Goal: Information Seeking & Learning: Learn about a topic

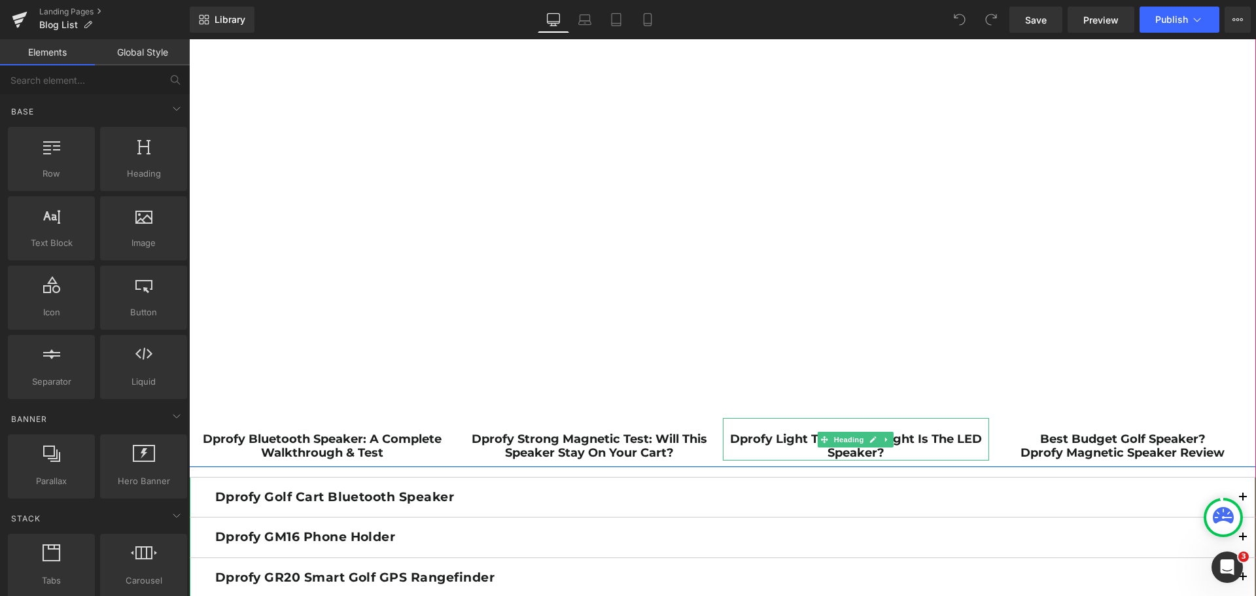
scroll to position [1243, 0]
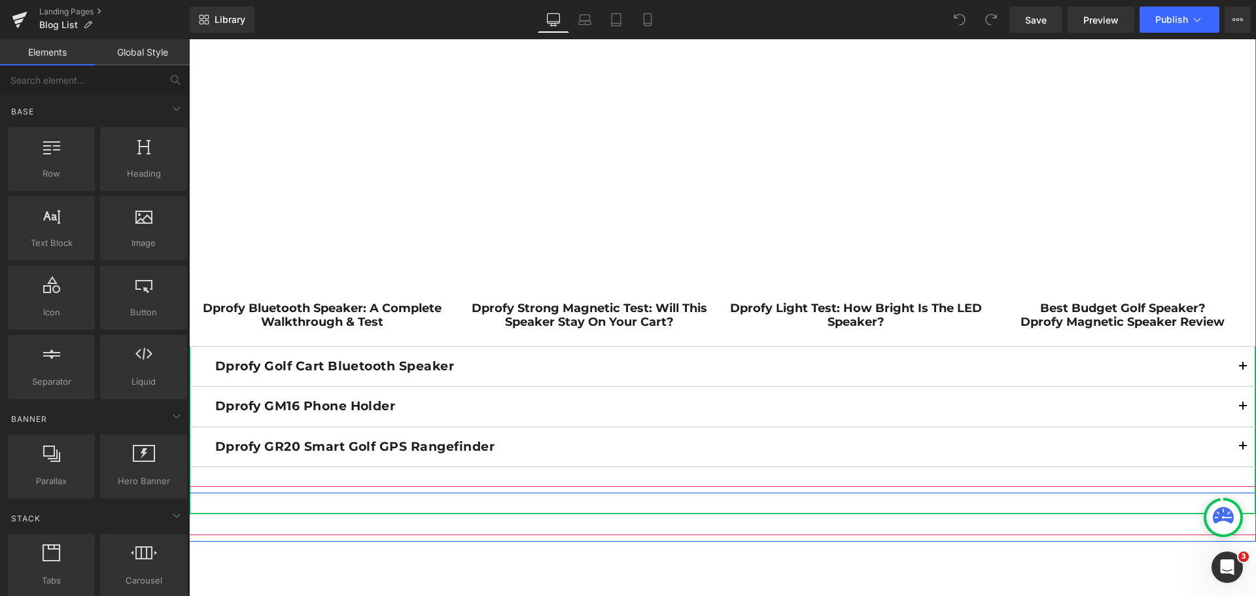
click at [835, 380] on div "Dprofy Golf Cart Bluetooth Speaker Text Block" at bounding box center [722, 367] width 1067 height 40
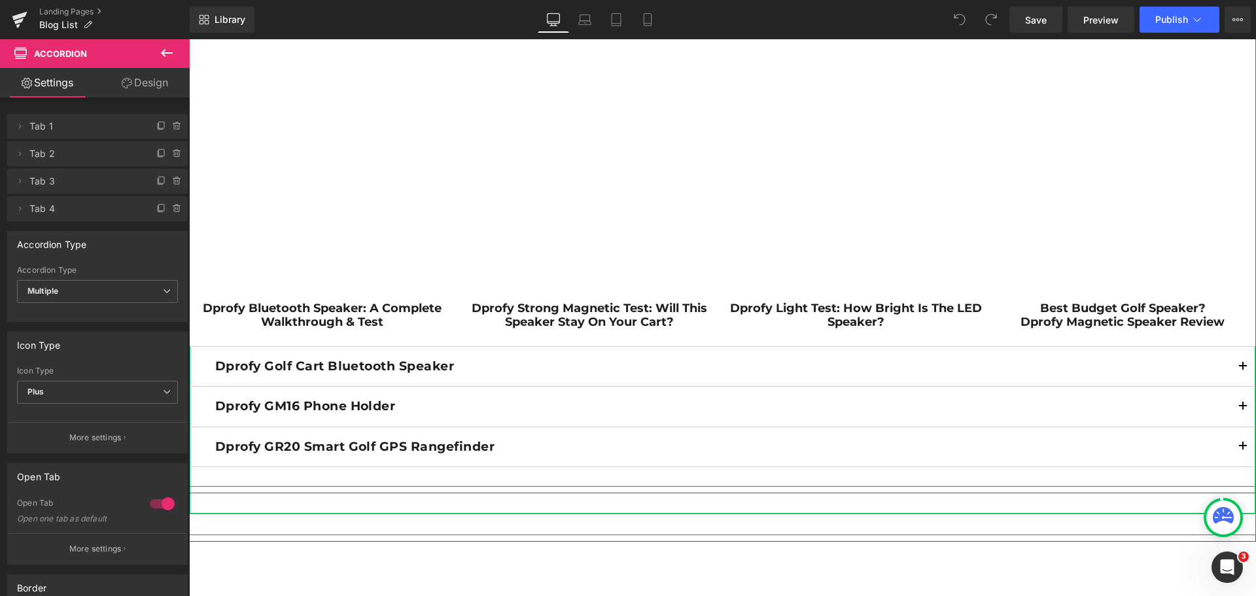
click at [1243, 370] on span "button" at bounding box center [1243, 370] width 0 height 0
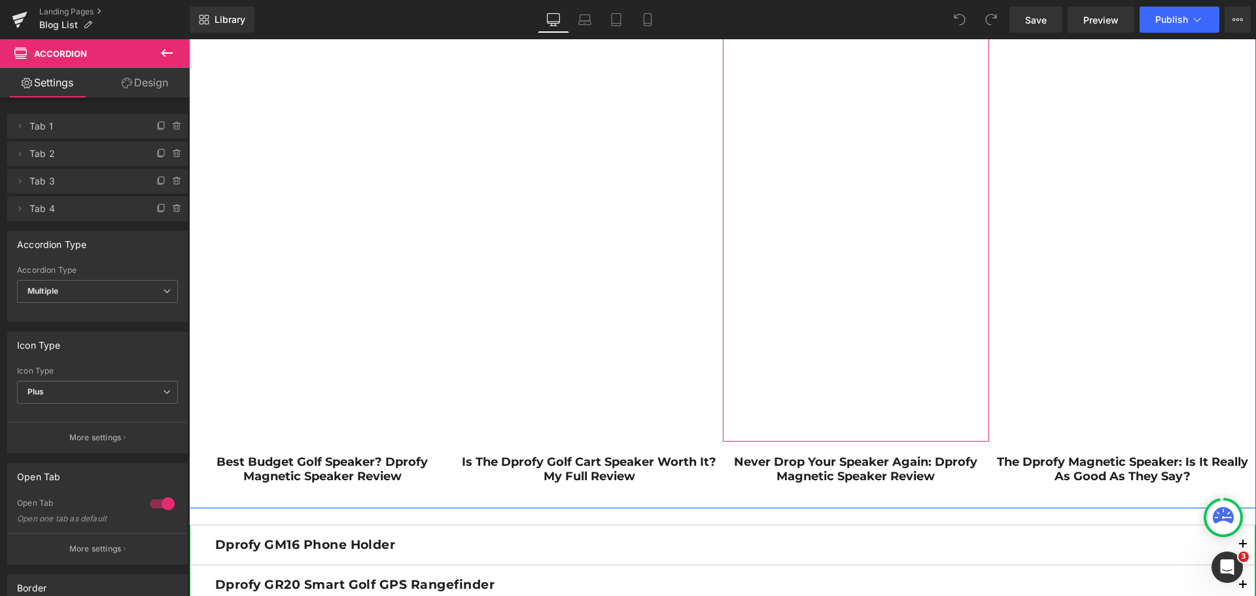
scroll to position [2421, 0]
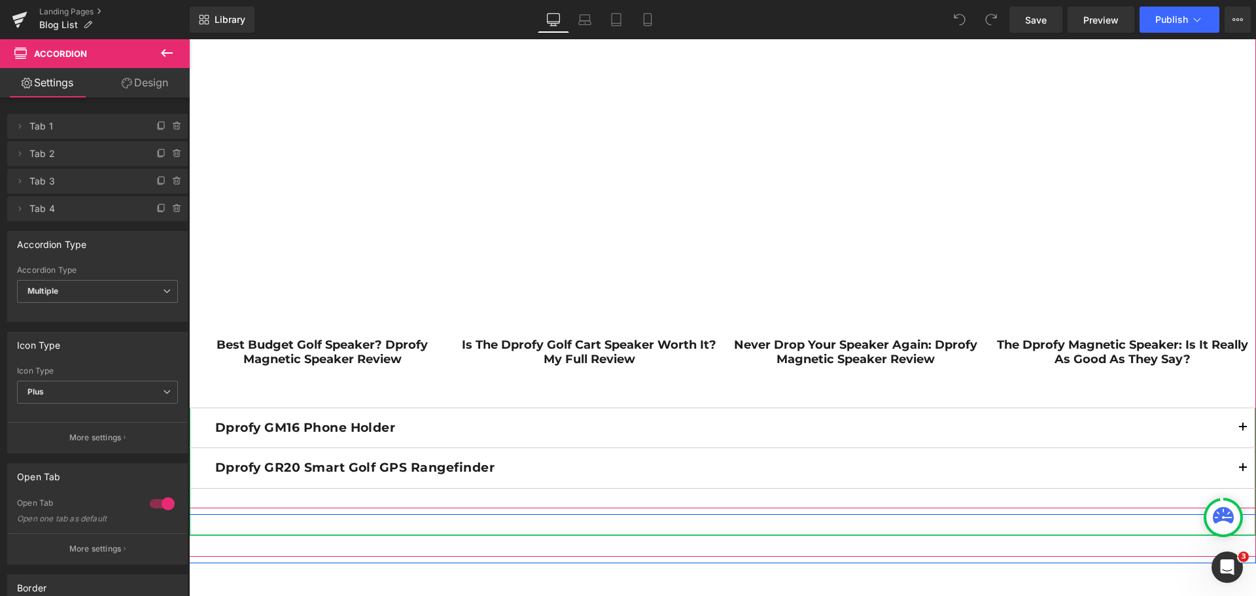
click at [1243, 429] on button "button" at bounding box center [1243, 427] width 26 height 39
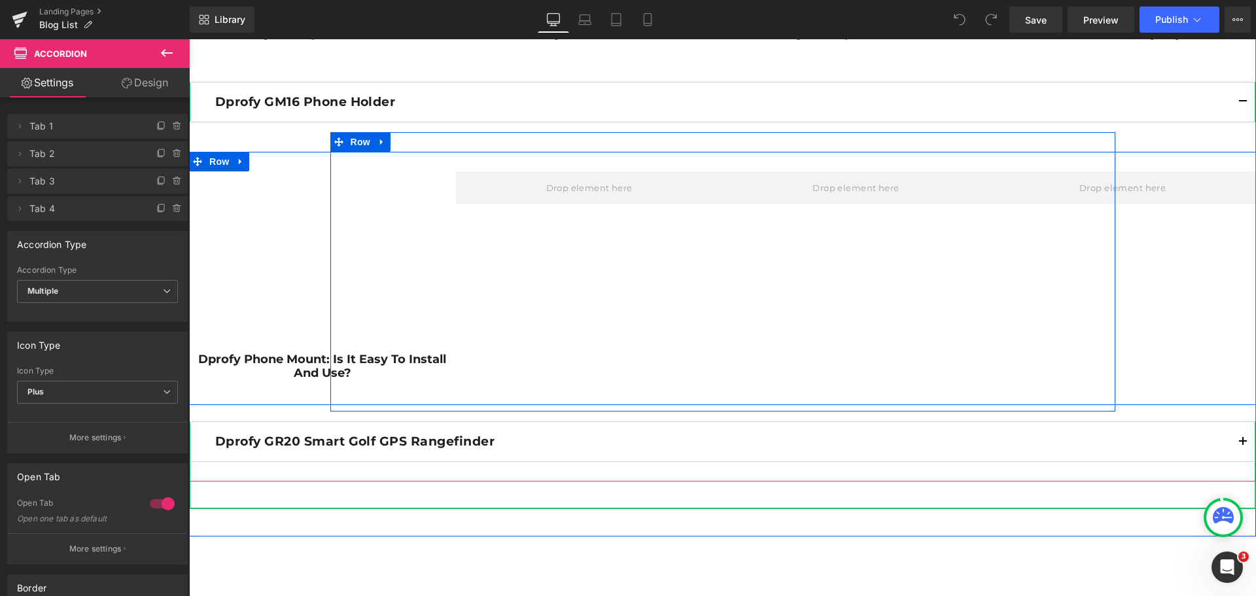
scroll to position [2748, 0]
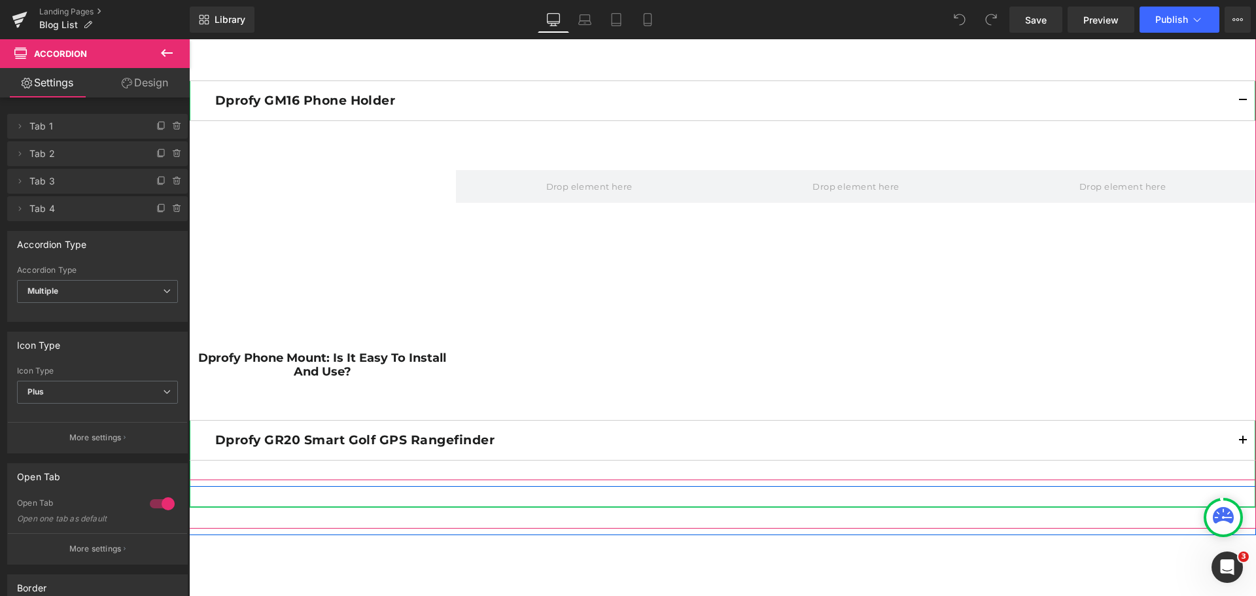
click at [1237, 443] on button "button" at bounding box center [1243, 440] width 26 height 39
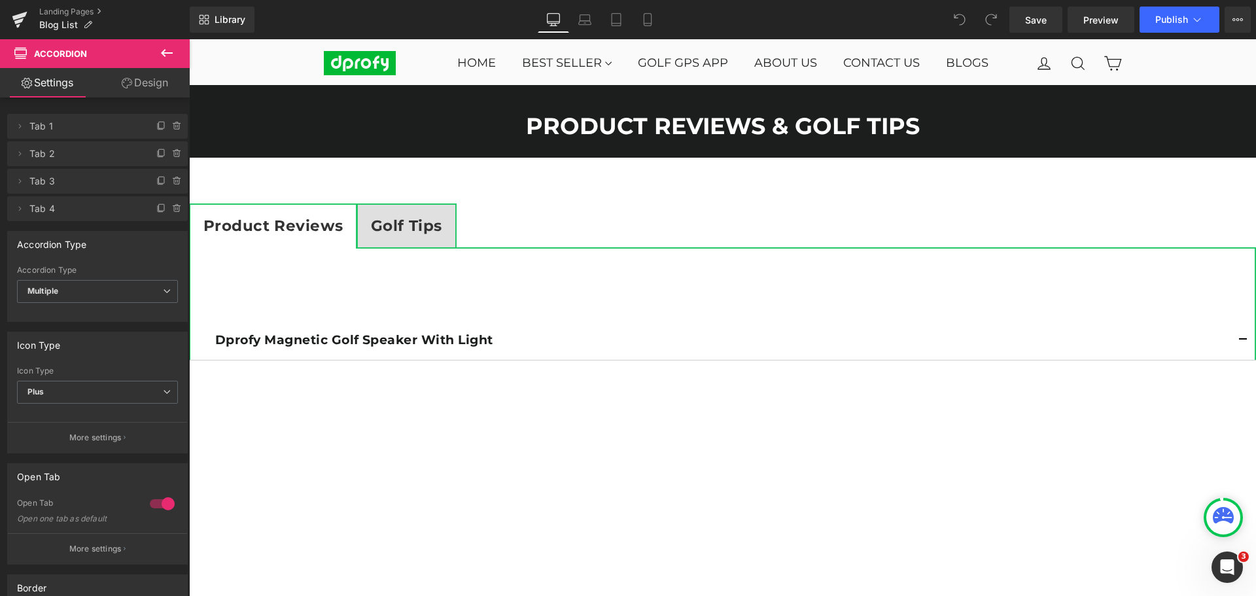
scroll to position [0, 0]
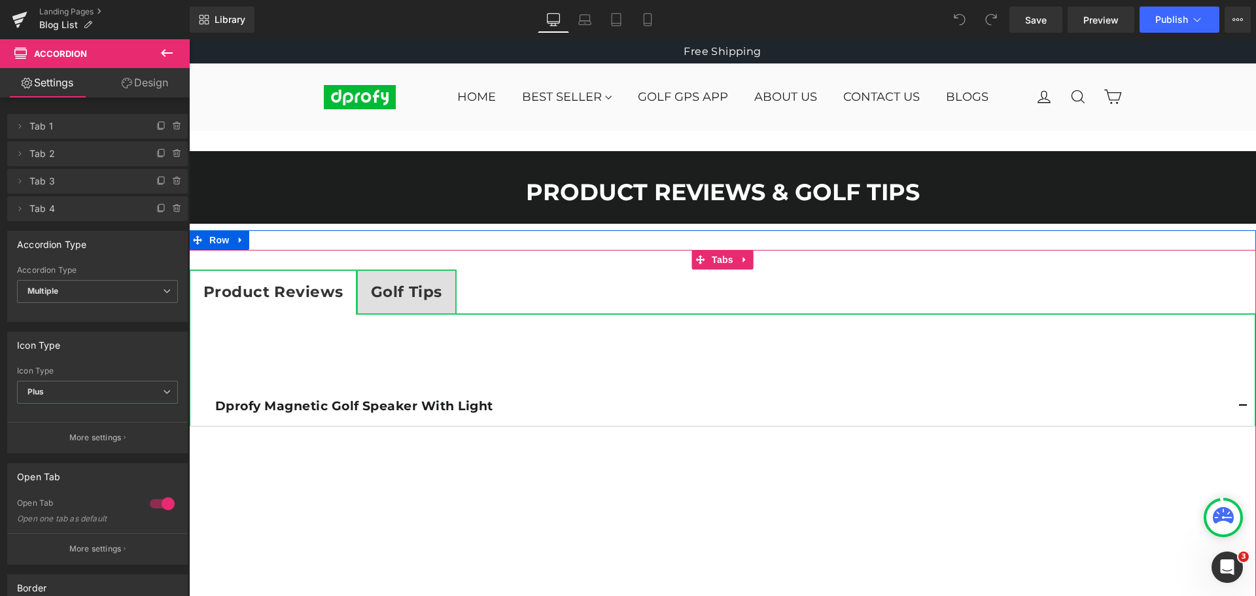
click at [415, 308] on span "Golf Tips Text Block" at bounding box center [406, 292] width 97 height 43
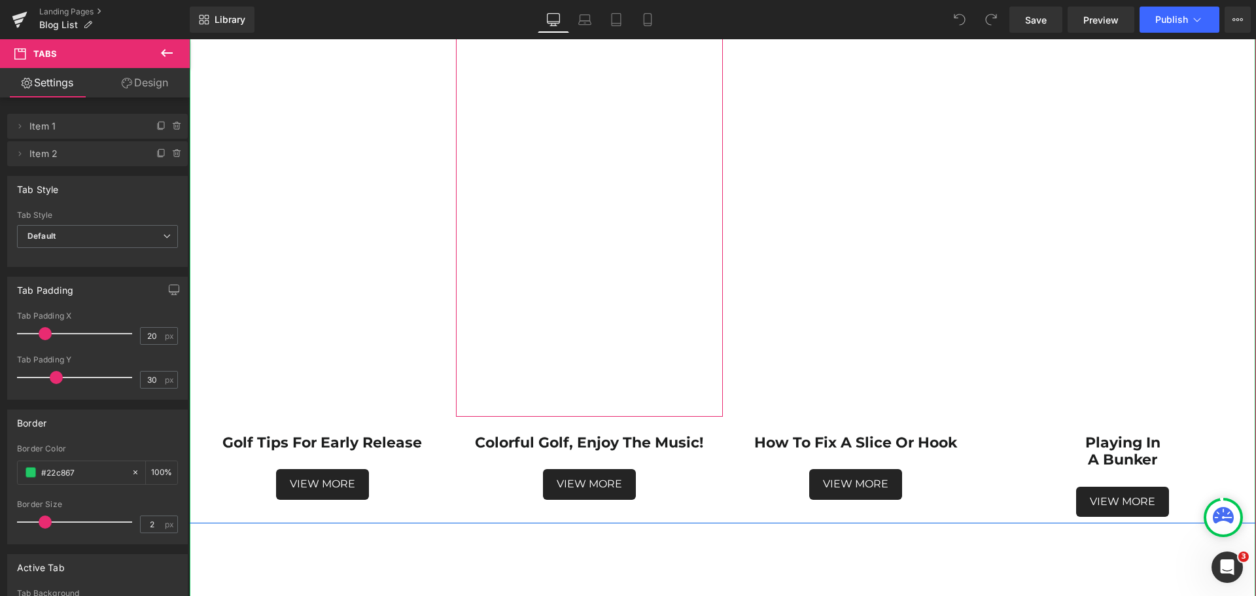
scroll to position [458, 0]
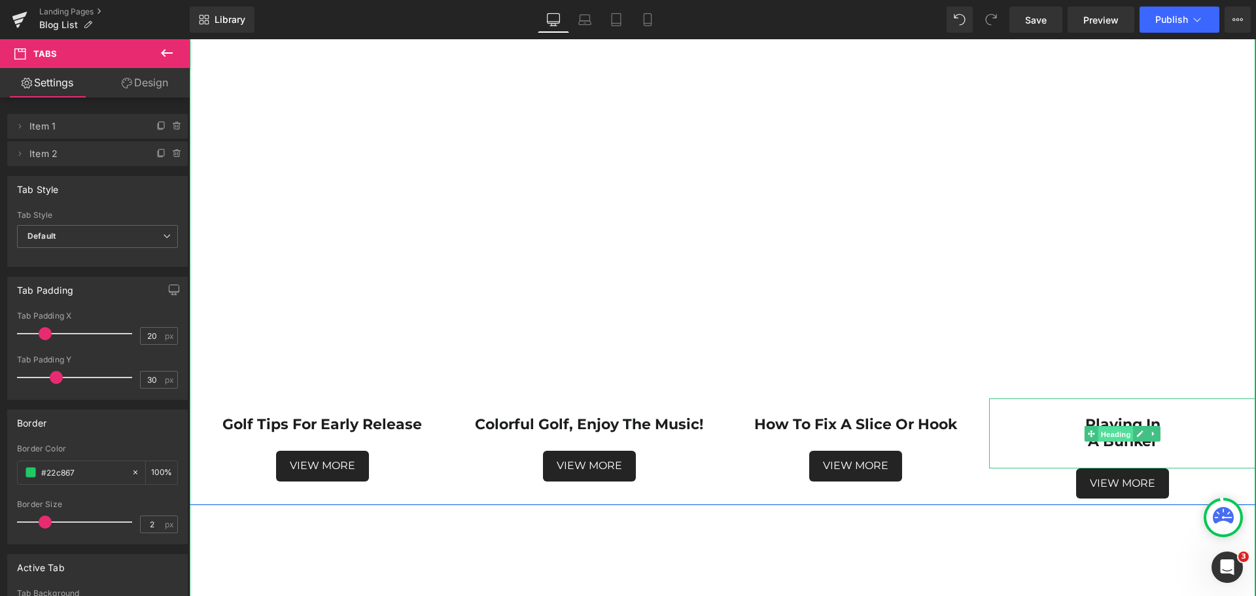
click at [1110, 433] on span "Heading" at bounding box center [1116, 434] width 35 height 16
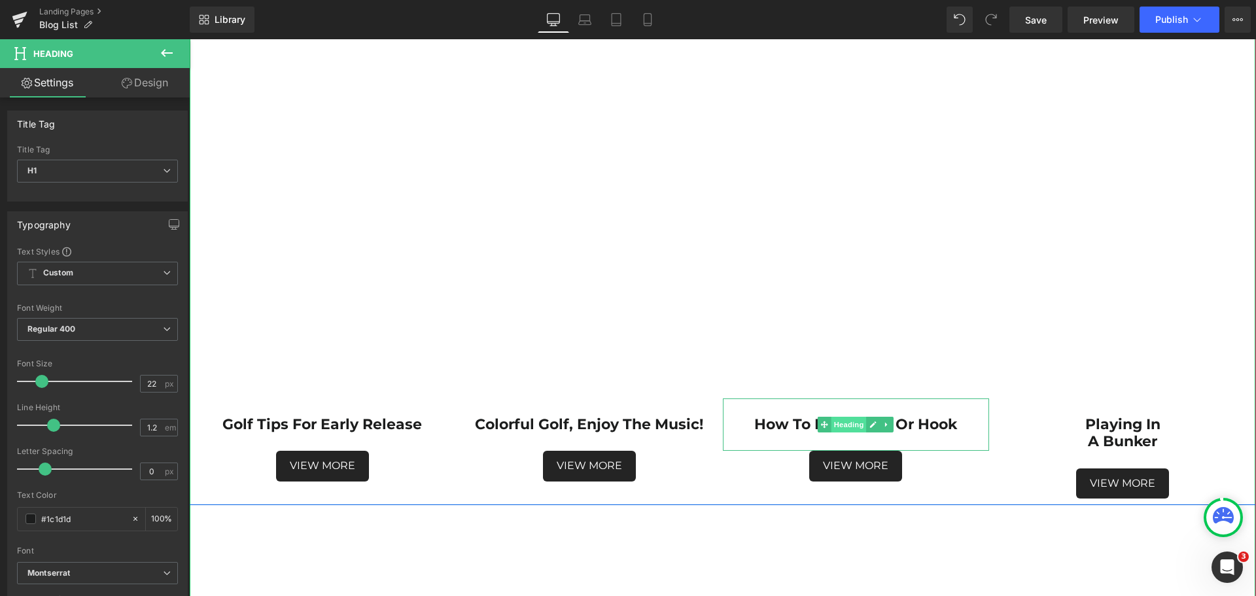
click at [851, 429] on span "Heading" at bounding box center [849, 425] width 35 height 16
click at [851, 427] on span "Heading" at bounding box center [849, 425] width 35 height 16
click at [1116, 432] on span "Heading" at bounding box center [1116, 434] width 35 height 16
click at [839, 423] on span "Heading" at bounding box center [849, 425] width 35 height 16
click at [1122, 438] on span "Heading" at bounding box center [1116, 434] width 35 height 16
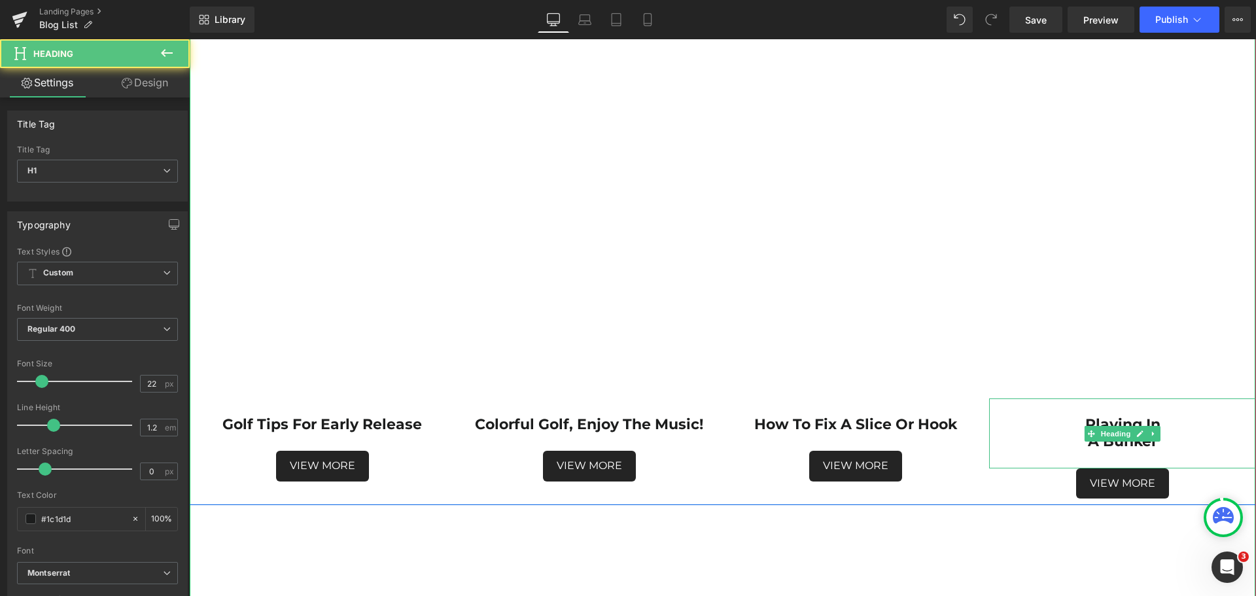
click at [1201, 436] on h1 "a bunker" at bounding box center [1122, 441] width 267 height 17
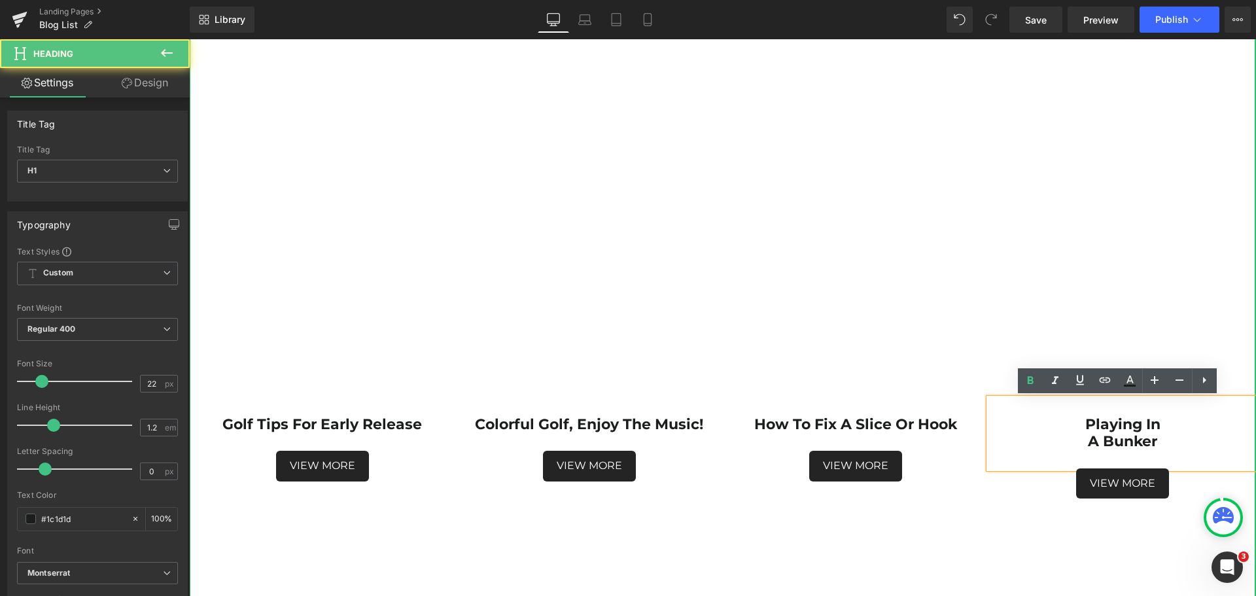
click at [1078, 444] on h1 "a bunker" at bounding box center [1122, 441] width 267 height 17
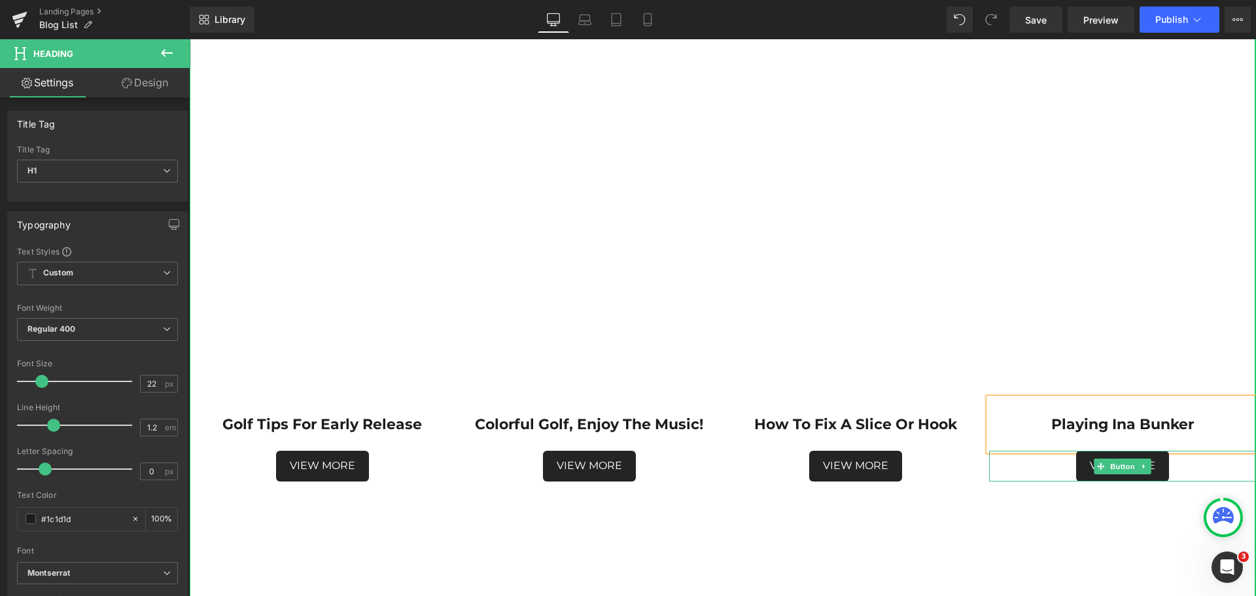
click at [1214, 471] on div "View More" at bounding box center [1122, 466] width 267 height 31
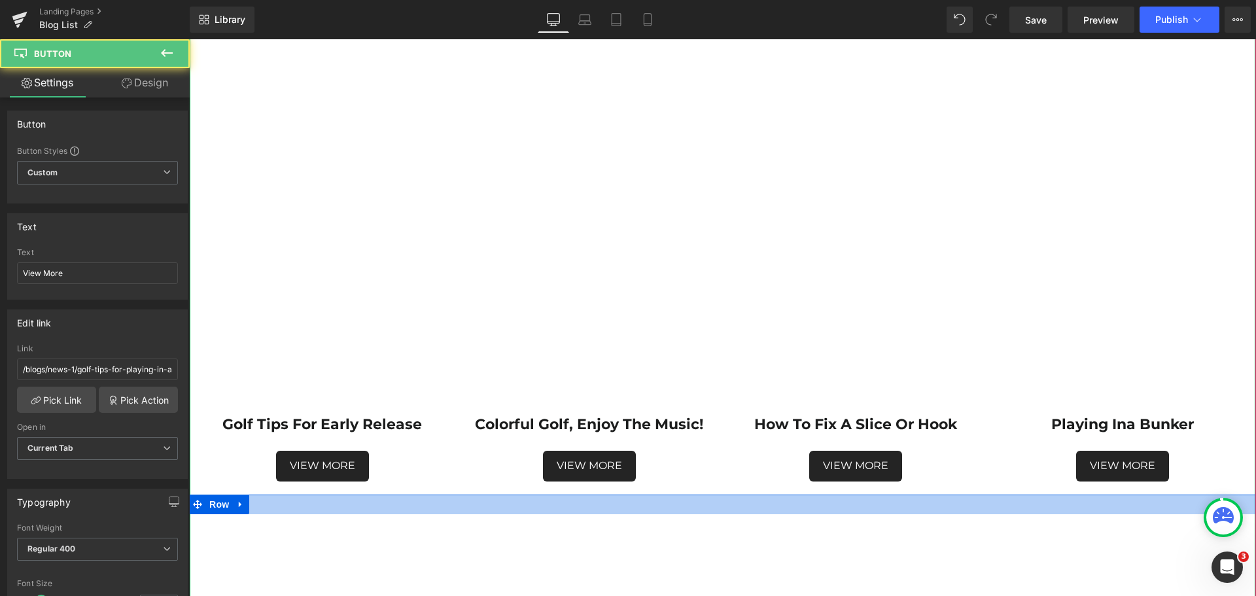
click at [977, 495] on div at bounding box center [722, 505] width 1067 height 20
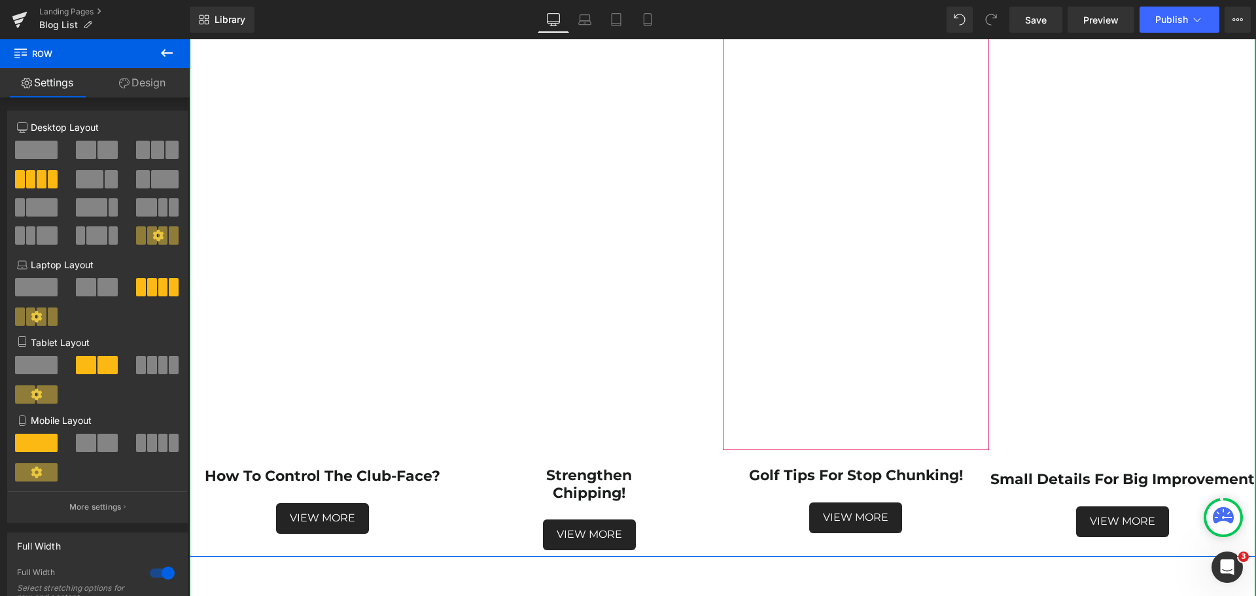
scroll to position [1047, 0]
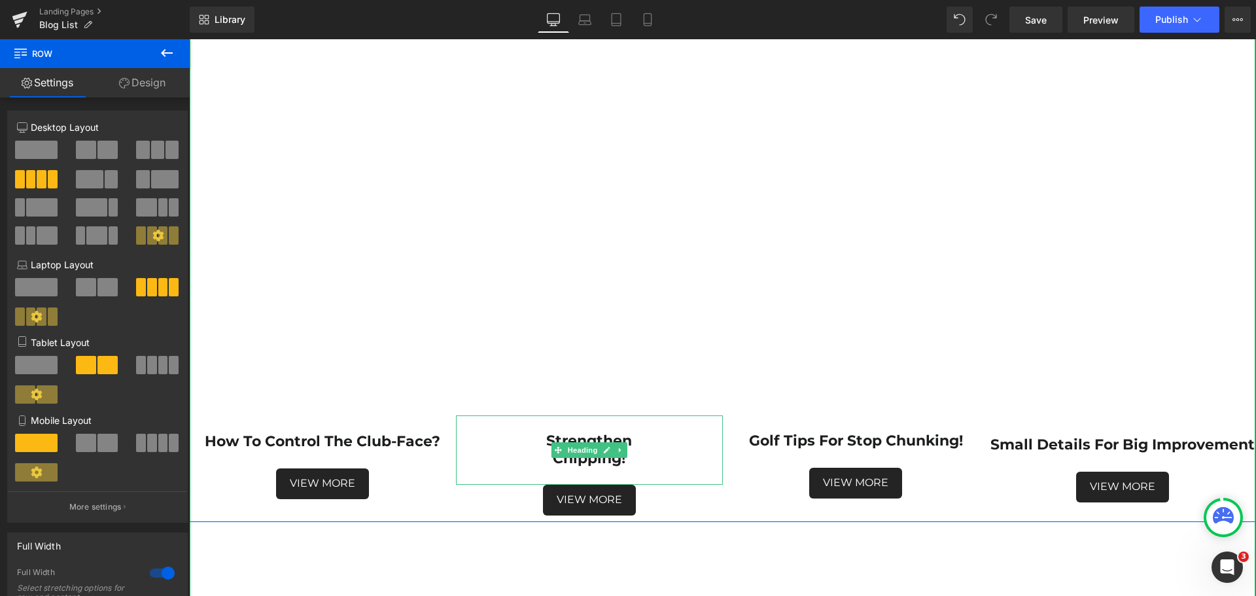
click at [541, 460] on h1 "Chipping!" at bounding box center [589, 458] width 267 height 17
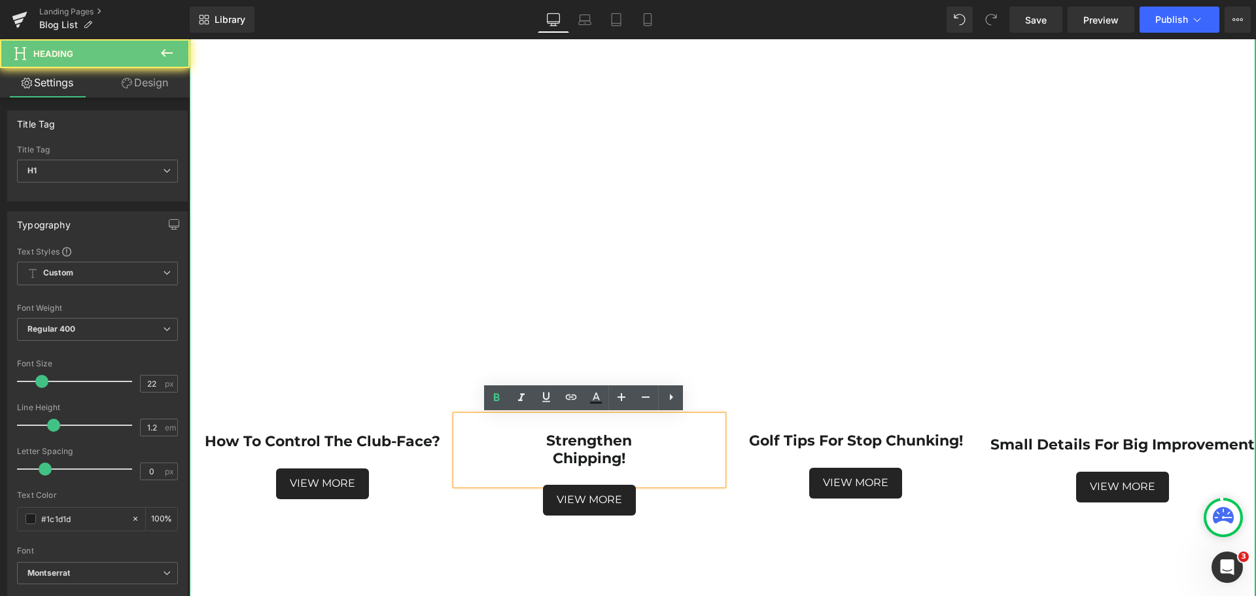
click at [553, 459] on strong "Chipping!" at bounding box center [589, 458] width 73 height 18
click at [553, 460] on strong "Chipping!" at bounding box center [589, 458] width 73 height 18
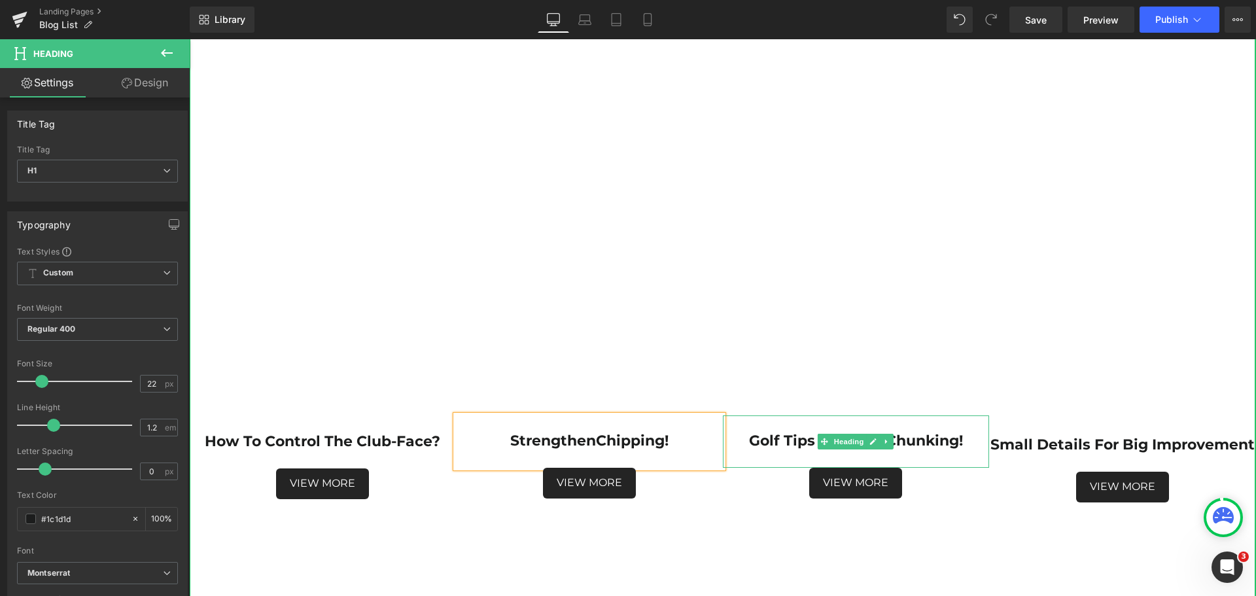
scroll to position [1112, 0]
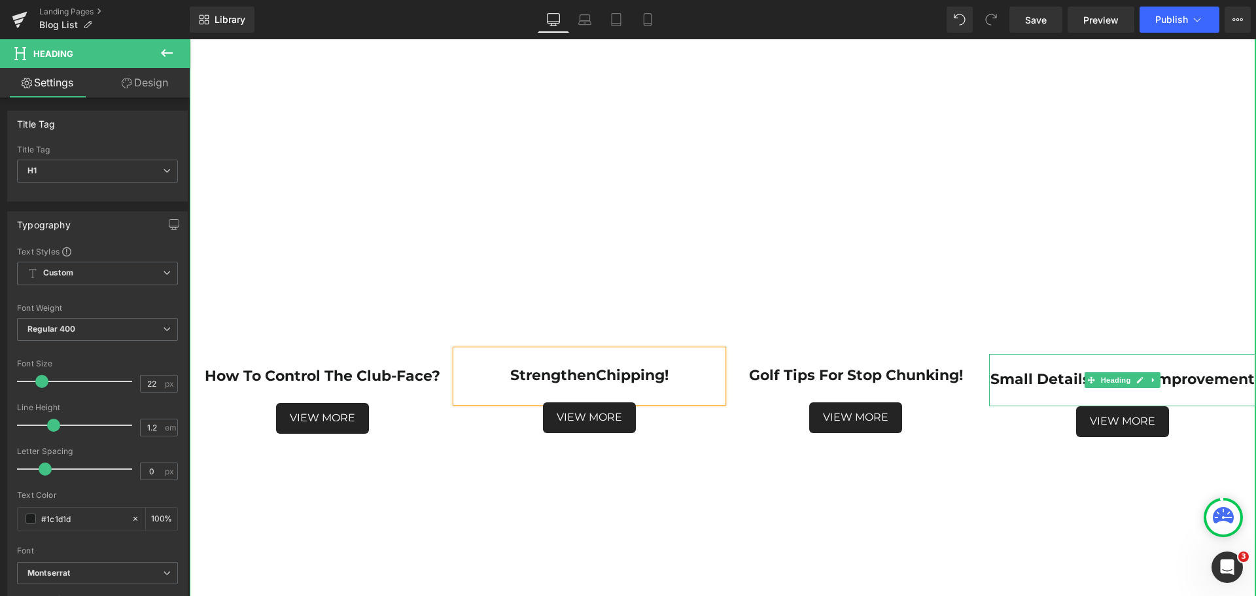
click at [1060, 383] on strong "Small Details For Big Improvement" at bounding box center [1123, 379] width 264 height 18
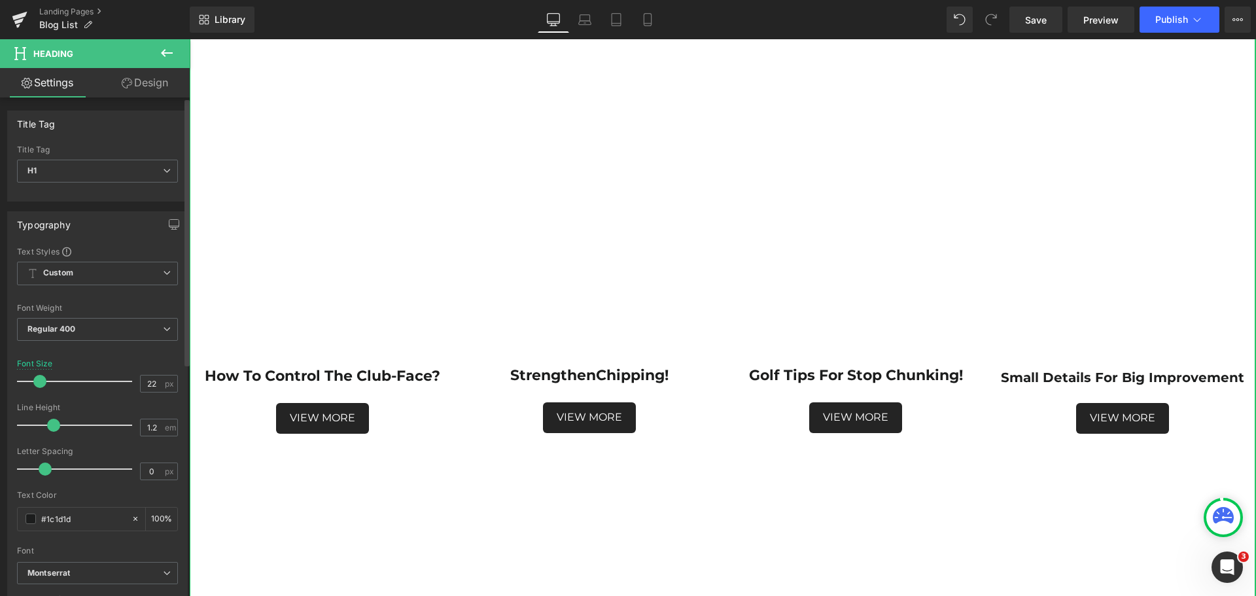
click at [41, 380] on span at bounding box center [39, 381] width 13 height 13
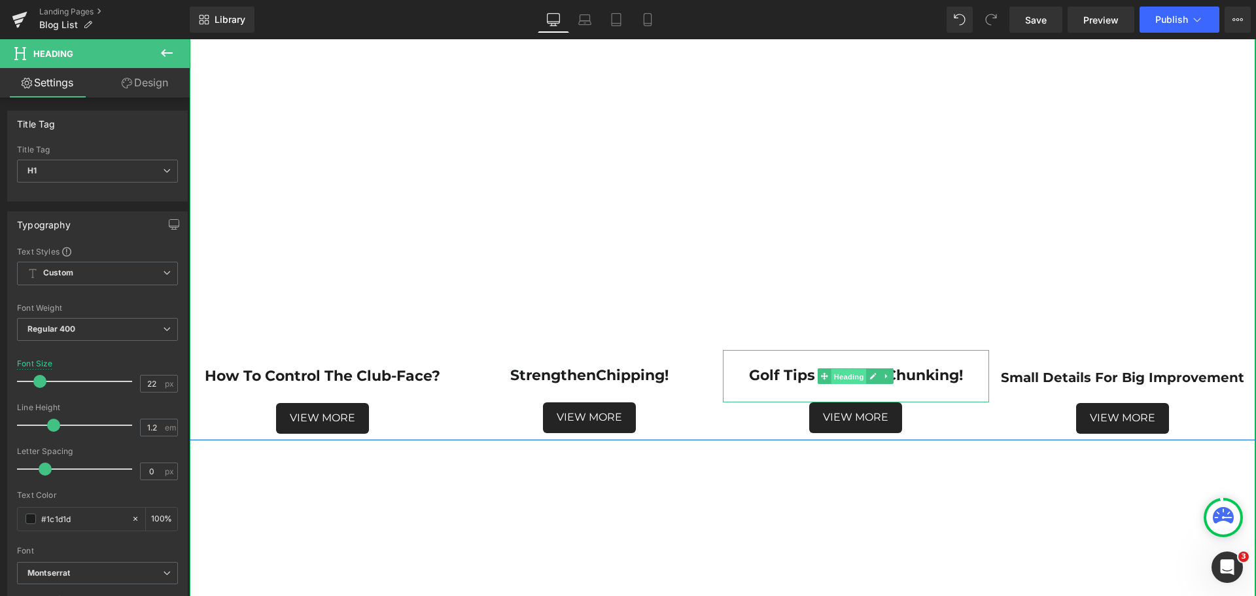
click at [851, 376] on span "Heading" at bounding box center [849, 377] width 35 height 16
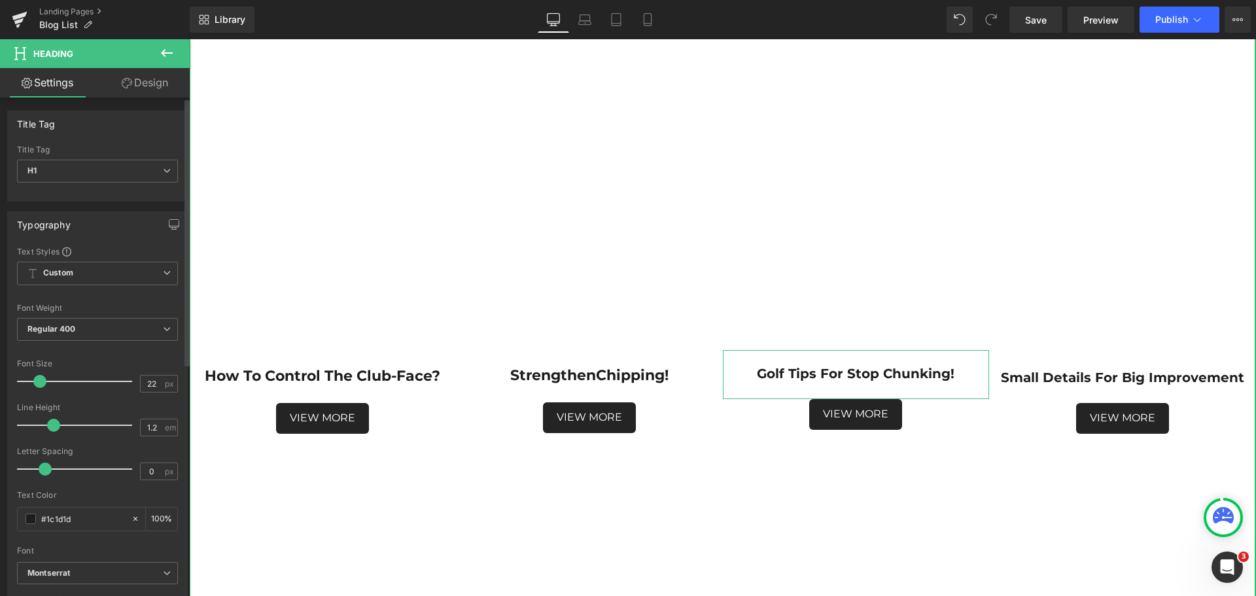
click at [43, 379] on span at bounding box center [39, 381] width 13 height 13
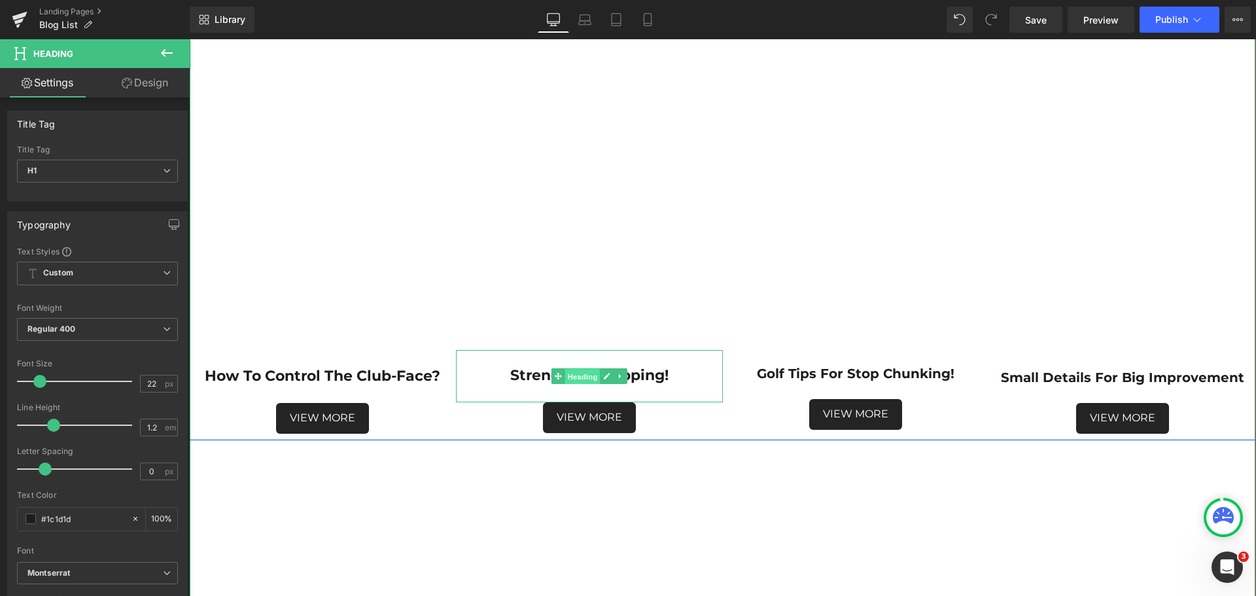
click at [576, 376] on span "Heading" at bounding box center [582, 377] width 35 height 16
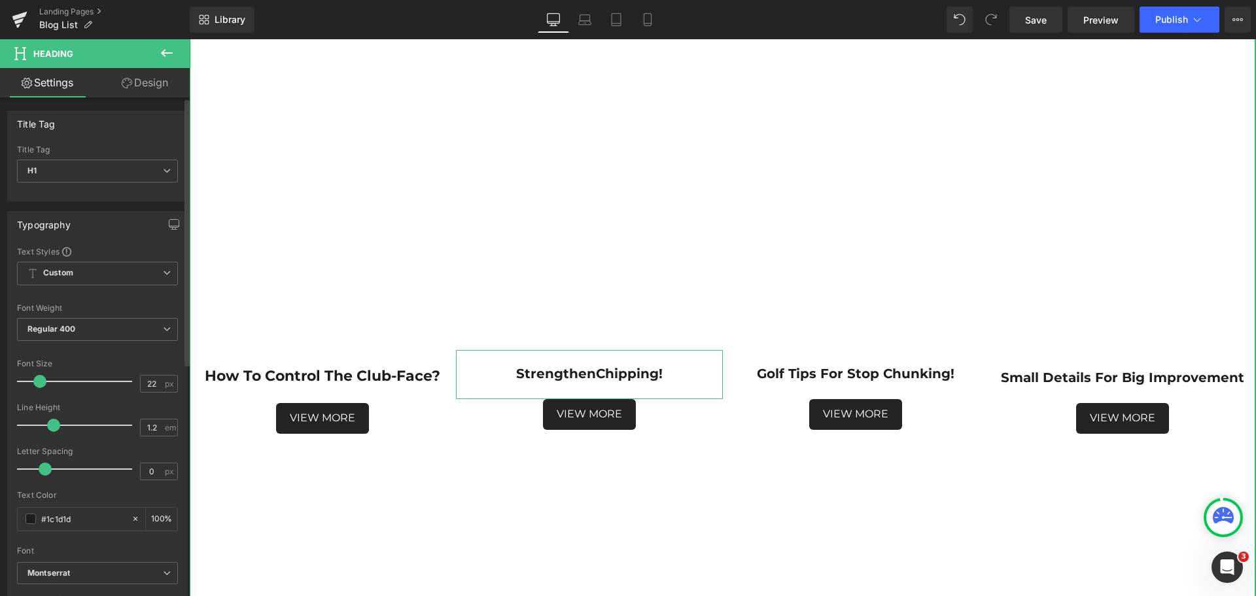
click at [41, 380] on span at bounding box center [39, 381] width 13 height 13
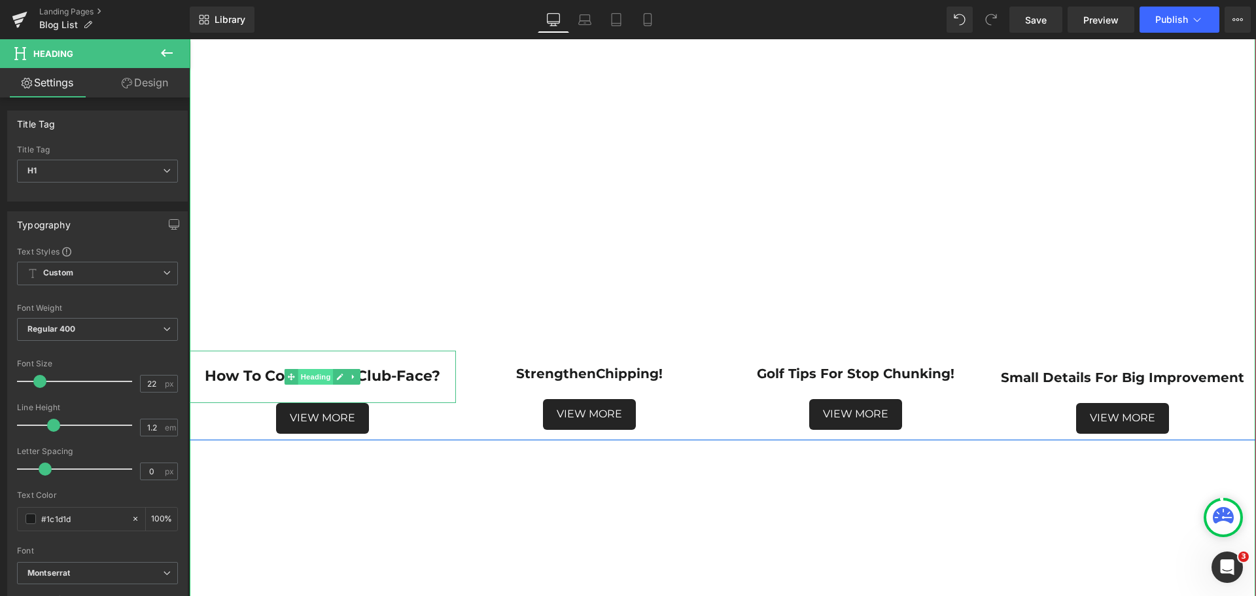
click at [310, 375] on span "Heading" at bounding box center [315, 377] width 35 height 16
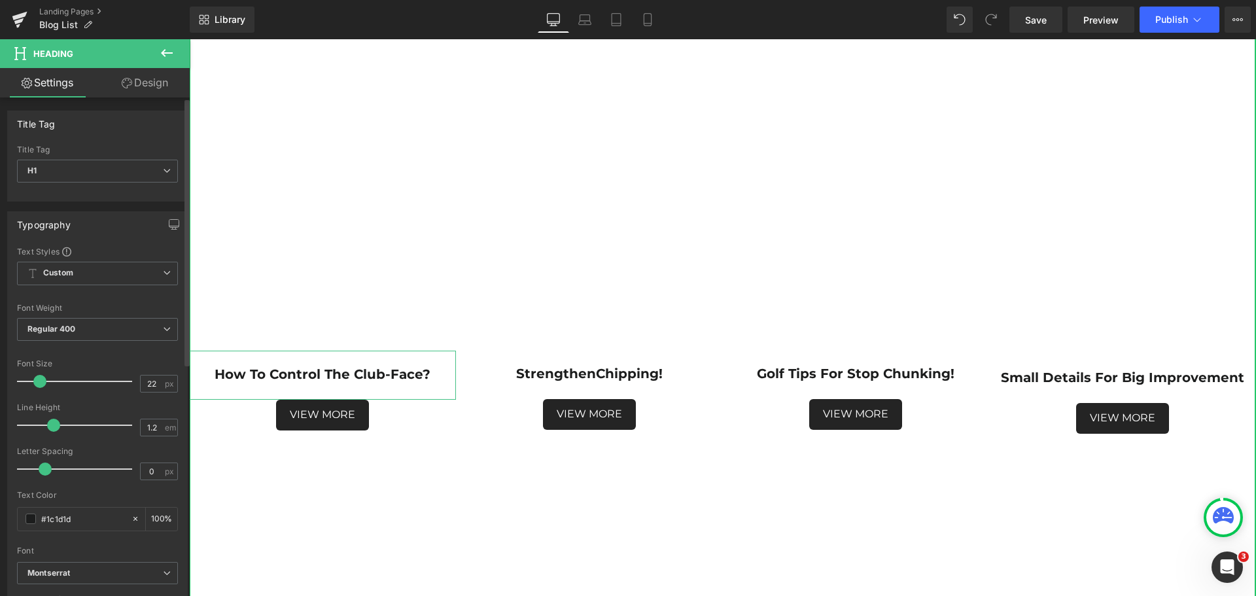
click at [40, 382] on span at bounding box center [39, 381] width 13 height 13
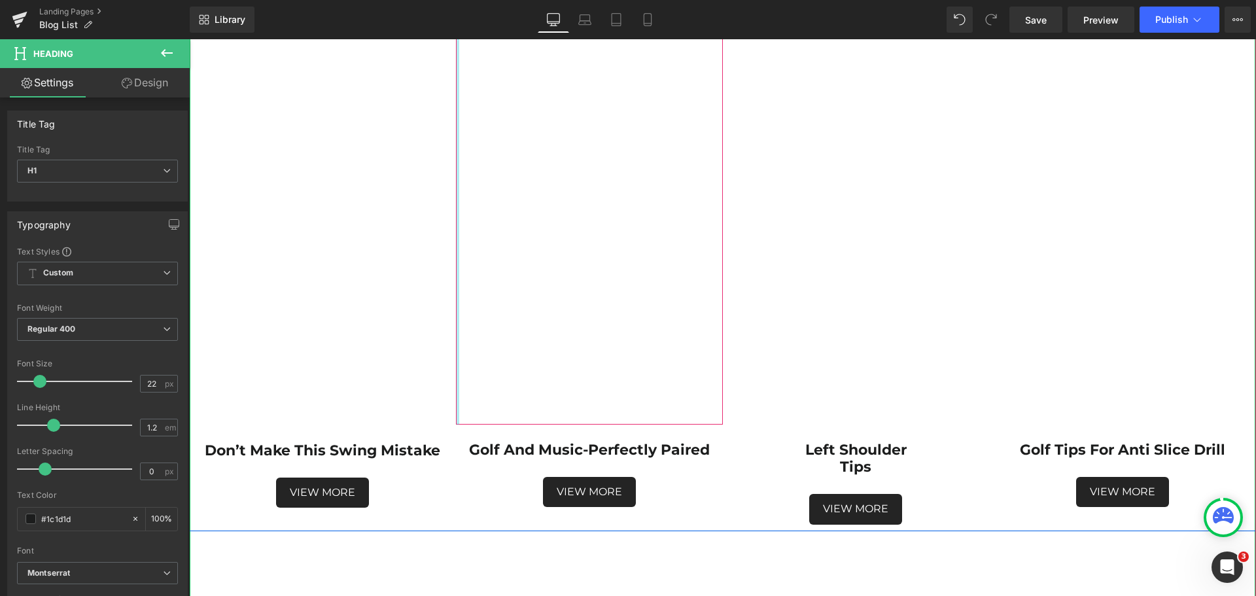
scroll to position [1701, 0]
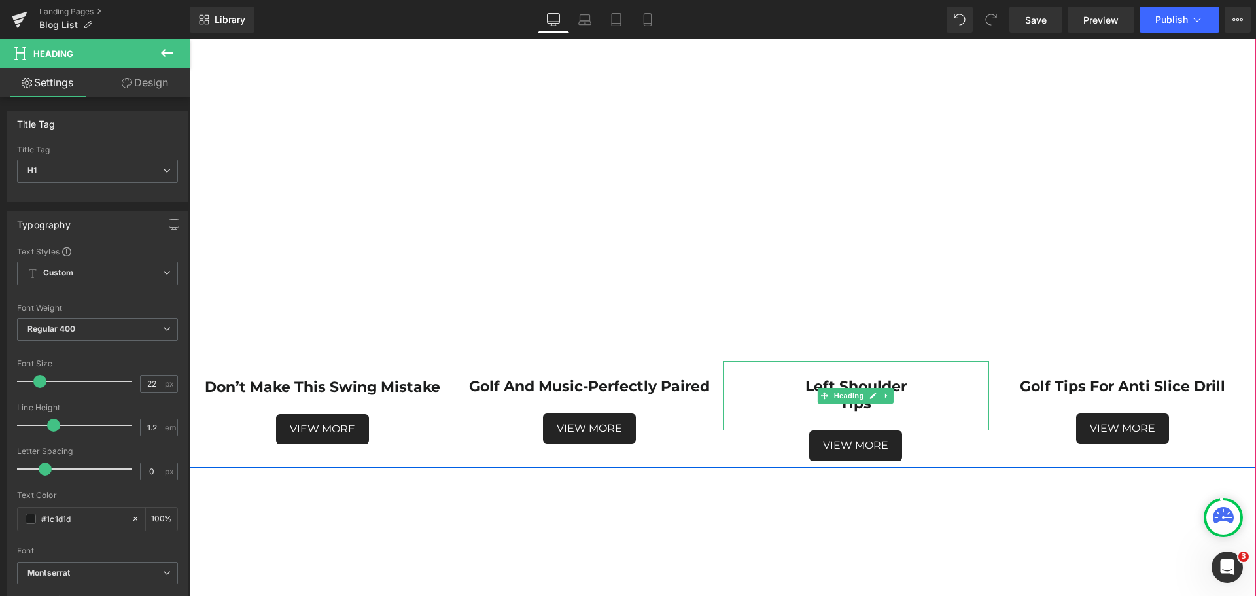
click at [827, 407] on h1 "Tips" at bounding box center [856, 403] width 267 height 17
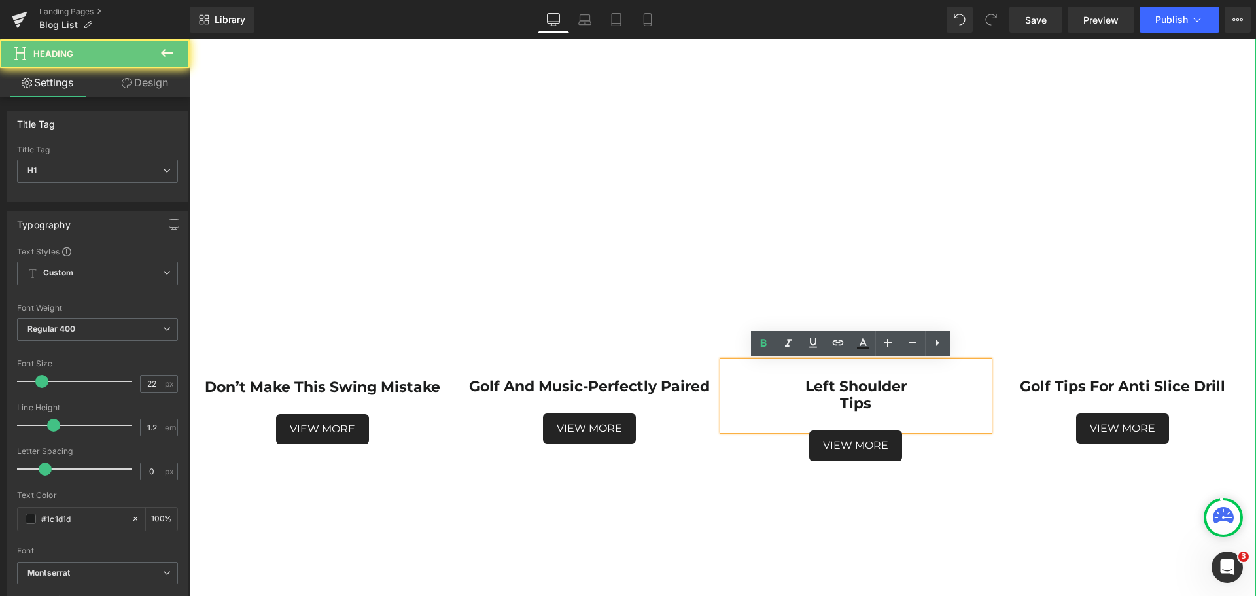
click at [828, 404] on h1 "Tips" at bounding box center [856, 403] width 267 height 17
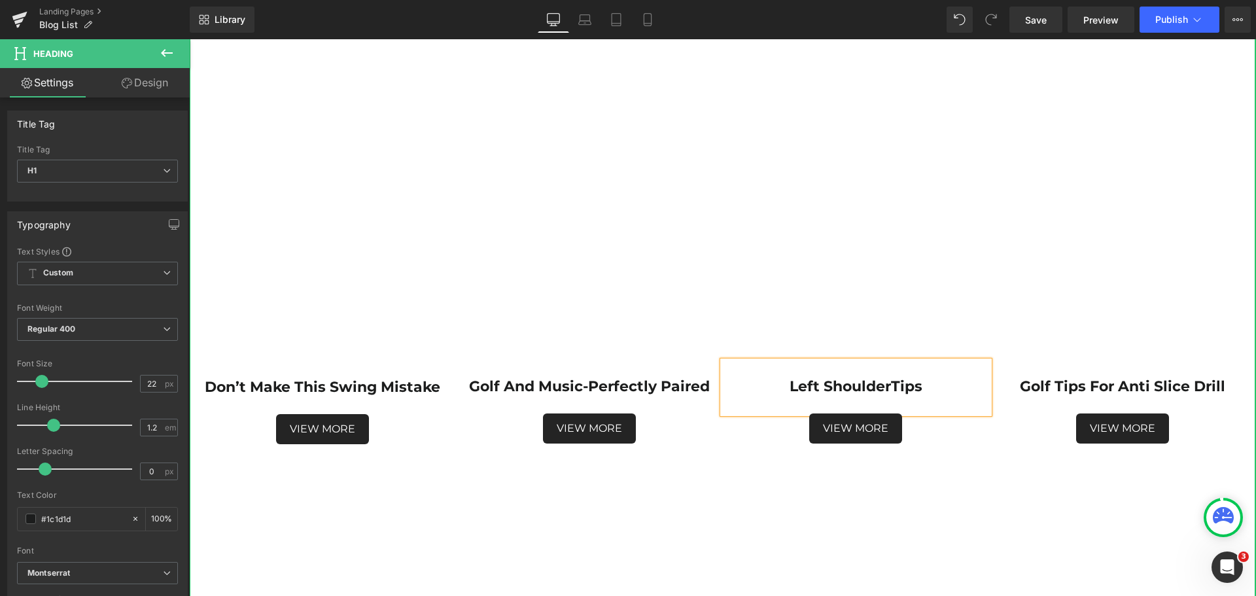
click at [828, 404] on div at bounding box center [856, 404] width 267 height 18
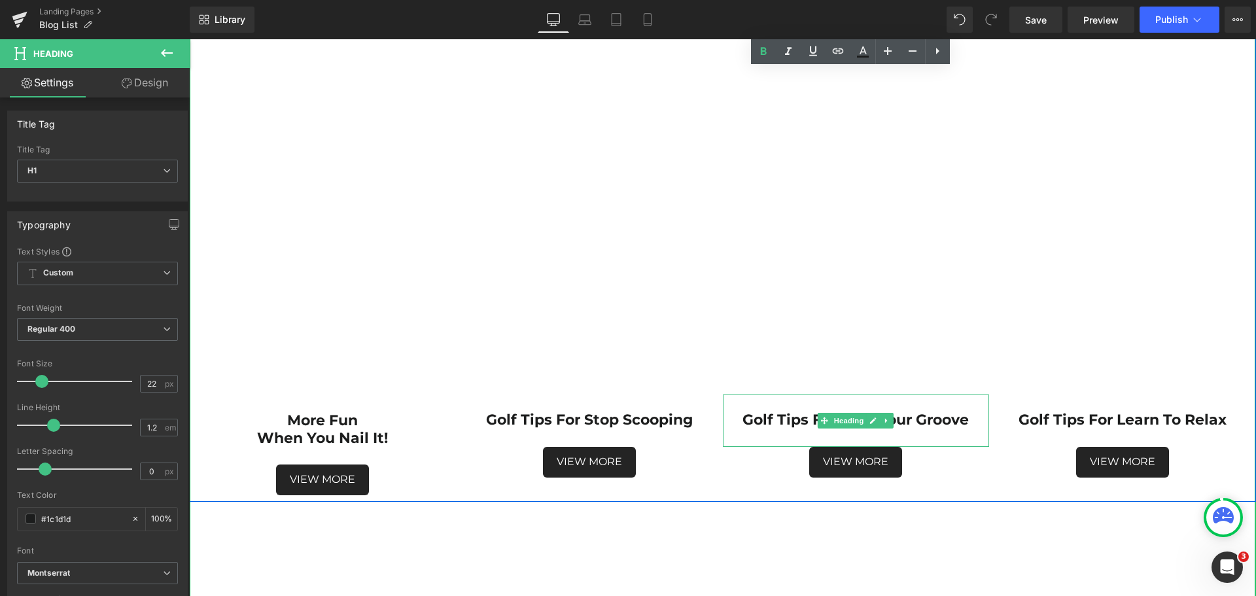
scroll to position [2290, 0]
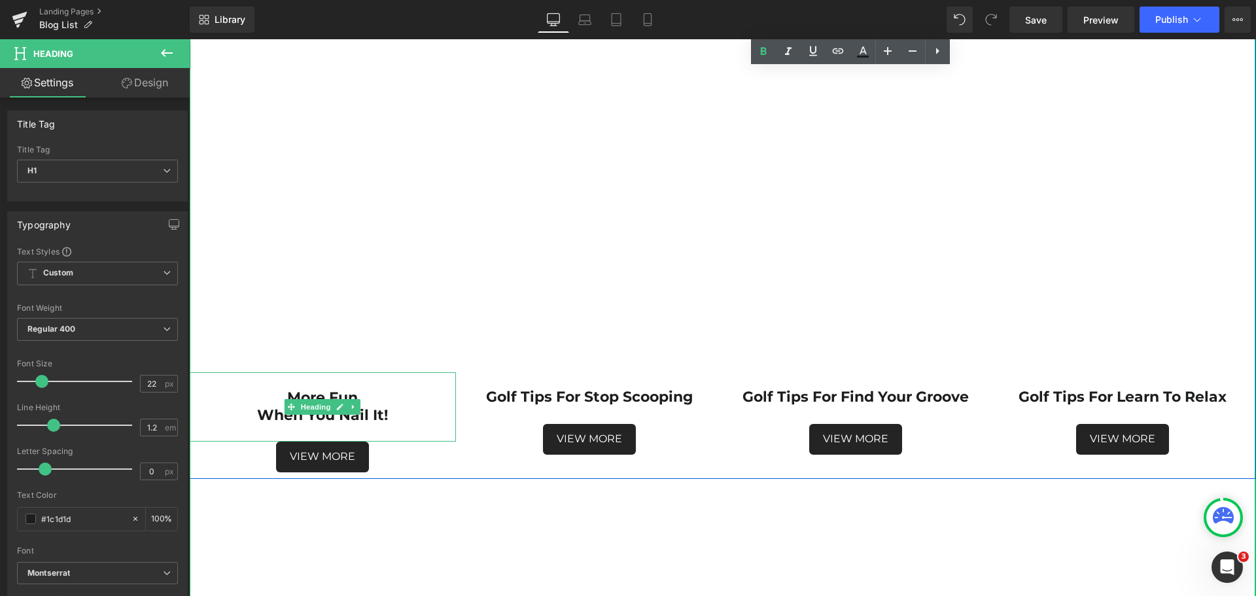
click at [385, 399] on h1 "more fun" at bounding box center [322, 397] width 267 height 17
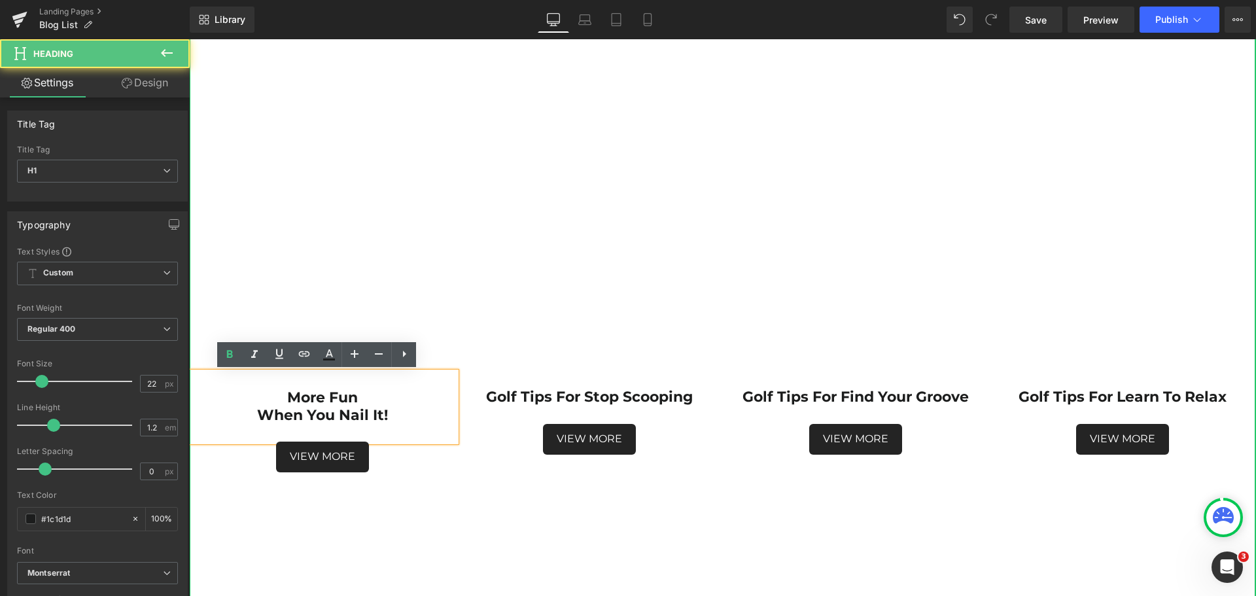
click at [257, 416] on strong "when you nail it!" at bounding box center [322, 415] width 131 height 18
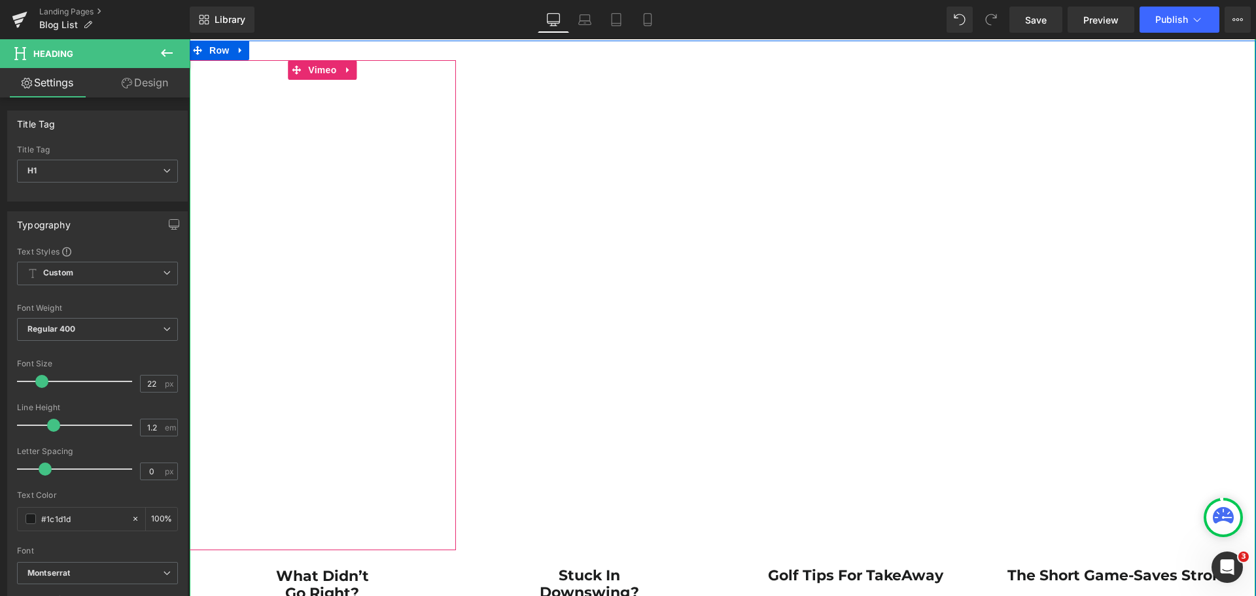
scroll to position [2813, 0]
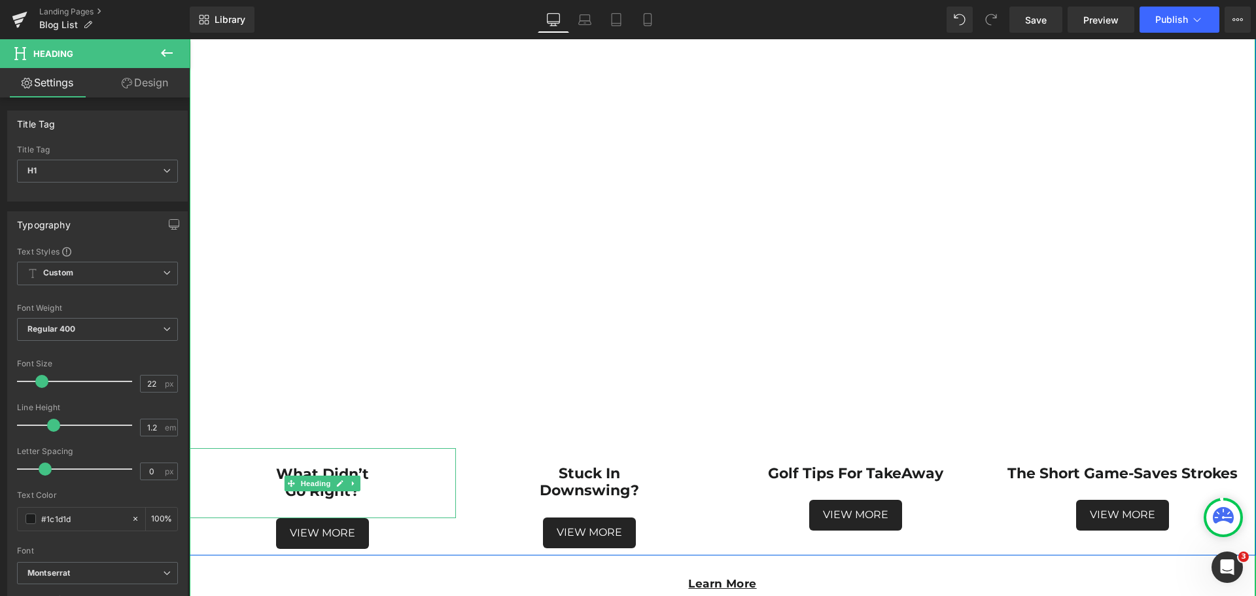
click at [277, 489] on h1 "go right?" at bounding box center [322, 491] width 267 height 17
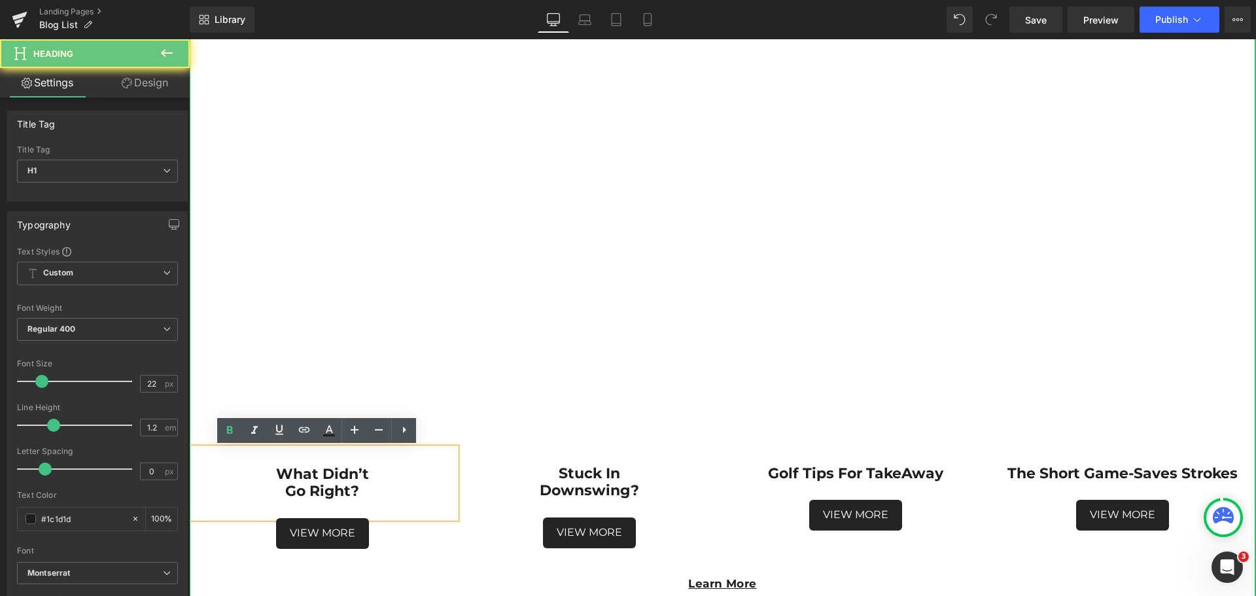
click at [277, 489] on h1 "go right?" at bounding box center [322, 491] width 267 height 17
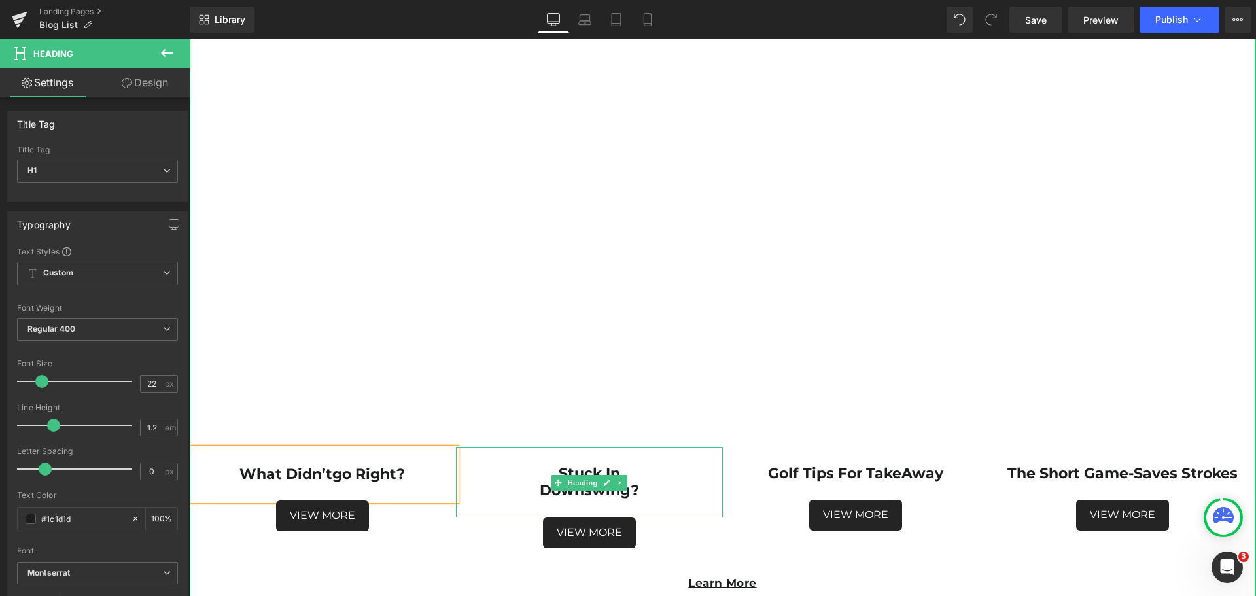
click at [540, 491] on strong "downswing?" at bounding box center [589, 491] width 99 height 18
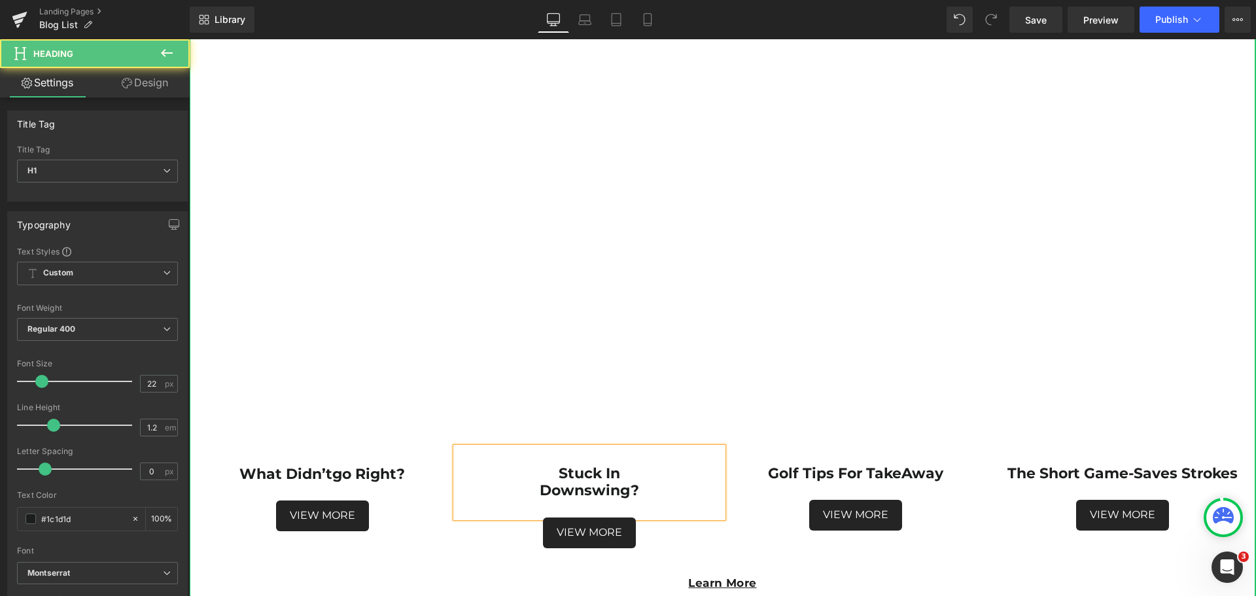
click at [540, 491] on strong "downswing?" at bounding box center [589, 491] width 99 height 18
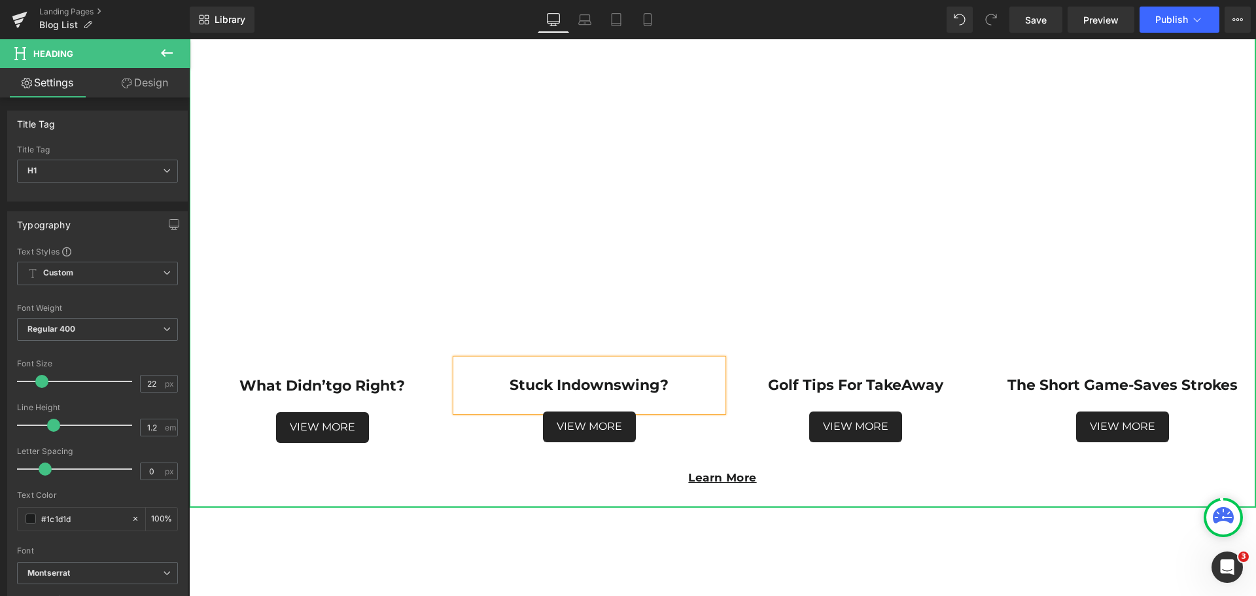
scroll to position [2879, 0]
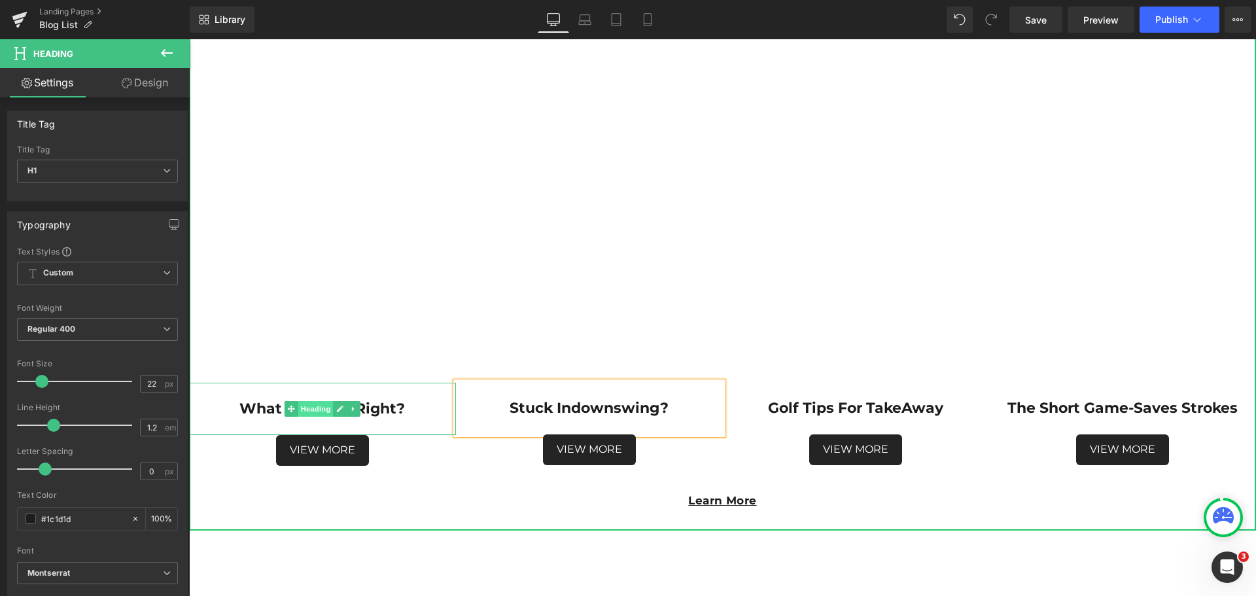
click at [305, 411] on span "Heading" at bounding box center [315, 409] width 35 height 16
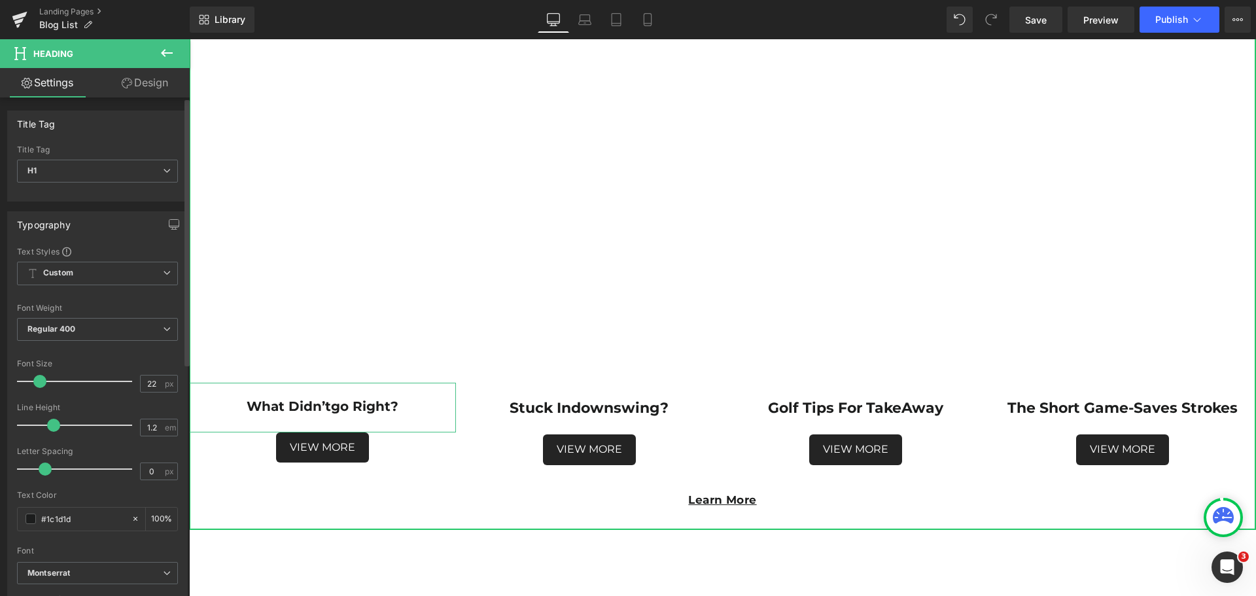
click at [39, 381] on span at bounding box center [39, 381] width 13 height 13
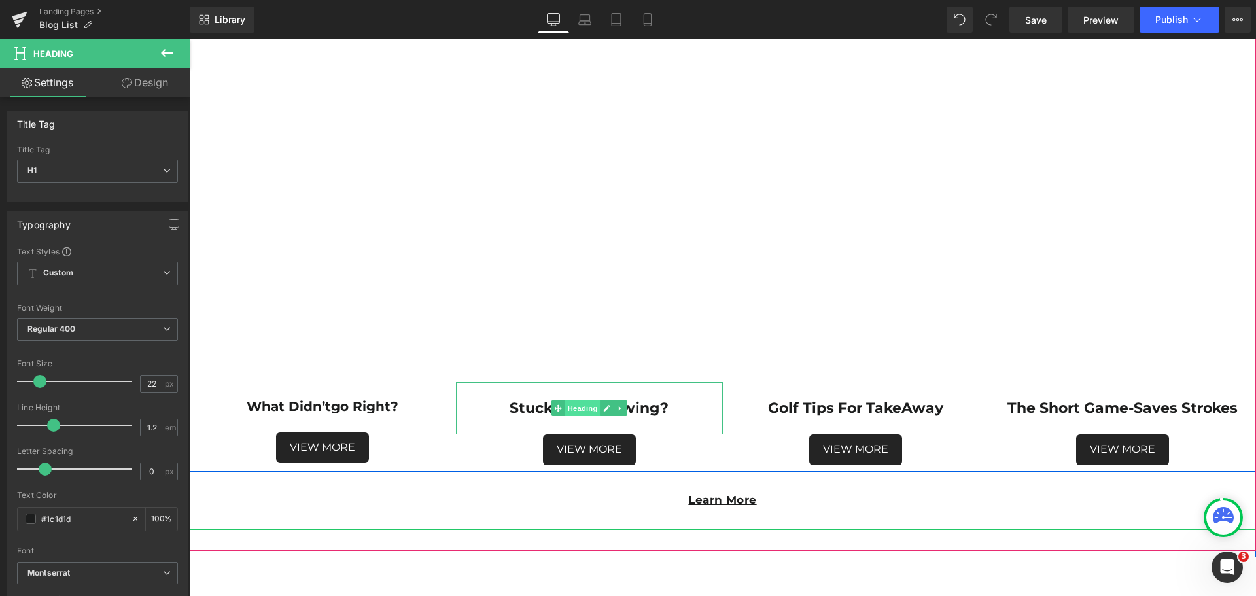
click at [582, 406] on span "Heading" at bounding box center [582, 408] width 35 height 16
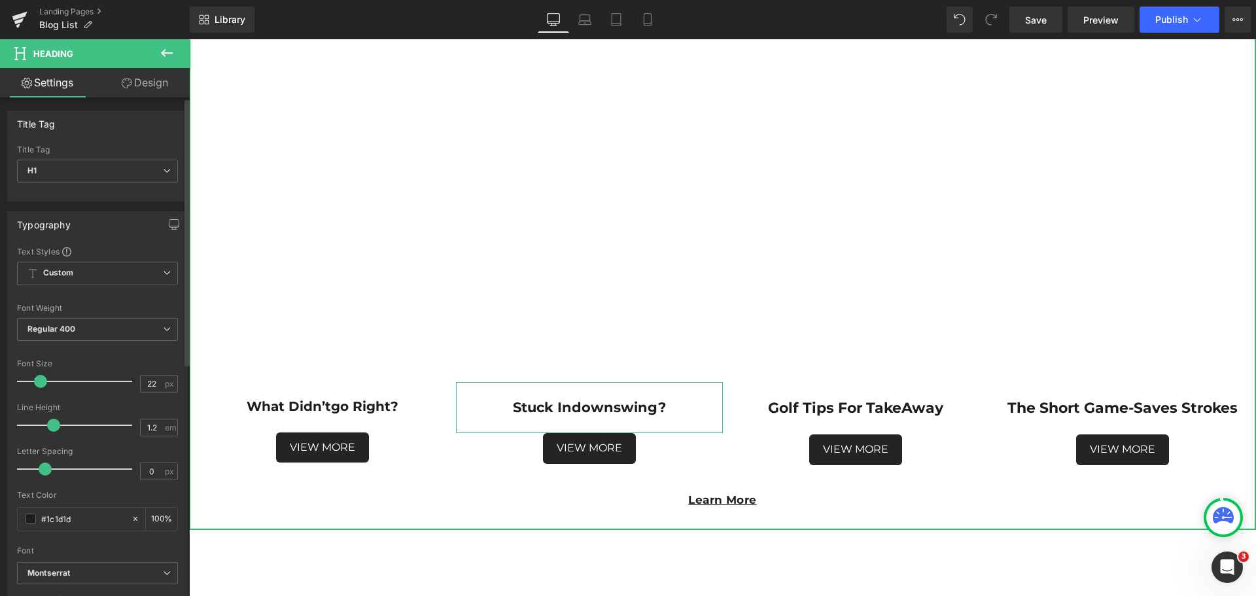
click at [42, 381] on span at bounding box center [40, 381] width 13 height 13
click at [41, 381] on span at bounding box center [39, 381] width 13 height 13
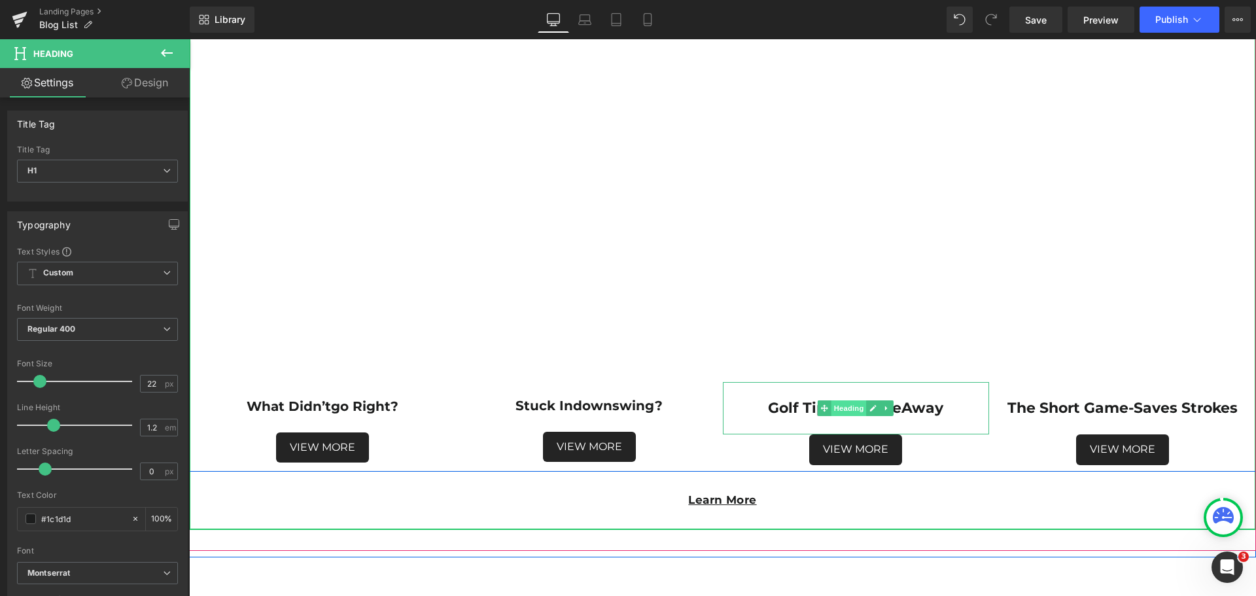
click at [843, 406] on span "Heading" at bounding box center [849, 408] width 35 height 16
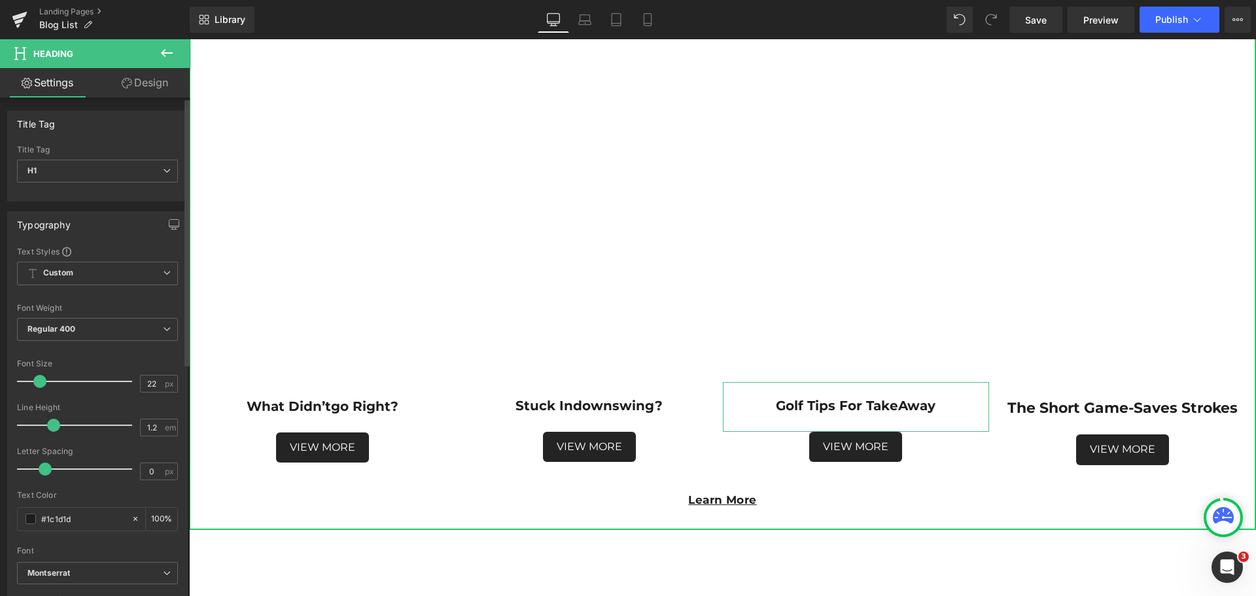
click at [41, 385] on span at bounding box center [39, 381] width 13 height 13
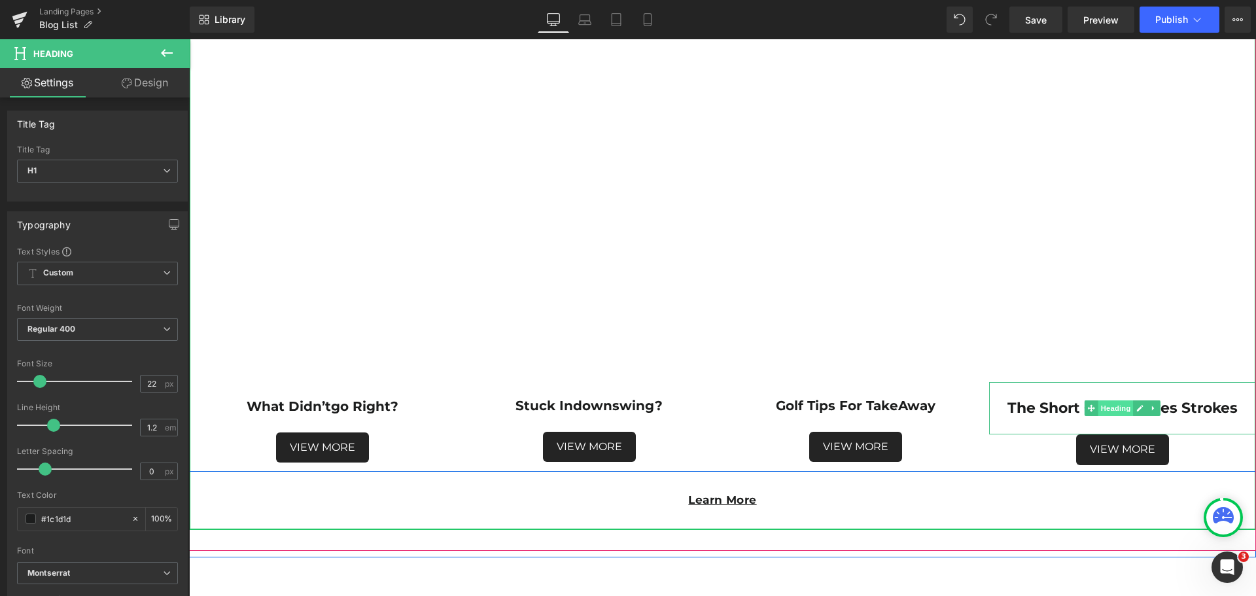
click at [1108, 408] on span "Heading" at bounding box center [1116, 408] width 35 height 16
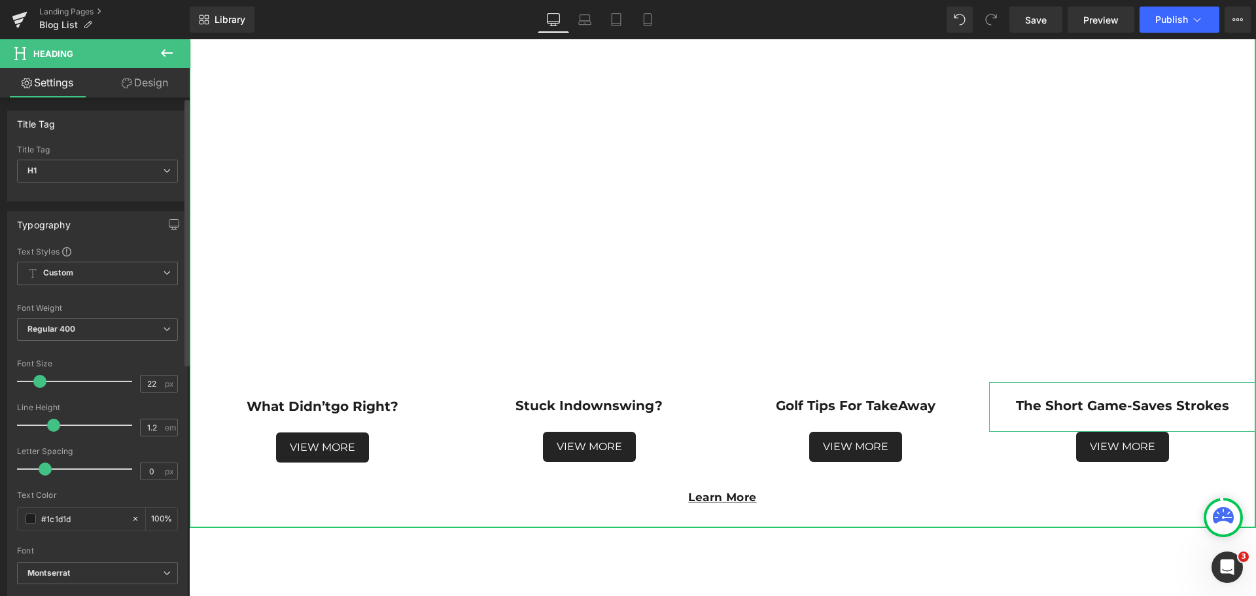
click at [40, 381] on span at bounding box center [39, 381] width 13 height 13
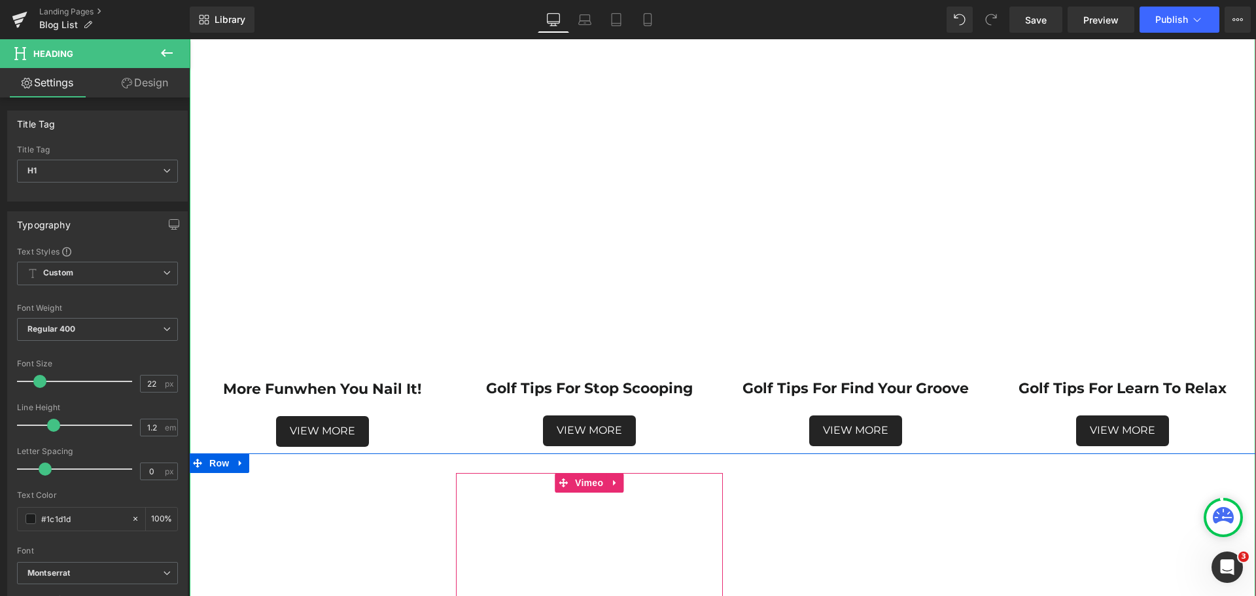
scroll to position [2290, 0]
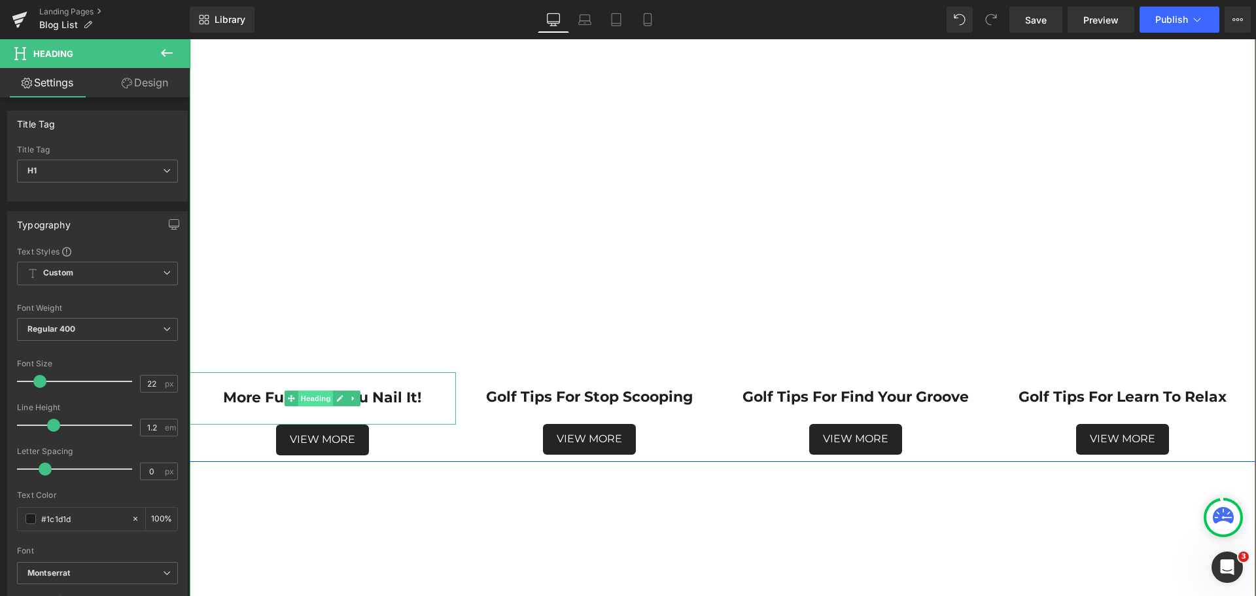
click at [311, 396] on span "Heading" at bounding box center [315, 399] width 35 height 16
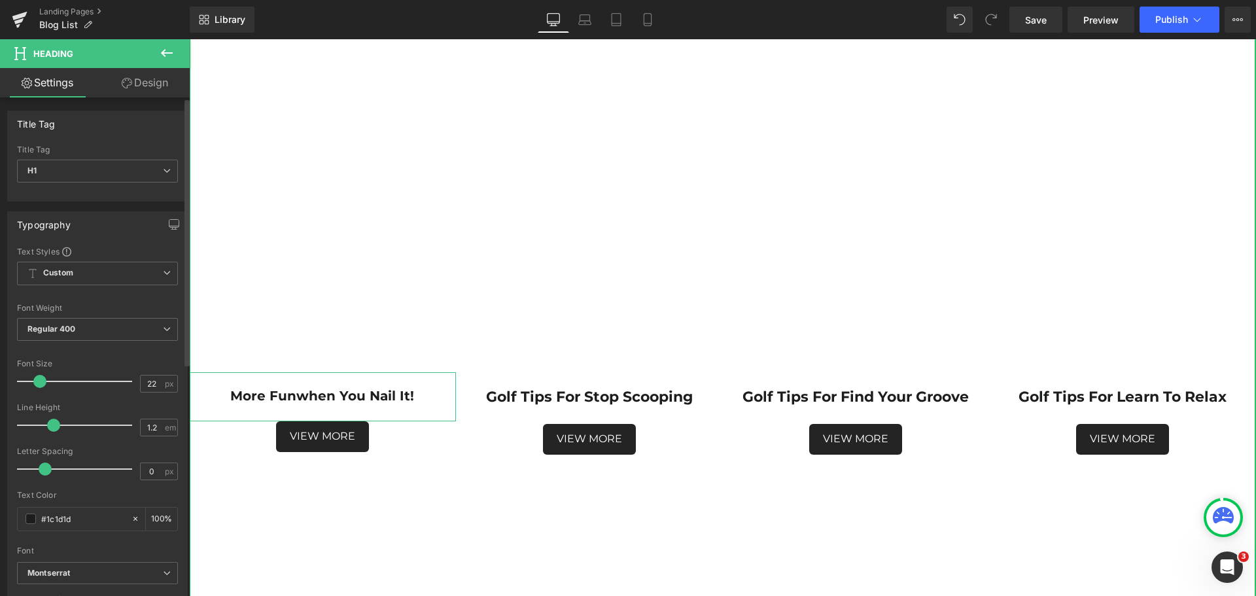
click at [39, 383] on span at bounding box center [39, 381] width 13 height 13
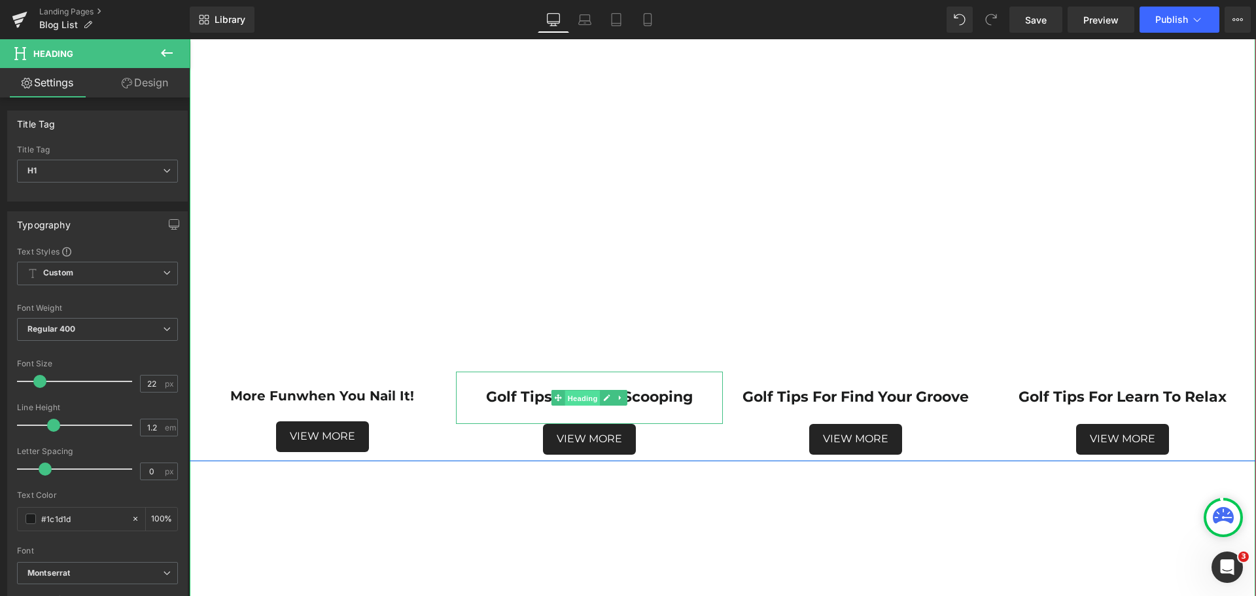
click at [573, 396] on span "Heading" at bounding box center [582, 399] width 35 height 16
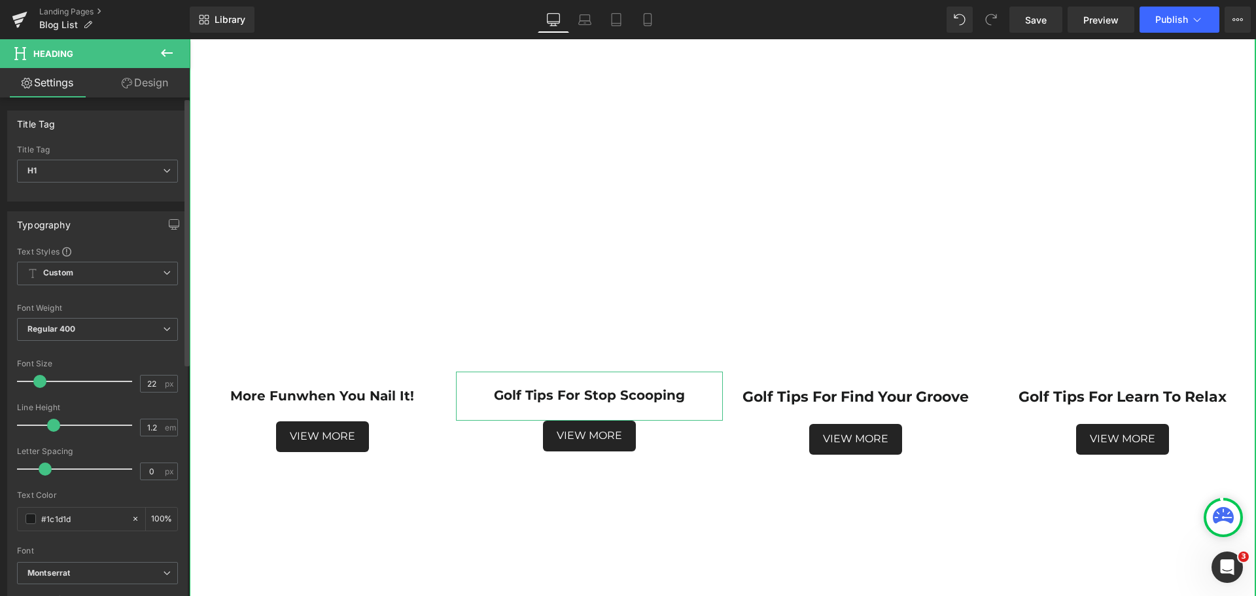
click at [39, 381] on span at bounding box center [39, 381] width 13 height 13
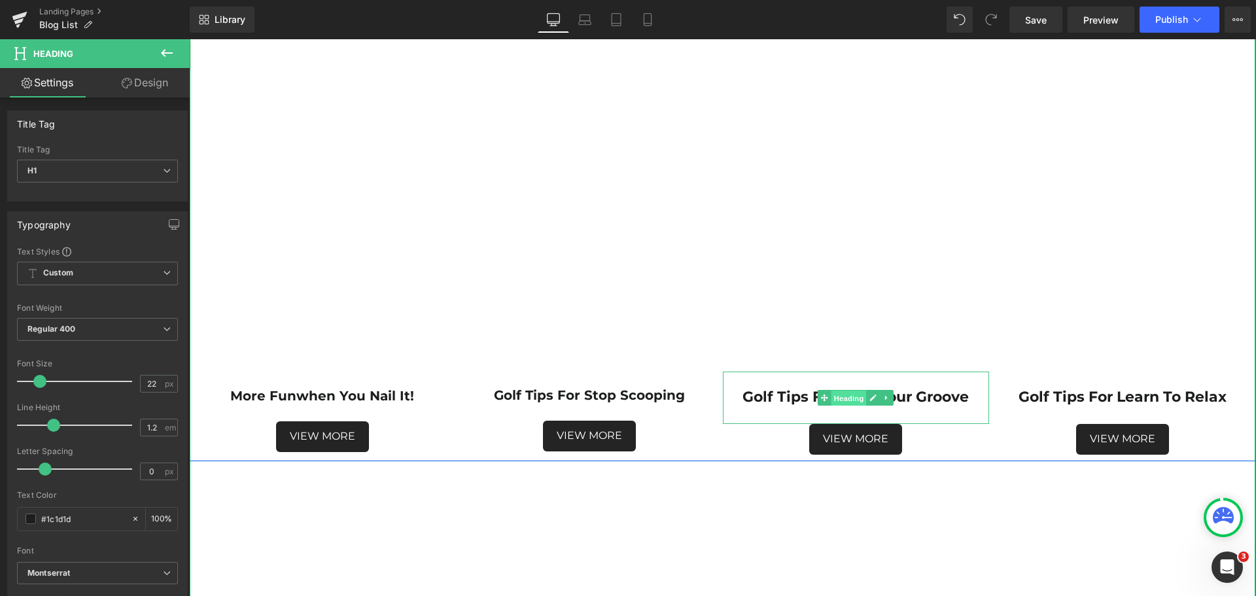
click at [847, 400] on span "Heading" at bounding box center [849, 399] width 35 height 16
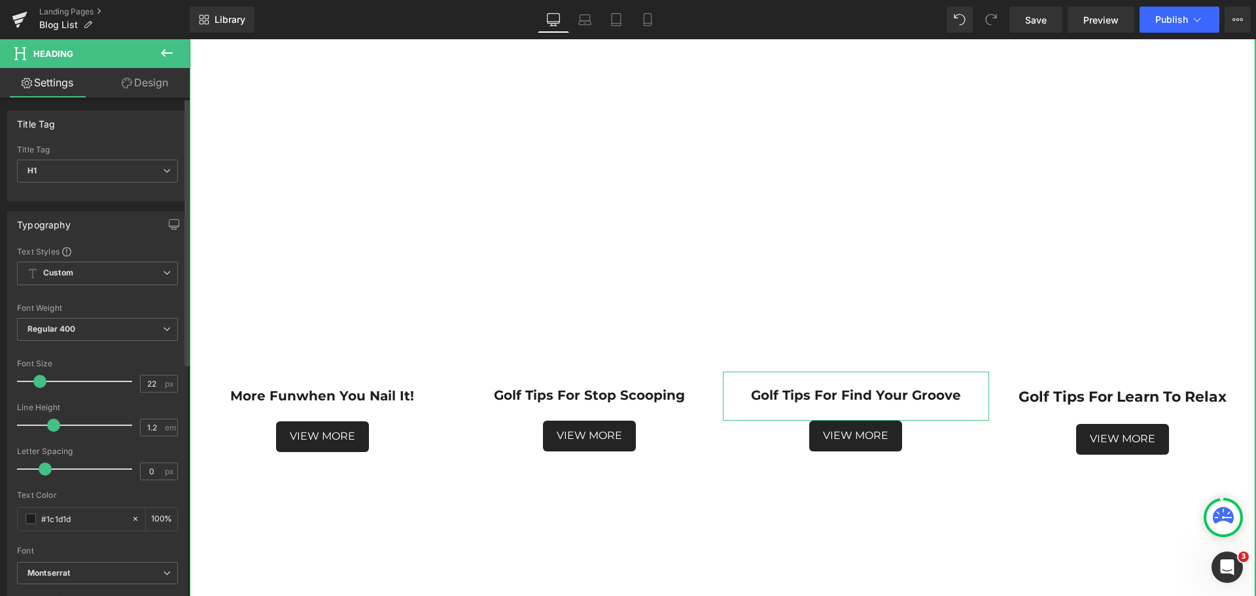
click at [39, 379] on span at bounding box center [39, 381] width 13 height 13
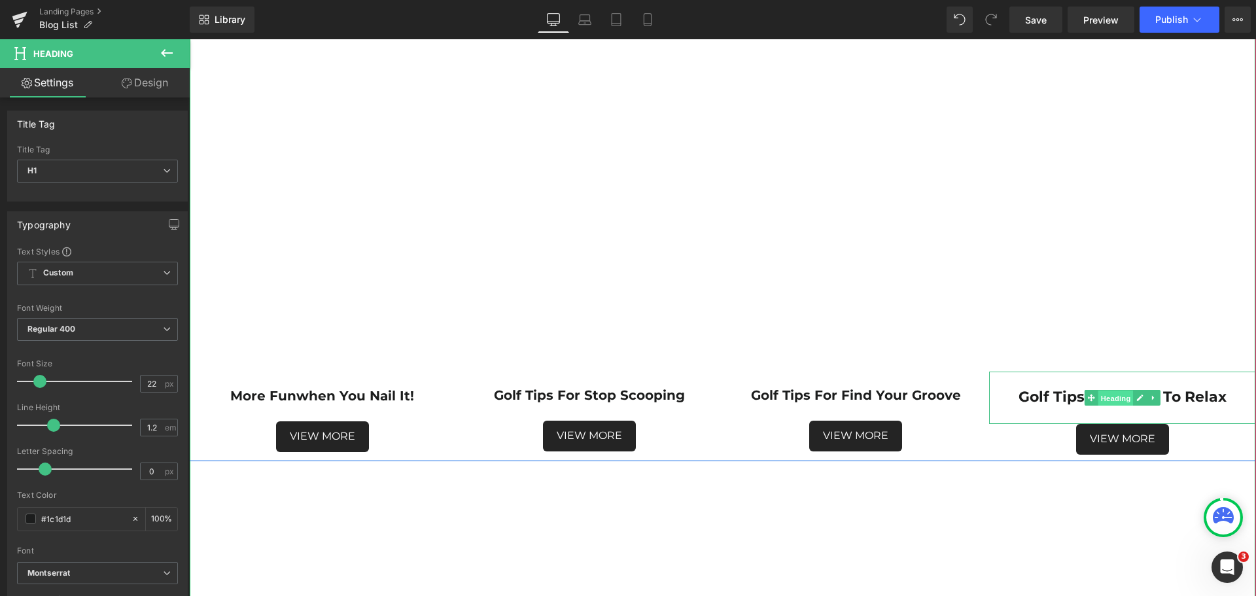
click at [1114, 400] on span "Heading" at bounding box center [1116, 399] width 35 height 16
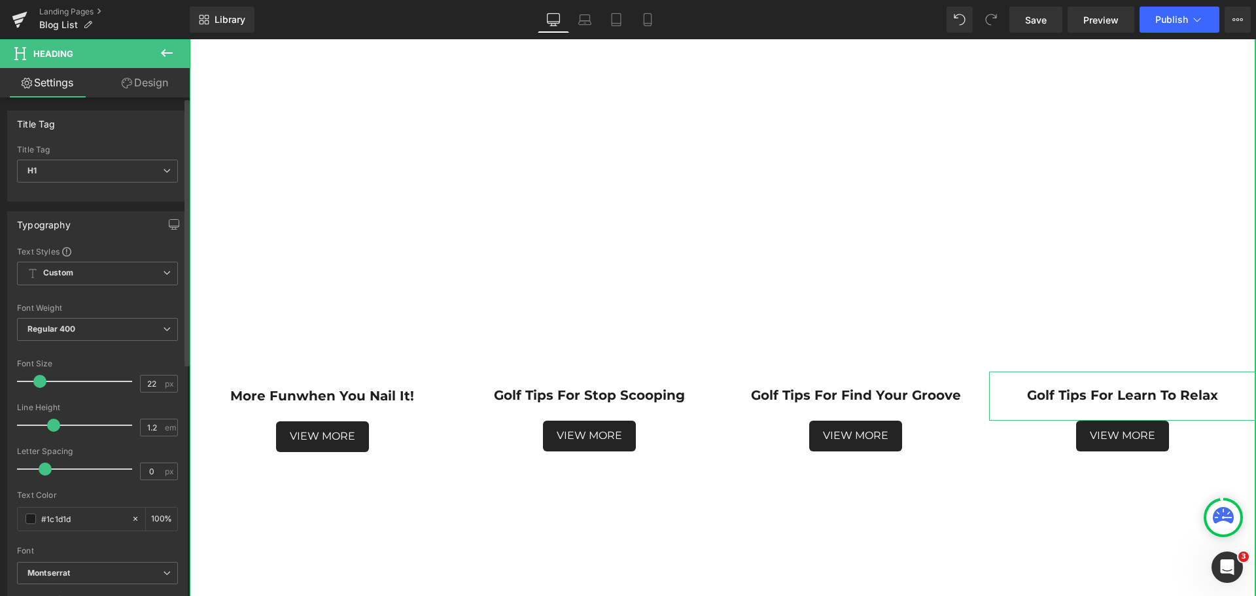
click at [39, 379] on span at bounding box center [39, 381] width 13 height 13
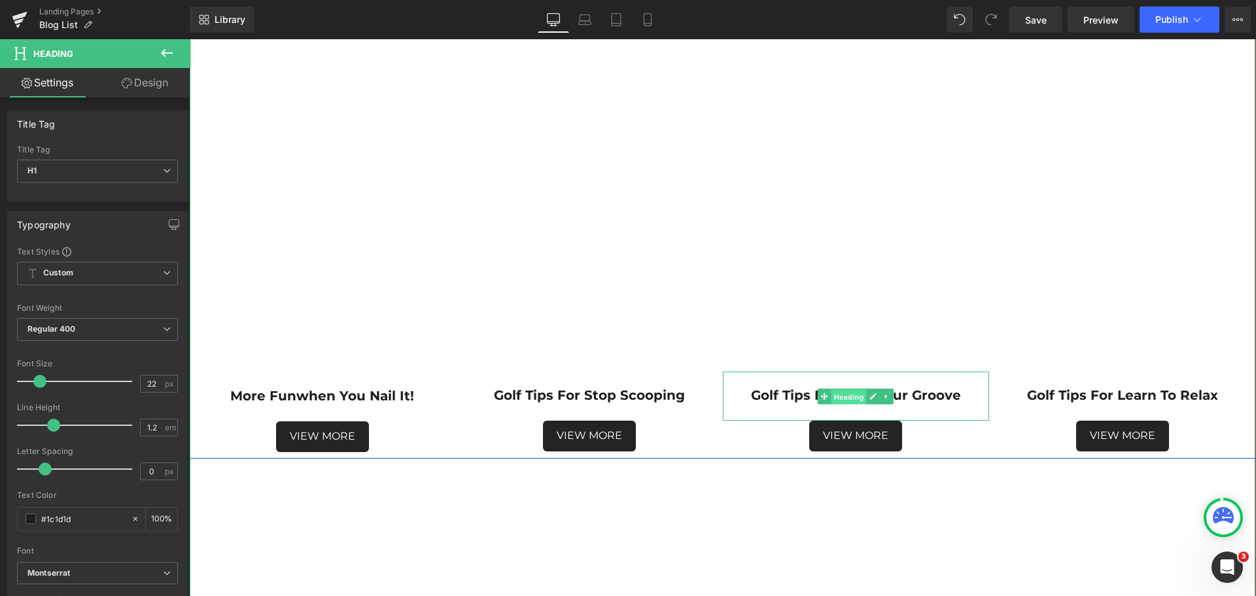
click at [846, 400] on span "Heading" at bounding box center [849, 397] width 35 height 16
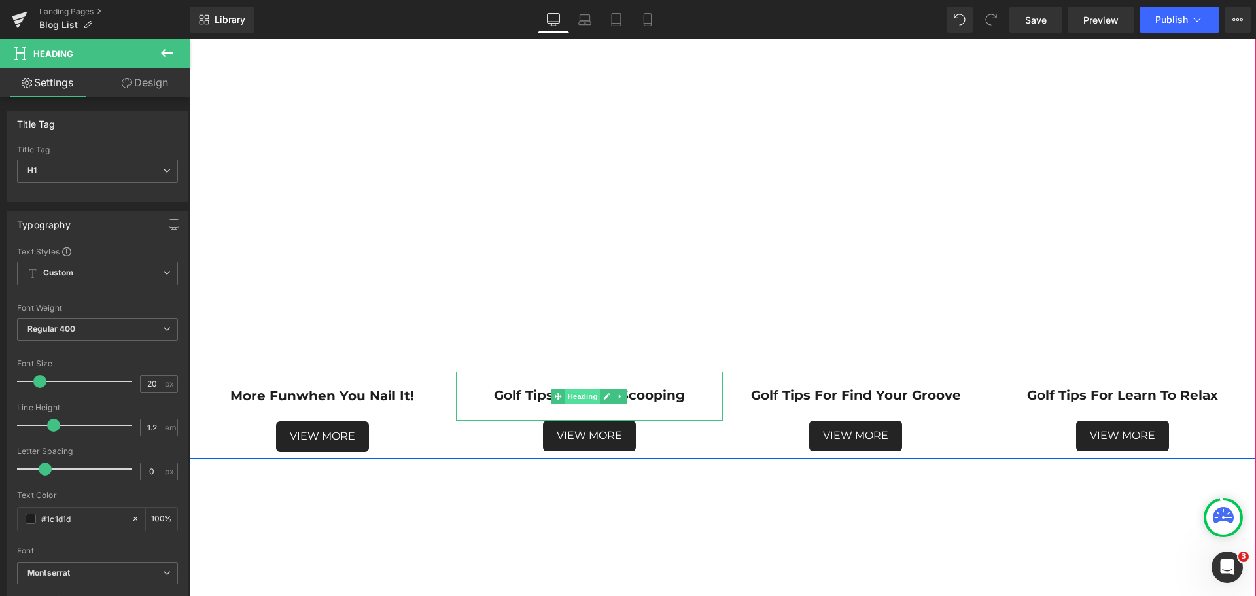
click at [584, 396] on span "Heading" at bounding box center [582, 397] width 35 height 16
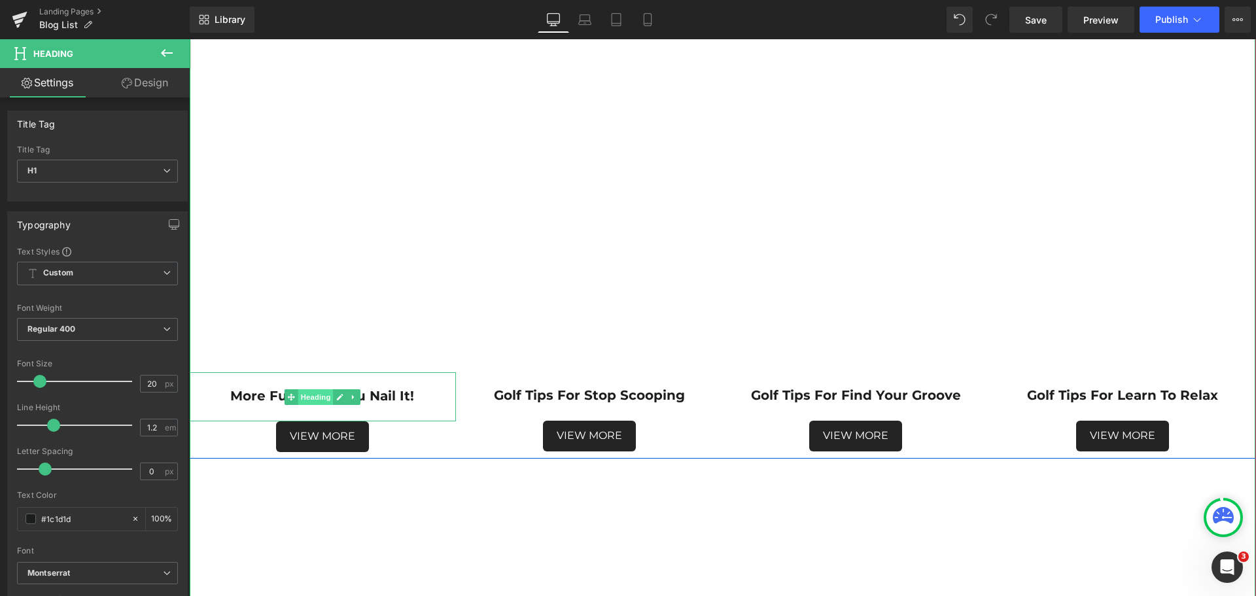
click at [313, 394] on span "Heading" at bounding box center [315, 397] width 35 height 16
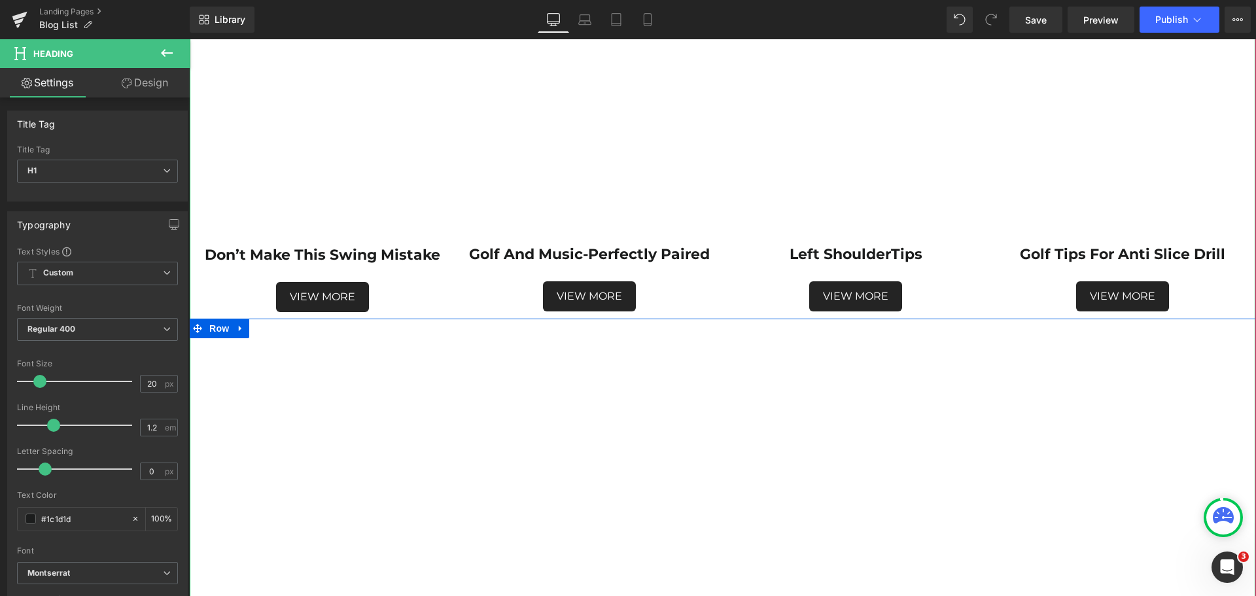
scroll to position [1766, 0]
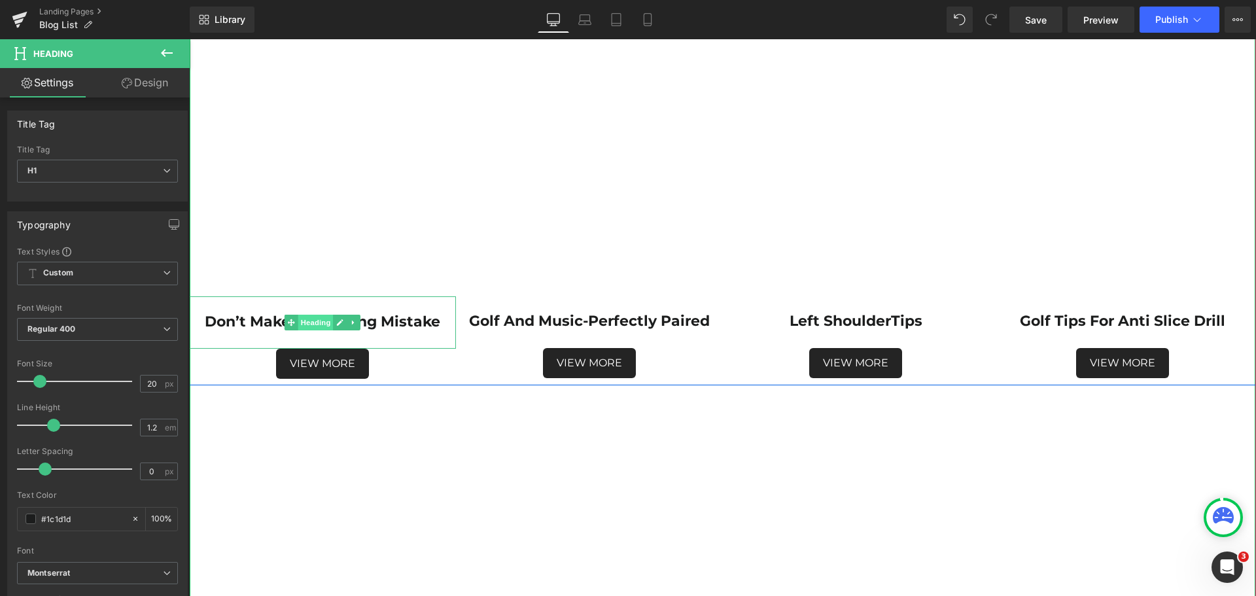
click at [308, 323] on span "Heading" at bounding box center [315, 323] width 35 height 16
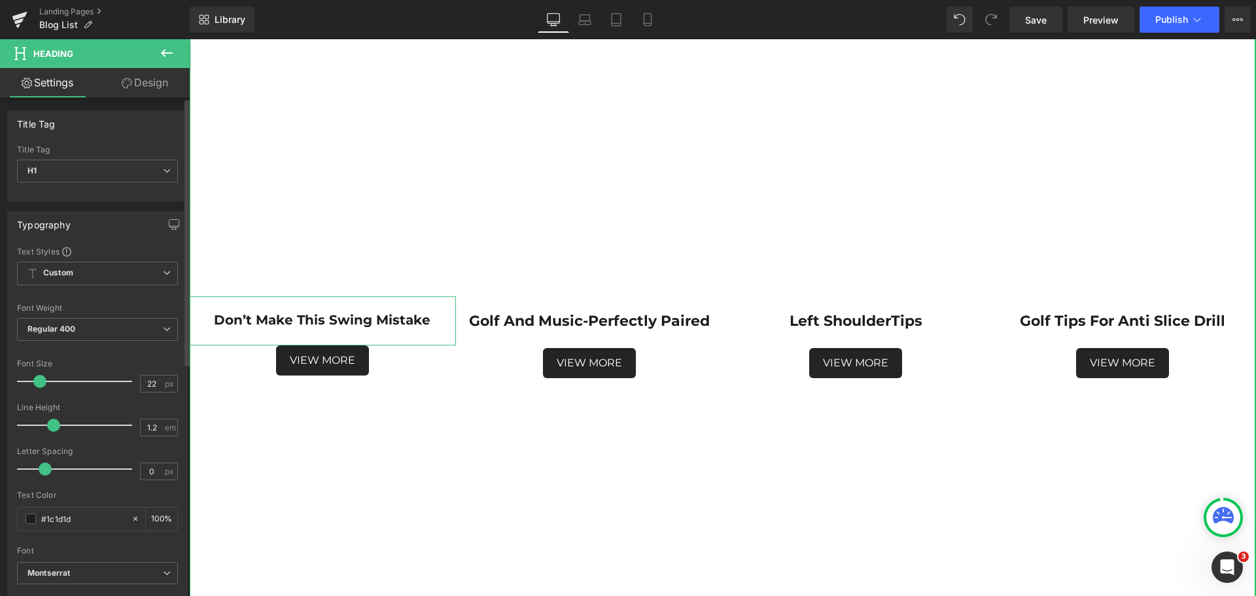
click at [37, 381] on span at bounding box center [39, 381] width 13 height 13
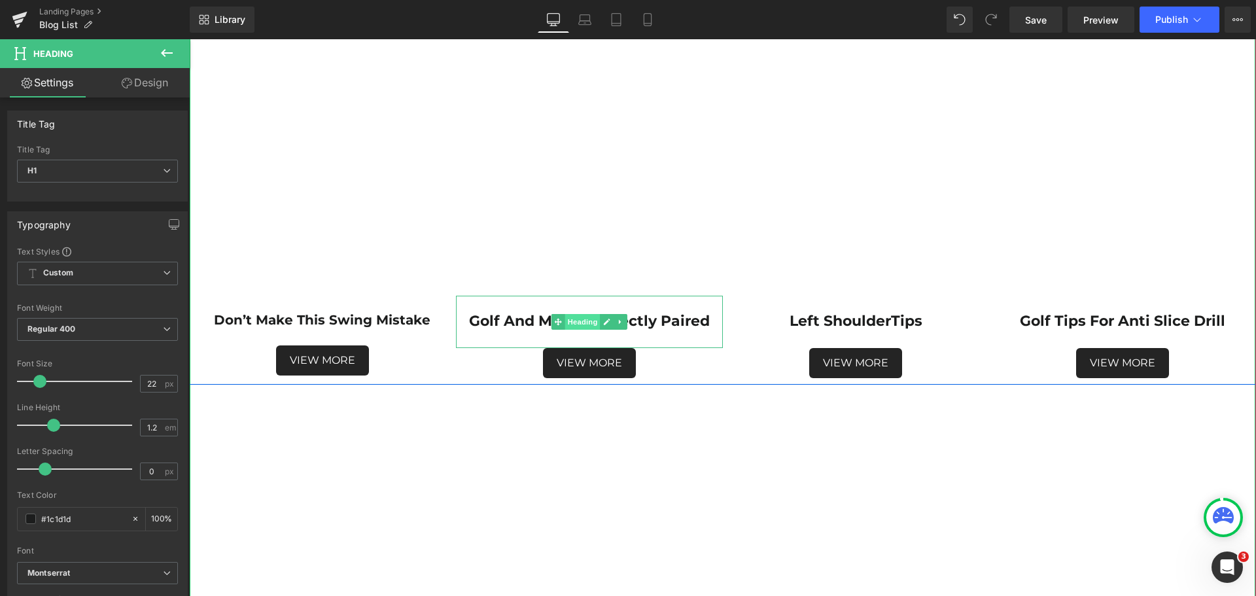
click at [578, 323] on span "Heading" at bounding box center [582, 322] width 35 height 16
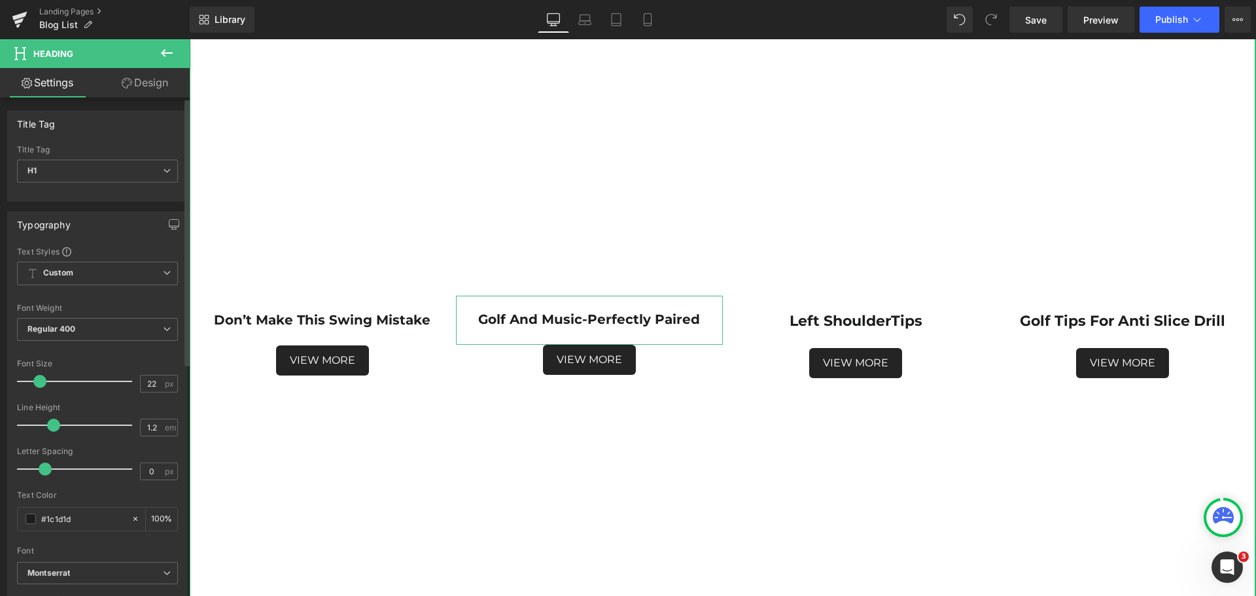
click at [43, 379] on span at bounding box center [39, 381] width 13 height 13
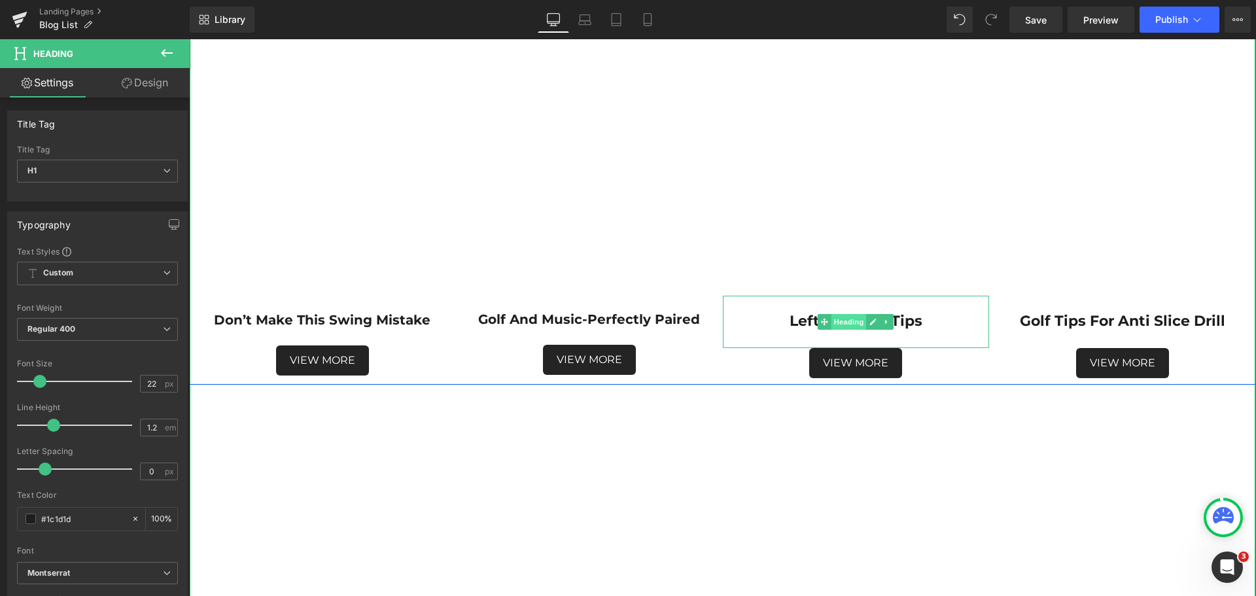
click at [844, 323] on span "Heading" at bounding box center [849, 322] width 35 height 16
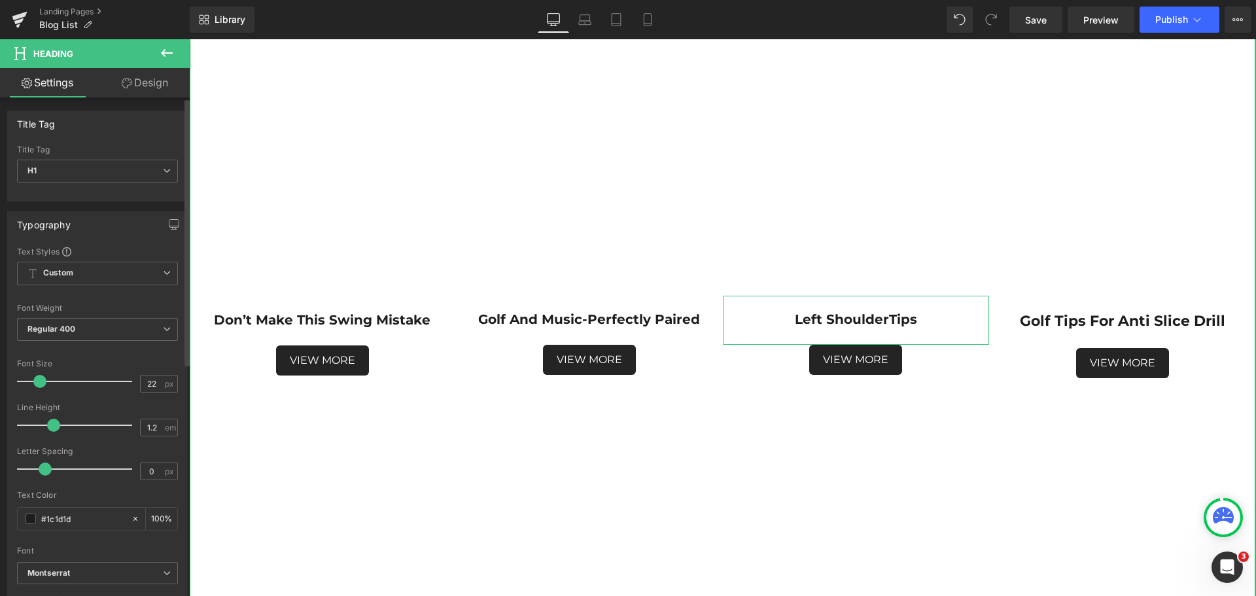
click at [40, 382] on span at bounding box center [39, 381] width 13 height 13
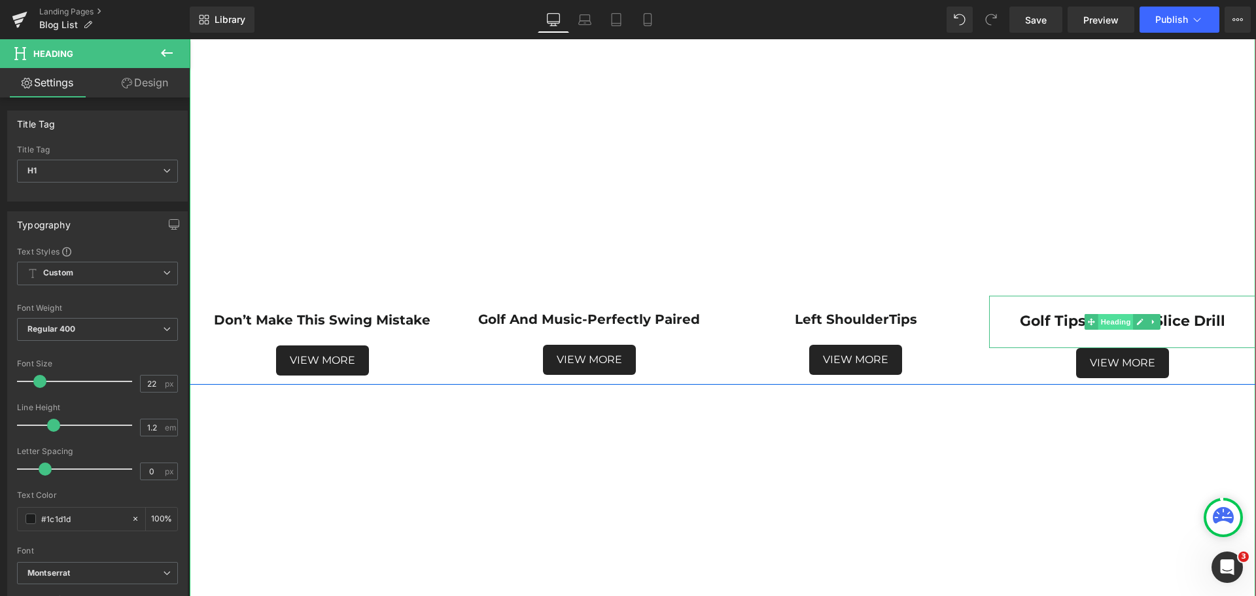
click at [1116, 326] on span "Heading" at bounding box center [1116, 322] width 35 height 16
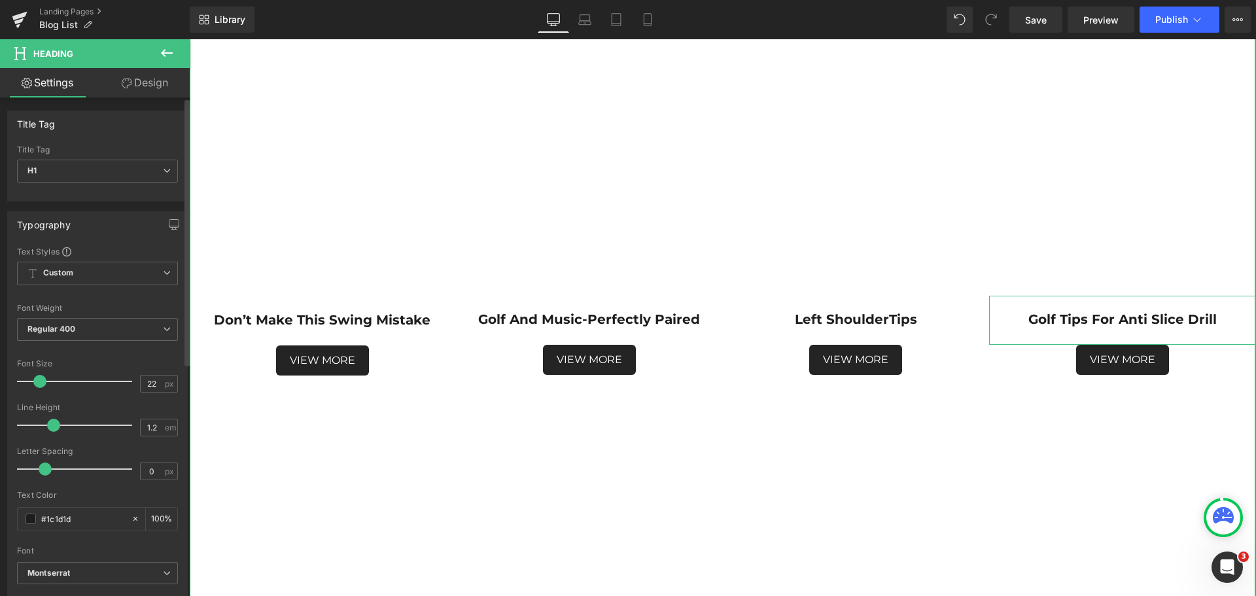
click at [39, 381] on span at bounding box center [39, 381] width 13 height 13
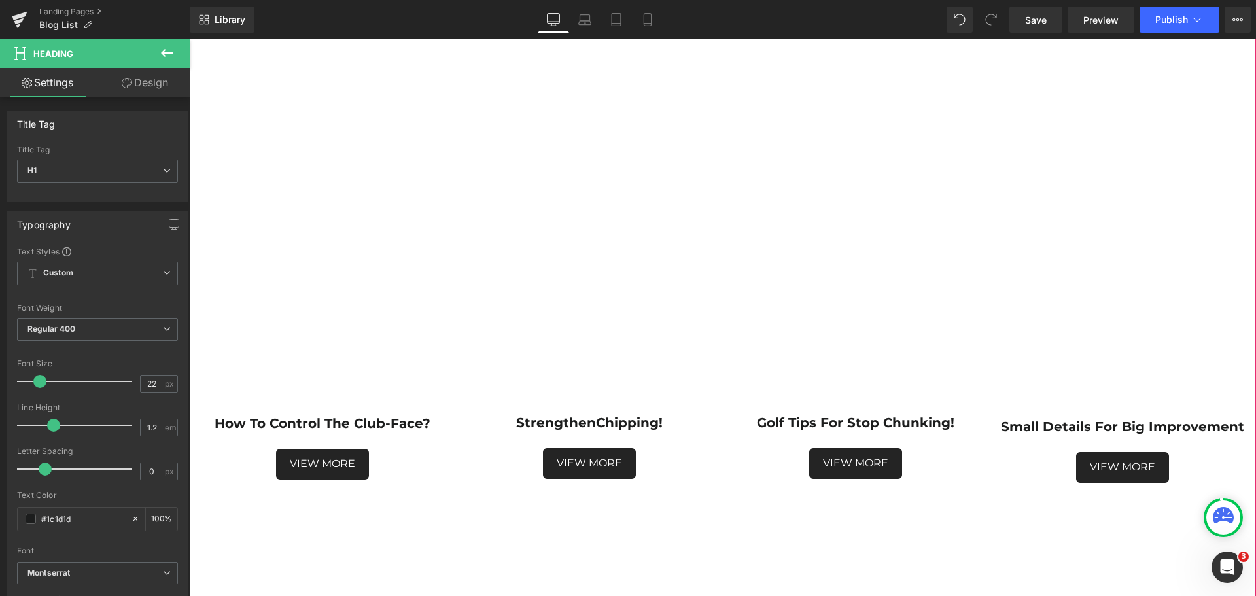
scroll to position [1047, 0]
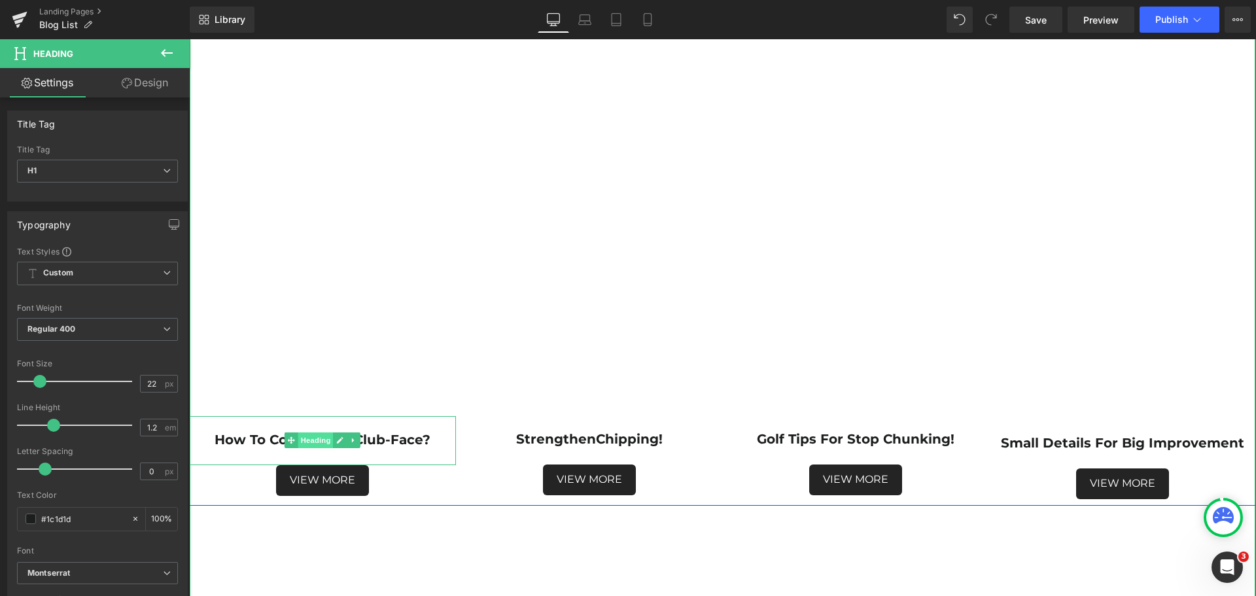
click at [312, 444] on span "Heading" at bounding box center [315, 440] width 35 height 16
click at [584, 440] on span "Heading" at bounding box center [582, 440] width 35 height 16
click at [849, 442] on span "Heading" at bounding box center [849, 440] width 35 height 16
click at [1112, 447] on span "Heading" at bounding box center [1116, 444] width 35 height 16
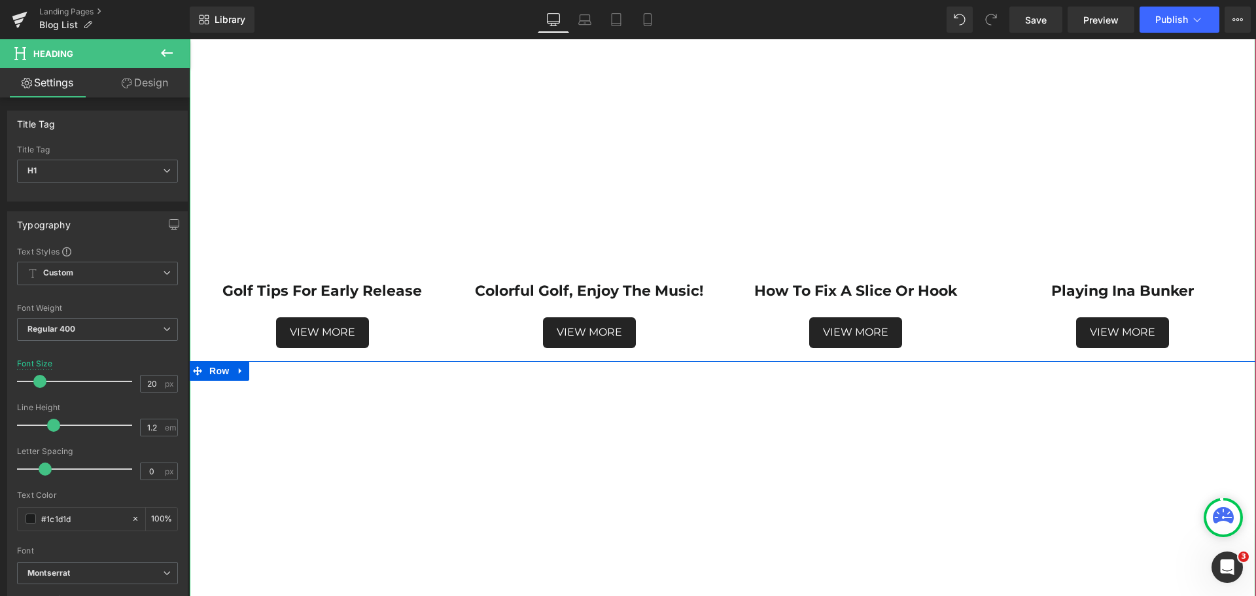
scroll to position [589, 0]
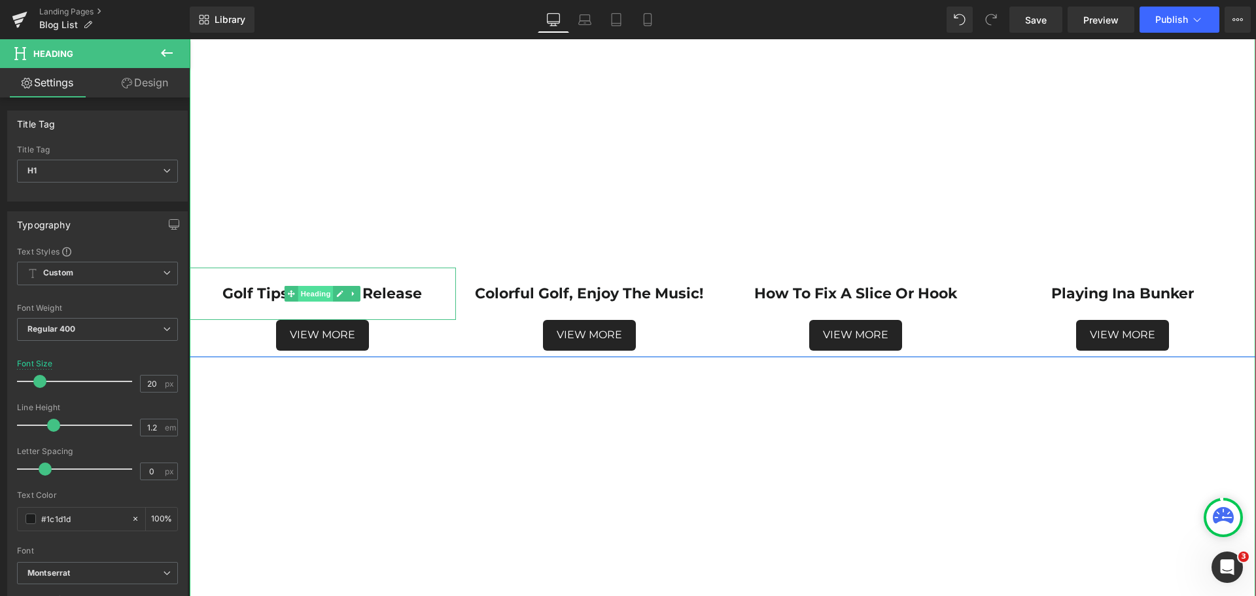
click at [313, 298] on span "Heading" at bounding box center [315, 294] width 35 height 16
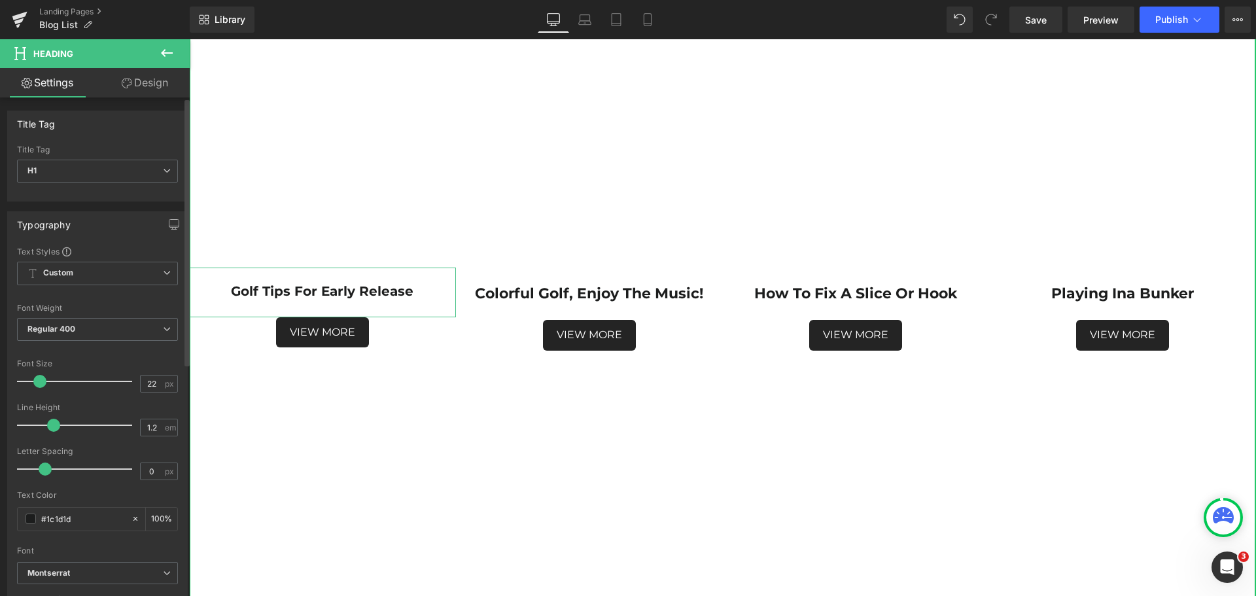
click at [37, 383] on span at bounding box center [39, 381] width 13 height 13
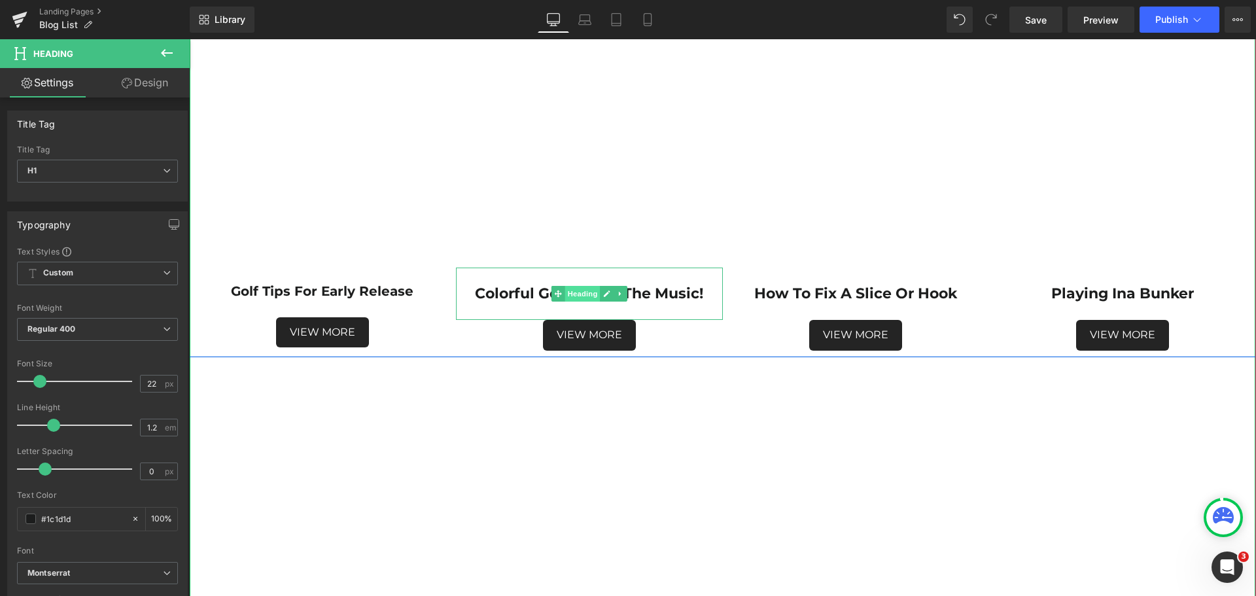
click at [583, 296] on span "Heading" at bounding box center [582, 294] width 35 height 16
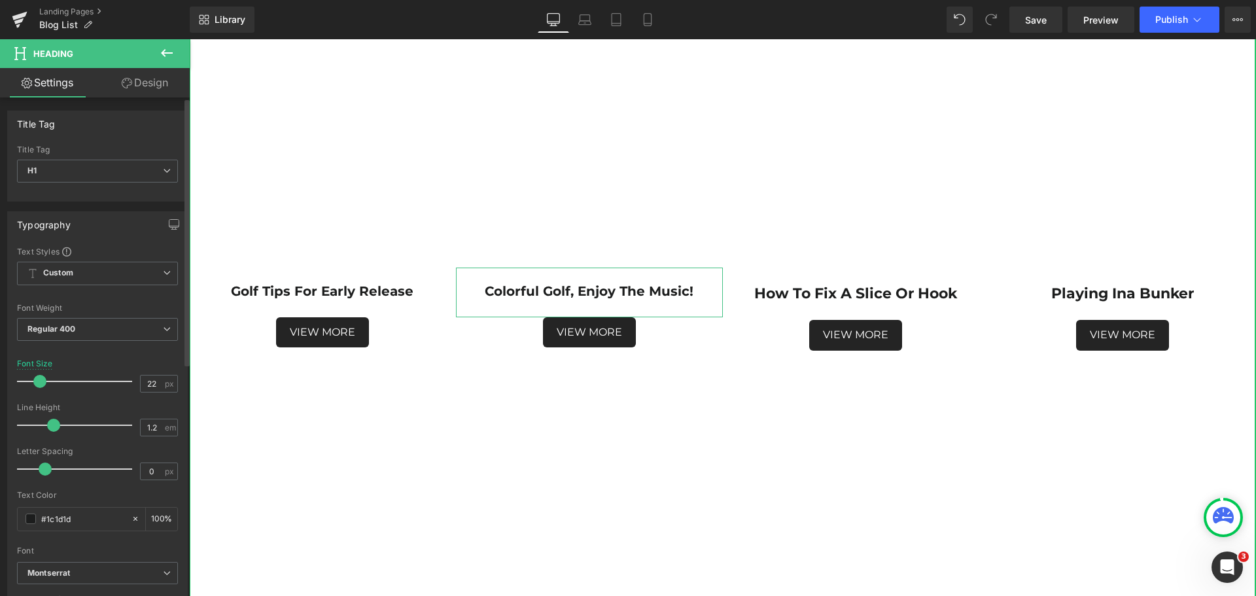
click at [39, 380] on span at bounding box center [39, 381] width 13 height 13
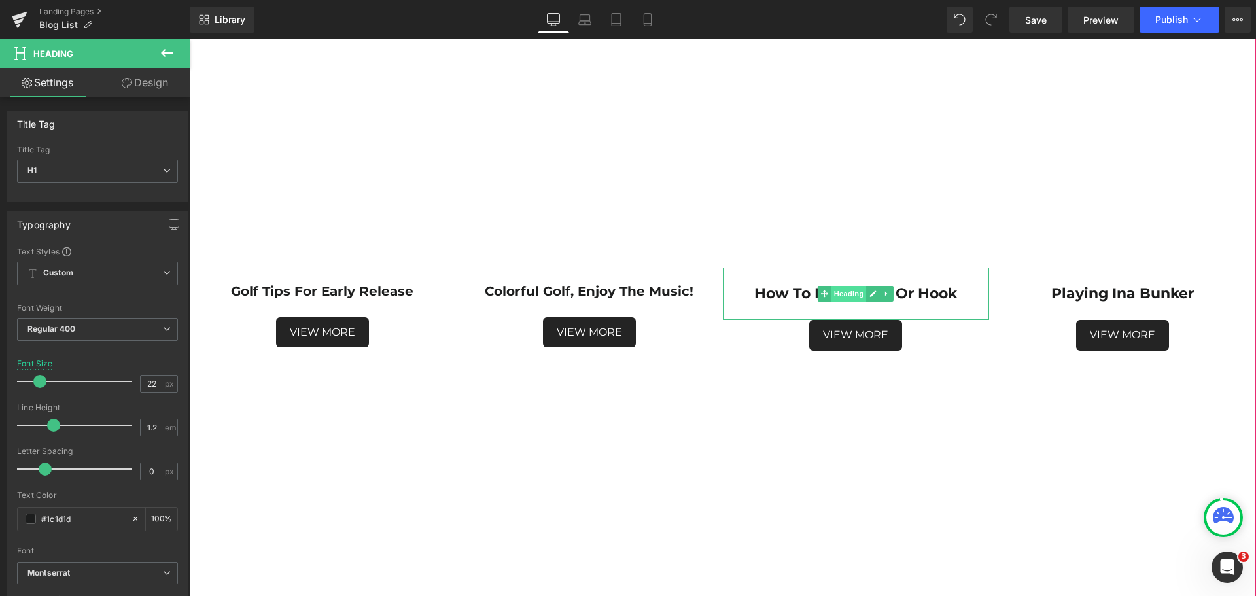
click at [840, 293] on span "Heading" at bounding box center [849, 294] width 35 height 16
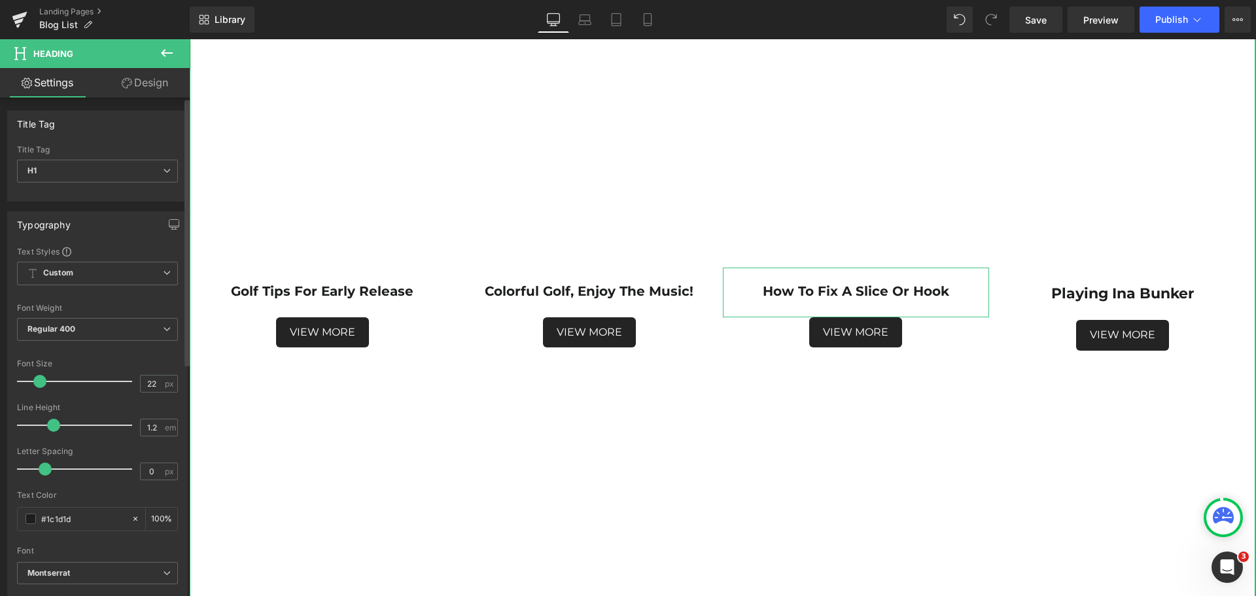
click at [40, 381] on span at bounding box center [39, 381] width 13 height 13
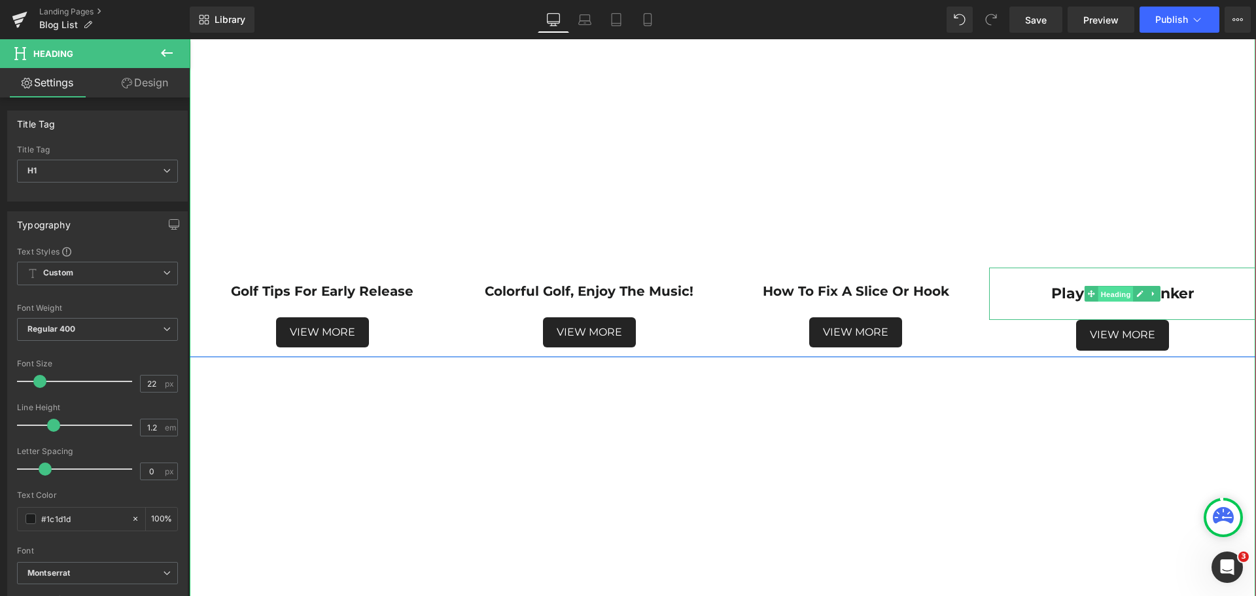
click at [1116, 295] on span "Heading" at bounding box center [1116, 295] width 35 height 16
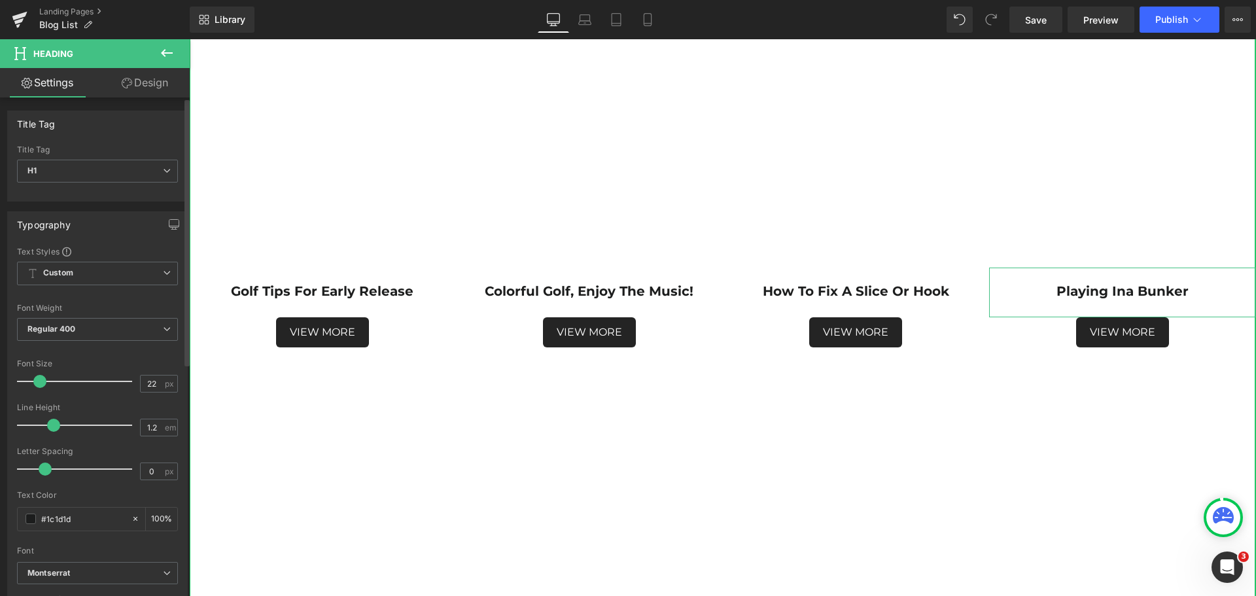
click at [39, 381] on span at bounding box center [39, 381] width 13 height 13
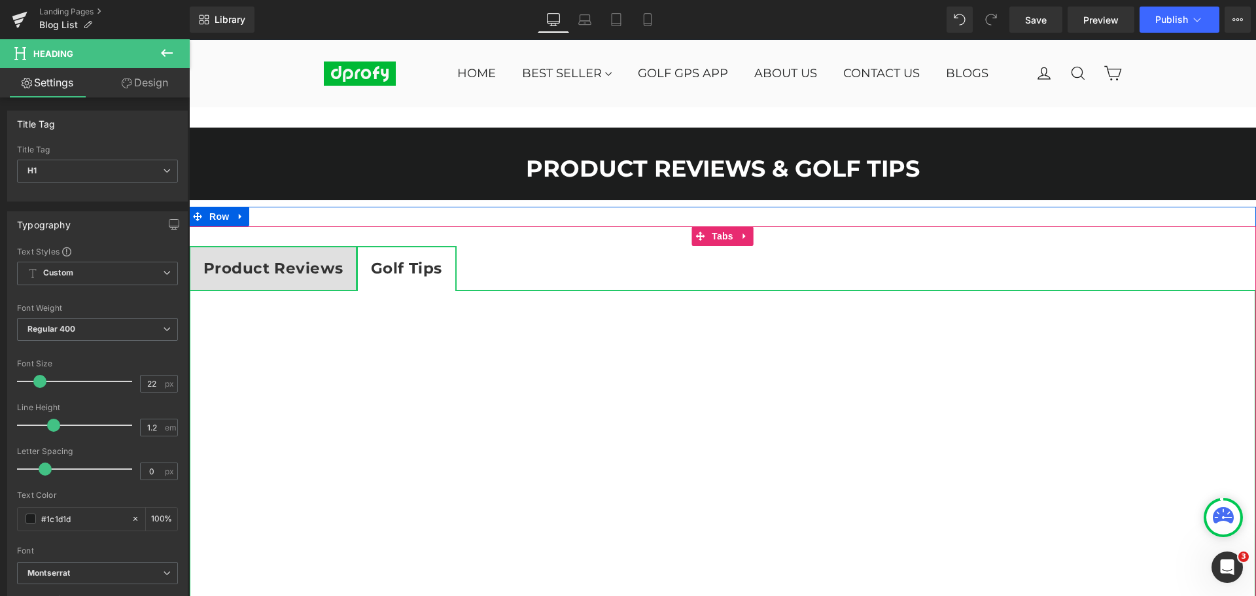
scroll to position [0, 0]
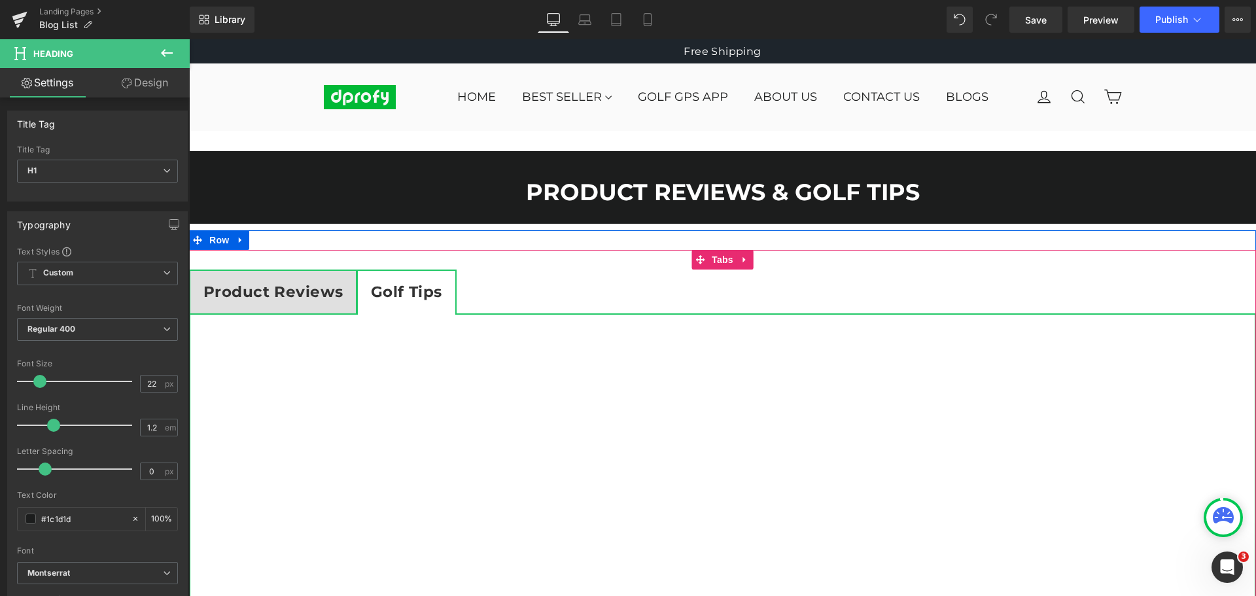
click at [280, 291] on strong "Product Reviews" at bounding box center [272, 292] width 139 height 18
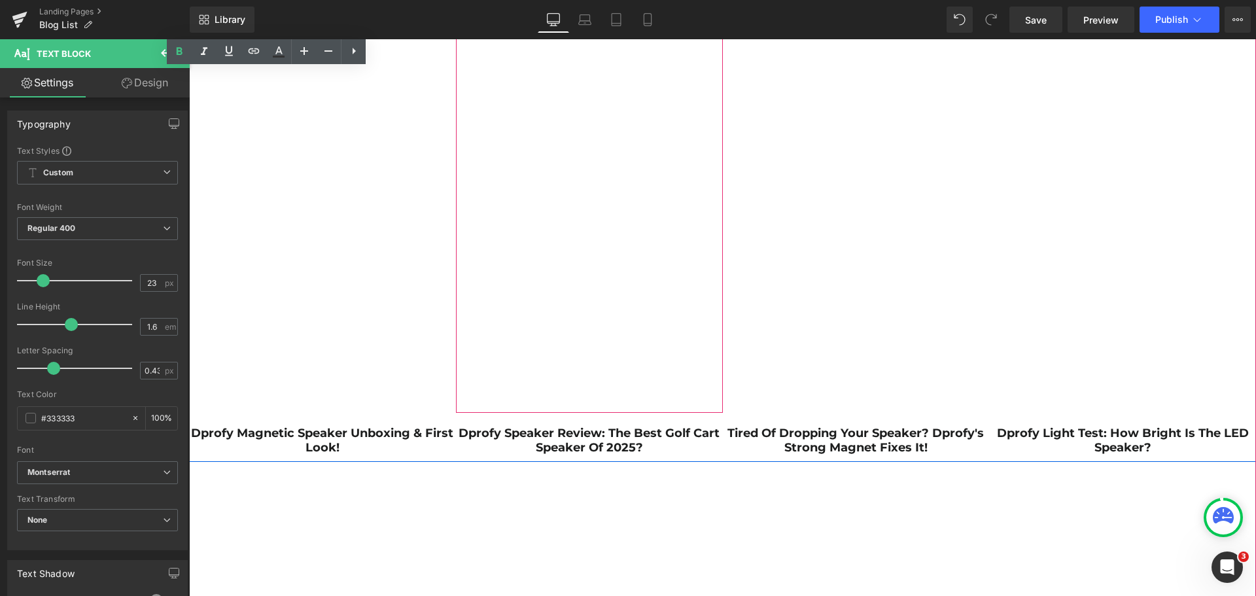
scroll to position [654, 0]
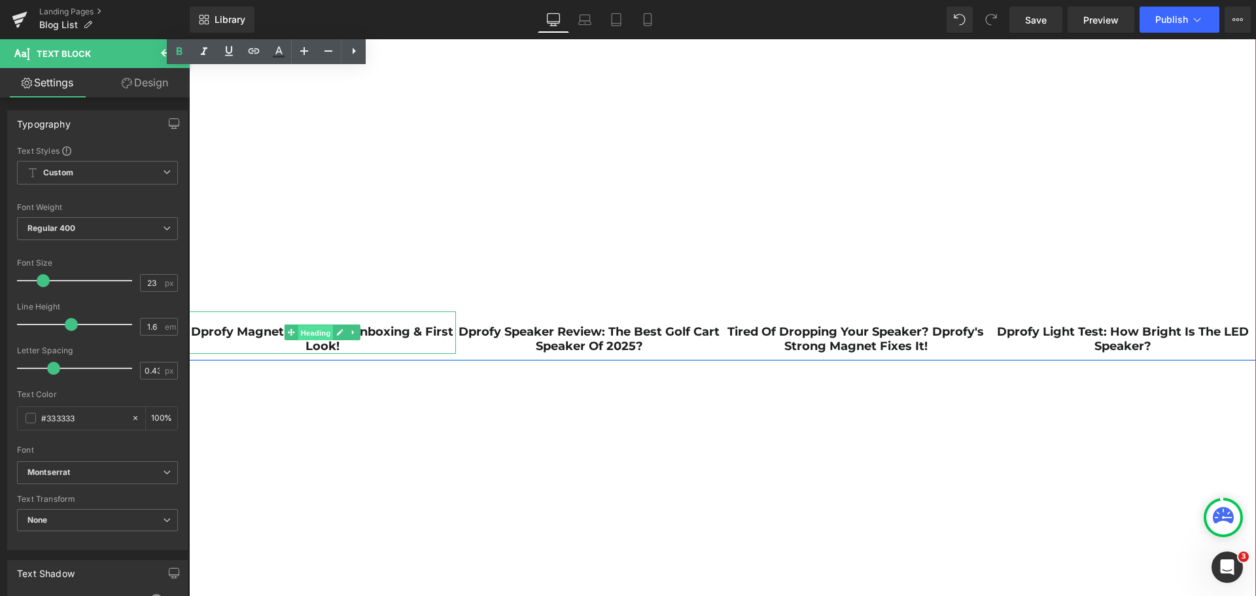
click at [317, 334] on span "Heading" at bounding box center [315, 333] width 35 height 16
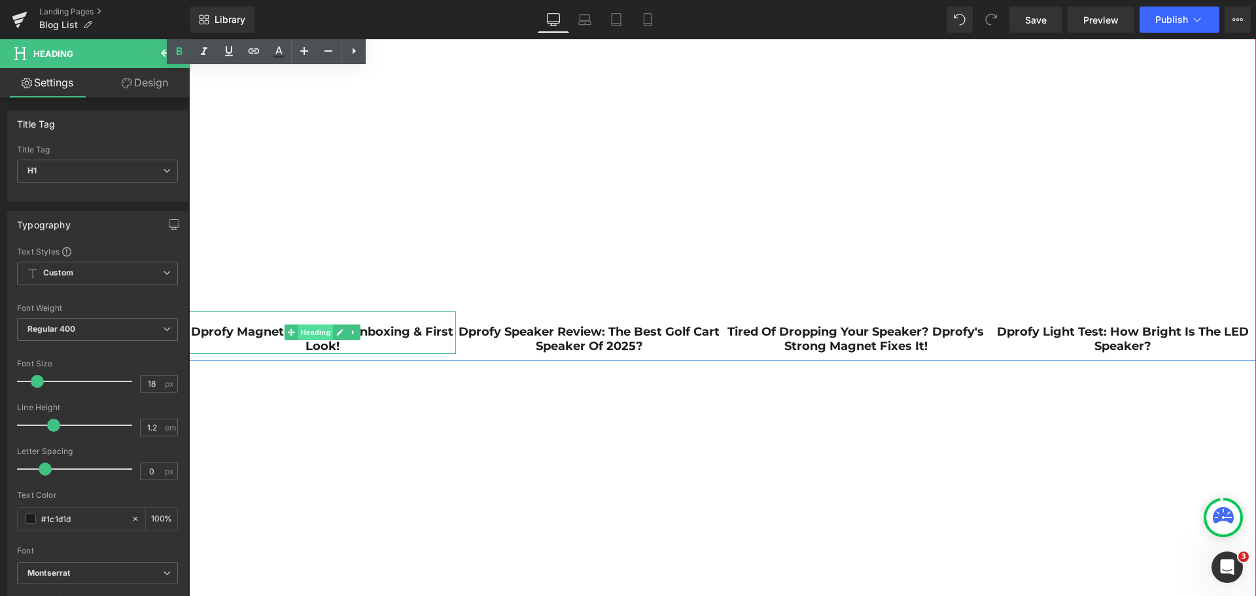
click at [304, 336] on span "Heading" at bounding box center [315, 333] width 35 height 16
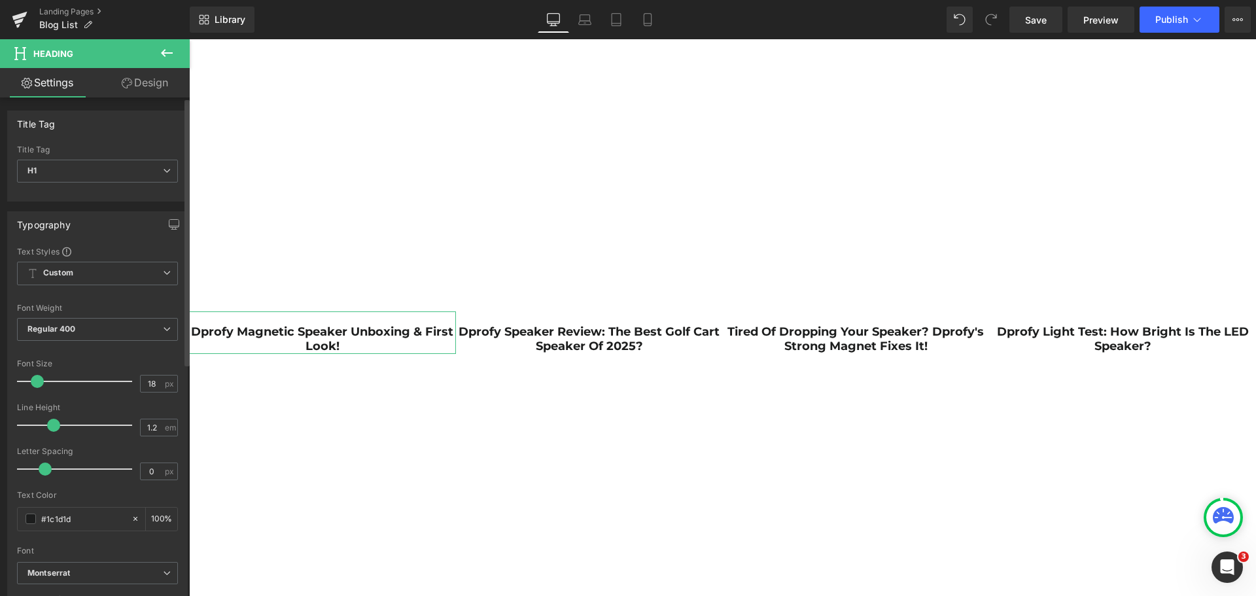
click at [39, 381] on span at bounding box center [37, 381] width 13 height 13
click at [589, 27] on link "Laptop" at bounding box center [584, 20] width 31 height 26
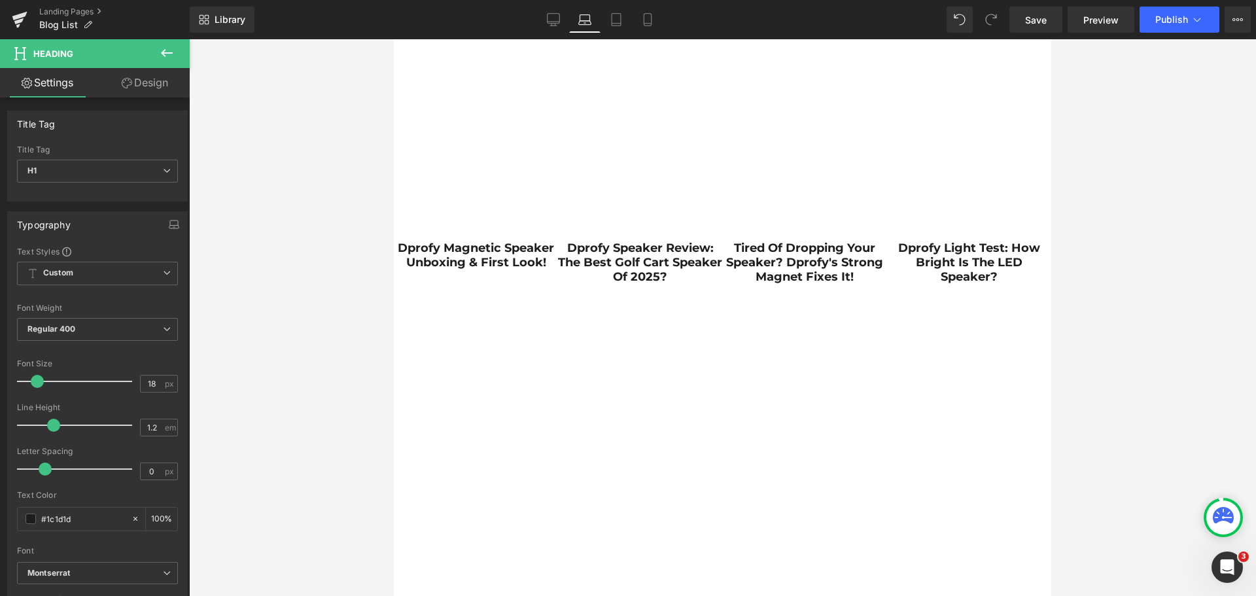
click at [162, 47] on icon at bounding box center [167, 53] width 16 height 16
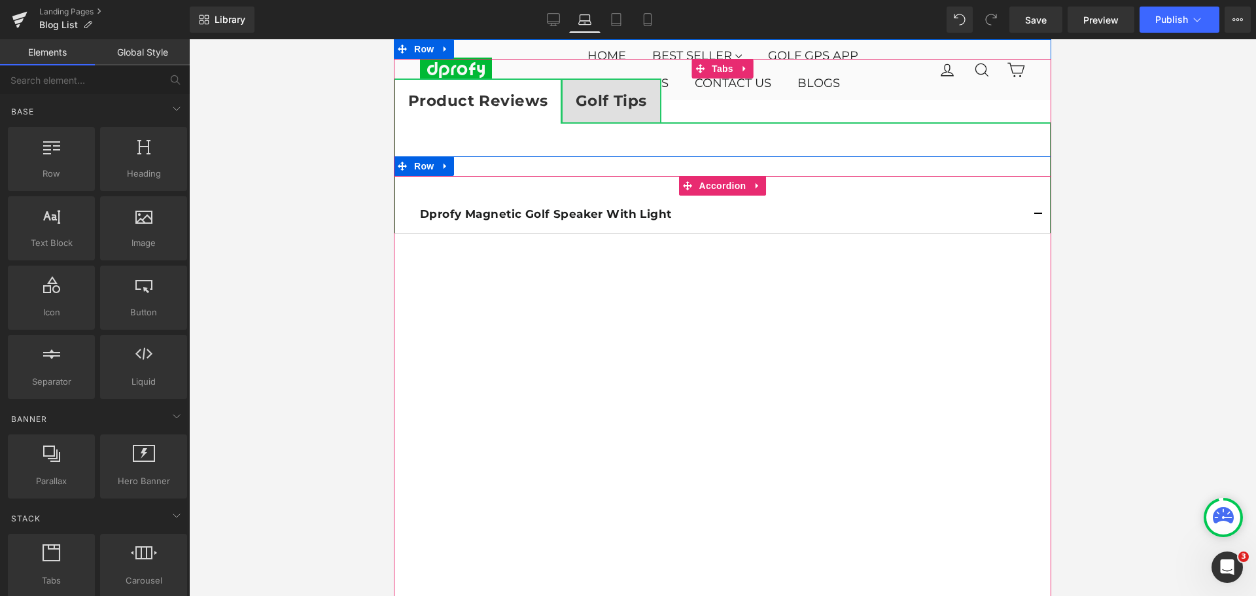
scroll to position [89, 0]
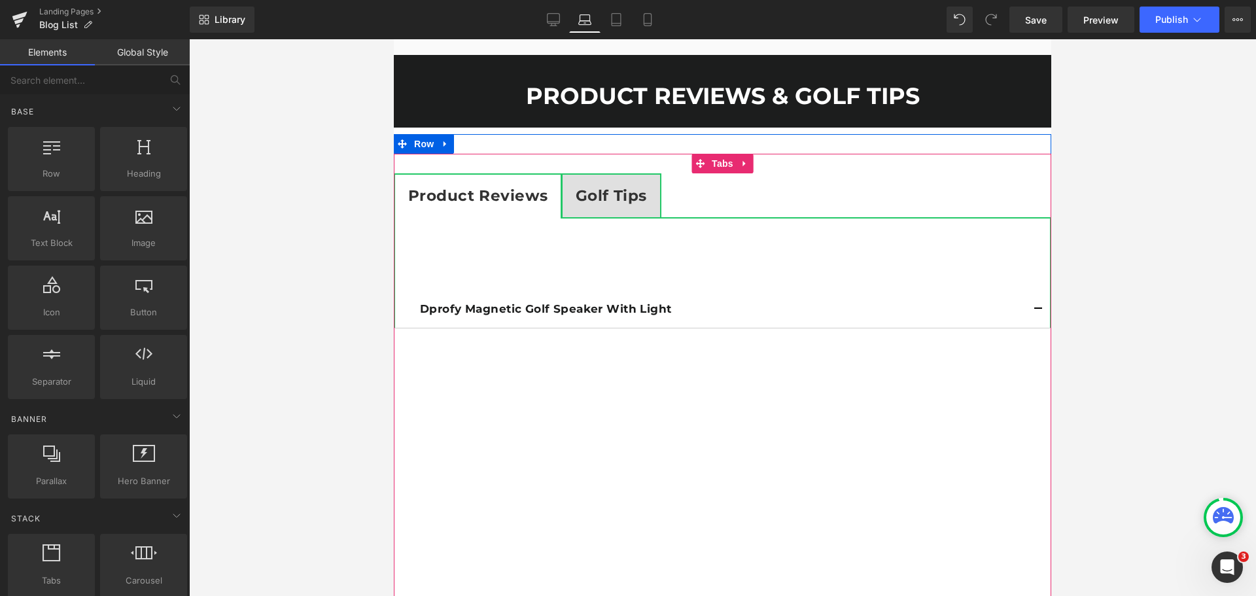
click at [613, 198] on strong "Golf Tips" at bounding box center [611, 195] width 71 height 18
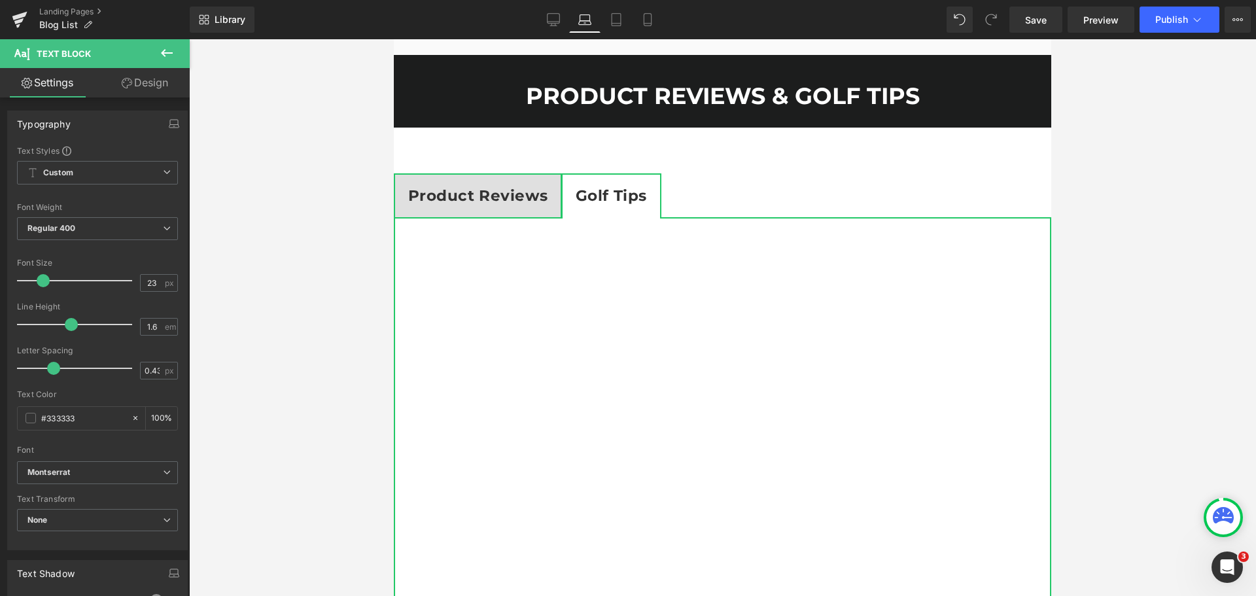
click at [166, 56] on icon at bounding box center [167, 53] width 16 height 16
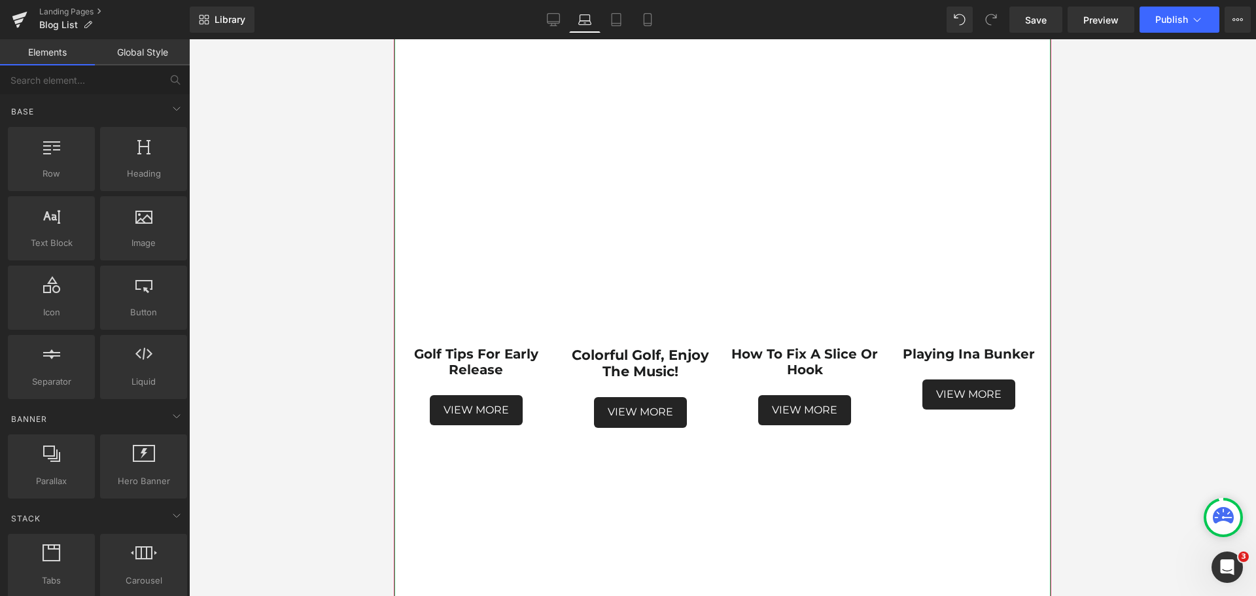
scroll to position [458, 0]
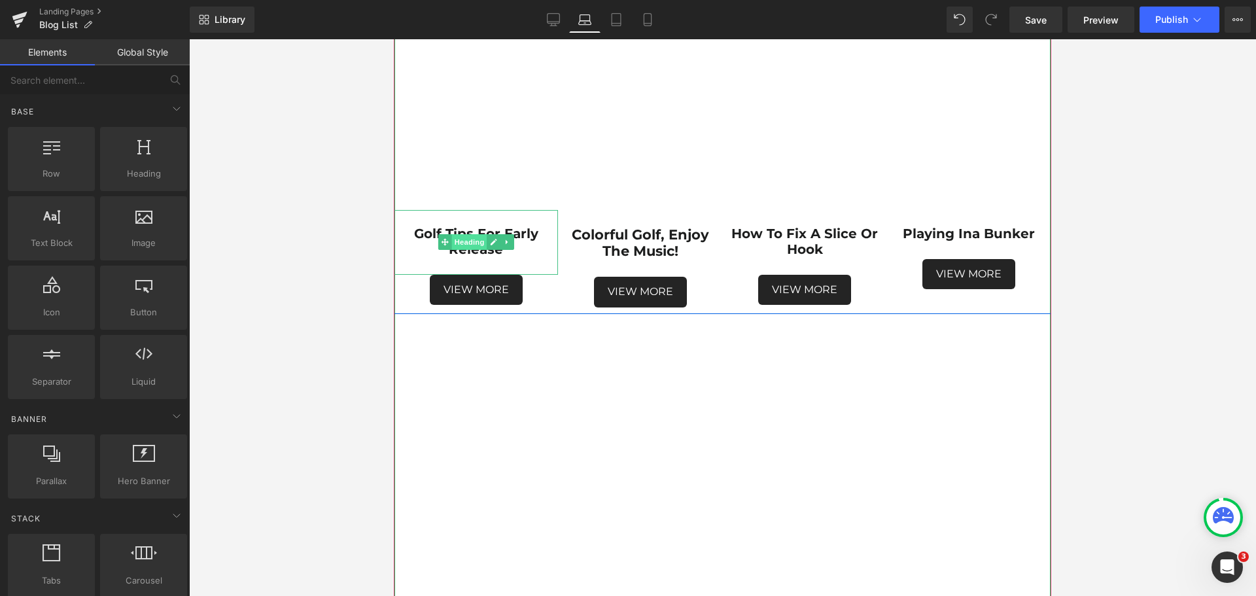
click at [468, 241] on span "Heading" at bounding box center [468, 242] width 35 height 16
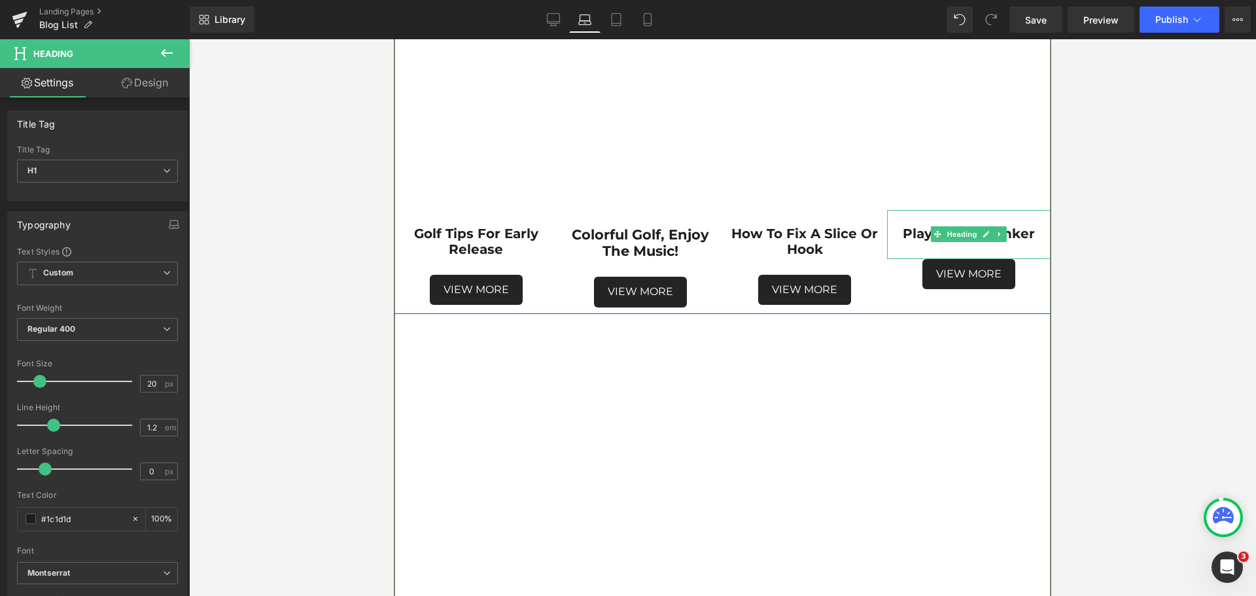
click at [1021, 237] on strong "a bunker" at bounding box center [1003, 234] width 63 height 16
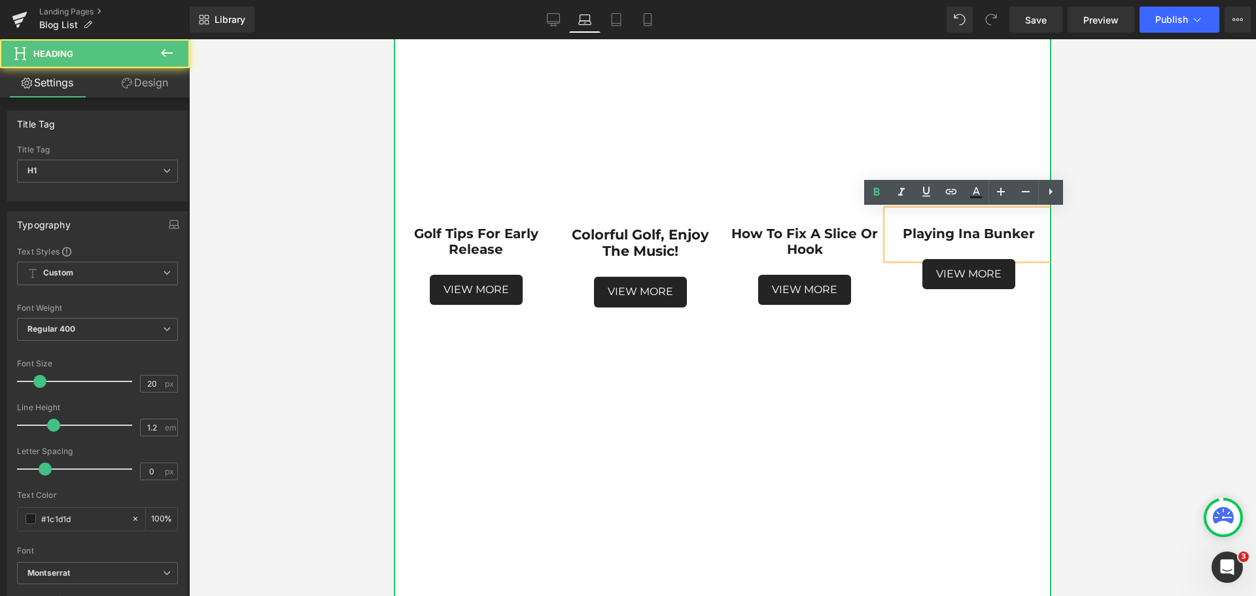
click at [968, 232] on strong "playing in" at bounding box center [937, 234] width 69 height 16
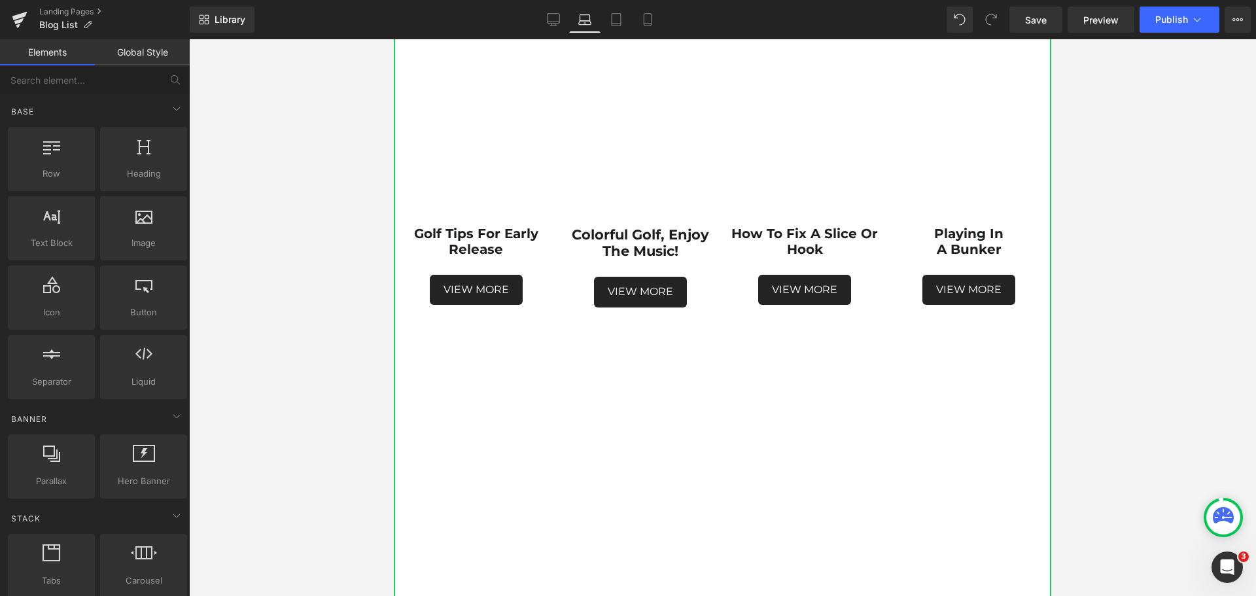
click at [1104, 270] on div at bounding box center [722, 317] width 1067 height 557
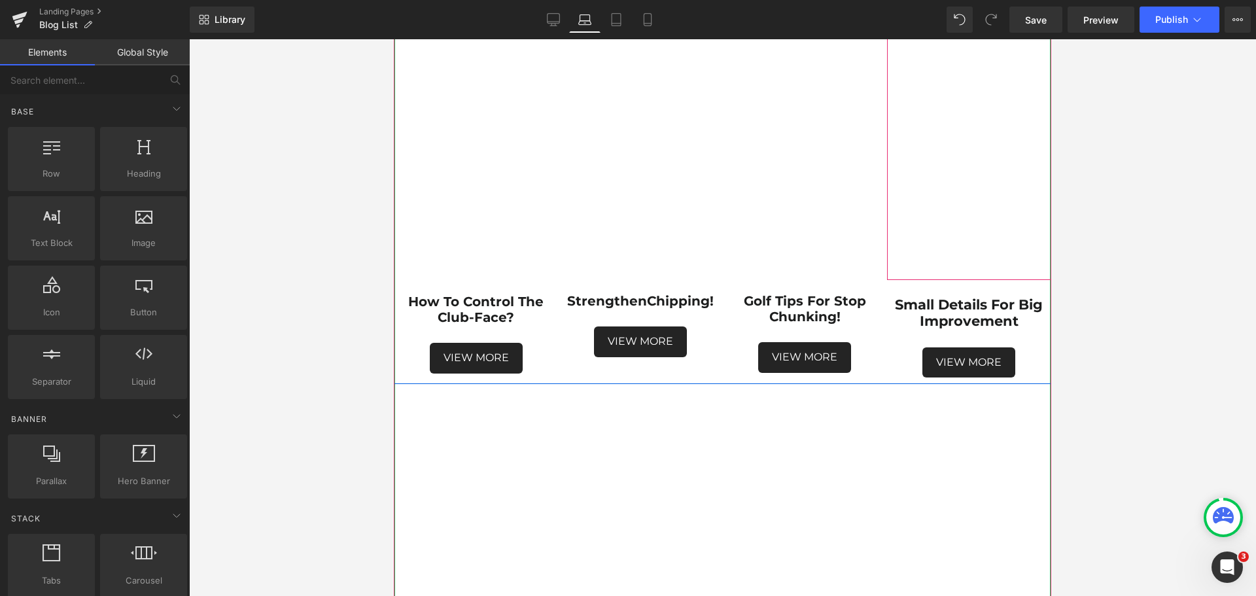
scroll to position [851, 0]
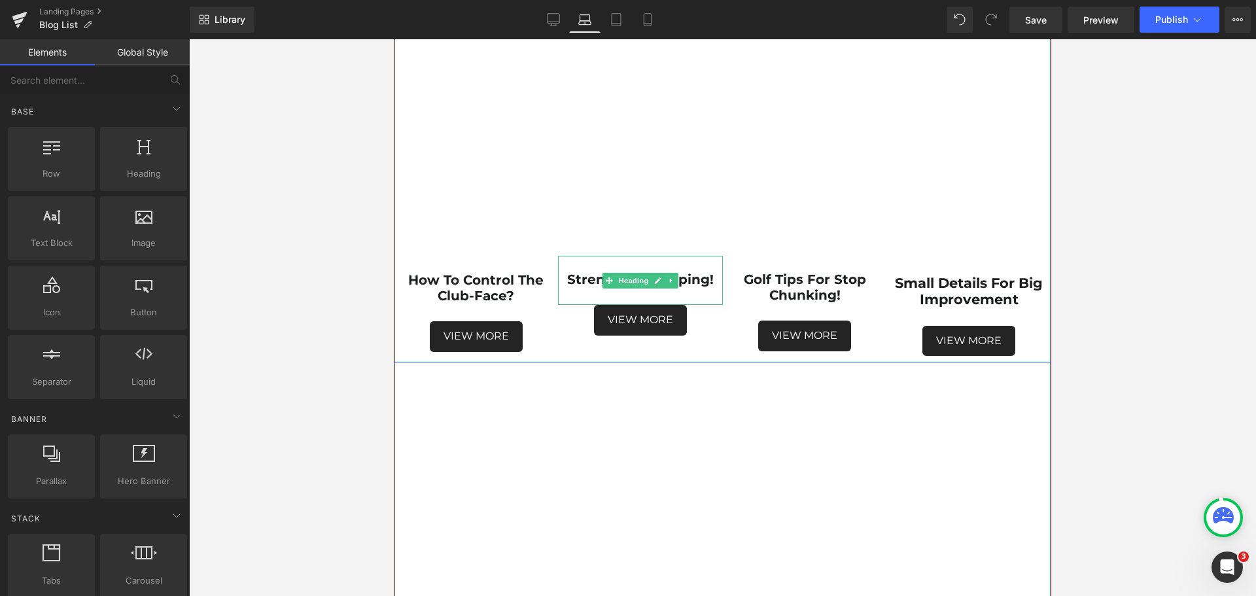
click at [679, 281] on strong "Chipping!" at bounding box center [680, 280] width 67 height 16
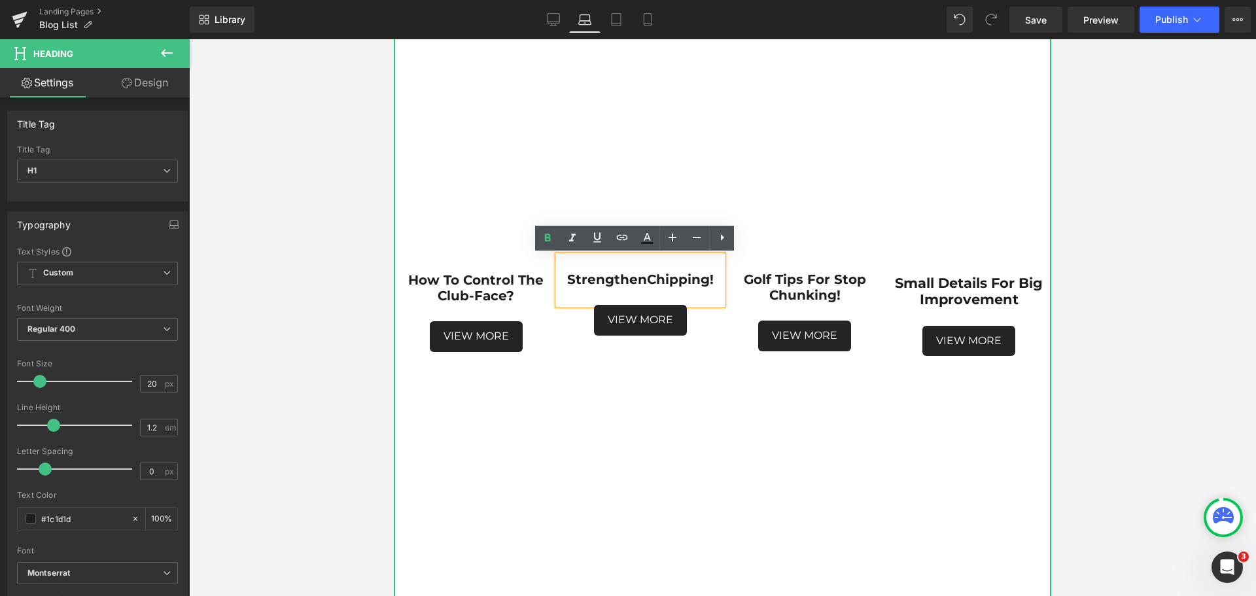
click at [647, 280] on strong "Chipping!" at bounding box center [680, 280] width 67 height 16
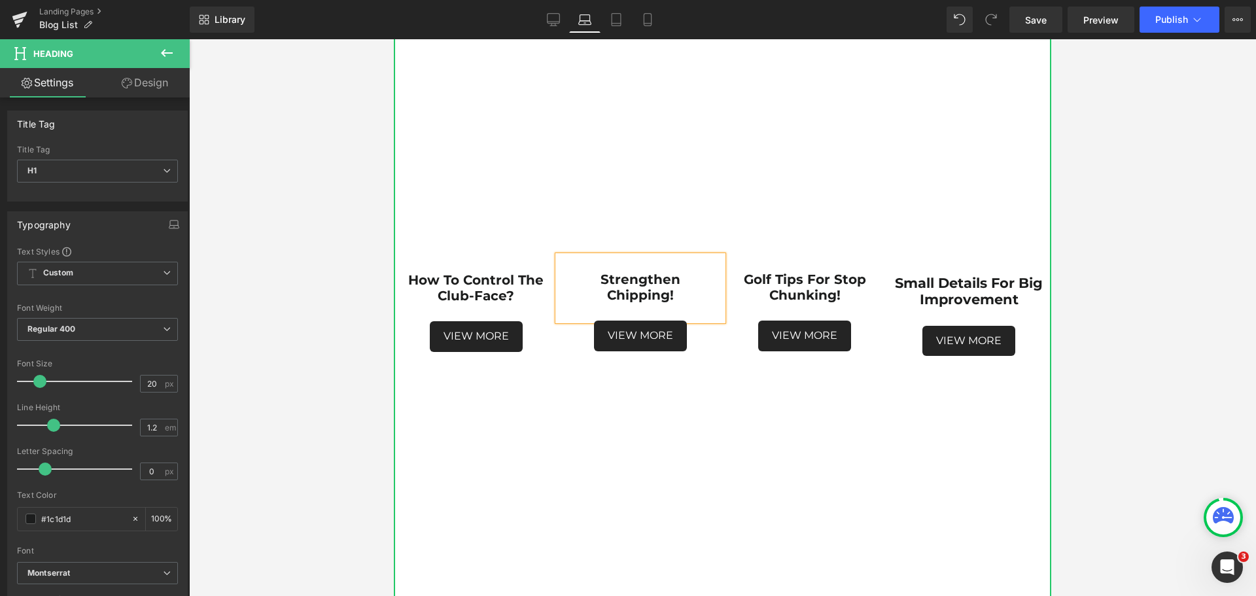
click at [1126, 325] on div at bounding box center [722, 317] width 1067 height 557
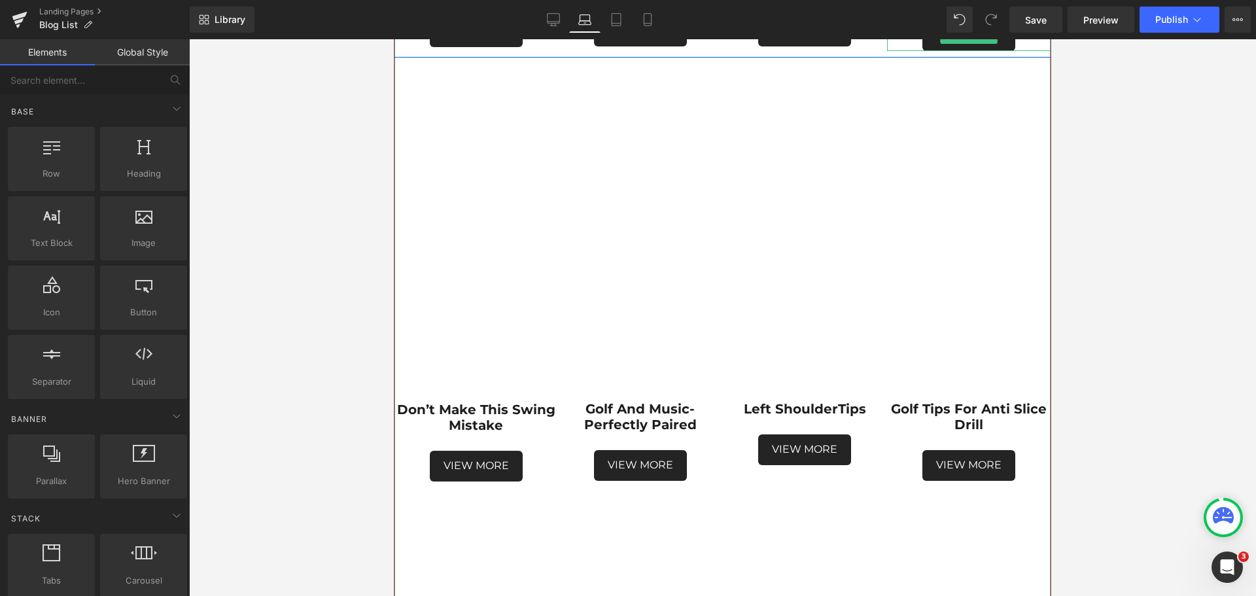
scroll to position [1178, 0]
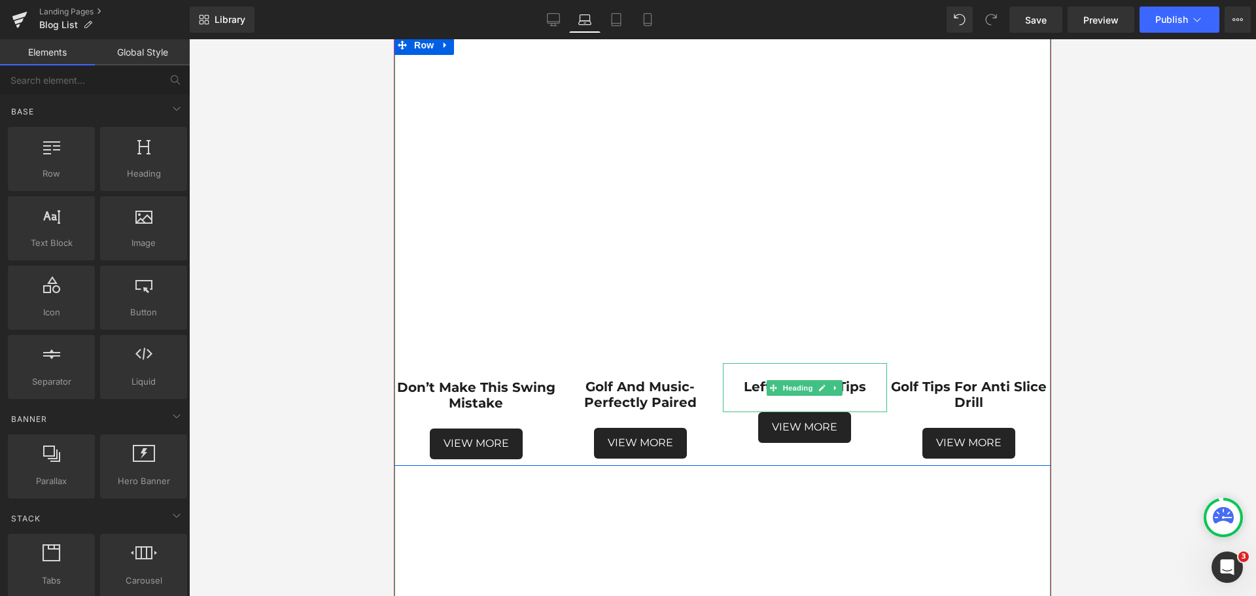
click at [850, 387] on strong "Tips" at bounding box center [852, 387] width 28 height 16
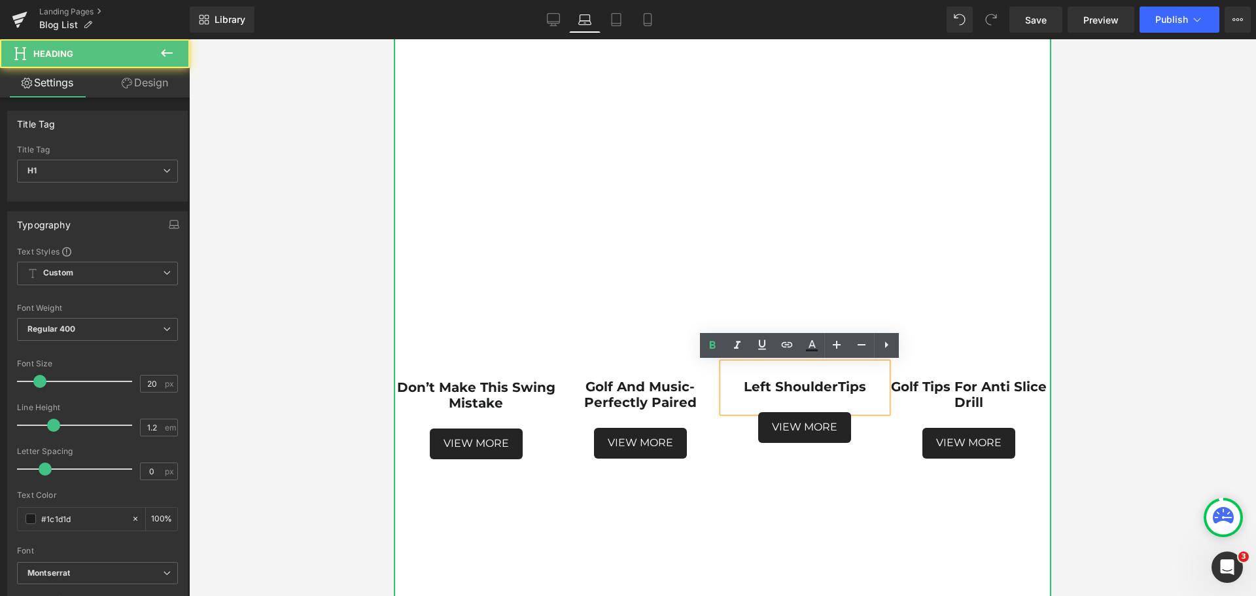
click at [838, 387] on strong "Tips" at bounding box center [852, 387] width 28 height 16
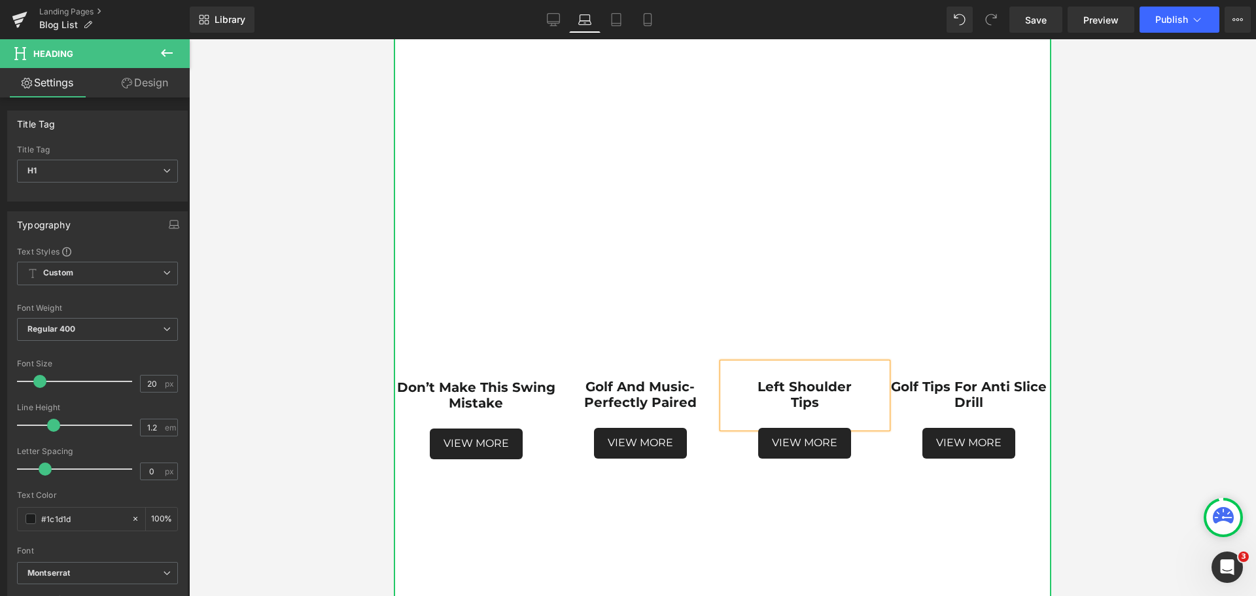
click at [1123, 376] on div at bounding box center [722, 317] width 1067 height 557
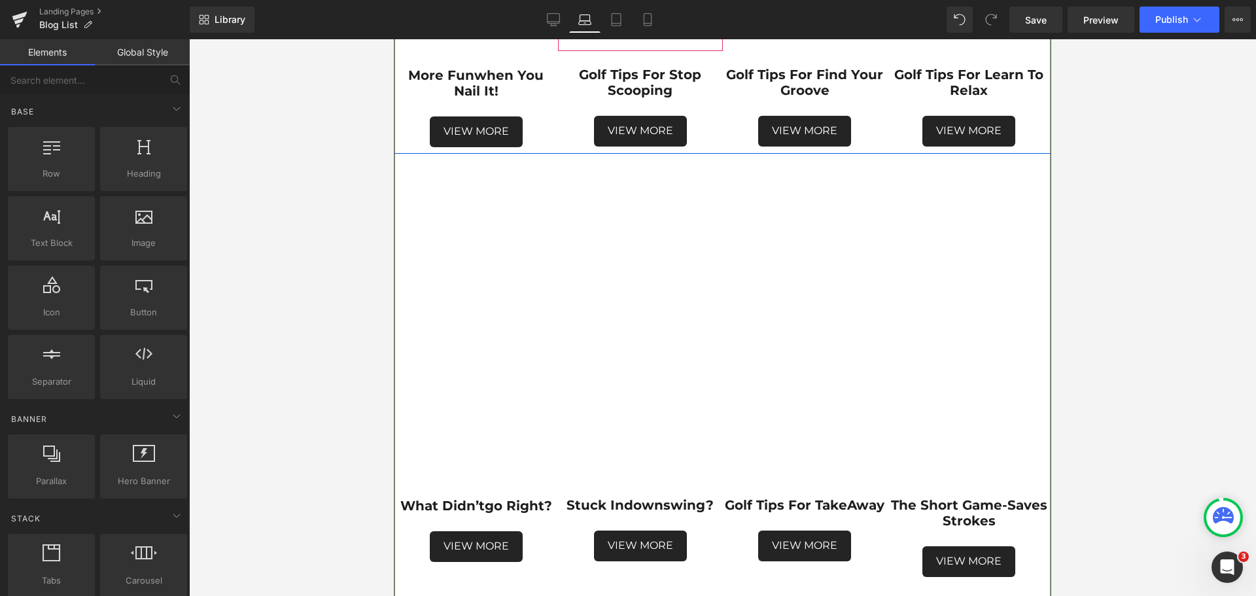
scroll to position [2028, 0]
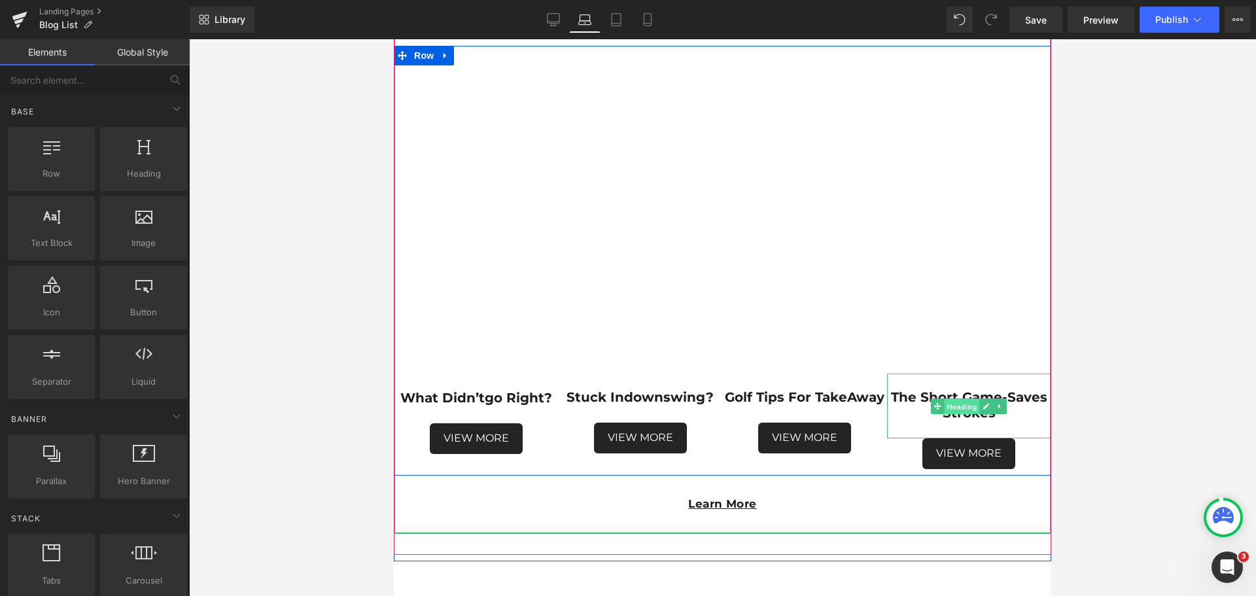
click at [959, 407] on span "Heading" at bounding box center [962, 406] width 35 height 16
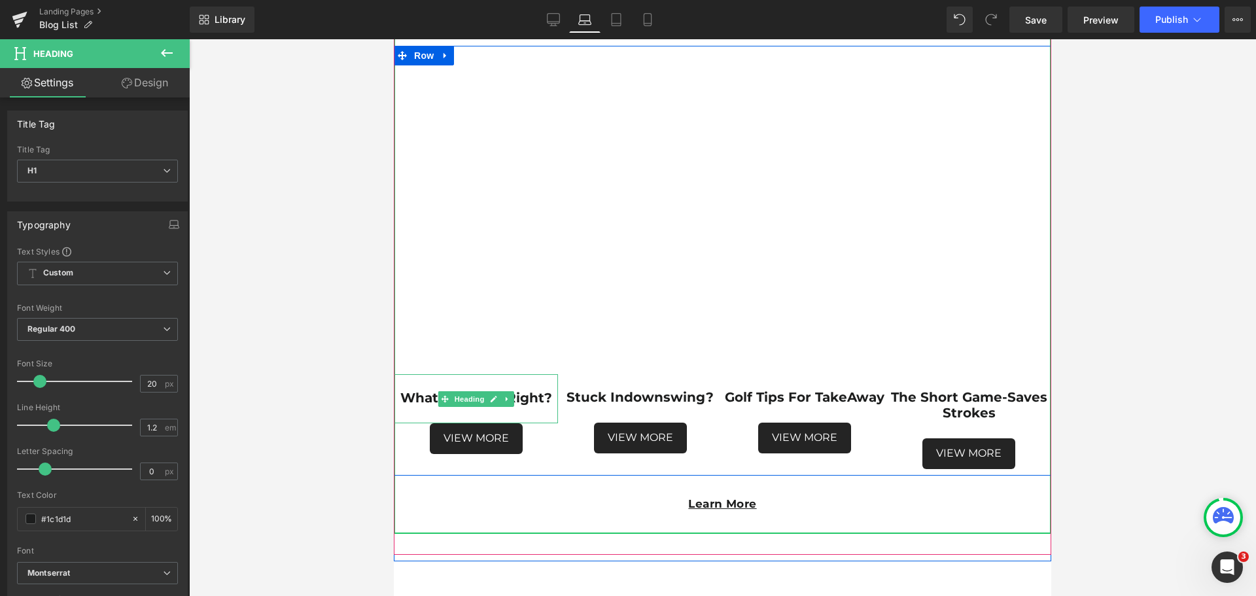
click at [543, 403] on strong "go right?" at bounding box center [518, 398] width 67 height 16
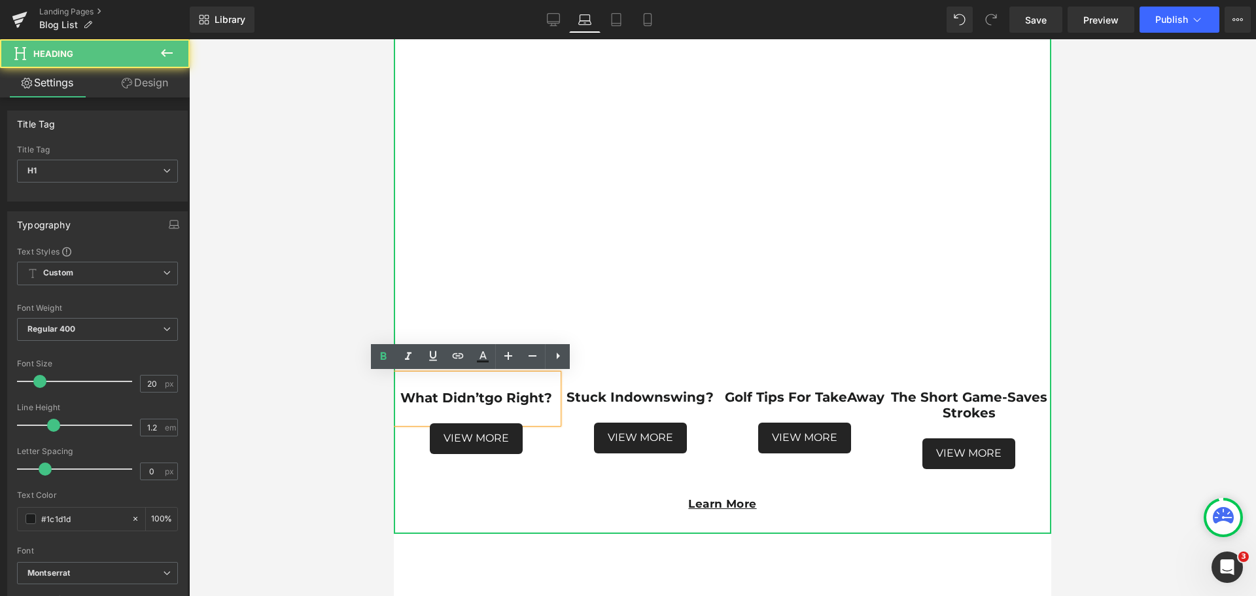
click at [480, 393] on strong "What didn’t" at bounding box center [442, 398] width 84 height 16
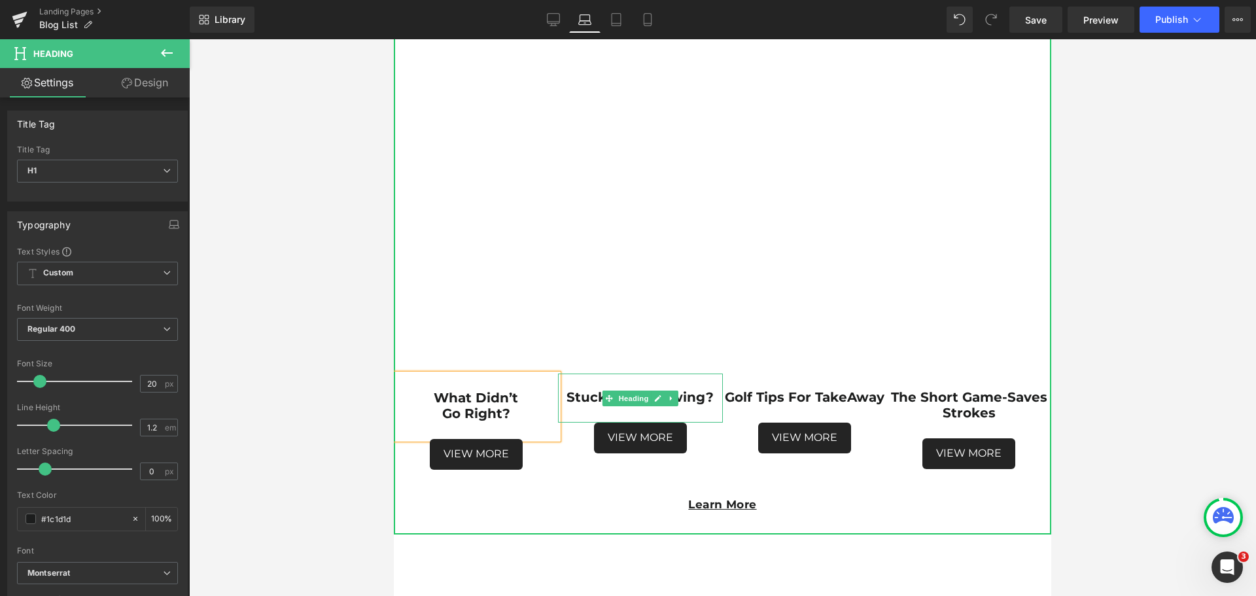
click at [685, 403] on strong "downswing?" at bounding box center [669, 397] width 90 height 16
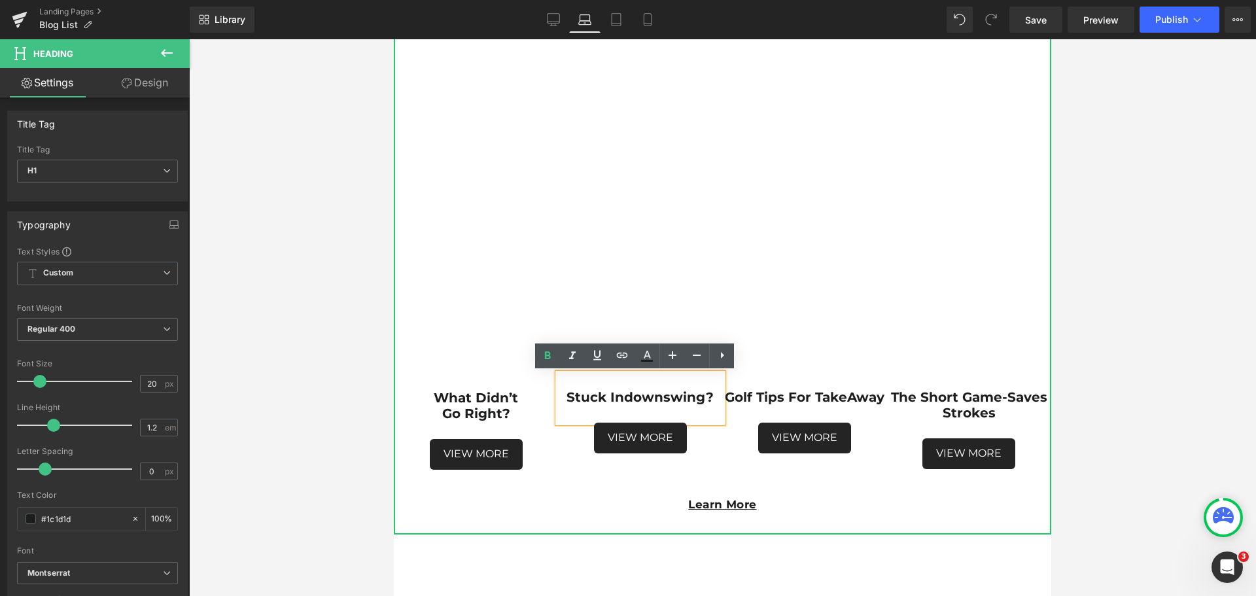
click at [617, 396] on strong "Stuck in" at bounding box center [596, 397] width 58 height 16
click at [624, 396] on strong "downswing?" at bounding box center [669, 397] width 90 height 16
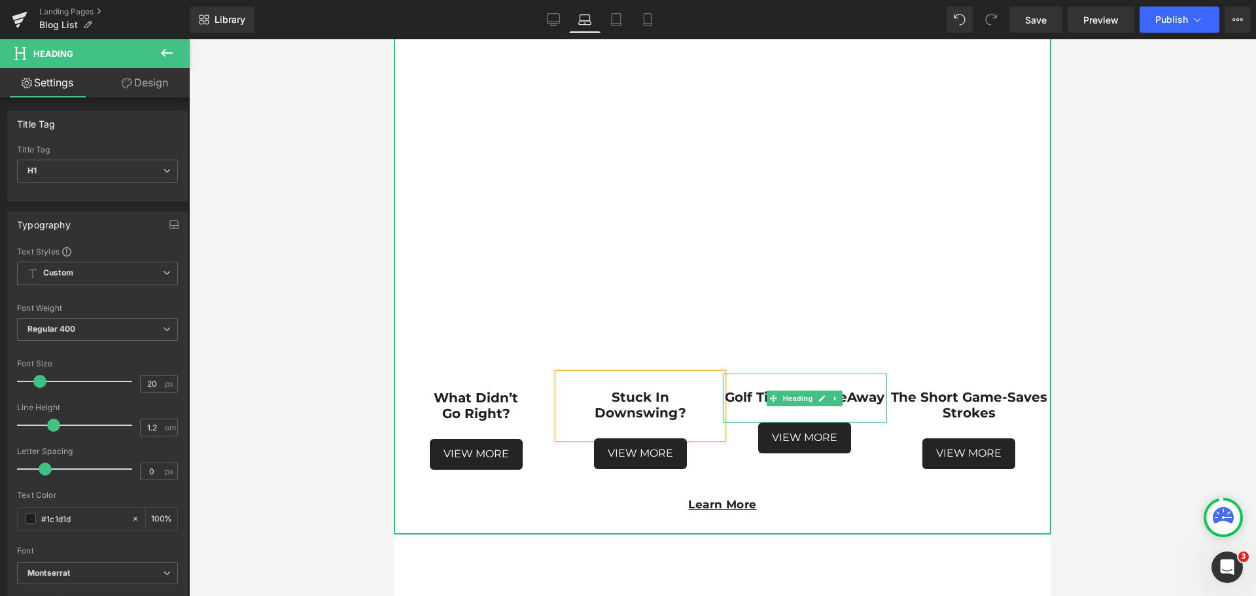
click at [848, 399] on strong "Golf Tips For TakeAway" at bounding box center [805, 397] width 160 height 16
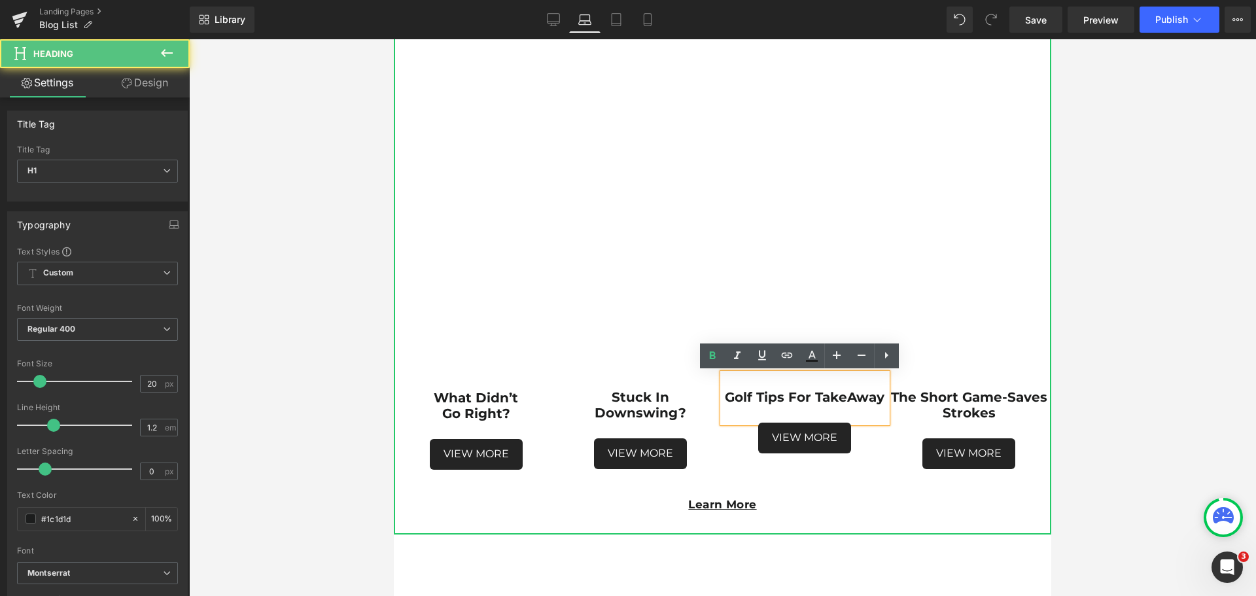
click at [811, 396] on strong "Golf Tips For TakeAway" at bounding box center [805, 397] width 160 height 16
click at [783, 395] on strong "Golf Tips For TakeAway" at bounding box center [805, 397] width 160 height 16
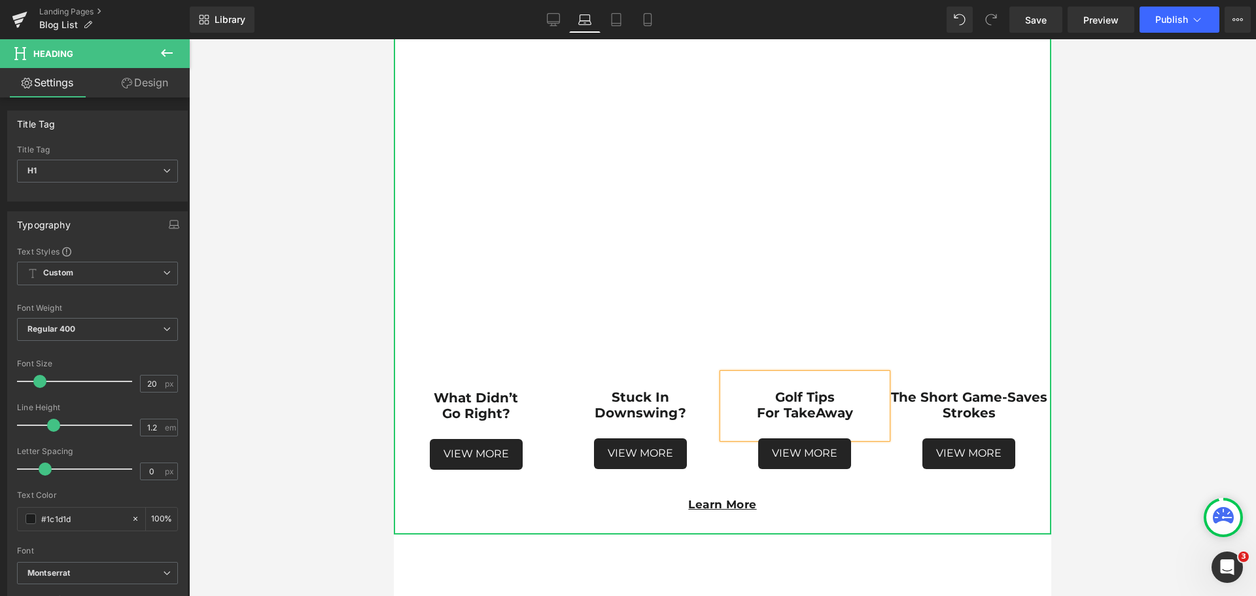
click at [1168, 436] on div at bounding box center [722, 317] width 1067 height 557
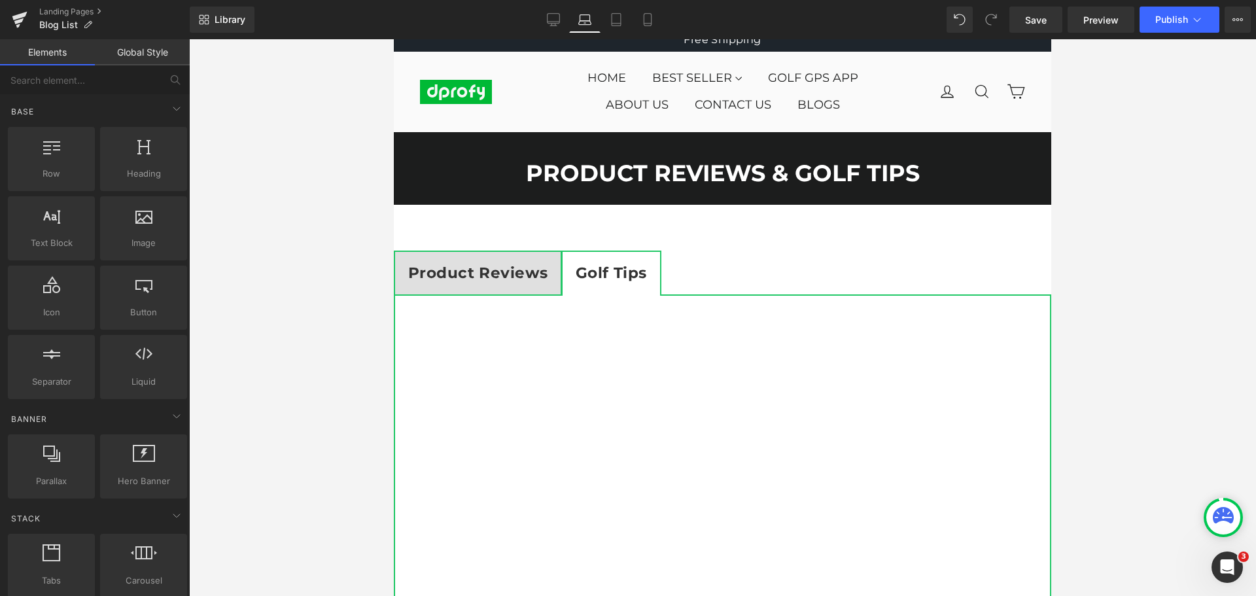
scroll to position [0, 0]
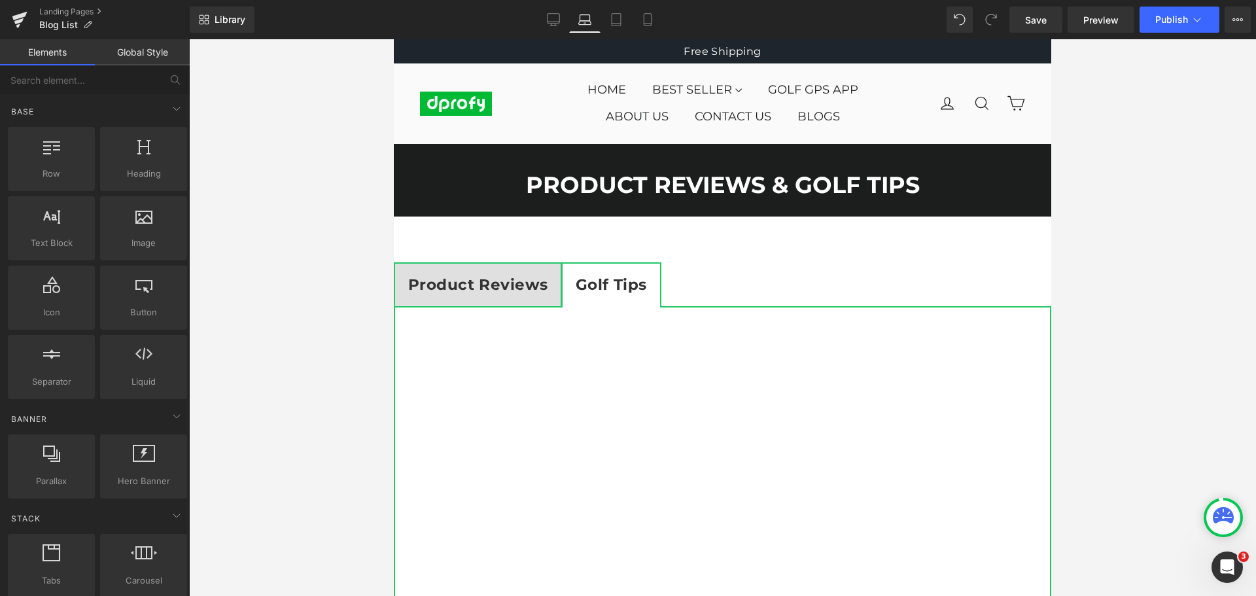
drag, startPoint x: 1047, startPoint y: 466, endPoint x: 1458, endPoint y: 151, distance: 517.5
click at [618, 24] on icon at bounding box center [616, 24] width 9 height 0
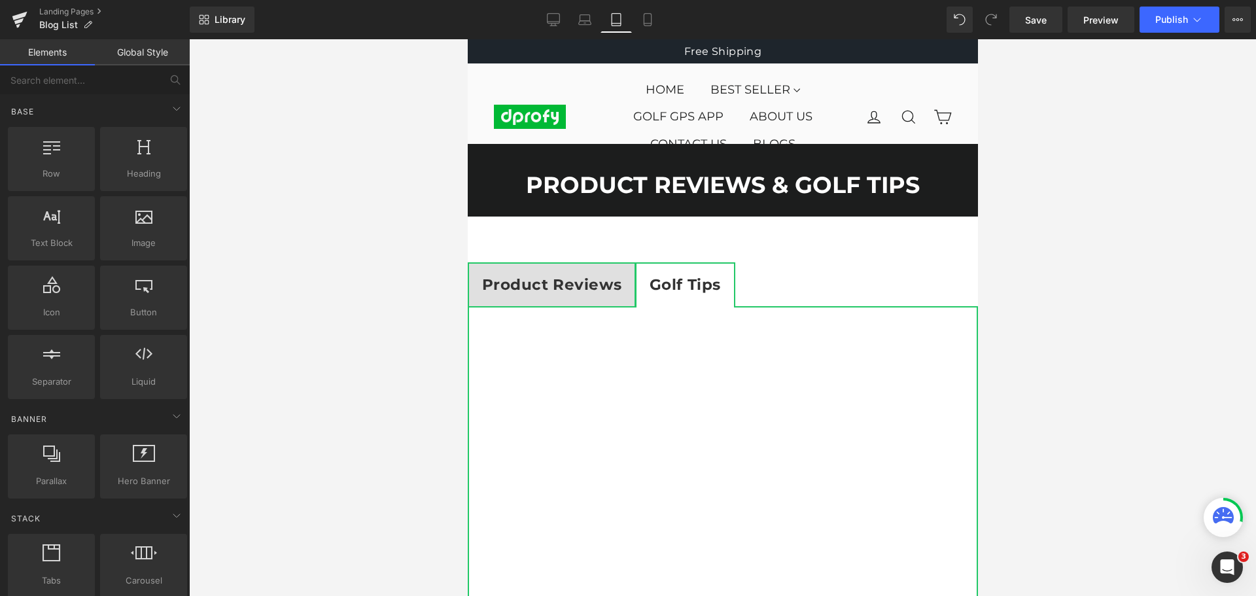
scroll to position [84, 0]
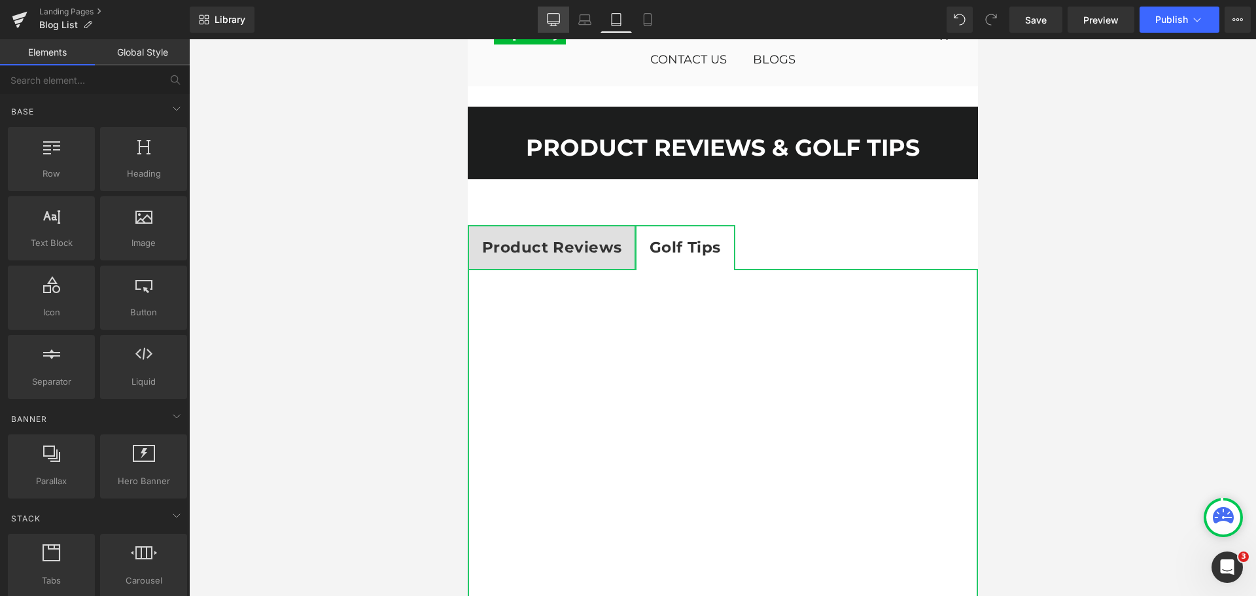
click at [558, 20] on icon at bounding box center [553, 19] width 13 height 13
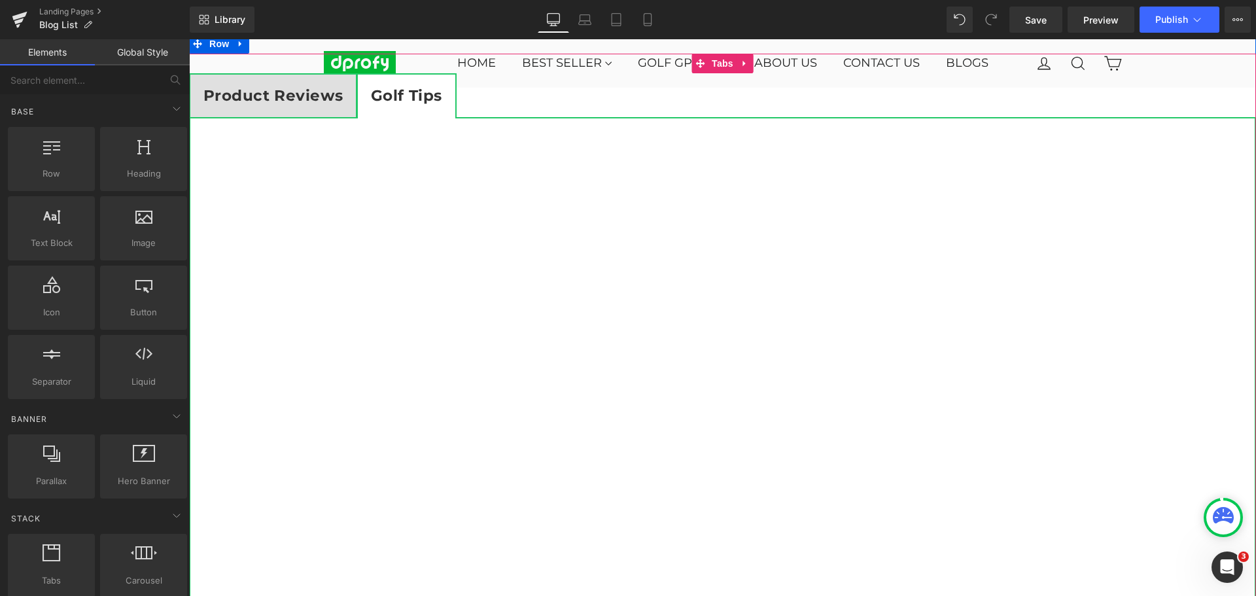
scroll to position [0, 0]
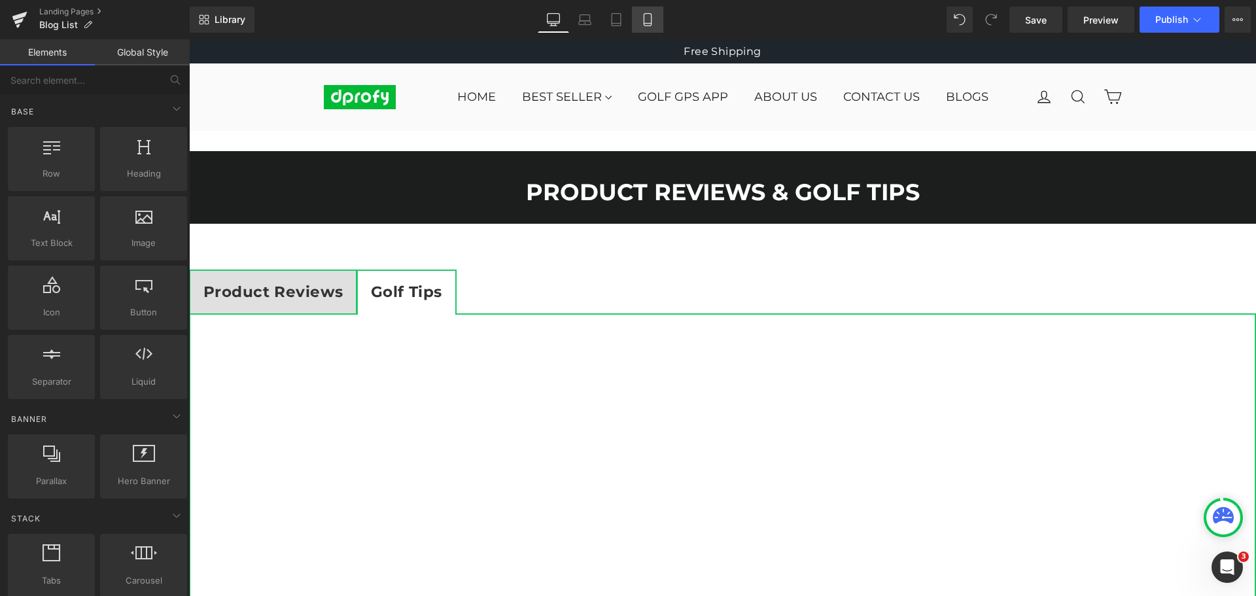
click at [644, 24] on icon at bounding box center [647, 19] width 13 height 13
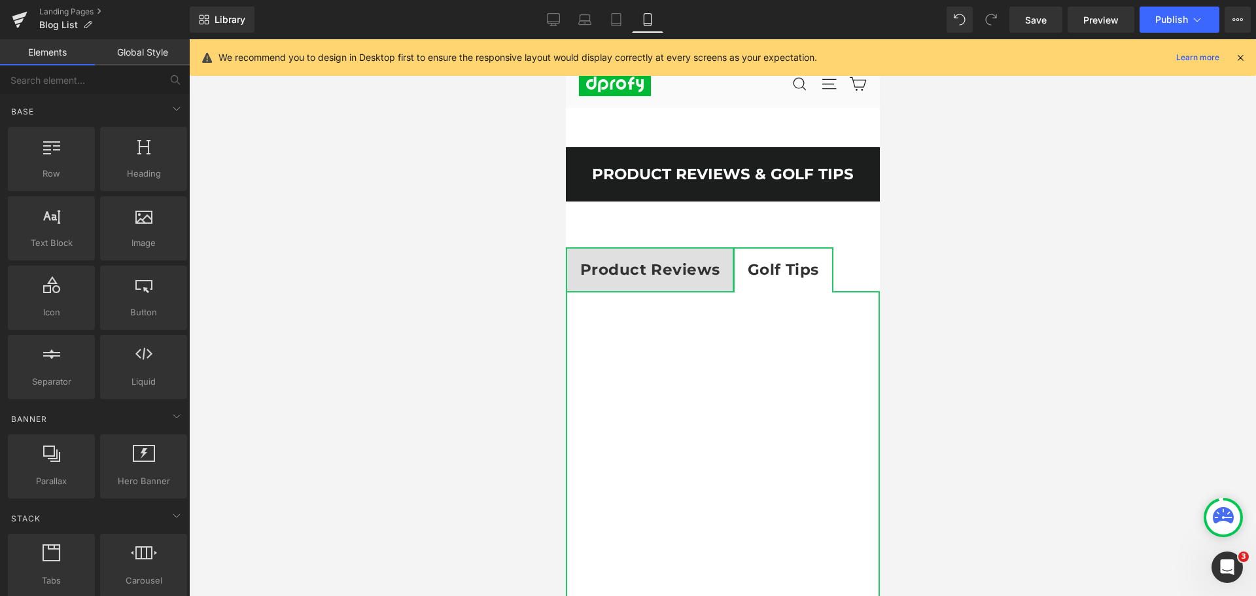
scroll to position [88, 0]
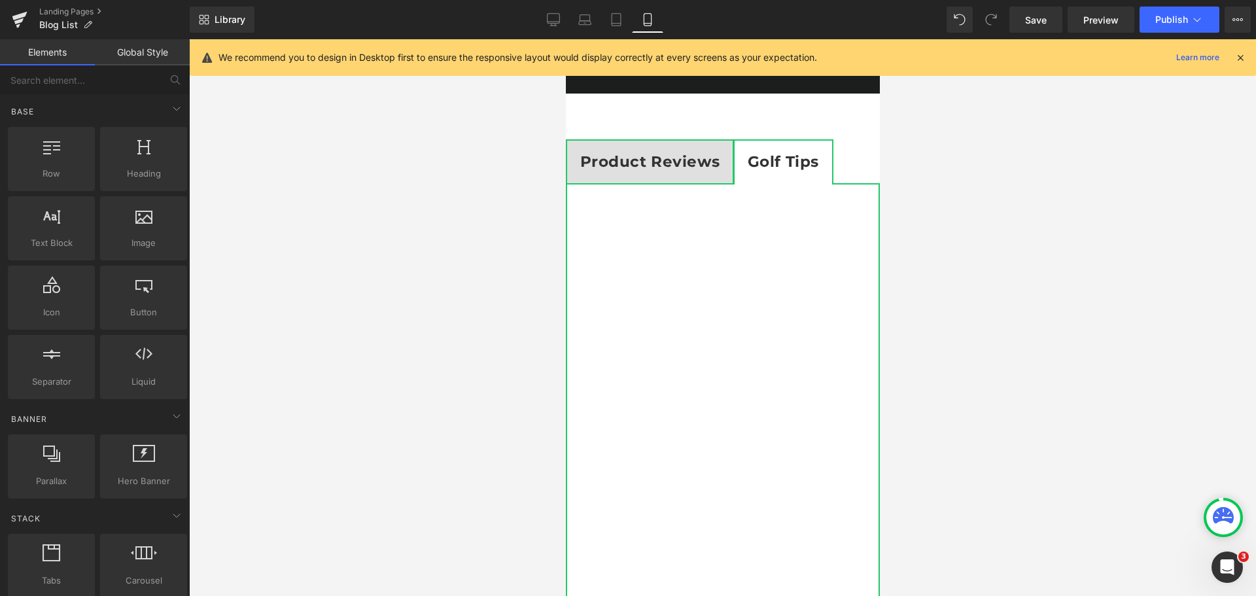
click at [1241, 51] on div at bounding box center [1240, 57] width 10 height 14
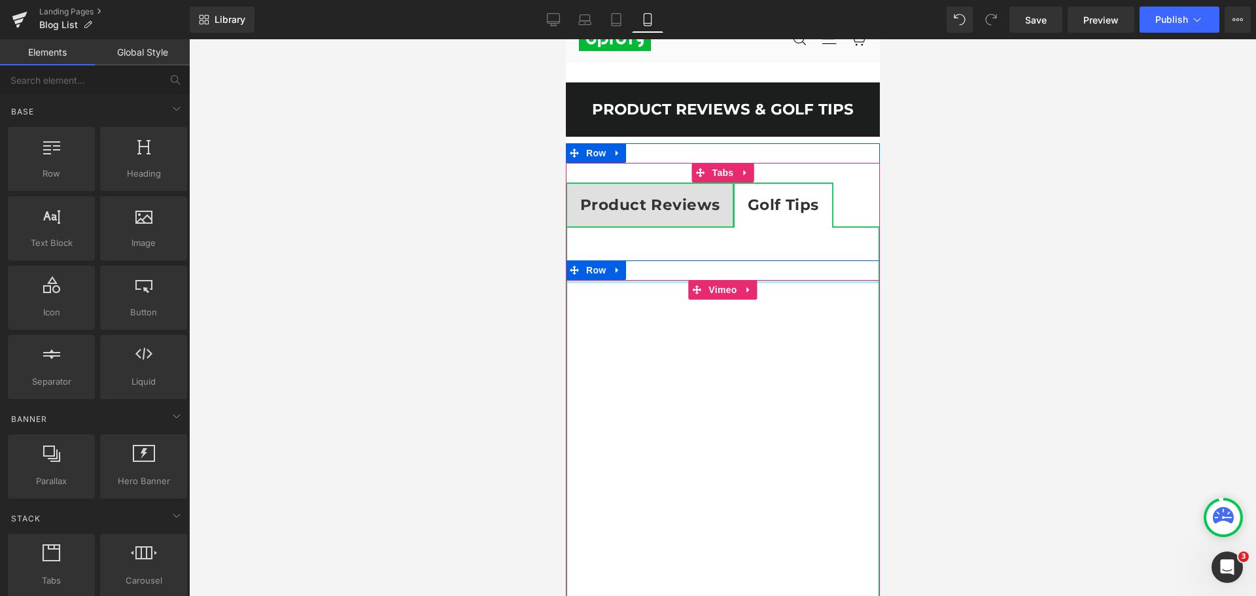
scroll to position [0, 0]
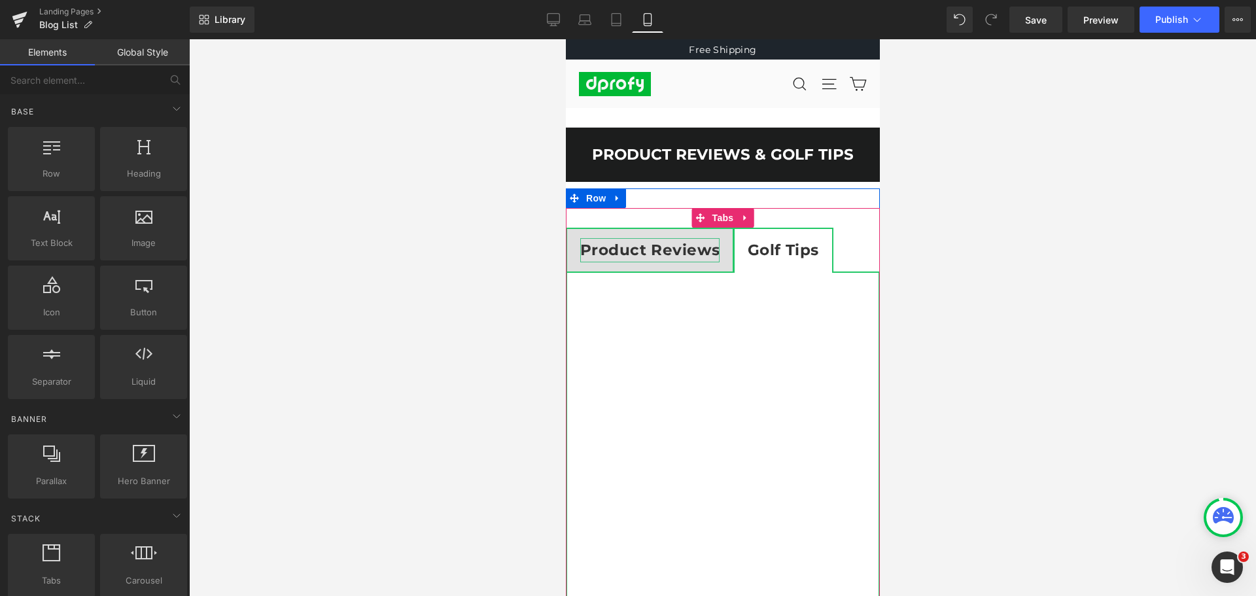
click at [654, 255] on strong "Product Reviews" at bounding box center [649, 250] width 139 height 18
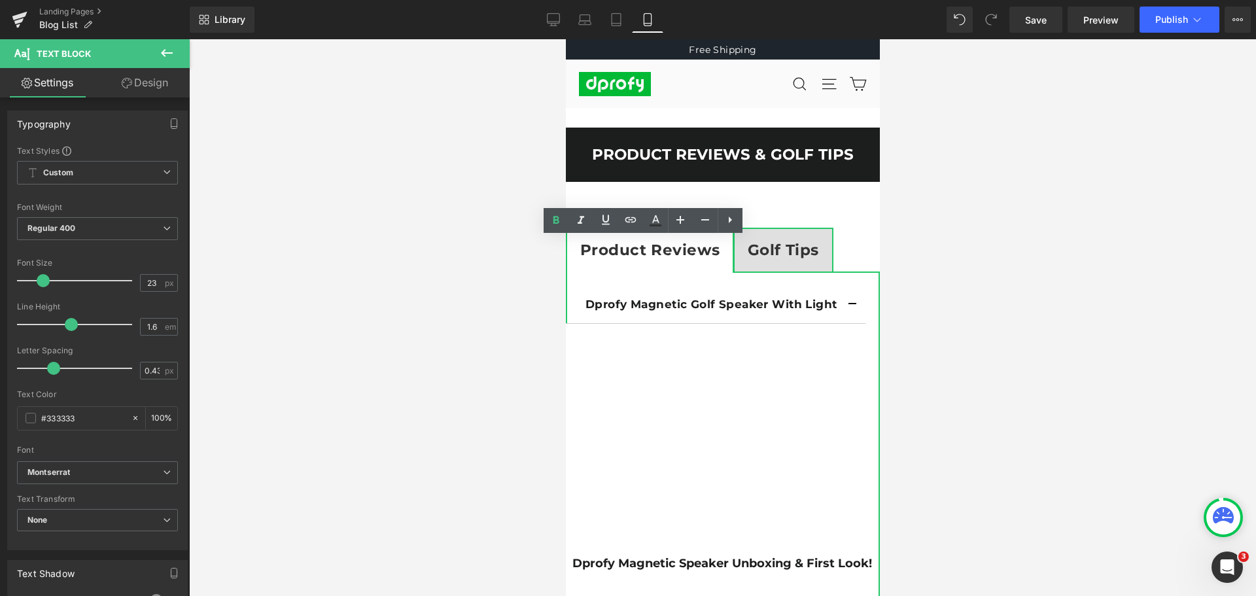
click at [957, 303] on div at bounding box center [722, 317] width 1067 height 557
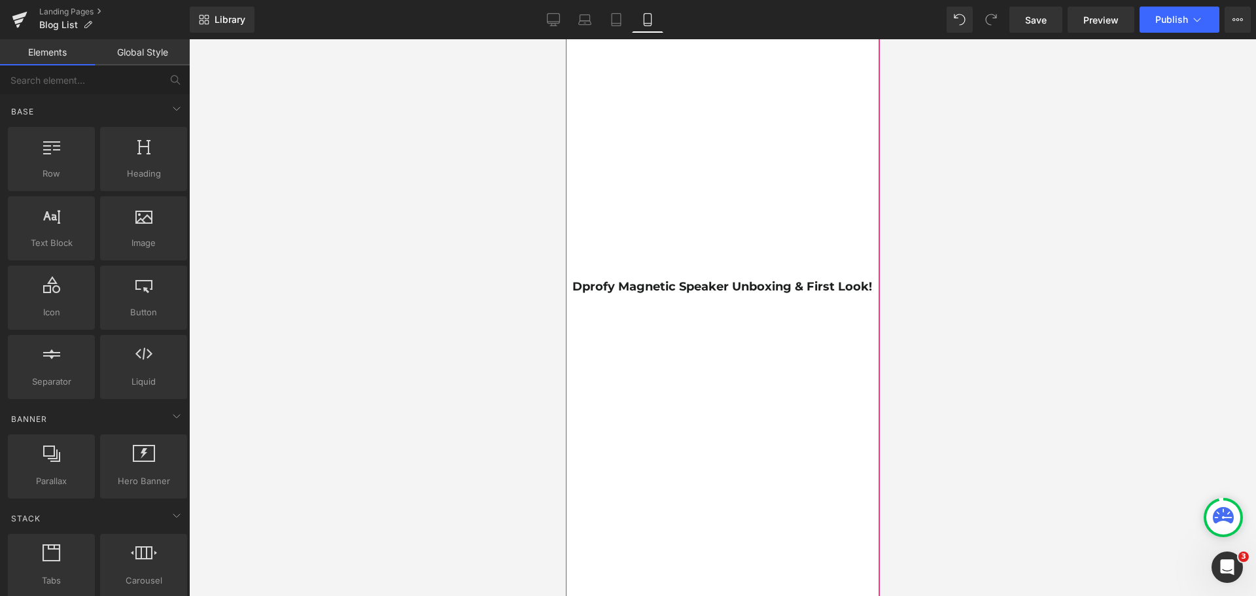
scroll to position [654, 0]
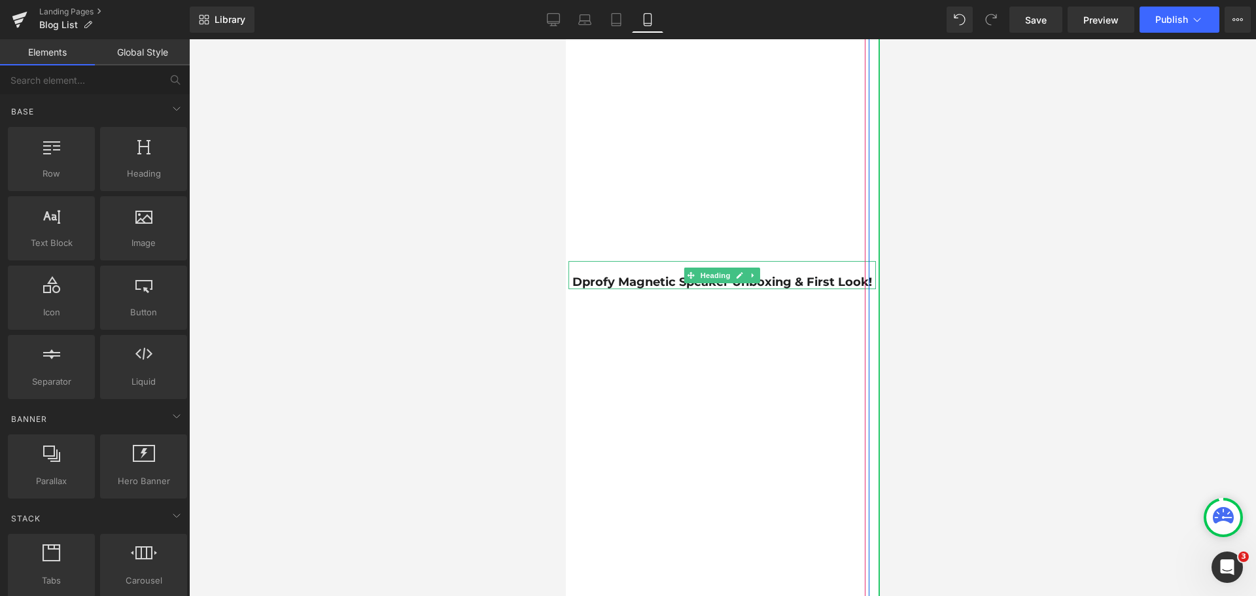
click at [818, 281] on strong "Dprofy Magnetic Speaker Unboxing & First Look!" at bounding box center [722, 282] width 300 height 14
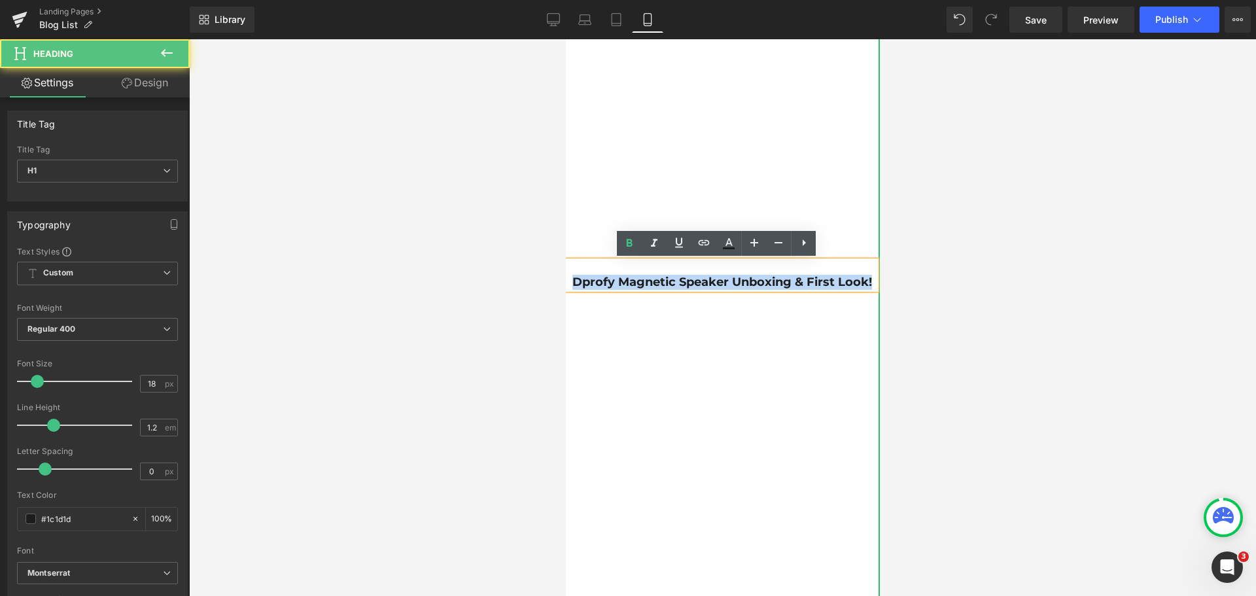
drag, startPoint x: 569, startPoint y: 281, endPoint x: 869, endPoint y: 280, distance: 299.7
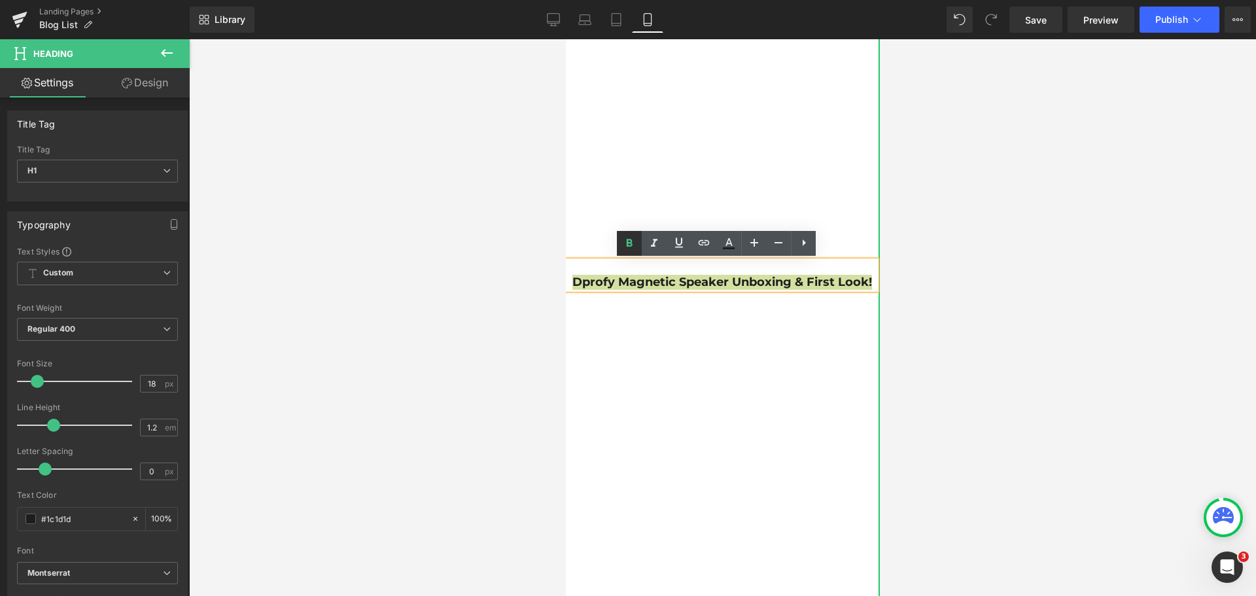
click at [624, 245] on icon at bounding box center [630, 244] width 16 height 16
click at [1036, 302] on div at bounding box center [722, 317] width 1067 height 557
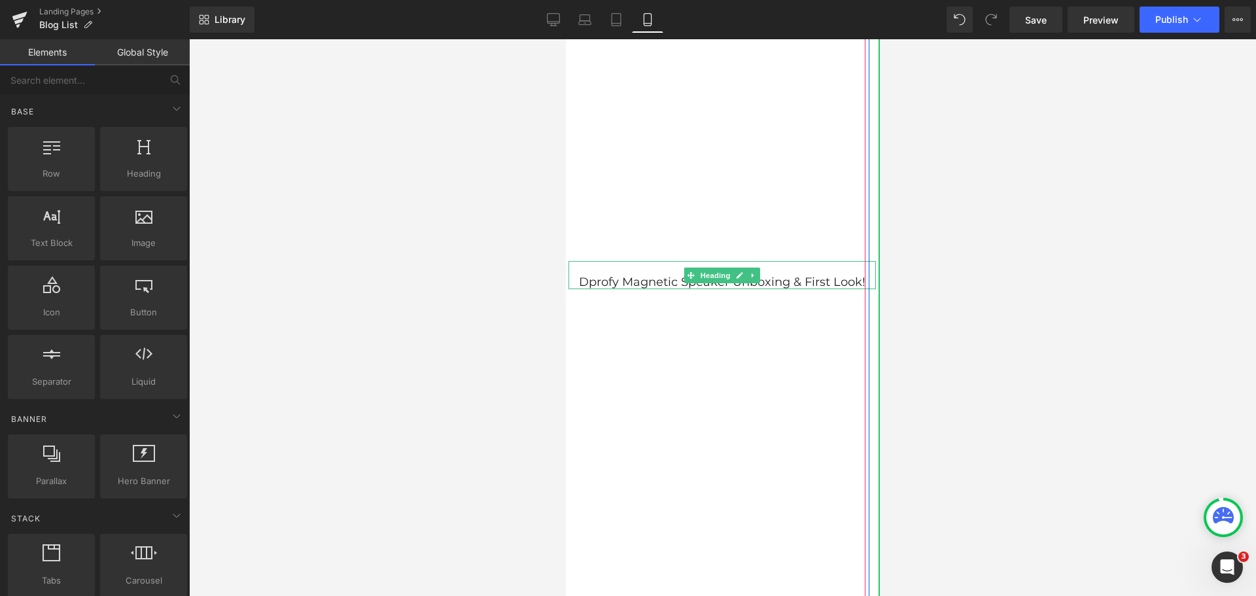
click at [576, 281] on h1 "Dprofy Magnetic Speaker Unboxing & First Look!" at bounding box center [722, 282] width 308 height 14
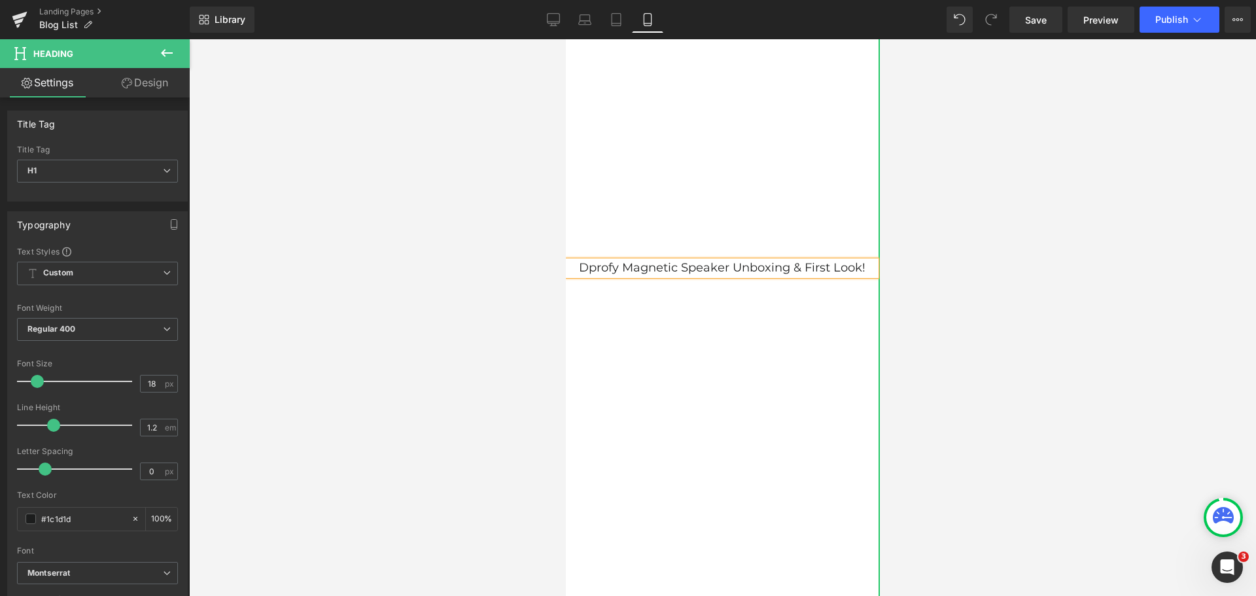
click at [993, 283] on div at bounding box center [722, 317] width 1067 height 557
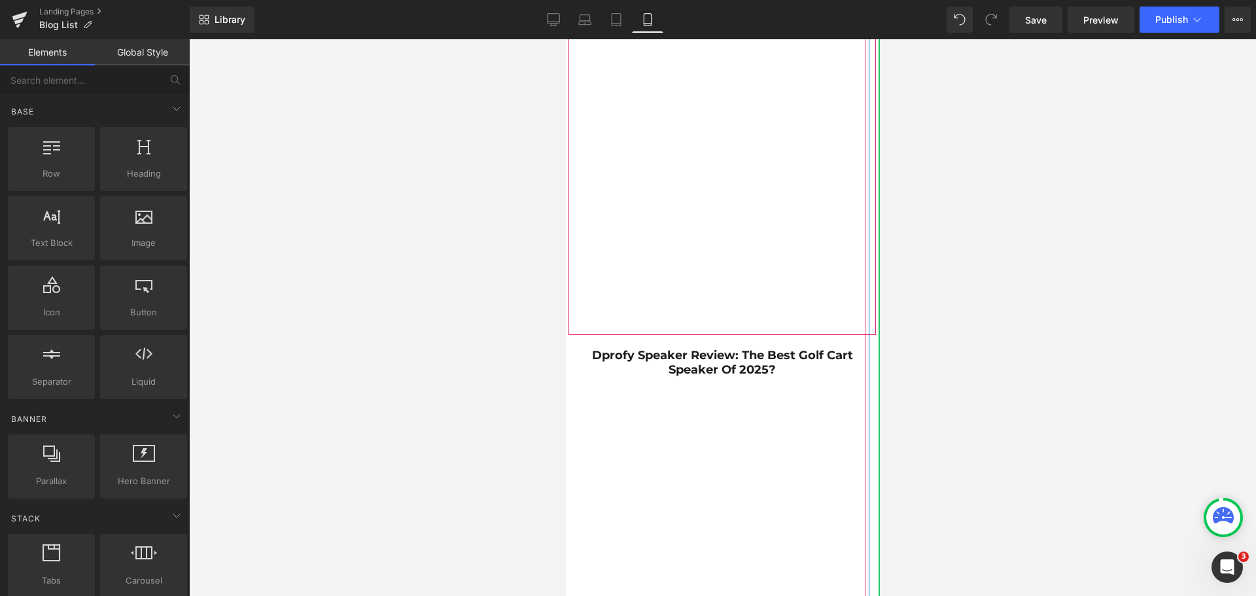
scroll to position [1178, 0]
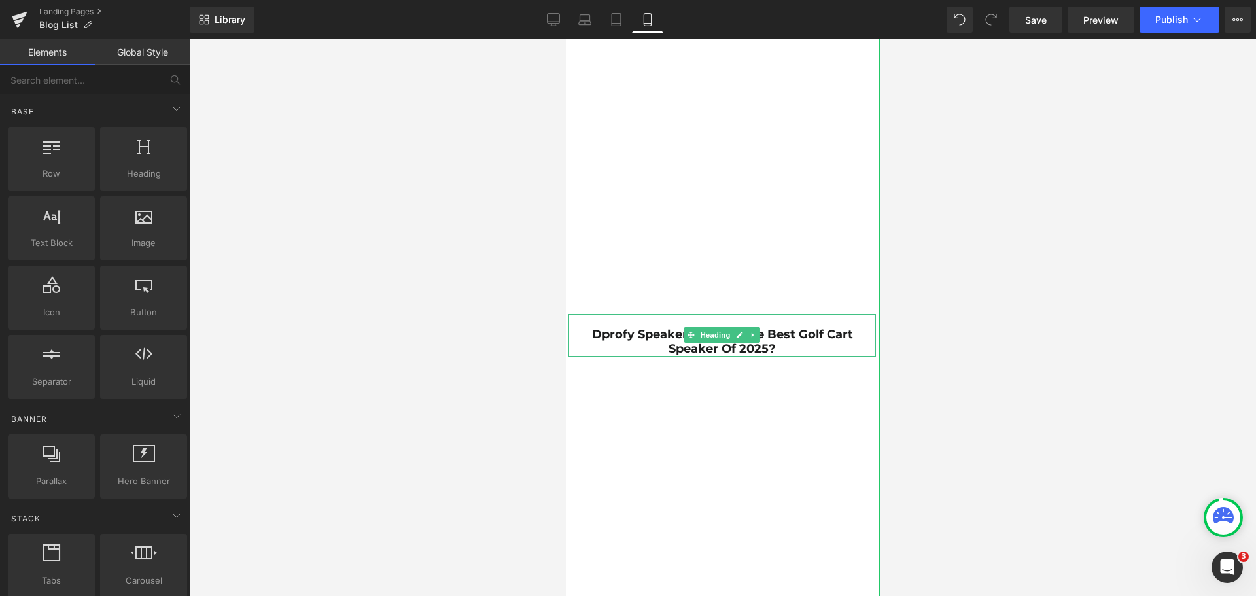
click at [758, 347] on strong "Dprofy Speaker Review: The Best Golf Cart Speaker of 2025?" at bounding box center [721, 341] width 261 height 29
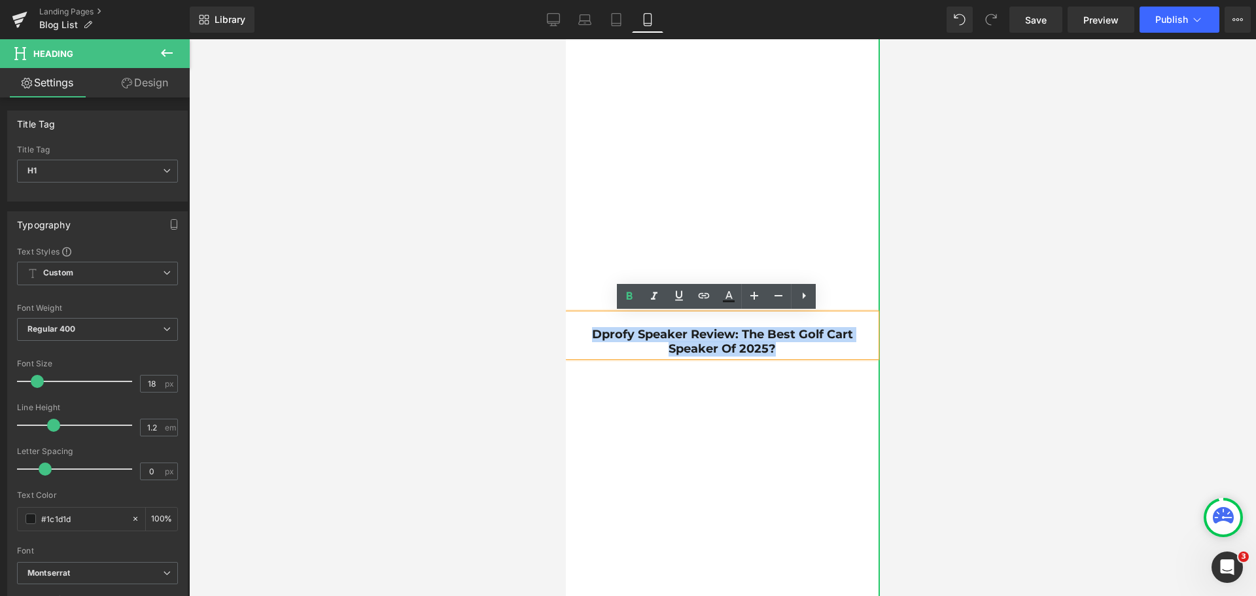
drag, startPoint x: 784, startPoint y: 348, endPoint x: 579, endPoint y: 336, distance: 205.8
click at [579, 336] on h1 "Dprofy Speaker Review: The Best Golf Cart Speaker of 2025?" at bounding box center [722, 342] width 308 height 28
click at [627, 305] on link at bounding box center [629, 296] width 25 height 25
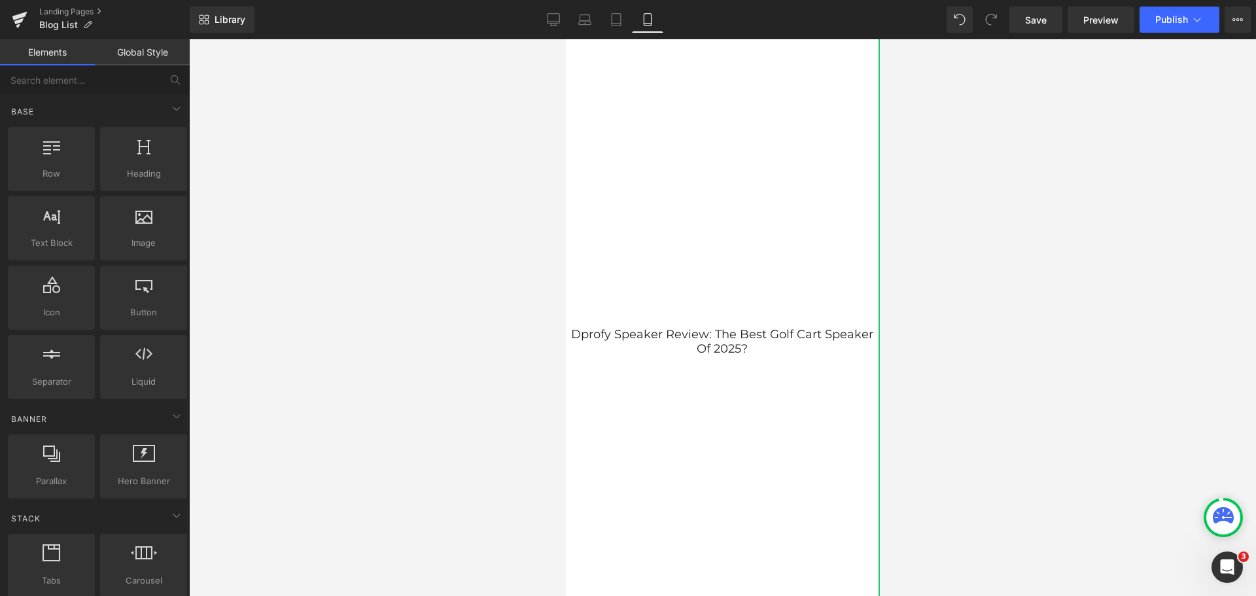
click at [972, 347] on div at bounding box center [722, 317] width 1067 height 557
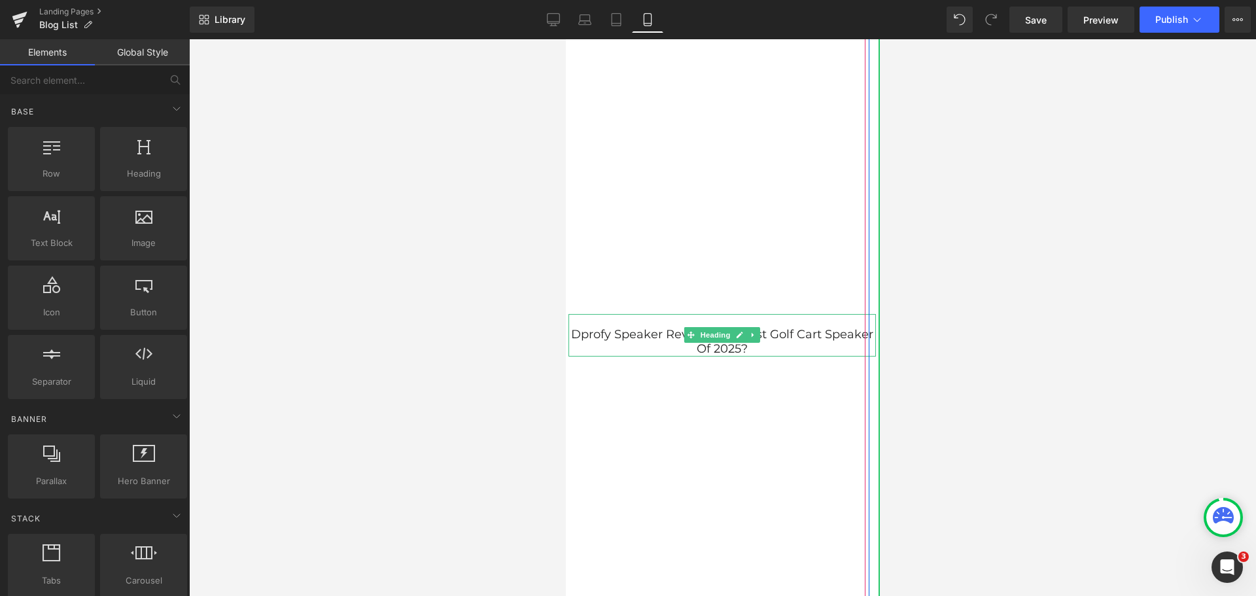
click at [768, 334] on h1 "Dprofy Speaker Review: The Best Golf Cart Speaker of 2025?" at bounding box center [722, 342] width 308 height 28
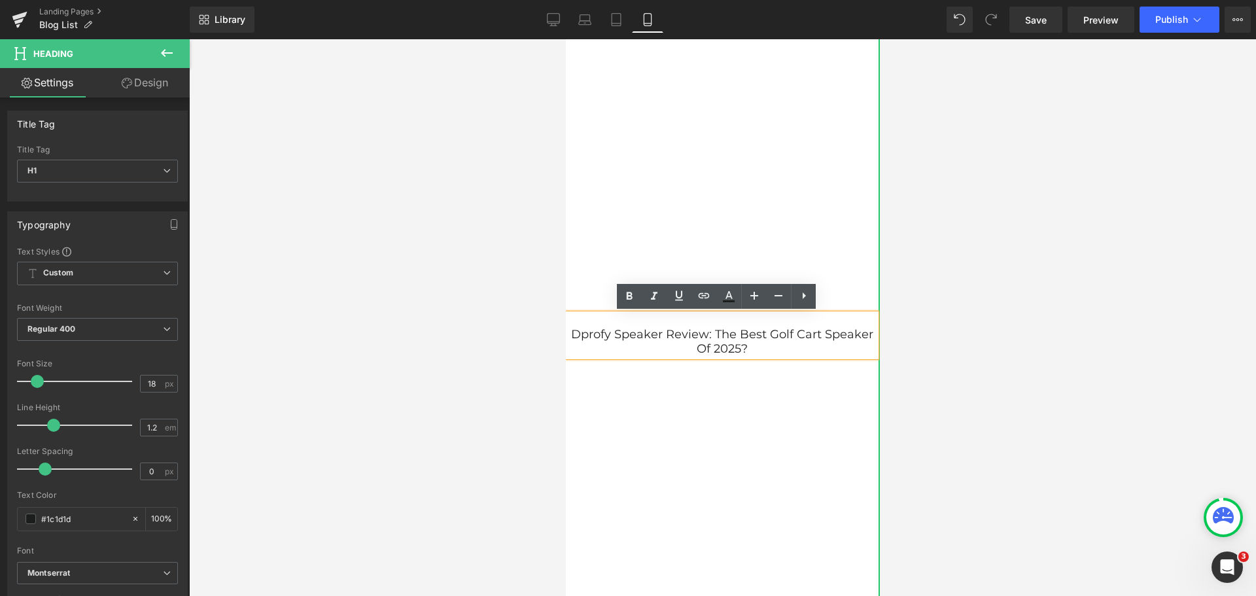
click at [709, 332] on h1 "Dprofy Speaker Review: The Best Golf Cart Speaker of 2025?" at bounding box center [722, 342] width 308 height 28
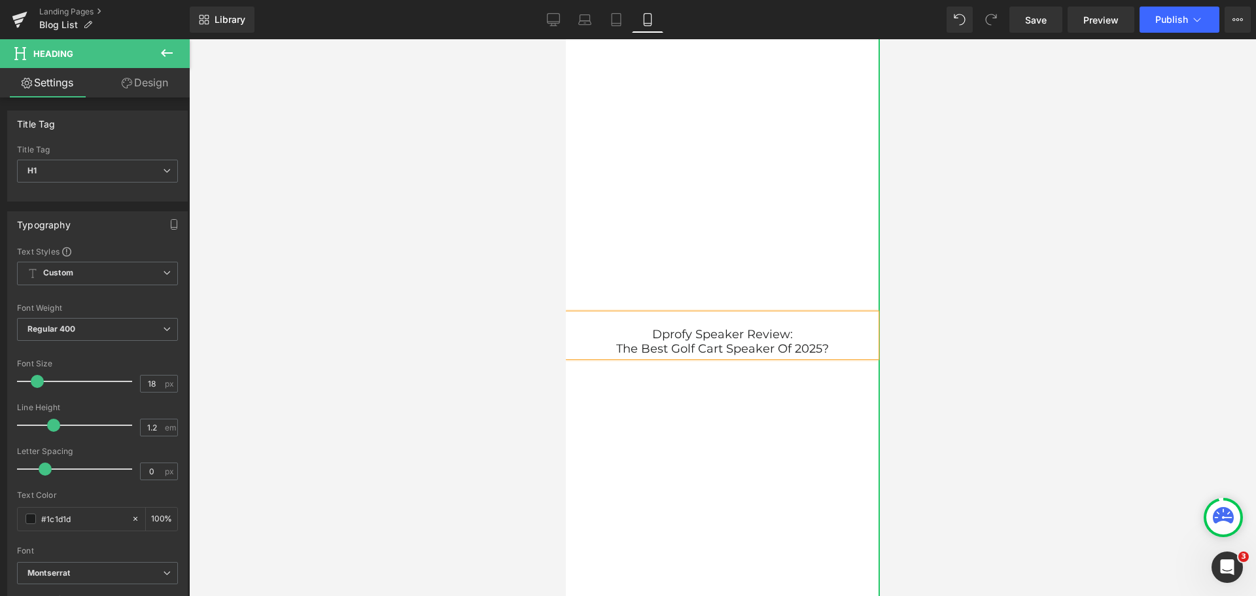
click at [1053, 331] on div at bounding box center [722, 317] width 1067 height 557
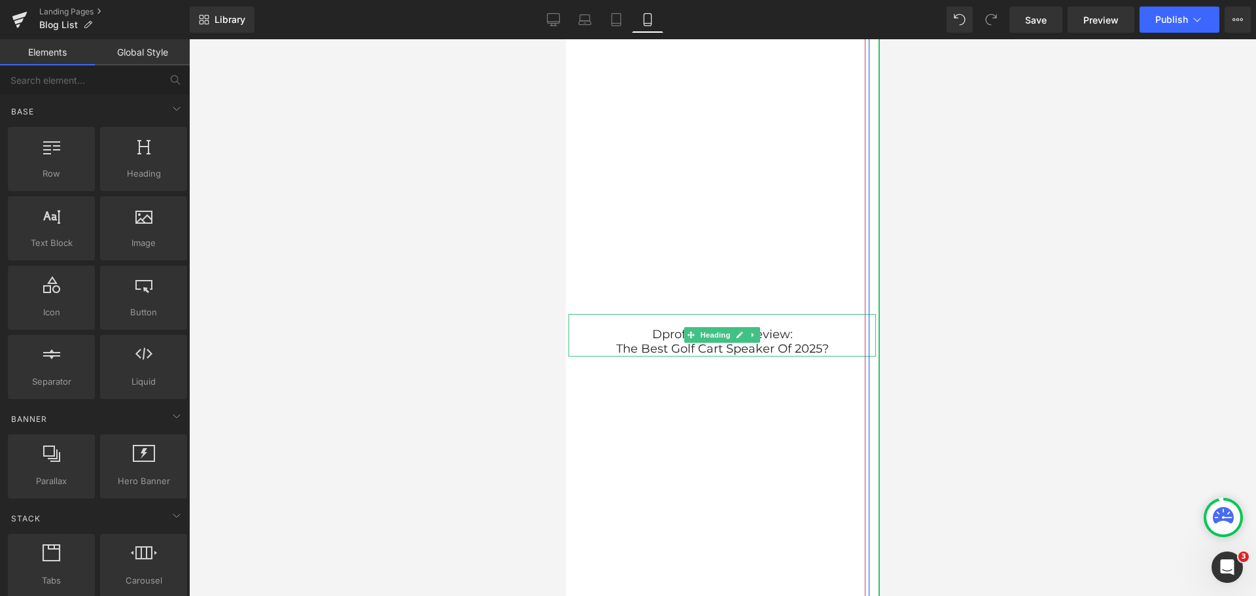
click at [642, 334] on h1 "Dprofy Speaker Review:" at bounding box center [722, 335] width 308 height 14
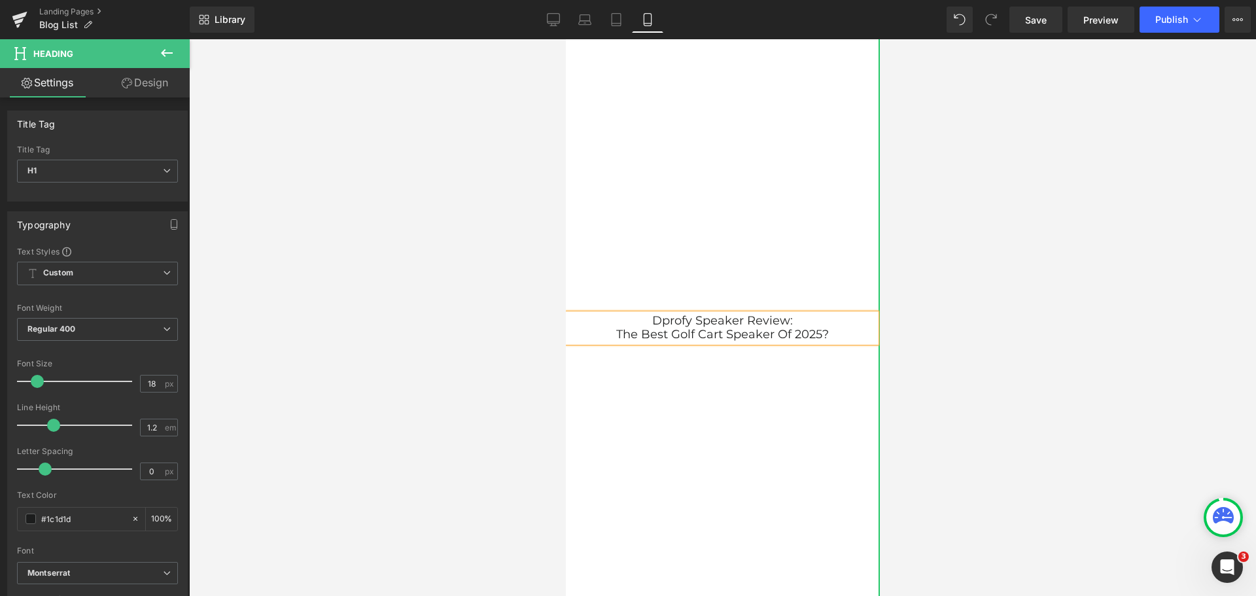
click at [1019, 332] on div at bounding box center [722, 317] width 1067 height 557
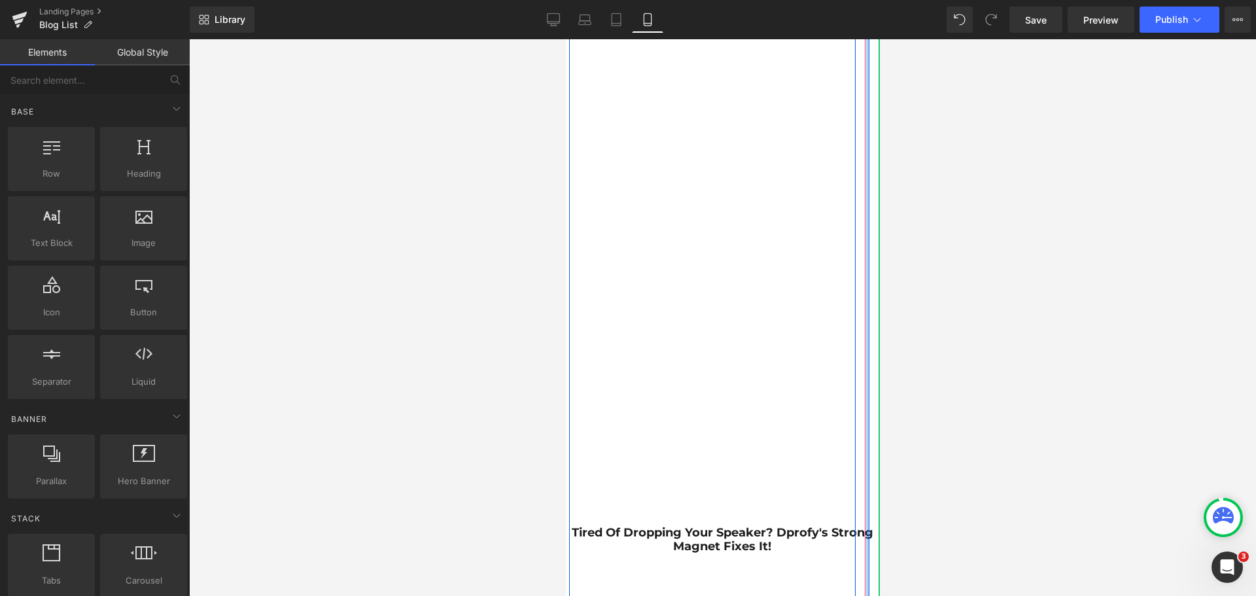
scroll to position [1701, 0]
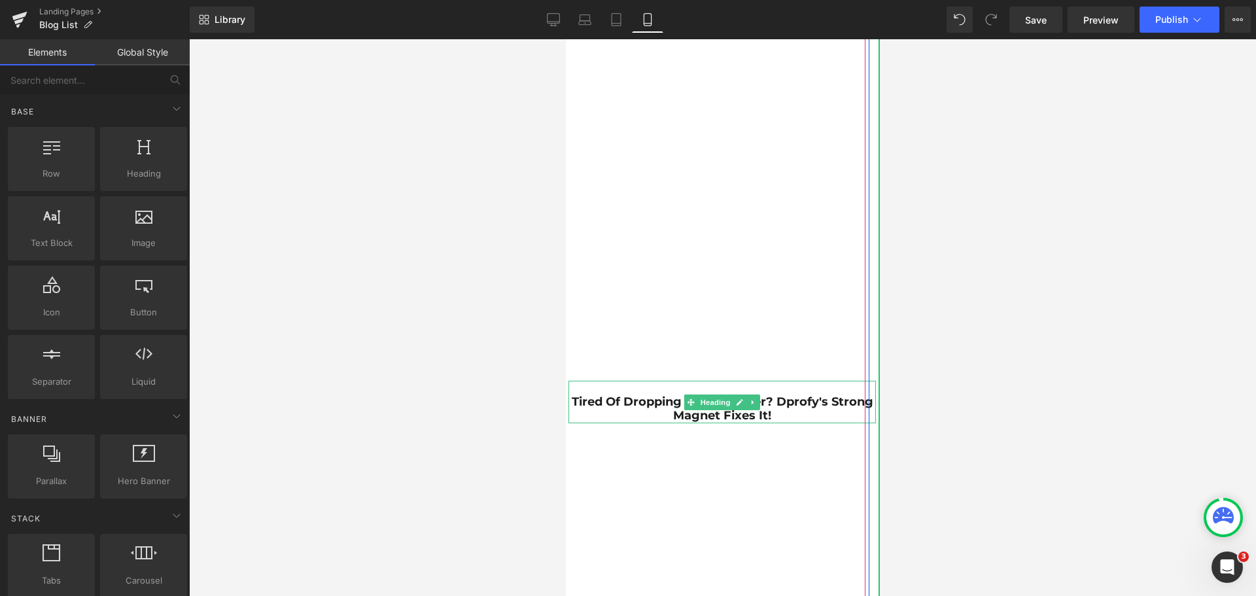
click at [787, 406] on strong "Tired of Dropping Your Speaker? Dprofy's Strong Magnet Fixes It!" at bounding box center [722, 409] width 302 height 29
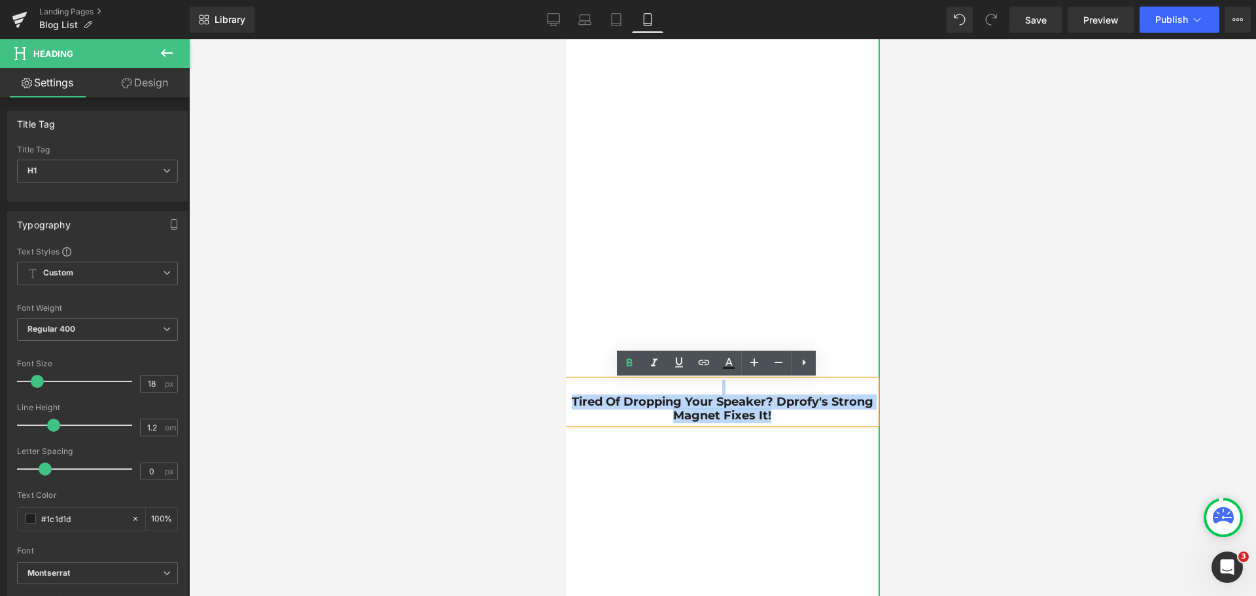
drag, startPoint x: 786, startPoint y: 413, endPoint x: 559, endPoint y: 387, distance: 228.6
click at [628, 367] on icon at bounding box center [630, 363] width 16 height 16
click at [571, 400] on h1 "Tired of Dropping Your Speaker? Dprofy's Strong Magnet Fixes It!" at bounding box center [722, 409] width 308 height 28
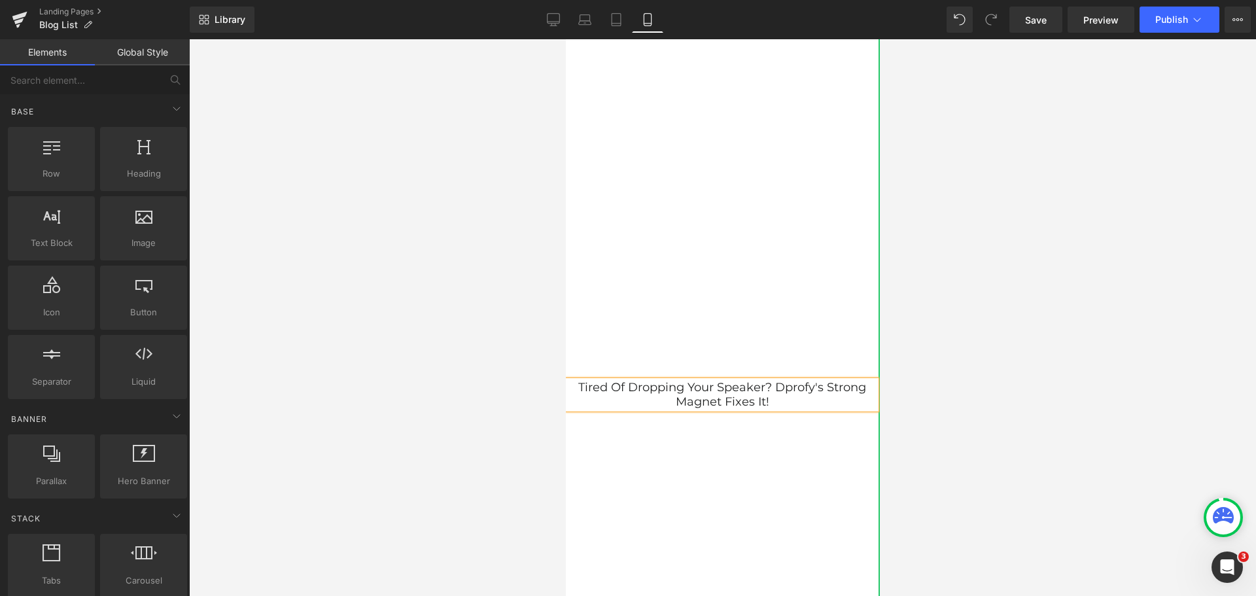
click at [963, 406] on div at bounding box center [722, 317] width 1067 height 557
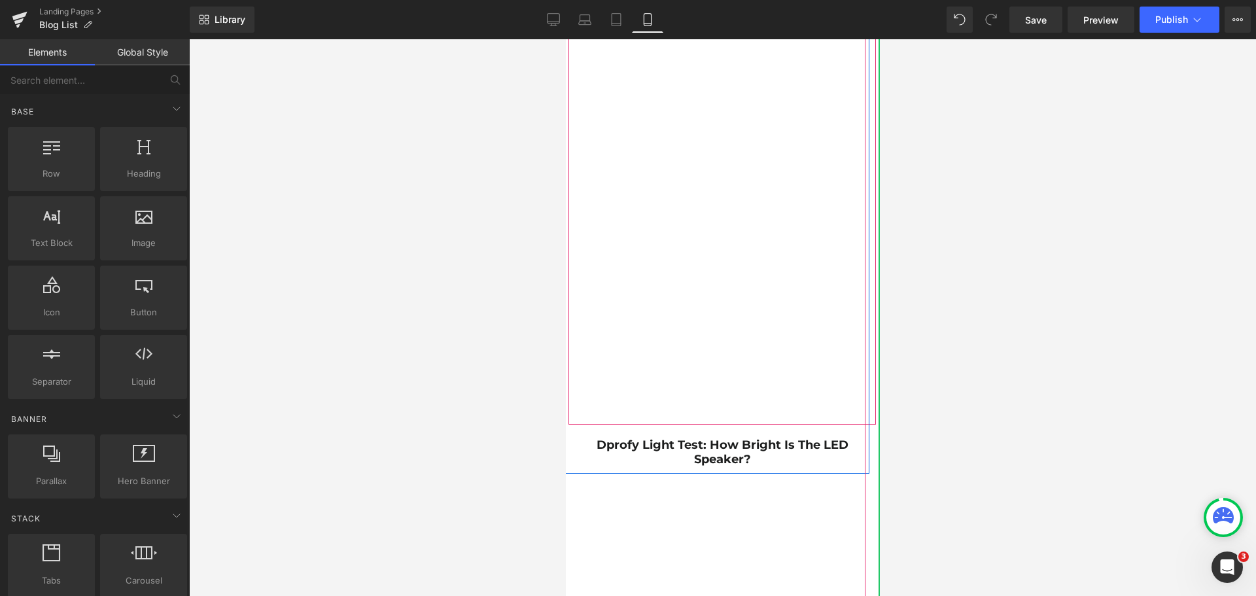
scroll to position [2290, 0]
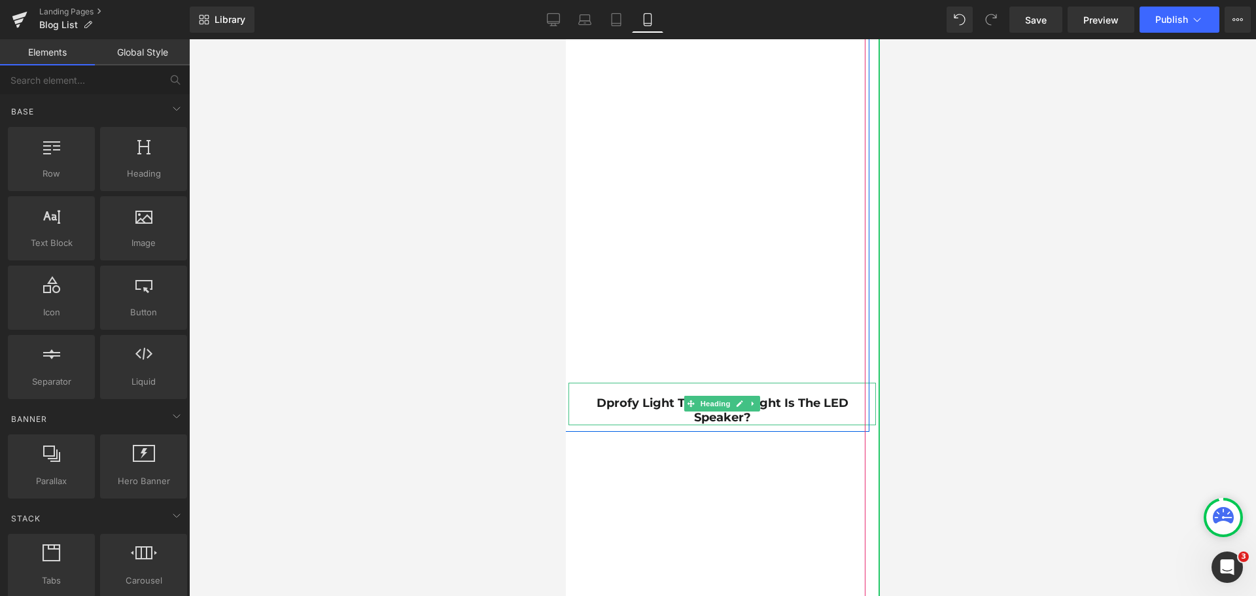
click at [771, 416] on h1 "Dprofy Light Test: How Bright is the LED Speaker?" at bounding box center [722, 410] width 308 height 28
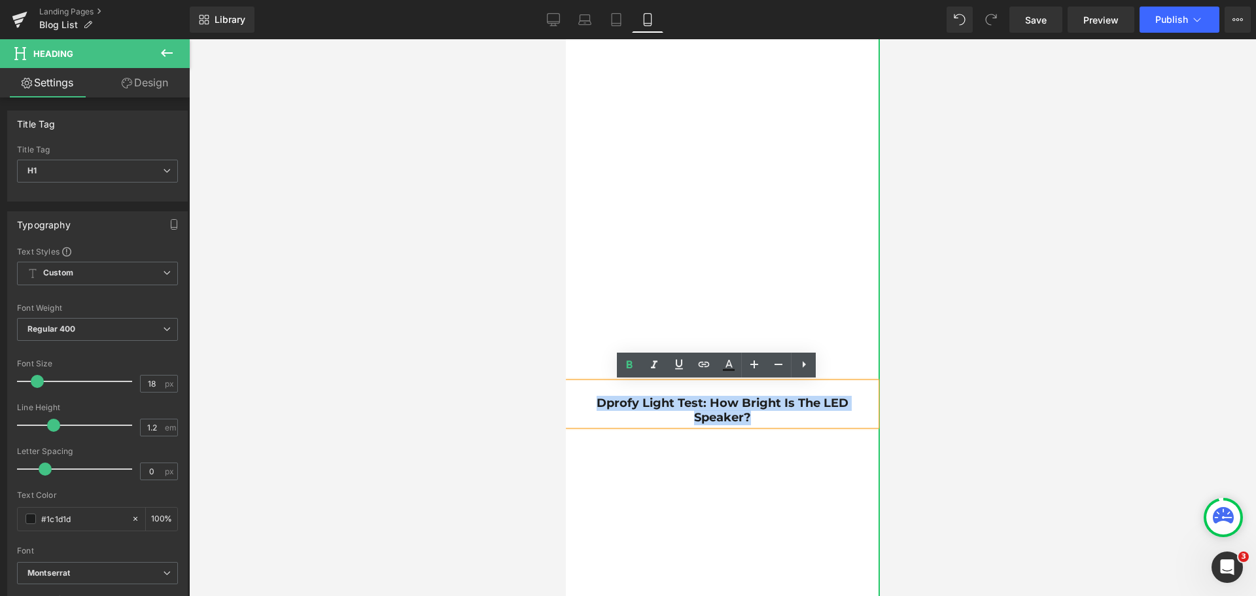
drag, startPoint x: 770, startPoint y: 417, endPoint x: 579, endPoint y: 401, distance: 191.7
click at [579, 401] on h1 "Dprofy Light Test: How Bright is the LED Speaker?" at bounding box center [722, 410] width 308 height 28
click at [630, 370] on icon at bounding box center [630, 365] width 16 height 16
click at [569, 401] on h1 "Dprofy Light Test: How Bright is the LED Speaker?" at bounding box center [722, 403] width 308 height 14
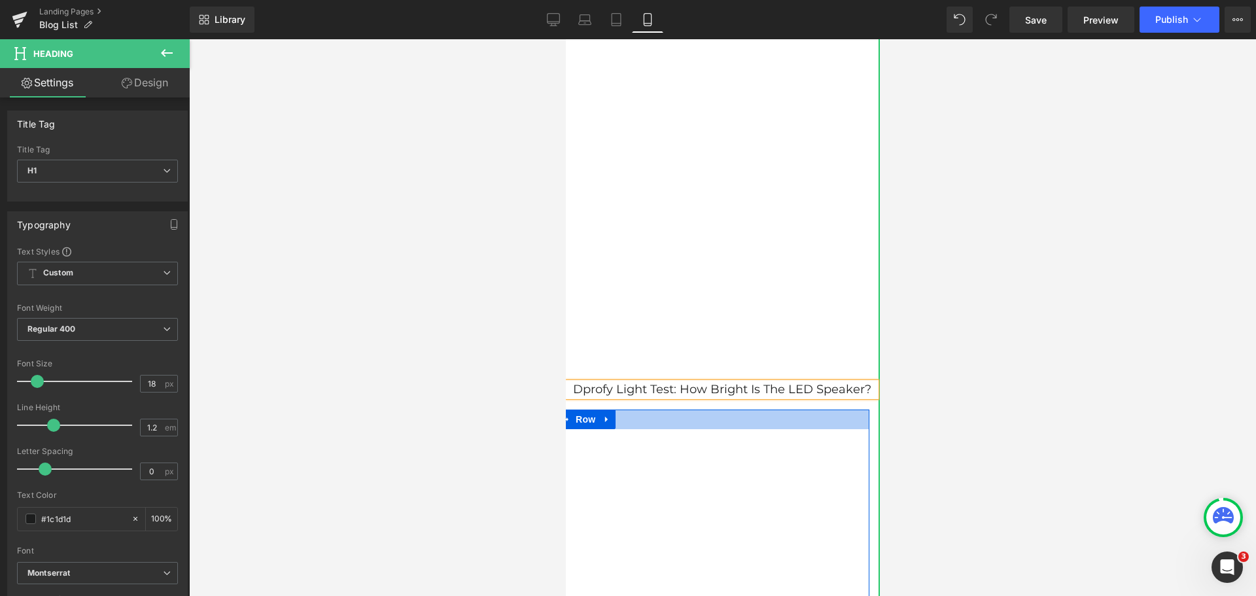
click at [671, 427] on div at bounding box center [712, 420] width 314 height 20
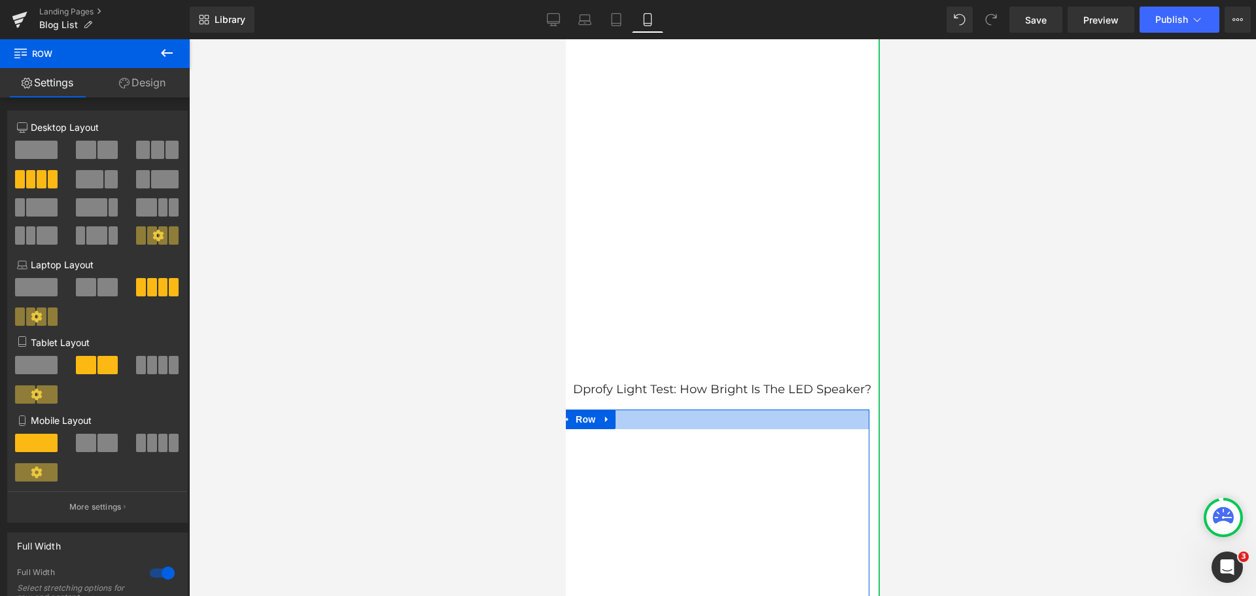
click at [713, 427] on div at bounding box center [712, 420] width 314 height 20
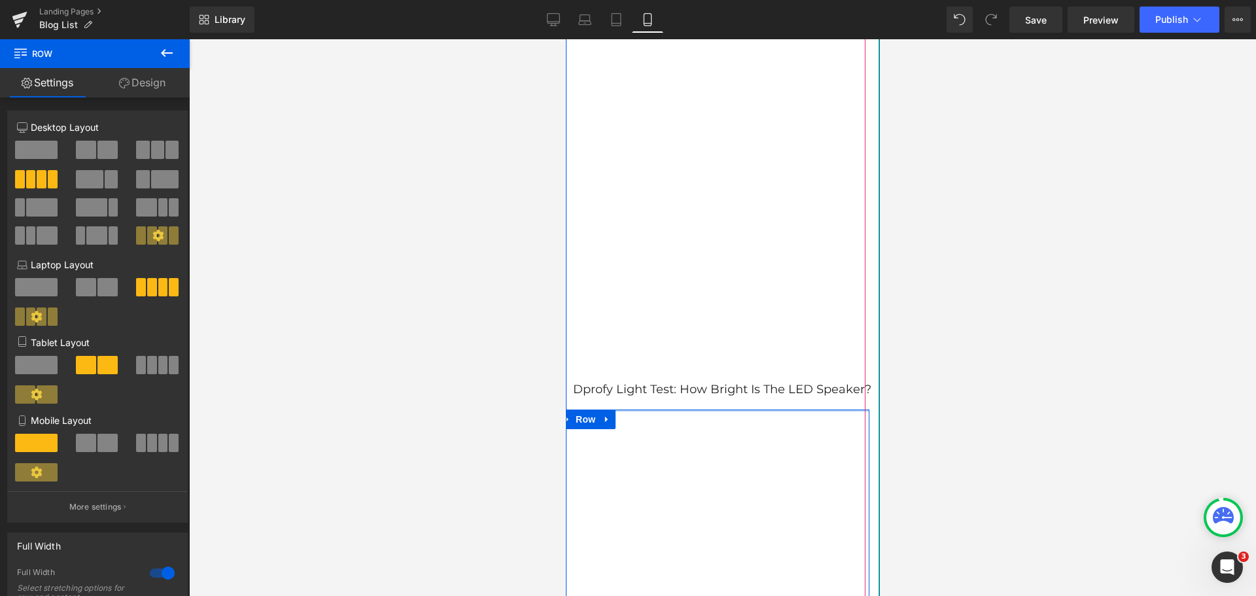
drag, startPoint x: 711, startPoint y: 421, endPoint x: 718, endPoint y: 404, distance: 18.8
click at [718, 404] on article "Vimeo Dprofy Magnetic Speaker Unboxing & First Look! Heading Vimeo Dprofy Speak…" at bounding box center [712, 433] width 306 height 4799
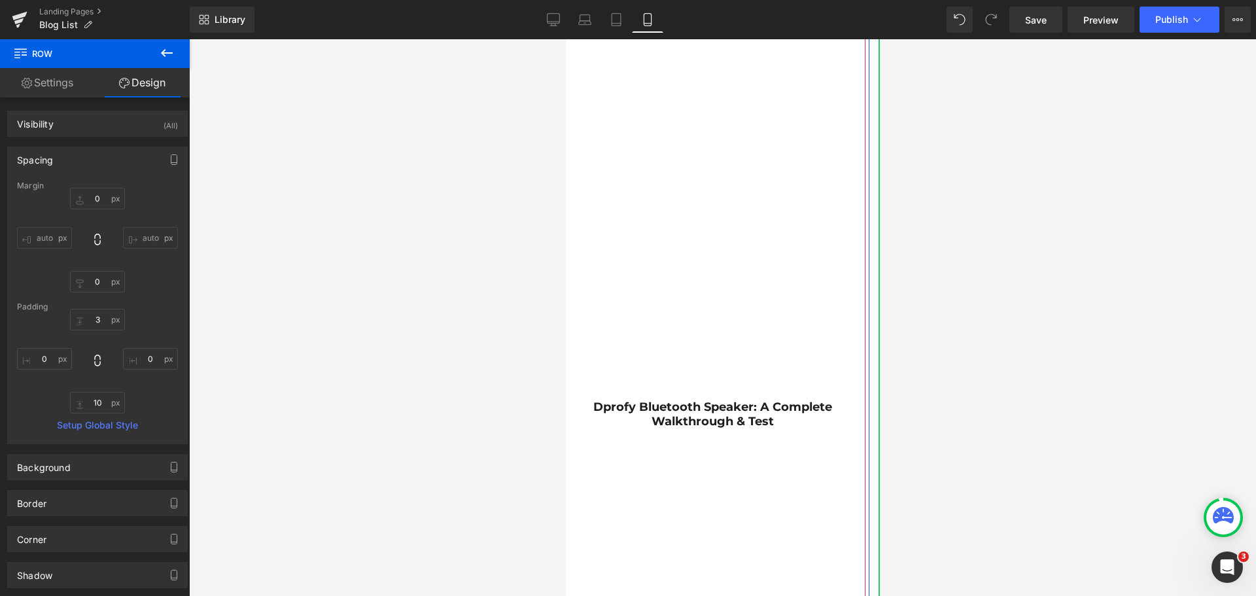
scroll to position [2879, 0]
click at [769, 412] on strong "Dprofy Bluetooth Speaker: A Complete Walkthrough & Test" at bounding box center [712, 412] width 239 height 29
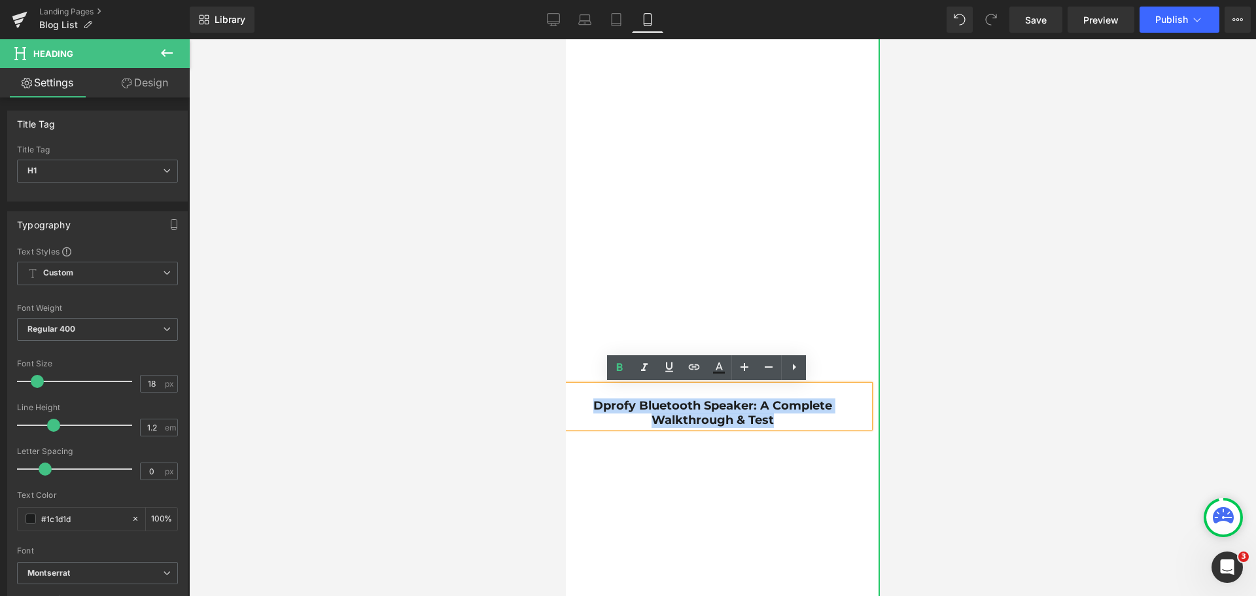
drag, startPoint x: 771, startPoint y: 418, endPoint x: 591, endPoint y: 407, distance: 180.3
click at [591, 407] on h1 "Dprofy Bluetooth Speaker: A Complete Walkthrough & Test" at bounding box center [712, 413] width 314 height 28
click at [622, 374] on icon at bounding box center [620, 368] width 16 height 16
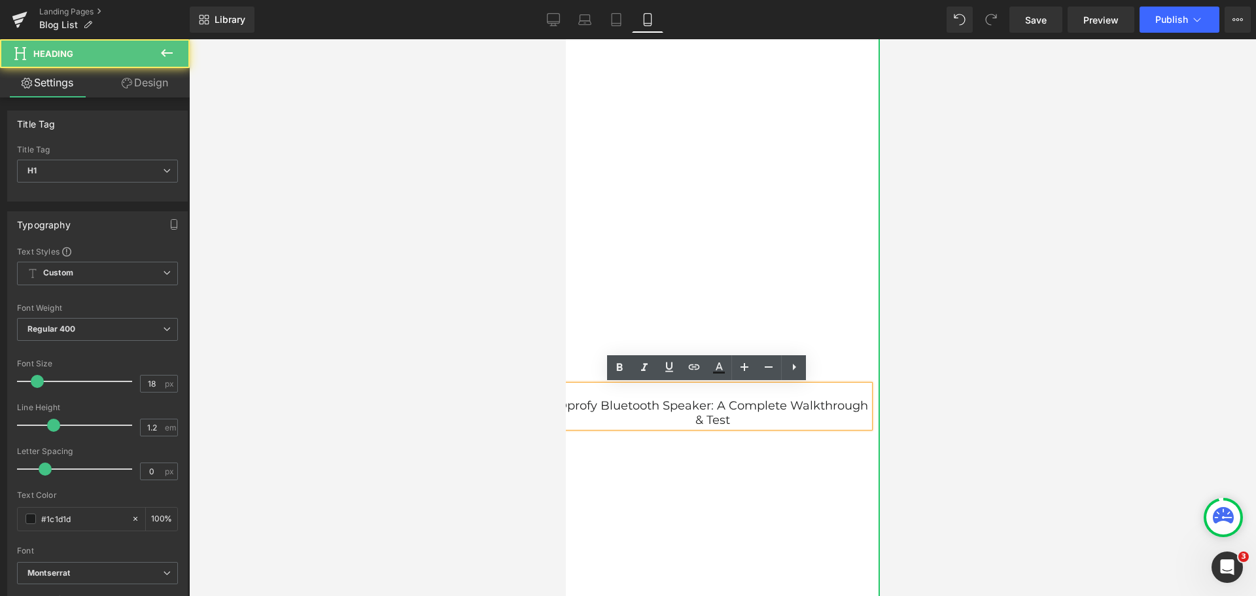
click at [709, 404] on h1 "Dprofy Bluetooth Speaker: A Complete Walkthrough & Test" at bounding box center [712, 413] width 314 height 28
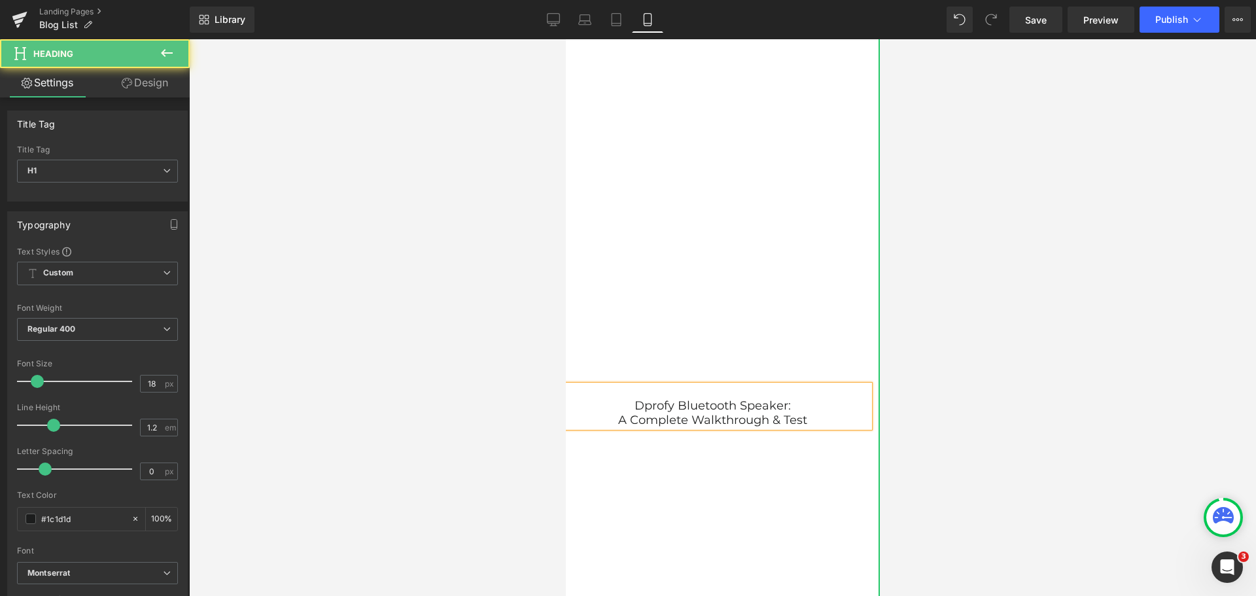
click at [629, 405] on h1 "Dprofy Bluetooth Speaker:" at bounding box center [712, 406] width 314 height 14
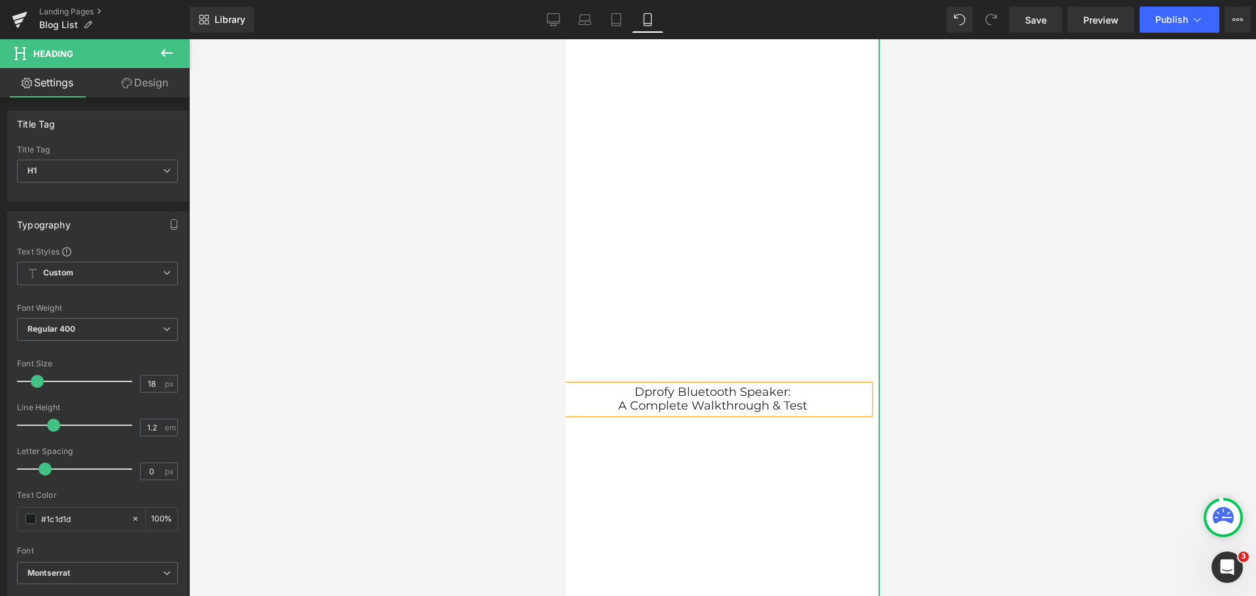
click at [967, 412] on div at bounding box center [722, 317] width 1067 height 557
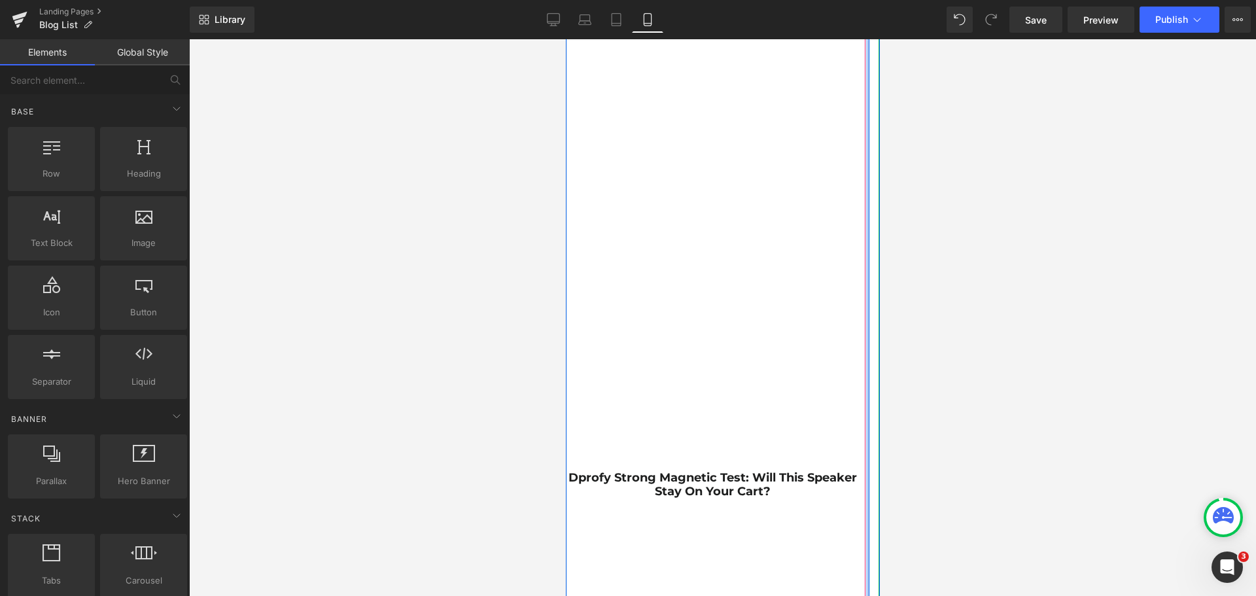
scroll to position [3468, 0]
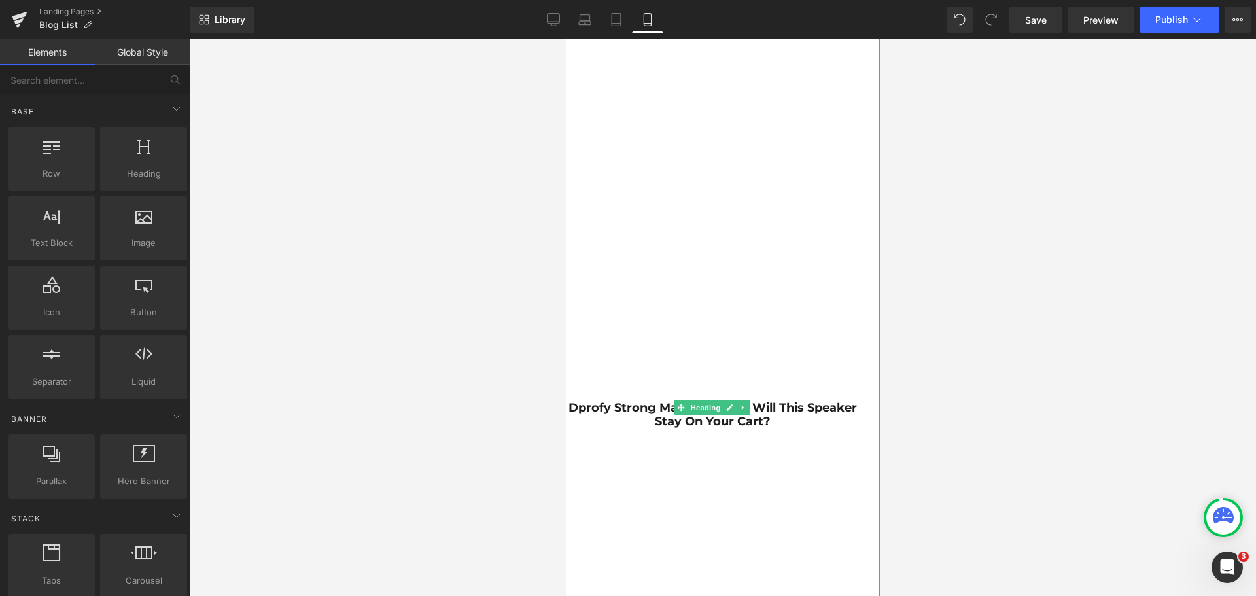
click at [781, 417] on h1 "Dprofy Strong Magnetic Test: Will This Speaker Stay On Your Cart?" at bounding box center [712, 415] width 314 height 28
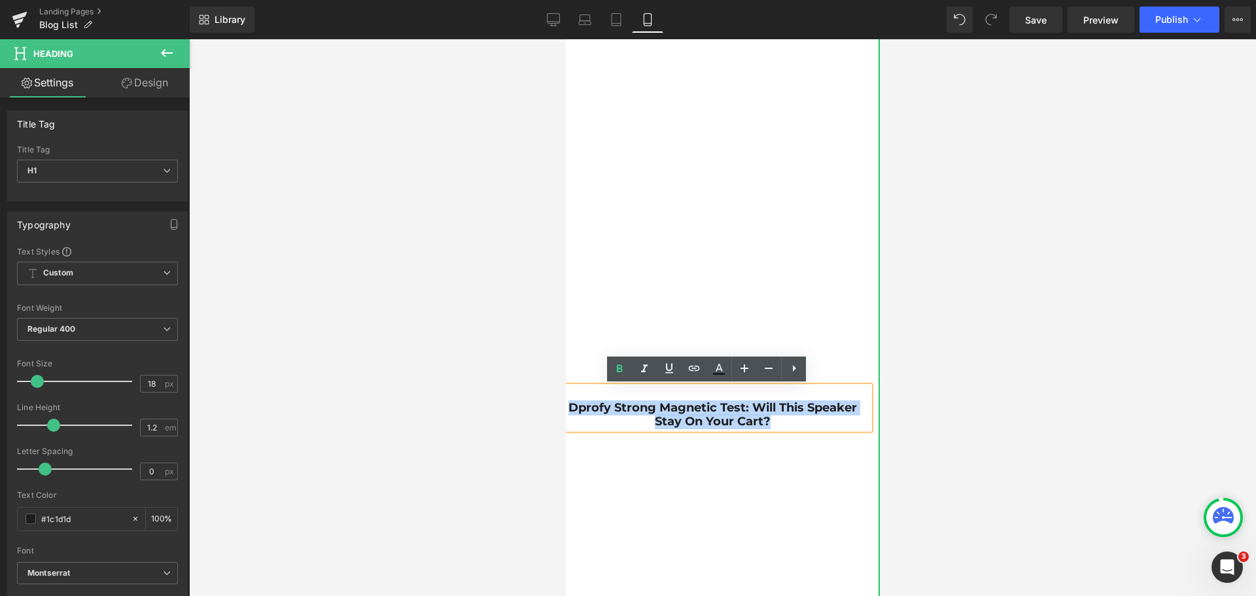
drag, startPoint x: 779, startPoint y: 424, endPoint x: 1131, endPoint y: 440, distance: 351.7
click at [565, 401] on h1 "Dprofy Strong Magnetic Test: Will This Speaker Stay On Your Cart?" at bounding box center [712, 415] width 314 height 28
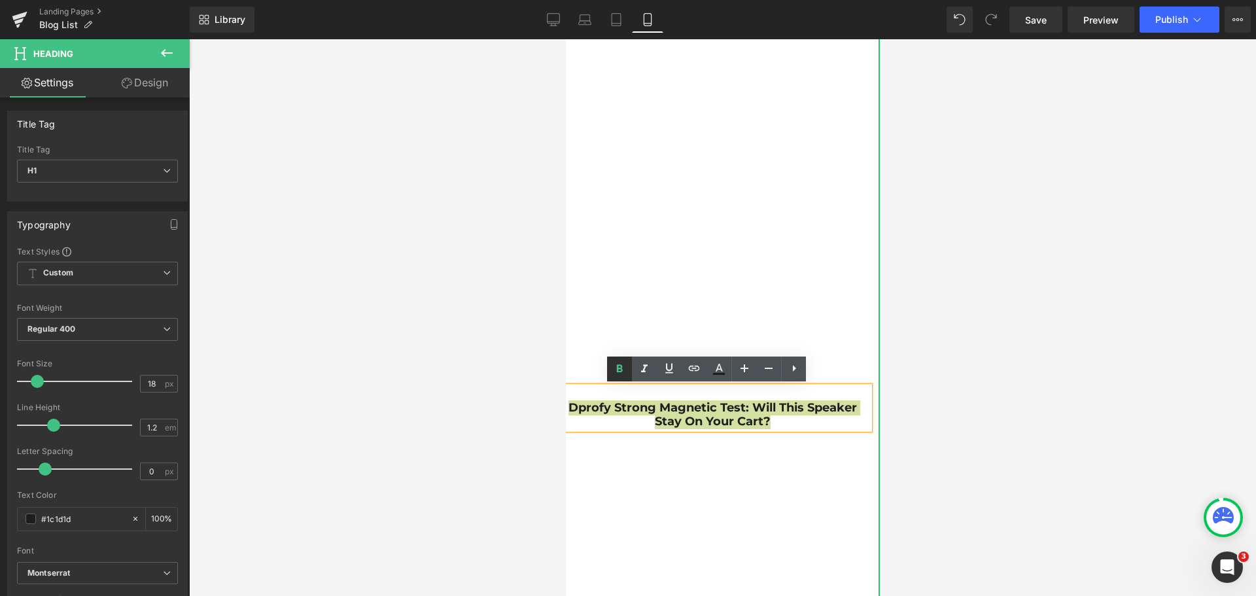
click at [618, 377] on link at bounding box center [619, 369] width 25 height 25
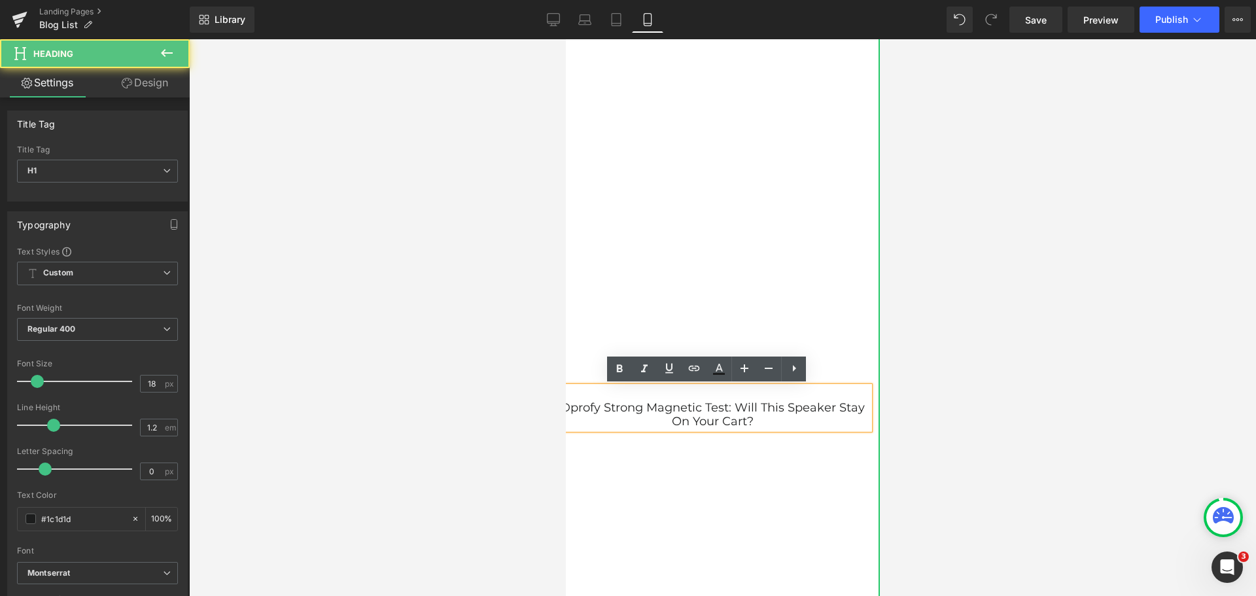
click at [729, 405] on h1 "Dprofy Strong Magnetic Test: Will This Speaker Stay On Your Cart?" at bounding box center [712, 415] width 314 height 28
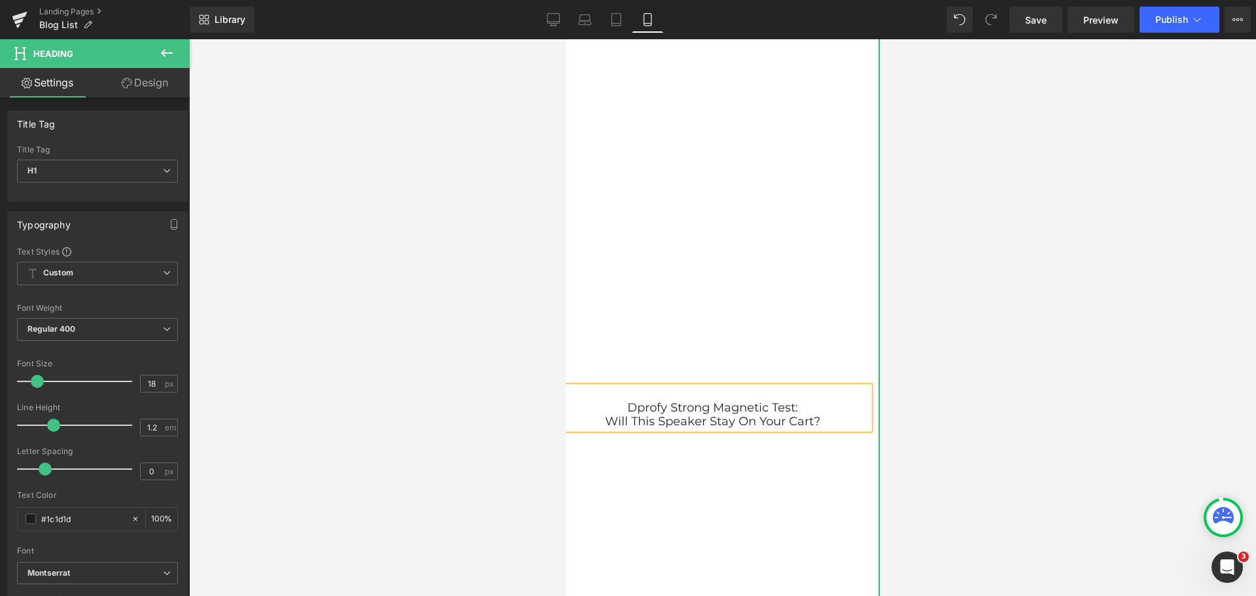
click at [621, 405] on h1 "Dprofy Strong Magnetic Test:" at bounding box center [712, 408] width 314 height 14
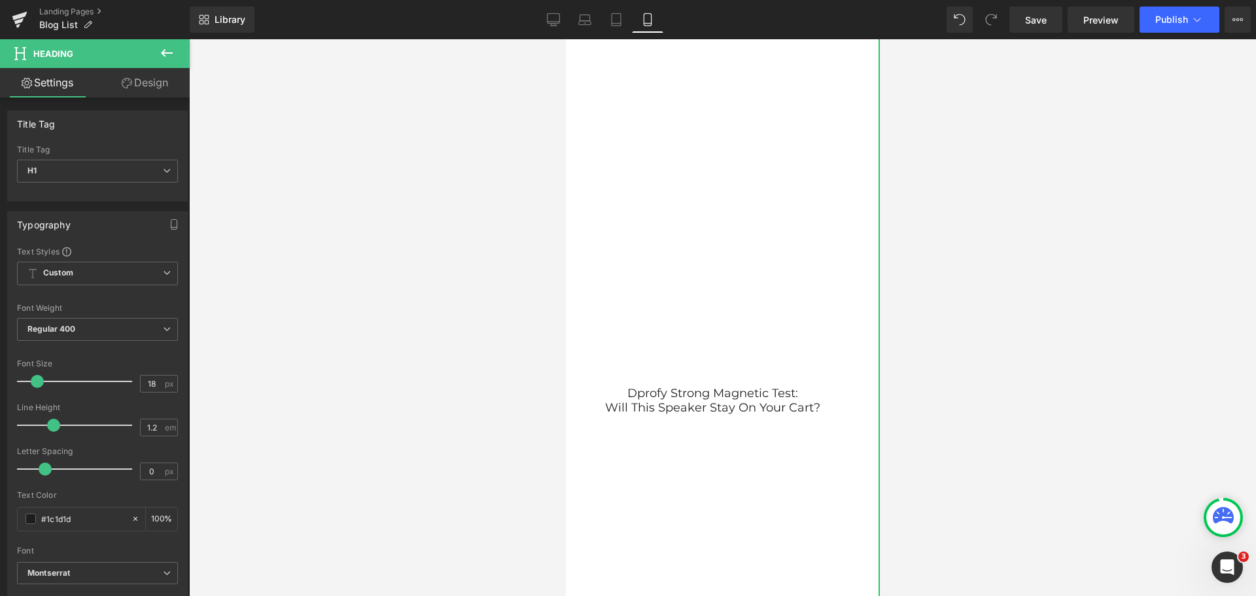
click at [942, 436] on div at bounding box center [722, 317] width 1067 height 557
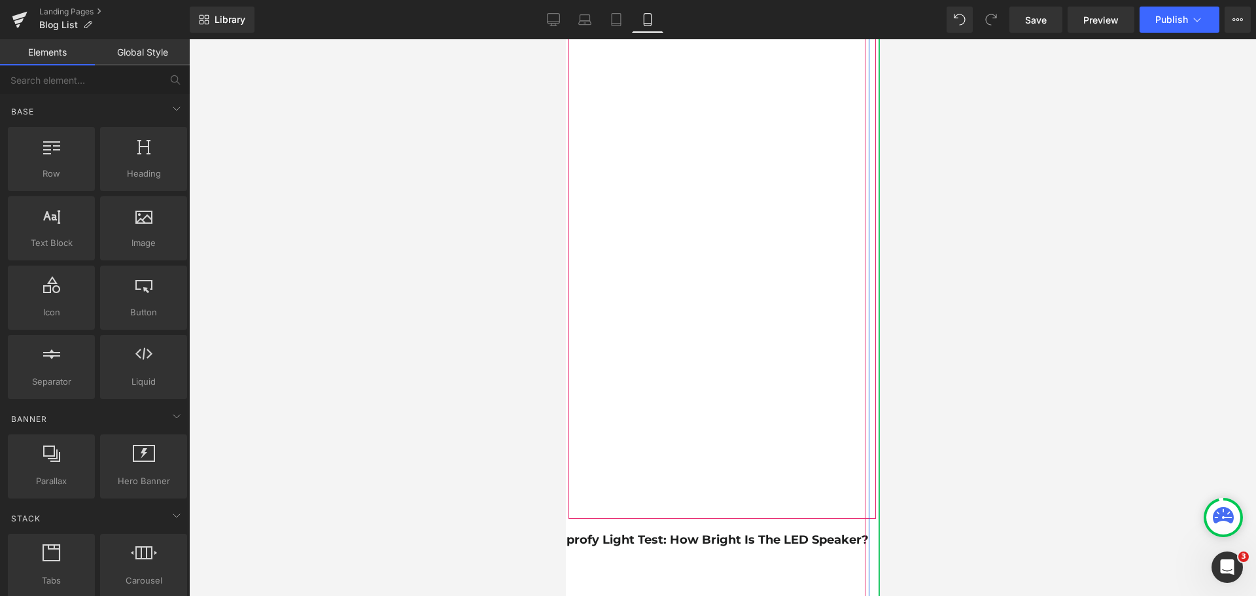
scroll to position [4056, 0]
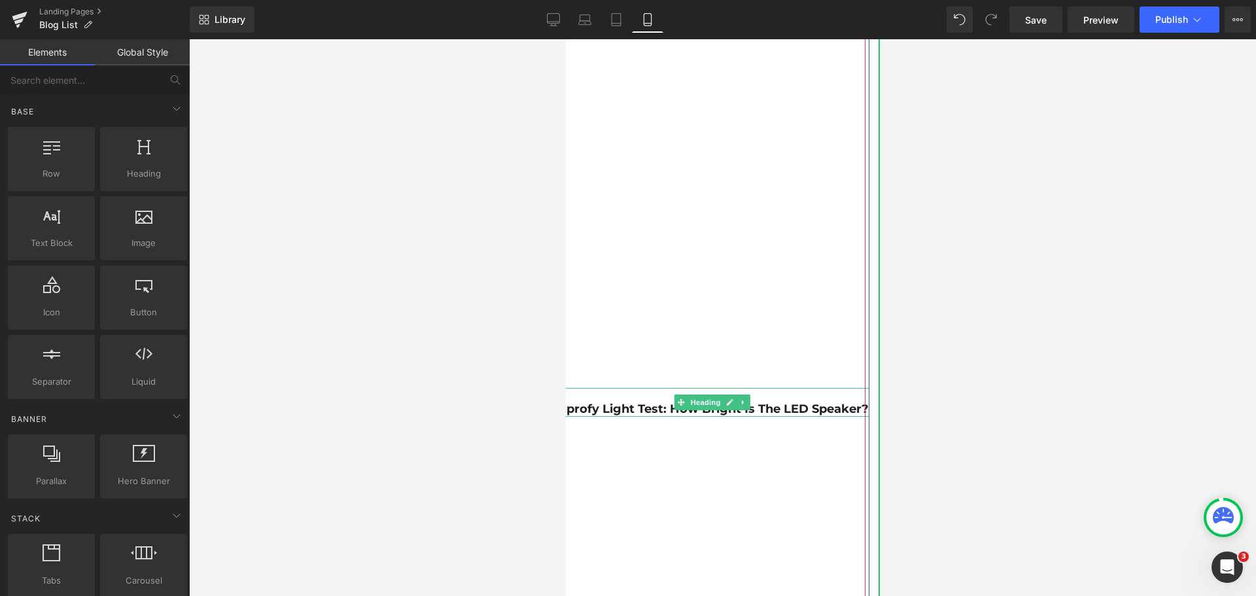
click at [758, 409] on strong "Dprofy Light Test: How Bright is the LED Speaker?" at bounding box center [712, 409] width 312 height 14
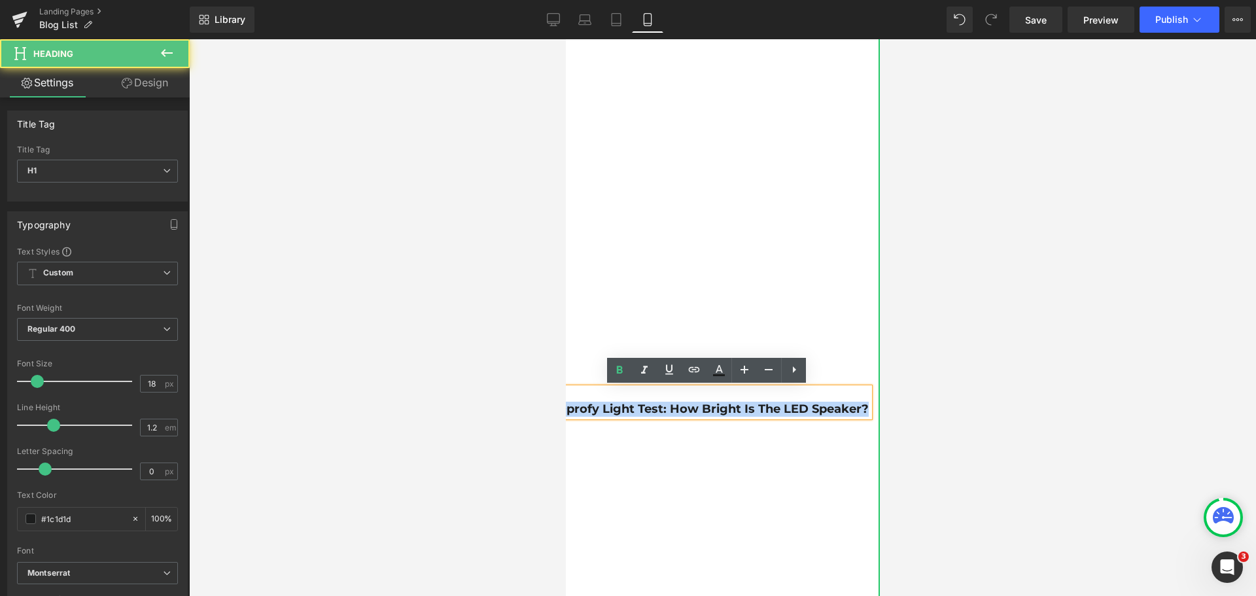
drag, startPoint x: 861, startPoint y: 408, endPoint x: 1121, endPoint y: 442, distance: 262.0
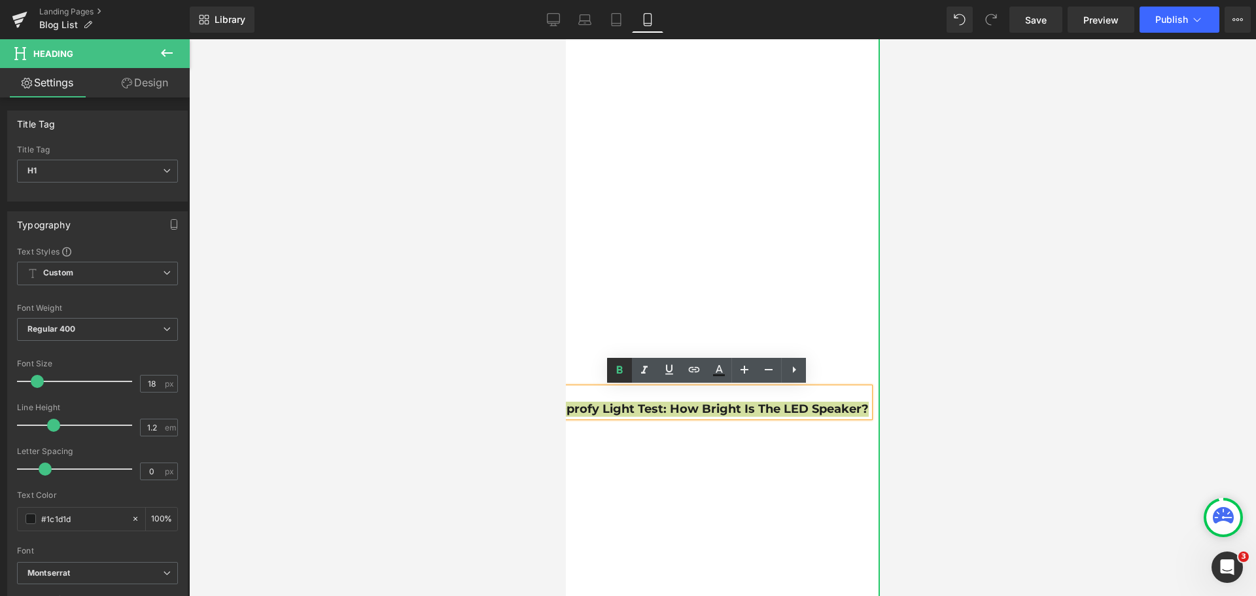
click at [615, 376] on icon at bounding box center [620, 370] width 16 height 16
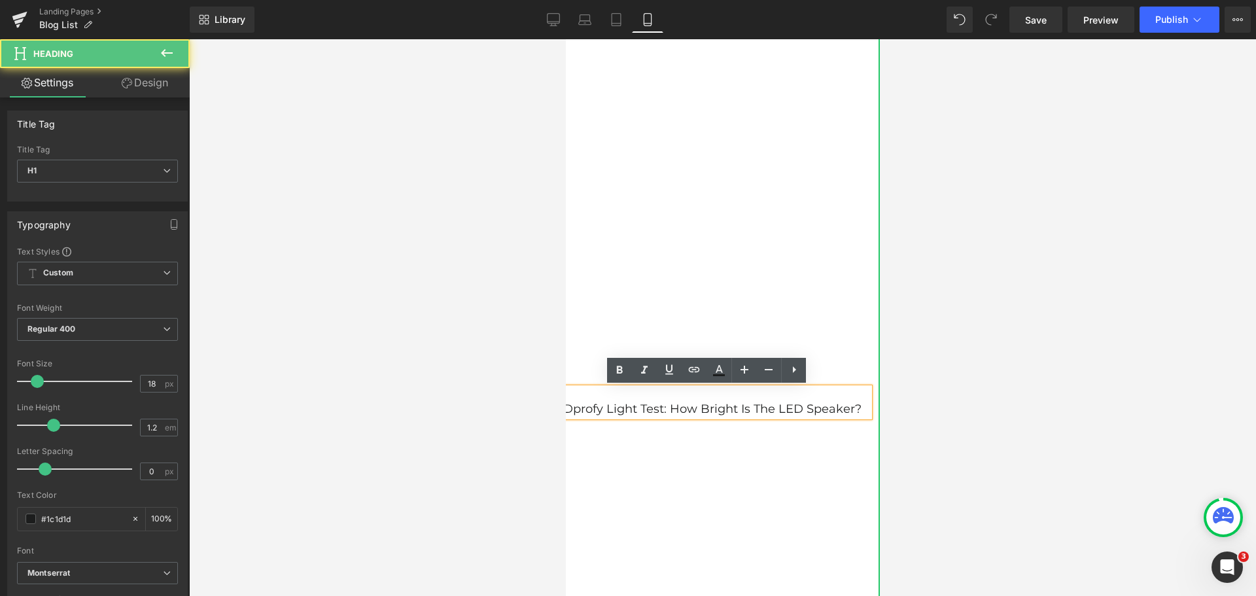
click at [665, 408] on h1 "Dprofy Light Test: How Bright is the LED Speaker?" at bounding box center [712, 409] width 314 height 14
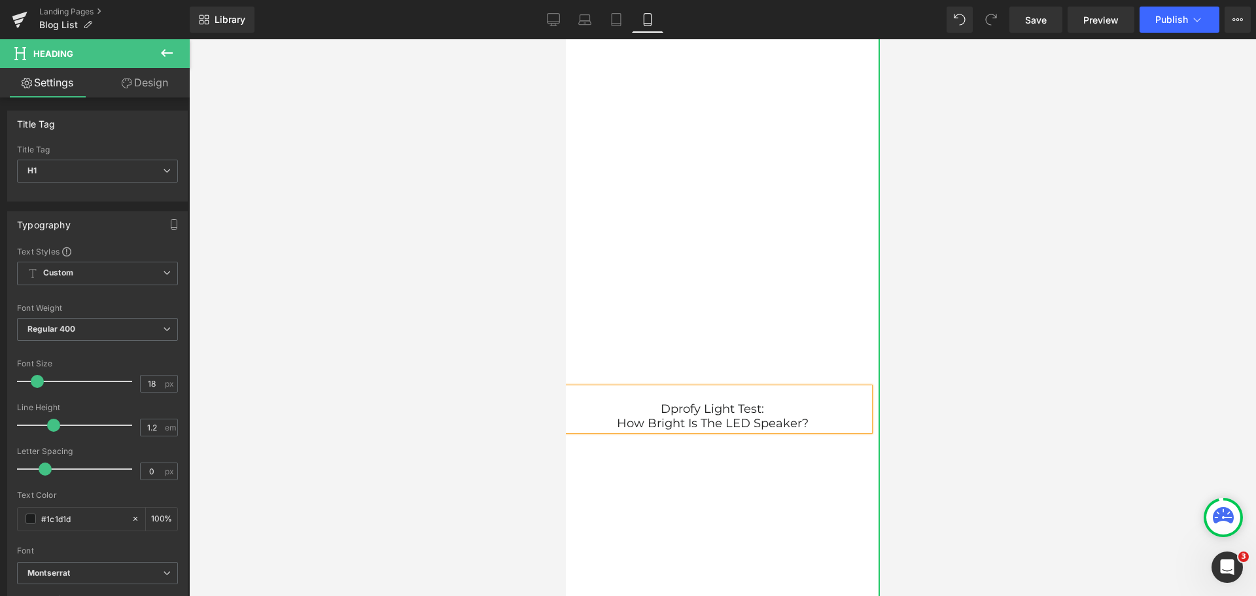
click at [656, 406] on h1 "Dprofy Light Test:" at bounding box center [712, 409] width 314 height 14
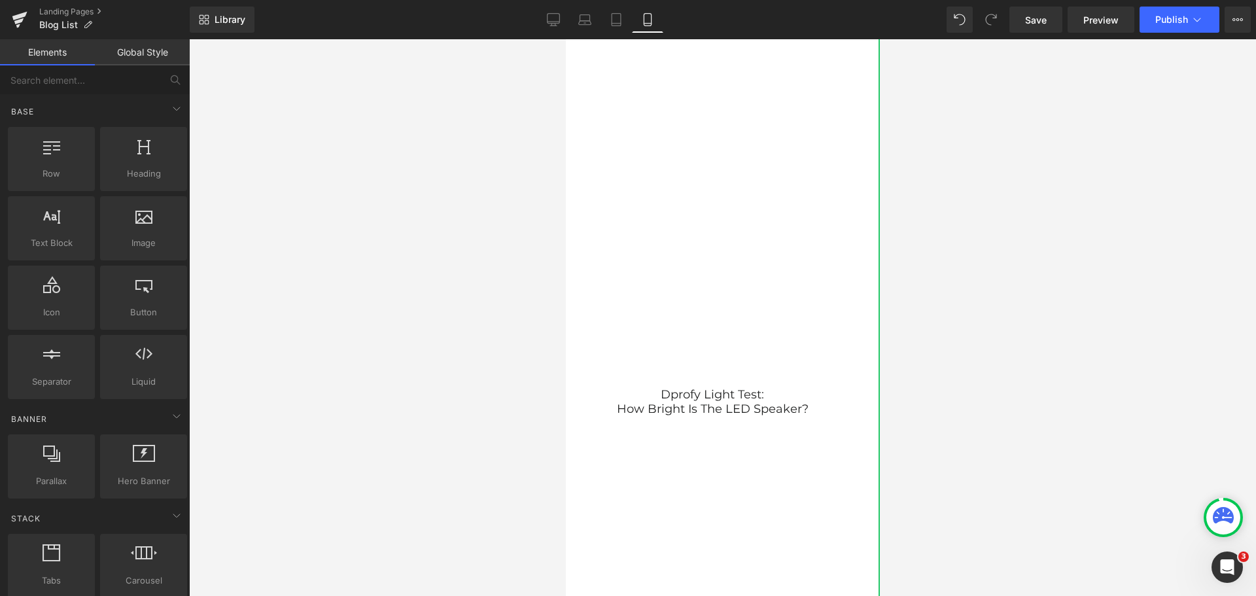
click at [1024, 452] on div at bounding box center [722, 317] width 1067 height 557
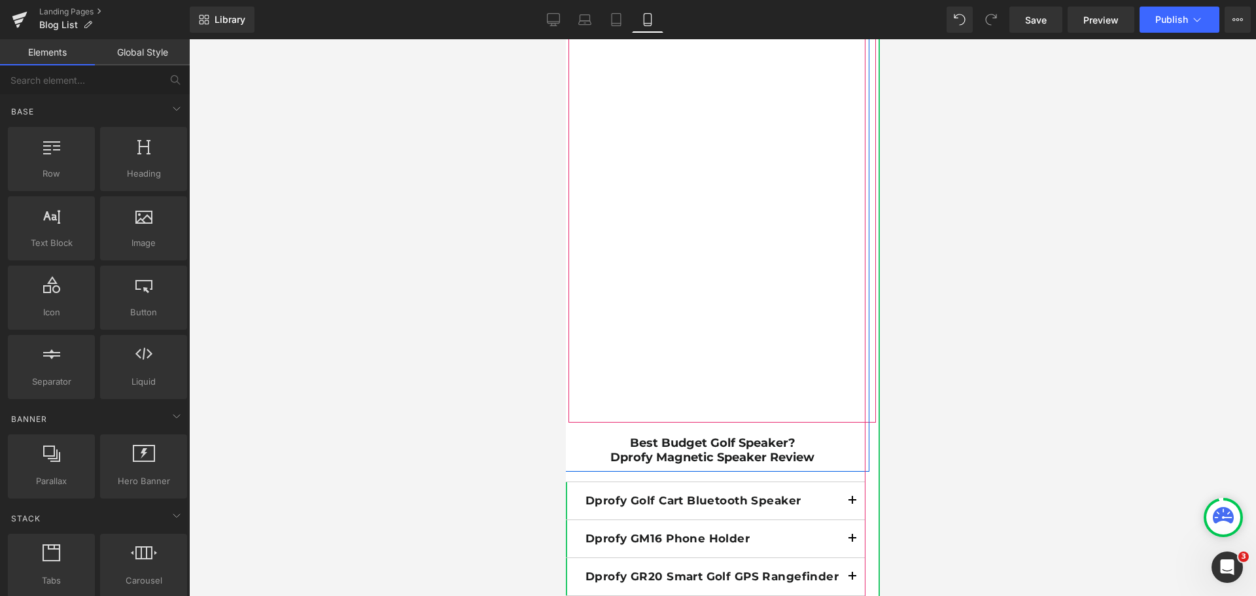
scroll to position [4645, 0]
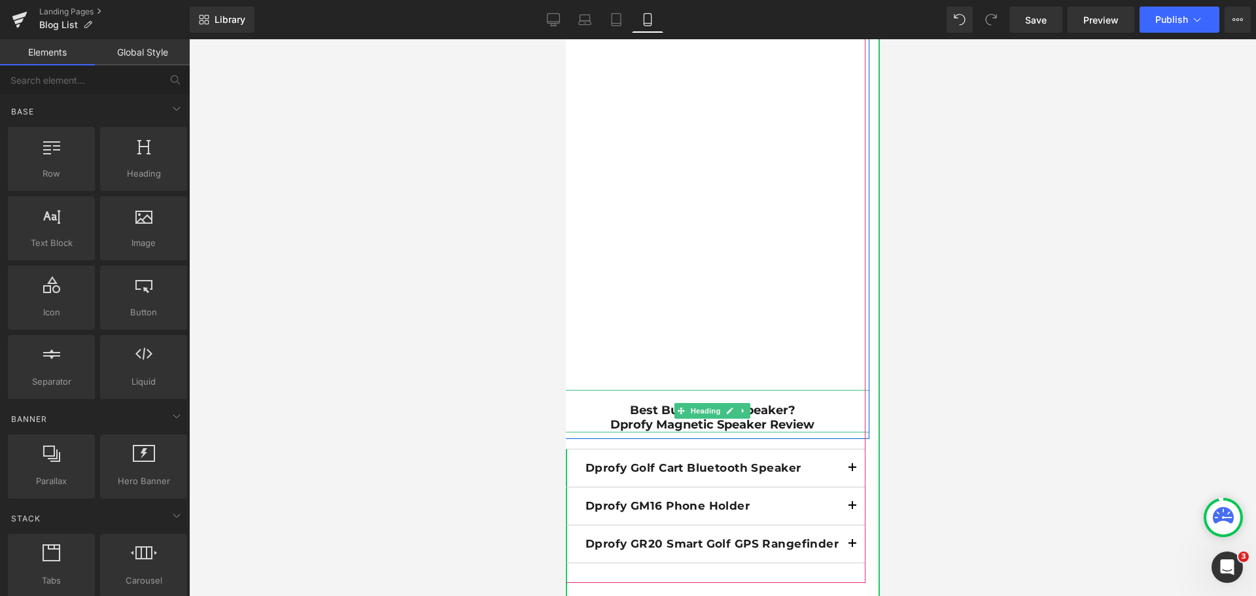
click at [811, 423] on h1 "Dprofy Magnetic Speaker Review" at bounding box center [712, 425] width 314 height 14
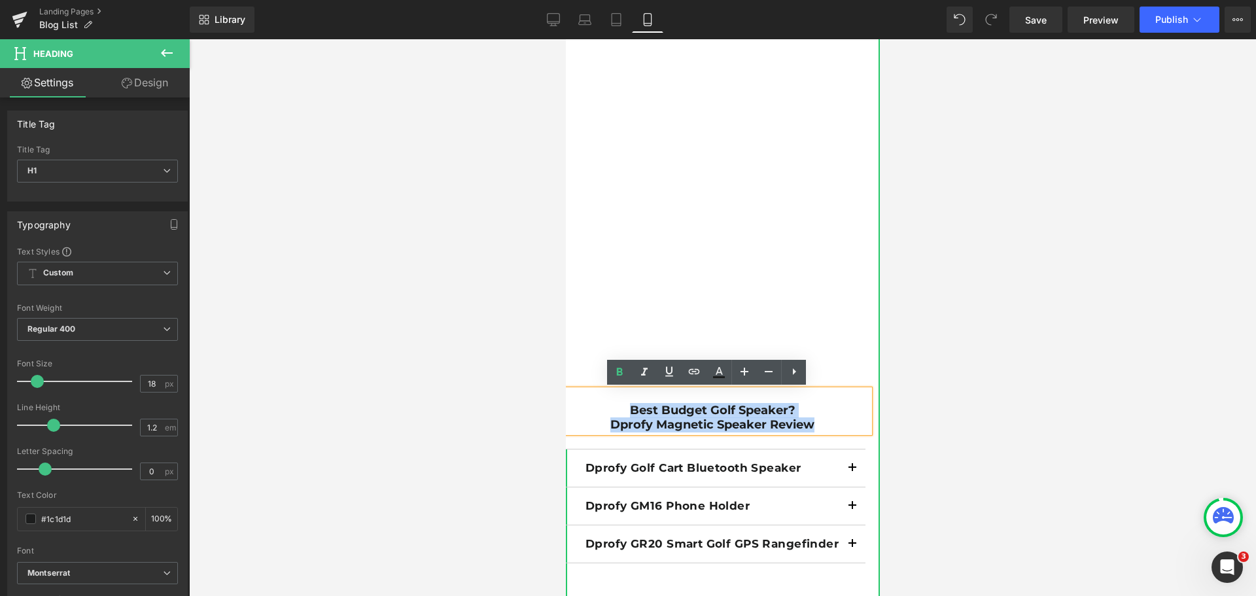
drag, startPoint x: 815, startPoint y: 423, endPoint x: 606, endPoint y: 403, distance: 210.3
click at [606, 408] on div "Best Budget Golf Speaker? Dprofy Magnetic Speaker Review" at bounding box center [712, 411] width 314 height 43
click at [616, 378] on icon at bounding box center [620, 372] width 16 height 16
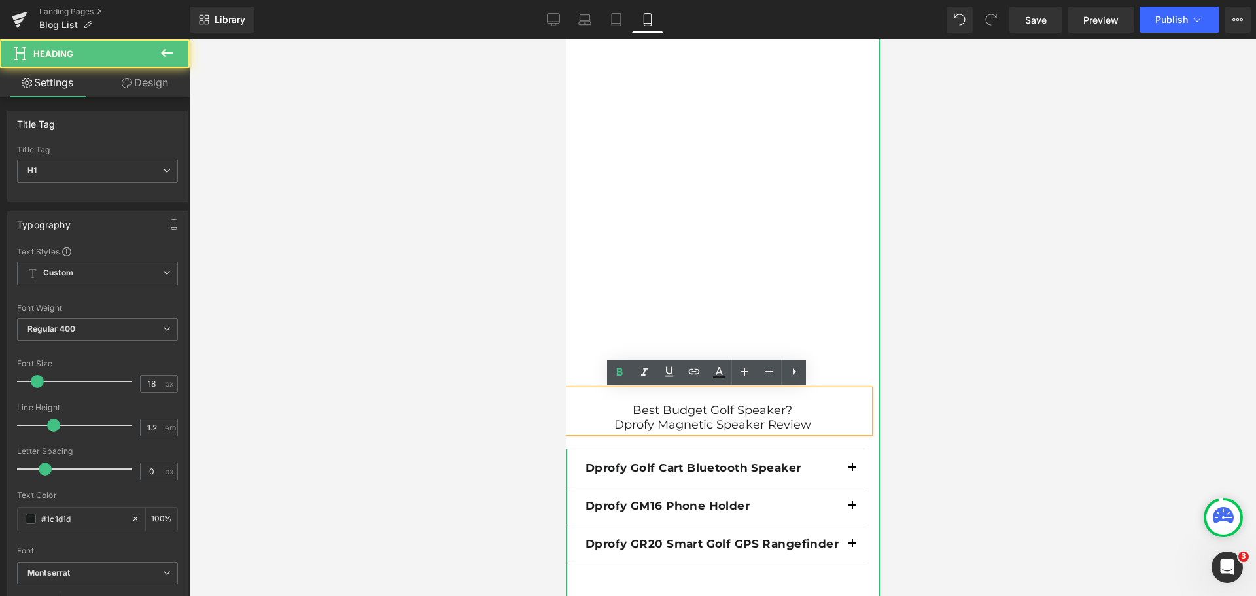
click at [627, 412] on h1 "Best Budget Golf Speaker?" at bounding box center [712, 411] width 314 height 14
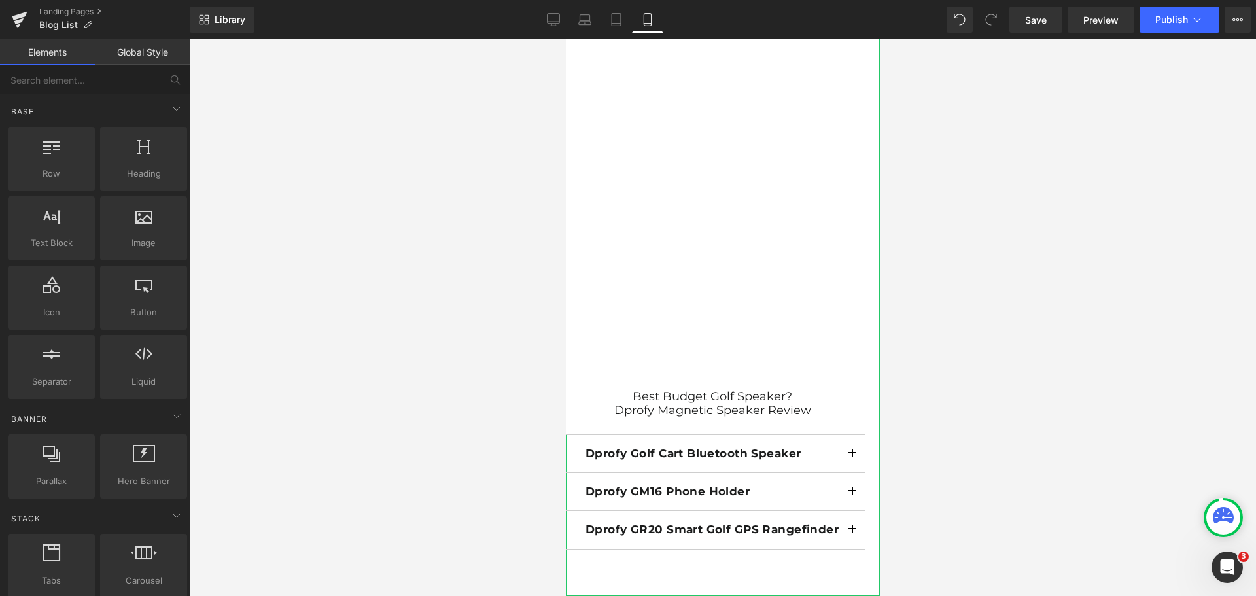
click at [1018, 413] on div at bounding box center [722, 317] width 1067 height 557
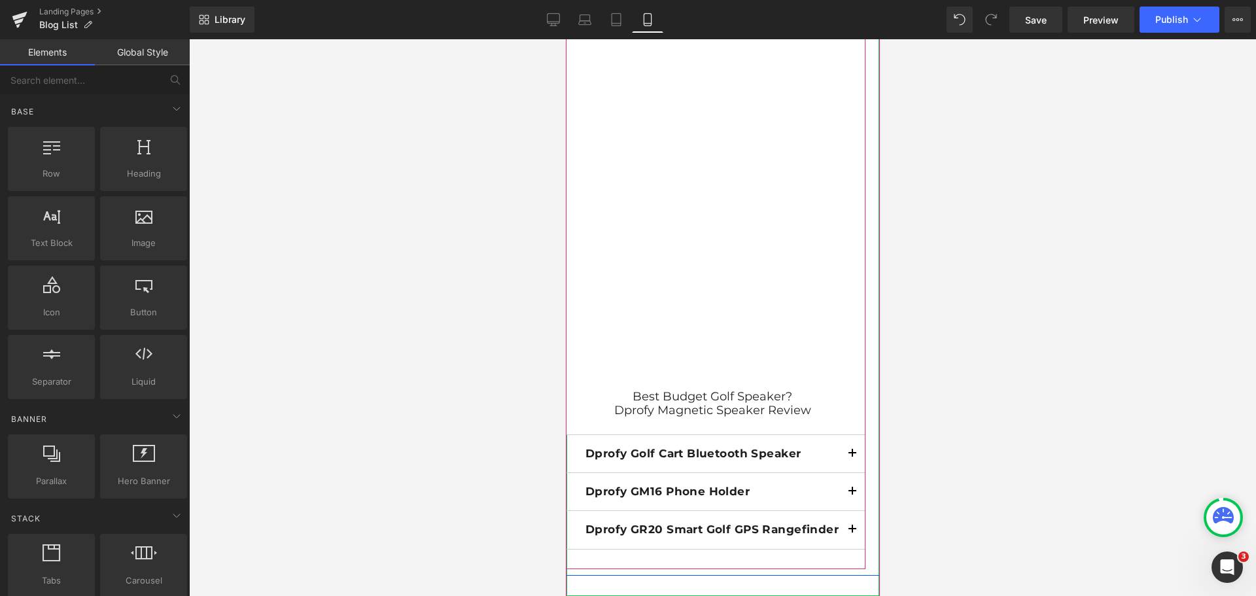
click at [848, 456] on button "button" at bounding box center [852, 453] width 26 height 37
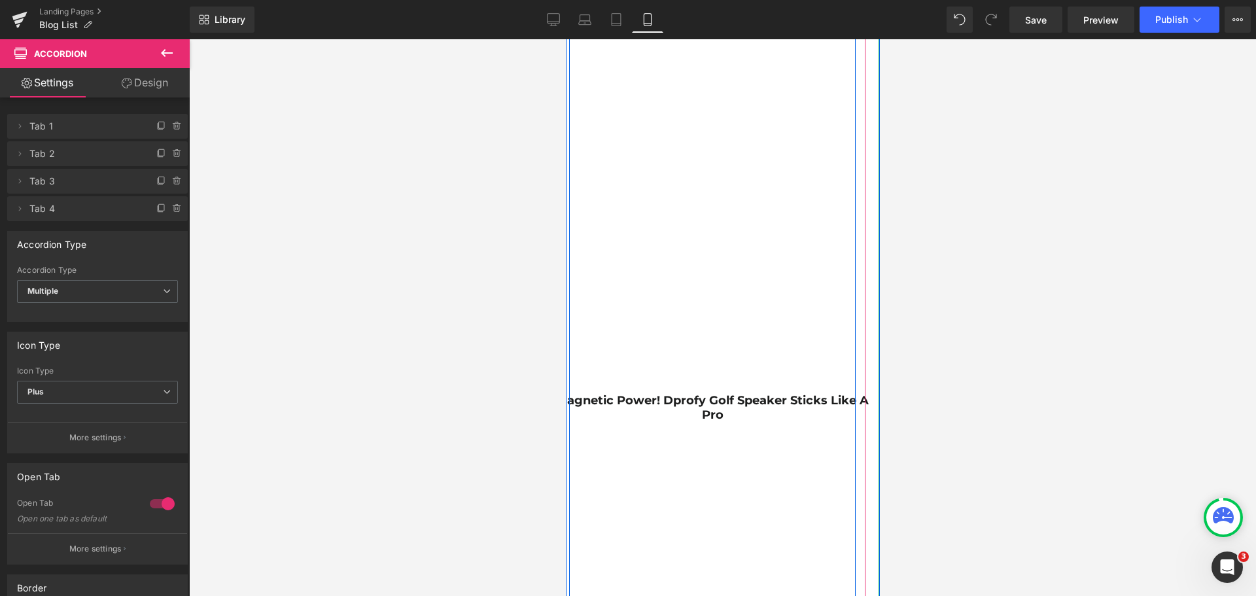
scroll to position [5365, 0]
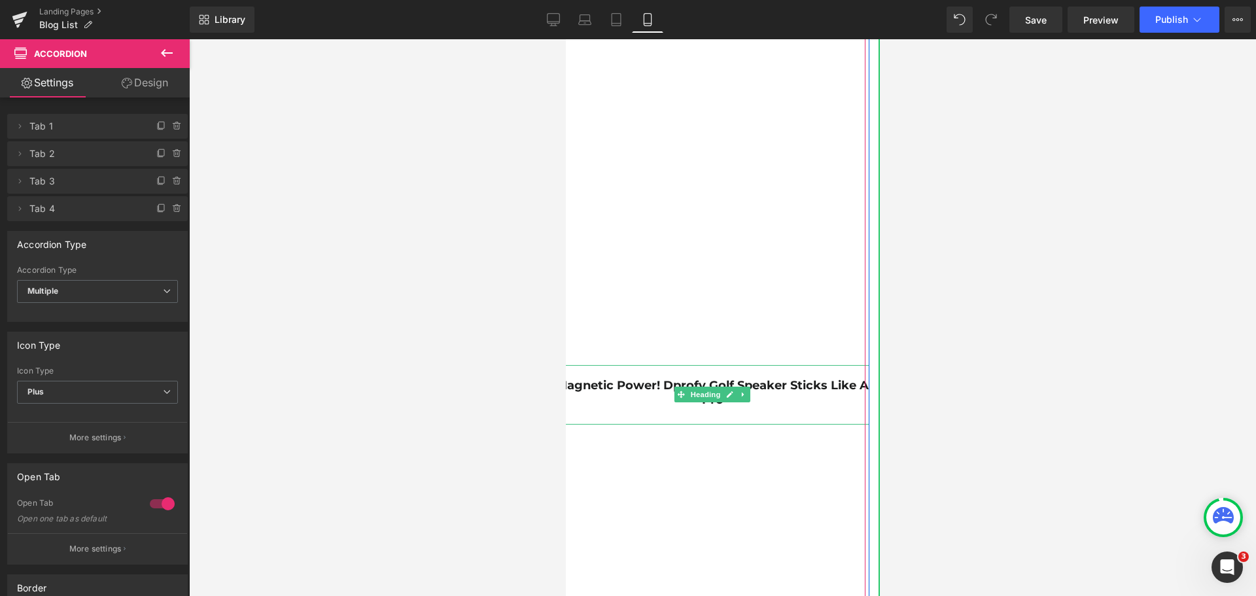
click at [763, 397] on h1 "Magnetic Power! Dprofy Golf Speaker Sticks Like a Pro" at bounding box center [712, 393] width 314 height 28
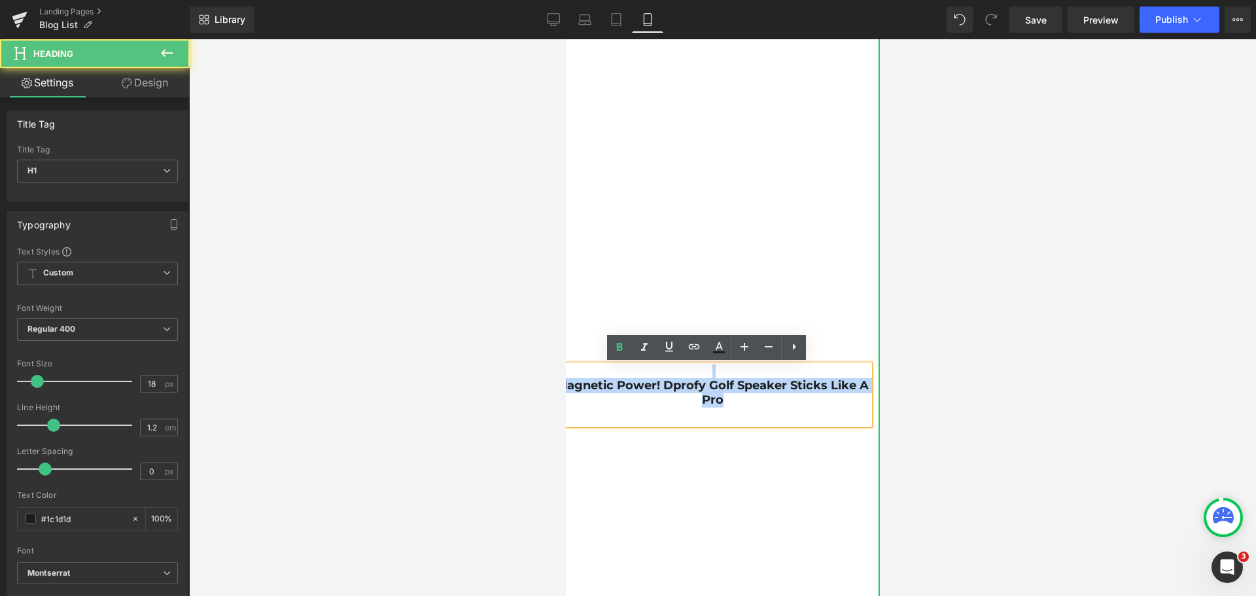
drag, startPoint x: 754, startPoint y: 402, endPoint x: 618, endPoint y: 378, distance: 139.0
click at [618, 378] on div "Magnetic Power! Dprofy Golf Speaker Sticks Like a Pro" at bounding box center [712, 395] width 314 height 60
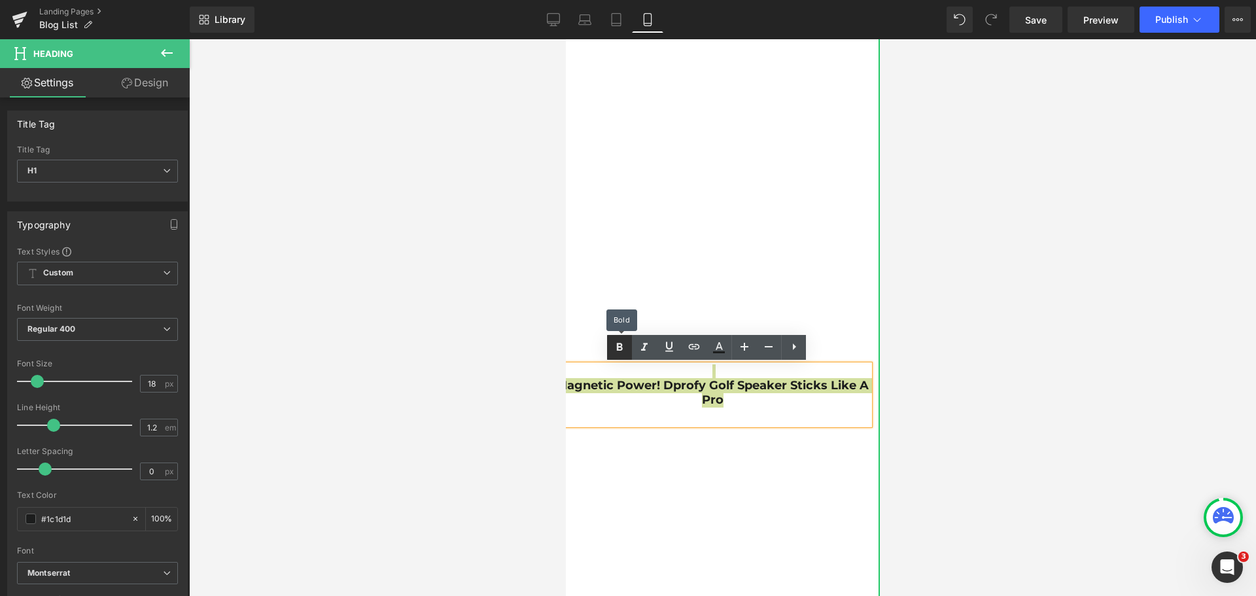
click at [624, 354] on icon at bounding box center [620, 348] width 16 height 16
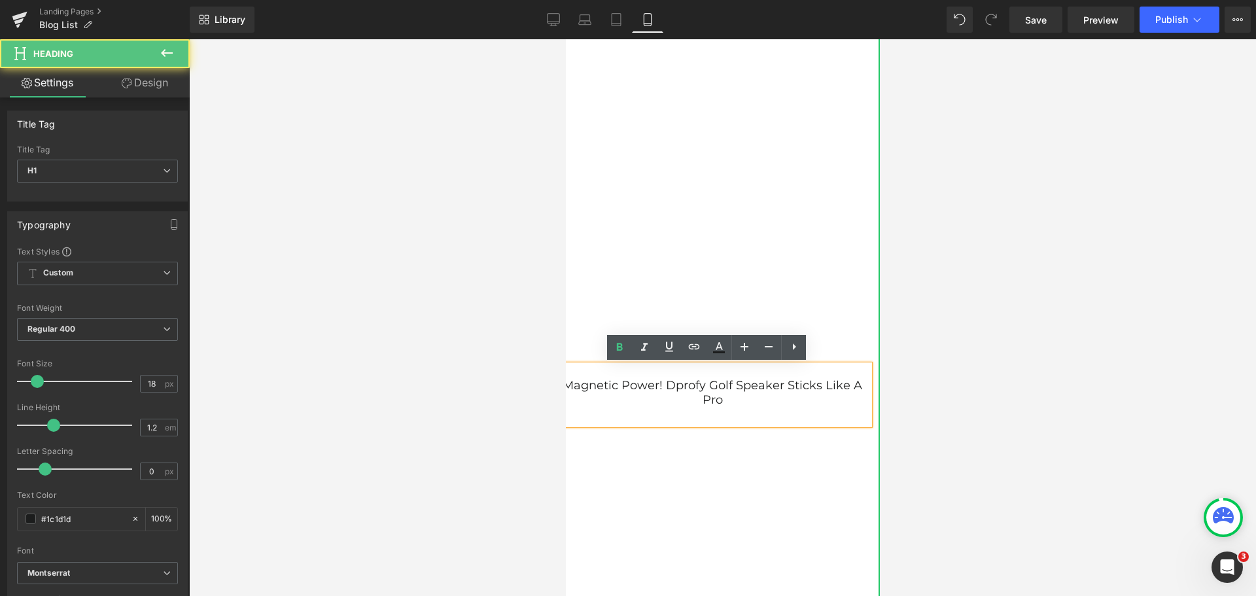
click at [661, 385] on h1 "Magnetic Power! Dprofy Golf Speaker Sticks Like a Pro" at bounding box center [712, 393] width 314 height 28
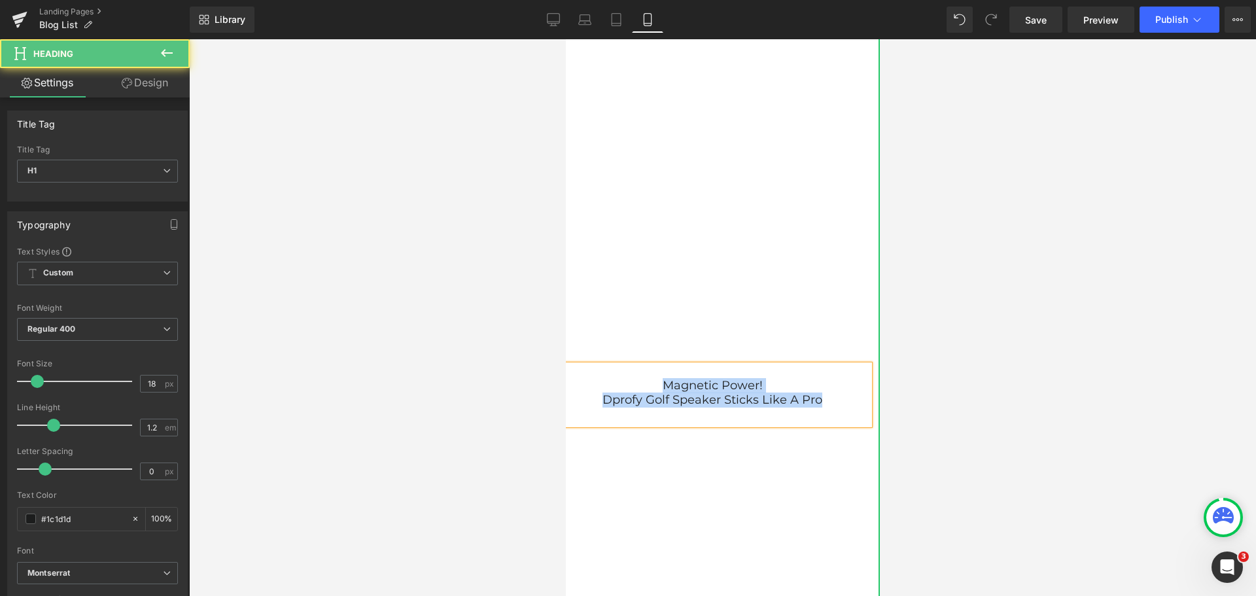
drag, startPoint x: 658, startPoint y: 382, endPoint x: 817, endPoint y: 396, distance: 159.6
click at [817, 396] on div "Magnetic Power! Dprofy Golf Speaker Sticks Like a Pro" at bounding box center [712, 395] width 314 height 60
click at [846, 393] on h1 "Dprofy Golf Speaker Sticks Like a Pro" at bounding box center [712, 400] width 314 height 14
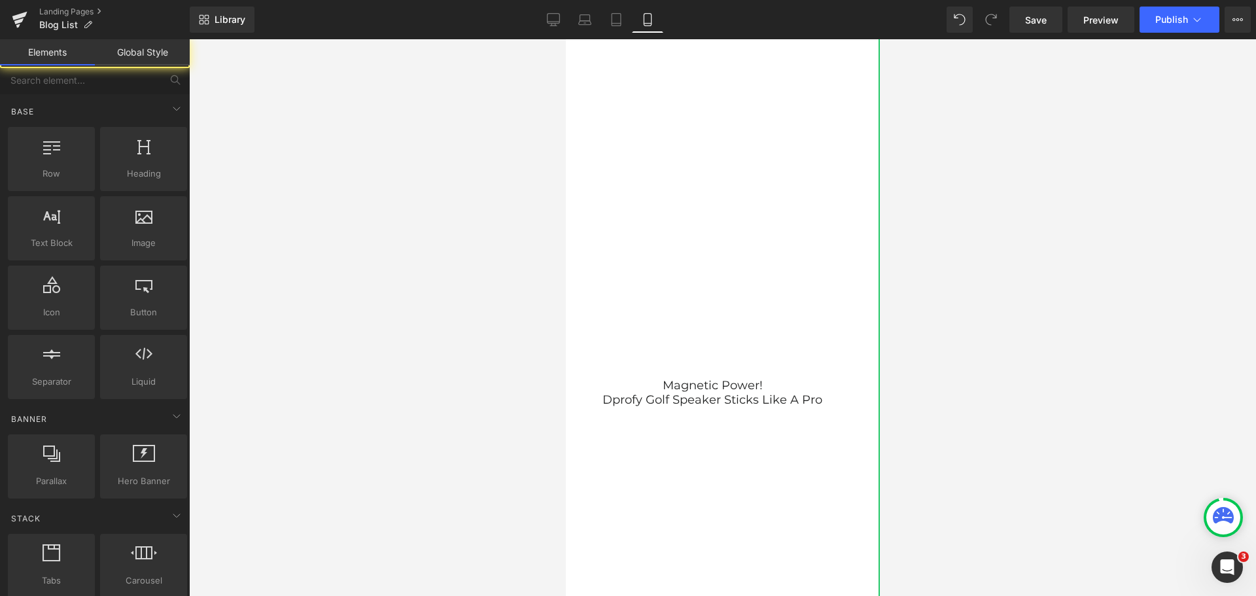
click at [948, 395] on div at bounding box center [722, 317] width 1067 height 557
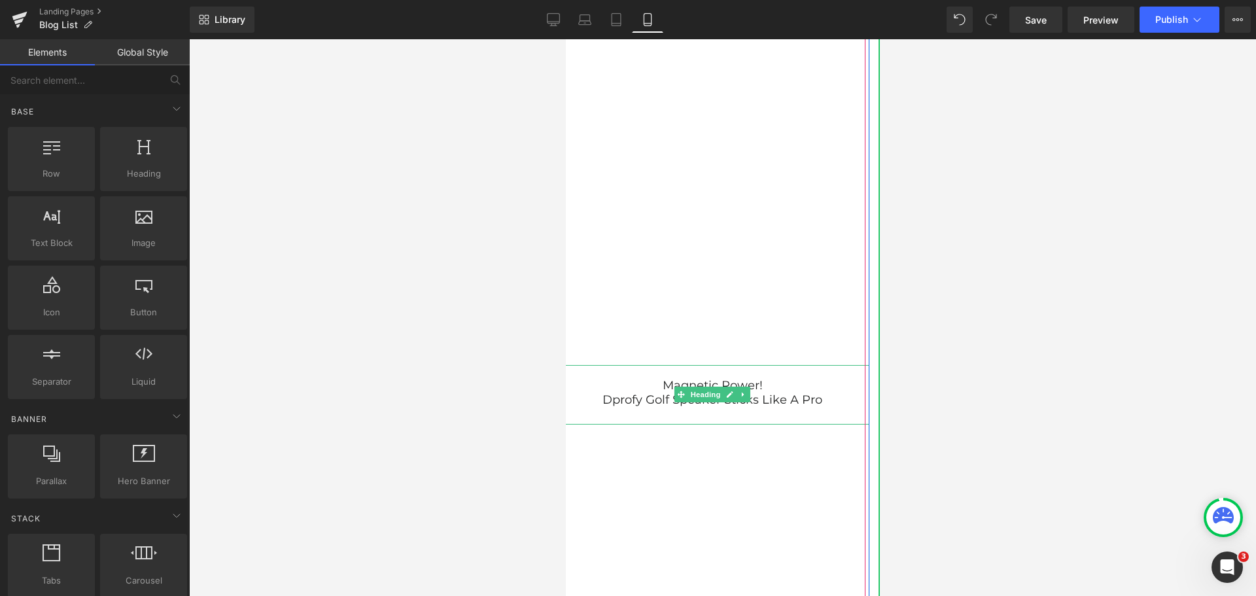
click at [654, 385] on h1 "Magnetic Power!" at bounding box center [712, 386] width 314 height 14
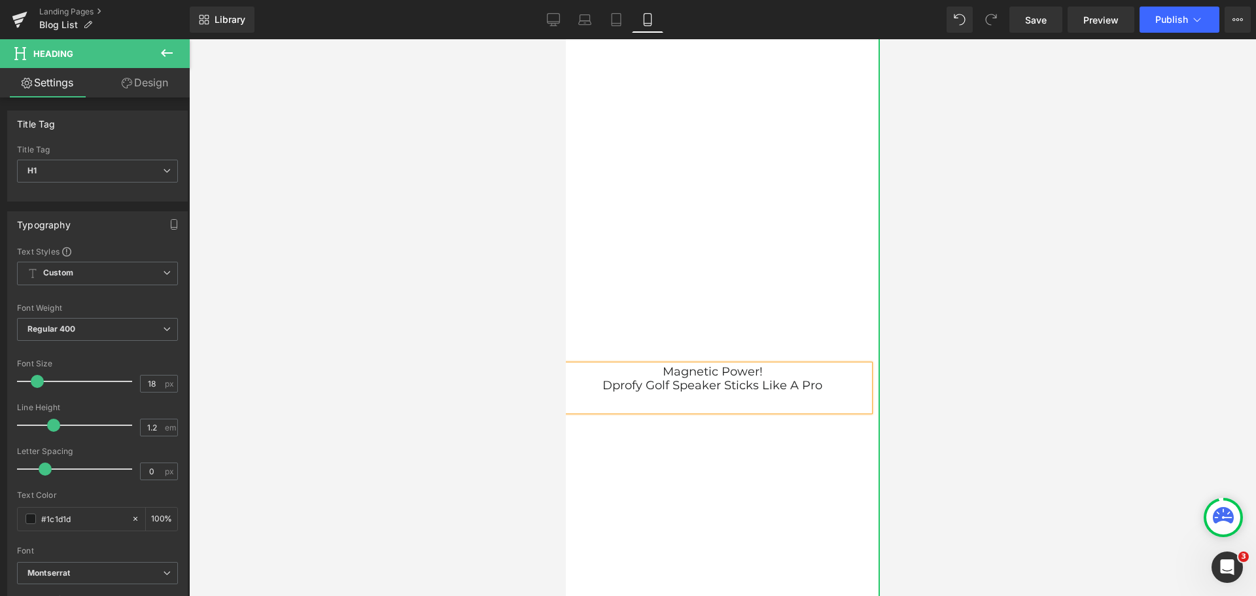
click at [670, 408] on div at bounding box center [712, 402] width 314 height 18
click at [1082, 422] on div at bounding box center [722, 317] width 1067 height 557
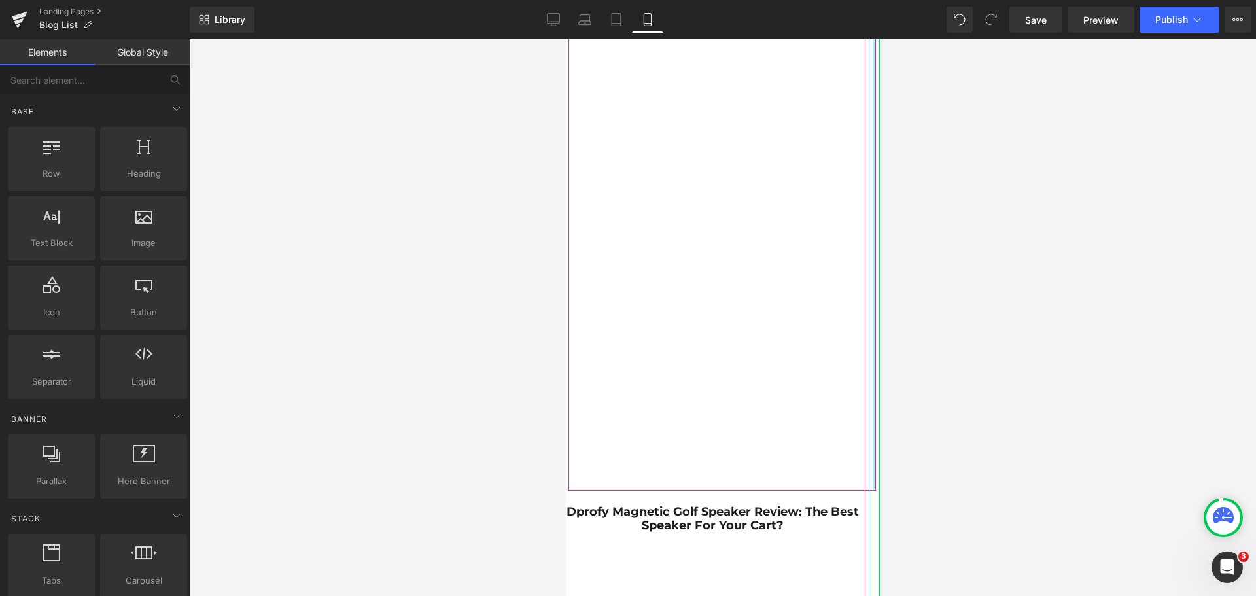
scroll to position [5888, 0]
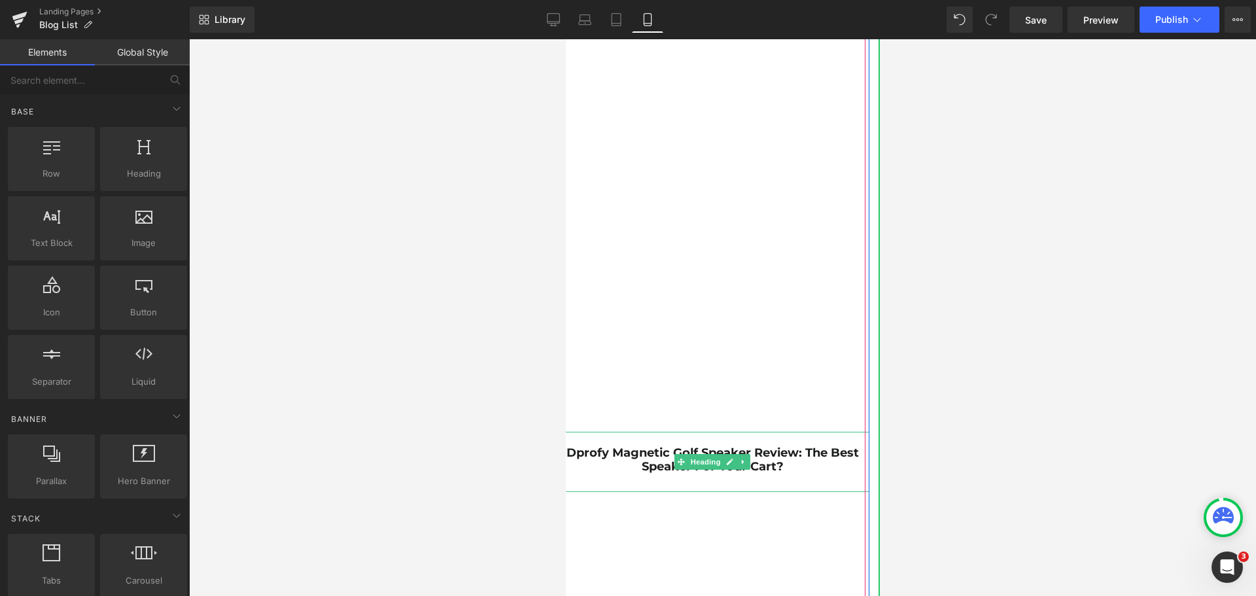
click at [796, 465] on h1 "Dprofy Magnetic Golf Speaker Review: The Best Speaker for Your Cart?" at bounding box center [712, 460] width 314 height 28
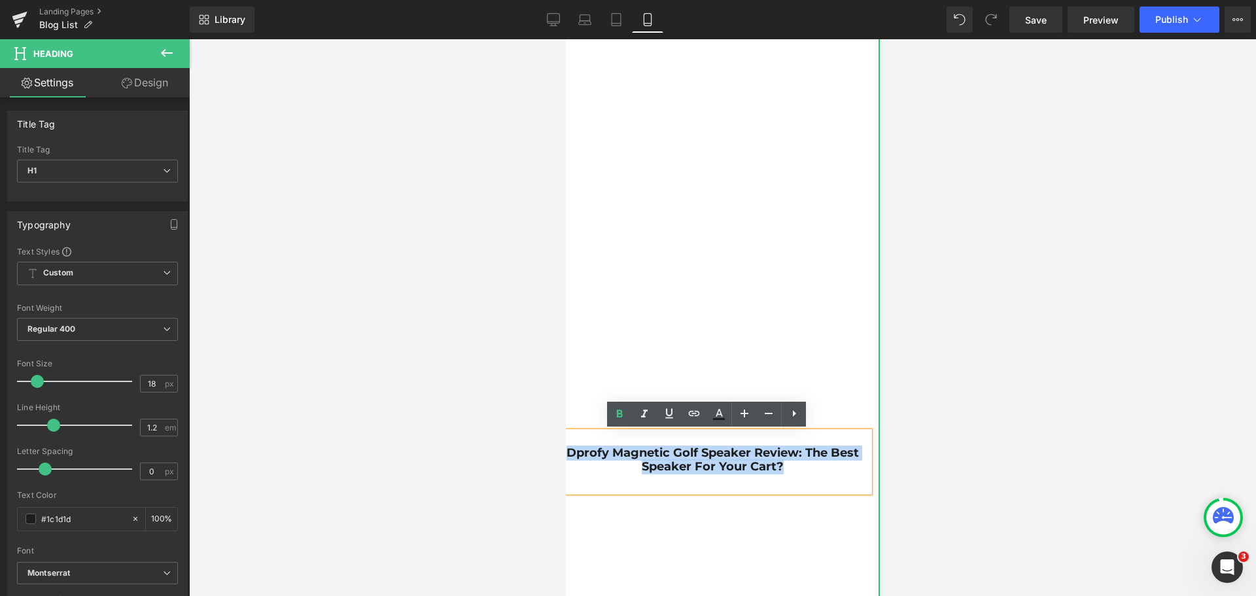
drag, startPoint x: 796, startPoint y: 466, endPoint x: 550, endPoint y: 449, distance: 245.9
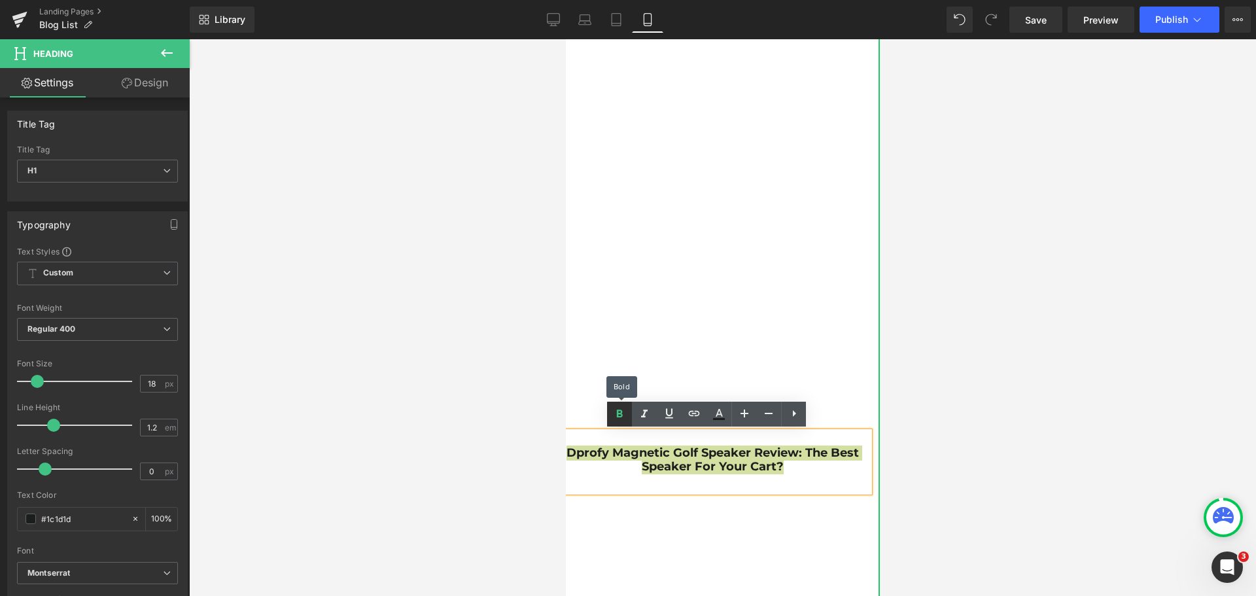
click at [624, 423] on link at bounding box center [619, 414] width 25 height 25
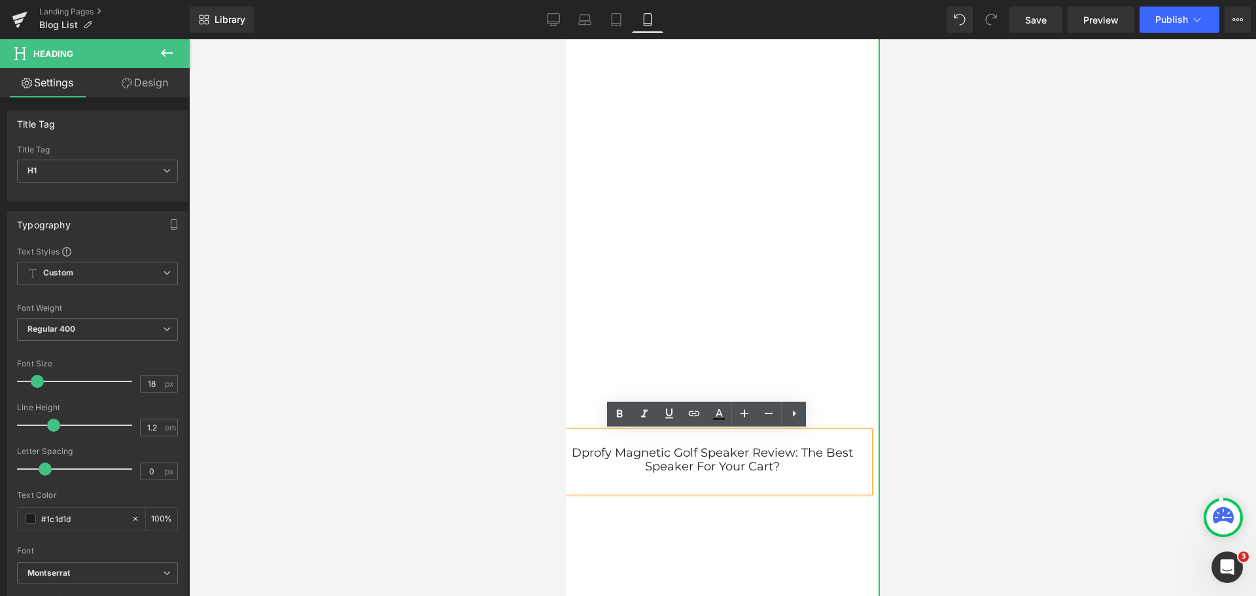
click at [793, 451] on h1 "Dprofy Magnetic Golf Speaker Review: The Best Speaker for Your Cart?" at bounding box center [712, 460] width 314 height 28
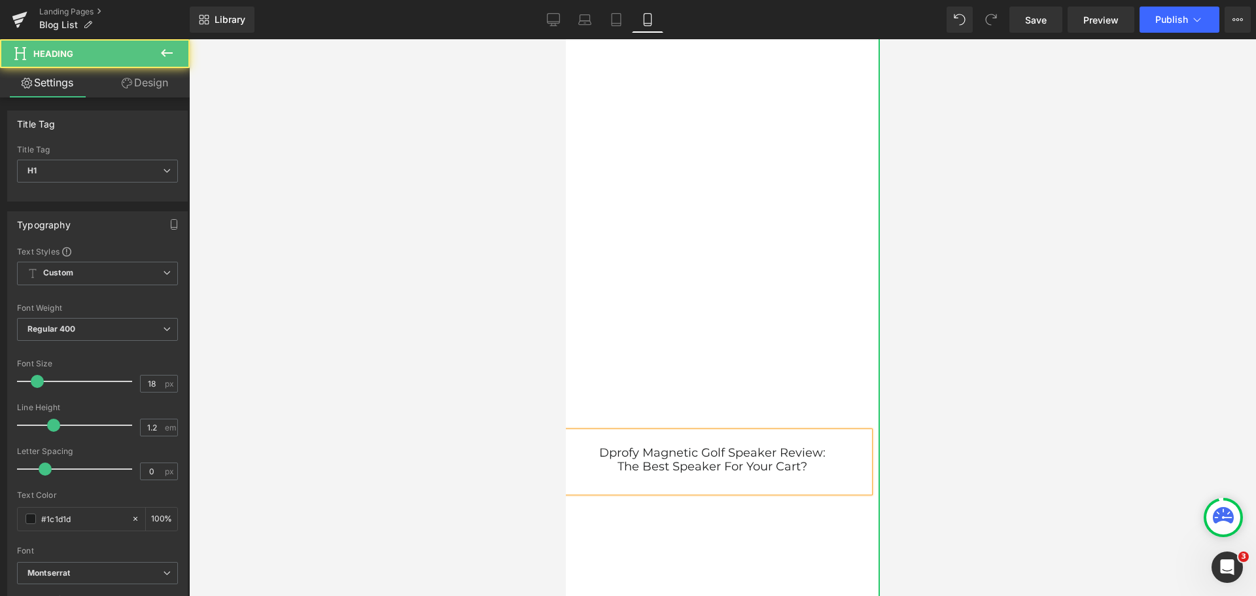
click at [707, 488] on div at bounding box center [712, 483] width 314 height 18
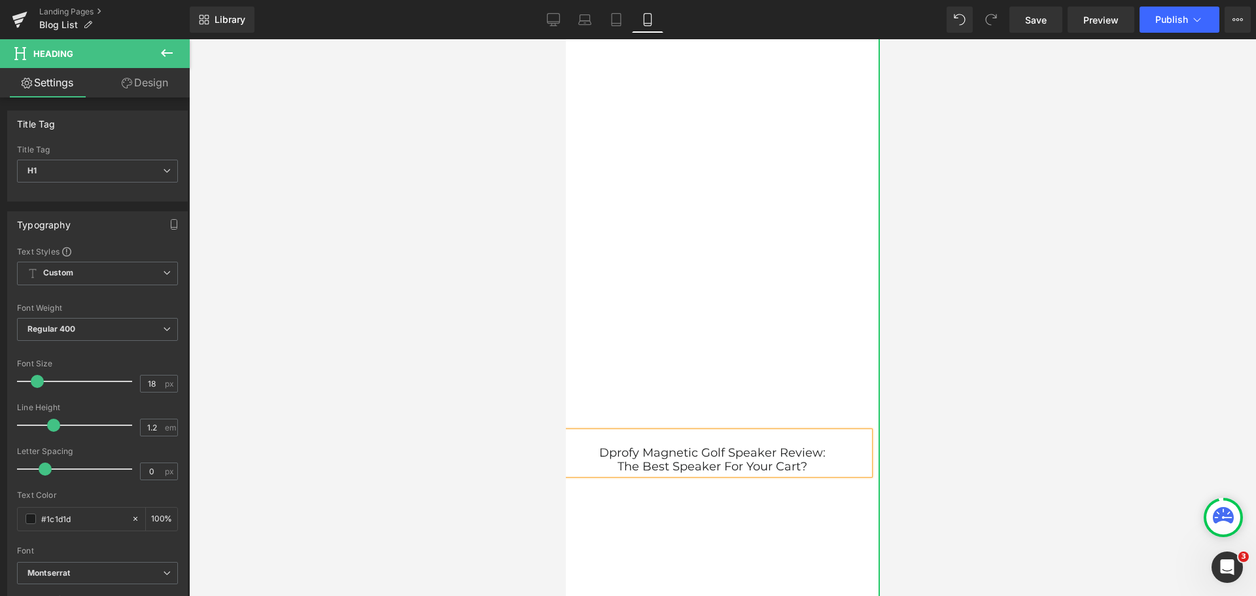
click at [593, 452] on h1 "Dprofy Magnetic Golf Speaker Review:" at bounding box center [712, 453] width 314 height 14
click at [992, 459] on div at bounding box center [722, 317] width 1067 height 557
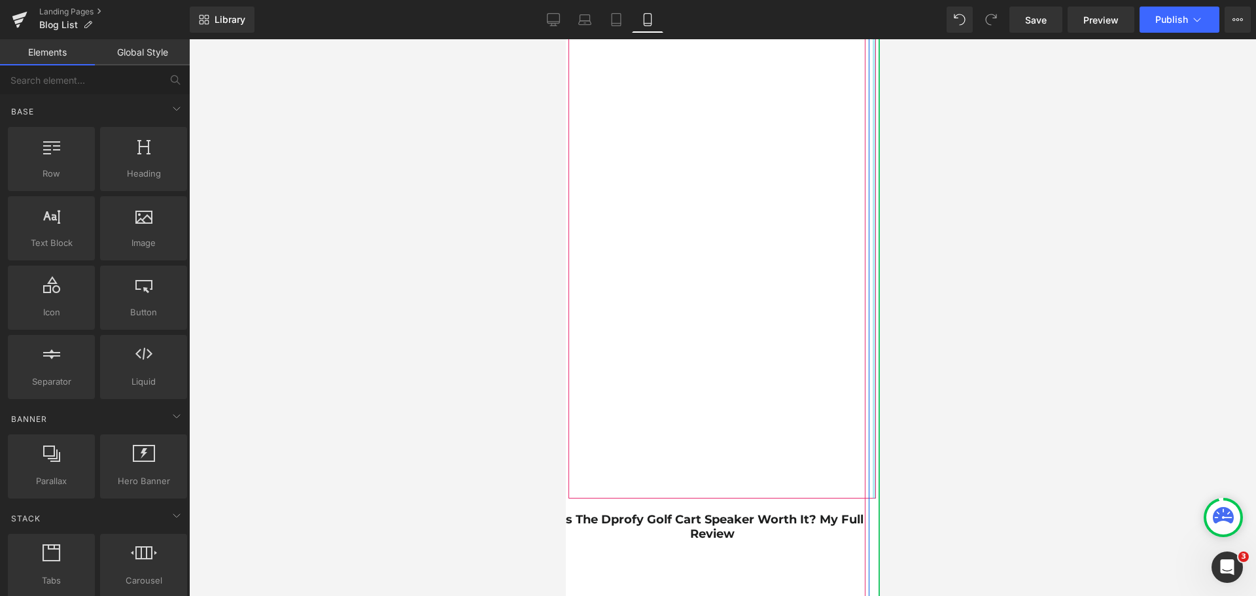
scroll to position [6543, 0]
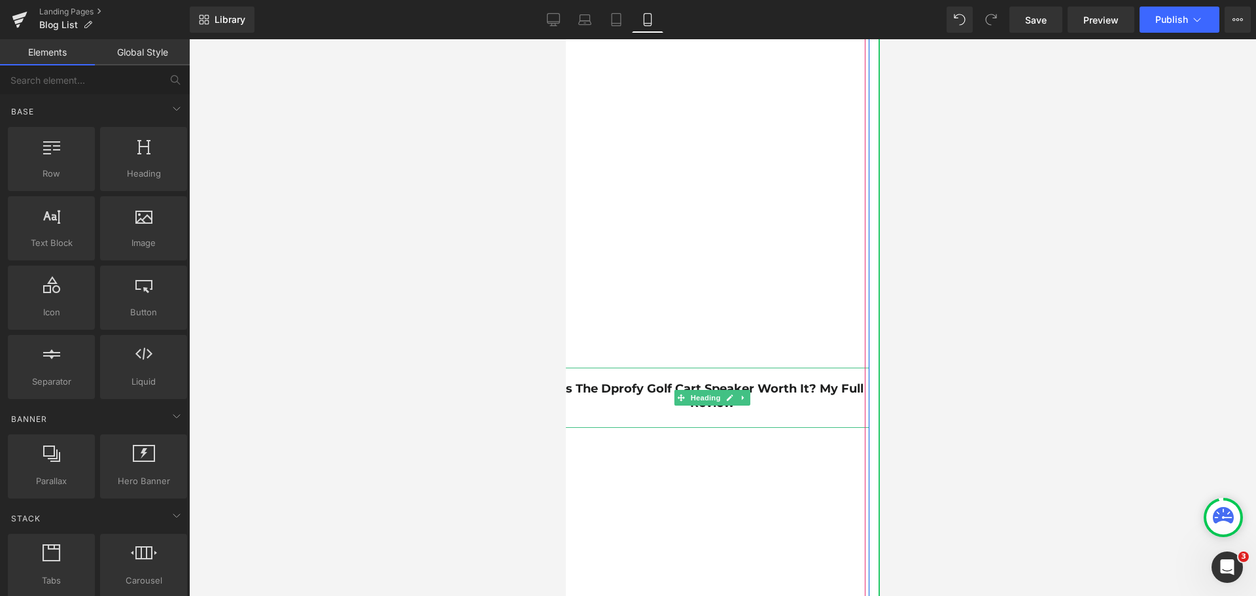
click at [772, 406] on h1 "Is the Dprofy Golf Cart Speaker Worth It? My Full Review" at bounding box center [712, 396] width 314 height 28
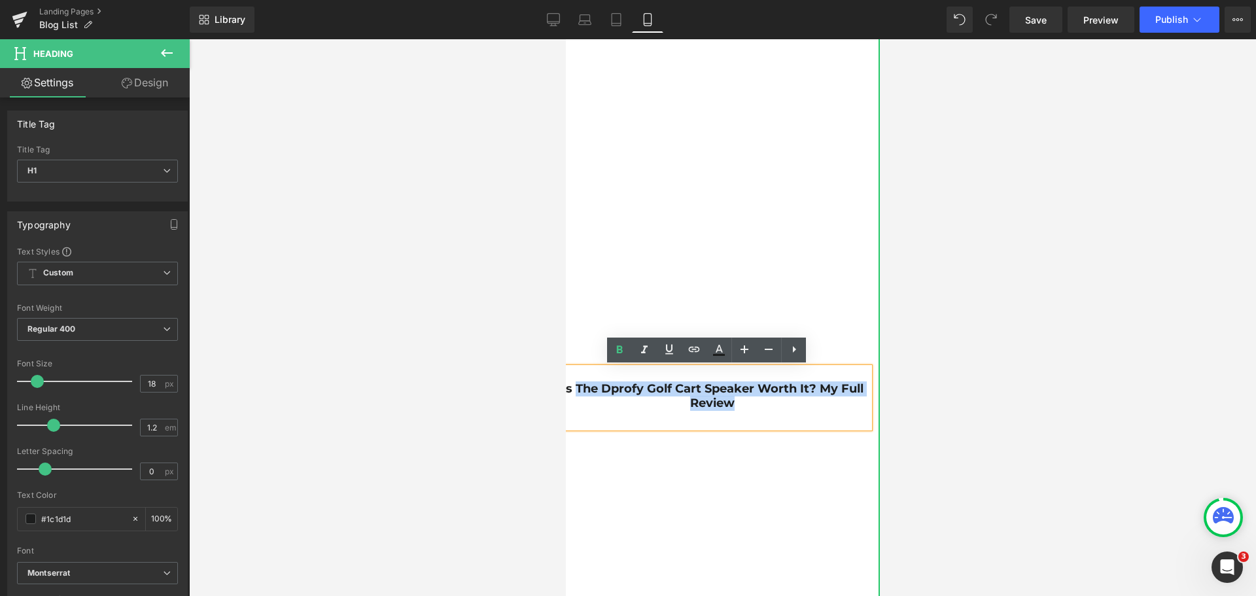
drag, startPoint x: 769, startPoint y: 404, endPoint x: 570, endPoint y: 385, distance: 199.8
click at [570, 385] on h1 "Is the Dprofy Golf Cart Speaker Worth It? My Full Review" at bounding box center [712, 396] width 314 height 28
click at [617, 358] on icon at bounding box center [620, 350] width 16 height 16
click at [810, 388] on h1 "Is the Dprofy Golf Cart Speaker Worth It? My Full Review" at bounding box center [712, 396] width 314 height 28
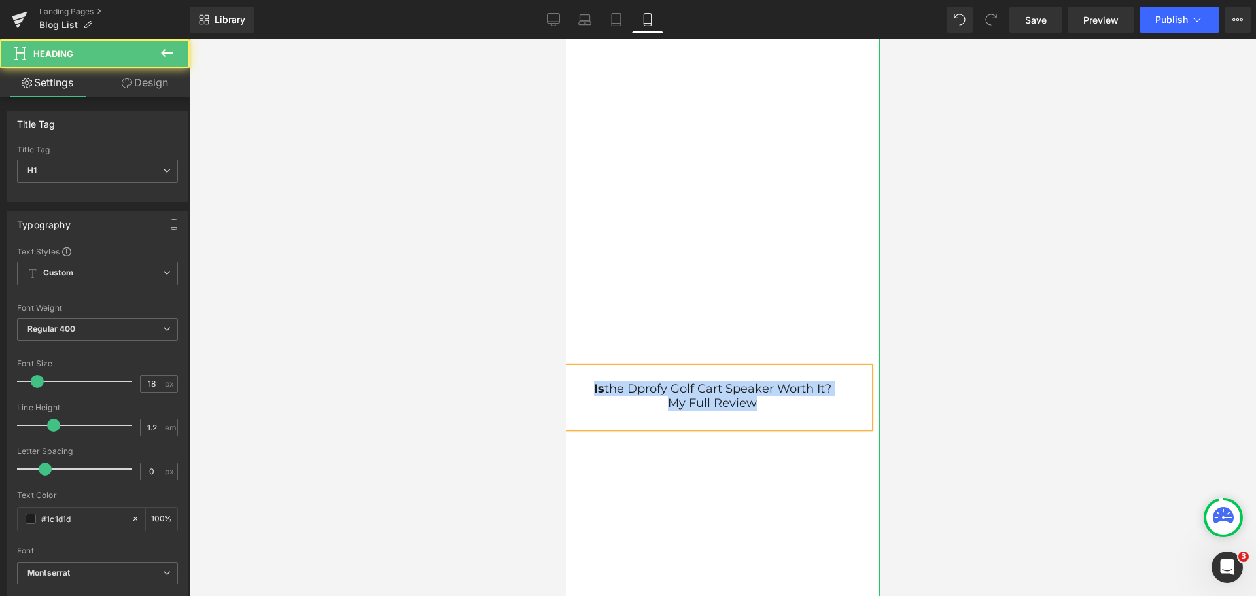
drag, startPoint x: 583, startPoint y: 387, endPoint x: 758, endPoint y: 406, distance: 176.4
click at [758, 406] on div "Is the Dprofy Golf Cart Speaker Worth It? My Full Review" at bounding box center [712, 398] width 314 height 60
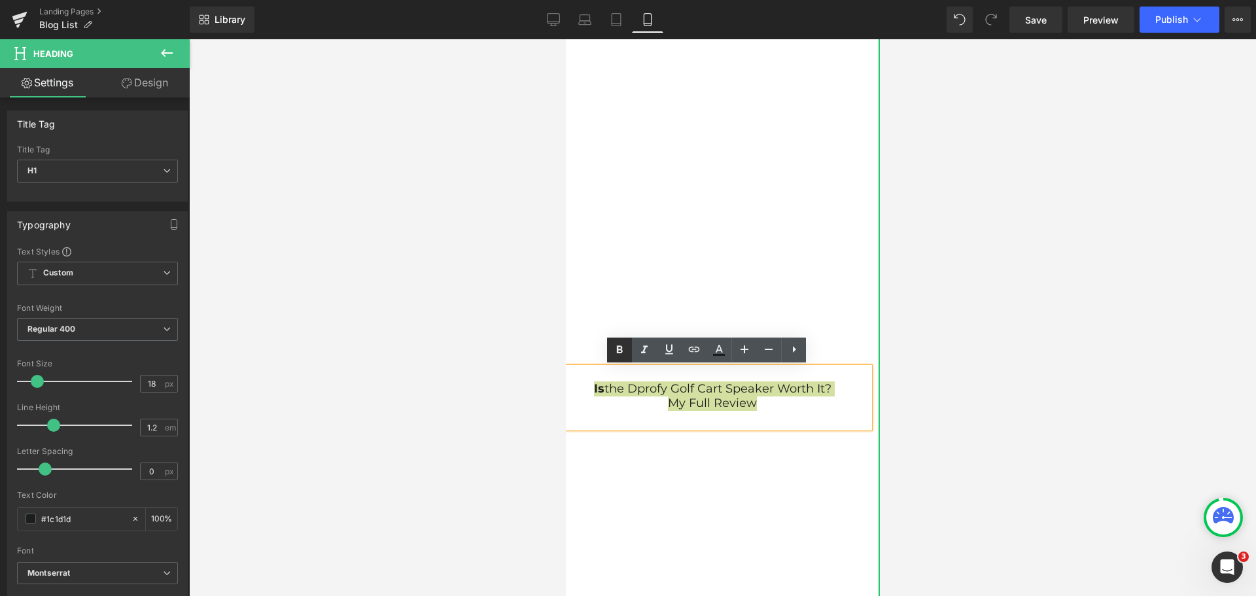
click at [615, 357] on icon at bounding box center [620, 350] width 16 height 16
click at [760, 400] on h1 "My Full Review" at bounding box center [712, 403] width 314 height 14
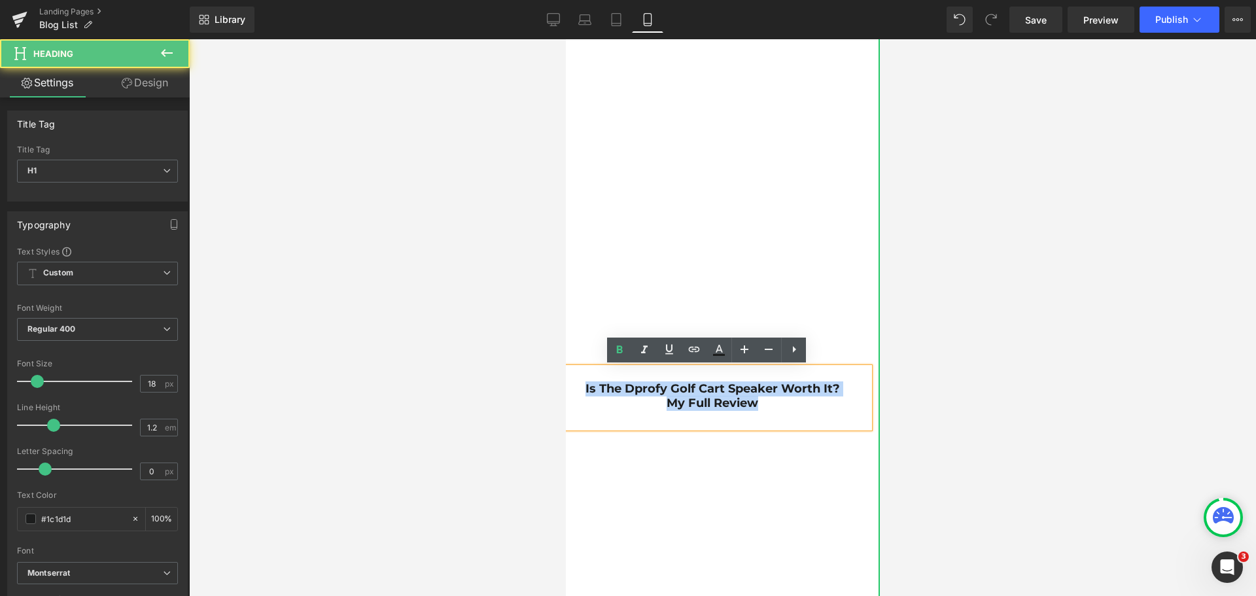
drag, startPoint x: 762, startPoint y: 402, endPoint x: 571, endPoint y: 389, distance: 192.2
click at [571, 389] on div "Is the Dprofy Golf Cart Speaker Worth It? My Full Review" at bounding box center [712, 398] width 314 height 60
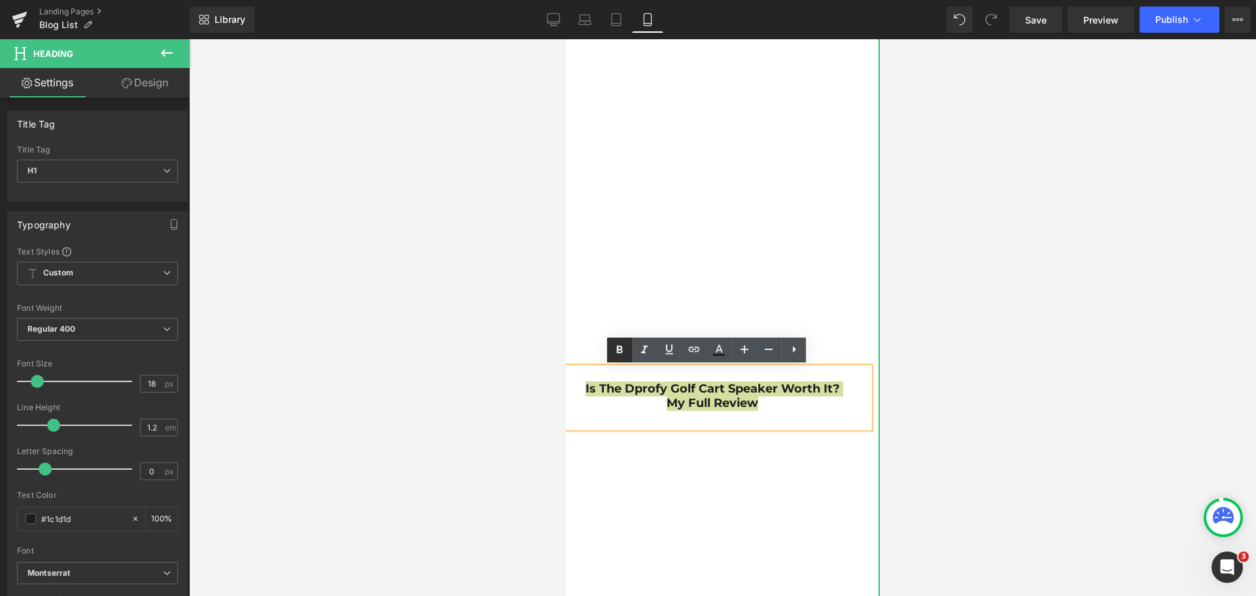
click at [616, 355] on icon at bounding box center [620, 350] width 16 height 16
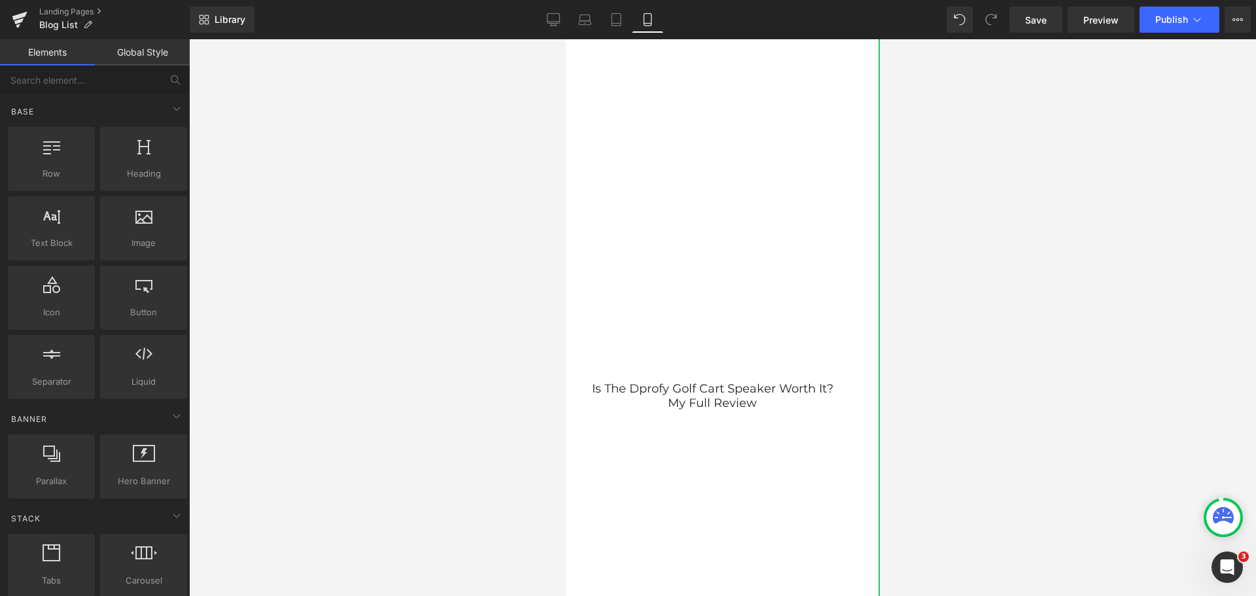
click at [974, 399] on div at bounding box center [722, 317] width 1067 height 557
click at [784, 421] on div at bounding box center [712, 419] width 314 height 18
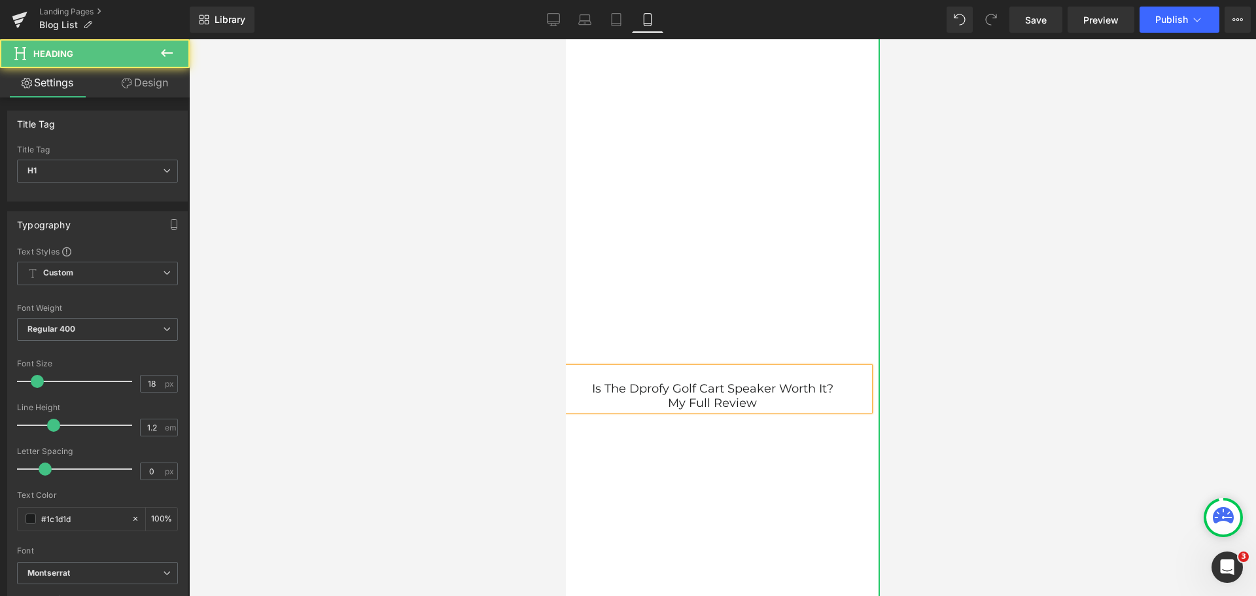
click at [584, 389] on h1 "Is the Dprofy Golf Cart Speaker Worth It?" at bounding box center [712, 389] width 314 height 14
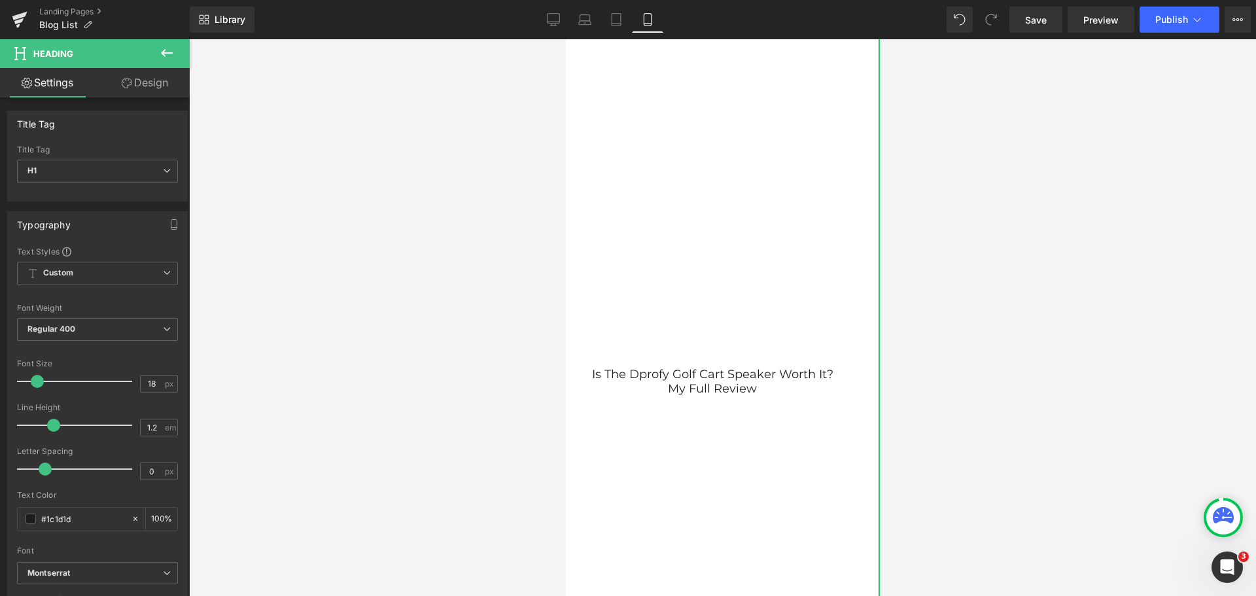
click at [966, 404] on div at bounding box center [722, 317] width 1067 height 557
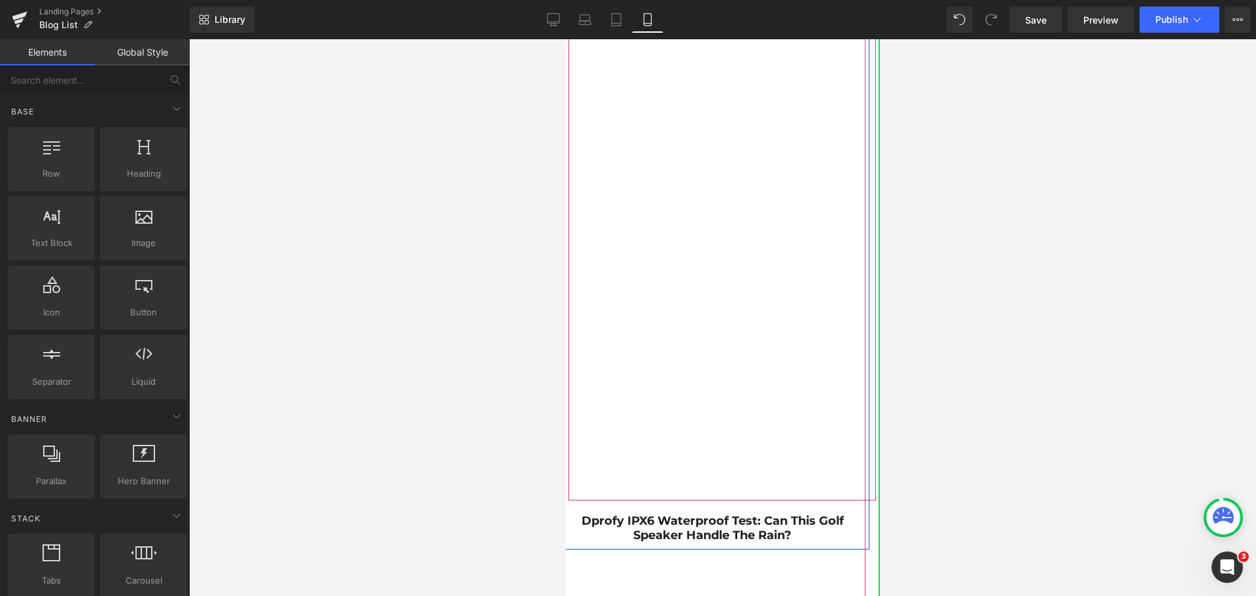
scroll to position [7131, 0]
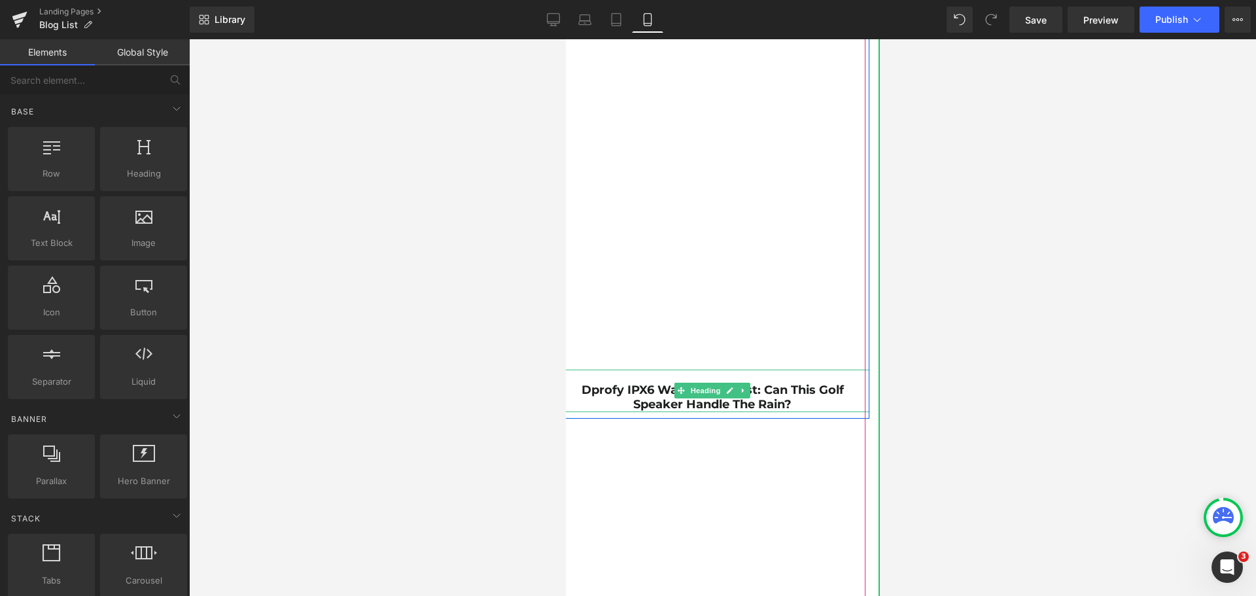
click at [798, 403] on h1 "Dprofy IPX6 Waterproof Test: Can This Golf Speaker Handle the Rain?" at bounding box center [712, 397] width 314 height 28
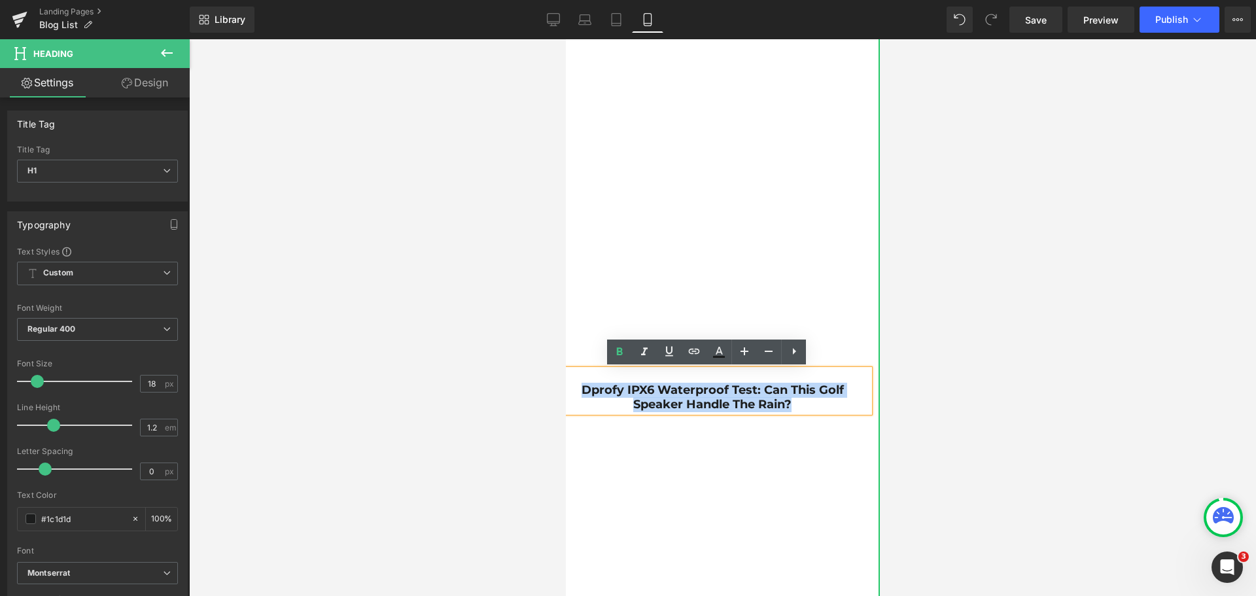
drag, startPoint x: 796, startPoint y: 402, endPoint x: 576, endPoint y: 384, distance: 220.6
click at [576, 384] on h1 "Dprofy IPX6 Waterproof Test: Can This Golf Speaker Handle the Rain?" at bounding box center [712, 397] width 314 height 28
click at [619, 357] on icon at bounding box center [620, 352] width 16 height 16
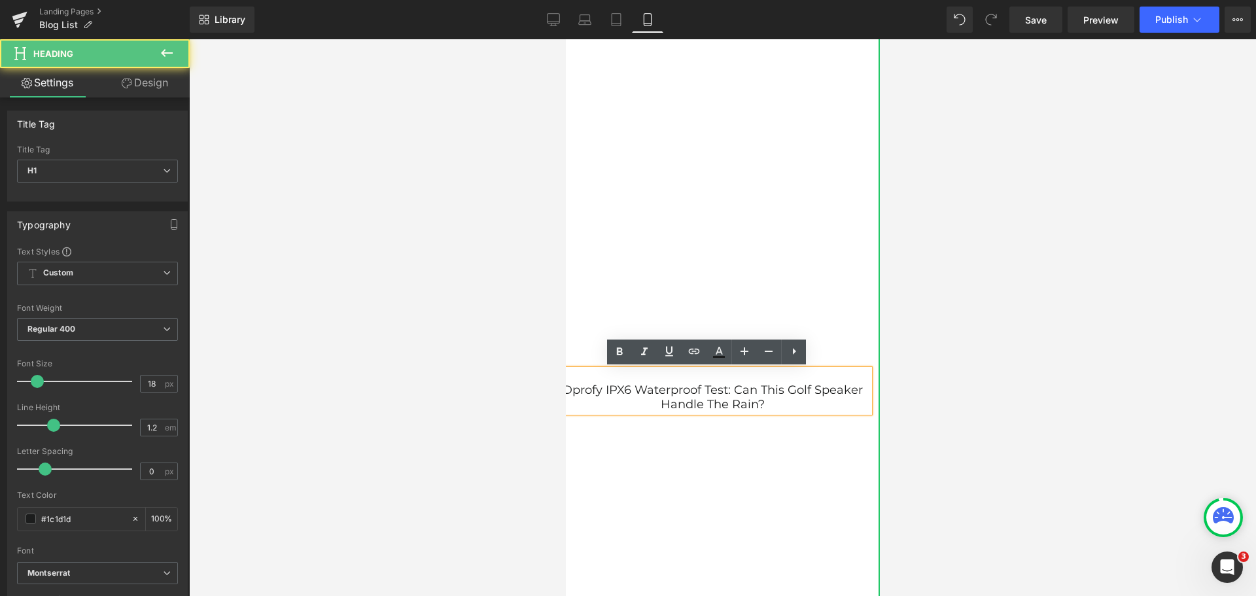
click at [731, 389] on h1 "Dprofy IPX6 Waterproof Test: Can This Golf Speaker Handle the Rain?" at bounding box center [712, 397] width 314 height 28
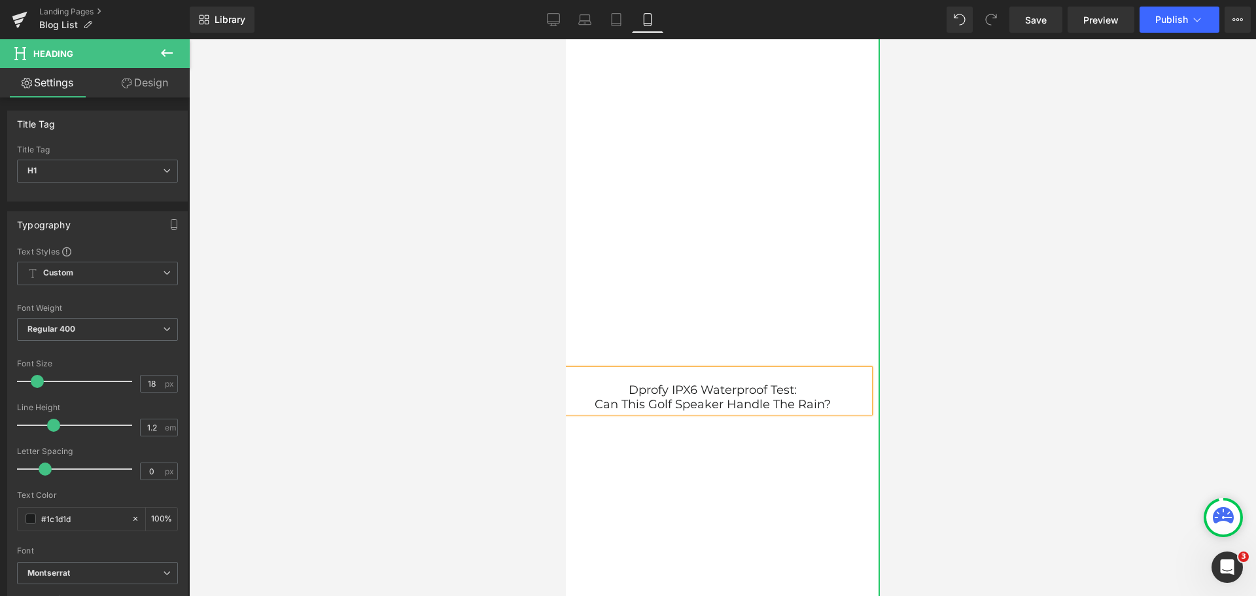
click at [618, 383] on h1 at bounding box center [712, 377] width 314 height 14
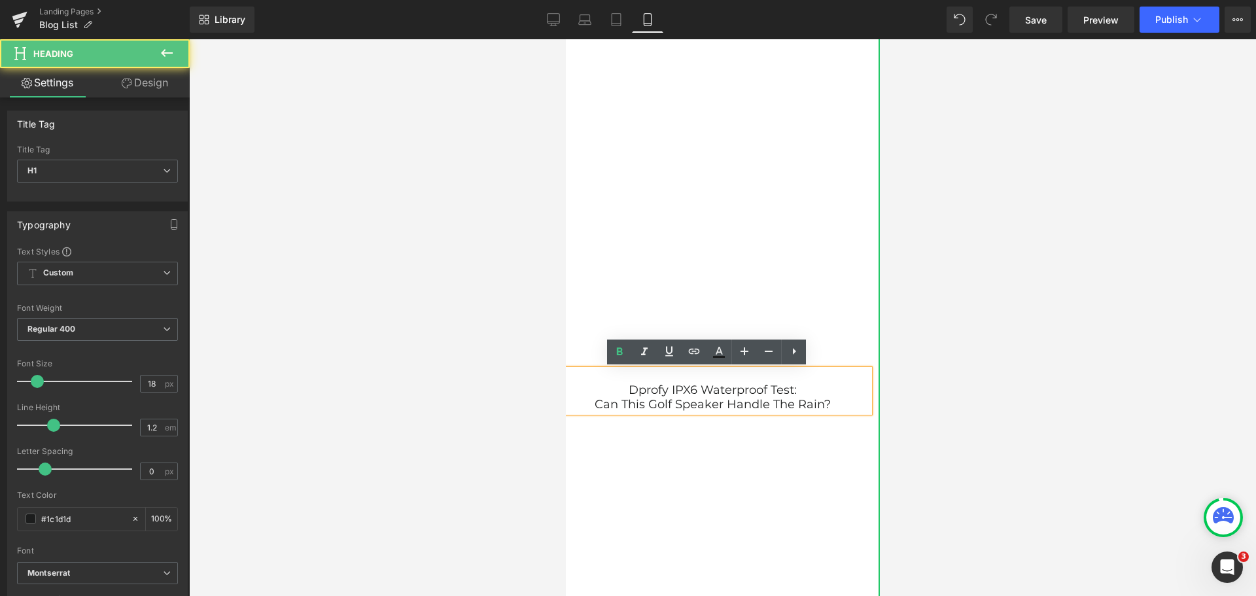
click at [618, 383] on h1 at bounding box center [712, 377] width 314 height 14
click at [619, 387] on h1 "Dprofy IPX6 Waterproof Test:" at bounding box center [712, 390] width 314 height 14
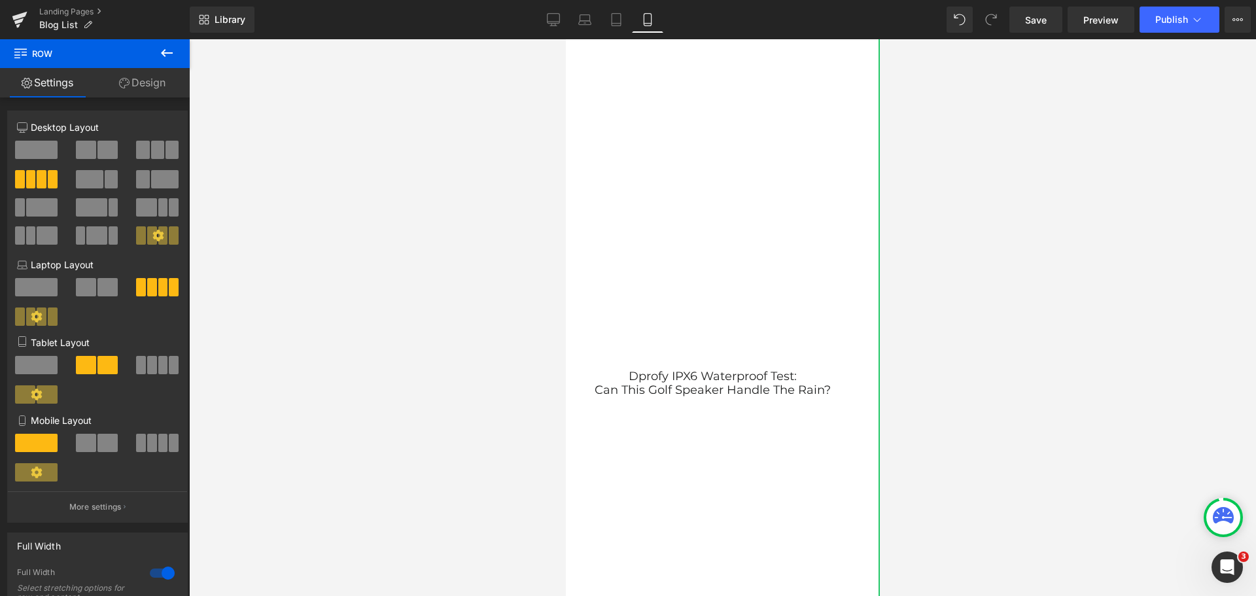
click at [924, 408] on div at bounding box center [722, 317] width 1067 height 557
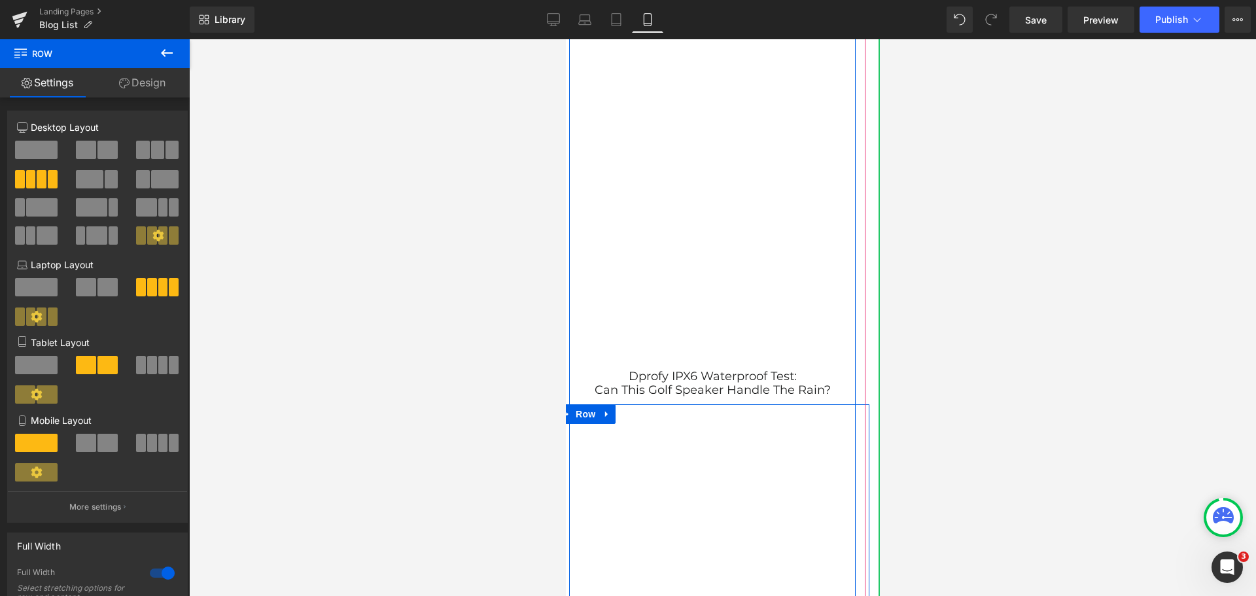
drag, startPoint x: 724, startPoint y: 423, endPoint x: 726, endPoint y: 403, distance: 19.7
click at [726, 403] on div "Vimeo Magnetic Power! Dprofy Golf Speaker Sticks Like a Pro Heading Vimeo Dprof…" at bounding box center [712, 458] width 287 height 4884
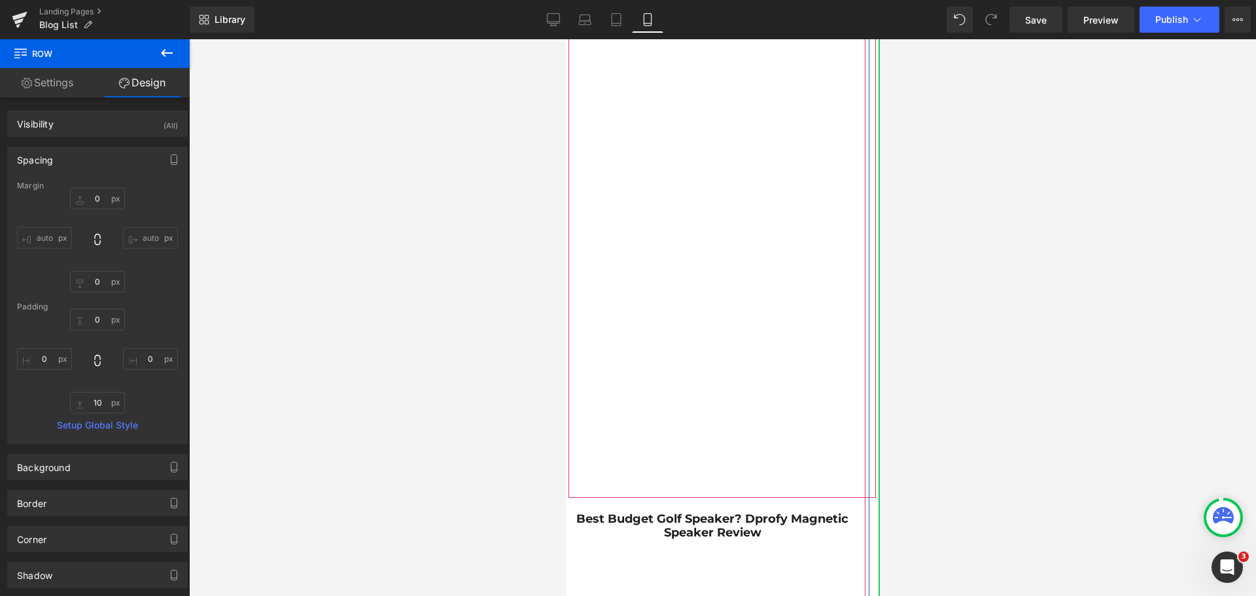
scroll to position [7720, 0]
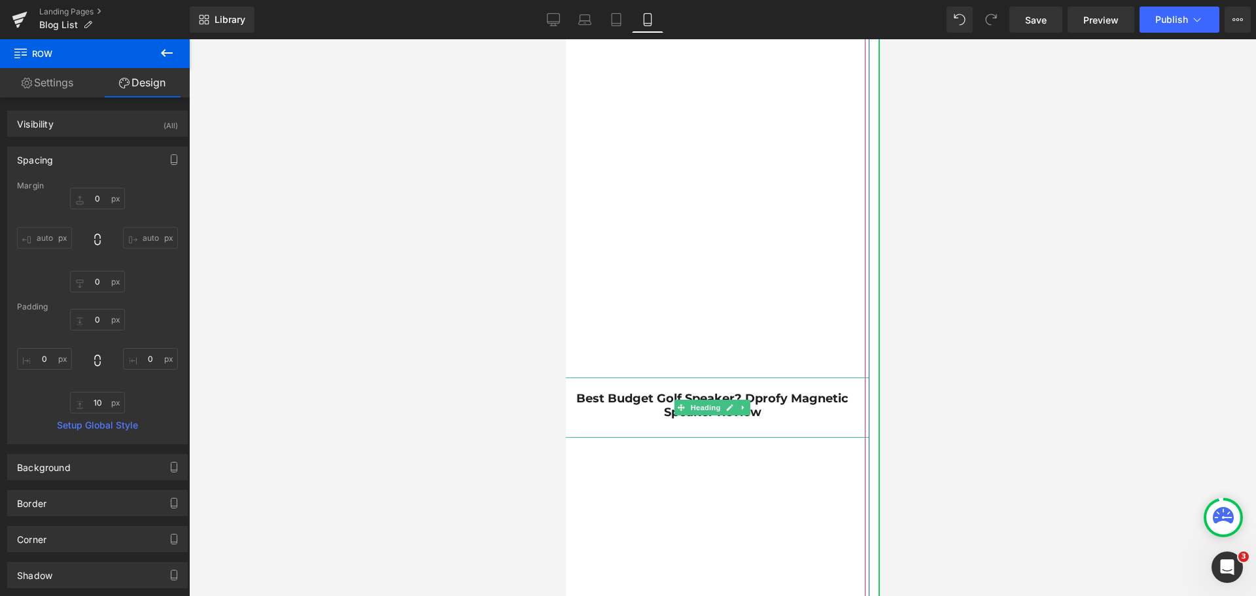
click at [762, 408] on h1 "Best Budget Golf Speaker? Dprofy Magnetic Speaker Review" at bounding box center [712, 406] width 314 height 28
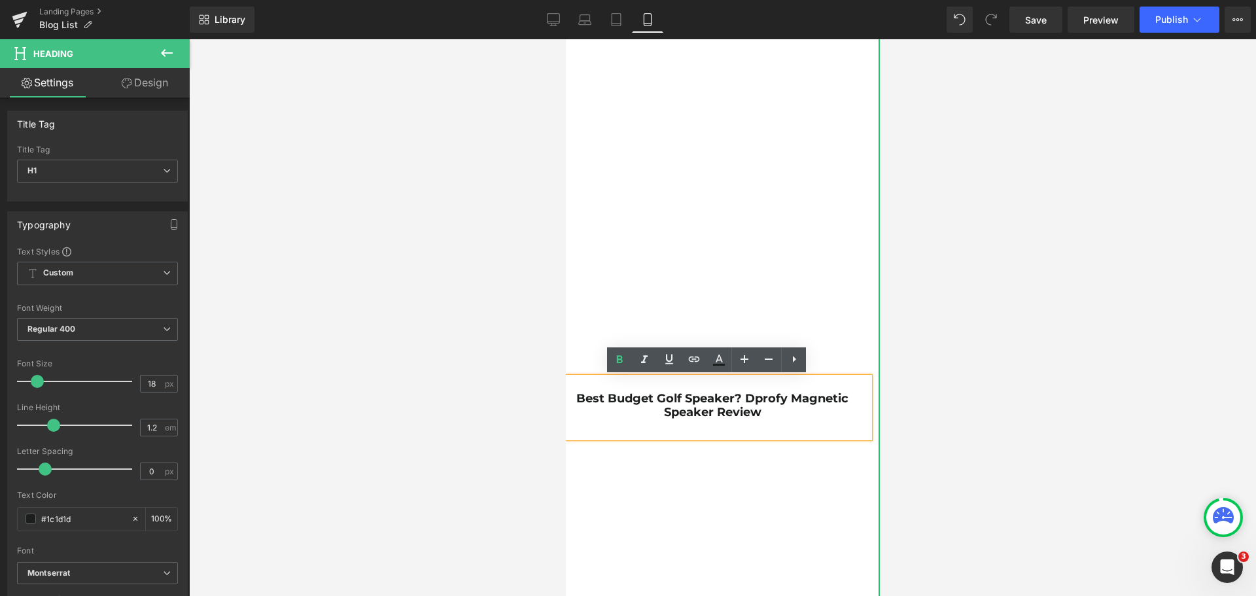
click at [741, 394] on strong "Best Budget Golf Speaker? Dprofy Magnetic Speaker Review" at bounding box center [712, 405] width 272 height 29
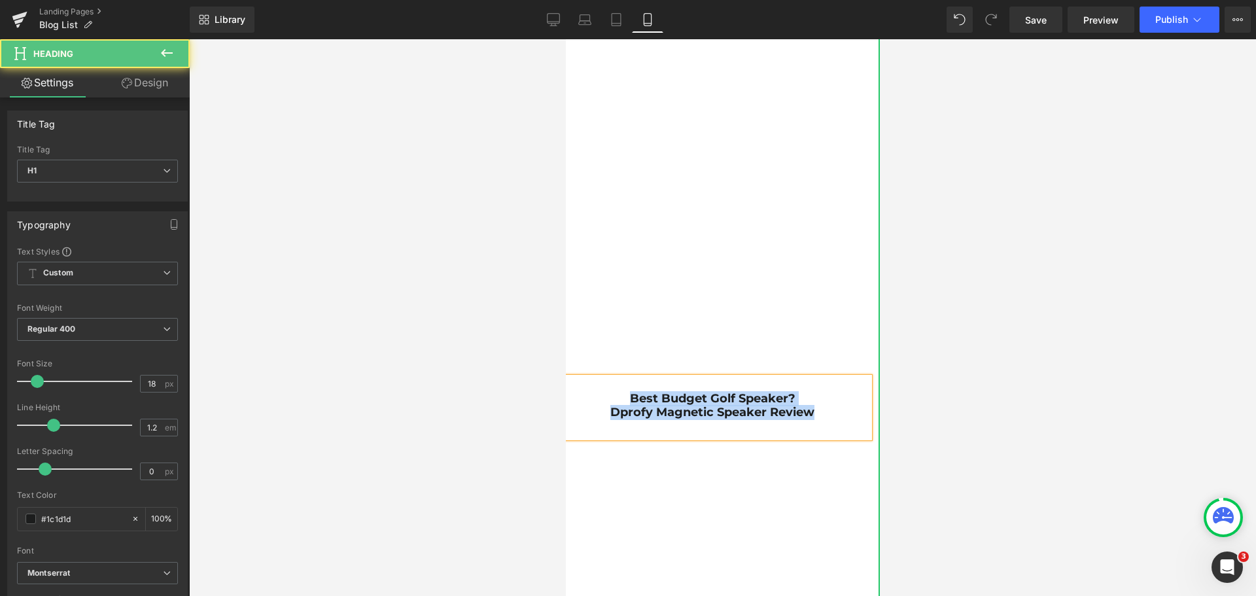
drag, startPoint x: 826, startPoint y: 410, endPoint x: 605, endPoint y: 392, distance: 221.2
click at [605, 392] on div "Best Budget Golf Speaker? Dprofy Magnetic Speaker Review" at bounding box center [712, 408] width 314 height 60
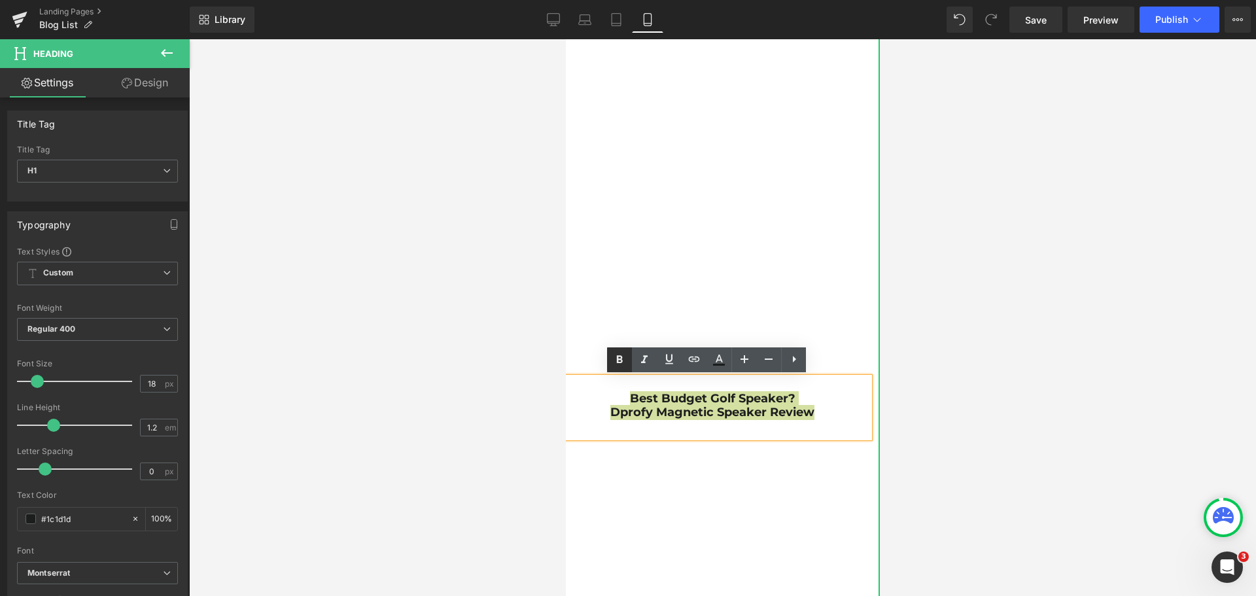
click at [613, 359] on icon at bounding box center [620, 360] width 16 height 16
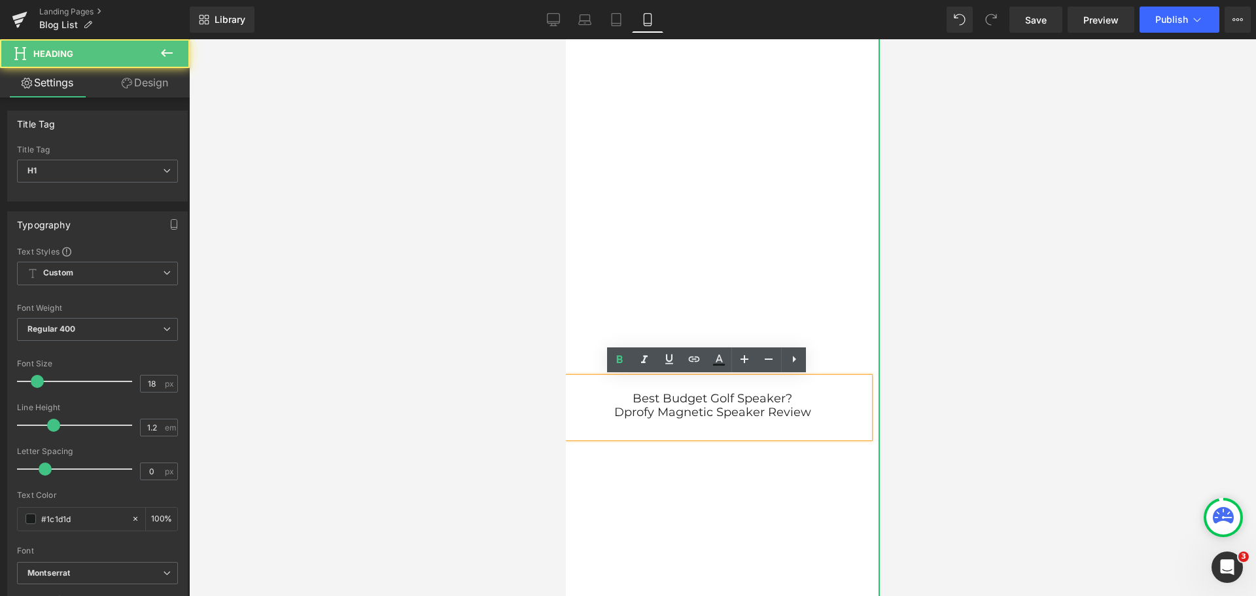
click at [669, 431] on div at bounding box center [712, 429] width 314 height 18
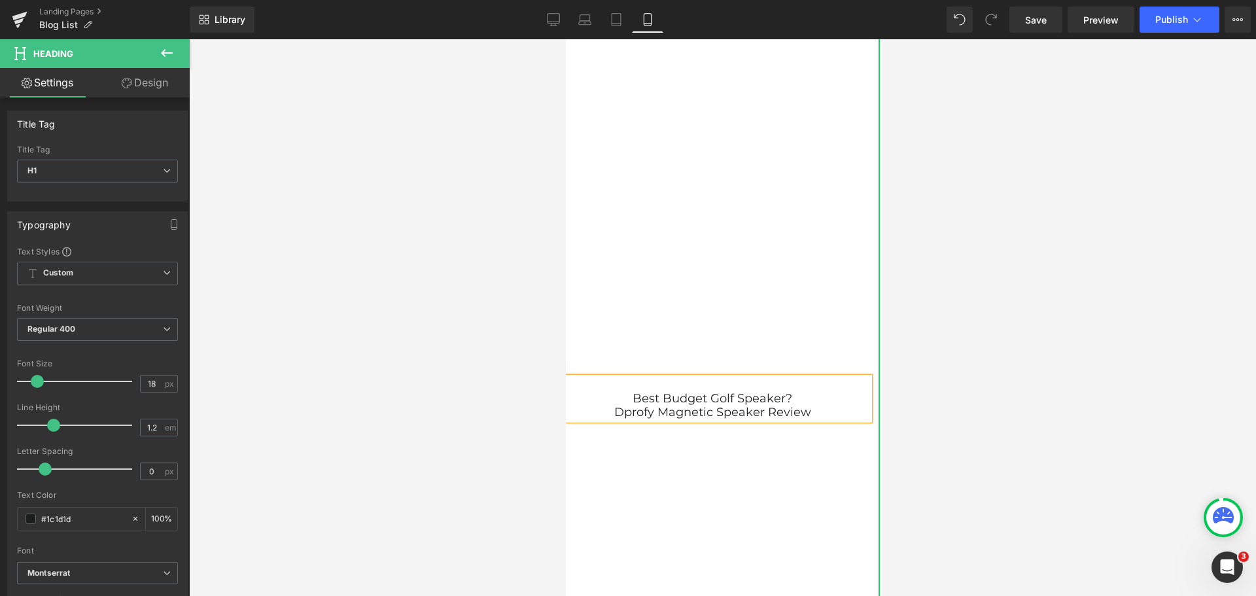
click at [626, 398] on h1 "Best Budget Golf Speaker?" at bounding box center [712, 399] width 314 height 14
drag, startPoint x: 303, startPoint y: 386, endPoint x: 954, endPoint y: 425, distance: 652.2
click at [954, 425] on div at bounding box center [722, 317] width 1067 height 557
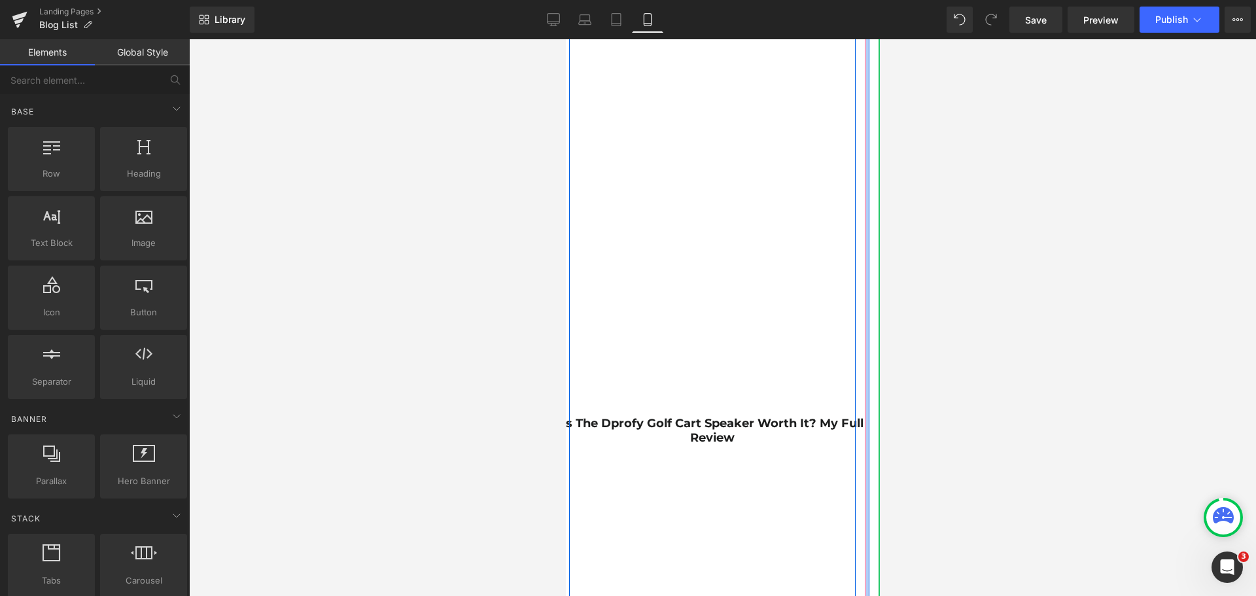
scroll to position [8309, 0]
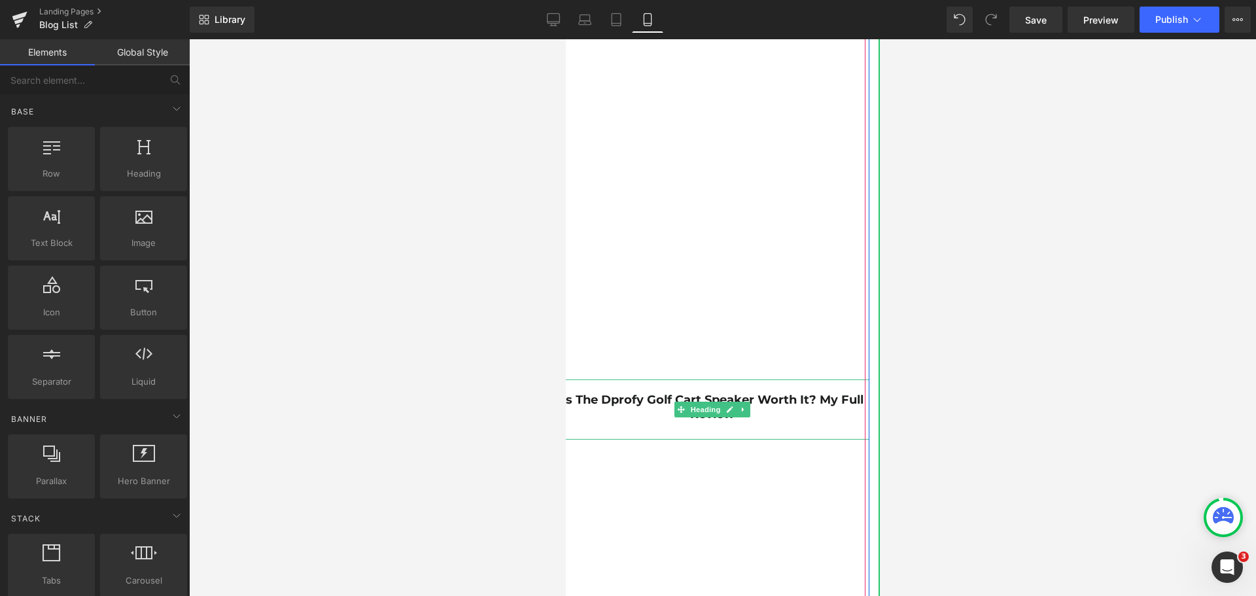
click at [816, 400] on strong "Is the Dprofy Golf Cart Speaker Worth It? My Full Review" at bounding box center [712, 407] width 302 height 29
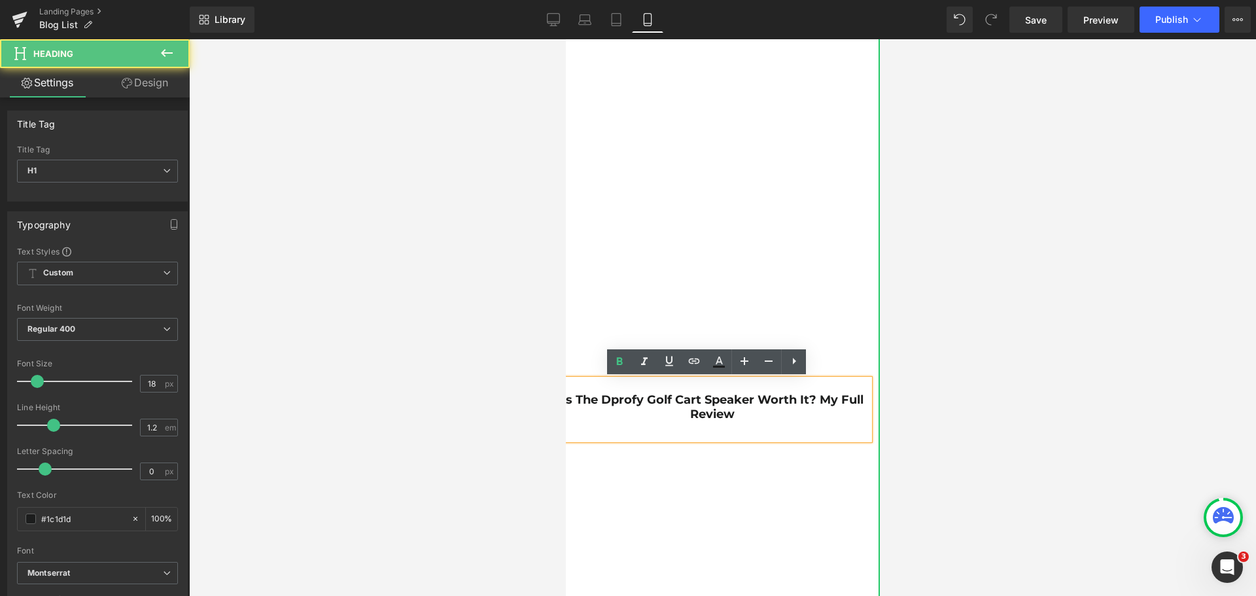
click at [812, 396] on strong "Is the Dprofy Golf Cart Speaker Worth It? My Full Review" at bounding box center [712, 407] width 302 height 29
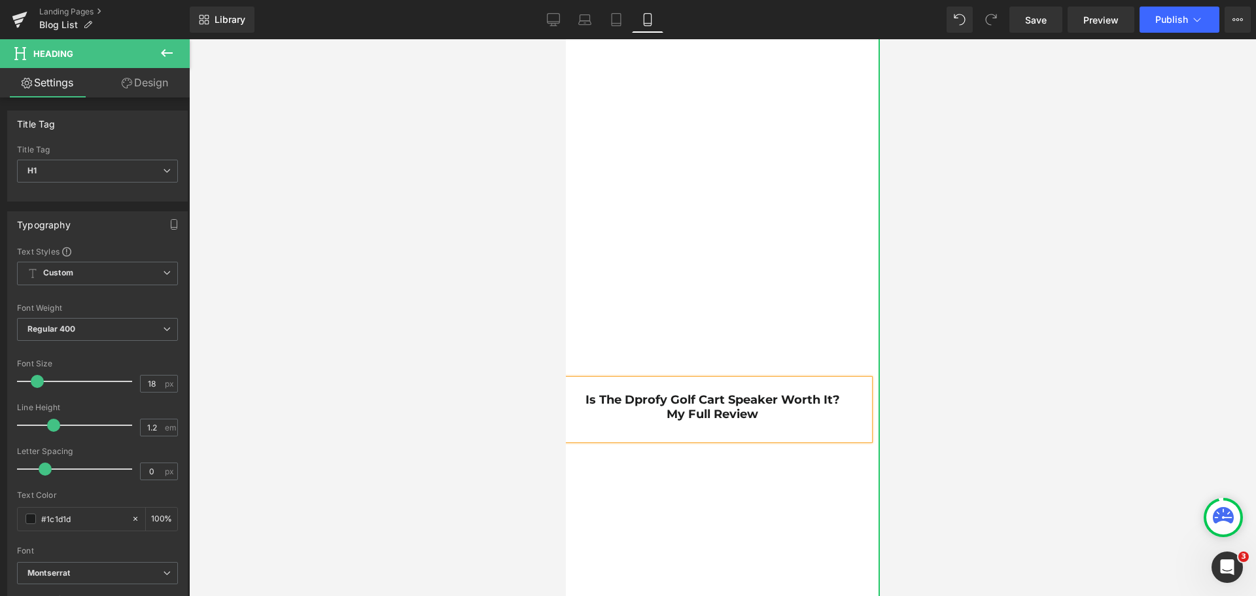
click at [827, 410] on h1 "My Full Review" at bounding box center [712, 415] width 314 height 14
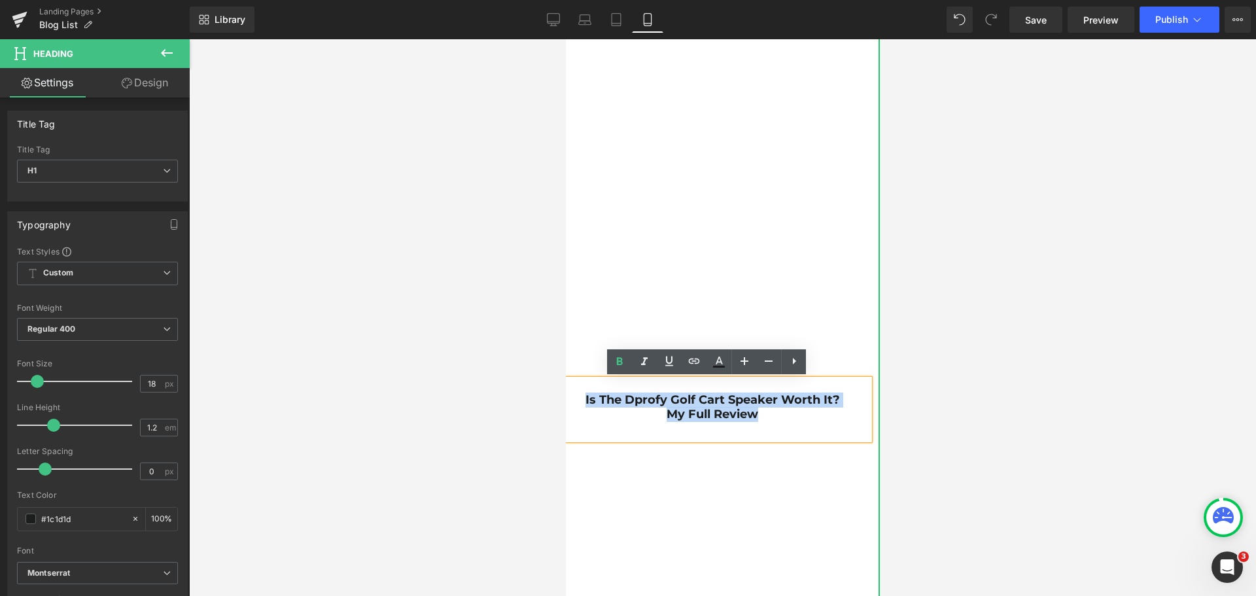
drag, startPoint x: 769, startPoint y: 413, endPoint x: 1119, endPoint y: 436, distance: 350.8
click at [613, 367] on icon at bounding box center [620, 362] width 16 height 16
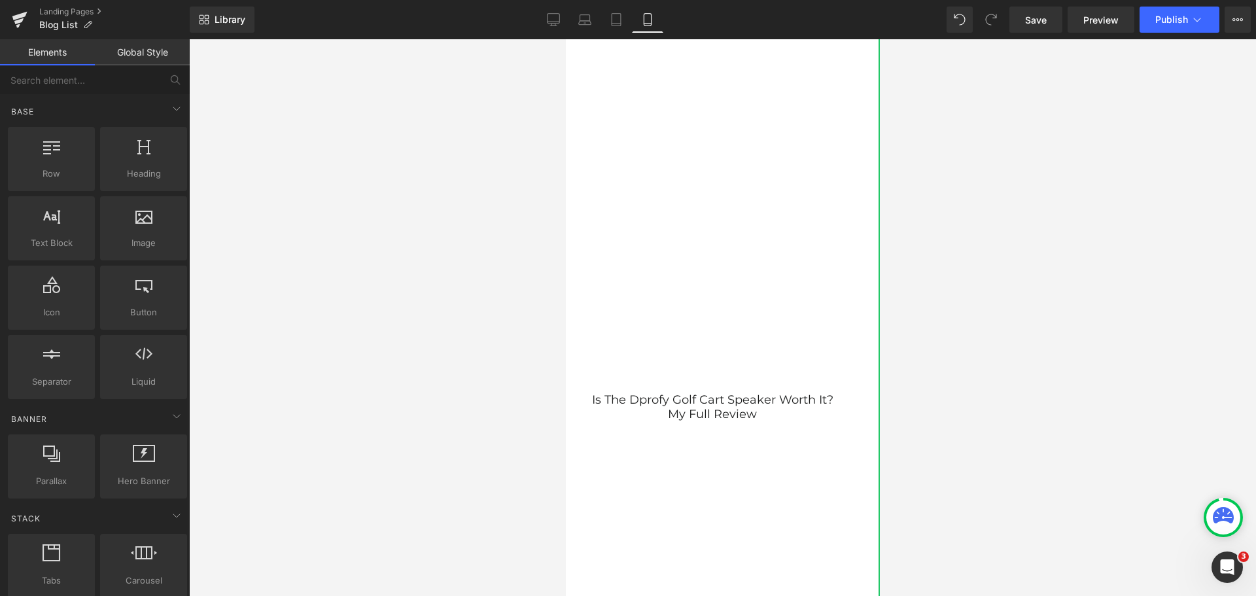
click at [1042, 440] on div at bounding box center [722, 317] width 1067 height 557
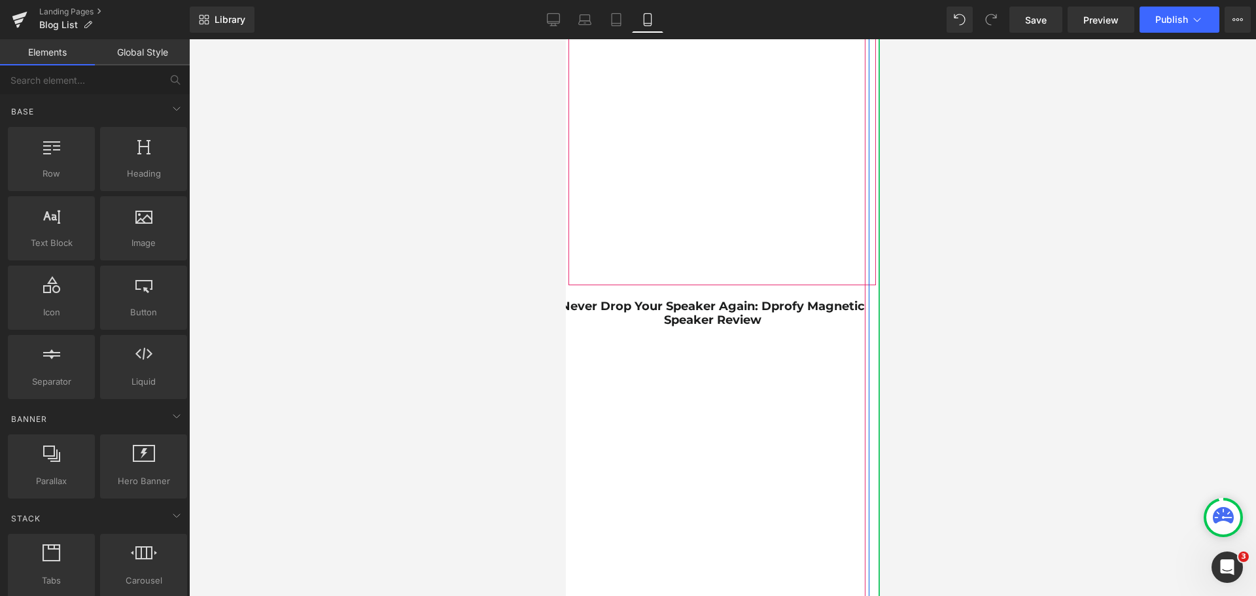
scroll to position [9029, 0]
click at [784, 317] on h1 "Never Drop Your Speaker Again: Dprofy Magnetic Speaker Review" at bounding box center [712, 310] width 314 height 28
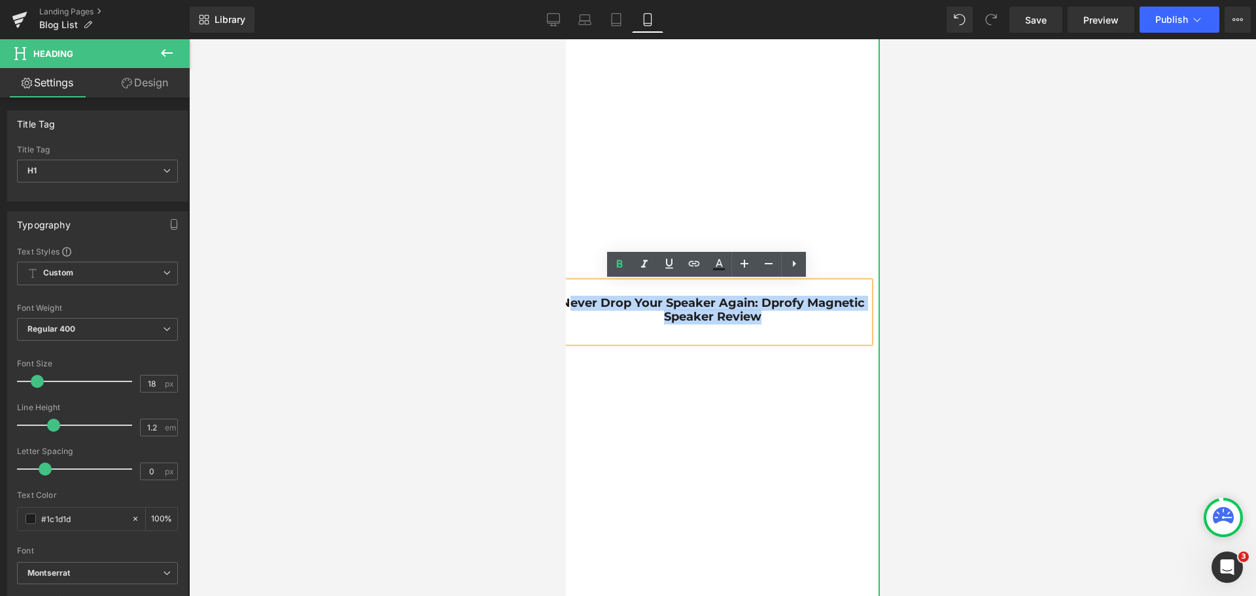
drag, startPoint x: 781, startPoint y: 319, endPoint x: 1129, endPoint y: 339, distance: 348.6
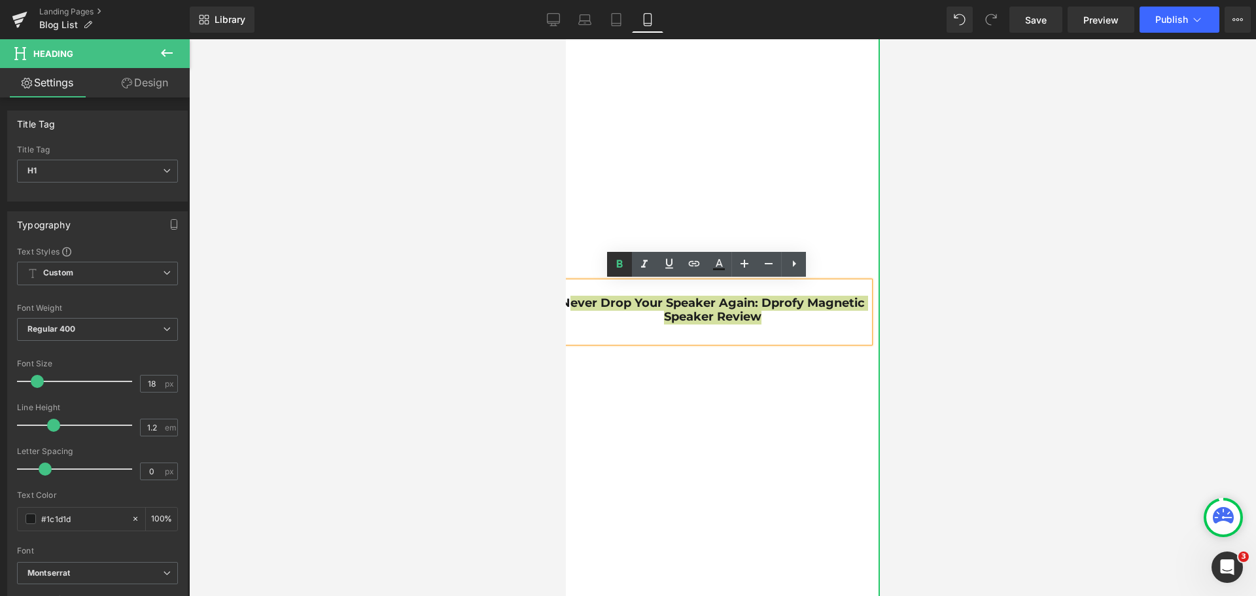
click at [625, 272] on link at bounding box center [619, 264] width 25 height 25
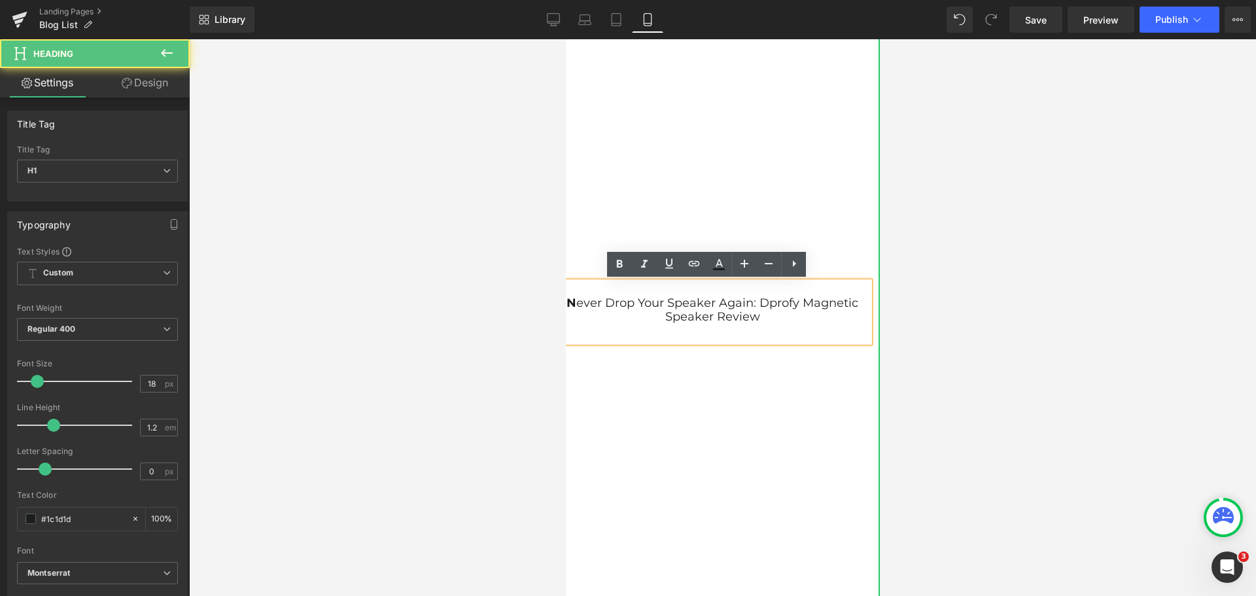
click at [753, 304] on h1 "N ever Drop Your Speaker Again: Dprofy Magnetic Speaker Review" at bounding box center [712, 310] width 314 height 28
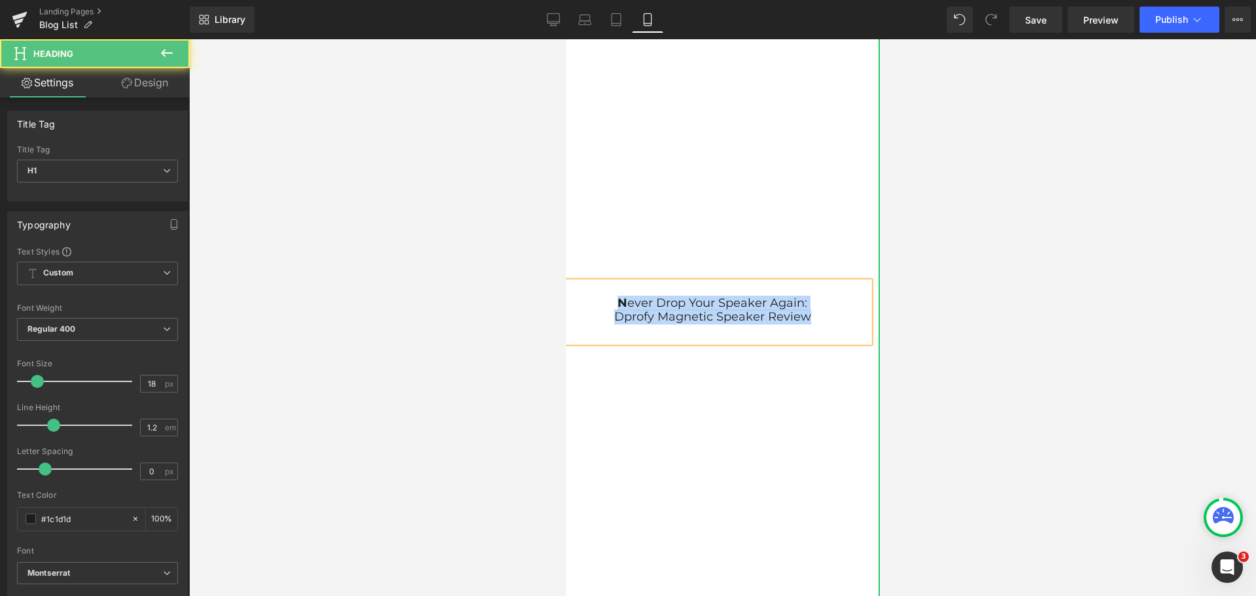
drag, startPoint x: 611, startPoint y: 300, endPoint x: 802, endPoint y: 316, distance: 191.7
click at [802, 316] on div "N ever Drop Your Speaker Again: Dprofy Magnetic Speaker Review" at bounding box center [712, 312] width 314 height 60
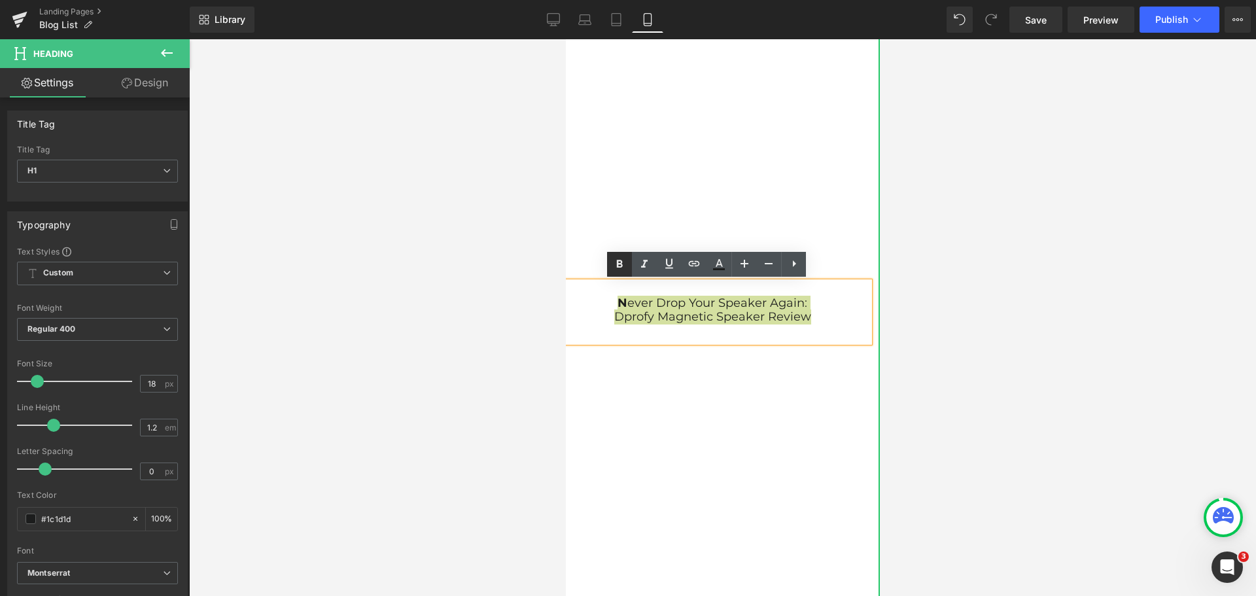
click at [619, 269] on icon at bounding box center [620, 264] width 16 height 16
click at [629, 315] on strong "Dprofy Magnetic Speaker Review" at bounding box center [712, 316] width 204 height 14
drag, startPoint x: 607, startPoint y: 300, endPoint x: 811, endPoint y: 313, distance: 203.9
click at [811, 313] on div "Never Drop Your Speaker Again: Dprofy Magnetic Speaker Review" at bounding box center [712, 312] width 314 height 60
click at [616, 266] on icon at bounding box center [620, 264] width 16 height 16
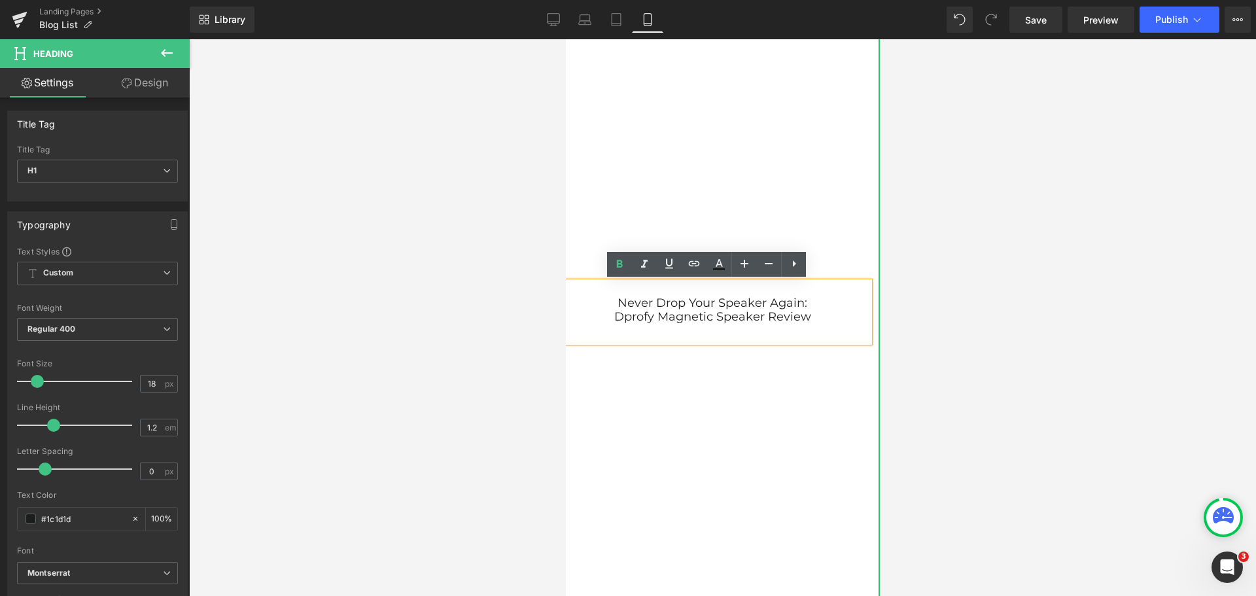
click at [1002, 330] on div at bounding box center [722, 317] width 1067 height 557
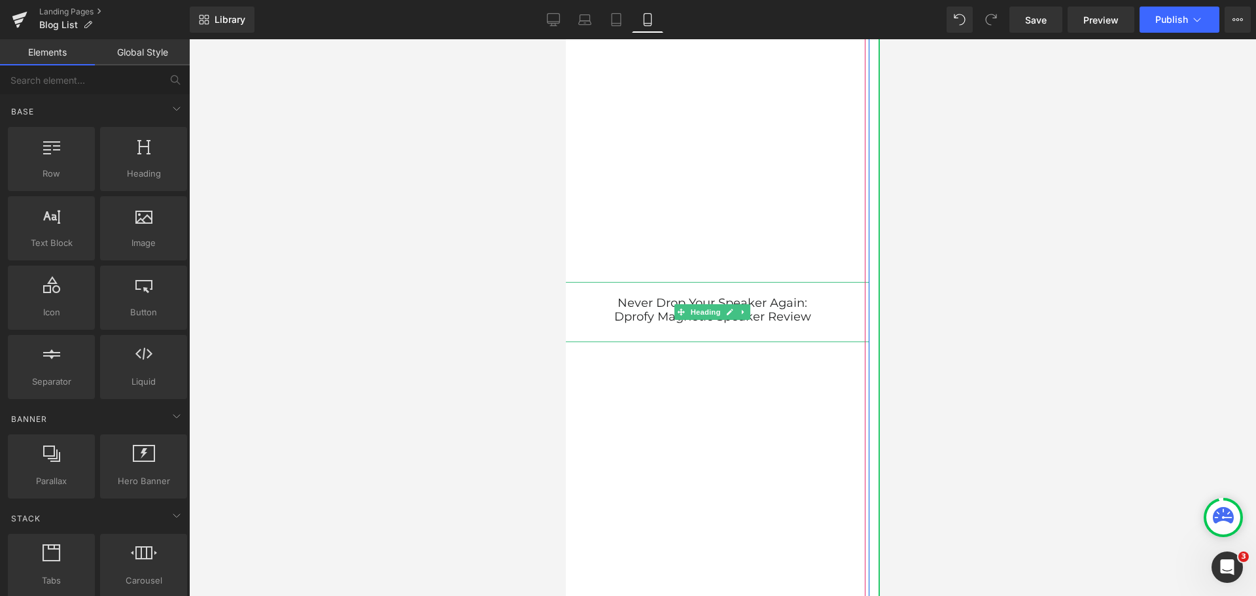
click at [610, 300] on h1 "Never Drop Your Speaker Again:" at bounding box center [712, 303] width 314 height 14
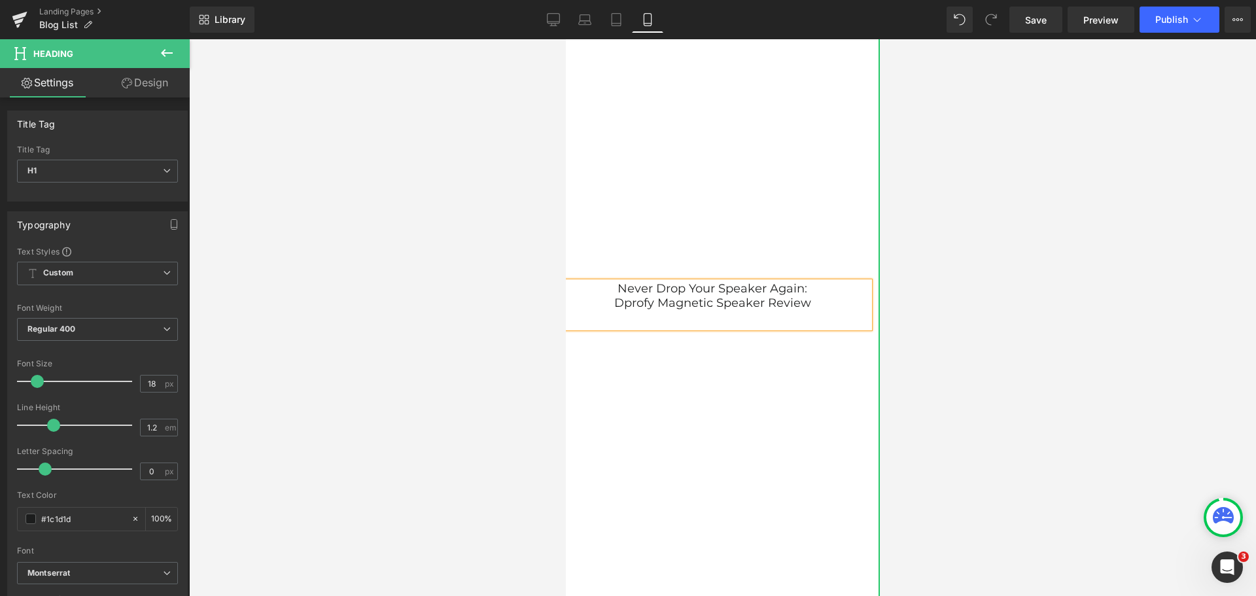
click at [623, 320] on div at bounding box center [712, 319] width 314 height 18
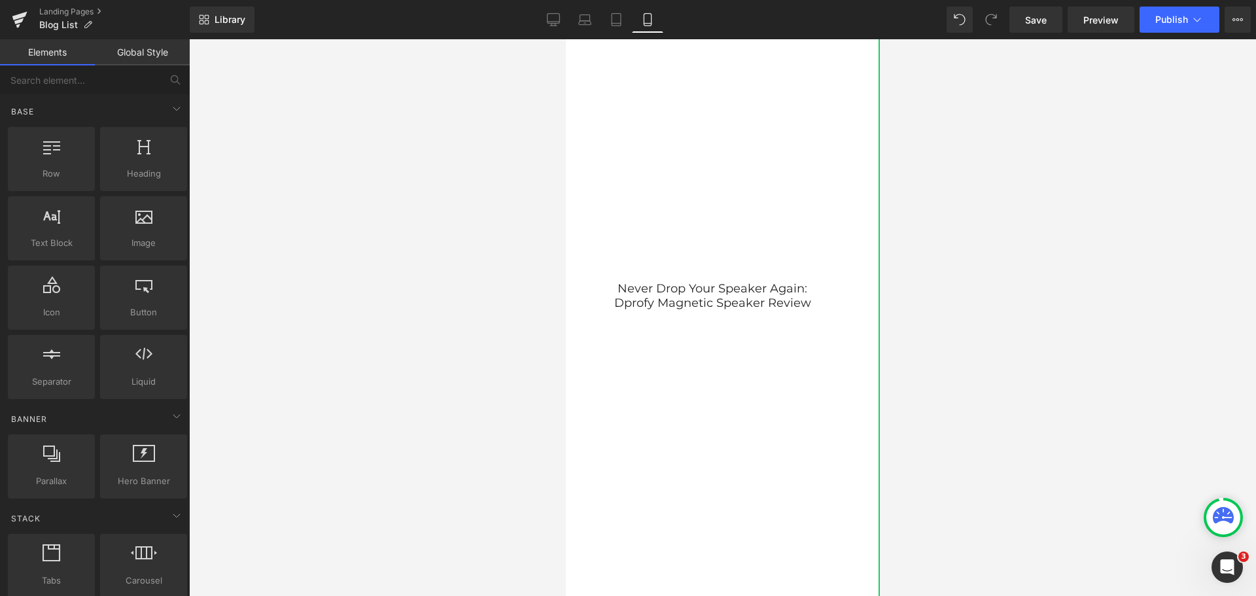
click at [1061, 345] on div at bounding box center [722, 317] width 1067 height 557
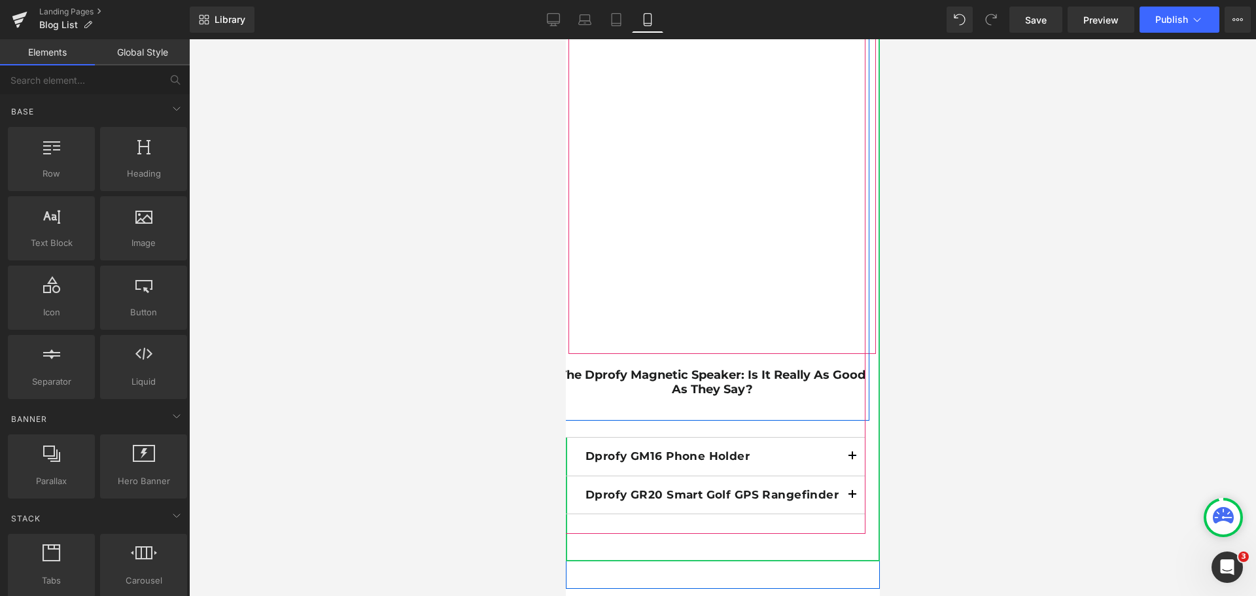
scroll to position [9552, 0]
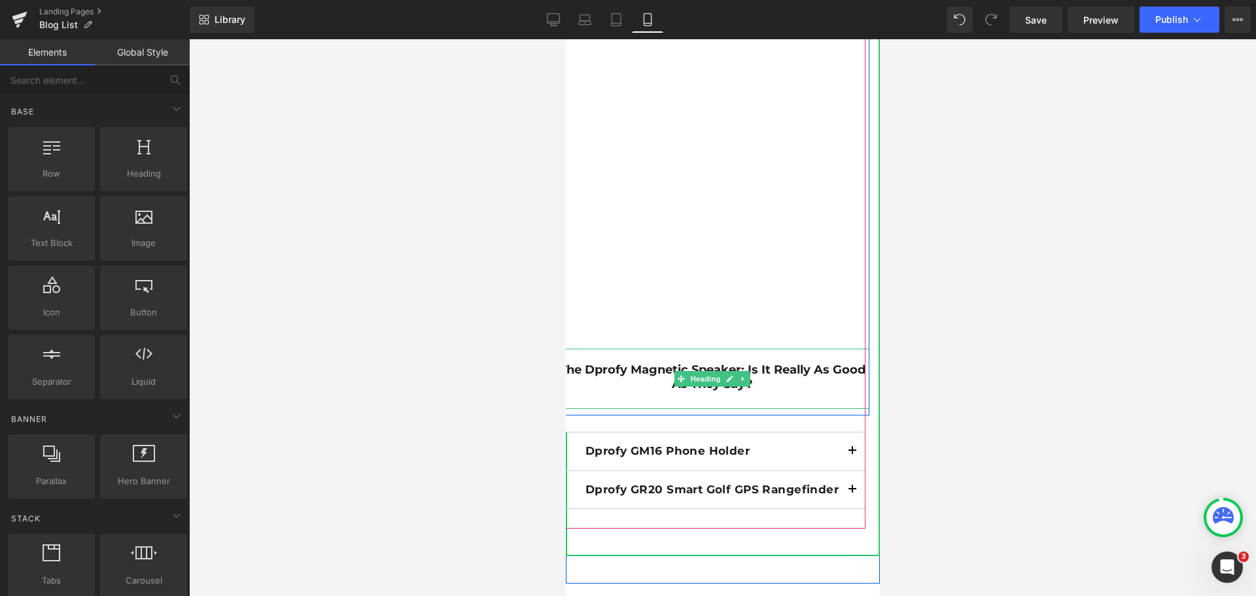
click at [758, 381] on h1 "The Dprofy Magnetic Speaker: Is it Really as Good as They Say?" at bounding box center [712, 377] width 314 height 28
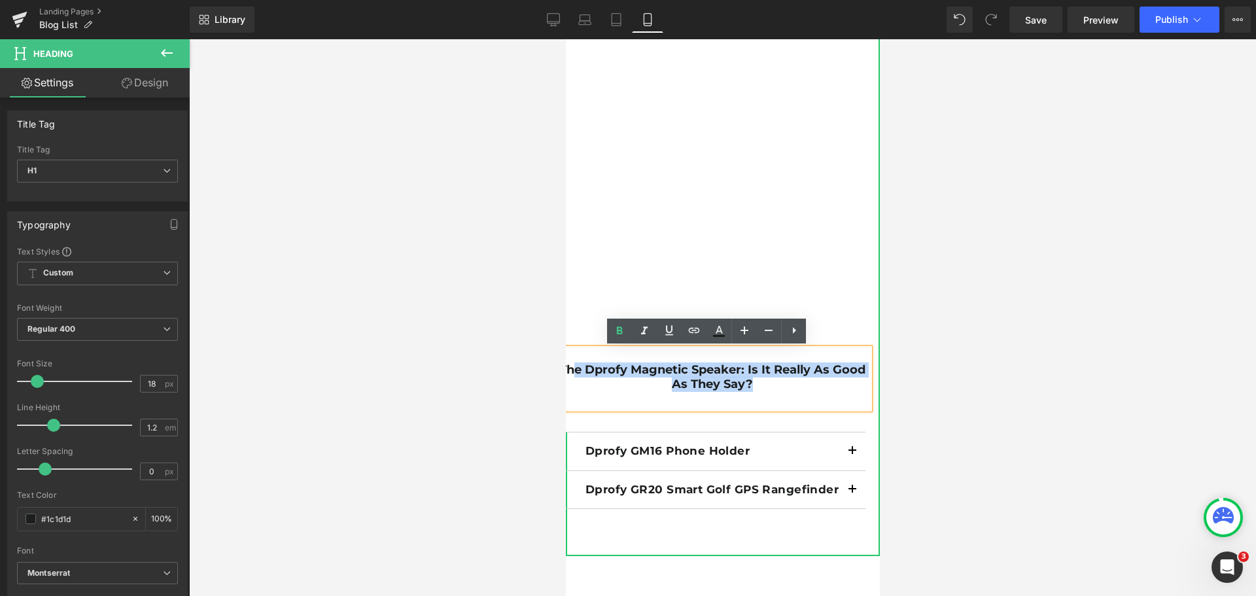
drag, startPoint x: 758, startPoint y: 381, endPoint x: 1131, endPoint y: 403, distance: 373.6
click at [565, 364] on h1 "The Dprofy Magnetic Speaker: Is it Really as Good as They Say?" at bounding box center [712, 377] width 314 height 28
click at [711, 380] on strong "The Dprofy Magnetic Speaker: Is it Really as Good as They Say?" at bounding box center [712, 376] width 306 height 29
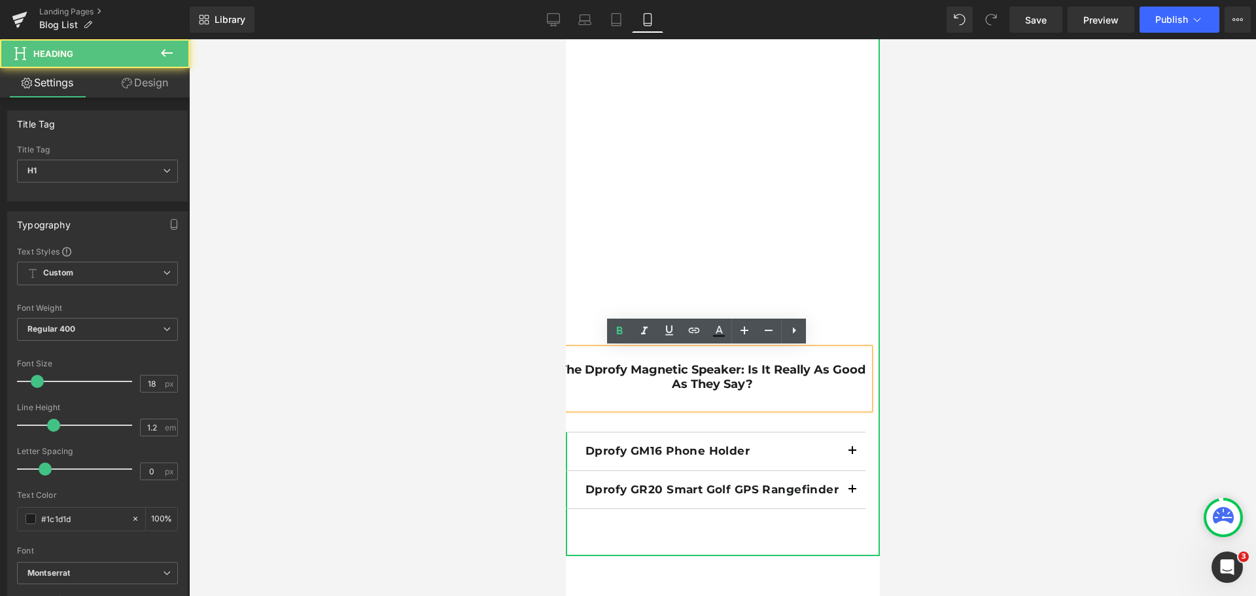
click at [742, 368] on strong "The Dprofy Magnetic Speaker: Is it Really as Good as They Say?" at bounding box center [712, 376] width 306 height 29
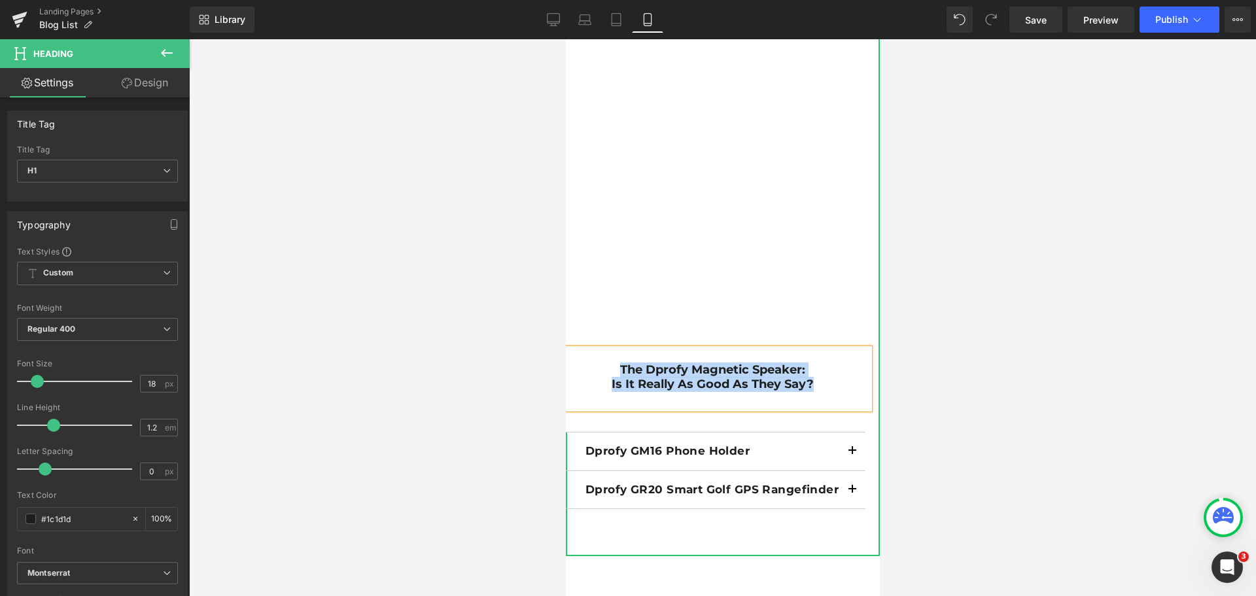
drag, startPoint x: 613, startPoint y: 368, endPoint x: 805, endPoint y: 383, distance: 192.9
click at [805, 383] on div "The Dprofy Magnetic Speaker: Is it Really as Good as They Say?" at bounding box center [712, 379] width 314 height 60
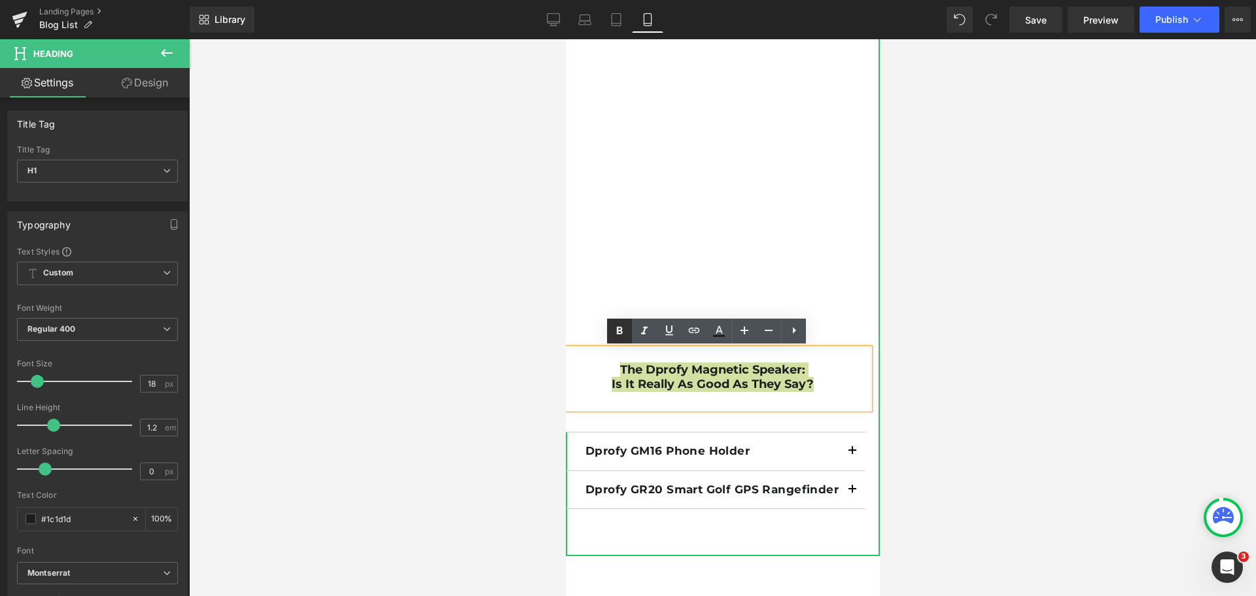
click at [618, 338] on icon at bounding box center [620, 331] width 16 height 16
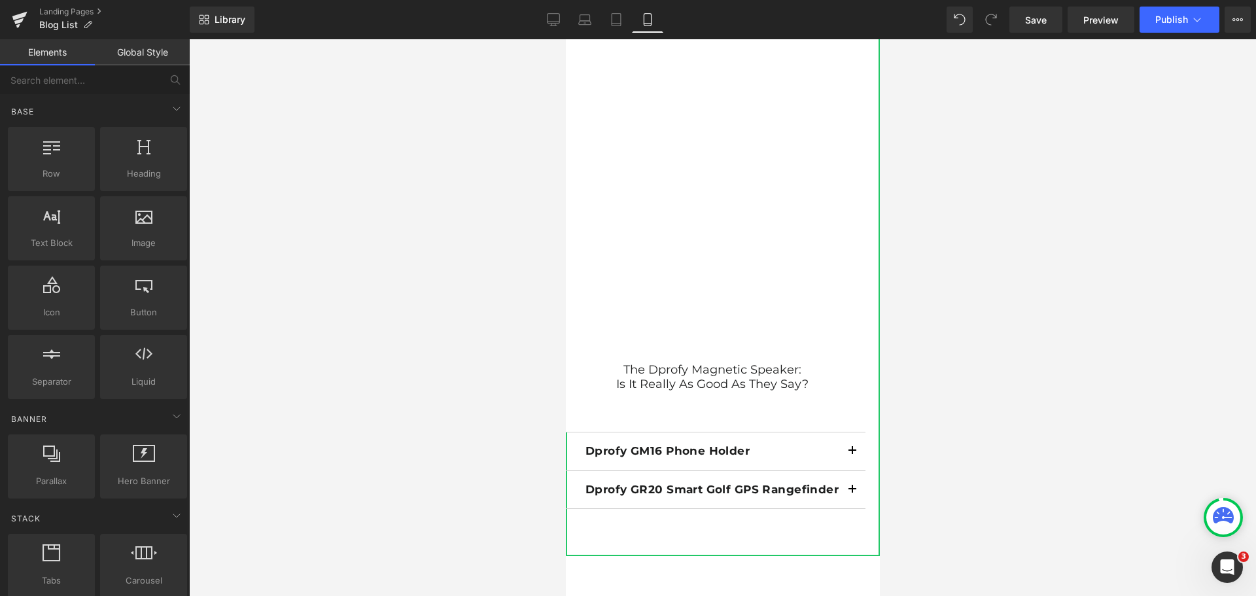
click at [955, 391] on div at bounding box center [722, 317] width 1067 height 557
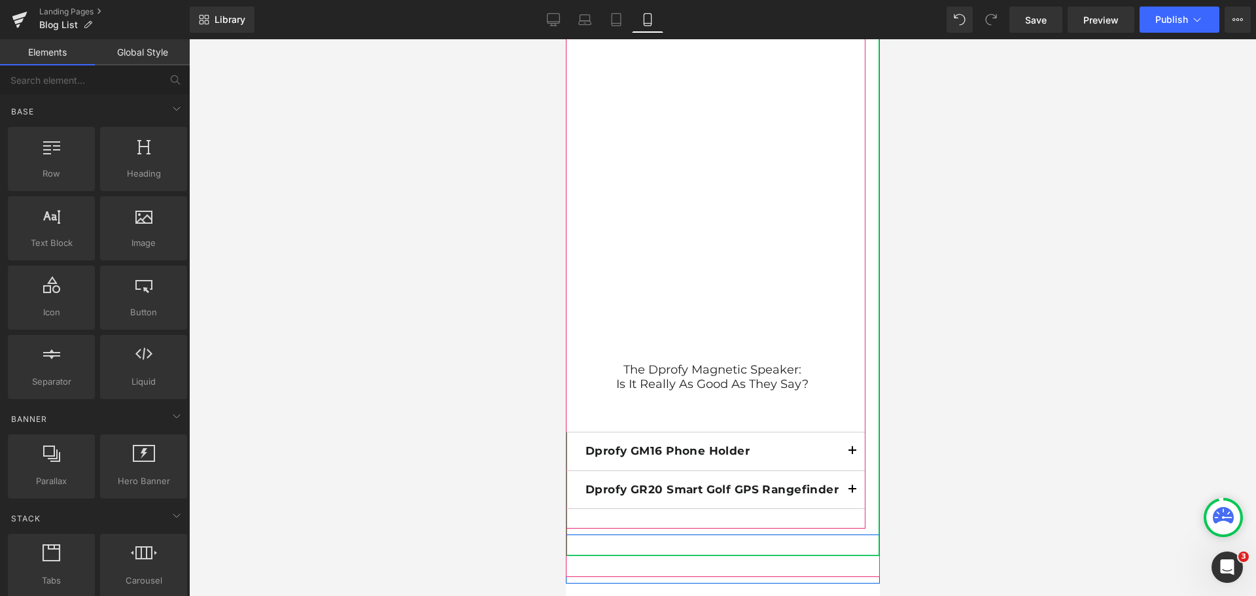
click at [848, 451] on button "button" at bounding box center [852, 450] width 26 height 37
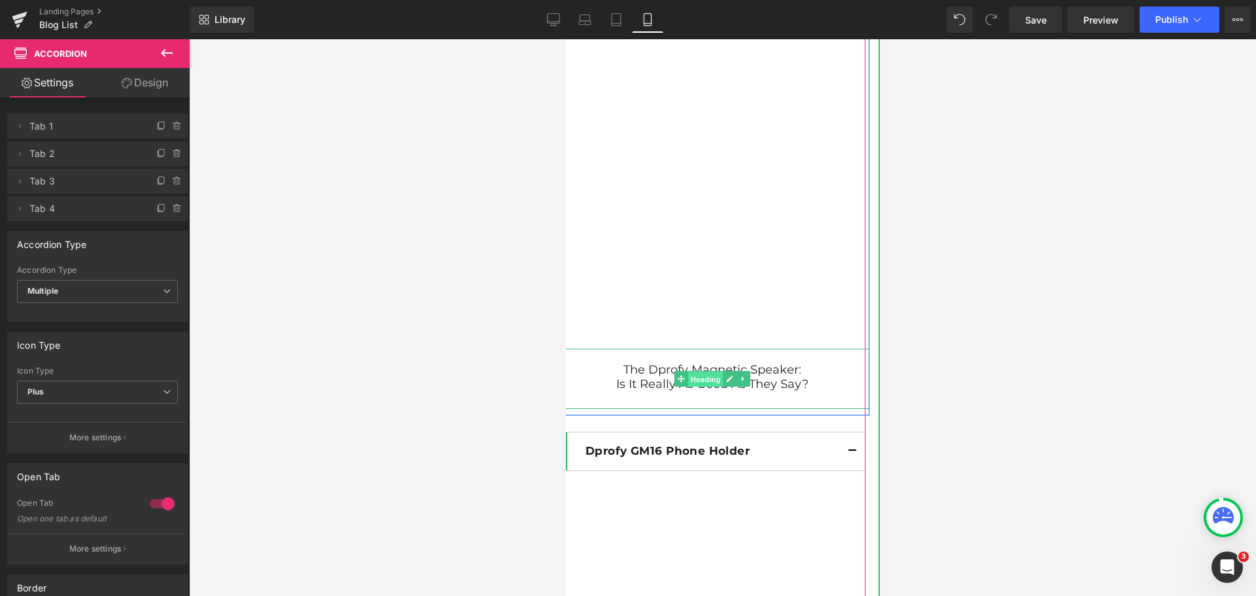
click at [701, 382] on span "Heading" at bounding box center [705, 380] width 35 height 16
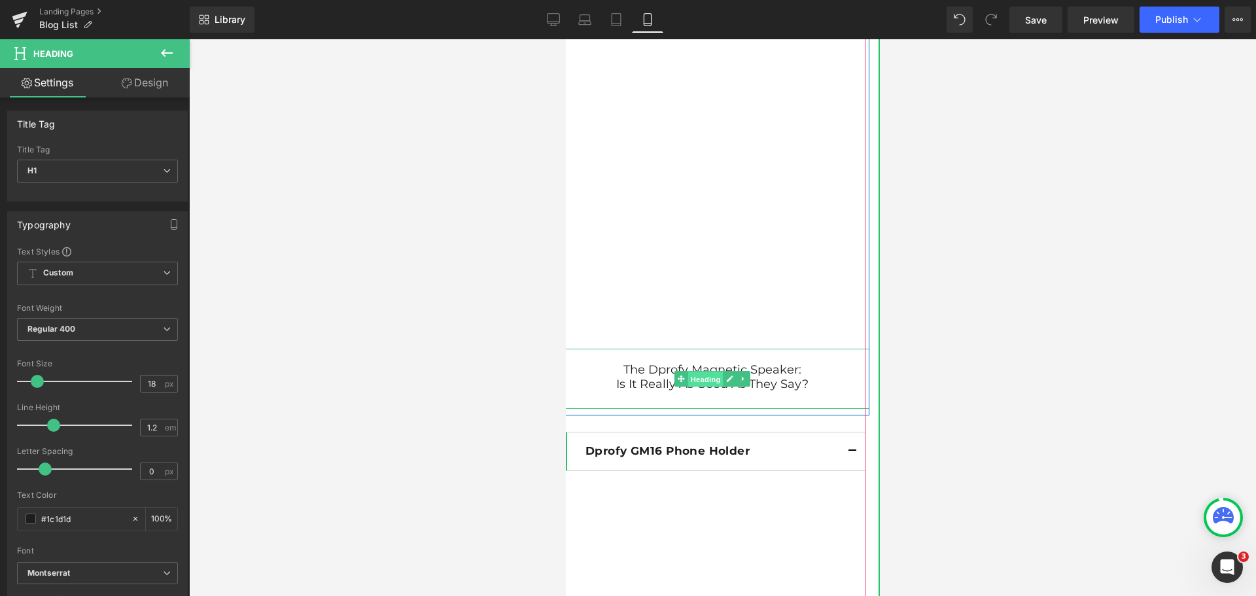
click at [701, 382] on span "Heading" at bounding box center [705, 380] width 35 height 16
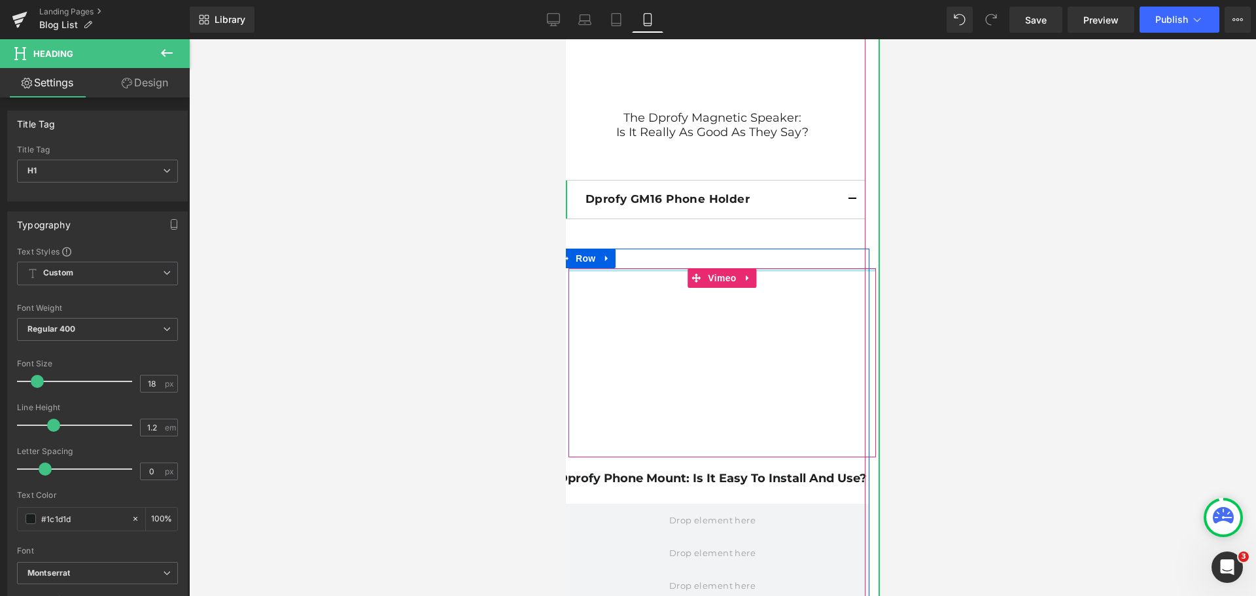
scroll to position [9879, 0]
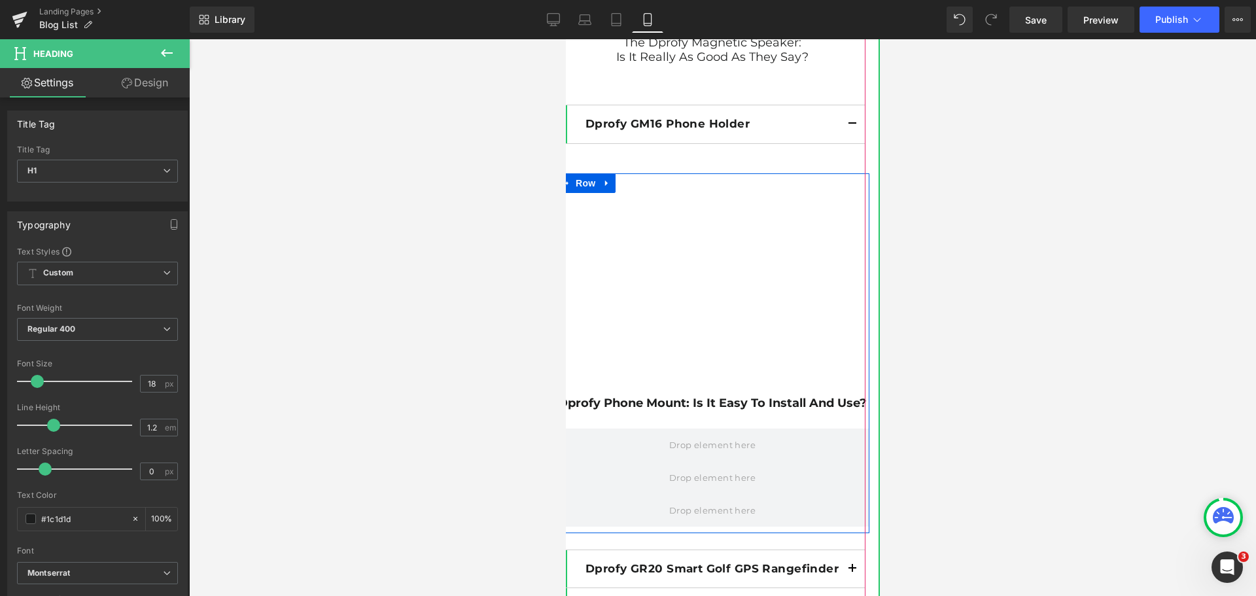
click at [739, 404] on div "Dprofy Phone Mount: Is It Easy to Install and Use? Heading" at bounding box center [712, 405] width 314 height 46
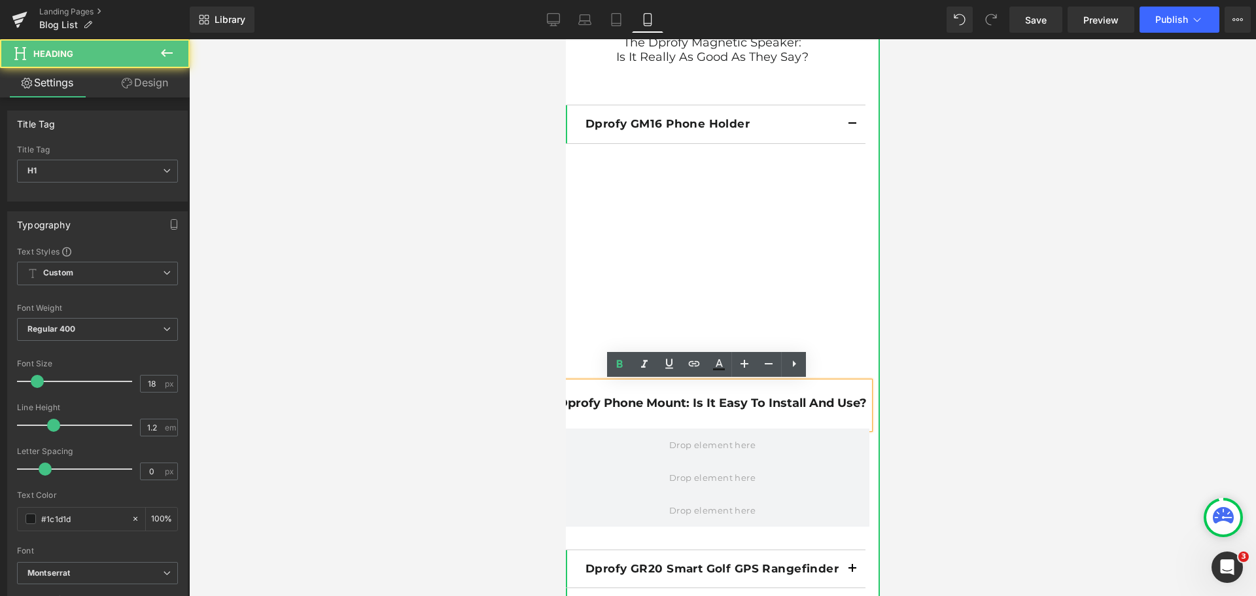
click at [688, 400] on strong "Dprofy Phone Mount: Is It Easy to Install and Use?" at bounding box center [711, 403] width 309 height 14
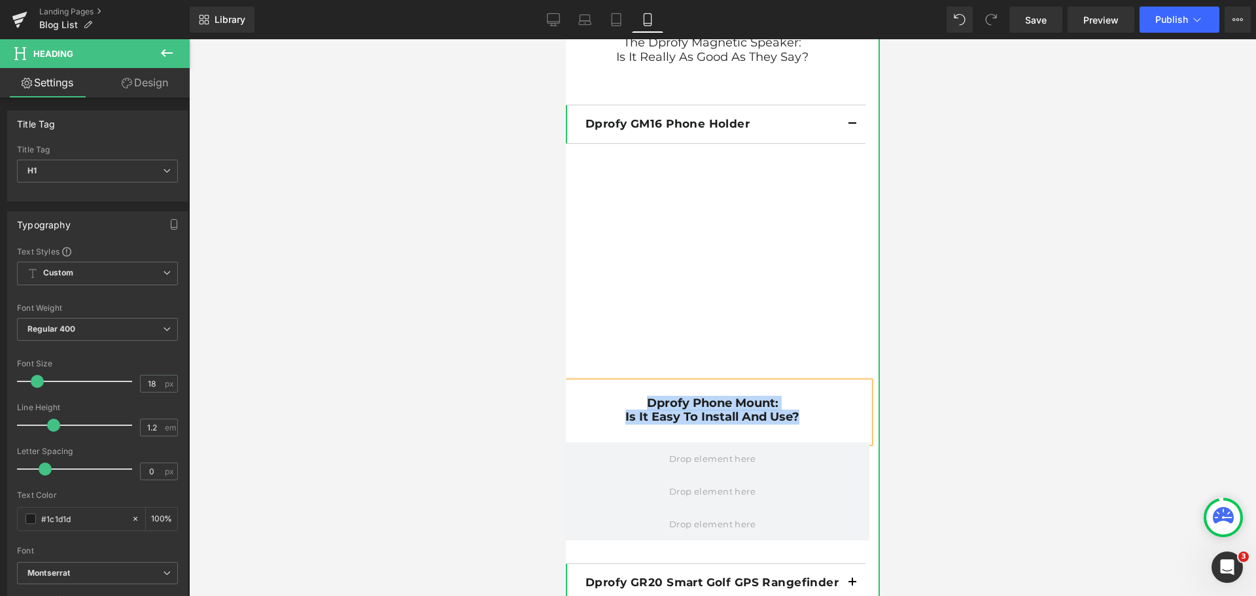
drag, startPoint x: 798, startPoint y: 415, endPoint x: 637, endPoint y: 397, distance: 161.9
click at [637, 397] on div "Dprofy Phone Mount: Is It Easy to Install and Use?" at bounding box center [712, 412] width 314 height 60
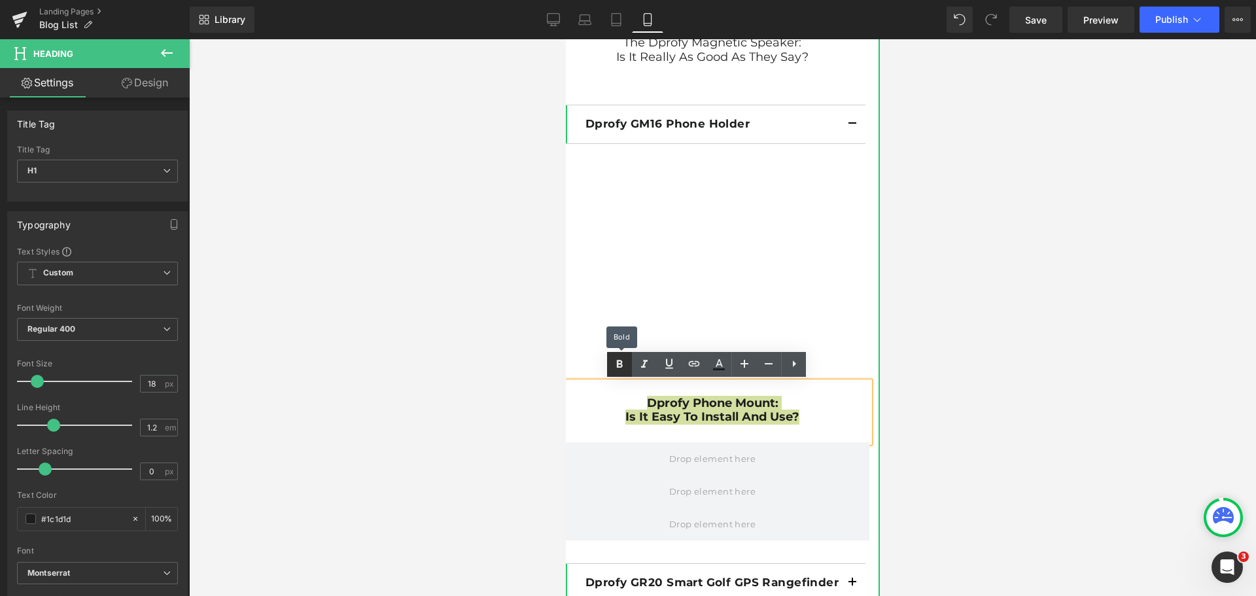
click at [618, 371] on icon at bounding box center [620, 365] width 16 height 16
click at [644, 400] on h1 "Dprofy Phone Mount:" at bounding box center [712, 403] width 314 height 14
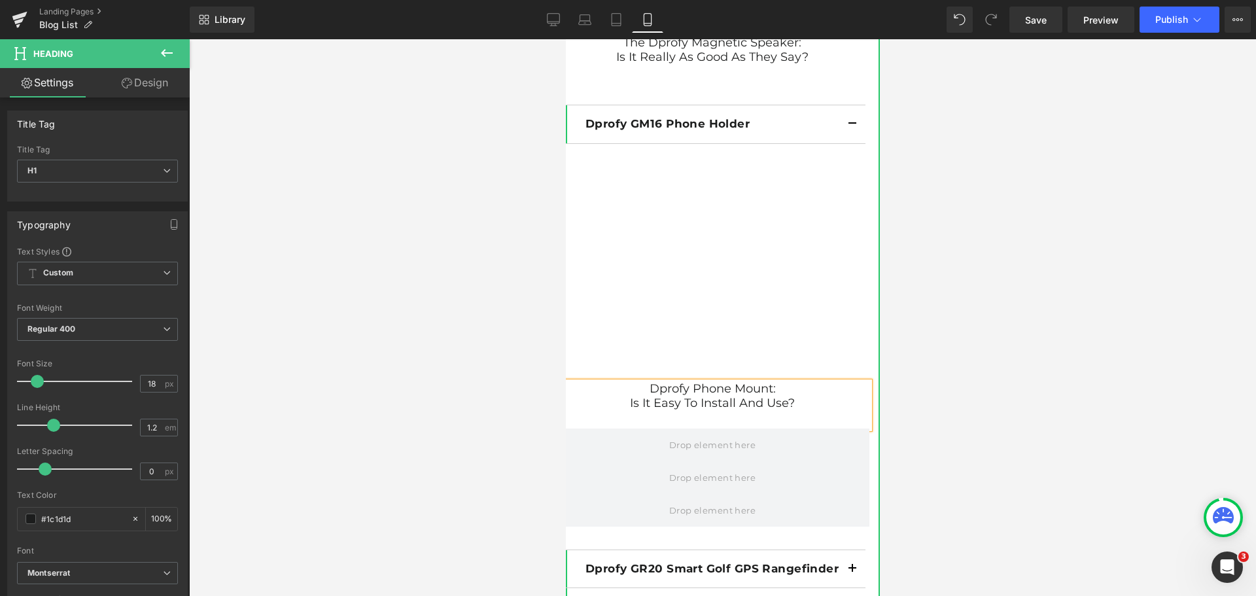
click at [661, 423] on div at bounding box center [712, 419] width 314 height 18
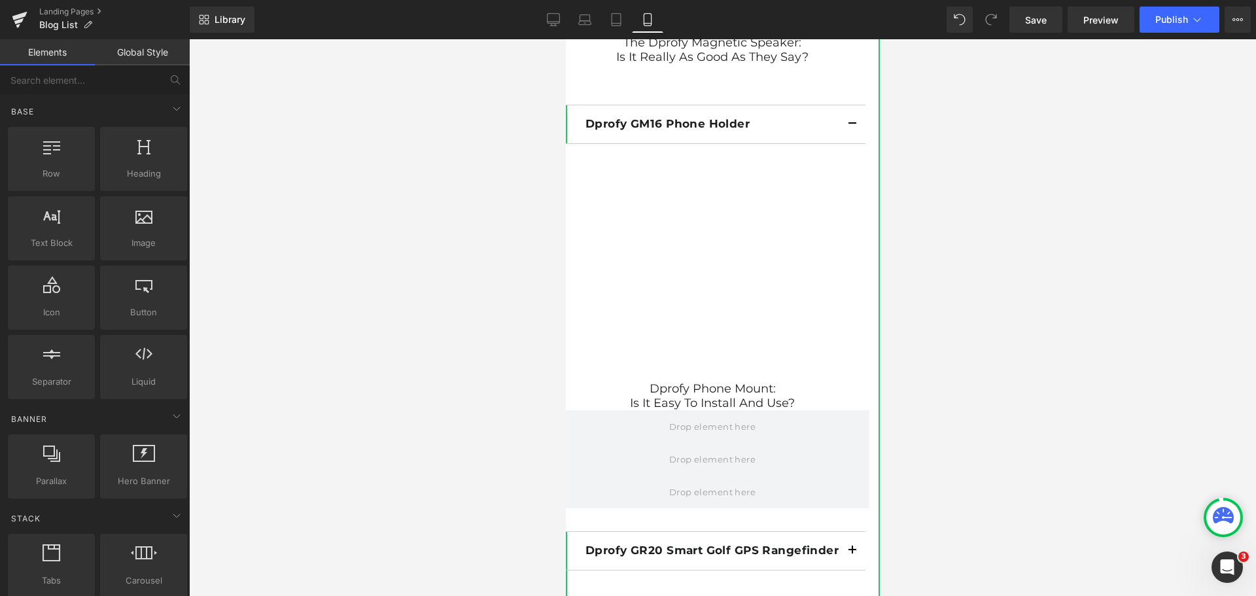
click at [930, 436] on div at bounding box center [722, 317] width 1067 height 557
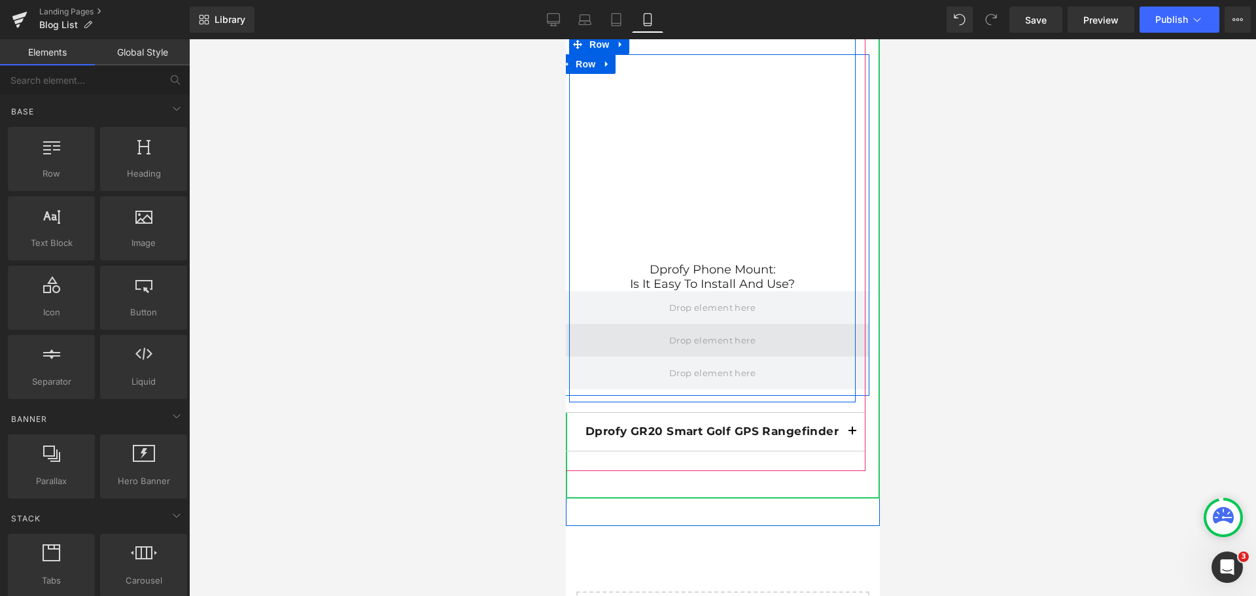
scroll to position [10010, 0]
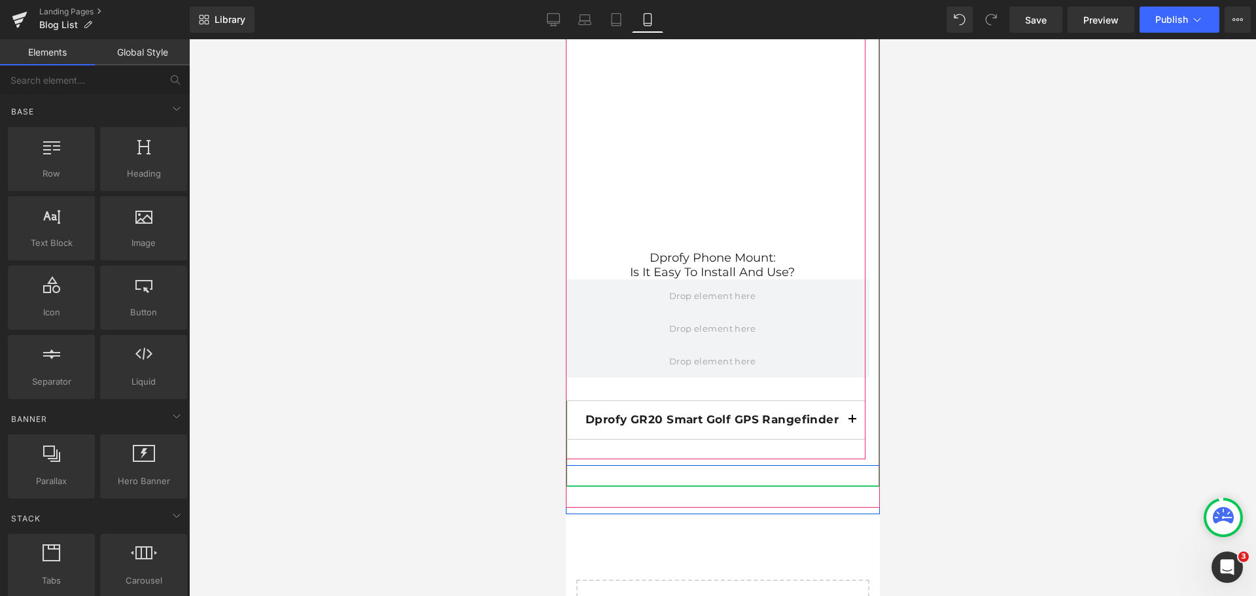
click at [852, 423] on span "button" at bounding box center [852, 423] width 0 height 0
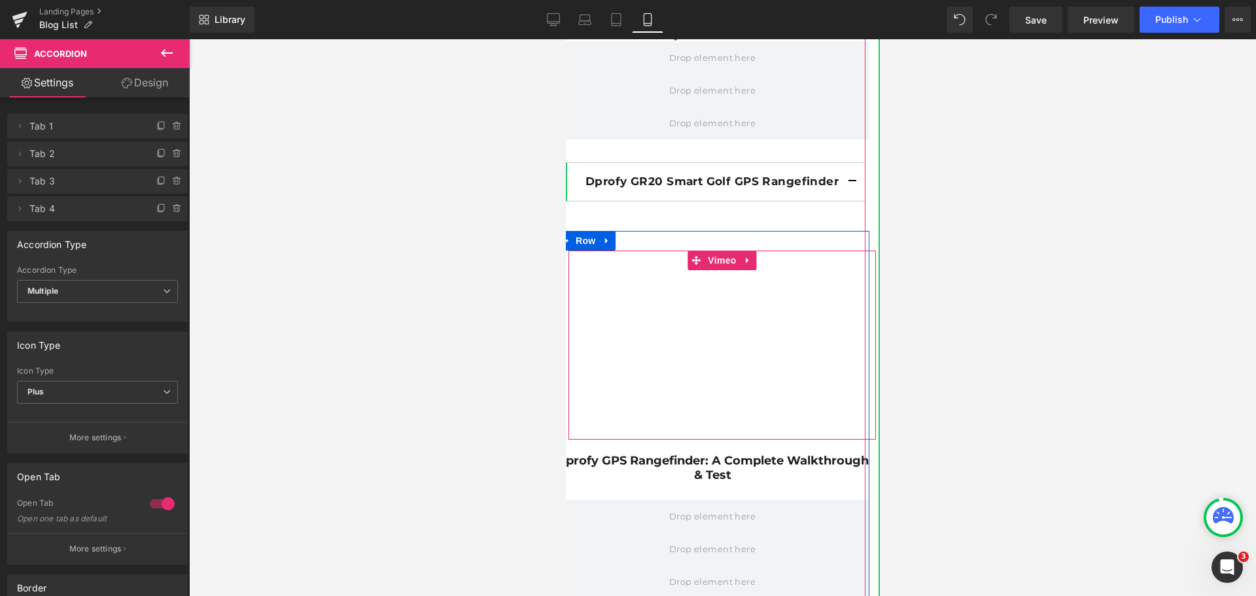
scroll to position [10272, 0]
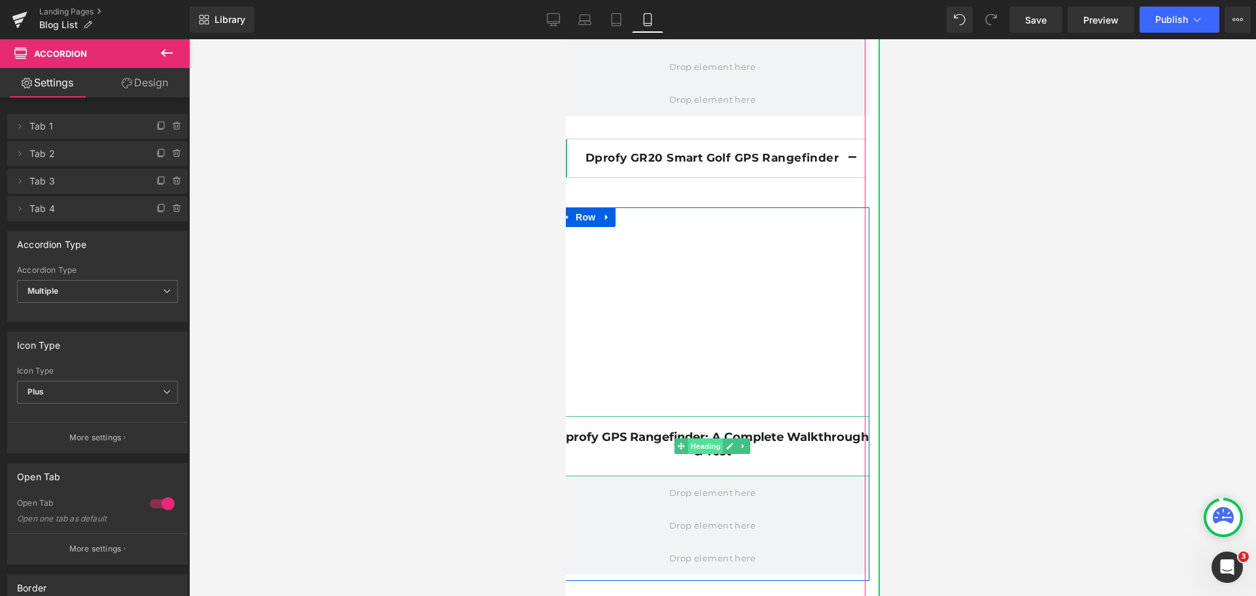
click at [701, 448] on span "Heading" at bounding box center [705, 446] width 35 height 16
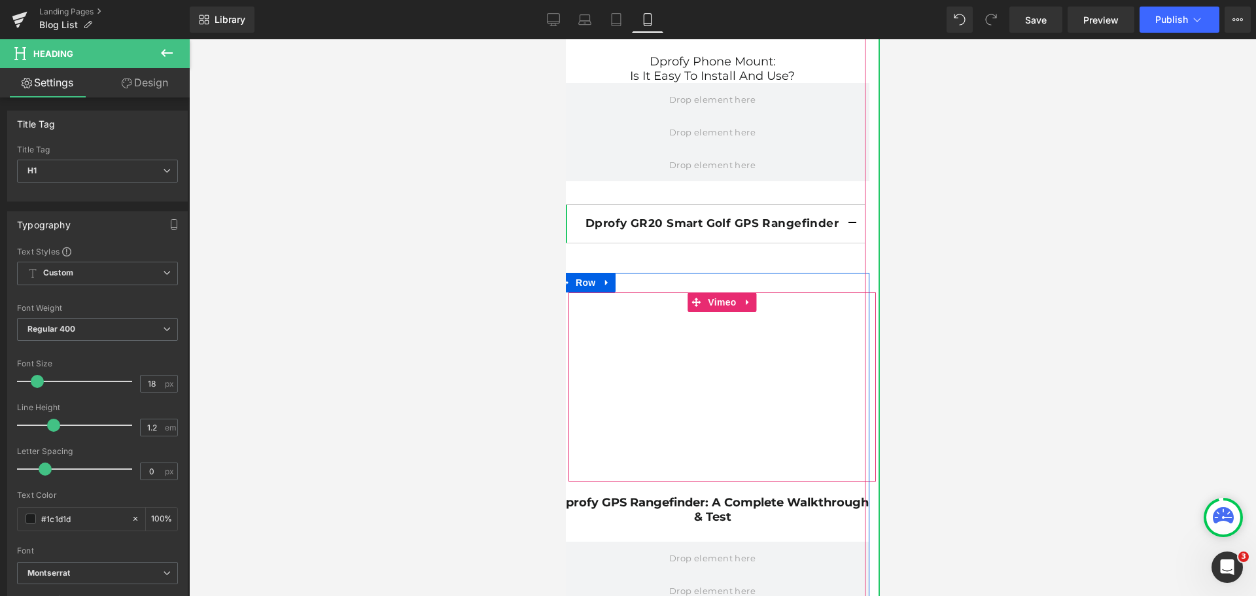
scroll to position [10337, 0]
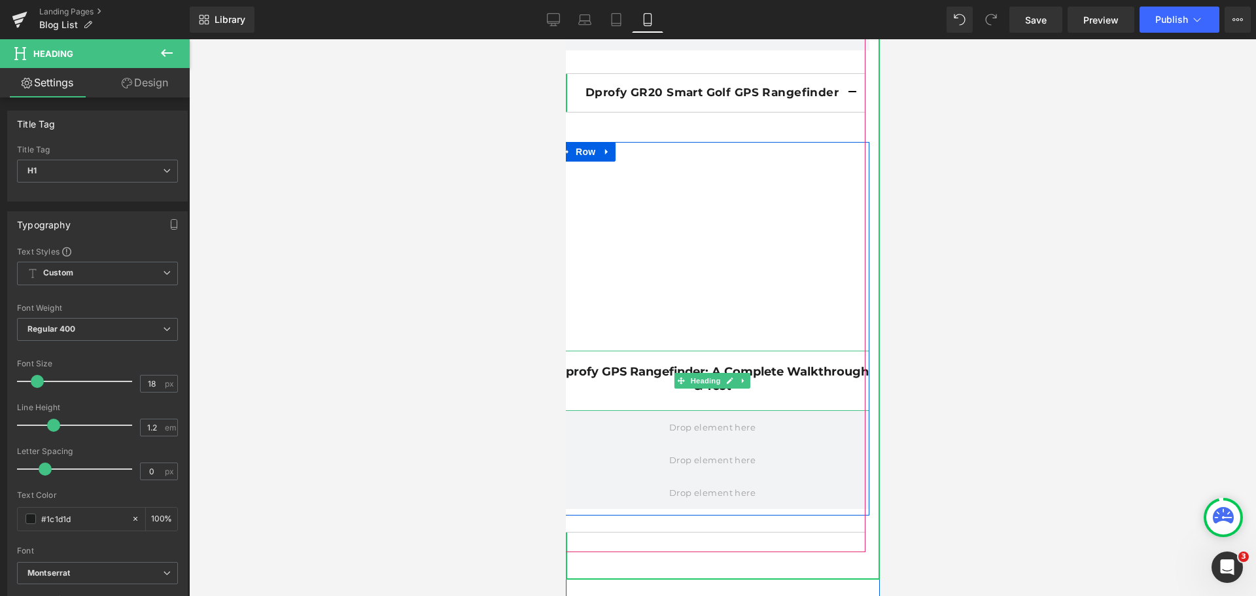
click at [610, 377] on strong "Dprofy GPS Rangefinder: A Complete Walkthrough & Test" at bounding box center [711, 378] width 313 height 29
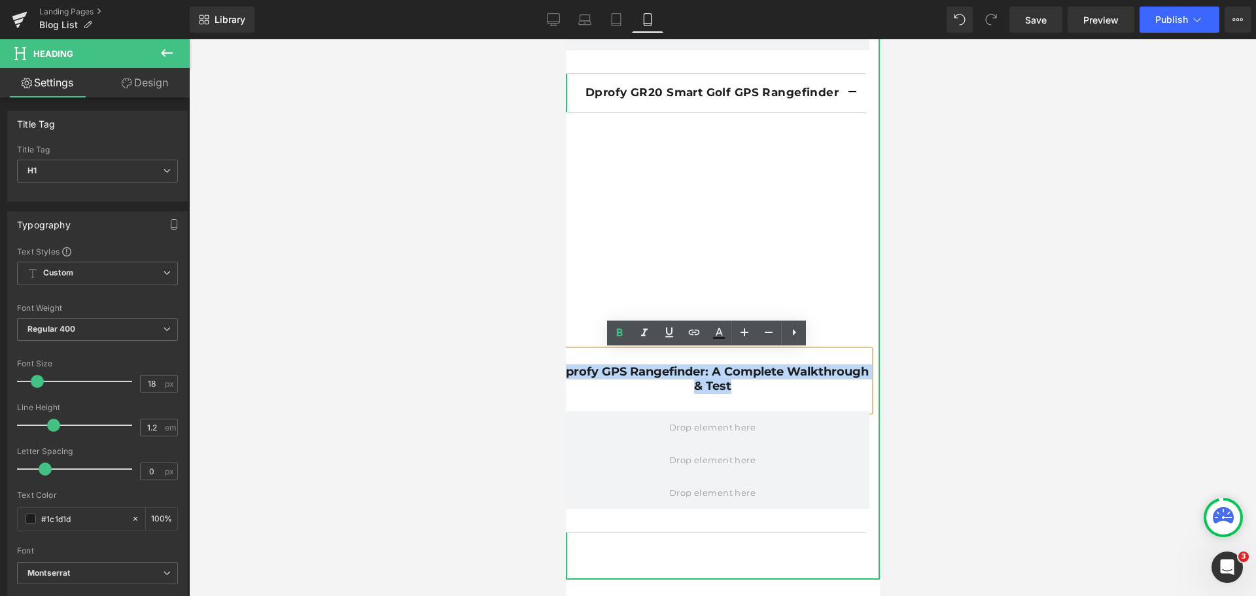
drag, startPoint x: 591, startPoint y: 370, endPoint x: 789, endPoint y: 384, distance: 198.1
click at [789, 384] on h1 "Dprofy GPS Rangefinder: A Complete Walkthrough & Test" at bounding box center [712, 379] width 314 height 28
click at [614, 337] on icon at bounding box center [620, 333] width 16 height 16
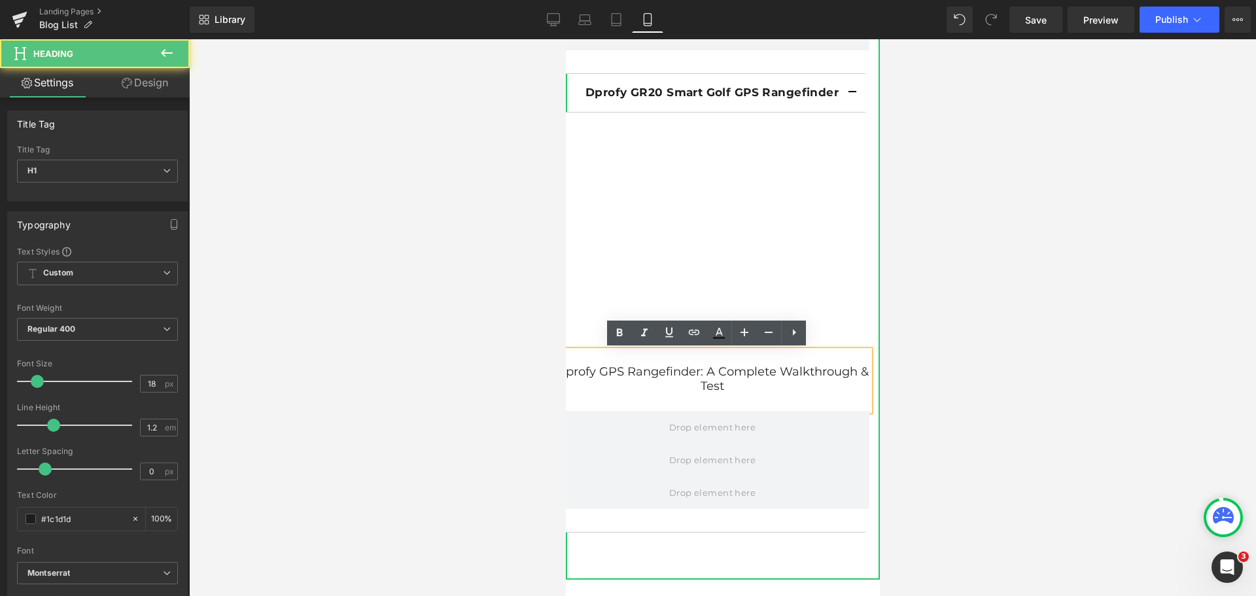
click at [698, 369] on h1 "Dprofy GPS Rangefinder: A Complete Walkthrough & Test" at bounding box center [712, 379] width 314 height 28
click at [702, 369] on h1 "Dprofy GPS Rangefinder: A Complete Walkthrough & Test" at bounding box center [712, 379] width 314 height 28
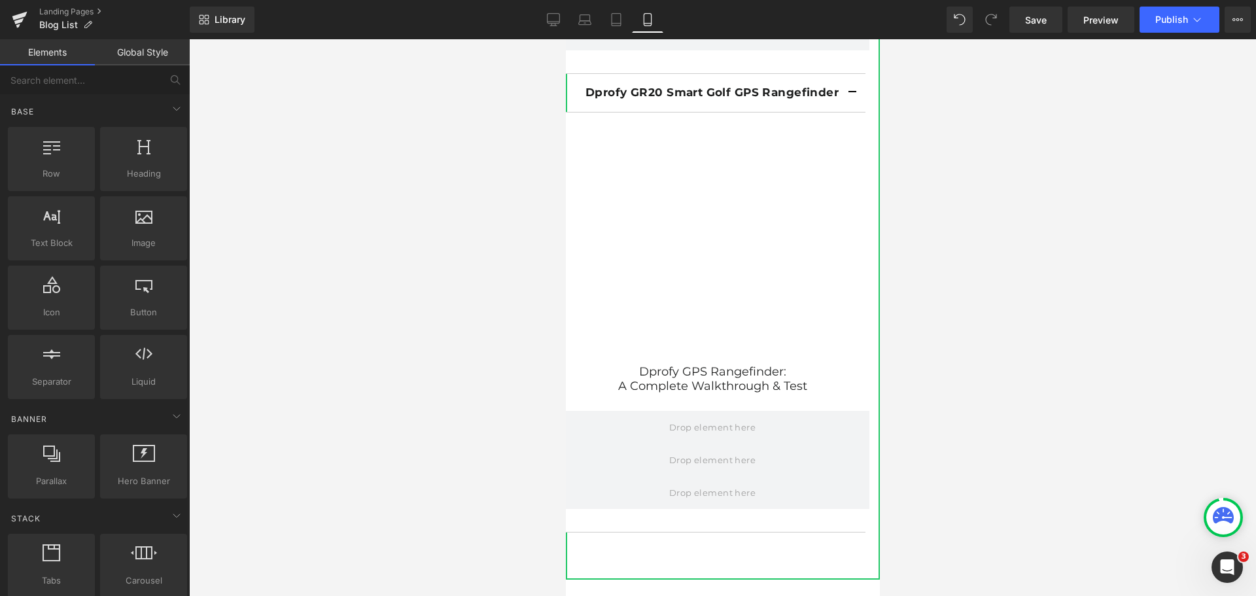
click at [1000, 389] on div at bounding box center [722, 317] width 1067 height 557
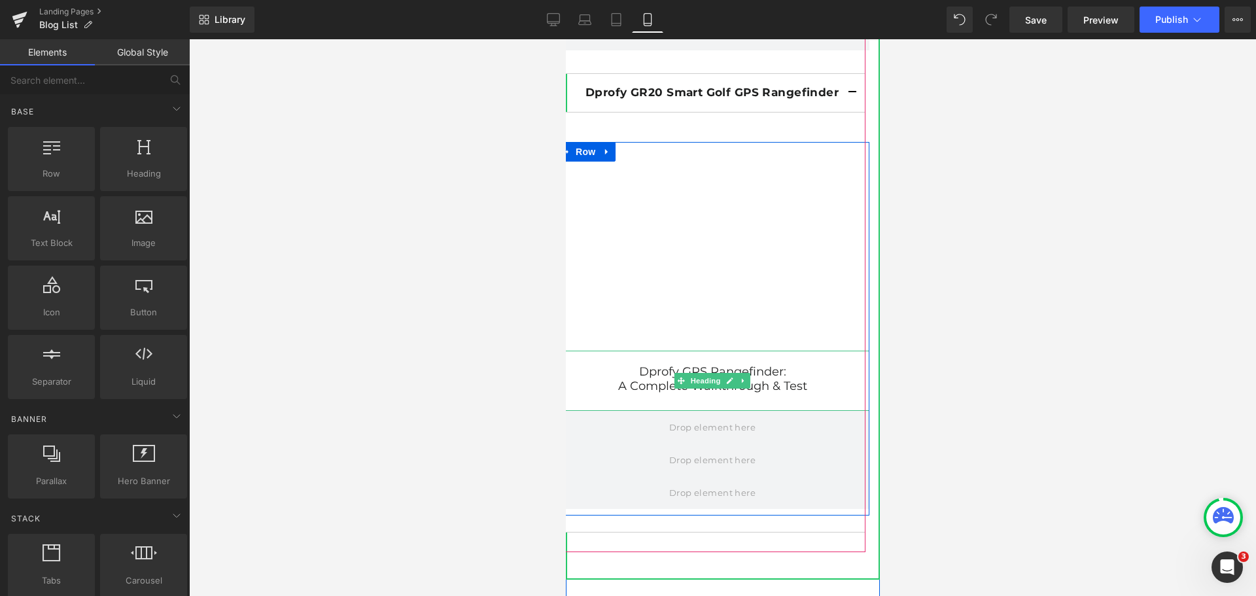
click at [631, 369] on h1 "Dprofy GPS Rangefinder:" at bounding box center [712, 372] width 314 height 14
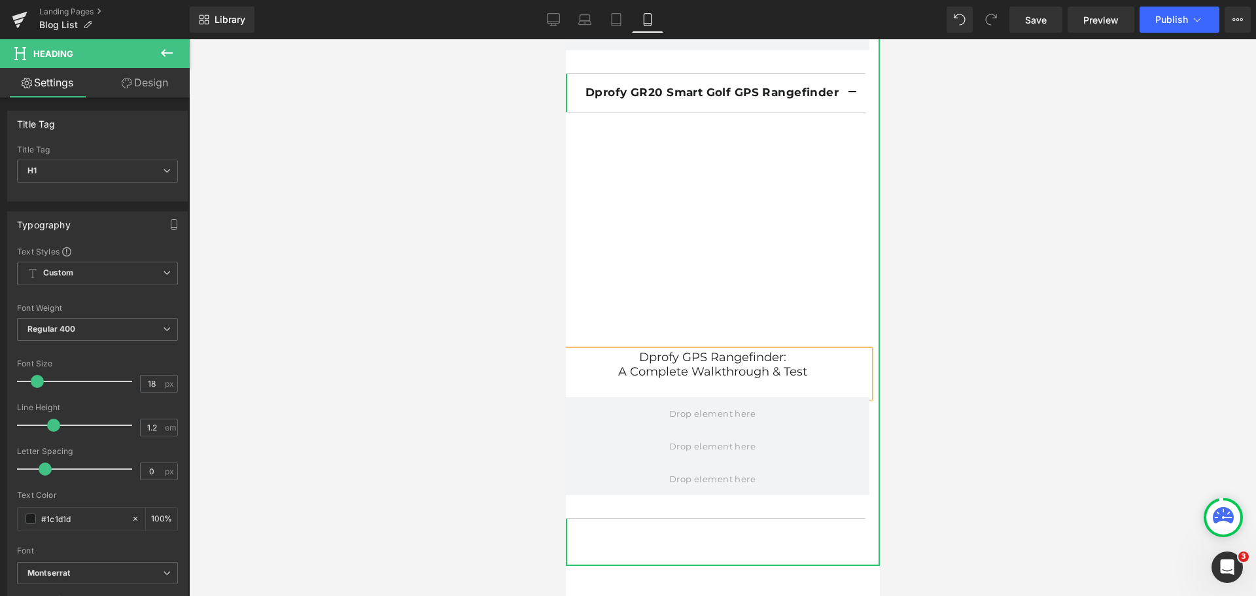
click at [649, 391] on div at bounding box center [712, 388] width 314 height 18
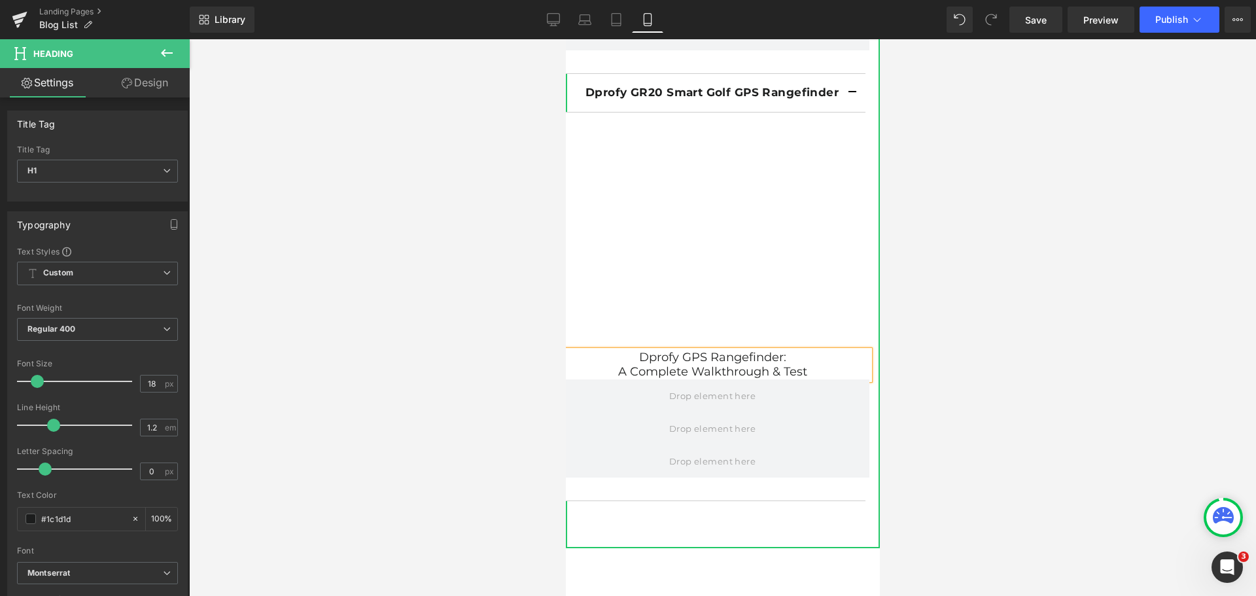
click at [1030, 398] on div at bounding box center [722, 317] width 1067 height 557
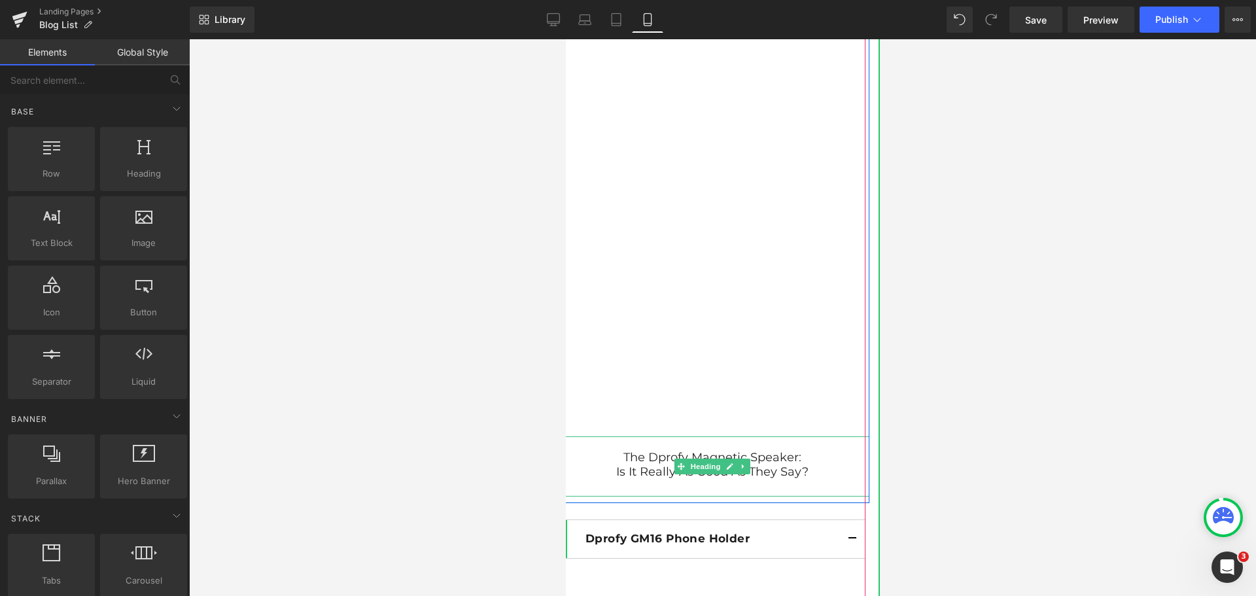
scroll to position [9487, 0]
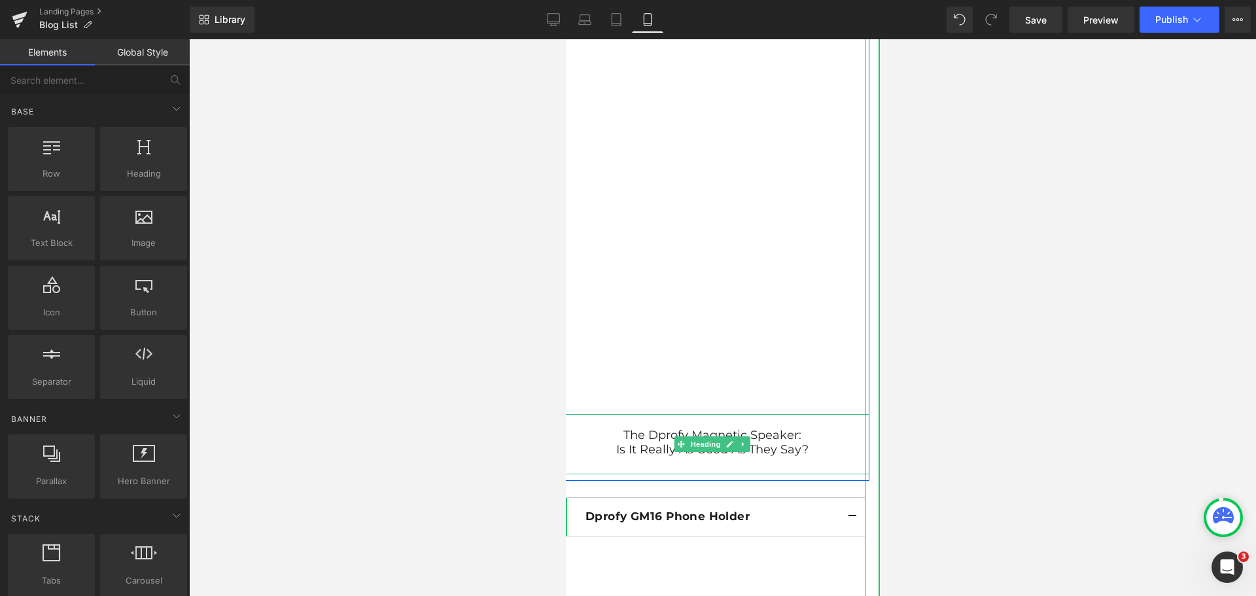
click at [755, 465] on div at bounding box center [712, 466] width 314 height 18
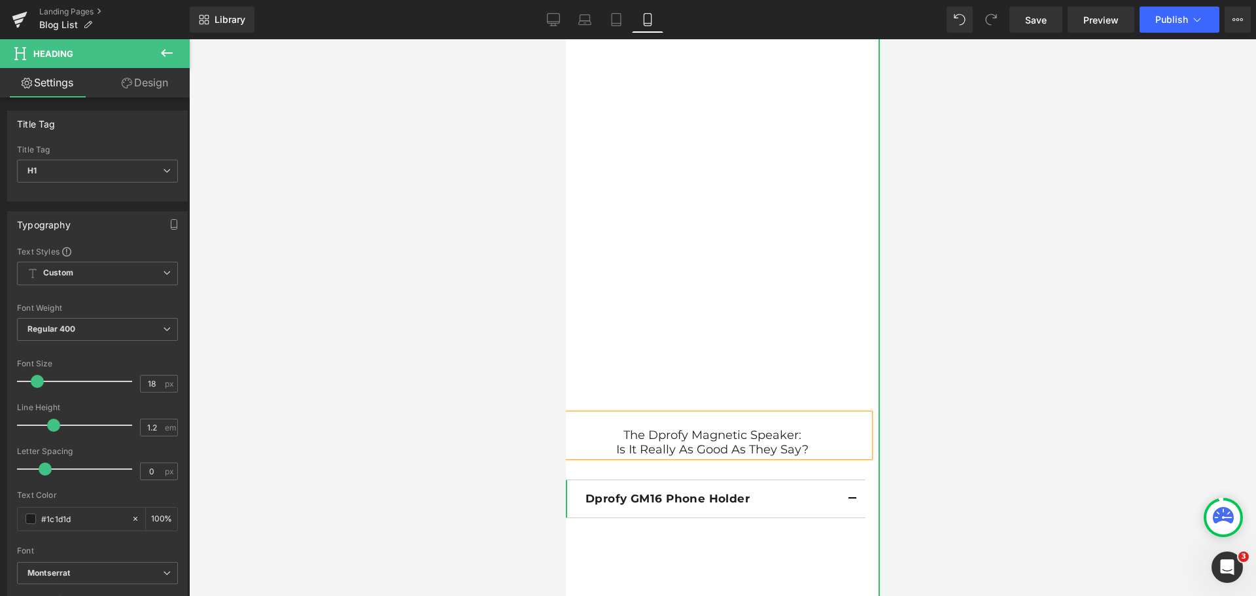
click at [614, 429] on h1 "The Dprofy Magnetic Speaker:" at bounding box center [712, 436] width 314 height 14
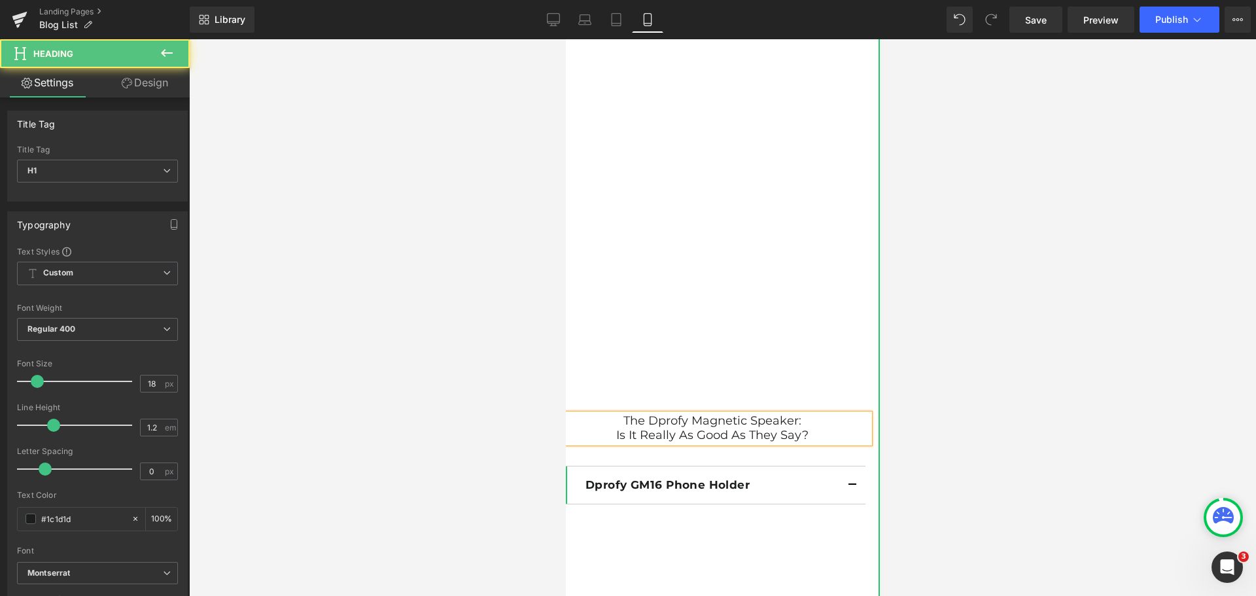
click at [1098, 436] on div at bounding box center [722, 317] width 1067 height 557
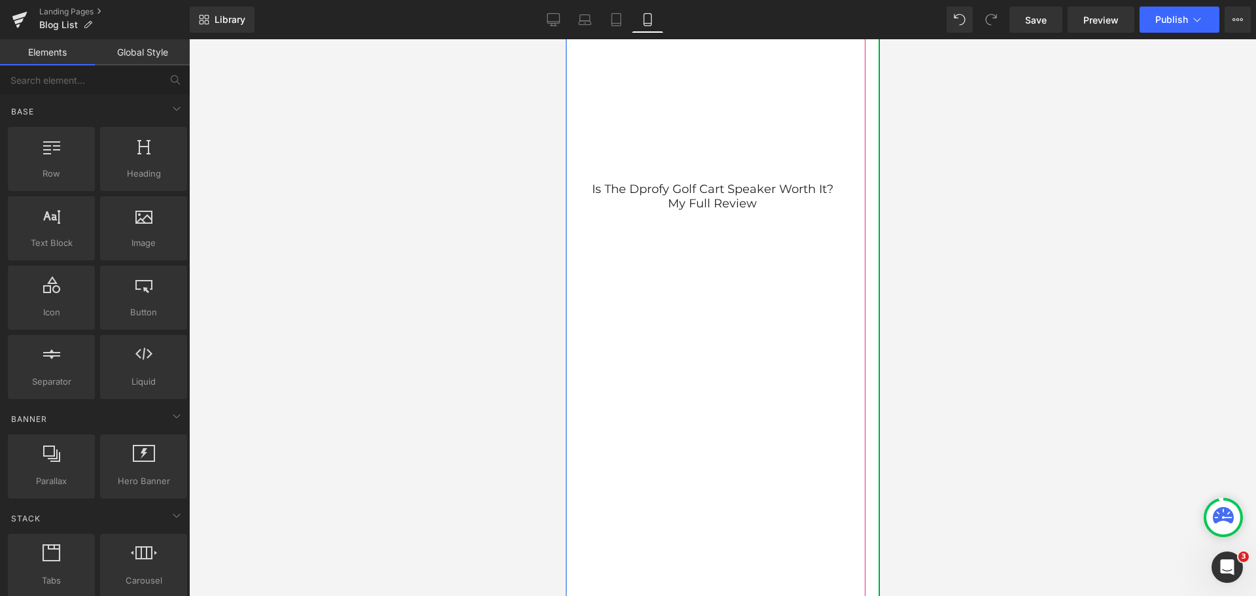
scroll to position [8375, 0]
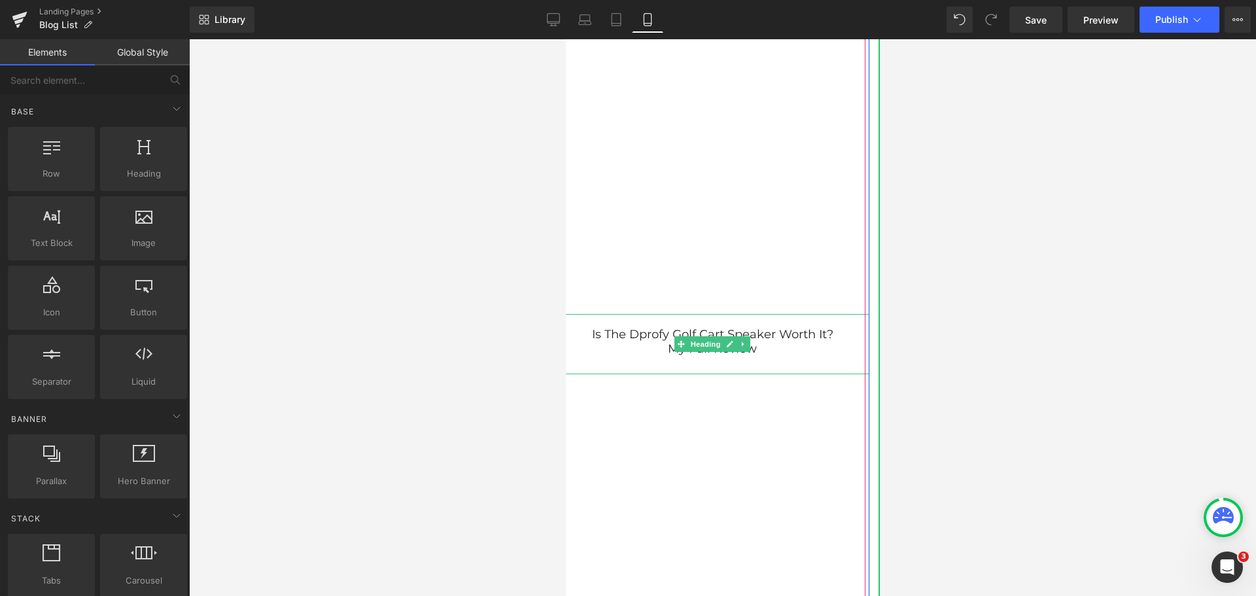
click at [755, 362] on div at bounding box center [712, 365] width 314 height 18
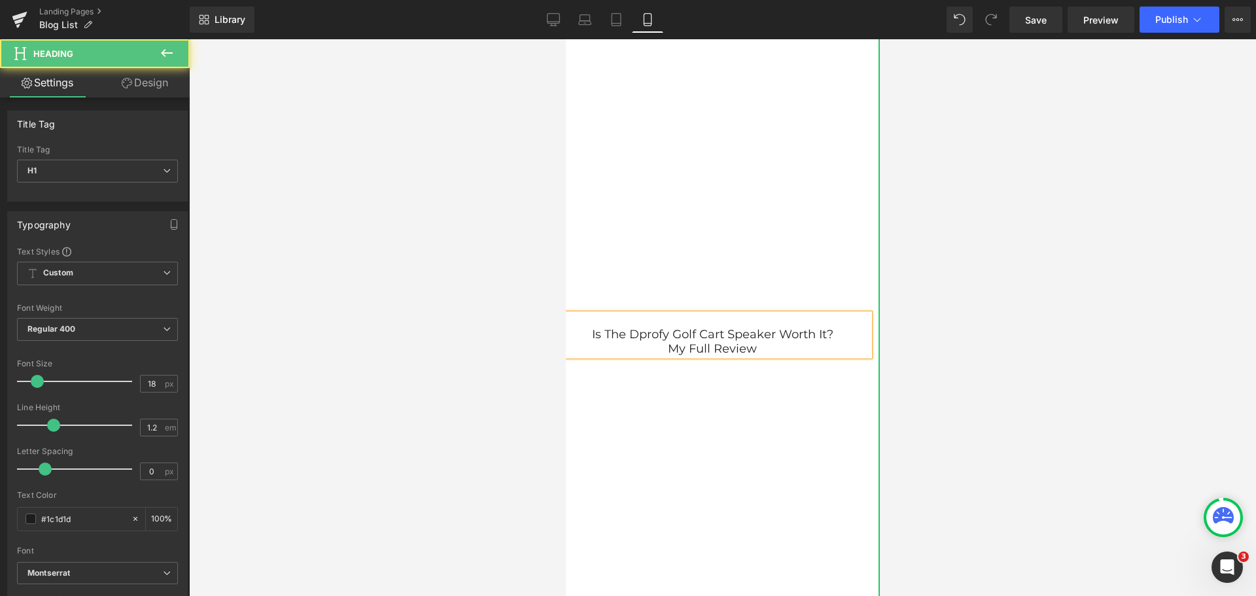
click at [582, 331] on h1 "Is the Dprofy Golf Cart Speaker Worth It?" at bounding box center [712, 335] width 314 height 14
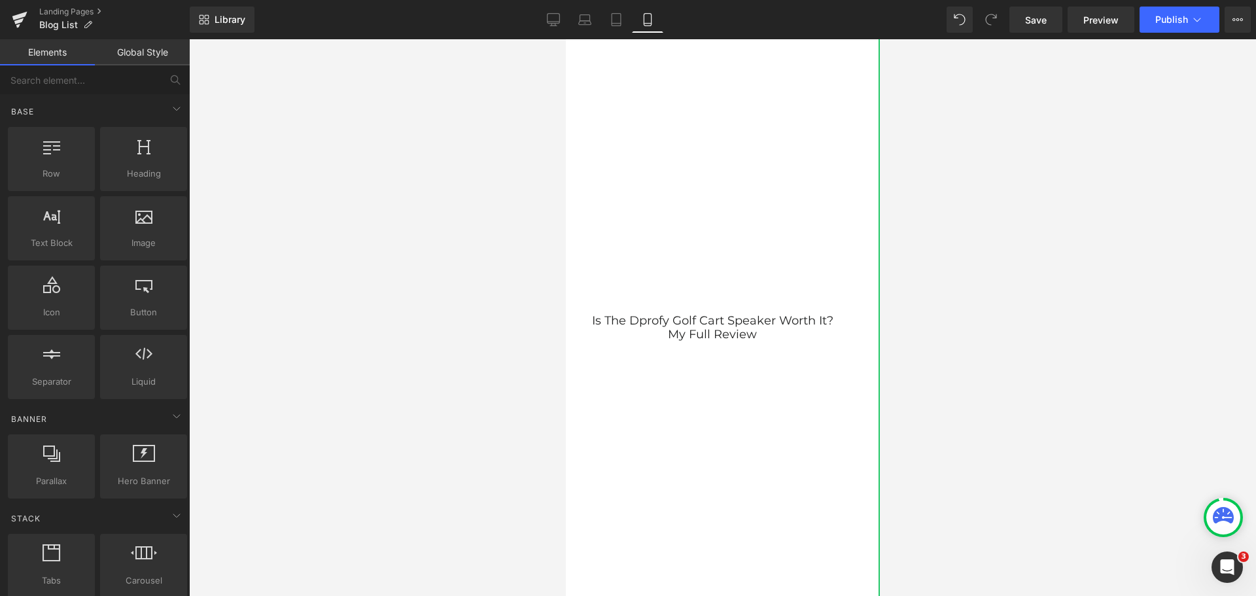
drag, startPoint x: 1166, startPoint y: 352, endPoint x: 1114, endPoint y: 352, distance: 51.7
click at [1166, 352] on div at bounding box center [722, 317] width 1067 height 557
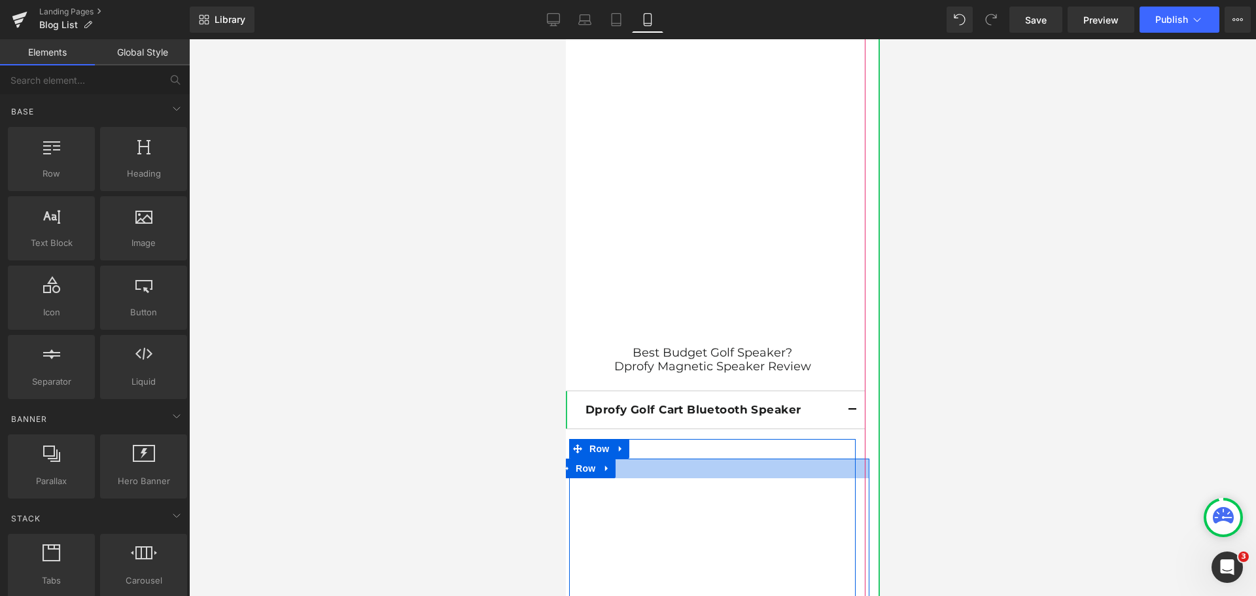
scroll to position [4711, 0]
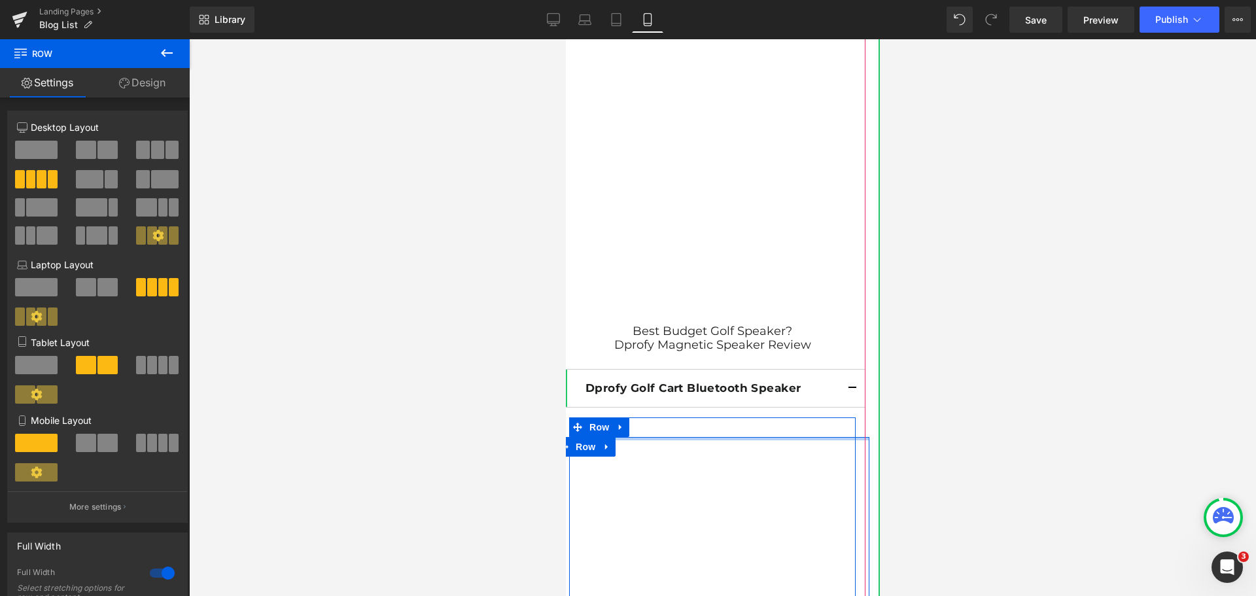
drag, startPoint x: 735, startPoint y: 452, endPoint x: 737, endPoint y: 431, distance: 21.0
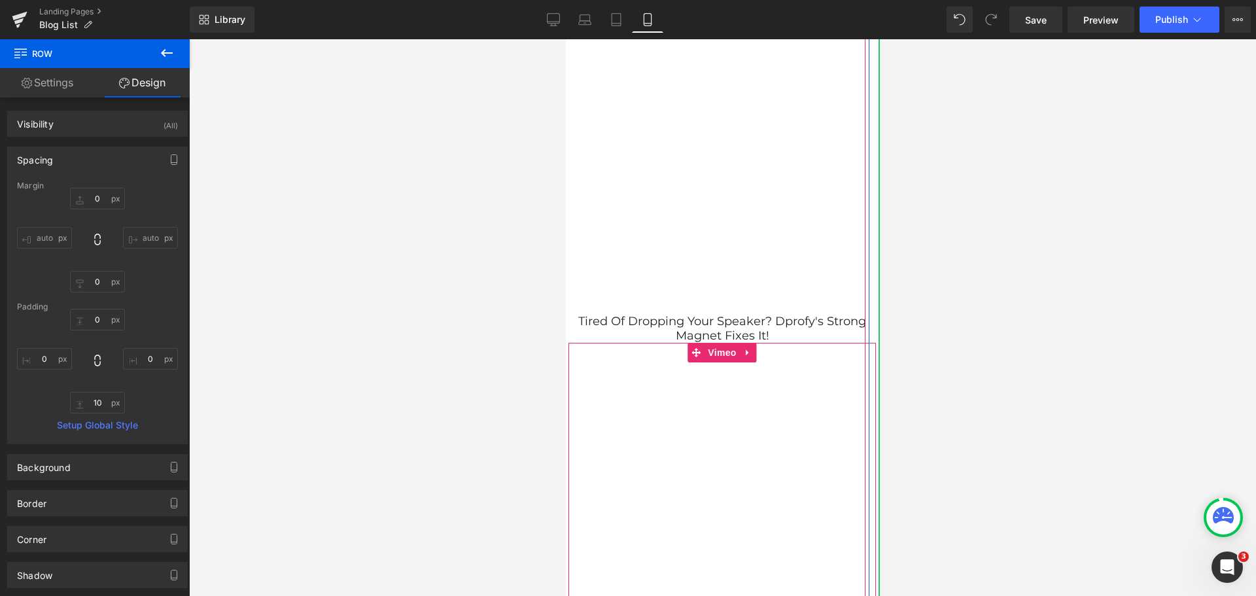
scroll to position [1766, 0]
click at [769, 320] on span "Tired of Dropping Your Speaker? Dprofy's Strong Magnet Fixes It!" at bounding box center [722, 329] width 288 height 29
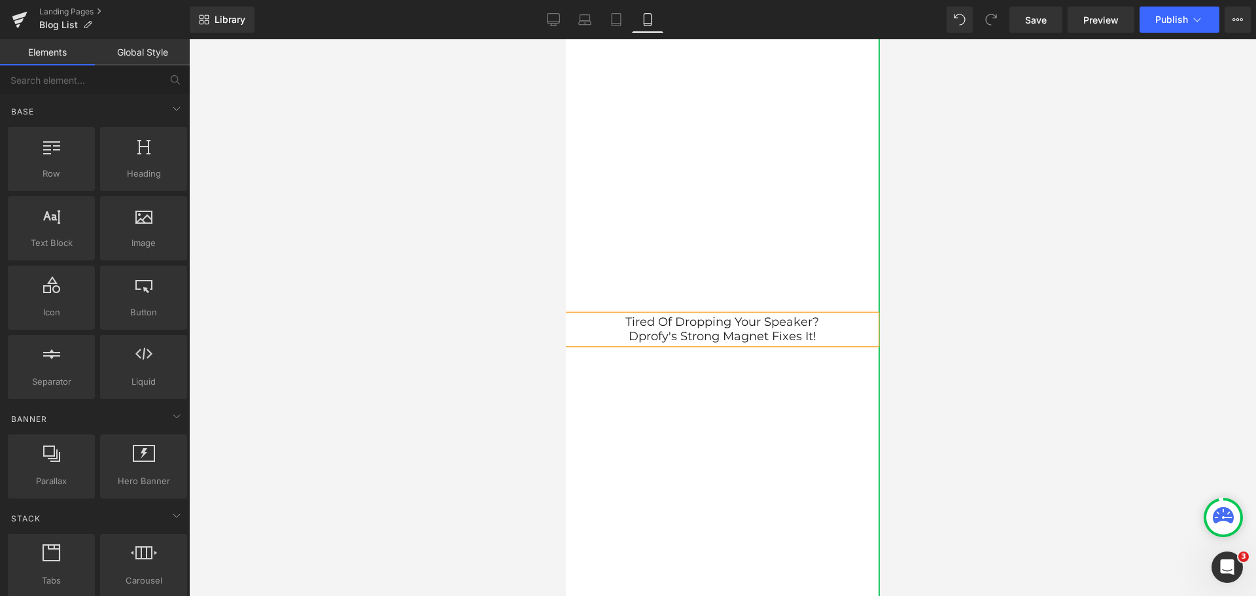
click at [1007, 346] on div at bounding box center [722, 317] width 1067 height 557
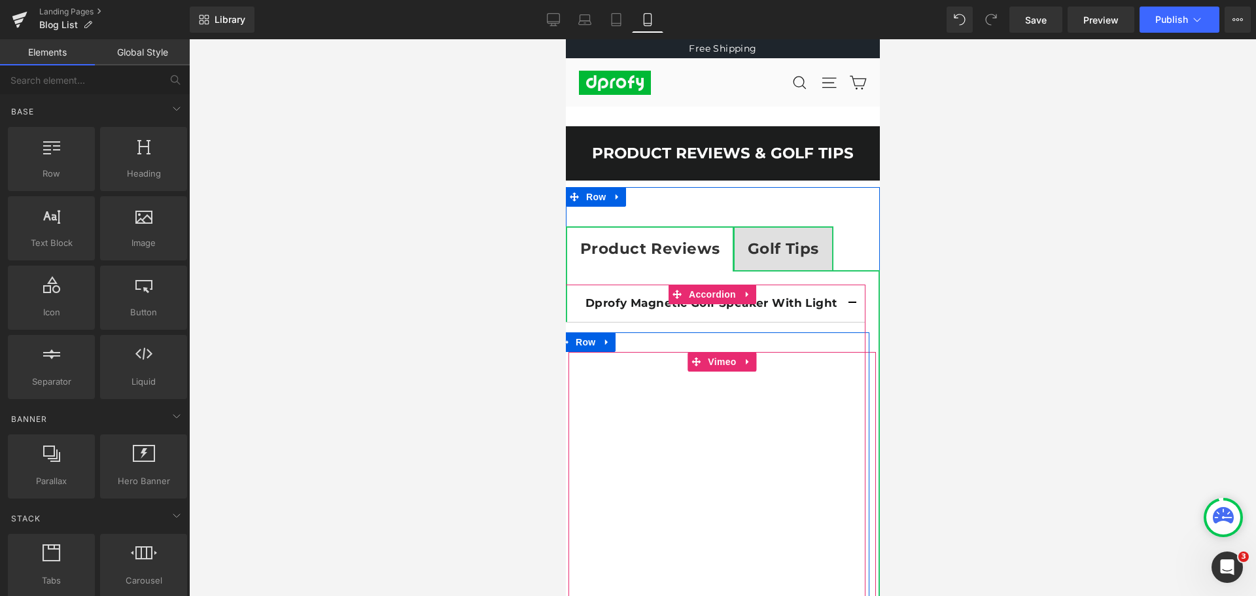
scroll to position [0, 0]
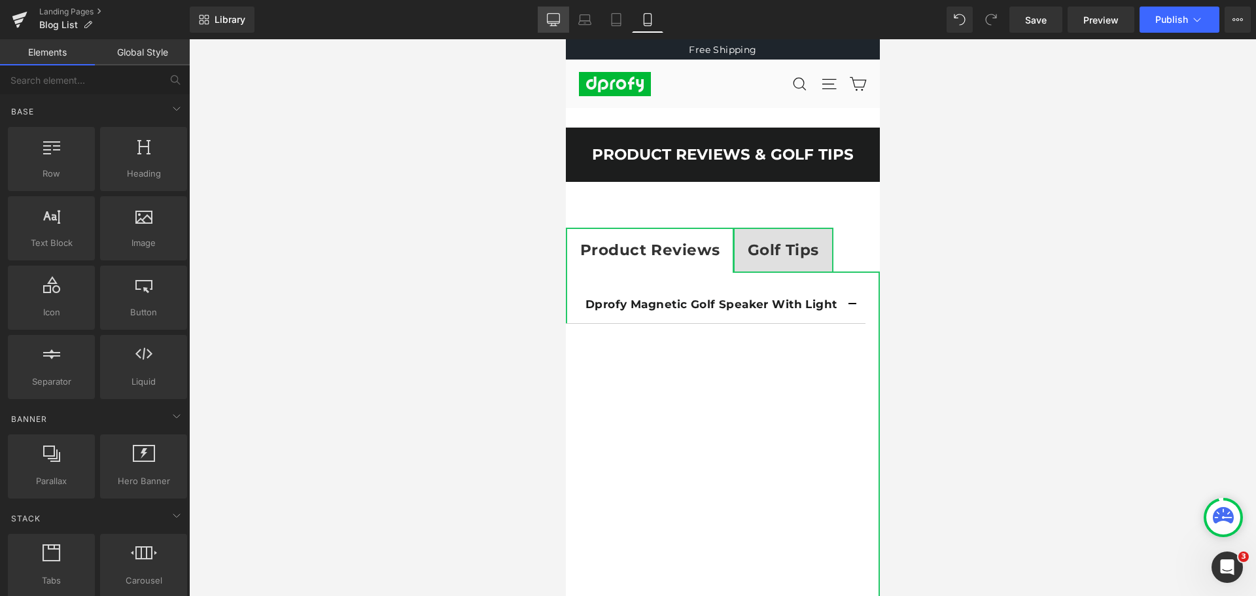
click at [554, 18] on icon at bounding box center [553, 19] width 13 height 13
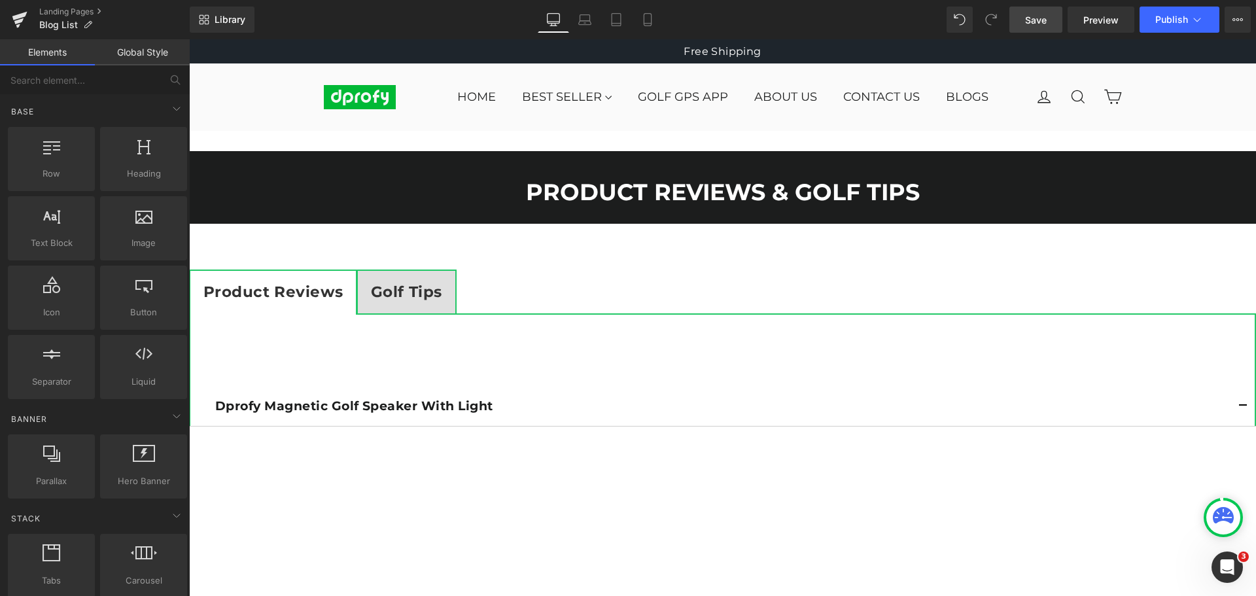
click at [1036, 26] on span "Save" at bounding box center [1036, 20] width 22 height 14
click at [1036, 20] on span "Save" at bounding box center [1036, 20] width 22 height 14
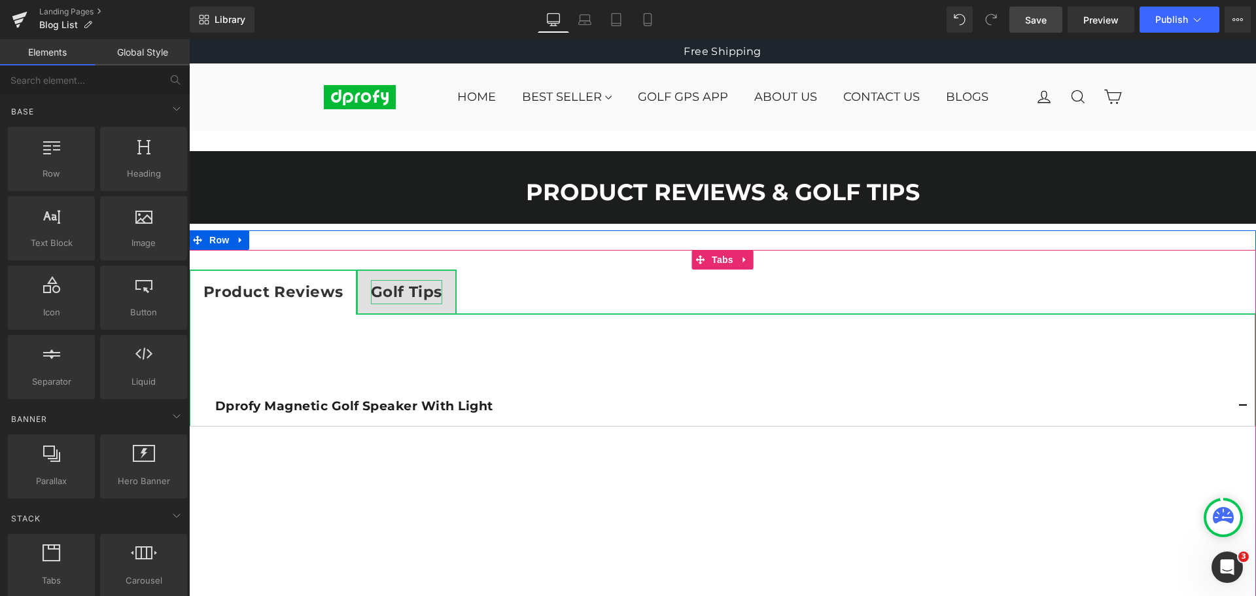
click at [400, 296] on strong "Golf Tips" at bounding box center [406, 292] width 71 height 18
click at [405, 294] on strong "Golf Tips" at bounding box center [406, 292] width 71 height 18
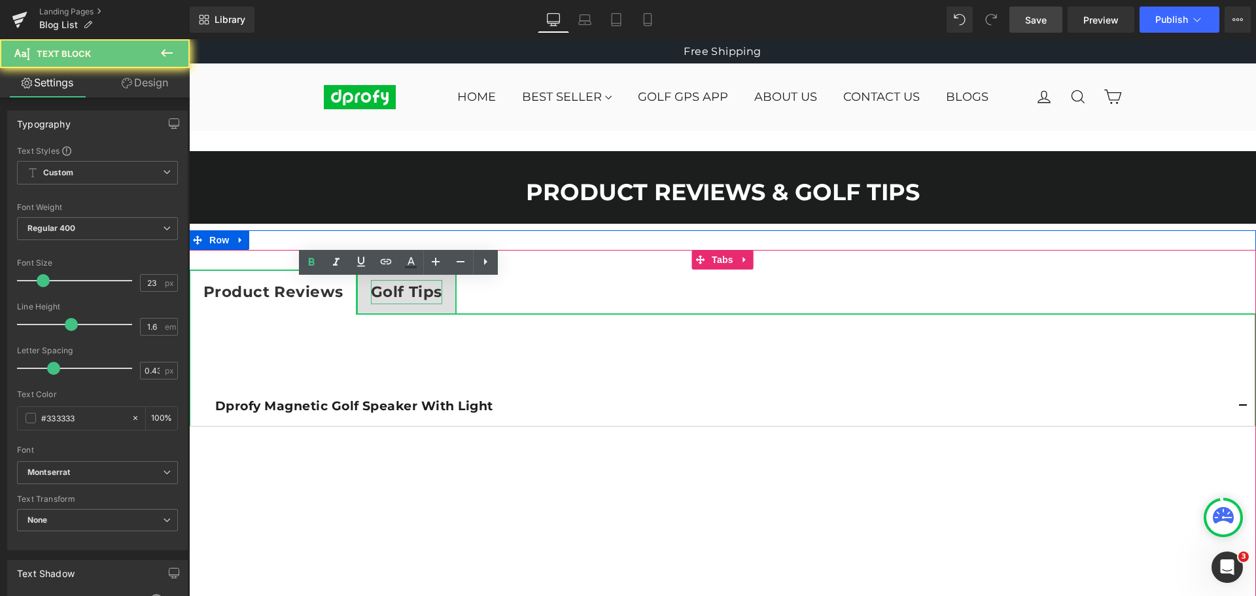
click at [497, 295] on ul "Product Reviews Text Block Golf Tips Text Block" at bounding box center [722, 292] width 1067 height 45
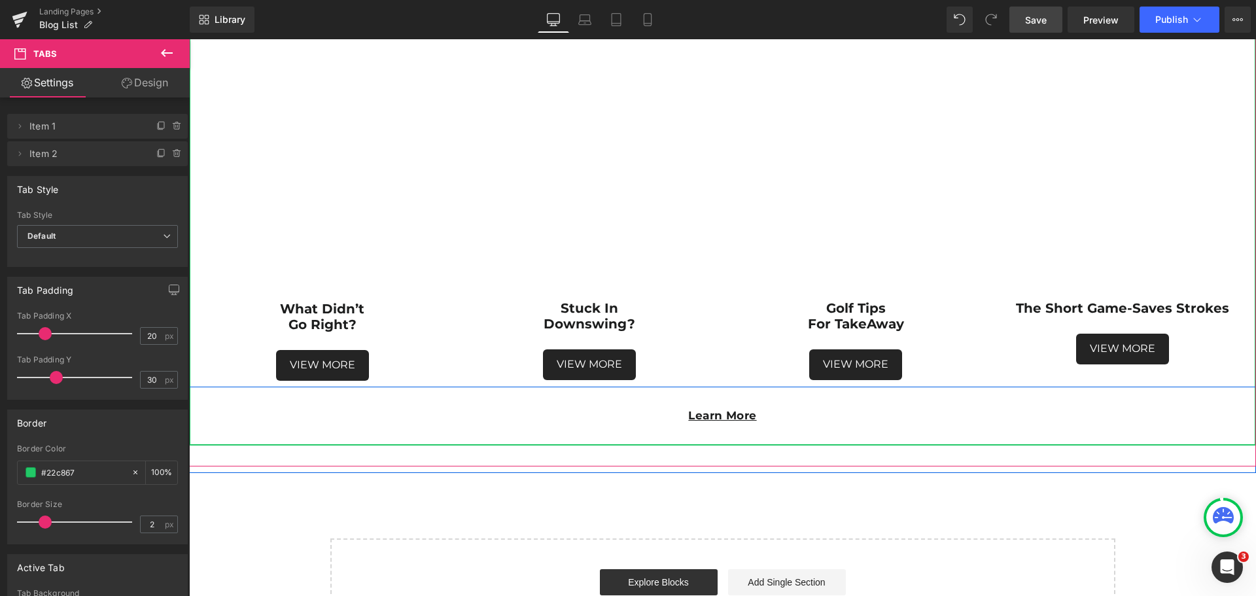
scroll to position [3271, 0]
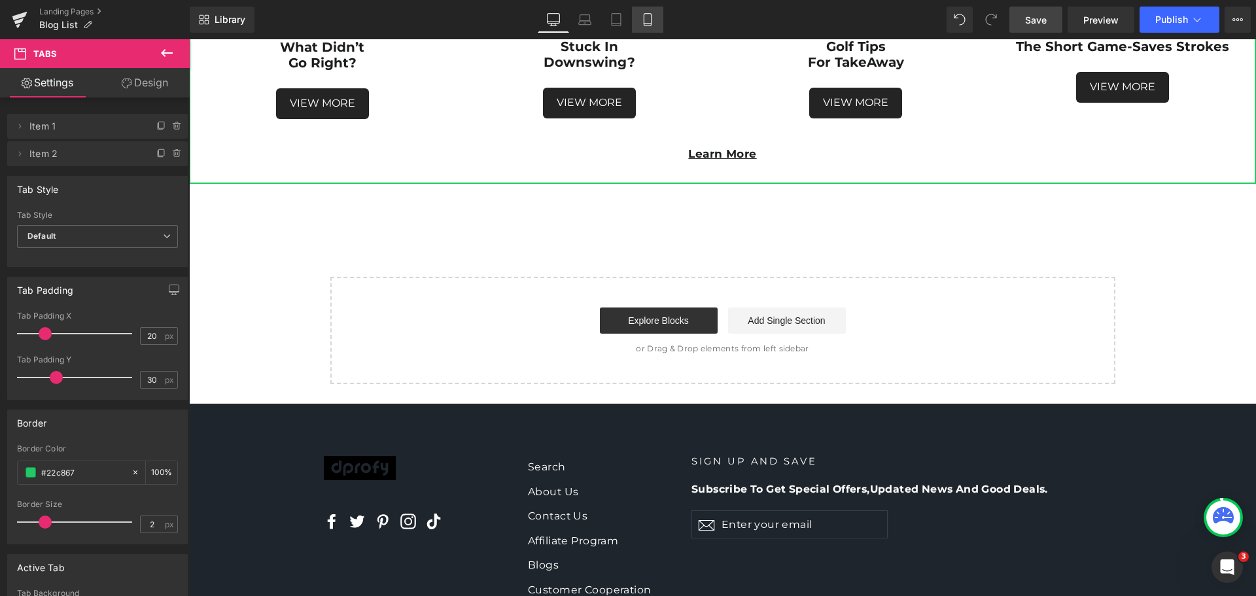
click at [648, 26] on icon at bounding box center [647, 20] width 7 height 12
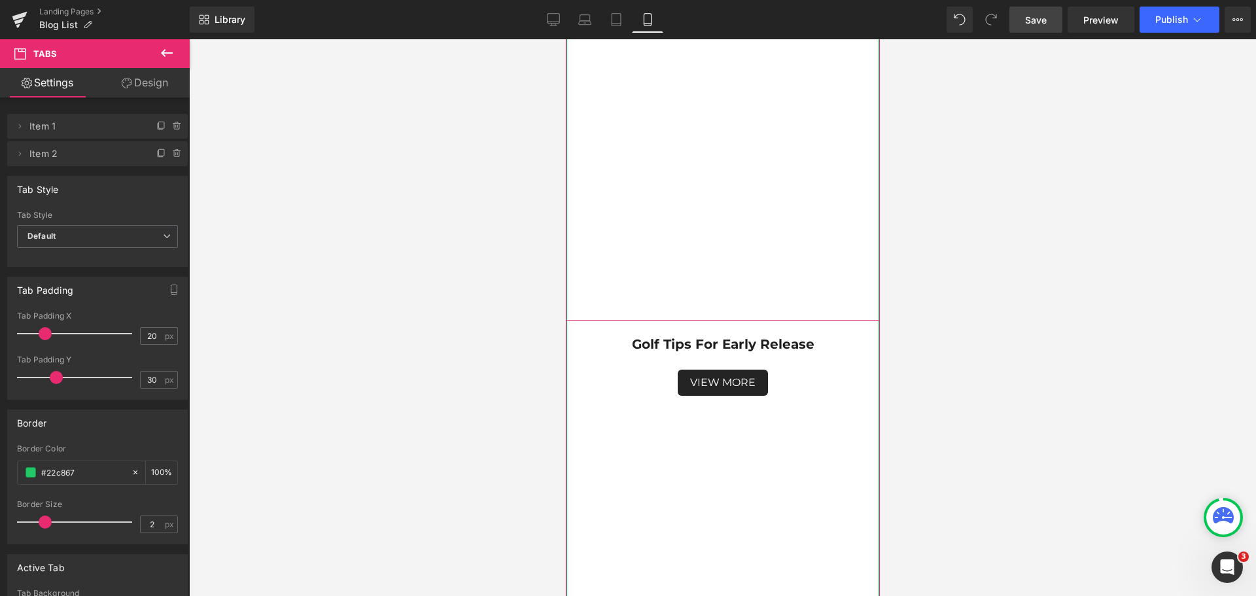
scroll to position [589, 0]
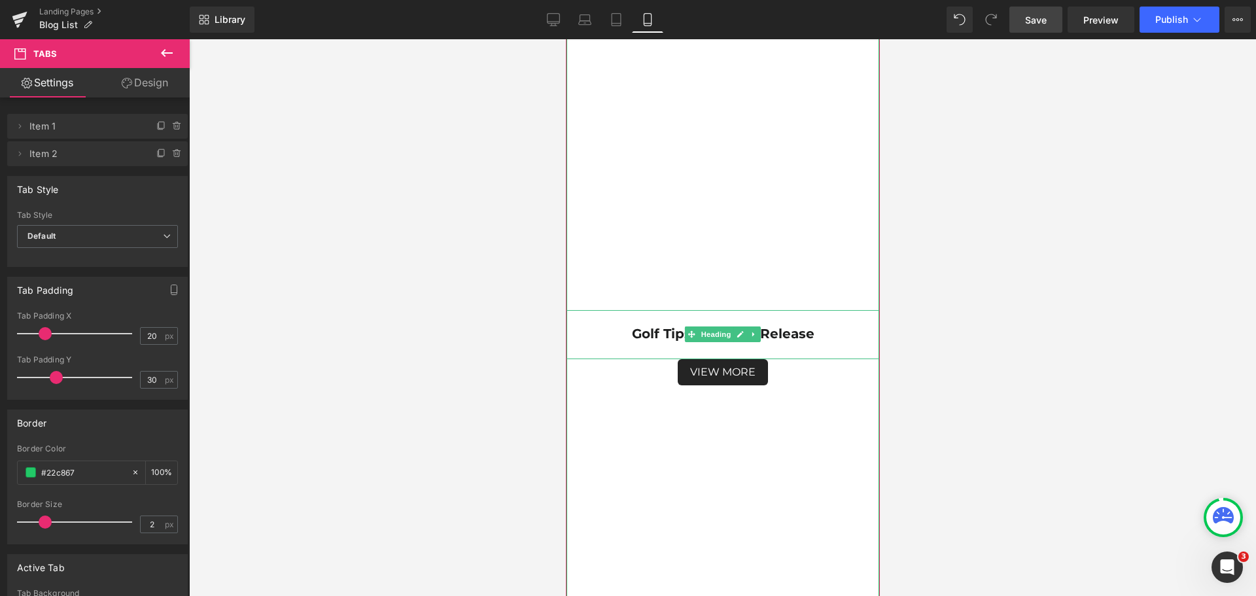
click at [803, 336] on strong "Golf Tips For Early Release" at bounding box center [722, 334] width 183 height 16
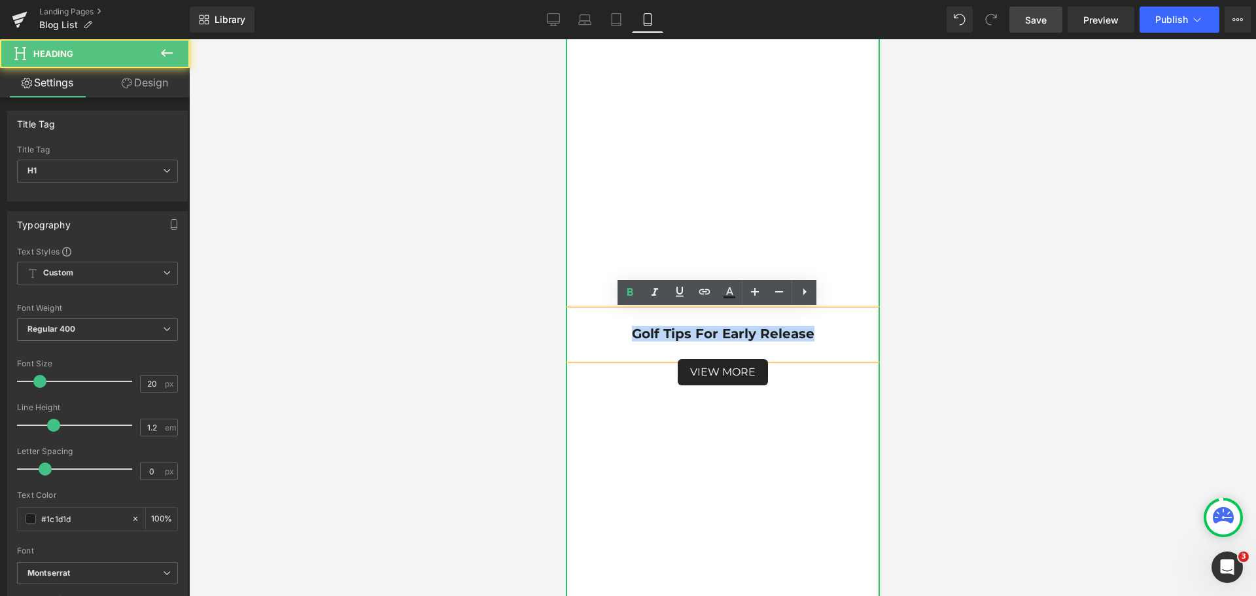
drag, startPoint x: 810, startPoint y: 333, endPoint x: 605, endPoint y: 333, distance: 205.4
click at [605, 333] on h1 "Golf Tips For Early Release" at bounding box center [722, 334] width 314 height 16
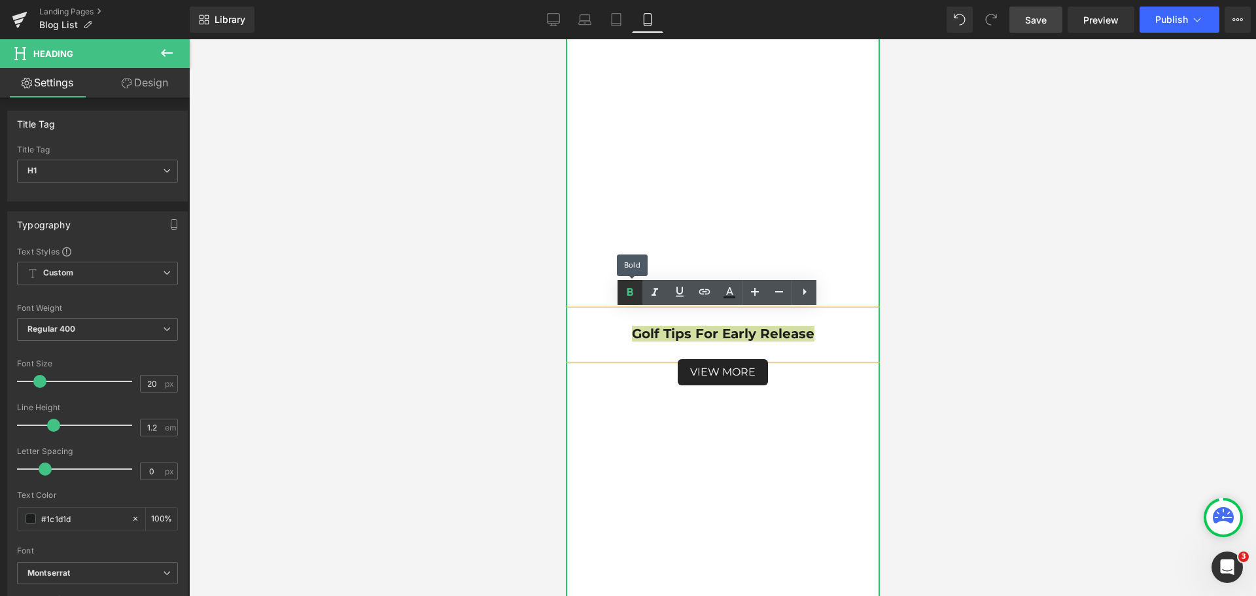
click at [627, 292] on icon at bounding box center [630, 293] width 16 height 16
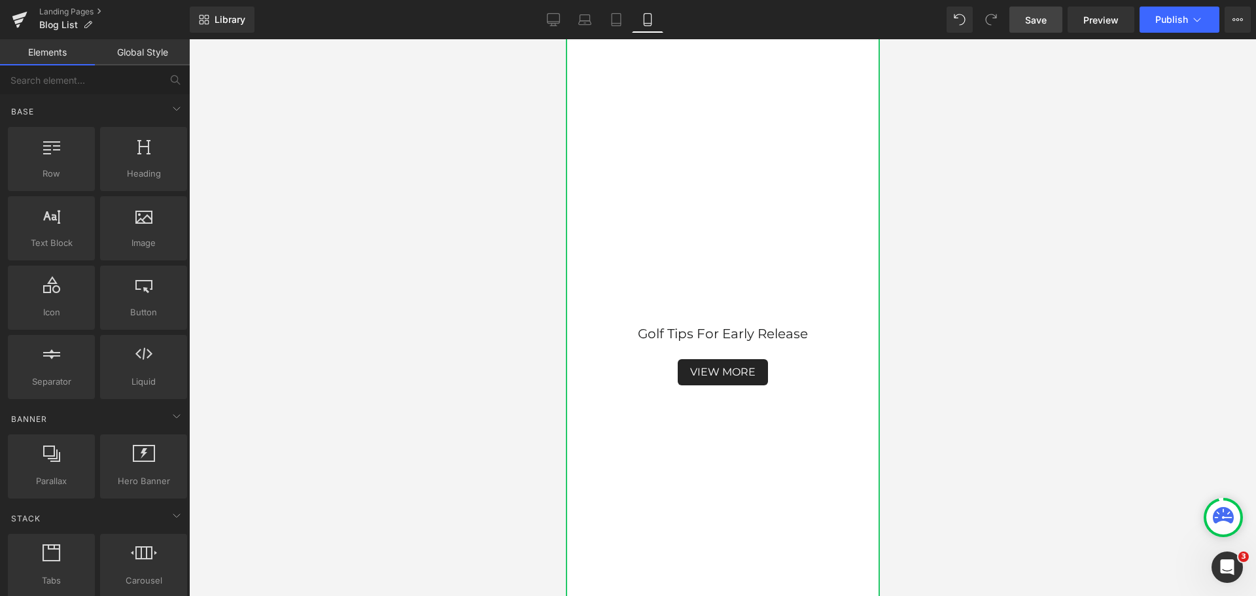
click at [980, 331] on div at bounding box center [722, 317] width 1067 height 557
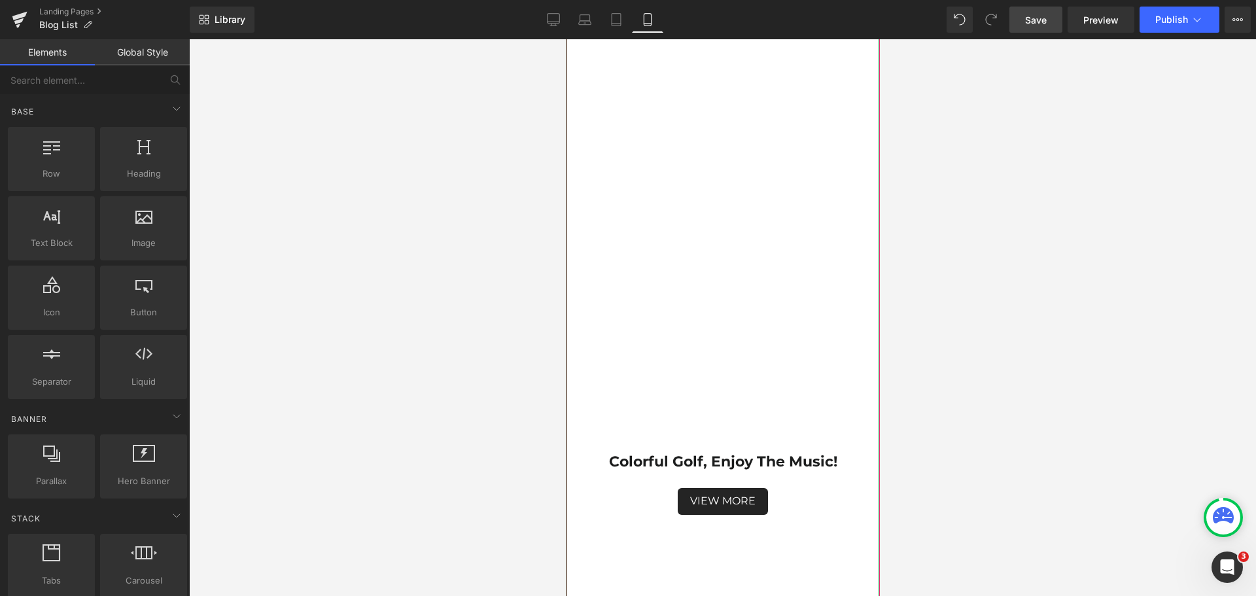
scroll to position [1243, 0]
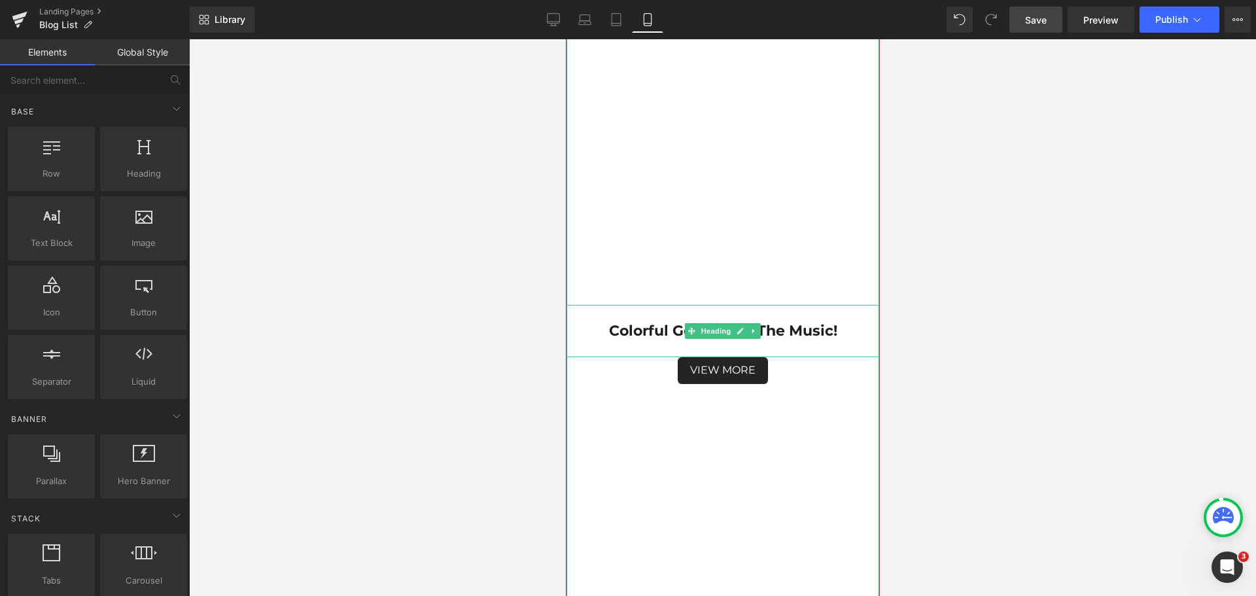
click at [839, 335] on h1 "Colorful Golf, Enjoy The Music!" at bounding box center [722, 331] width 314 height 17
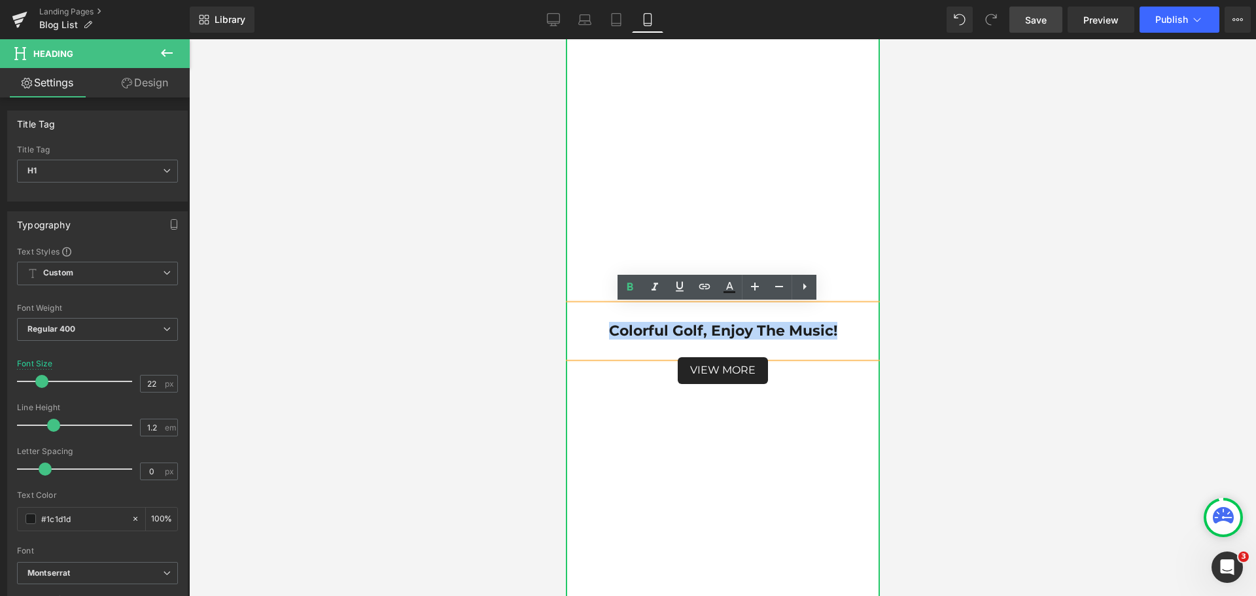
drag, startPoint x: 837, startPoint y: 330, endPoint x: 601, endPoint y: 330, distance: 235.5
click at [601, 330] on h1 "Colorful Golf, Enjoy The Music!" at bounding box center [722, 331] width 314 height 17
click at [625, 296] on link at bounding box center [630, 287] width 25 height 25
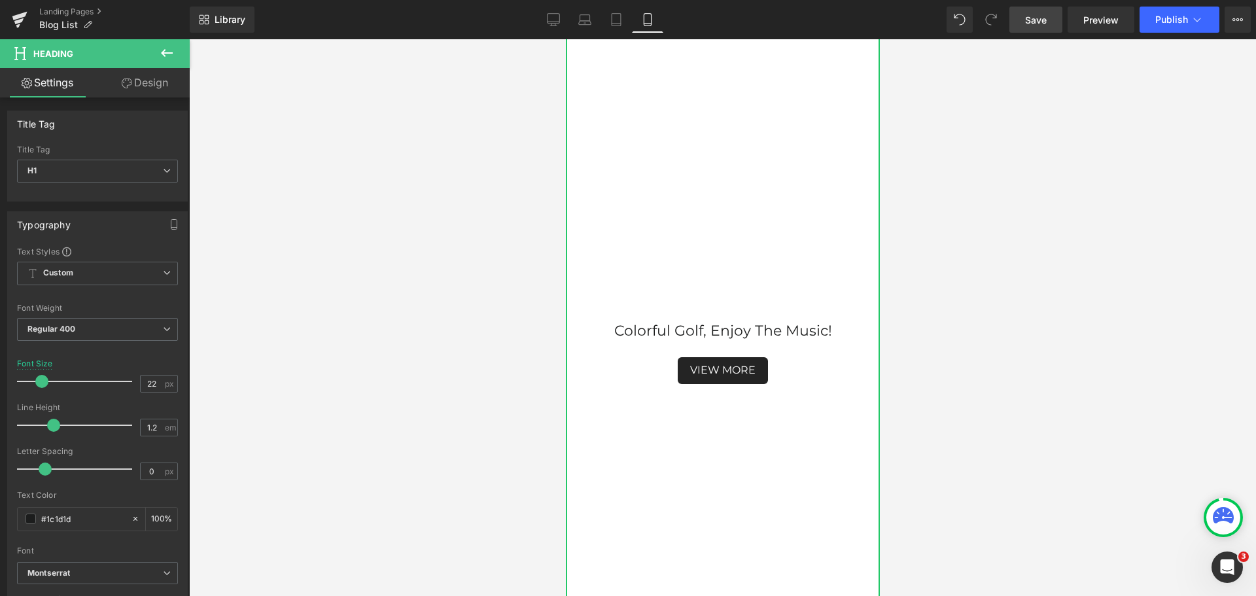
drag, startPoint x: 1013, startPoint y: 374, endPoint x: 892, endPoint y: 399, distance: 122.9
click at [1013, 374] on div at bounding box center [722, 317] width 1067 height 557
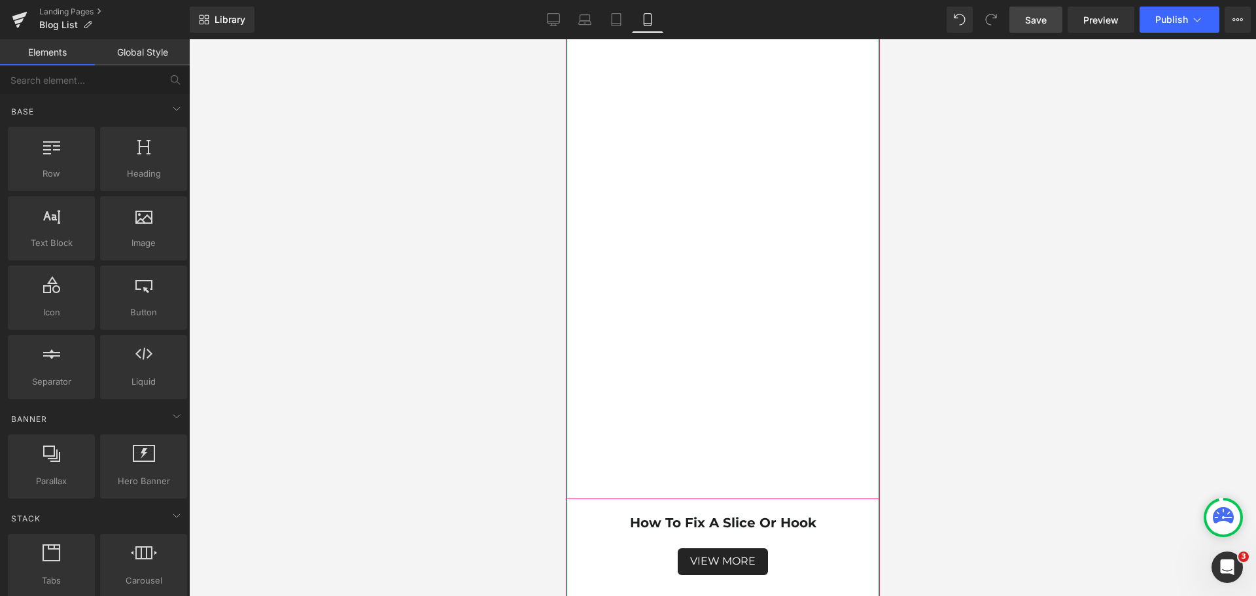
scroll to position [1832, 0]
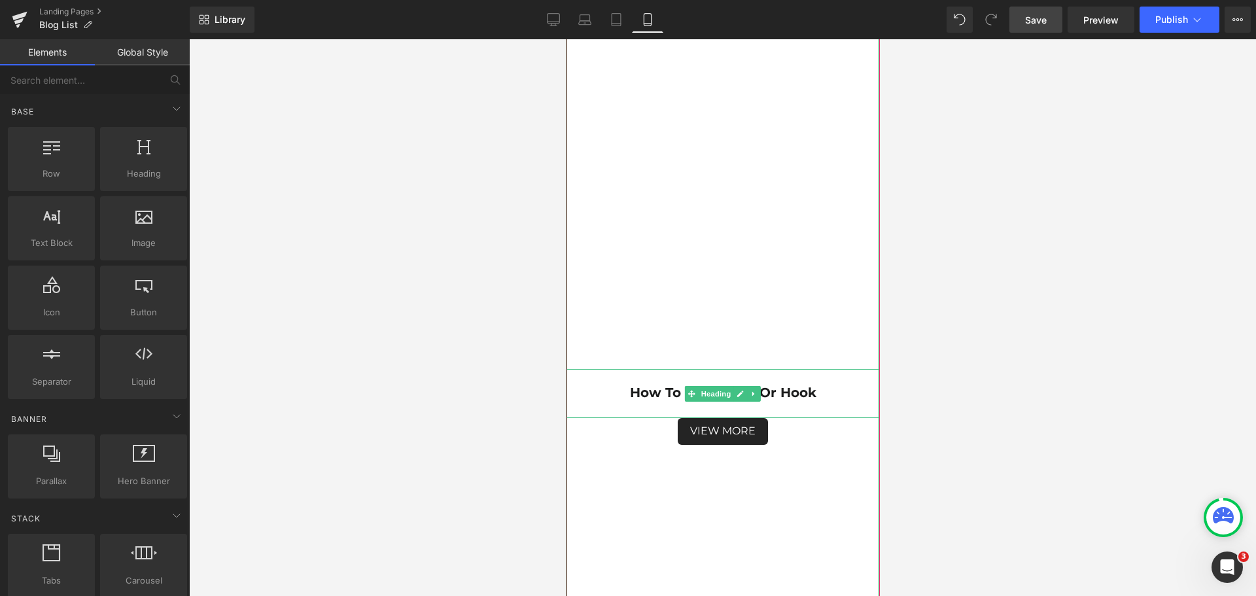
click at [815, 396] on h1 "How to Fix a Slice or Hook" at bounding box center [722, 393] width 314 height 16
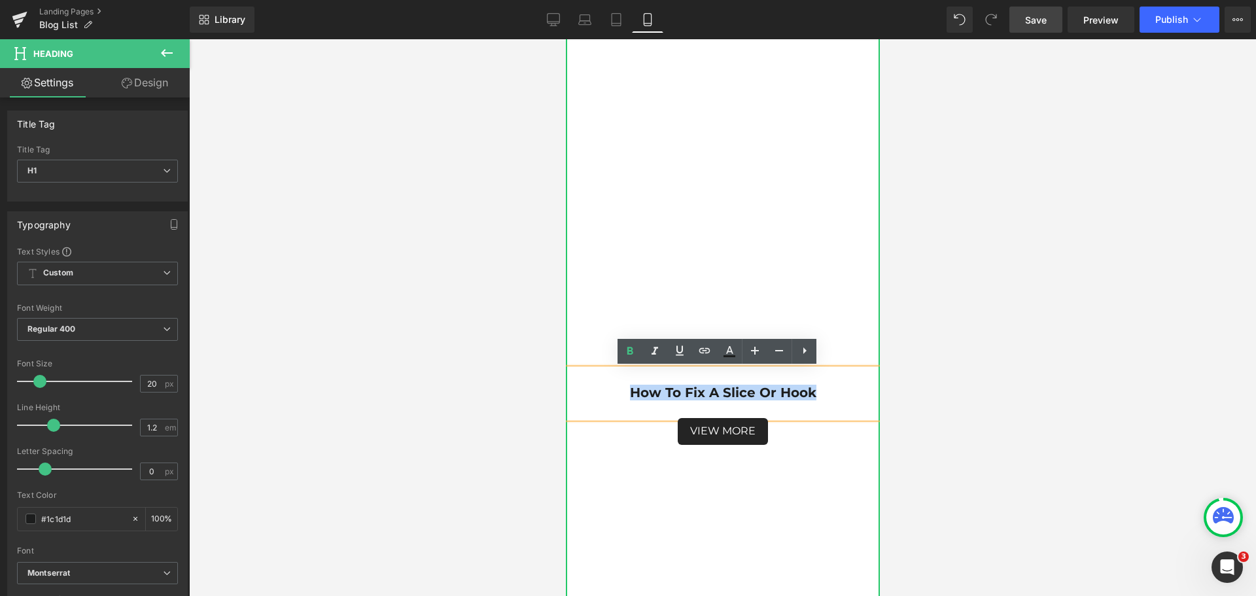
drag, startPoint x: 815, startPoint y: 389, endPoint x: 614, endPoint y: 369, distance: 201.9
click at [610, 388] on h1 "How to Fix a Slice or Hook" at bounding box center [722, 393] width 314 height 16
drag, startPoint x: 625, startPoint y: 353, endPoint x: 645, endPoint y: 362, distance: 21.7
click at [625, 353] on icon at bounding box center [630, 351] width 16 height 16
click at [1023, 377] on div at bounding box center [722, 317] width 1067 height 557
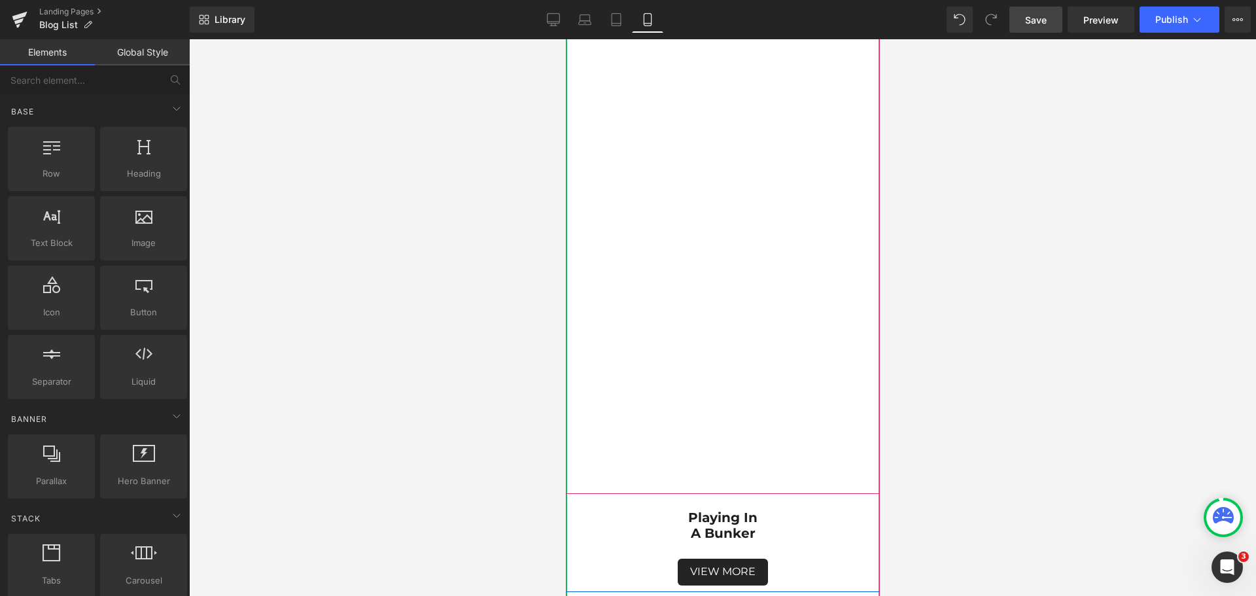
scroll to position [2421, 0]
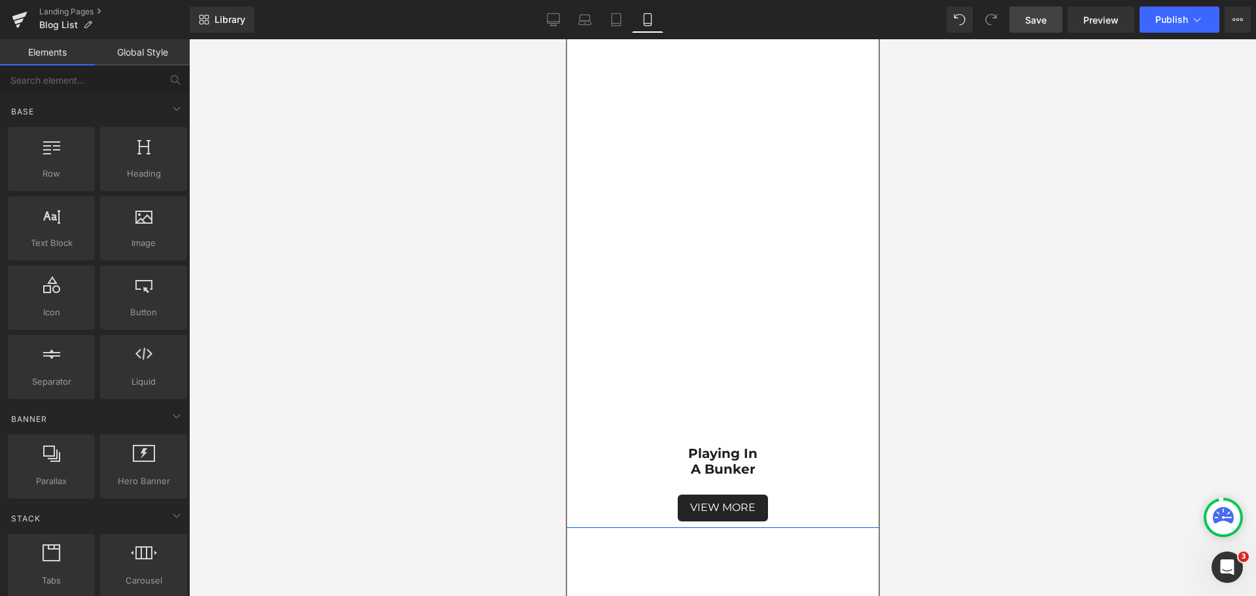
click at [757, 467] on h1 "a bunker" at bounding box center [722, 469] width 314 height 16
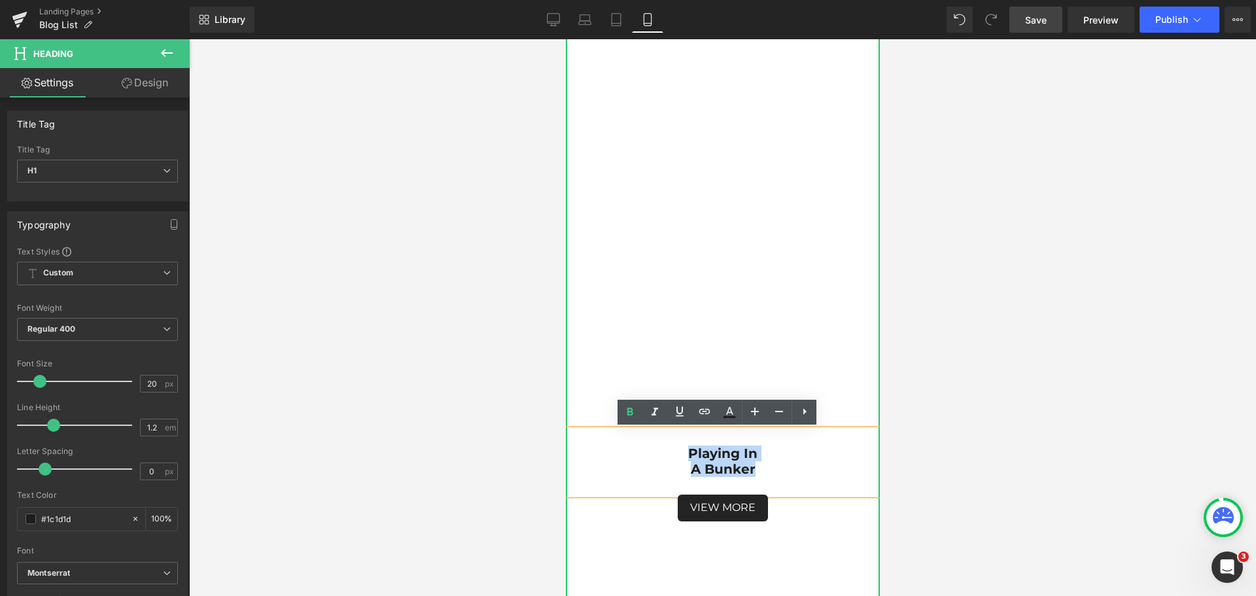
drag, startPoint x: 765, startPoint y: 470, endPoint x: 678, endPoint y: 453, distance: 88.7
click at [678, 453] on div "playing in a bunker" at bounding box center [722, 462] width 314 height 65
click at [633, 415] on icon at bounding box center [630, 412] width 16 height 16
click at [692, 472] on span "a bunker" at bounding box center [722, 469] width 61 height 16
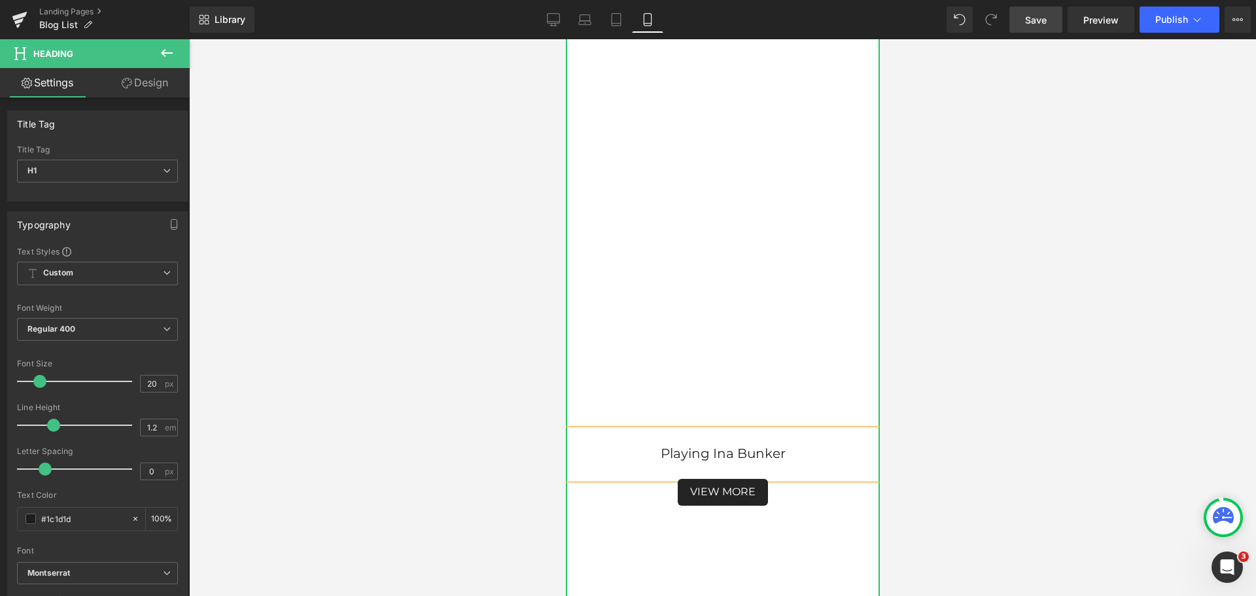
click at [1004, 459] on div at bounding box center [722, 317] width 1067 height 557
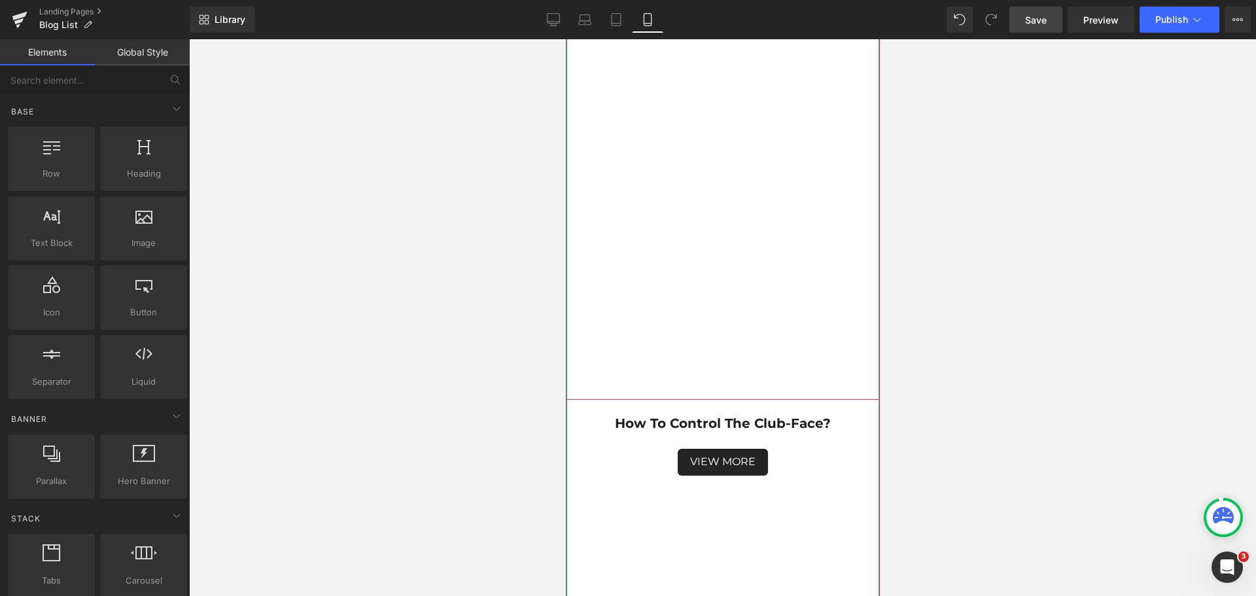
scroll to position [3206, 0]
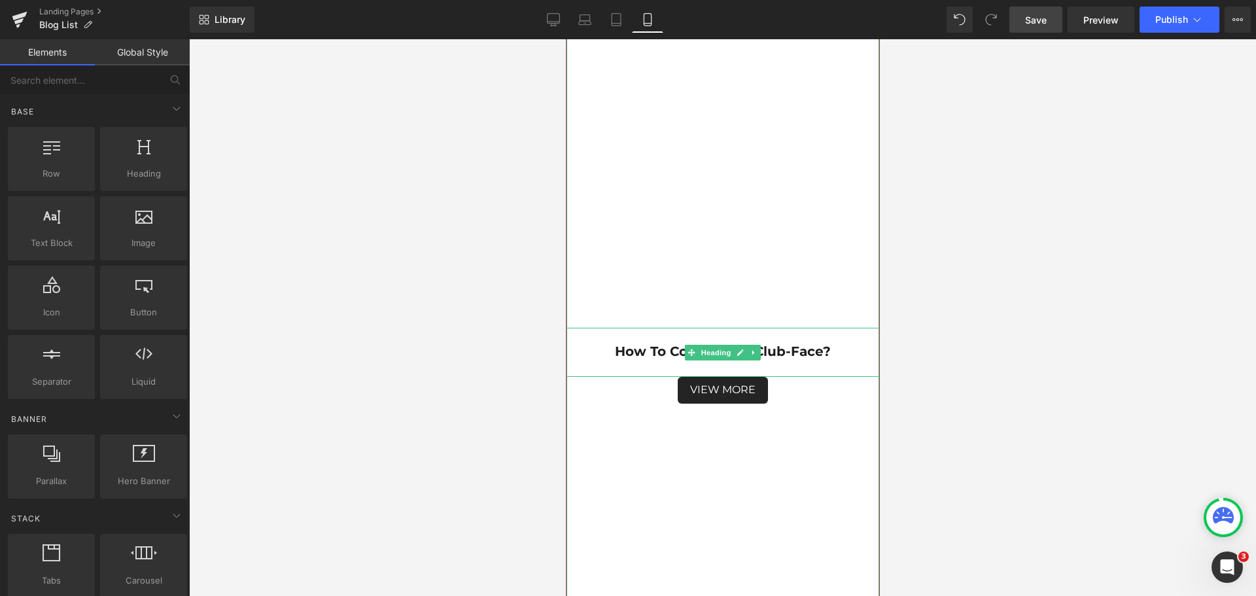
click at [801, 354] on strong "How to control the club-face?" at bounding box center [722, 351] width 216 height 16
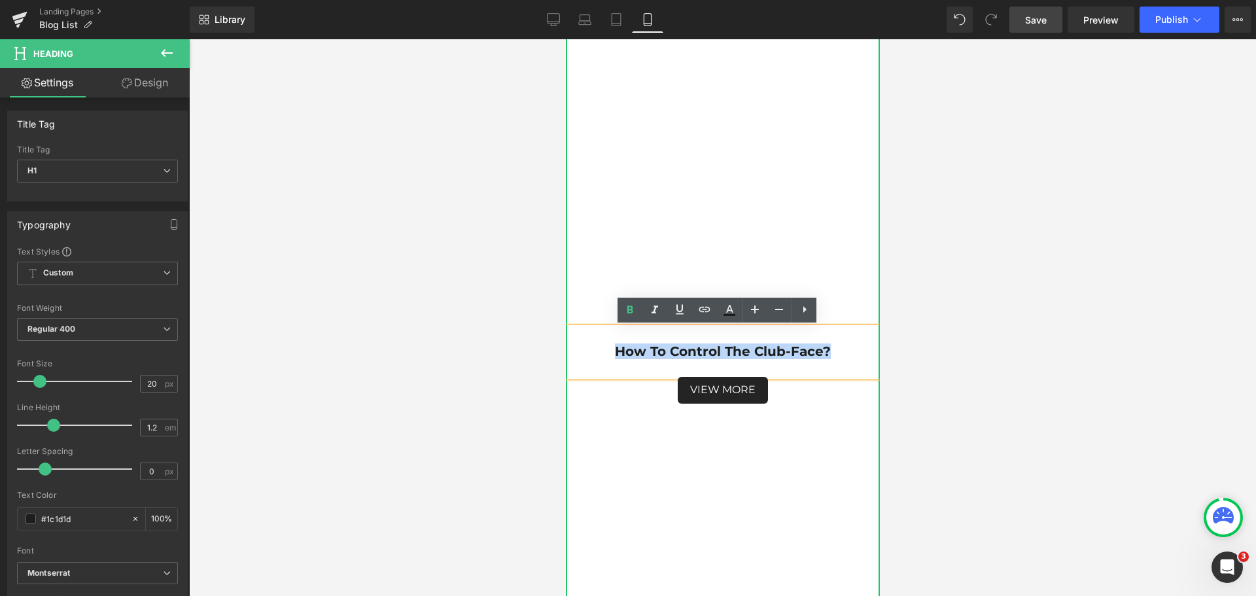
drag, startPoint x: 824, startPoint y: 347, endPoint x: 611, endPoint y: 347, distance: 212.6
click at [611, 347] on h1 "How to control the club-face?" at bounding box center [722, 351] width 314 height 16
click at [627, 317] on icon at bounding box center [630, 310] width 16 height 16
click at [1089, 398] on div at bounding box center [722, 317] width 1067 height 557
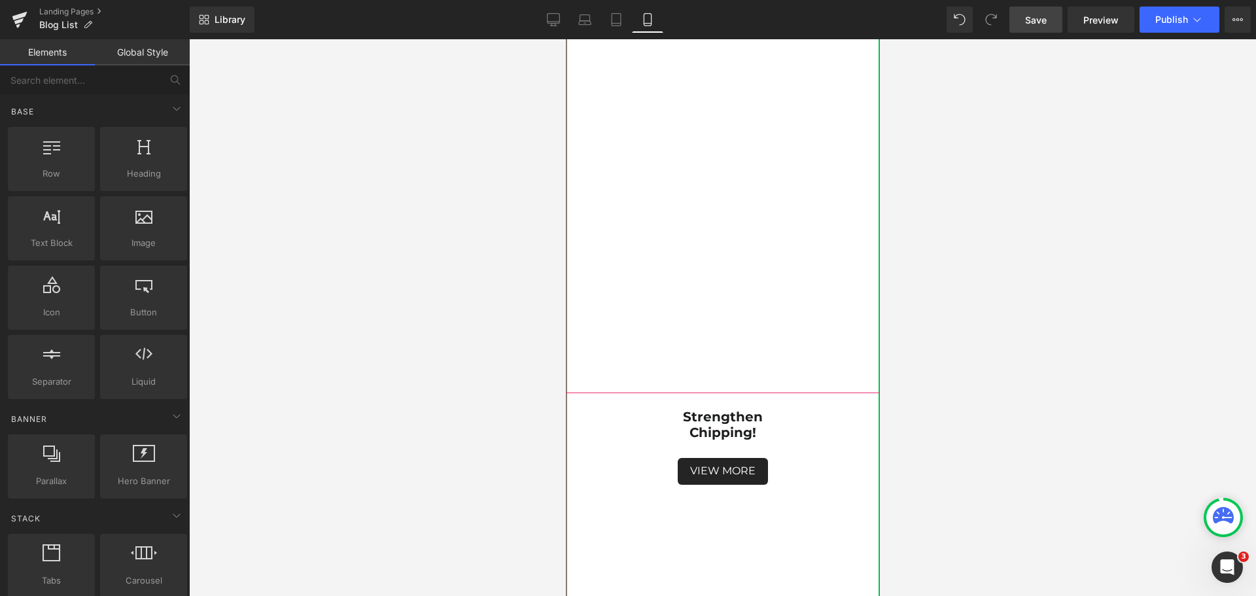
scroll to position [3860, 0]
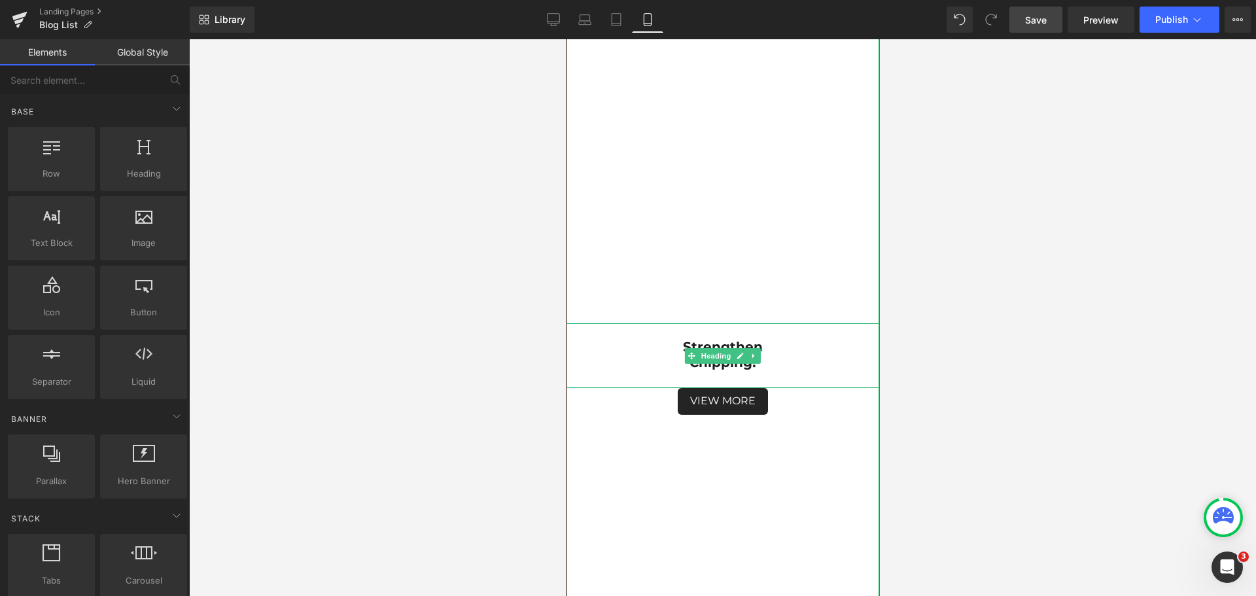
click at [741, 368] on strong "Chipping!" at bounding box center [722, 363] width 67 height 16
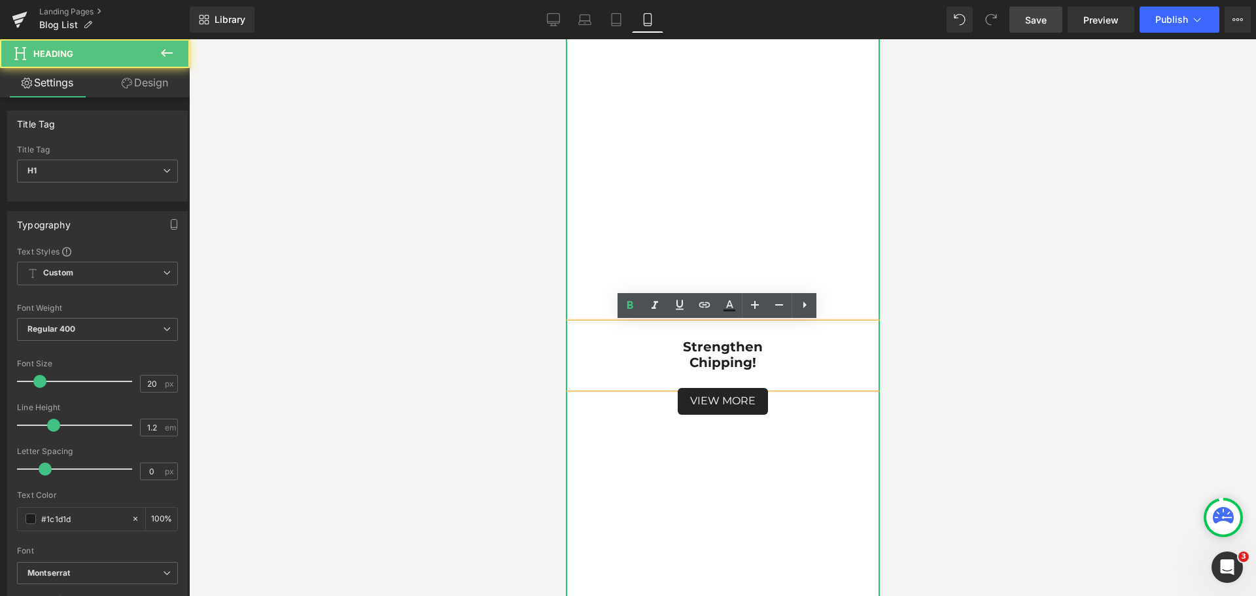
click at [677, 365] on h1 "Chipping!" at bounding box center [722, 363] width 314 height 16
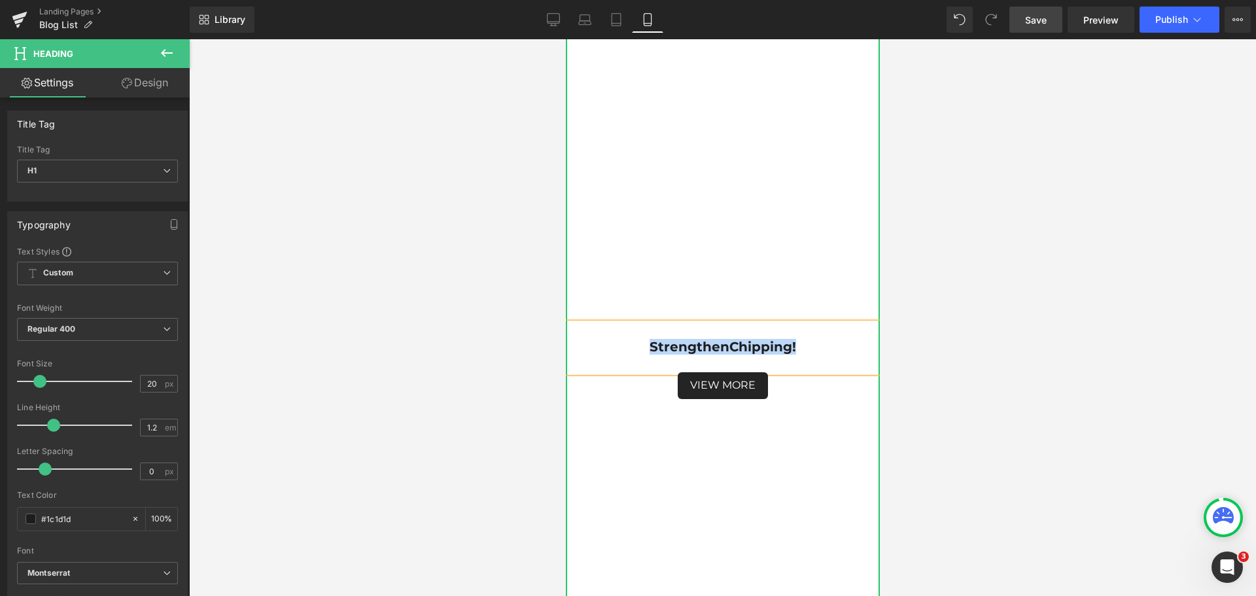
drag, startPoint x: 642, startPoint y: 347, endPoint x: 791, endPoint y: 347, distance: 148.5
click at [791, 347] on h1 "Strengthen Chipping!" at bounding box center [722, 347] width 314 height 16
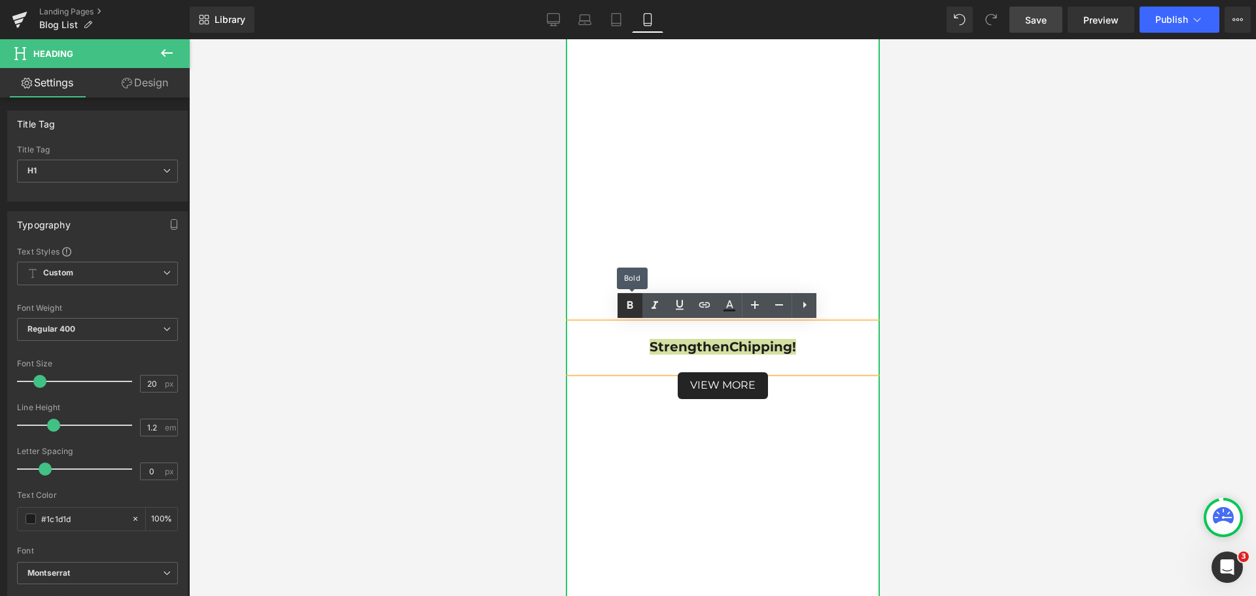
click at [632, 310] on icon at bounding box center [630, 306] width 16 height 16
click at [962, 396] on div at bounding box center [722, 317] width 1067 height 557
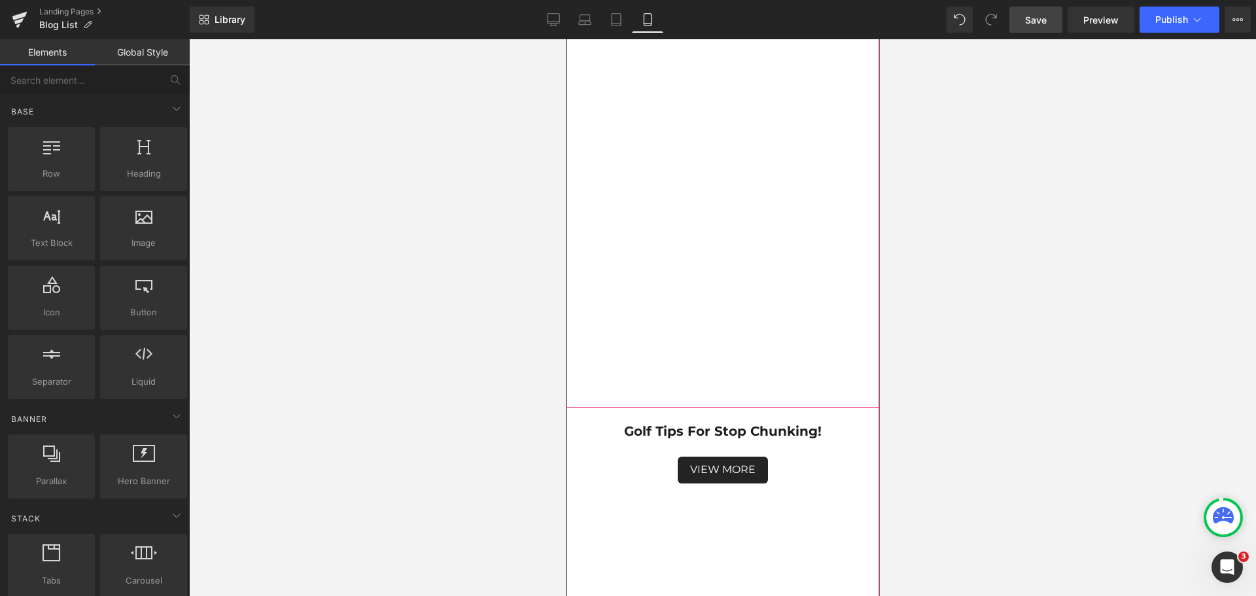
scroll to position [4449, 0]
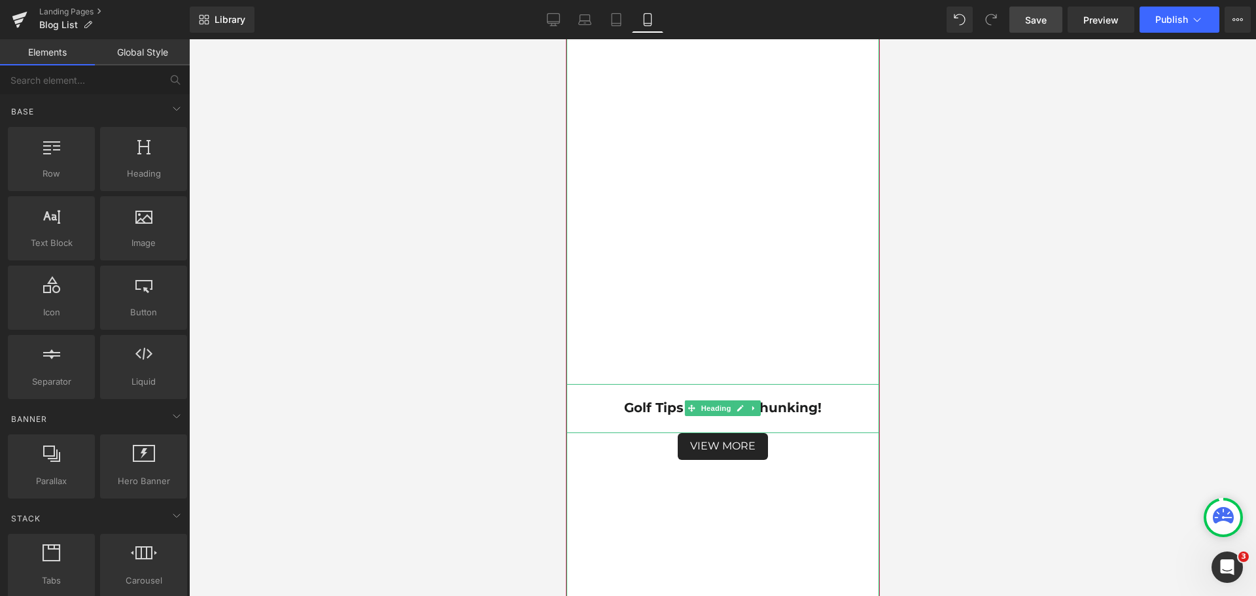
click at [798, 408] on strong "Golf Tips For Stop Chunking!" at bounding box center [723, 408] width 198 height 16
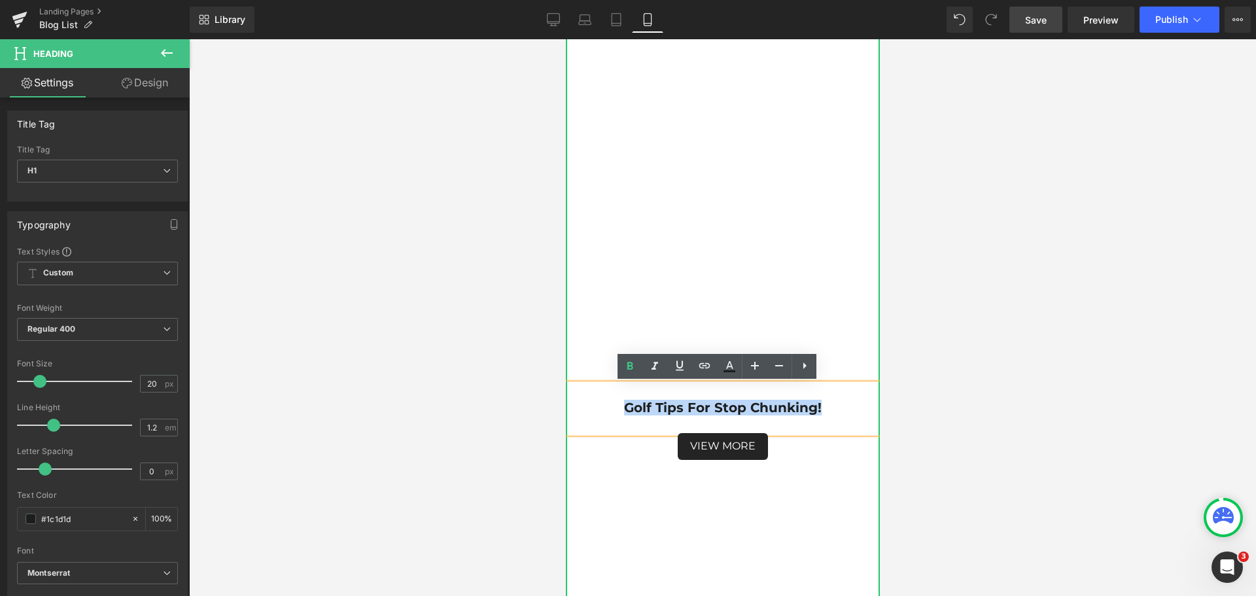
drag, startPoint x: 818, startPoint y: 408, endPoint x: 620, endPoint y: 404, distance: 198.3
click at [620, 404] on h1 "Golf Tips For Stop Chunking!" at bounding box center [722, 408] width 314 height 16
click at [627, 367] on icon at bounding box center [630, 367] width 16 height 16
click at [994, 415] on div at bounding box center [722, 317] width 1067 height 557
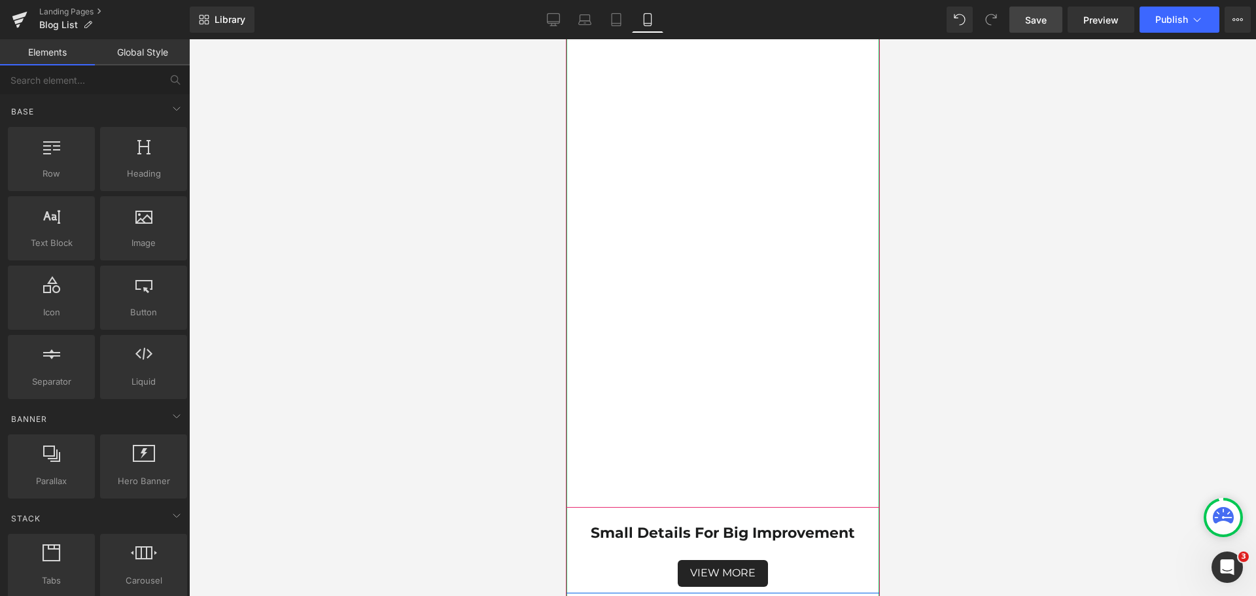
scroll to position [5038, 0]
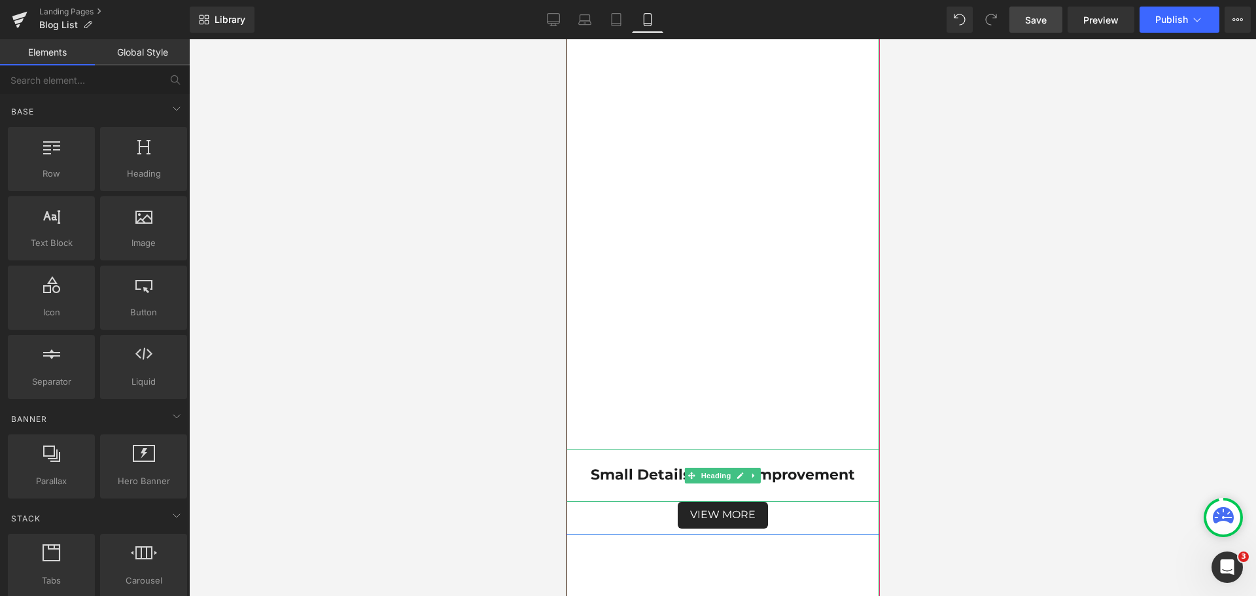
click at [807, 480] on strong "Small Details For Big Improvement" at bounding box center [722, 475] width 264 height 18
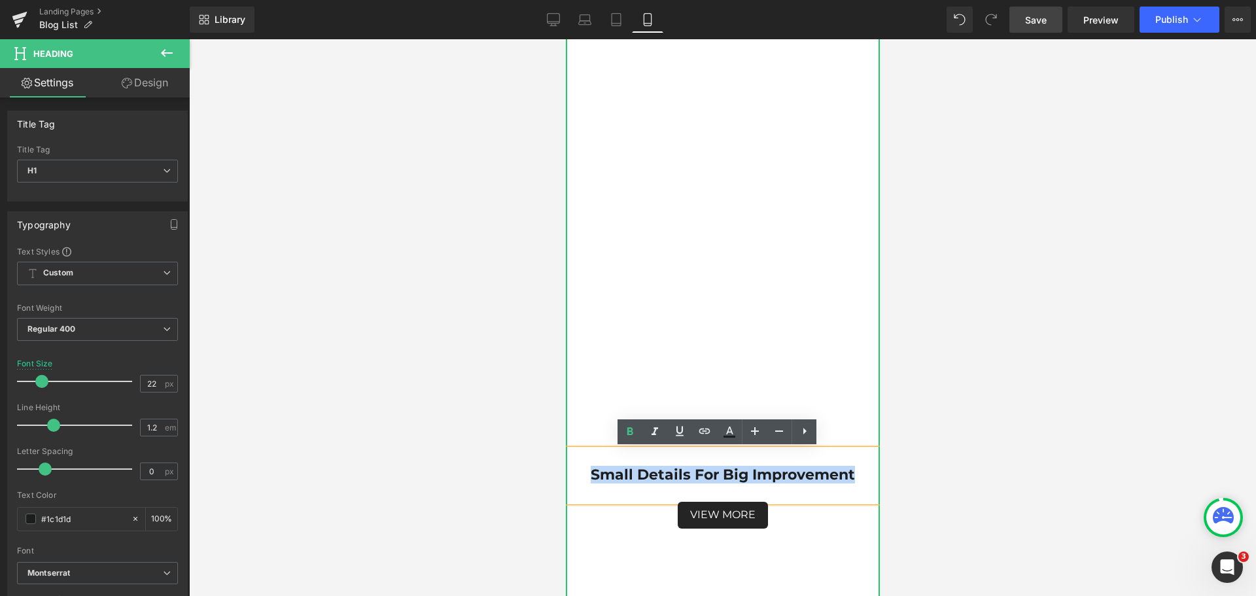
drag, startPoint x: 854, startPoint y: 476, endPoint x: 585, endPoint y: 476, distance: 268.9
click at [585, 476] on h1 "Small Details For Big Improvement" at bounding box center [722, 474] width 314 height 17
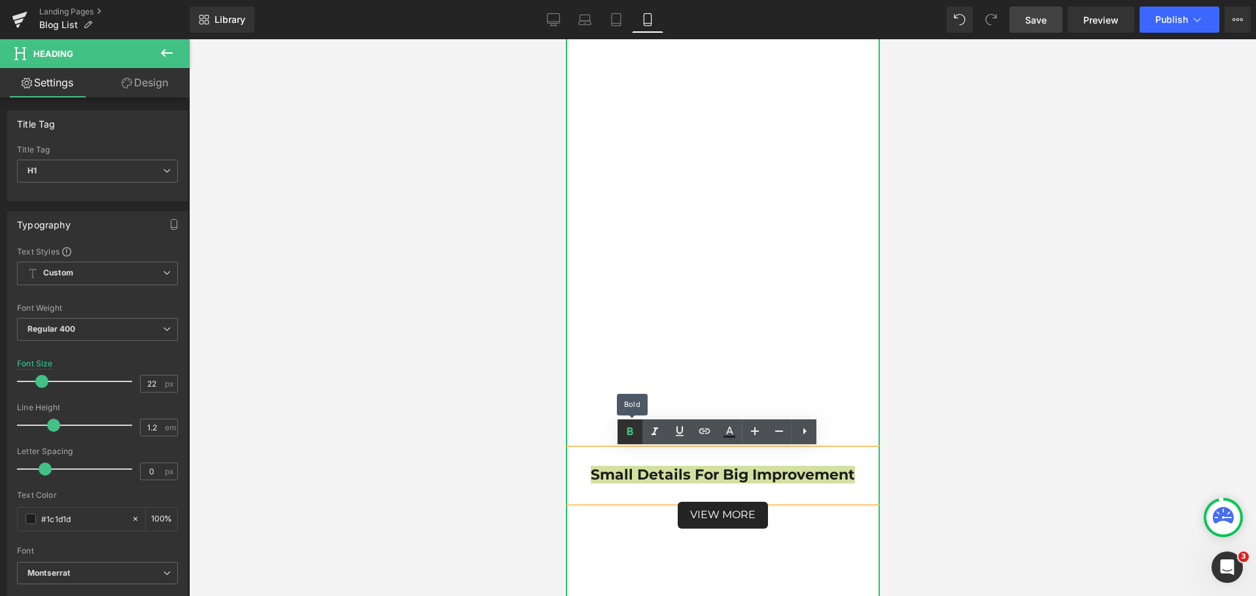
click at [626, 436] on icon at bounding box center [630, 432] width 16 height 16
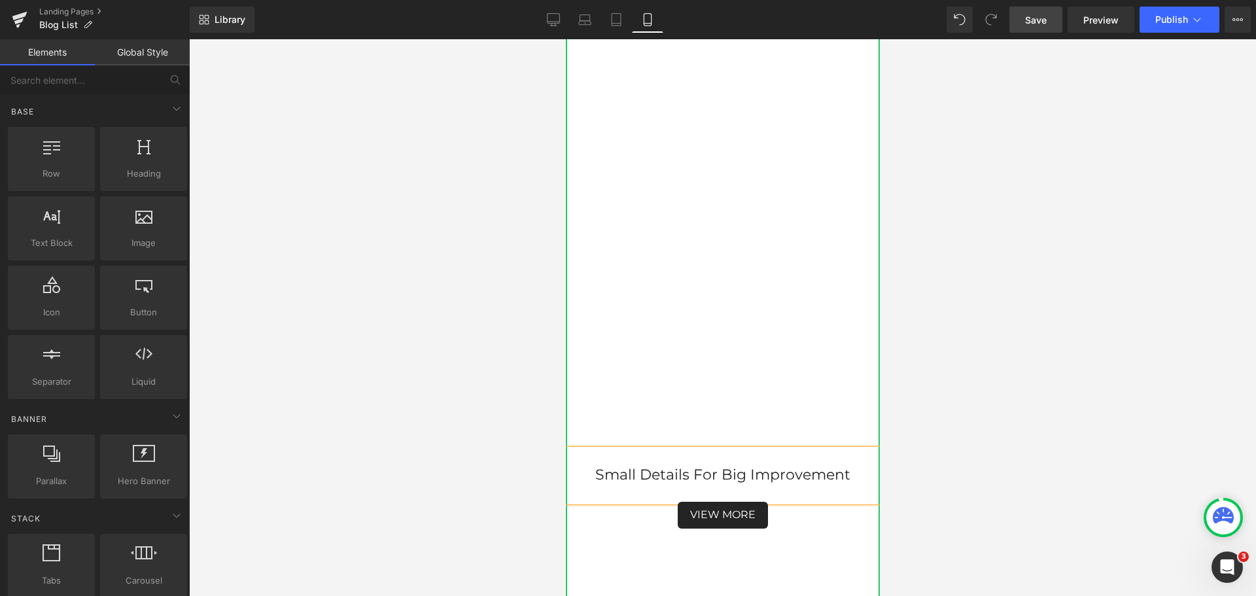
click at [956, 474] on div at bounding box center [722, 317] width 1067 height 557
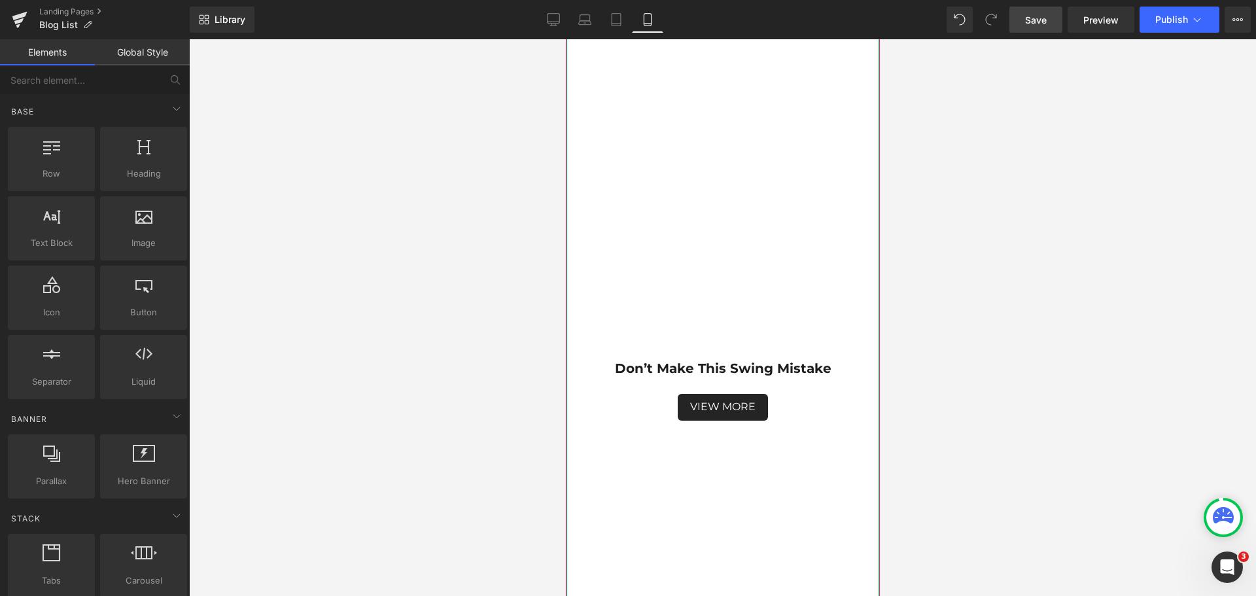
scroll to position [5823, 0]
click at [817, 367] on strong "Don’t Make This Swing Mistake" at bounding box center [722, 368] width 217 height 16
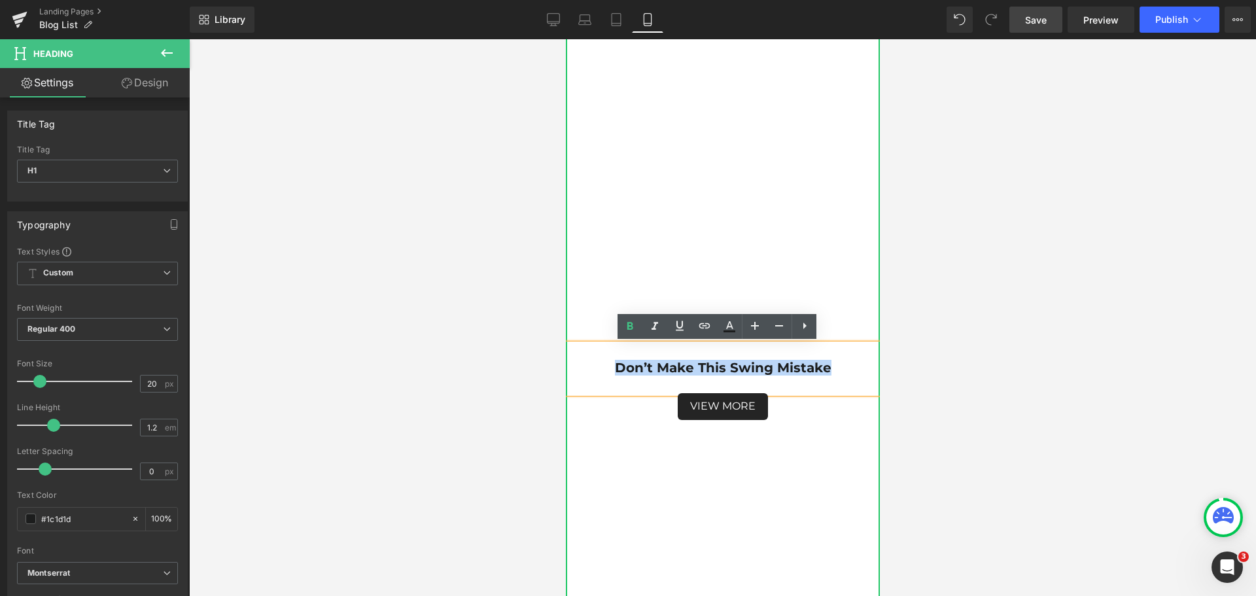
drag, startPoint x: 828, startPoint y: 368, endPoint x: 594, endPoint y: 368, distance: 234.2
click at [594, 368] on h1 "Don’t Make This Swing Mistake" at bounding box center [722, 368] width 314 height 16
click at [628, 334] on link at bounding box center [630, 326] width 25 height 25
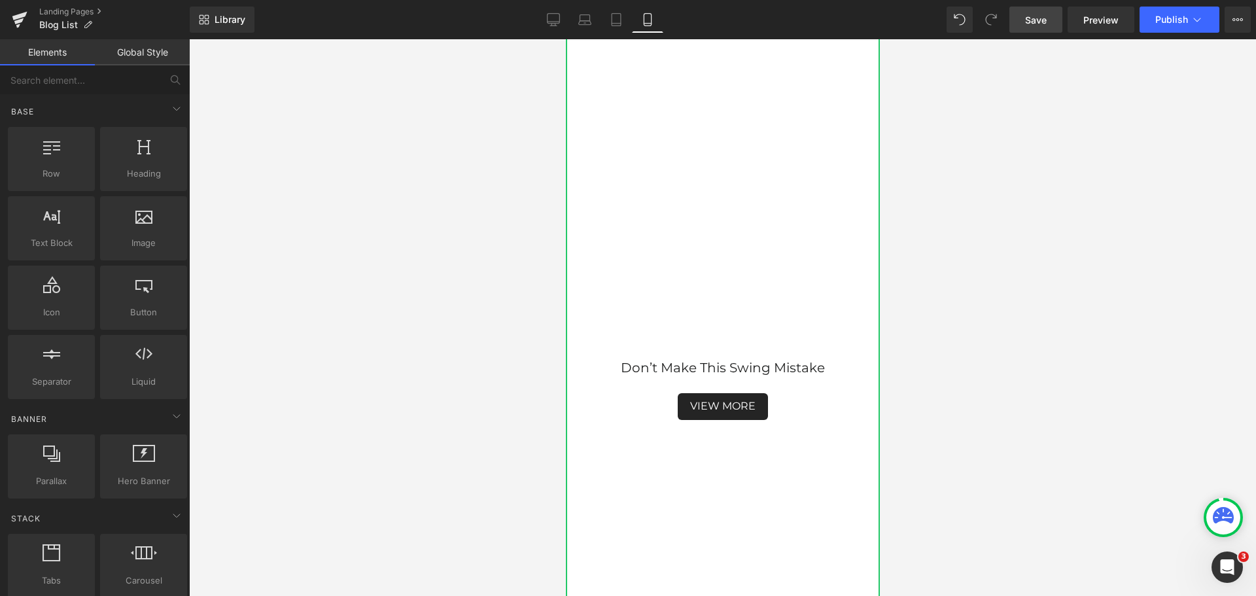
click at [966, 385] on div at bounding box center [722, 317] width 1067 height 557
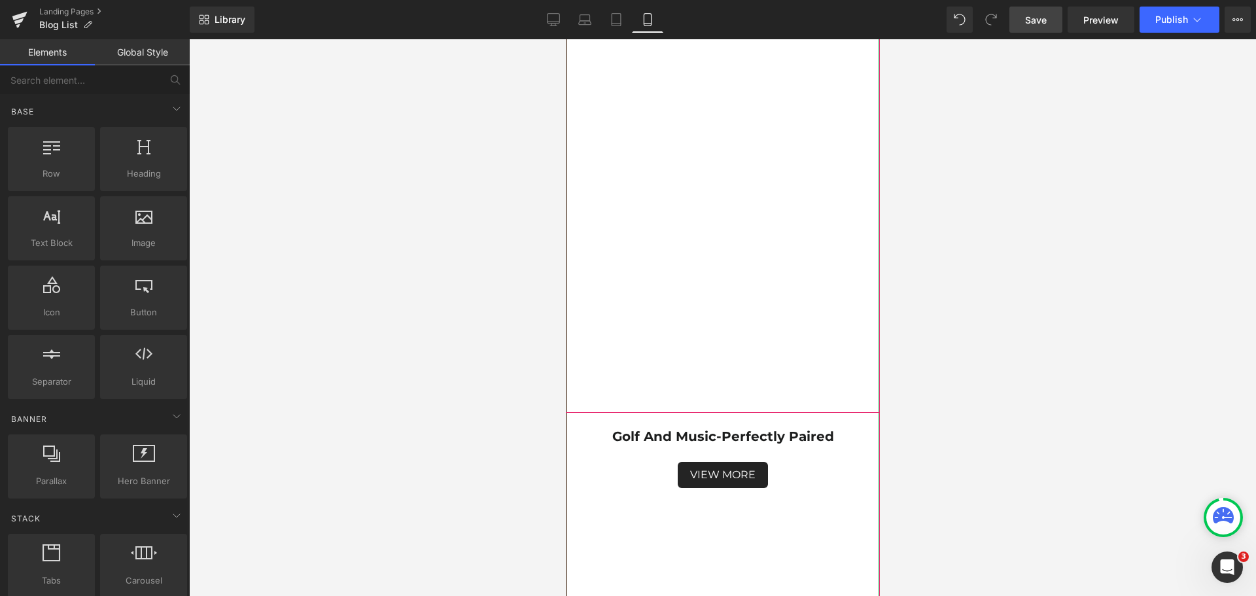
scroll to position [6477, 0]
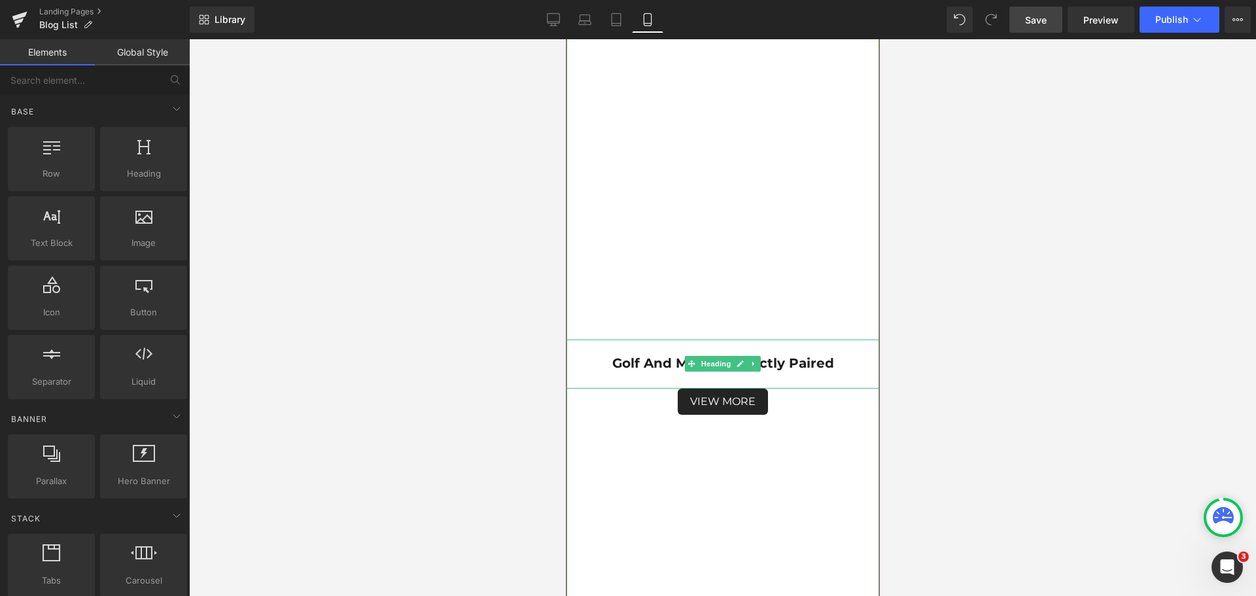
click at [827, 360] on h1 "Golf and music-Perfectly Paired" at bounding box center [722, 363] width 314 height 16
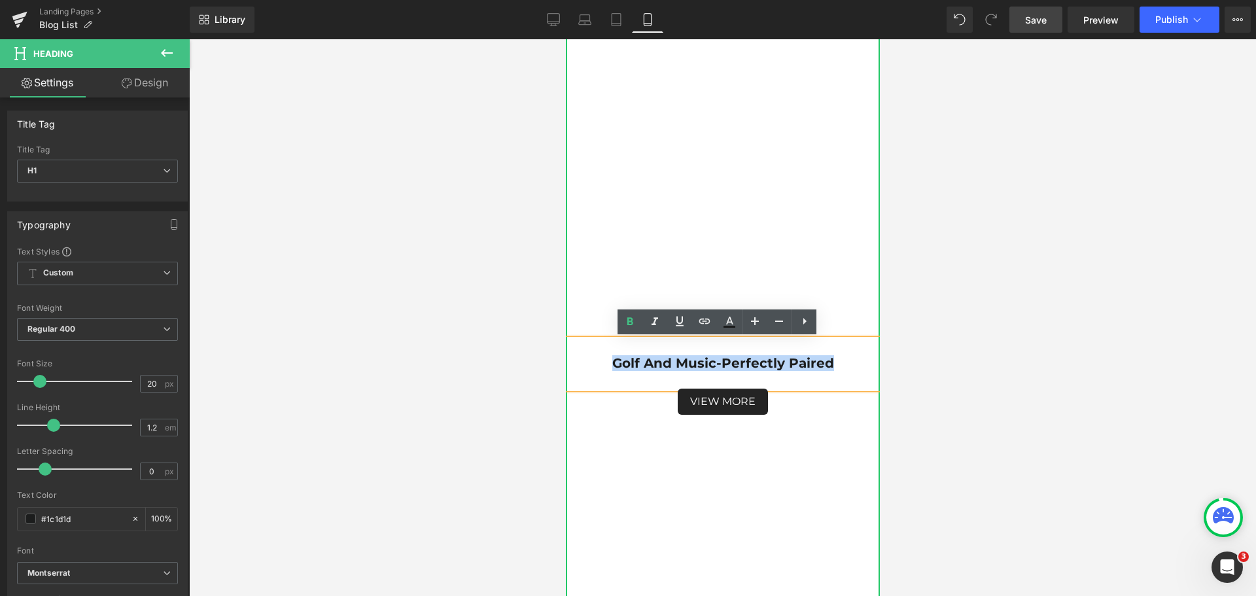
drag, startPoint x: 827, startPoint y: 360, endPoint x: 612, endPoint y: 361, distance: 215.3
click at [612, 361] on h1 "Golf and music-Perfectly Paired" at bounding box center [722, 363] width 314 height 16
click at [629, 333] on link at bounding box center [630, 321] width 25 height 25
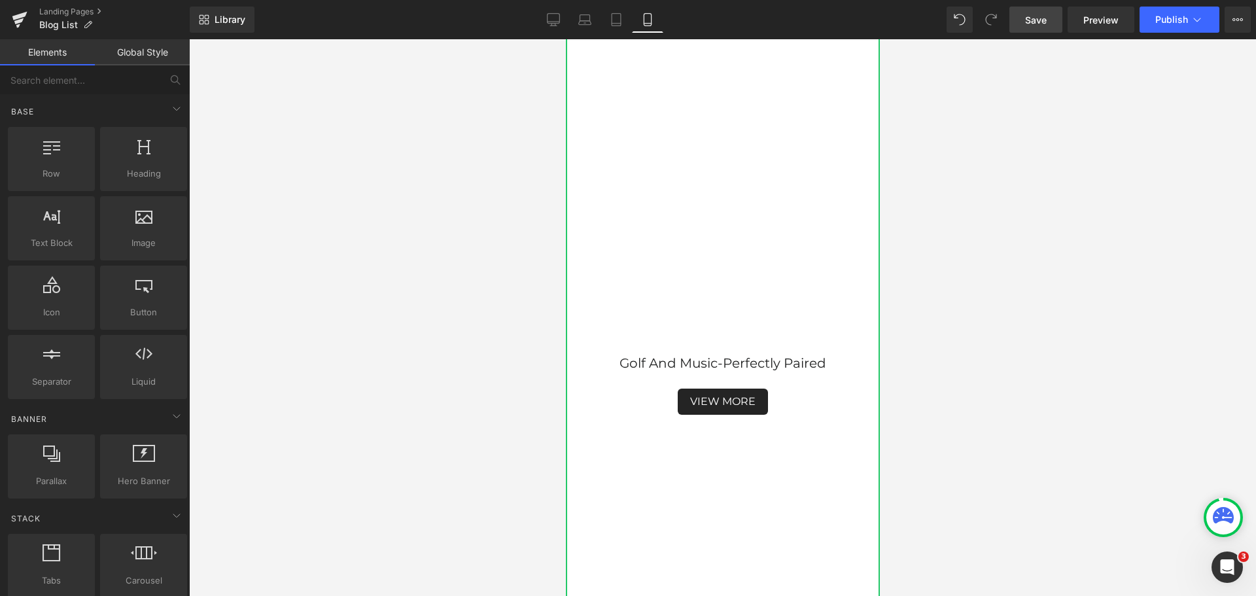
click at [1034, 388] on div at bounding box center [722, 317] width 1067 height 557
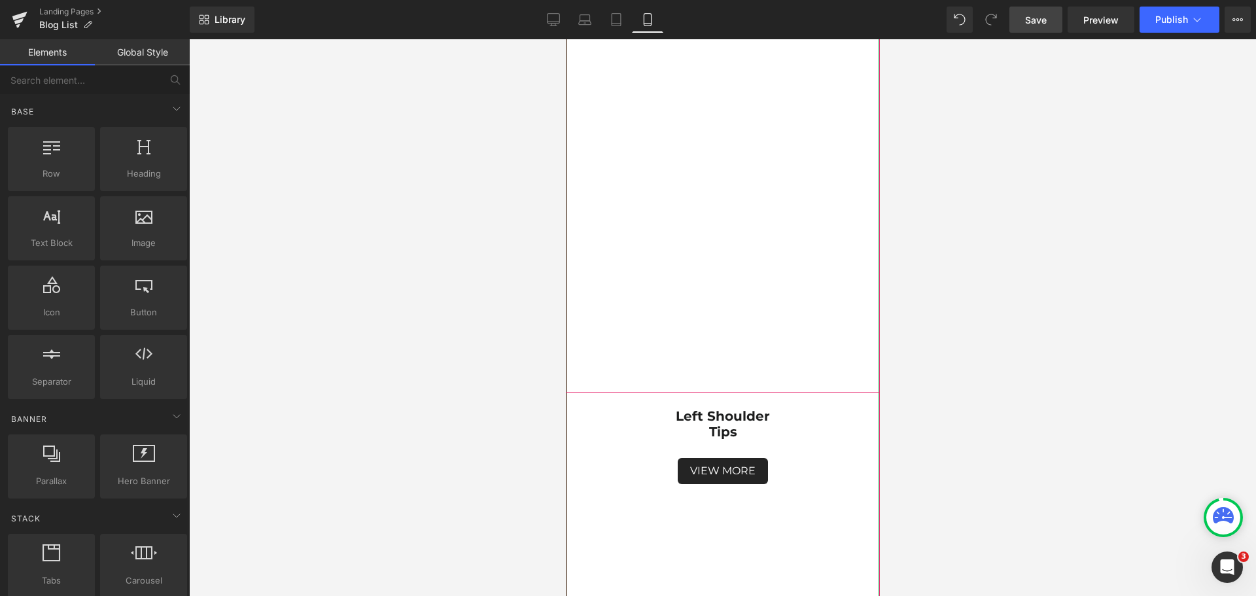
scroll to position [7131, 0]
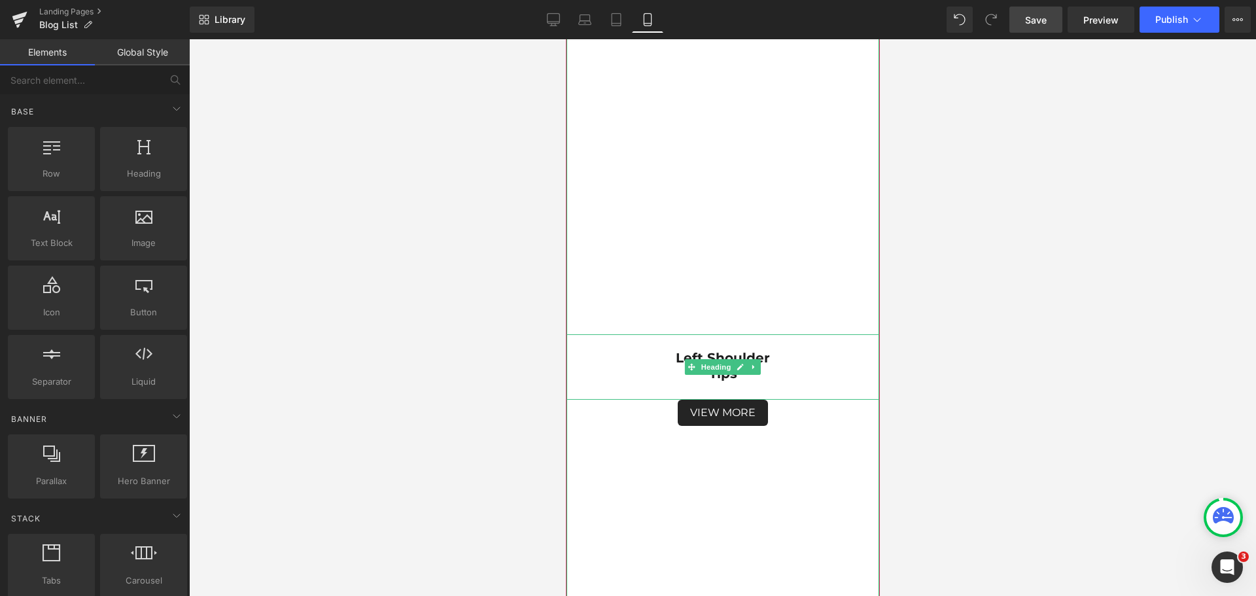
click at [777, 370] on h1 "Tips" at bounding box center [722, 374] width 314 height 16
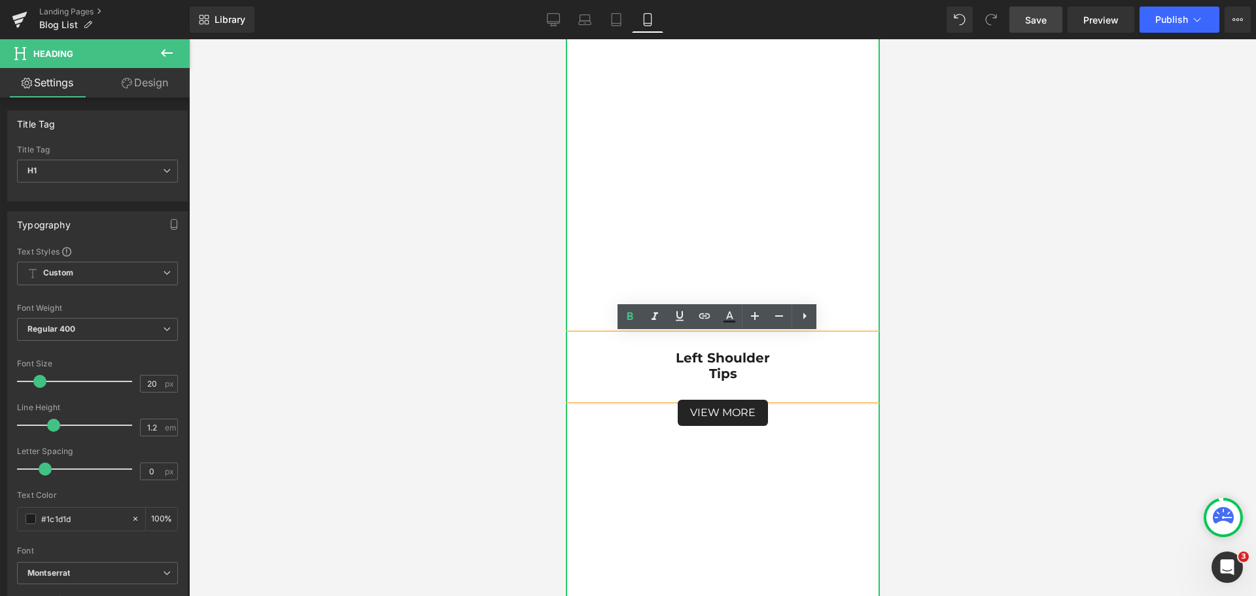
click at [709, 371] on strong "Tips" at bounding box center [723, 374] width 28 height 16
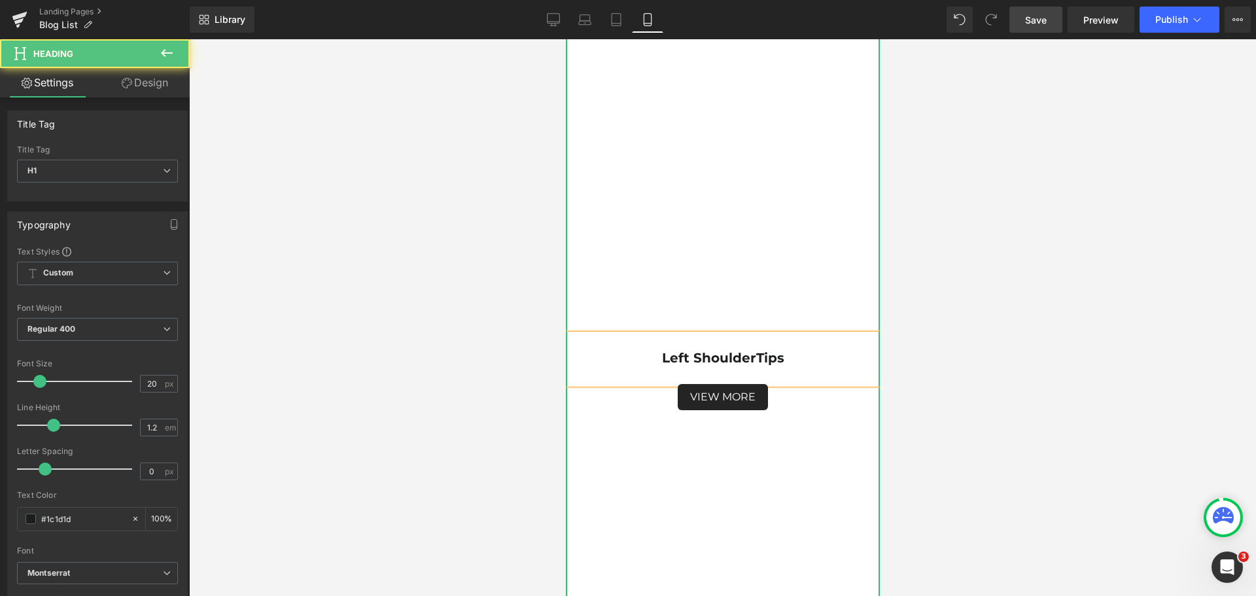
drag, startPoint x: 789, startPoint y: 362, endPoint x: 647, endPoint y: 356, distance: 142.1
click at [650, 360] on h1 "left shoulder Tips" at bounding box center [722, 358] width 314 height 16
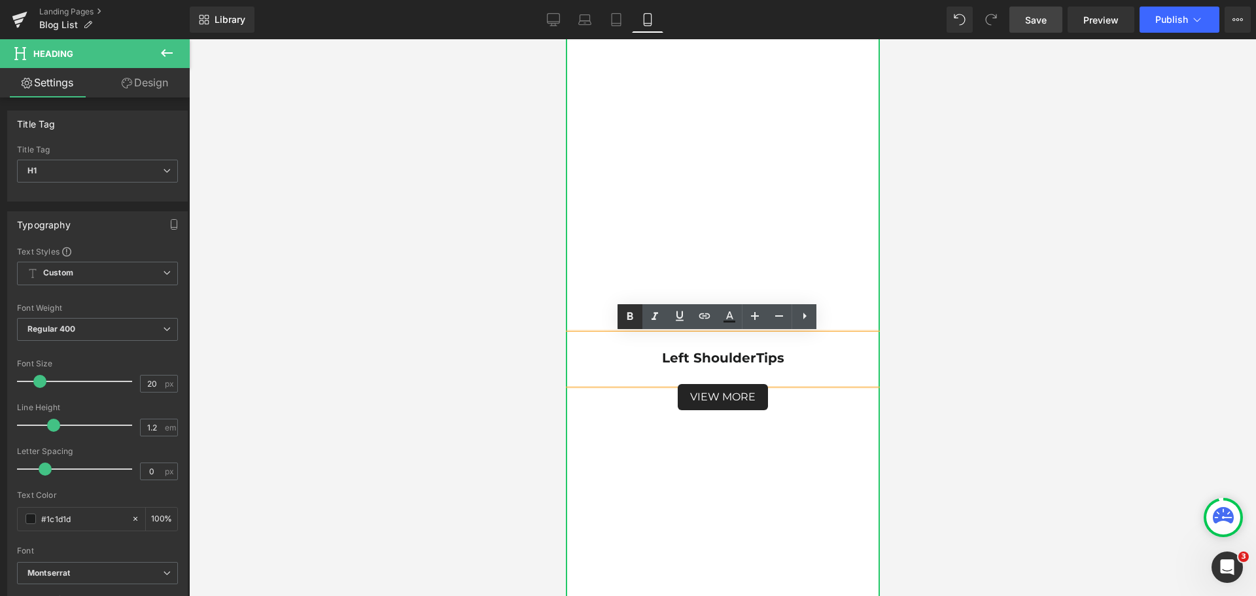
click at [633, 324] on icon at bounding box center [630, 317] width 16 height 16
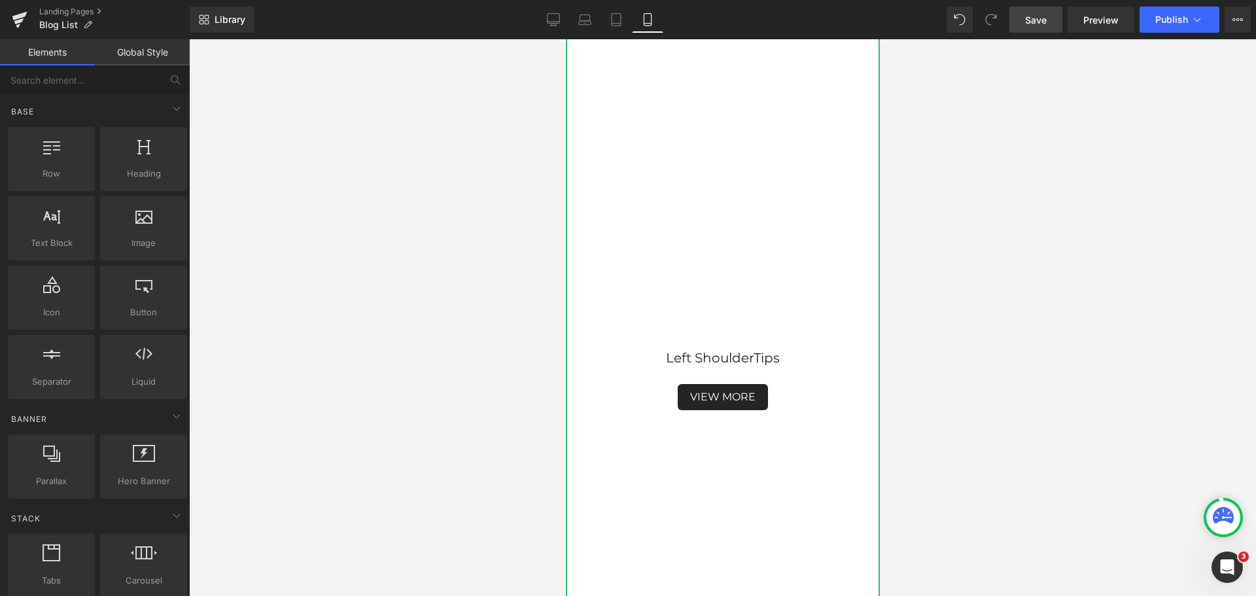
click at [1015, 372] on div at bounding box center [722, 317] width 1067 height 557
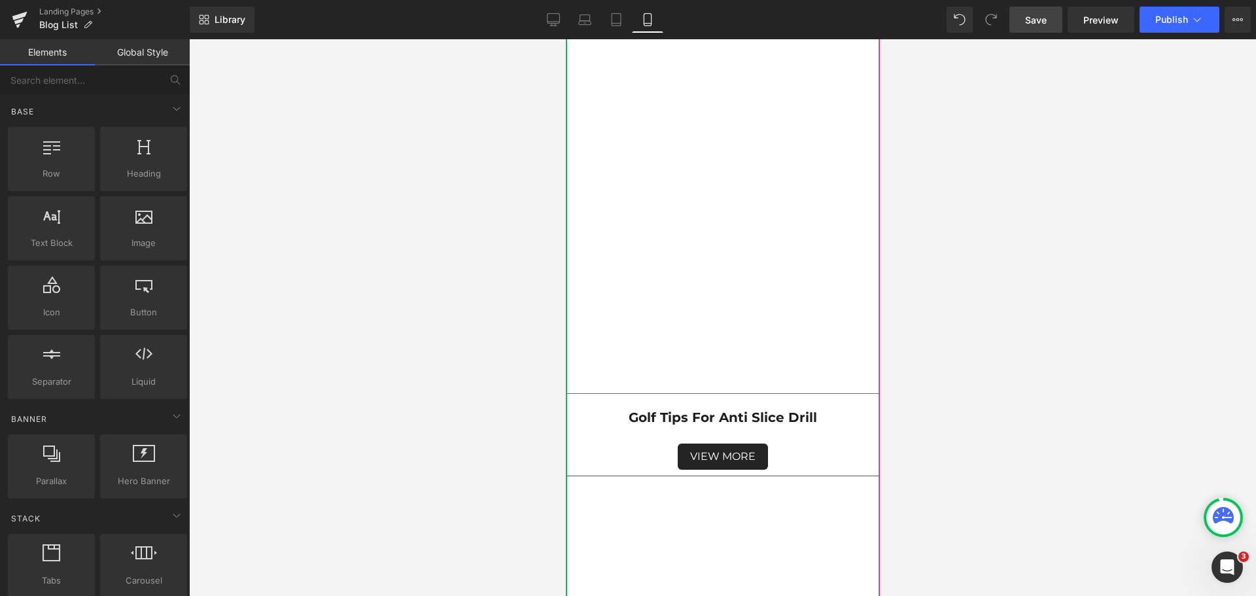
scroll to position [7786, 0]
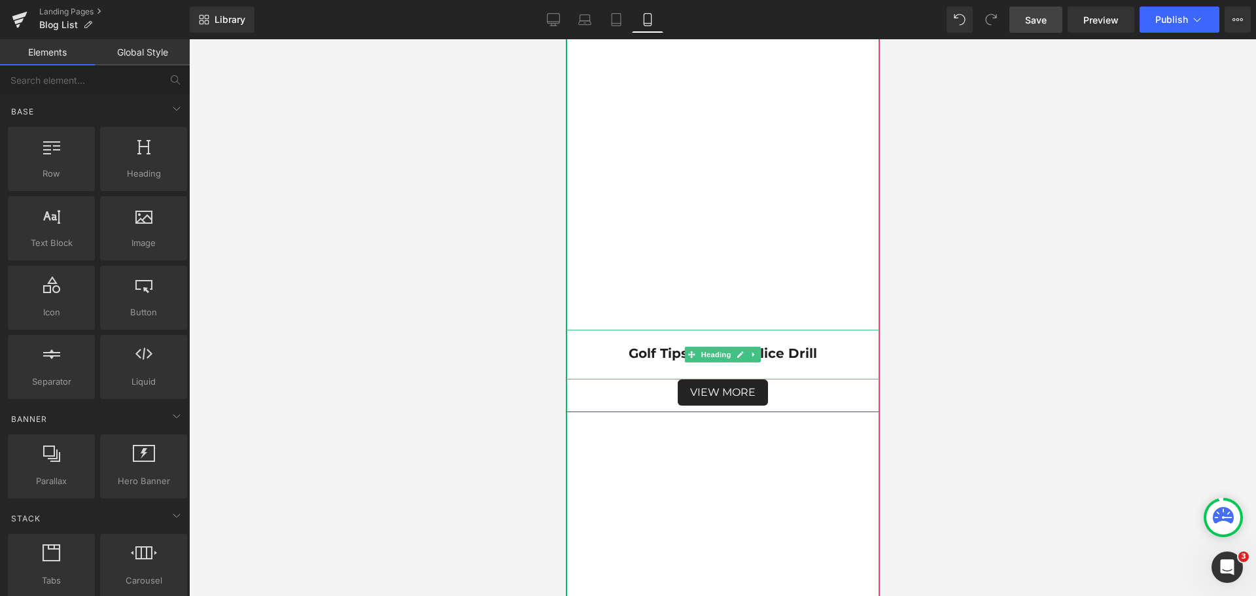
click at [795, 351] on strong "Golf Tips For Anti Slice Drill" at bounding box center [722, 353] width 188 height 16
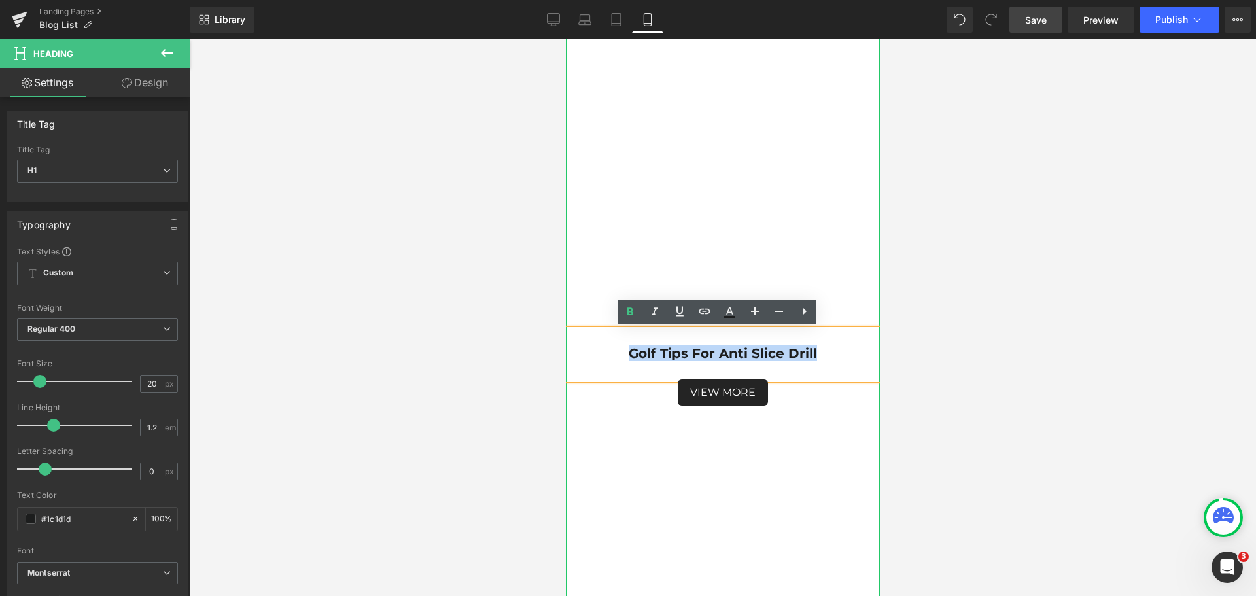
drag, startPoint x: 820, startPoint y: 352, endPoint x: 624, endPoint y: 352, distance: 196.3
click at [624, 352] on h1 "Golf Tips For Anti Slice Drill" at bounding box center [722, 353] width 314 height 16
click at [630, 320] on icon at bounding box center [630, 312] width 16 height 16
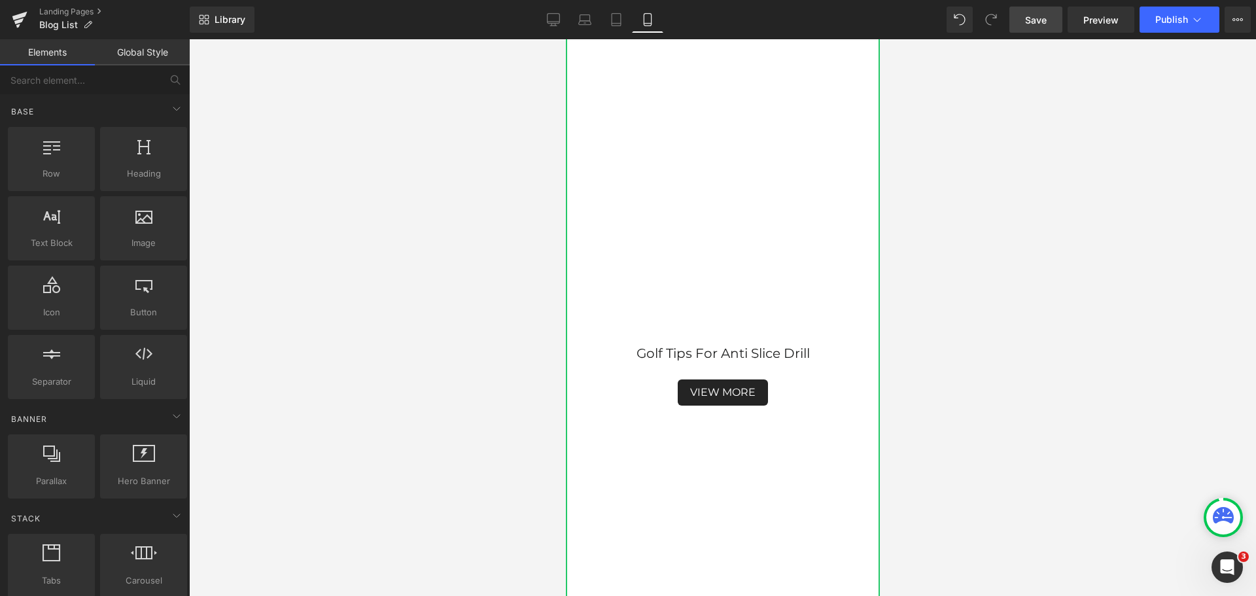
click at [956, 379] on div at bounding box center [722, 317] width 1067 height 557
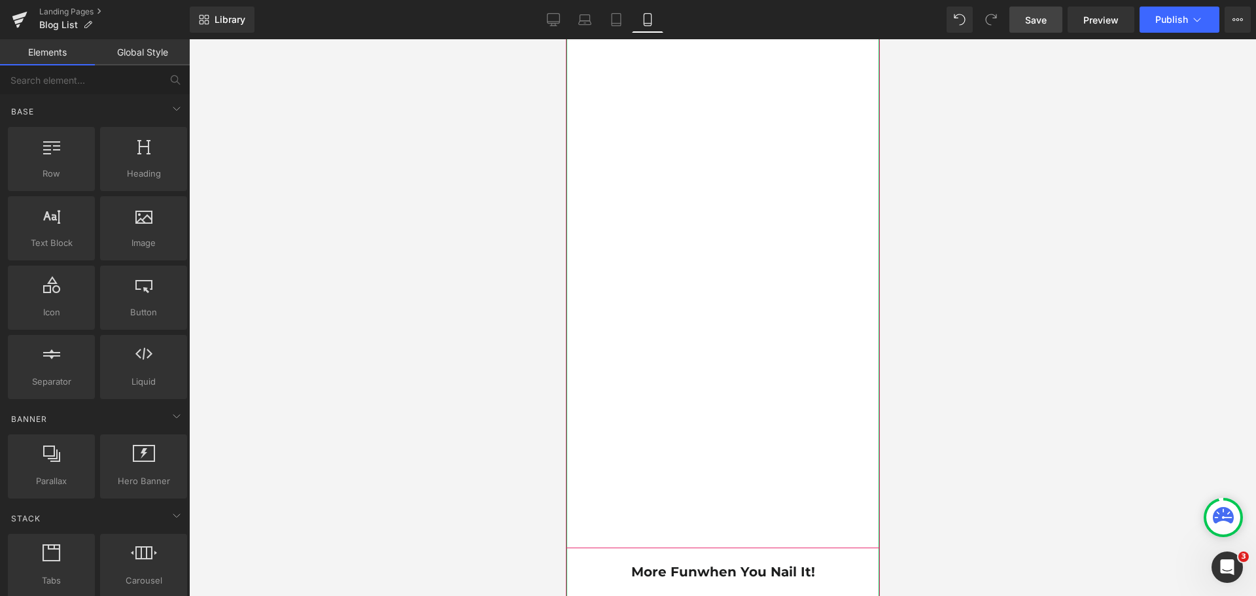
scroll to position [8375, 0]
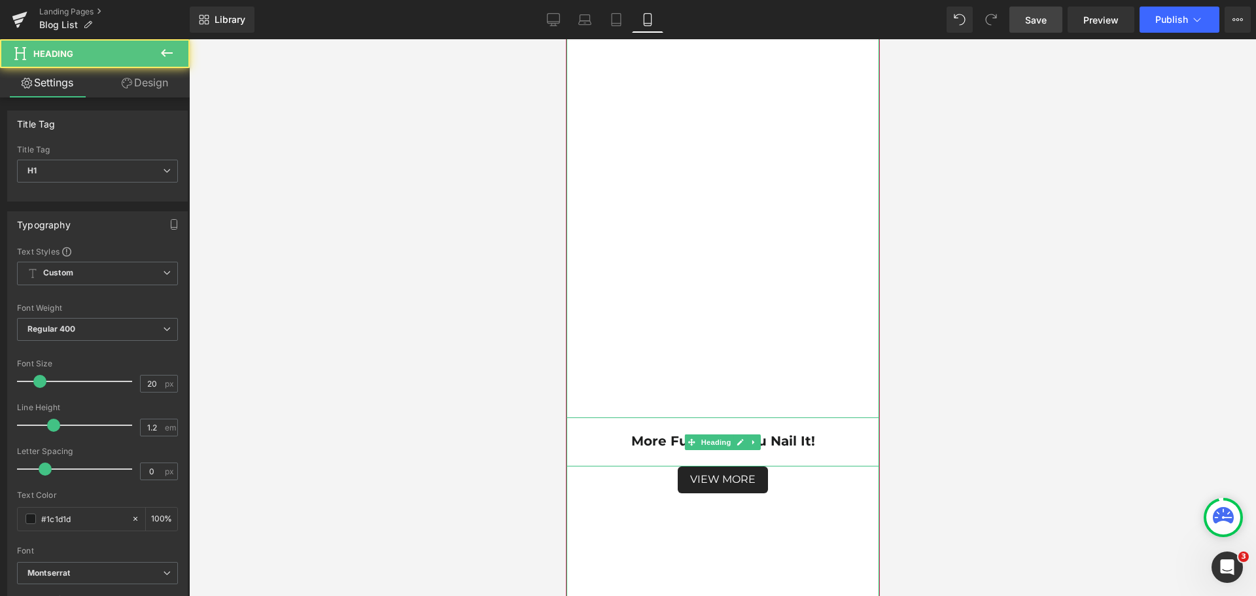
click at [795, 444] on strong "when you nail it!" at bounding box center [756, 441] width 118 height 16
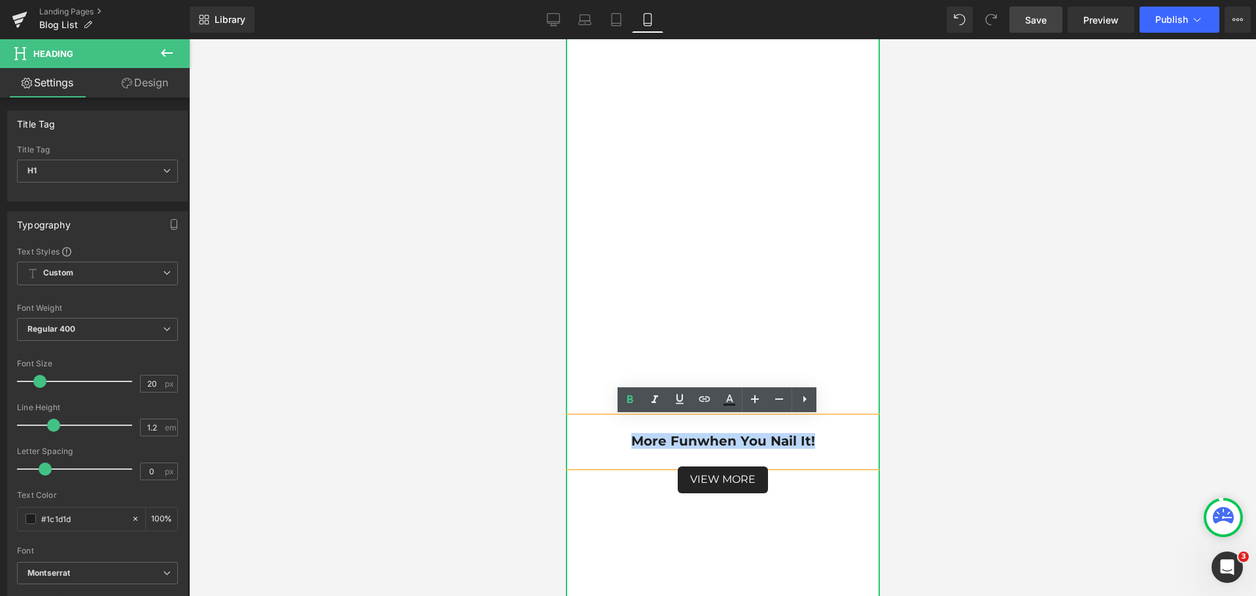
drag, startPoint x: 813, startPoint y: 439, endPoint x: 617, endPoint y: 439, distance: 196.3
click at [617, 439] on h1 "more fun when you nail it!" at bounding box center [722, 441] width 314 height 16
click at [624, 404] on icon at bounding box center [630, 400] width 16 height 16
click at [939, 427] on div at bounding box center [722, 317] width 1067 height 557
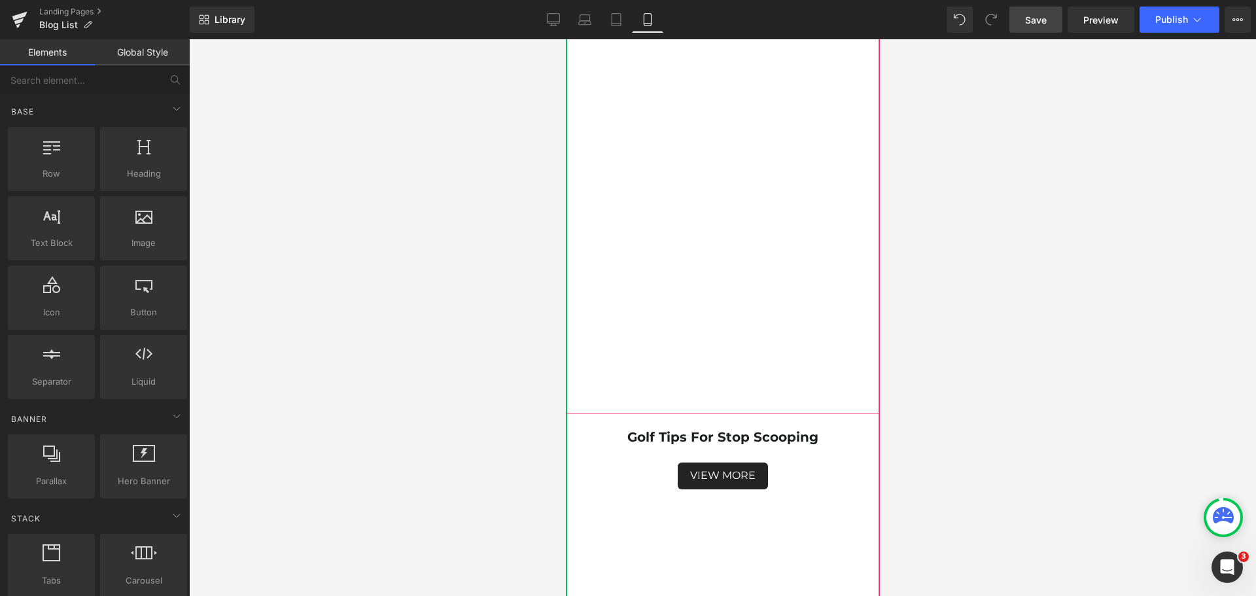
scroll to position [9029, 0]
click at [807, 432] on strong "Golf Tips For Stop Scooping" at bounding box center [722, 437] width 191 height 16
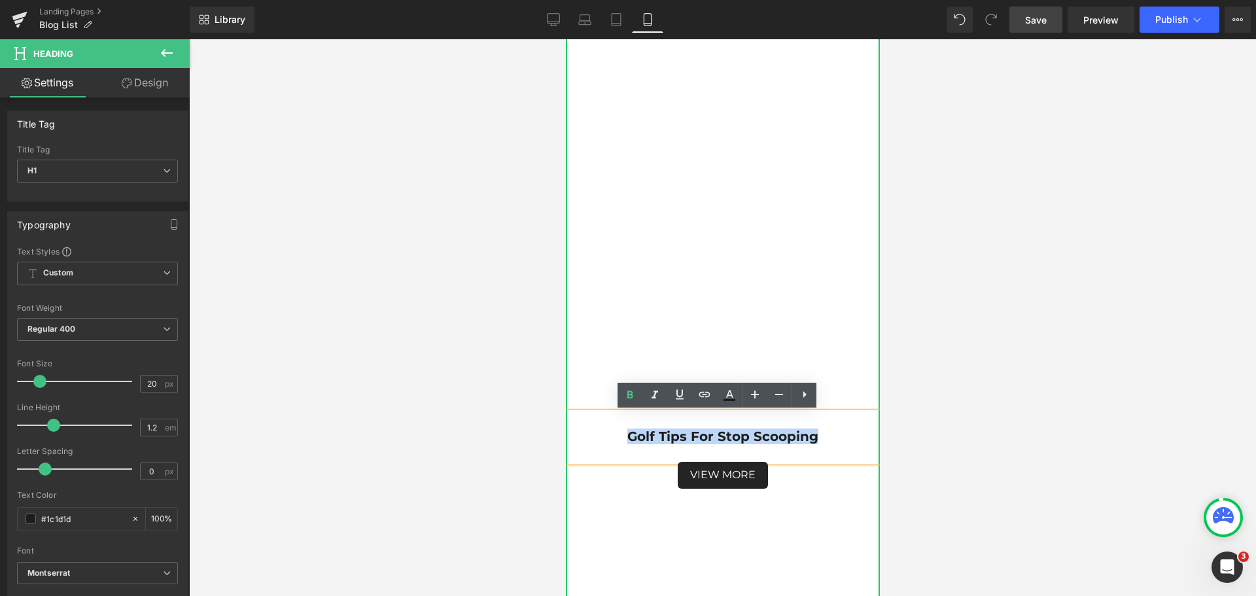
drag, startPoint x: 824, startPoint y: 438, endPoint x: 610, endPoint y: 438, distance: 213.3
click at [610, 438] on h1 "Golf Tips For Stop Scooping" at bounding box center [722, 437] width 314 height 16
drag, startPoint x: 627, startPoint y: 400, endPoint x: 658, endPoint y: 408, distance: 31.6
click at [627, 400] on icon at bounding box center [630, 395] width 16 height 16
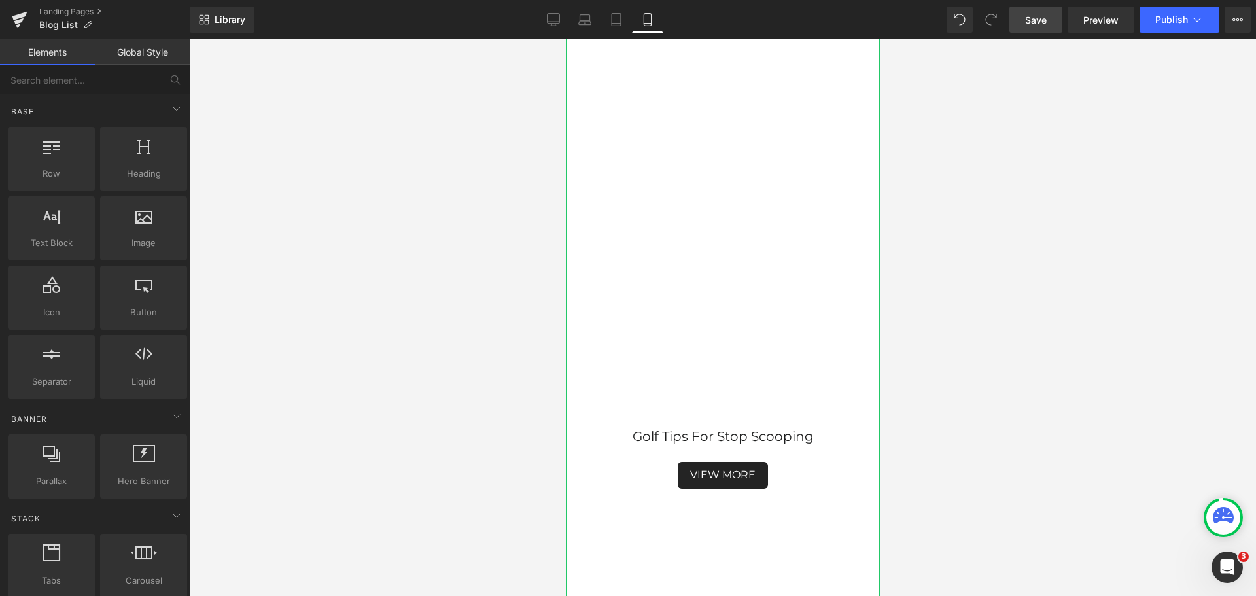
click at [1010, 422] on div at bounding box center [722, 317] width 1067 height 557
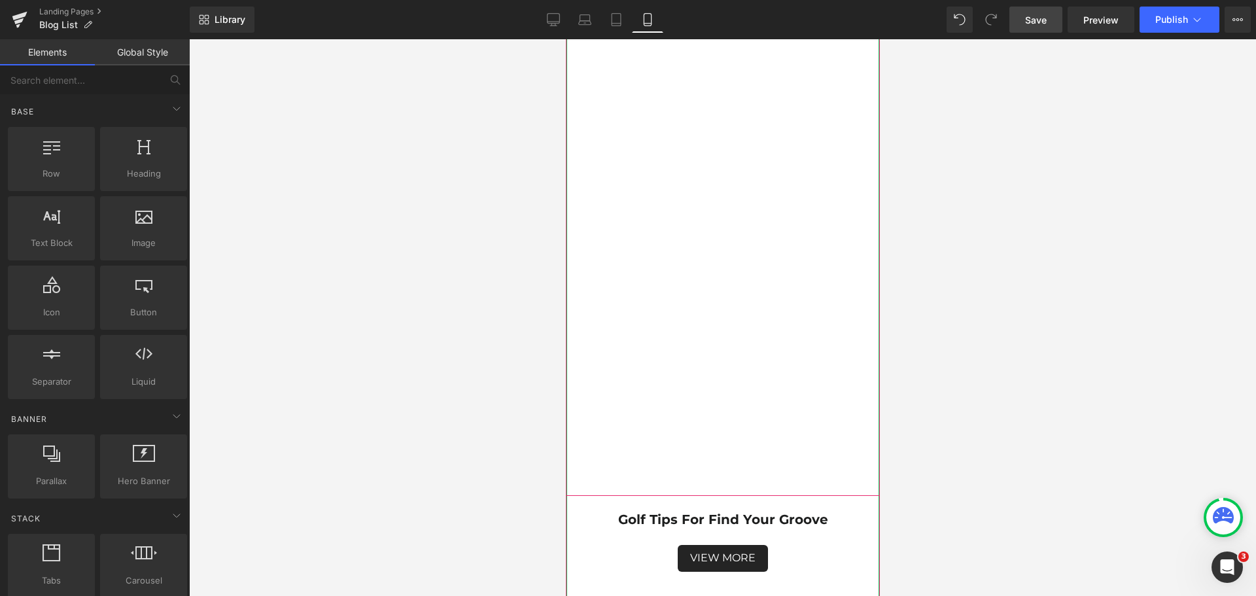
scroll to position [9683, 0]
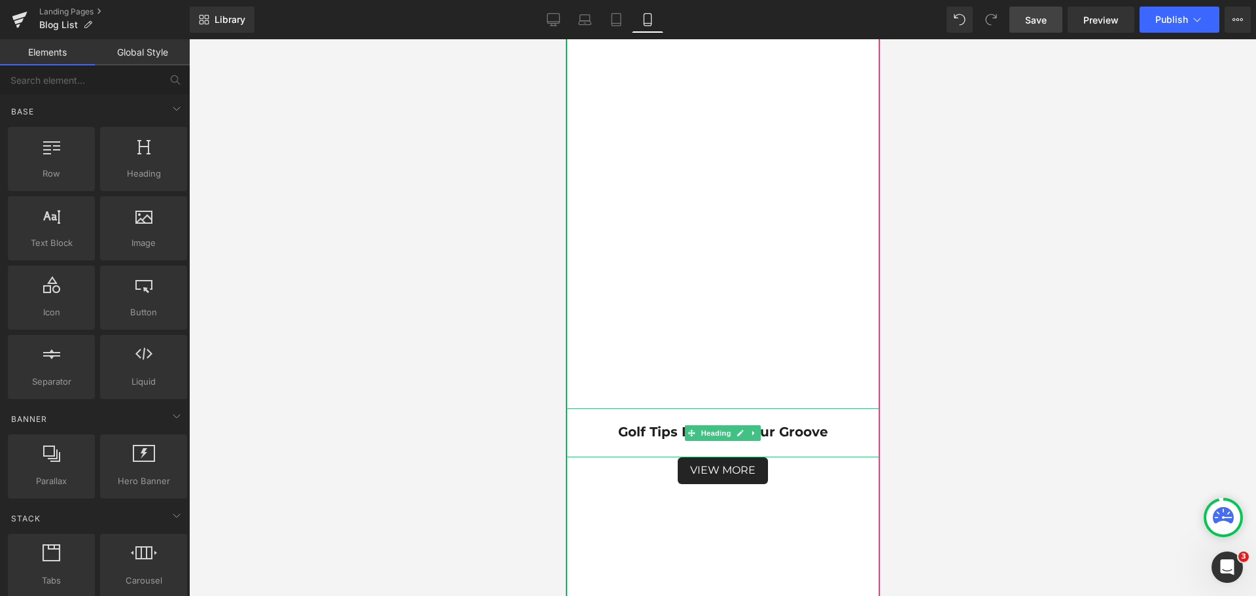
click at [811, 434] on strong "Golf Tips For Find Your Groove" at bounding box center [723, 432] width 210 height 16
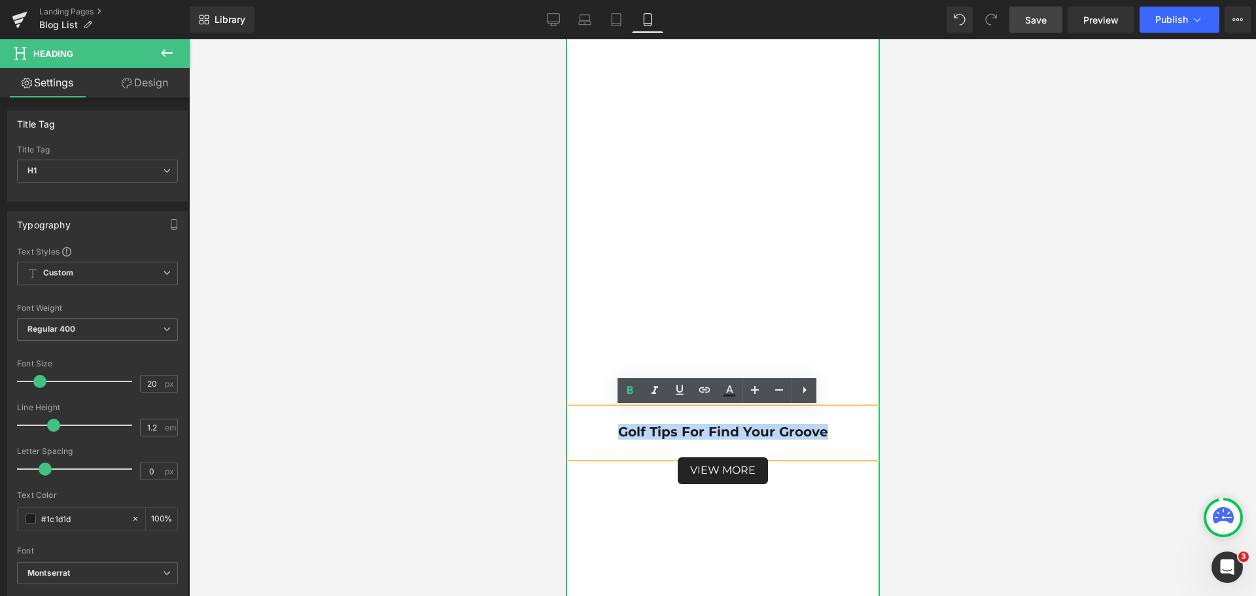
drag, startPoint x: 822, startPoint y: 432, endPoint x: 616, endPoint y: 431, distance: 206.1
click at [616, 431] on h1 "Golf Tips For Find Your Groove" at bounding box center [722, 432] width 314 height 16
click at [627, 397] on icon at bounding box center [630, 391] width 16 height 16
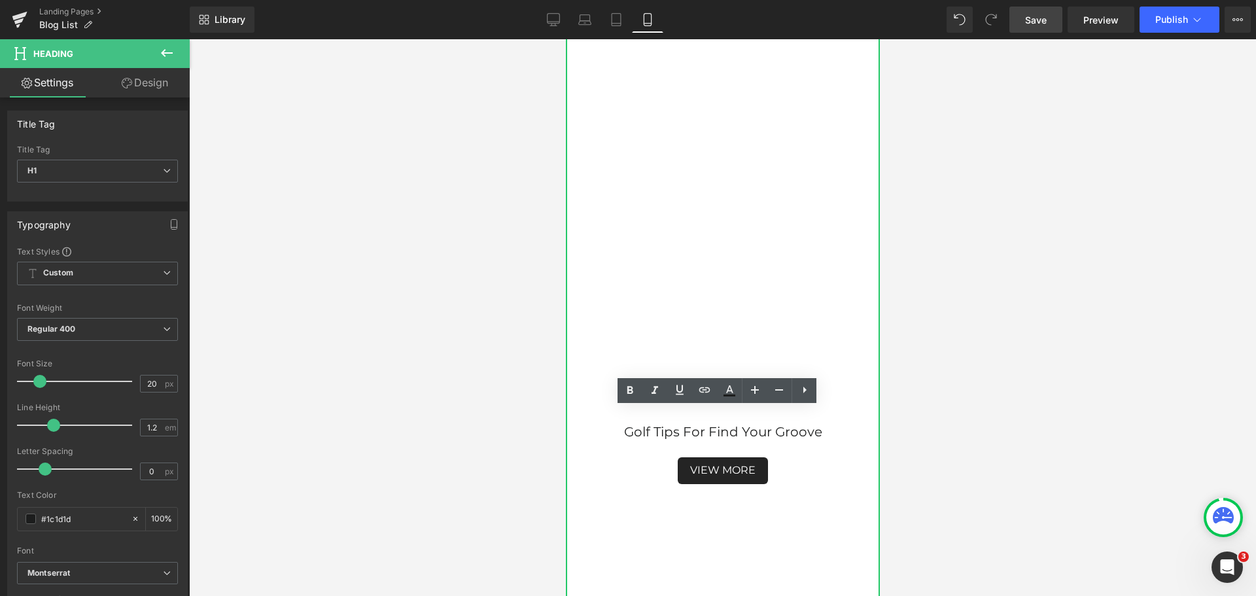
drag, startPoint x: 969, startPoint y: 463, endPoint x: 905, endPoint y: 476, distance: 65.4
click at [969, 463] on div at bounding box center [722, 317] width 1067 height 557
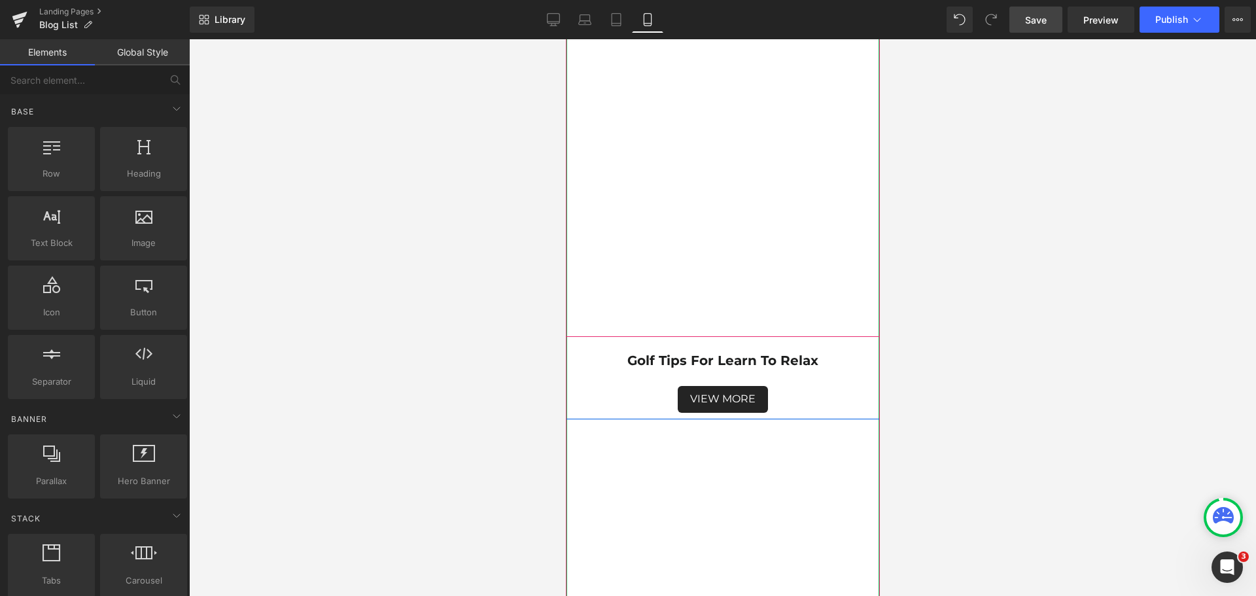
scroll to position [10468, 0]
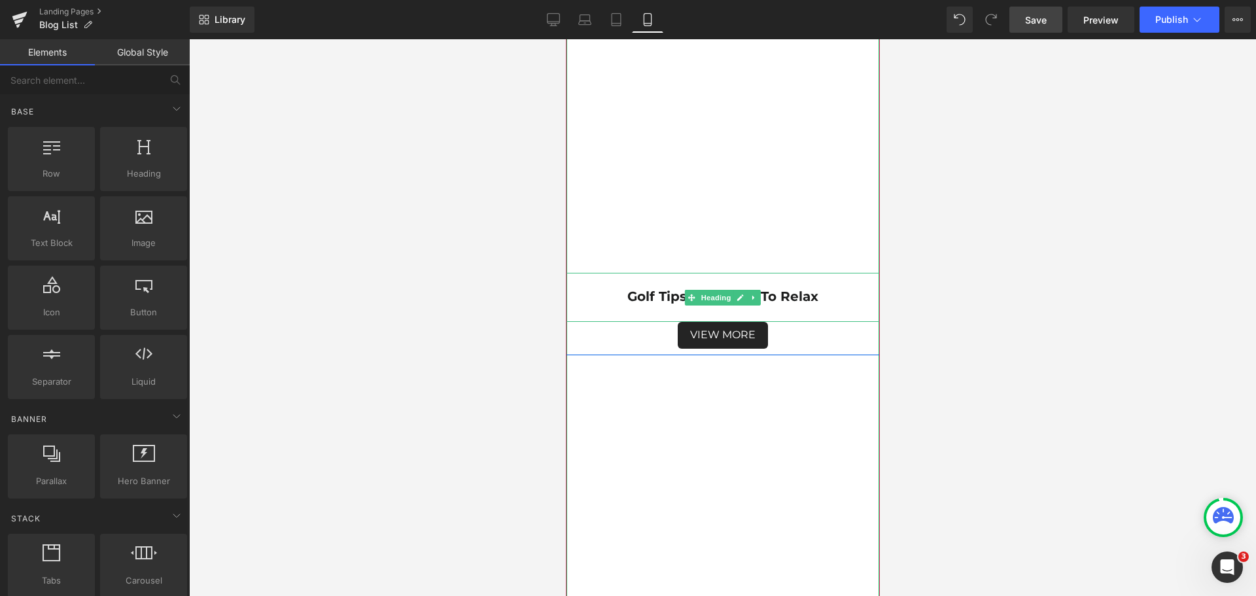
click at [803, 301] on strong "Golf Tips For learn to relax" at bounding box center [722, 297] width 191 height 16
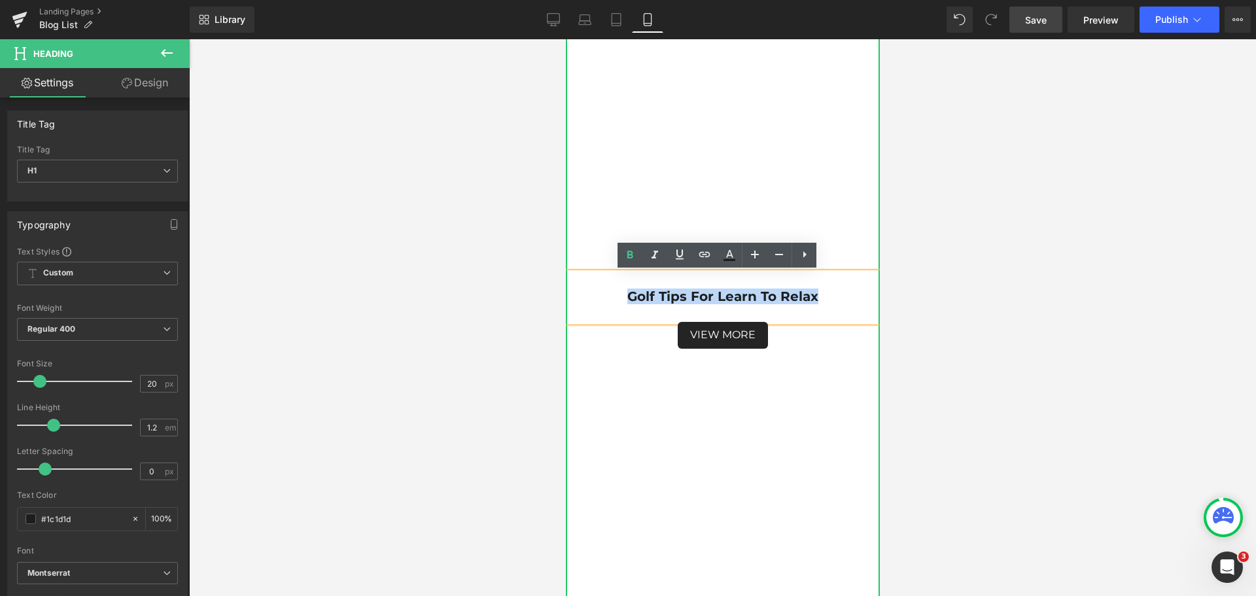
drag, startPoint x: 815, startPoint y: 298, endPoint x: 618, endPoint y: 292, distance: 197.0
click at [618, 292] on h1 "Golf Tips For learn to relax" at bounding box center [722, 297] width 314 height 16
click at [624, 259] on icon at bounding box center [630, 255] width 16 height 16
click at [1053, 417] on div at bounding box center [722, 317] width 1067 height 557
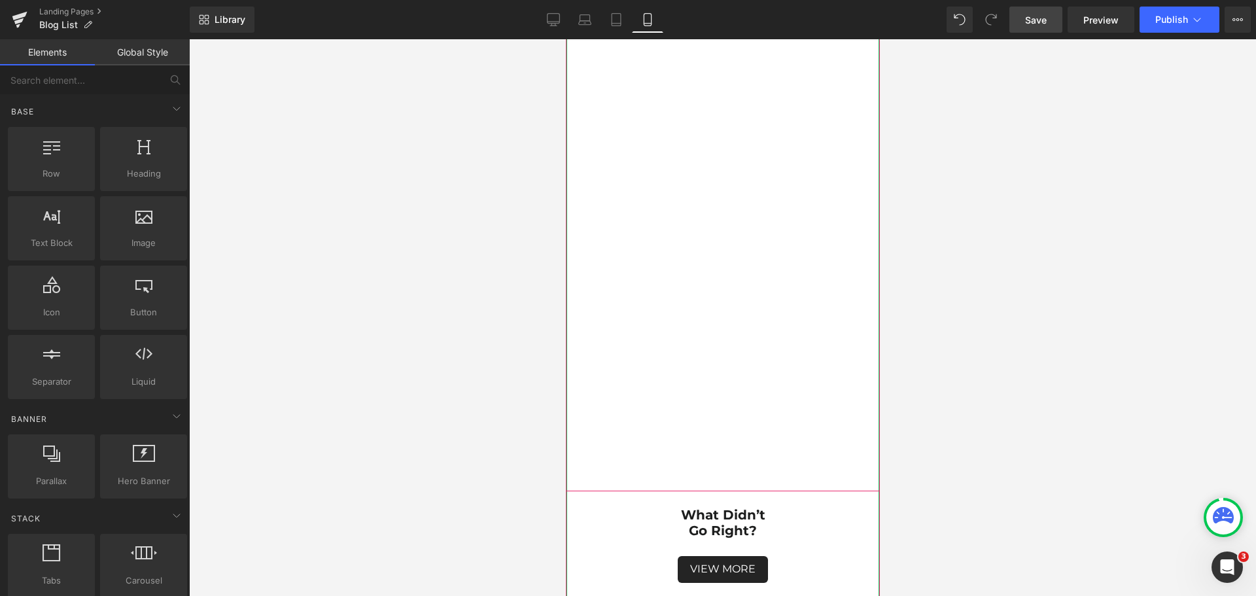
scroll to position [11057, 0]
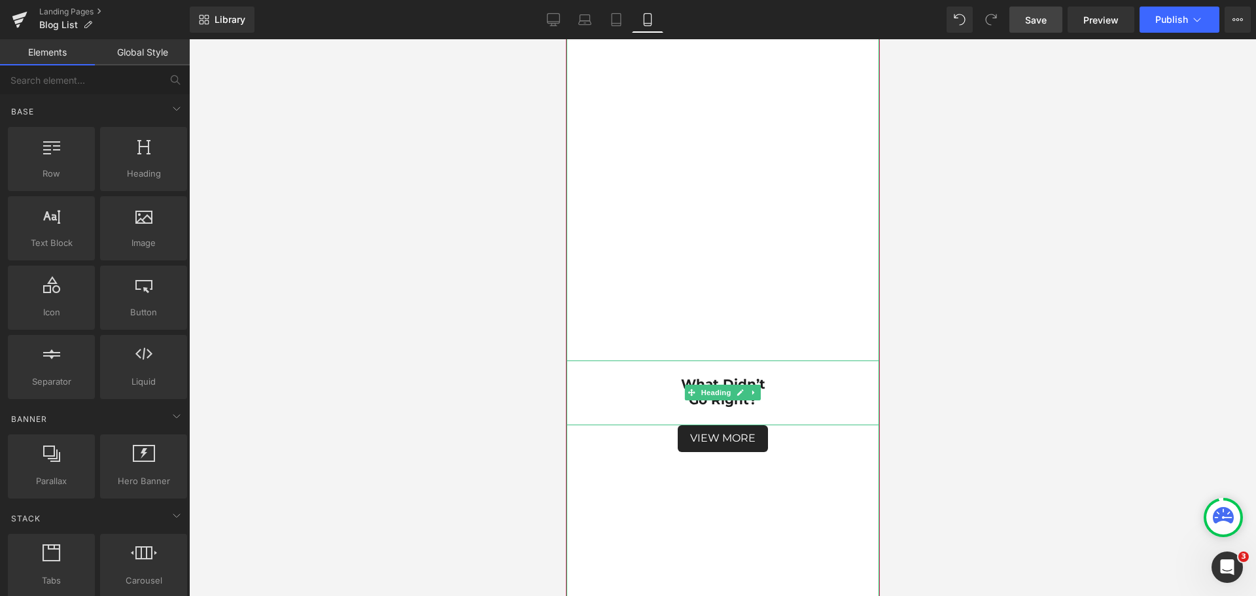
click at [785, 397] on h1 "go right?" at bounding box center [722, 400] width 314 height 16
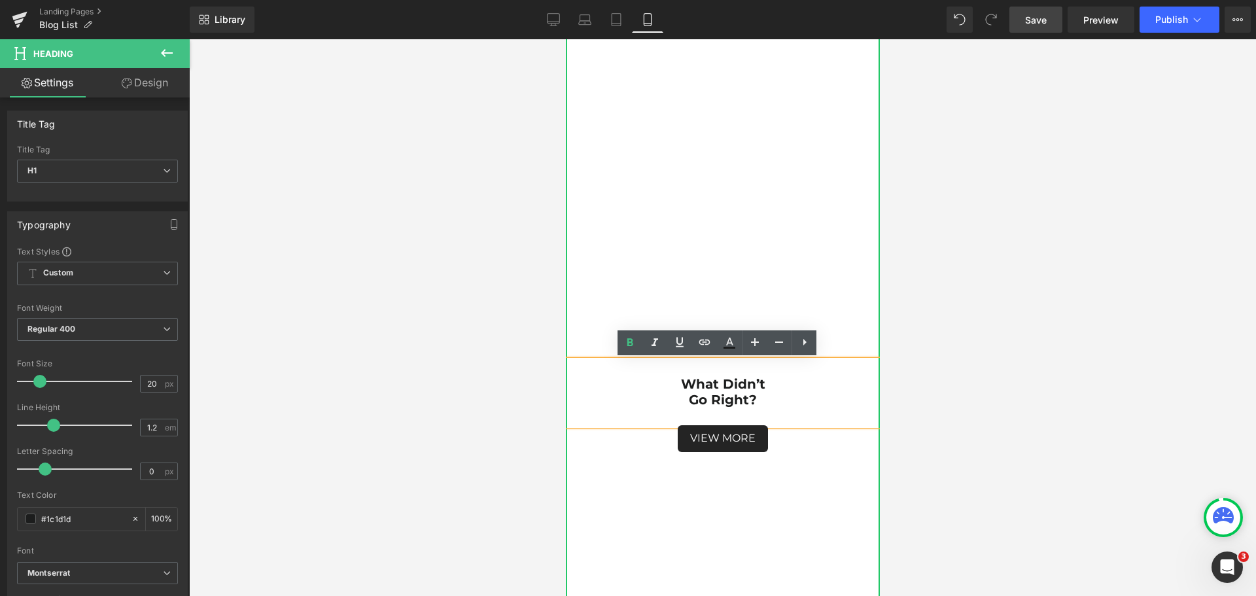
click at [688, 400] on strong "go right?" at bounding box center [722, 400] width 68 height 16
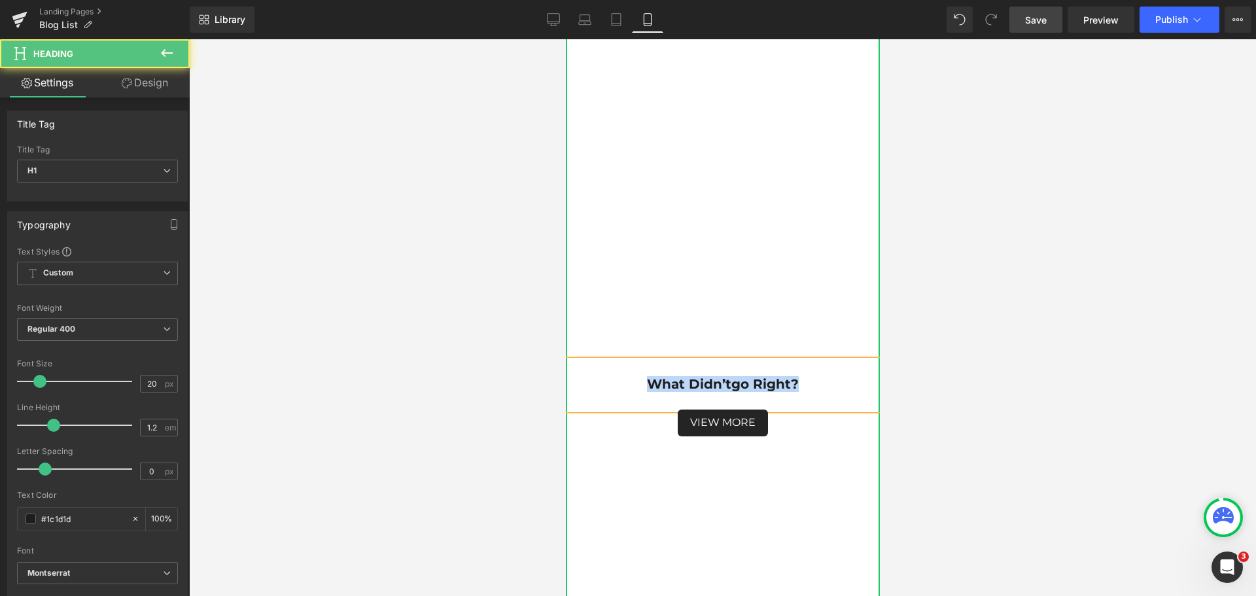
drag, startPoint x: 637, startPoint y: 381, endPoint x: 794, endPoint y: 381, distance: 157.0
click at [794, 381] on h1 "What didn’t go right?" at bounding box center [722, 384] width 314 height 16
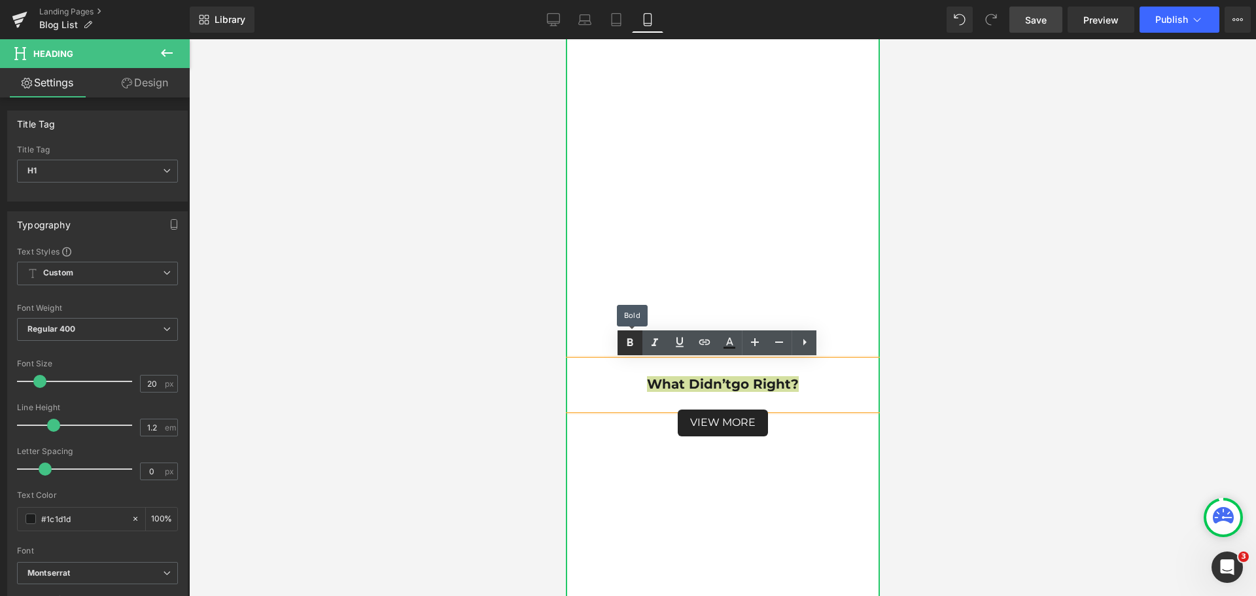
click at [629, 346] on icon at bounding box center [630, 343] width 16 height 16
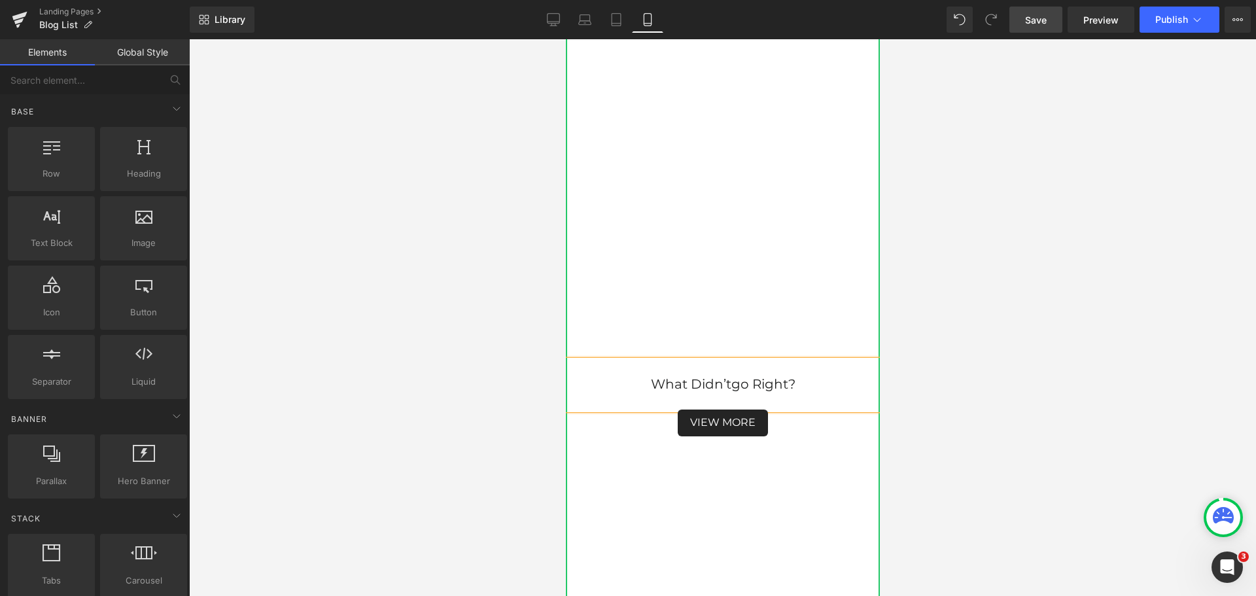
click at [989, 415] on div at bounding box center [722, 317] width 1067 height 557
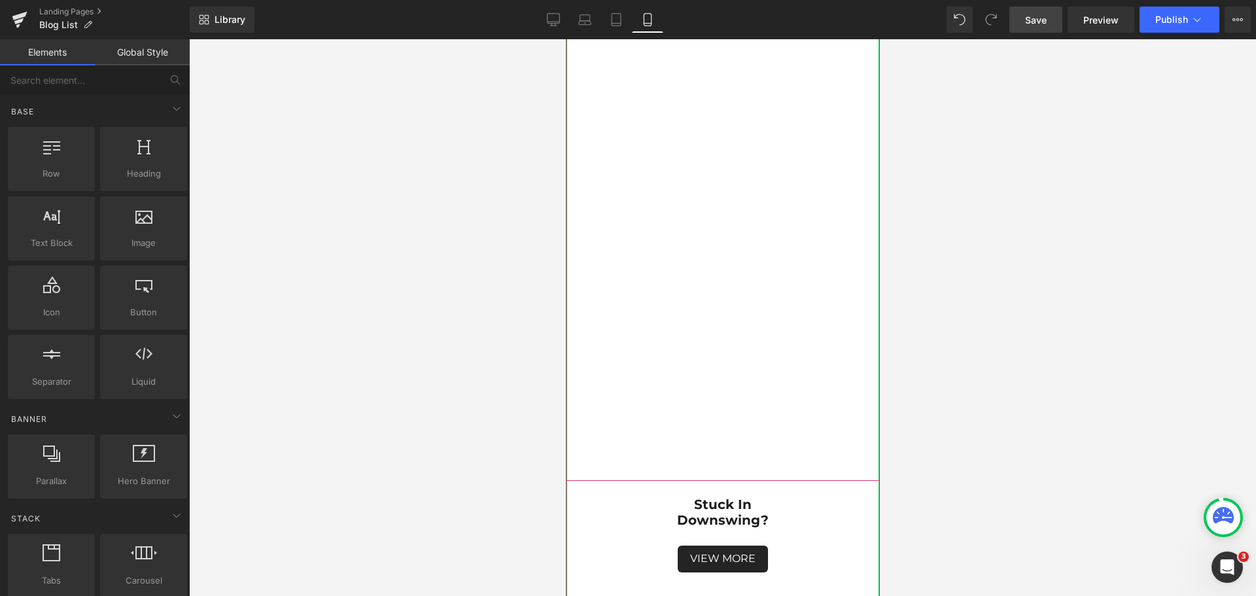
scroll to position [11711, 0]
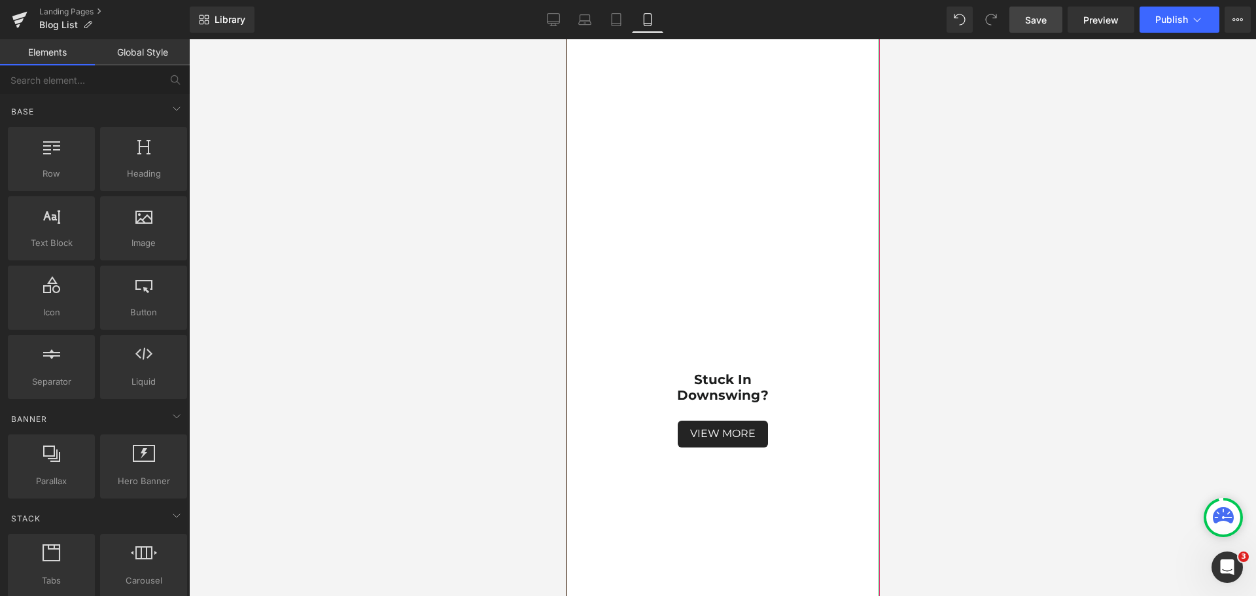
click at [771, 393] on h1 "downswing?" at bounding box center [722, 395] width 314 height 16
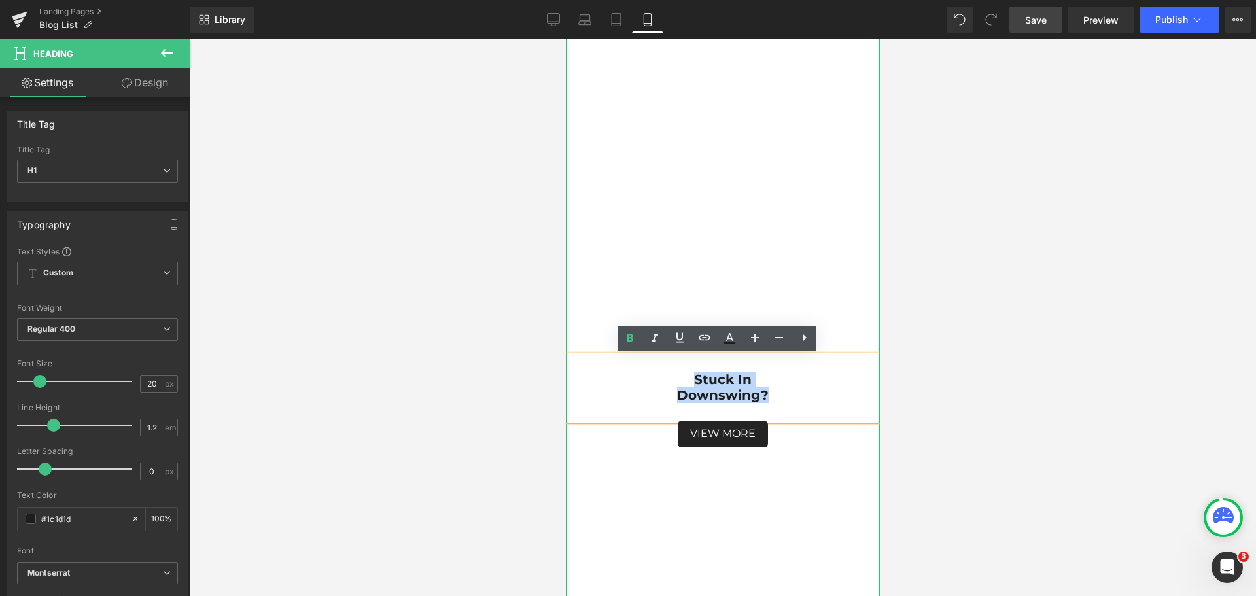
drag, startPoint x: 772, startPoint y: 397, endPoint x: 682, endPoint y: 378, distance: 91.8
click at [682, 378] on div "Stuck in downswing?" at bounding box center [722, 388] width 314 height 65
drag, startPoint x: 633, startPoint y: 340, endPoint x: 637, endPoint y: 346, distance: 7.6
click at [633, 340] on icon at bounding box center [630, 338] width 16 height 16
click at [752, 394] on span "downswing?" at bounding box center [722, 395] width 88 height 16
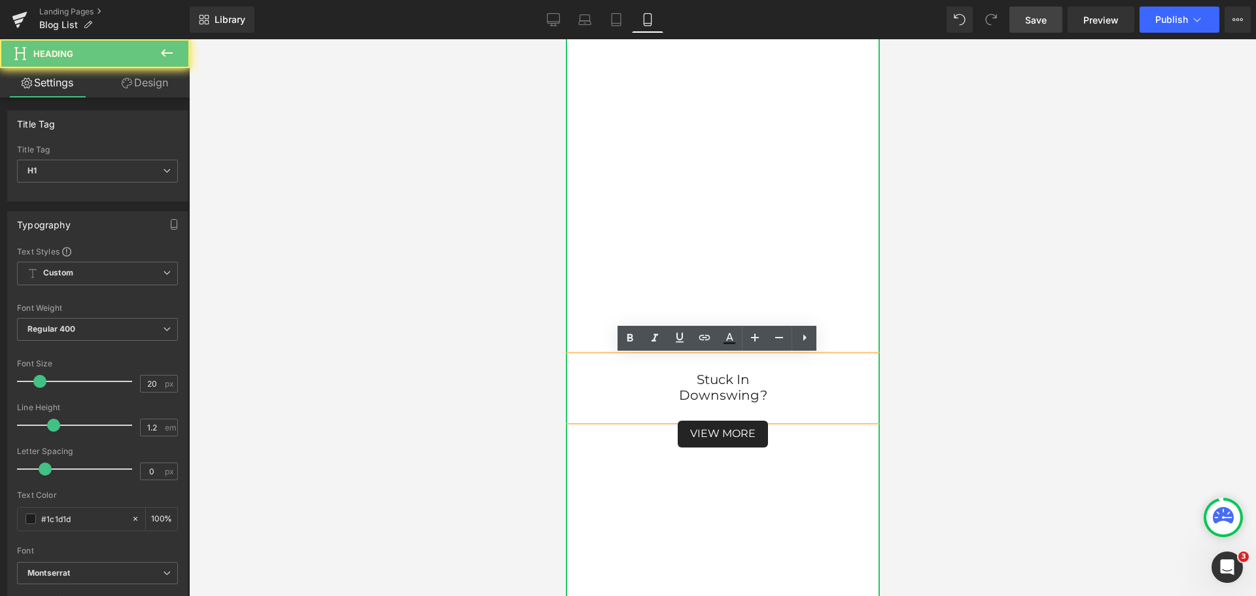
click at [671, 399] on h1 "downswing?" at bounding box center [722, 395] width 314 height 16
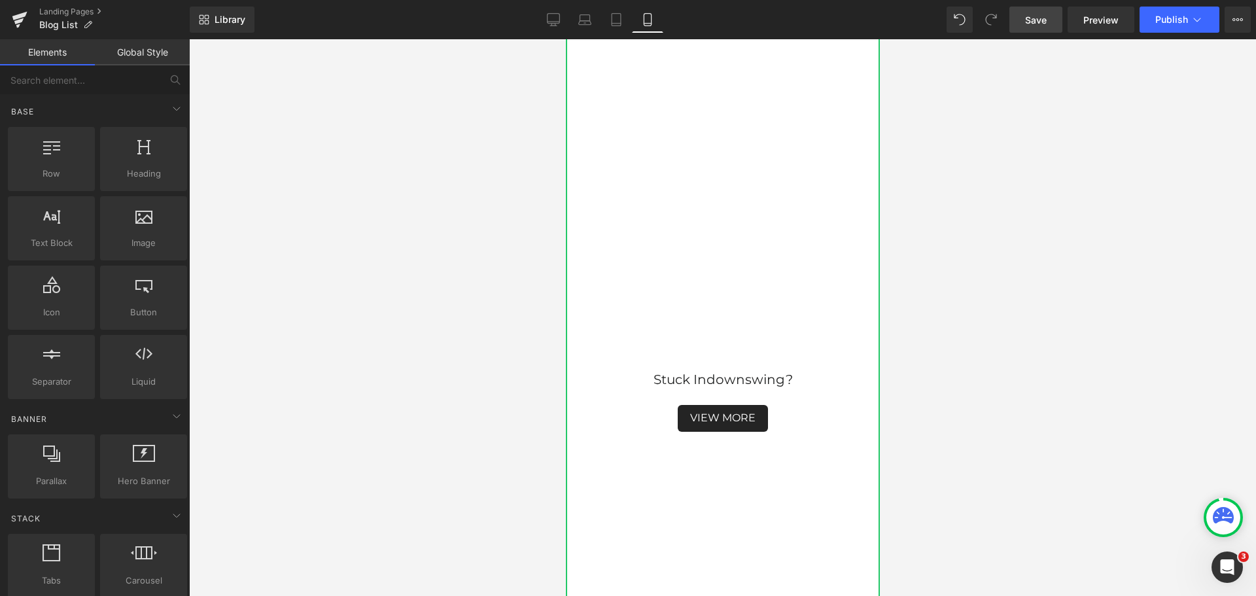
drag, startPoint x: 989, startPoint y: 385, endPoint x: 977, endPoint y: 402, distance: 20.7
click at [989, 385] on div at bounding box center [722, 317] width 1067 height 557
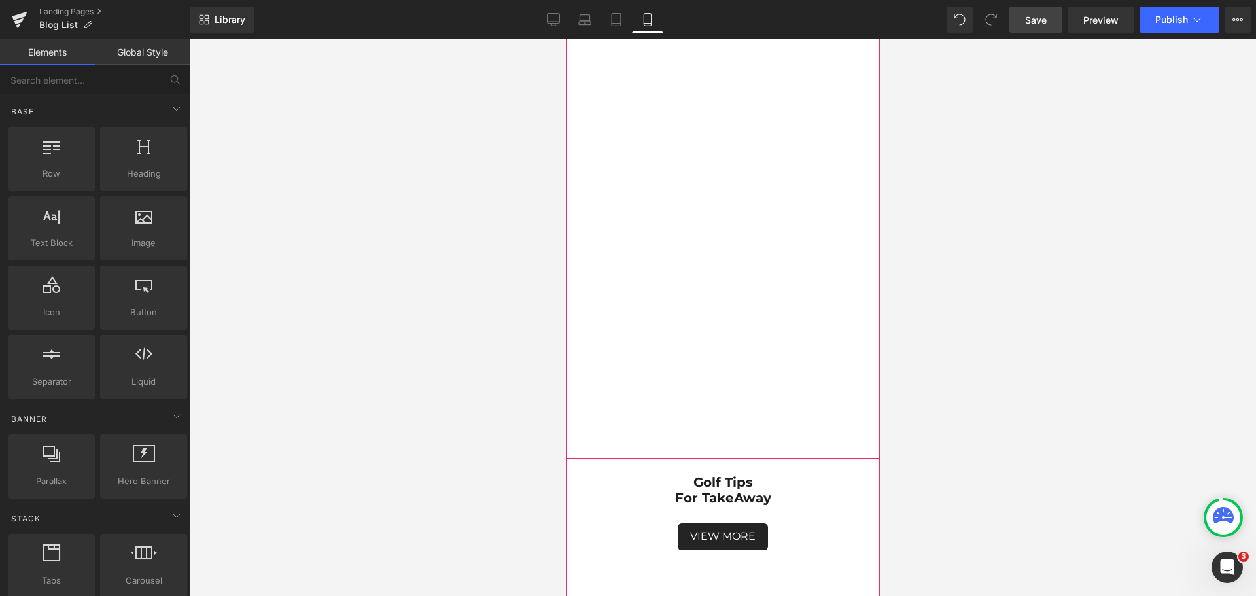
scroll to position [12300, 0]
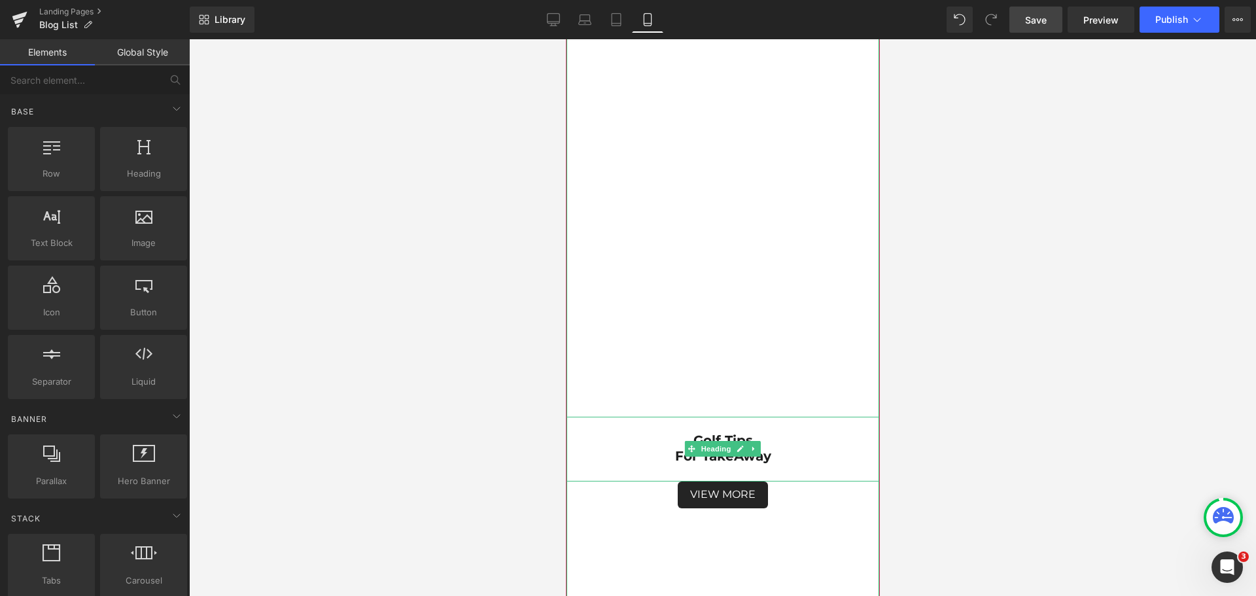
click at [779, 461] on h1 "For TakeAway" at bounding box center [722, 456] width 314 height 16
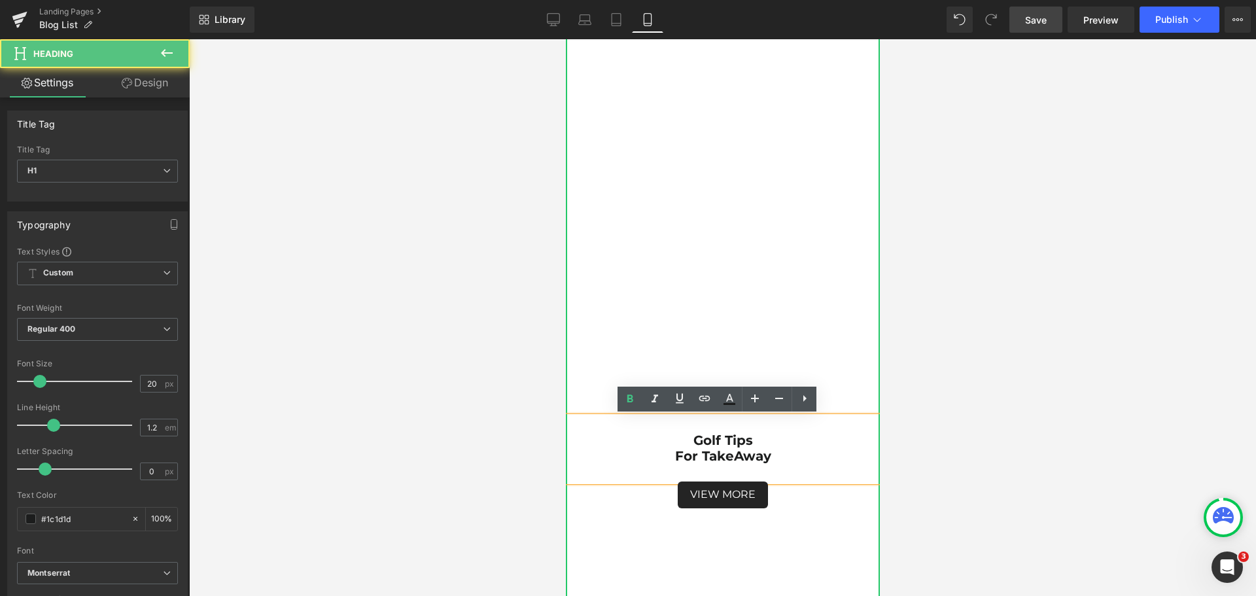
click at [665, 453] on h1 "For TakeAway" at bounding box center [722, 456] width 314 height 16
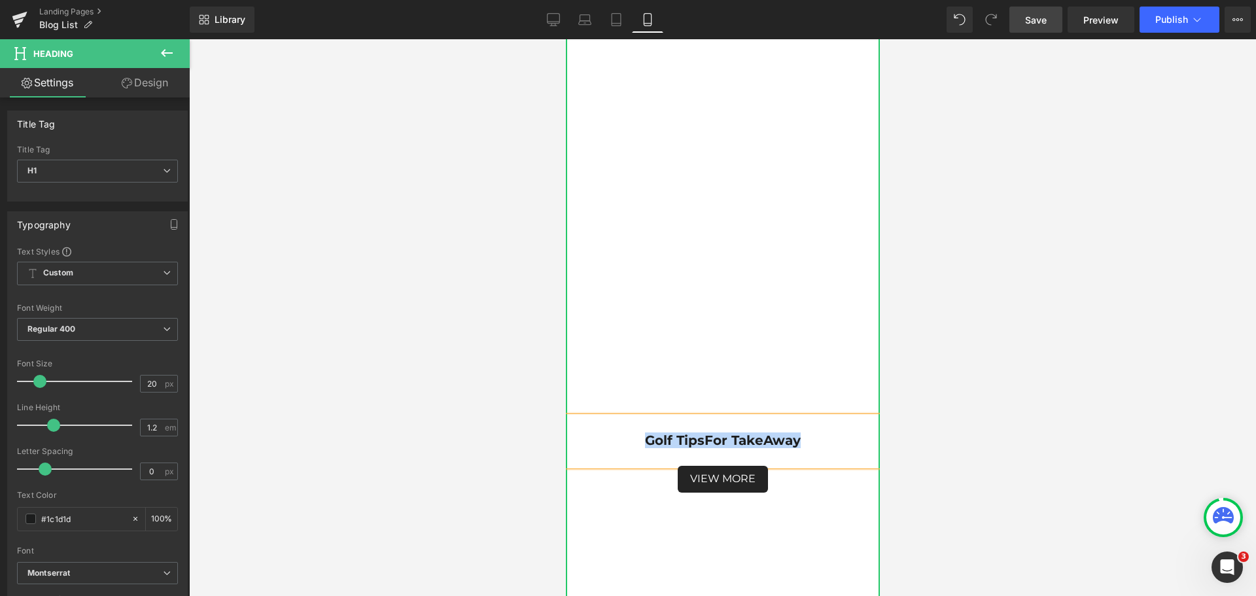
drag, startPoint x: 640, startPoint y: 441, endPoint x: 796, endPoint y: 441, distance: 155.7
click at [796, 441] on h1 "Golf Tips For TakeAway" at bounding box center [722, 440] width 314 height 16
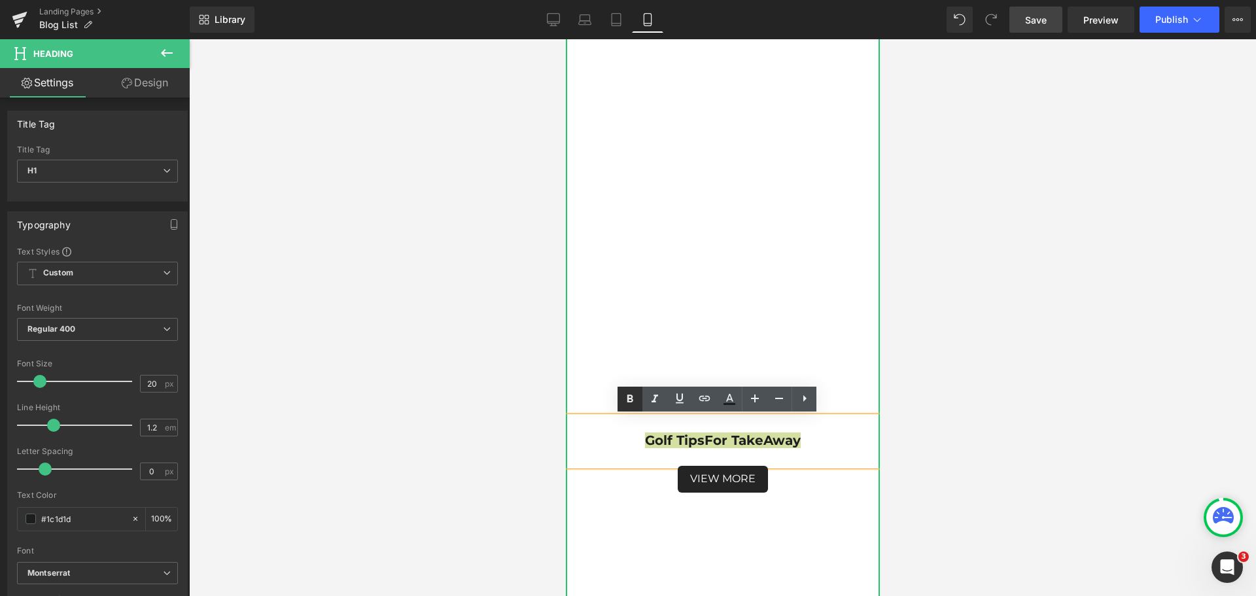
click at [633, 404] on icon at bounding box center [630, 399] width 16 height 16
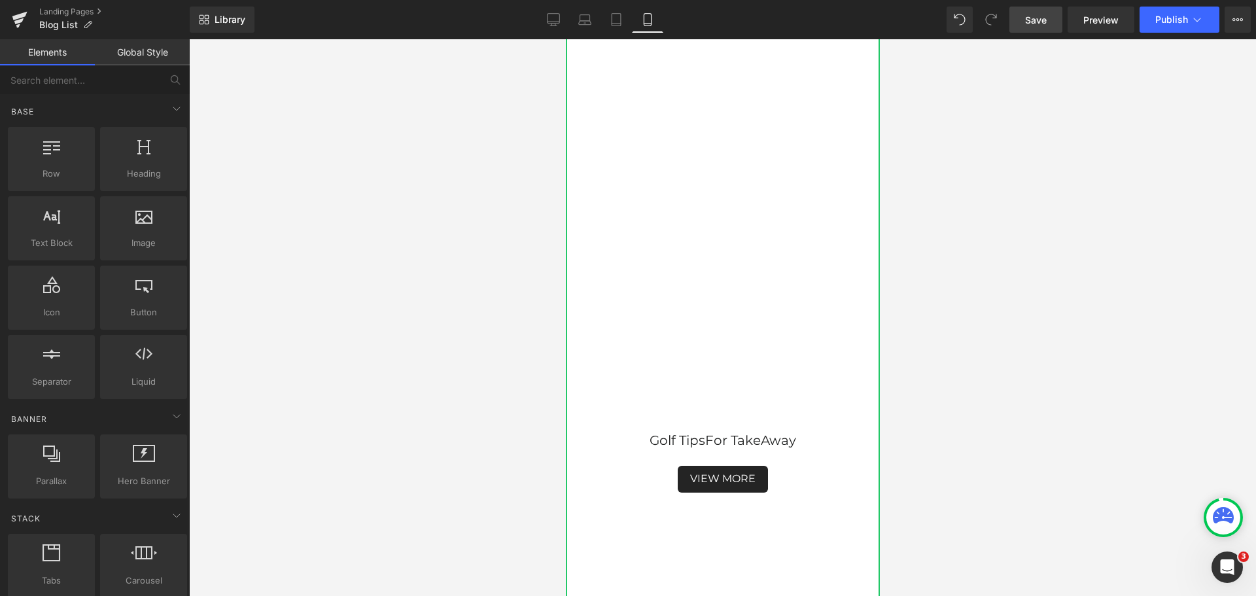
drag, startPoint x: 970, startPoint y: 448, endPoint x: 943, endPoint y: 459, distance: 28.8
click at [970, 448] on div at bounding box center [722, 317] width 1067 height 557
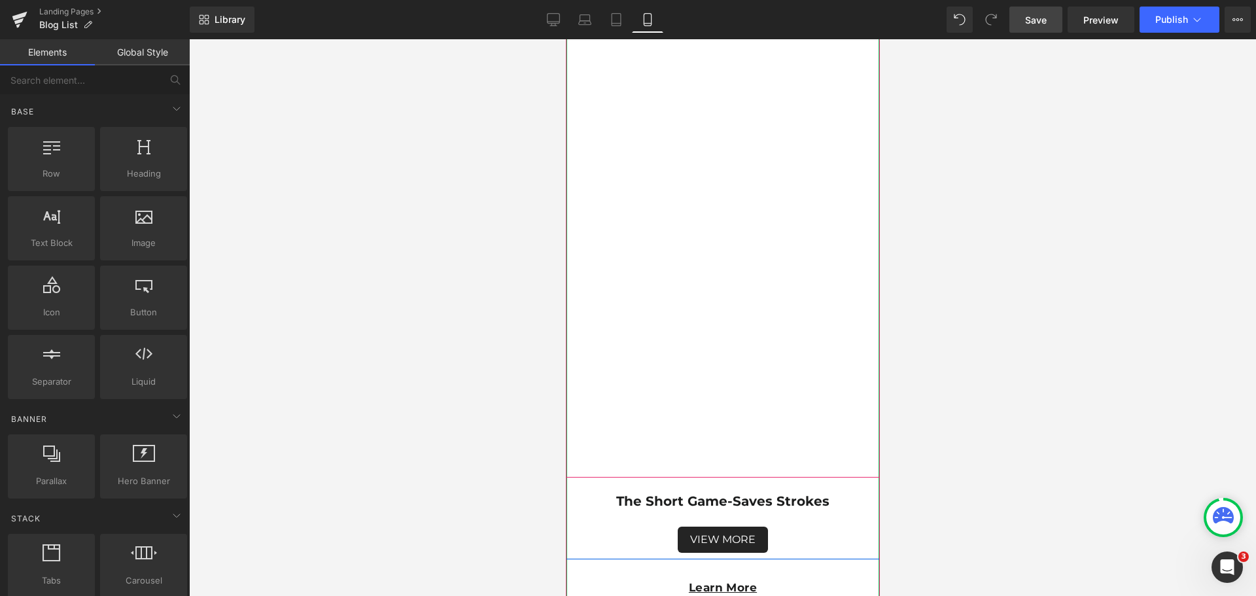
scroll to position [13020, 0]
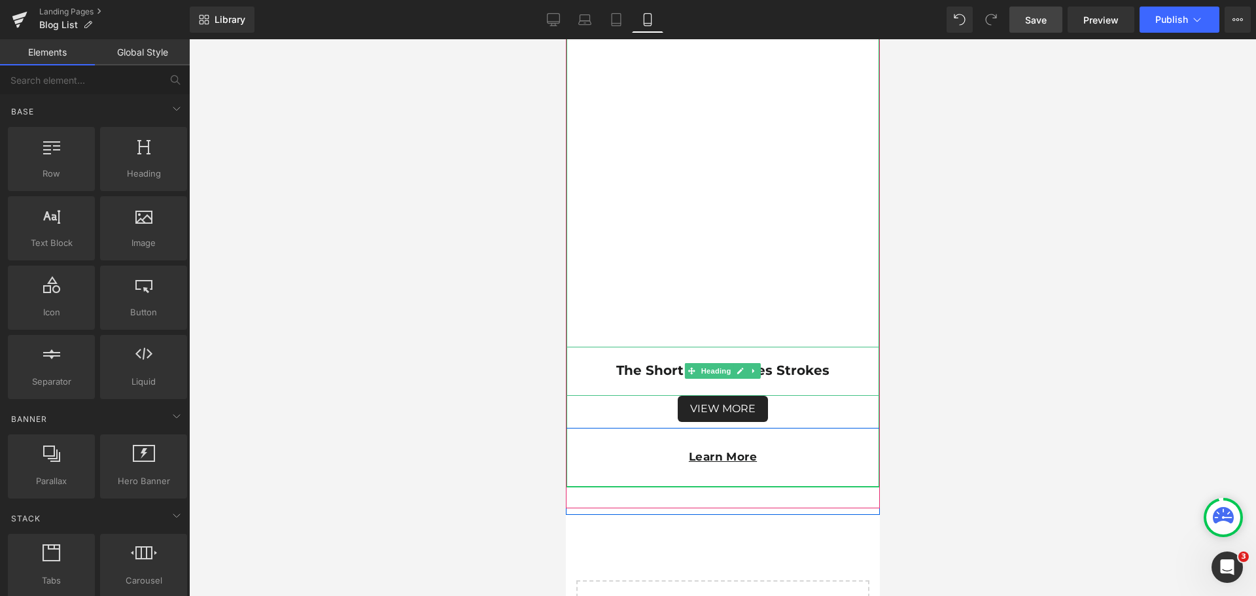
click at [783, 368] on strong "The Short Game-Saves Strokes" at bounding box center [722, 370] width 213 height 16
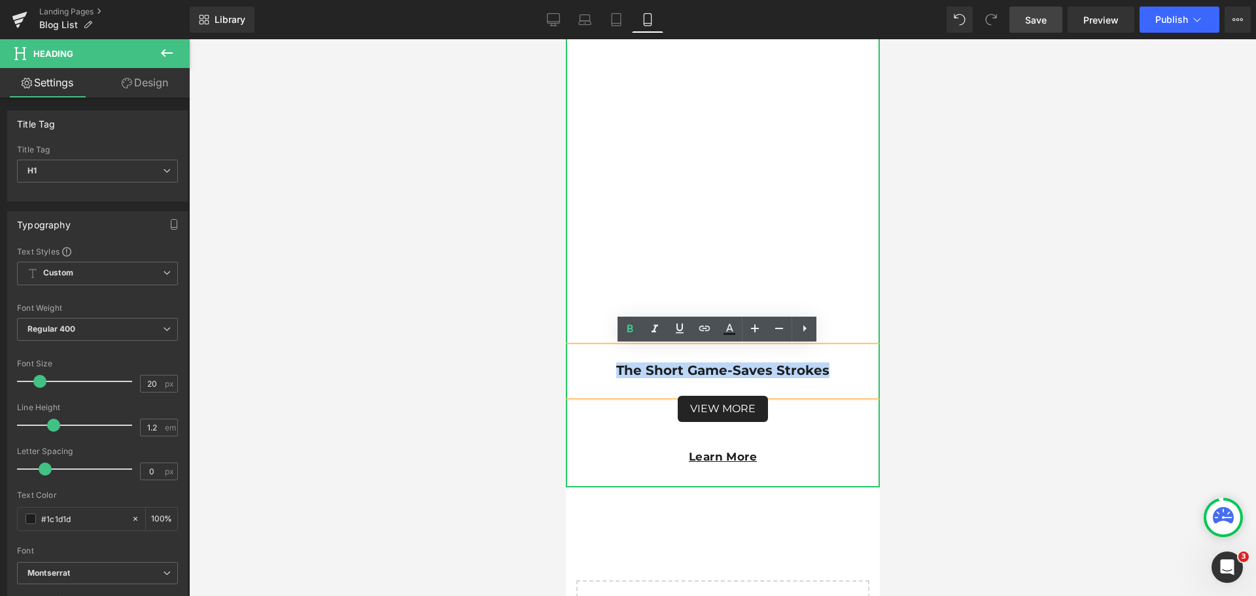
drag, startPoint x: 830, startPoint y: 369, endPoint x: 605, endPoint y: 372, distance: 225.1
click at [605, 372] on h1 "The Short Game-Saves Strokes" at bounding box center [722, 370] width 314 height 16
click at [627, 332] on icon at bounding box center [630, 329] width 6 height 8
click at [826, 376] on h1 "The Short Game-Saves Strokes" at bounding box center [722, 370] width 314 height 16
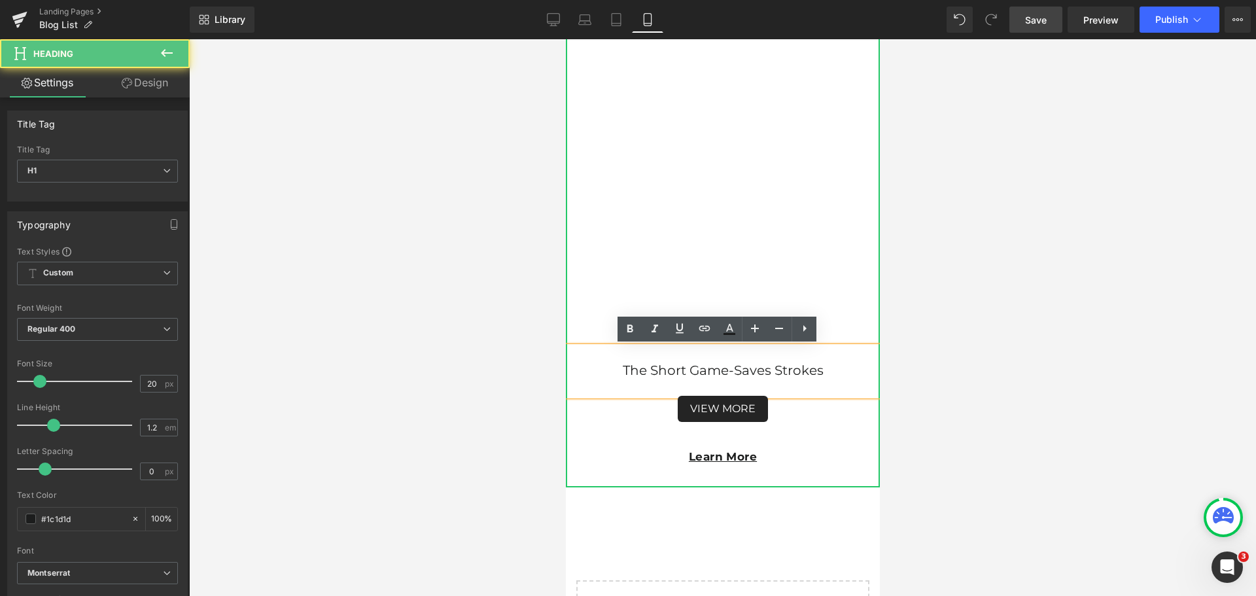
click at [987, 380] on div at bounding box center [722, 317] width 1067 height 557
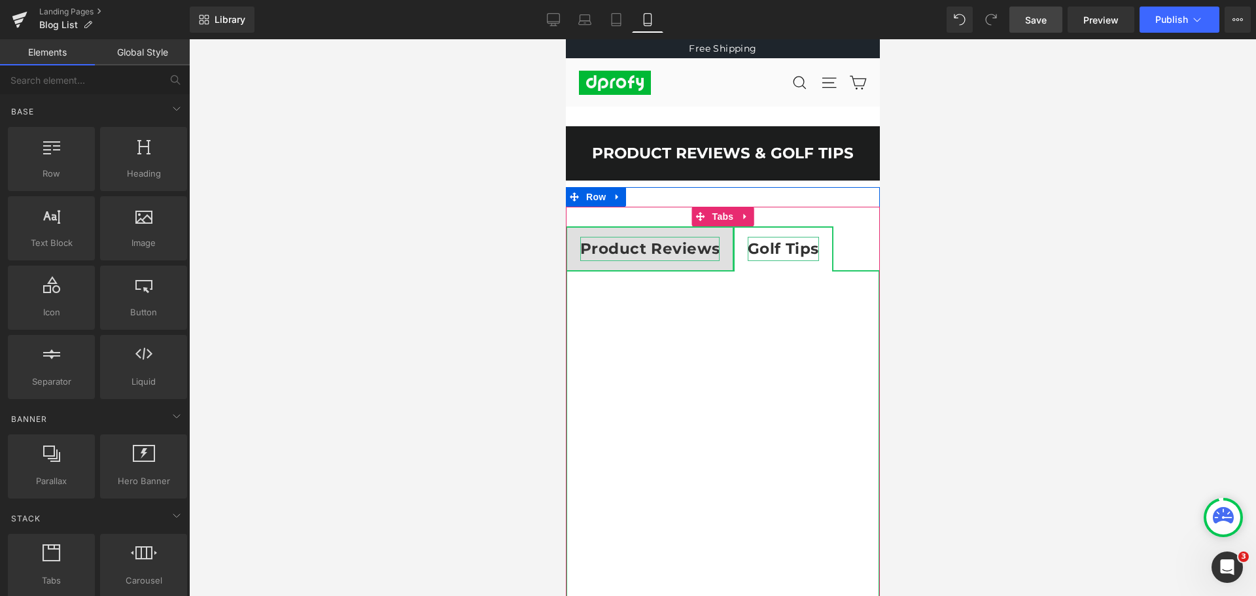
scroll to position [0, 0]
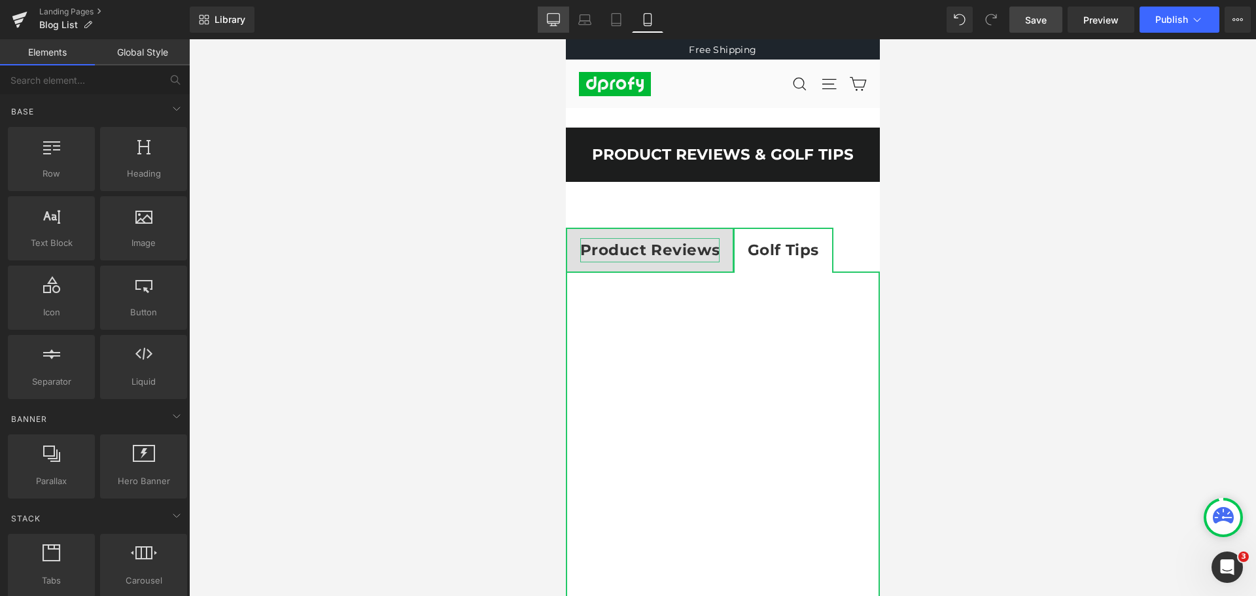
click at [555, 17] on icon at bounding box center [553, 19] width 13 height 13
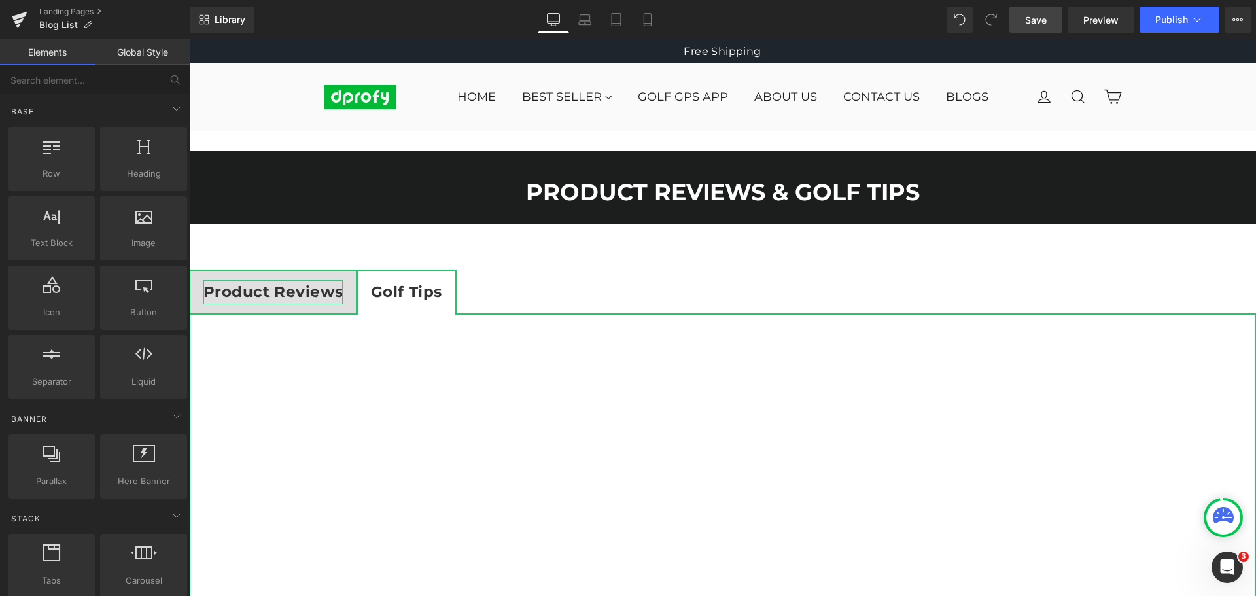
click at [1037, 21] on span "Save" at bounding box center [1036, 20] width 22 height 14
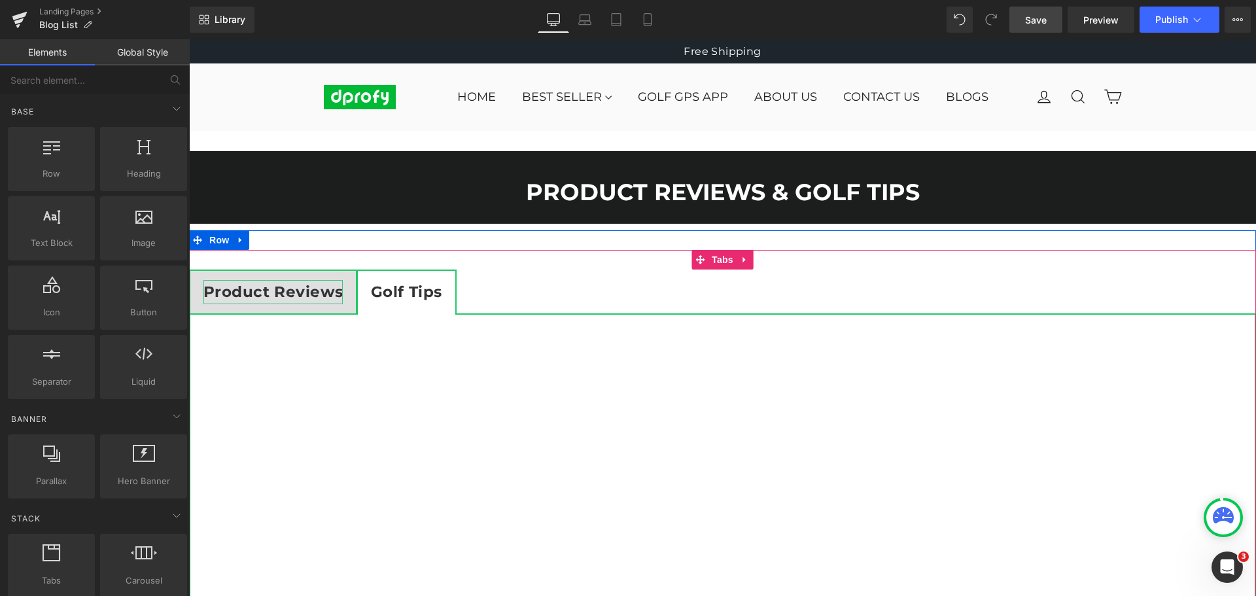
click at [288, 288] on strong "Product Reviews" at bounding box center [272, 292] width 139 height 18
click at [289, 297] on strong "Product Reviews" at bounding box center [272, 292] width 139 height 18
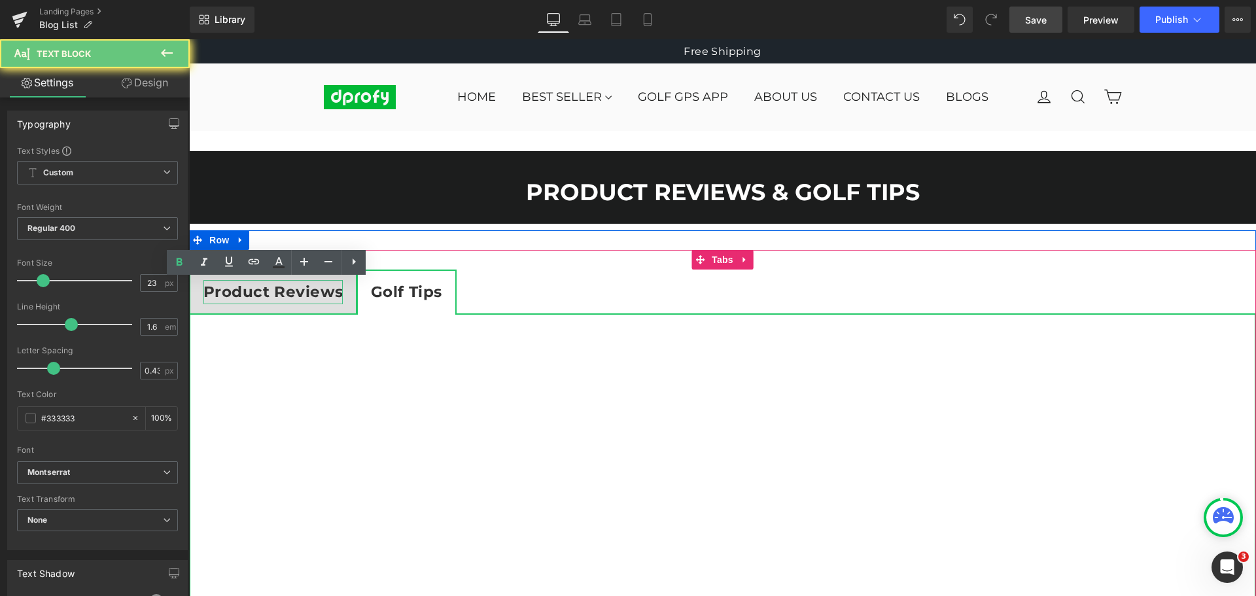
click at [792, 25] on div "Library Desktop Desktop Laptop Tablet Mobile Save Preview Publish Scheduled Vie…" at bounding box center [723, 20] width 1066 height 26
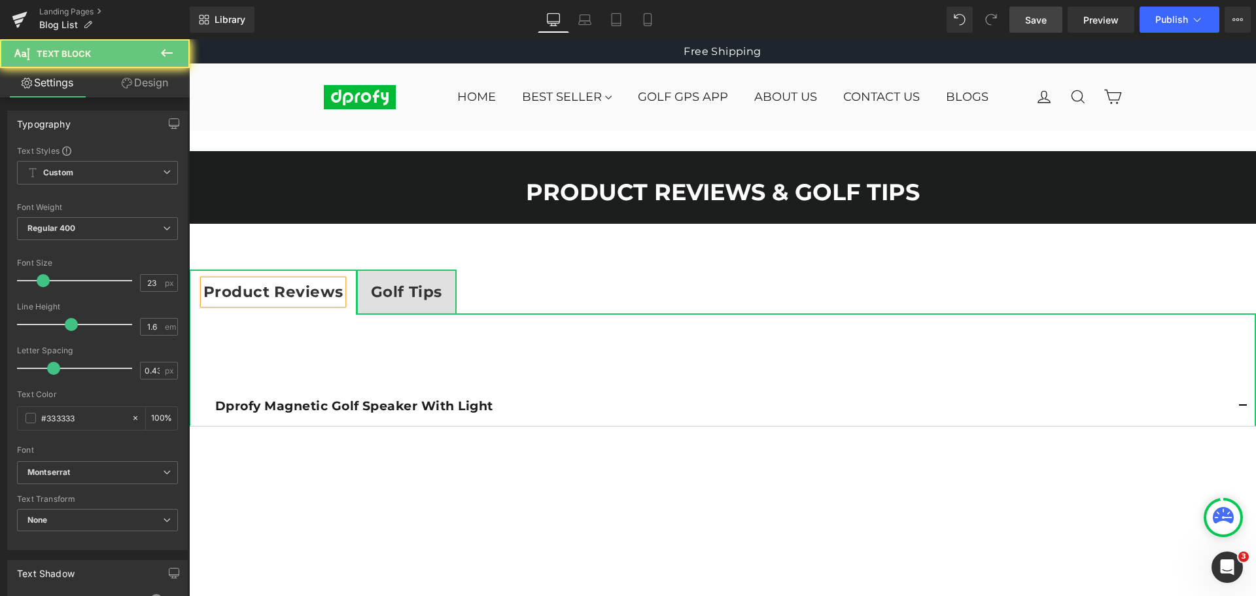
click at [164, 48] on icon at bounding box center [167, 53] width 16 height 16
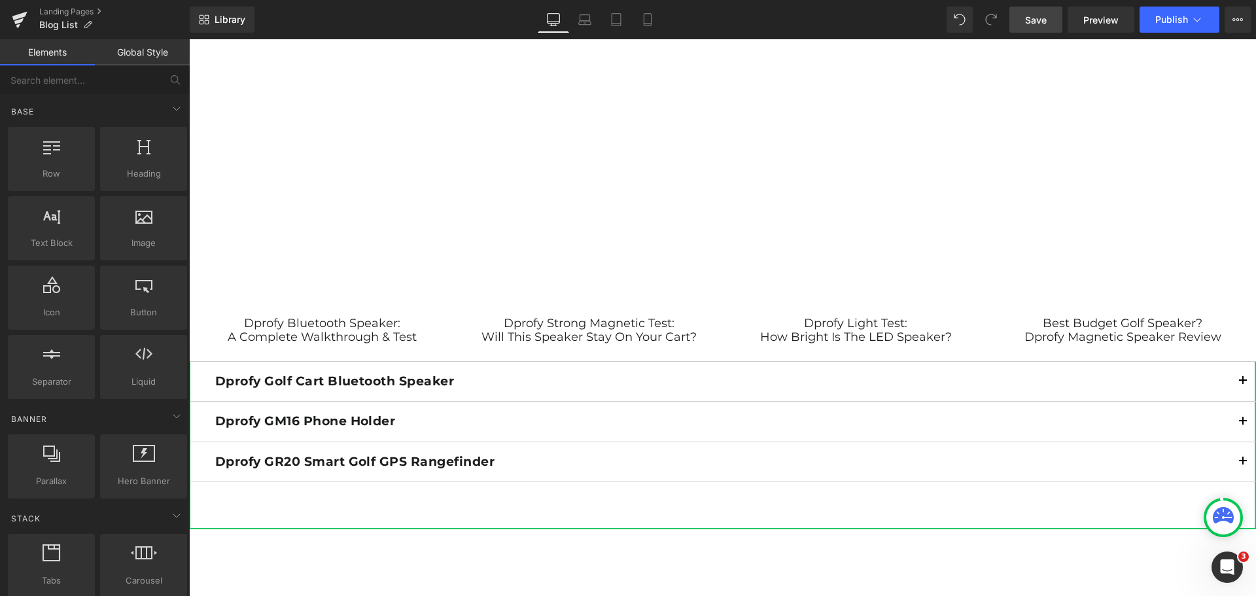
scroll to position [1195, 0]
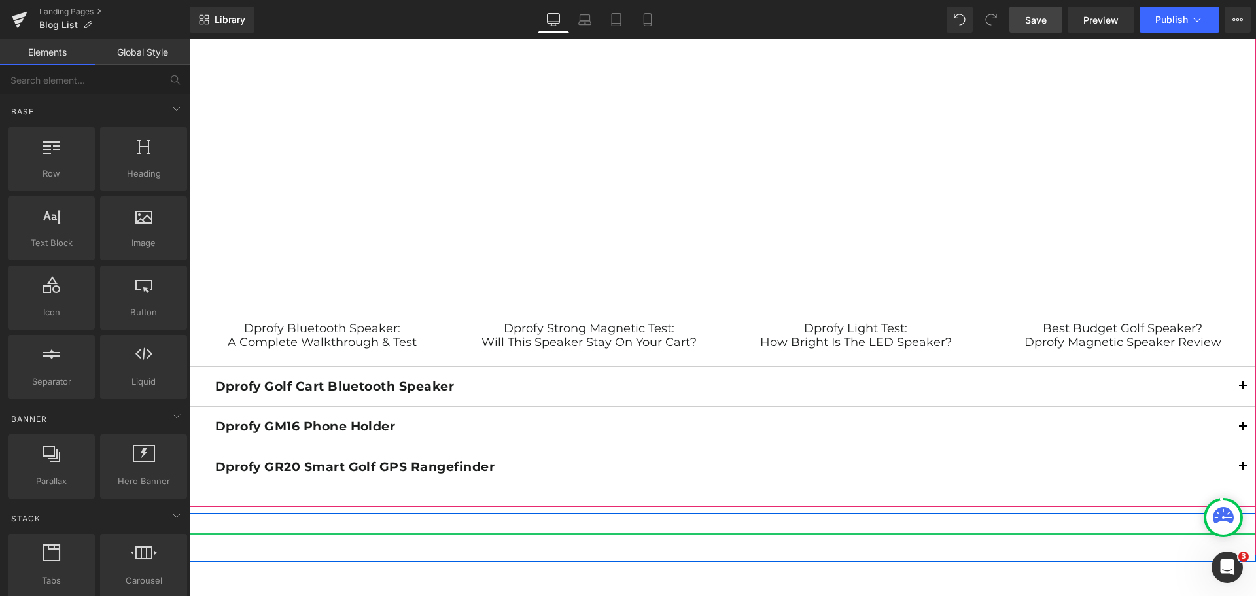
click at [1235, 387] on button "button" at bounding box center [1243, 386] width 26 height 39
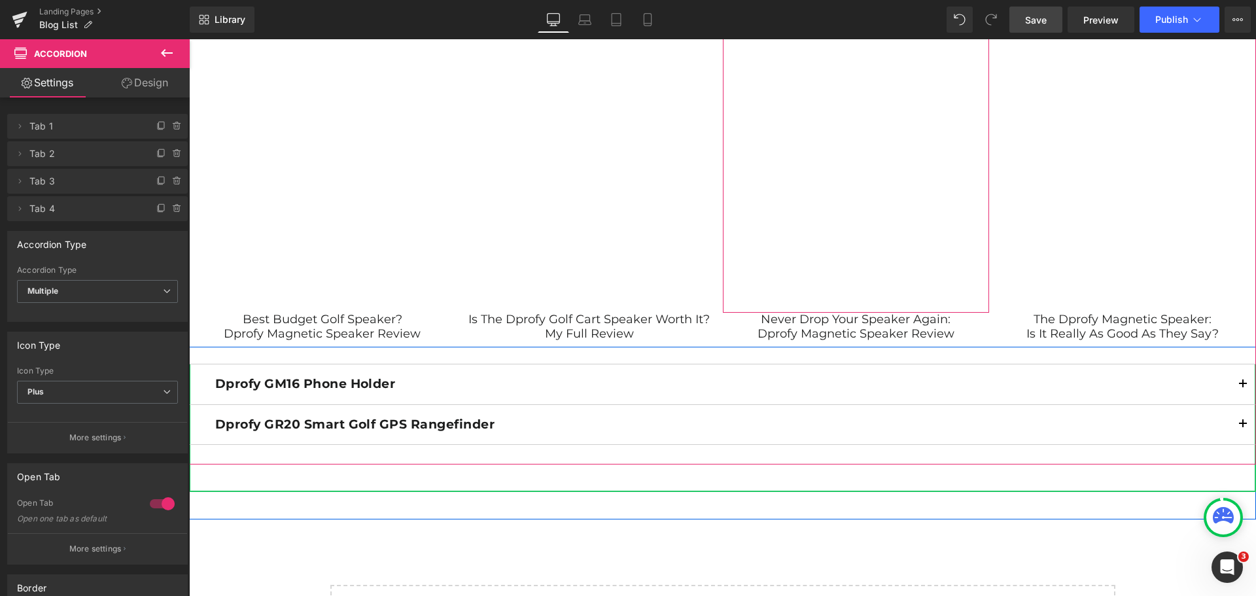
scroll to position [2503, 0]
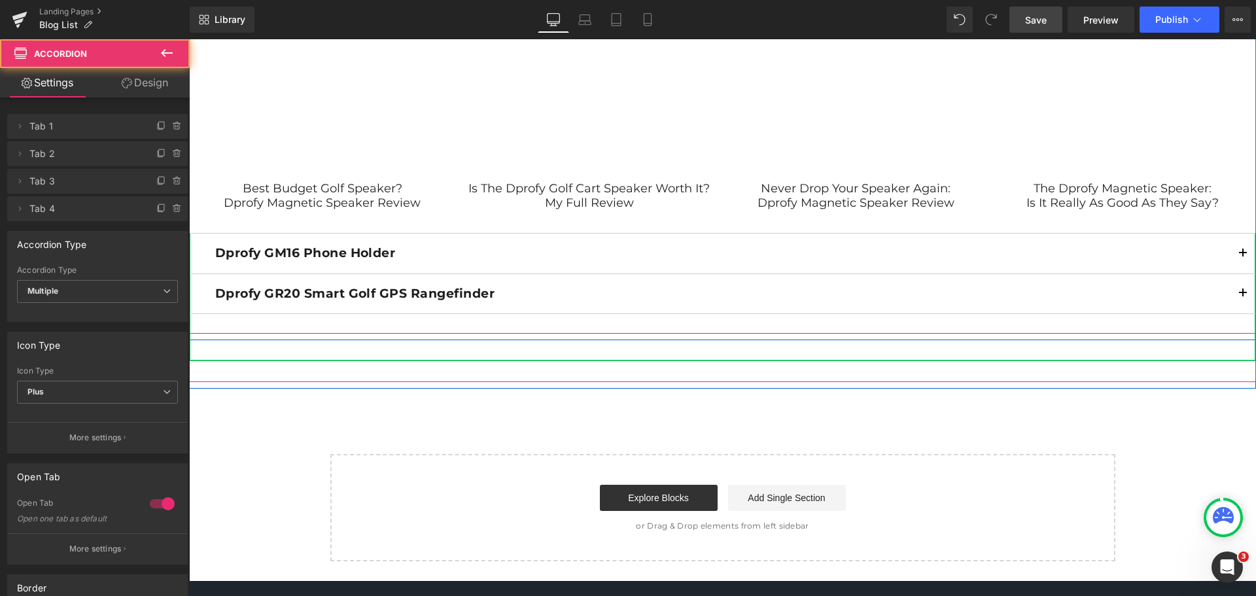
click at [1243, 257] on span "button" at bounding box center [1243, 257] width 0 height 0
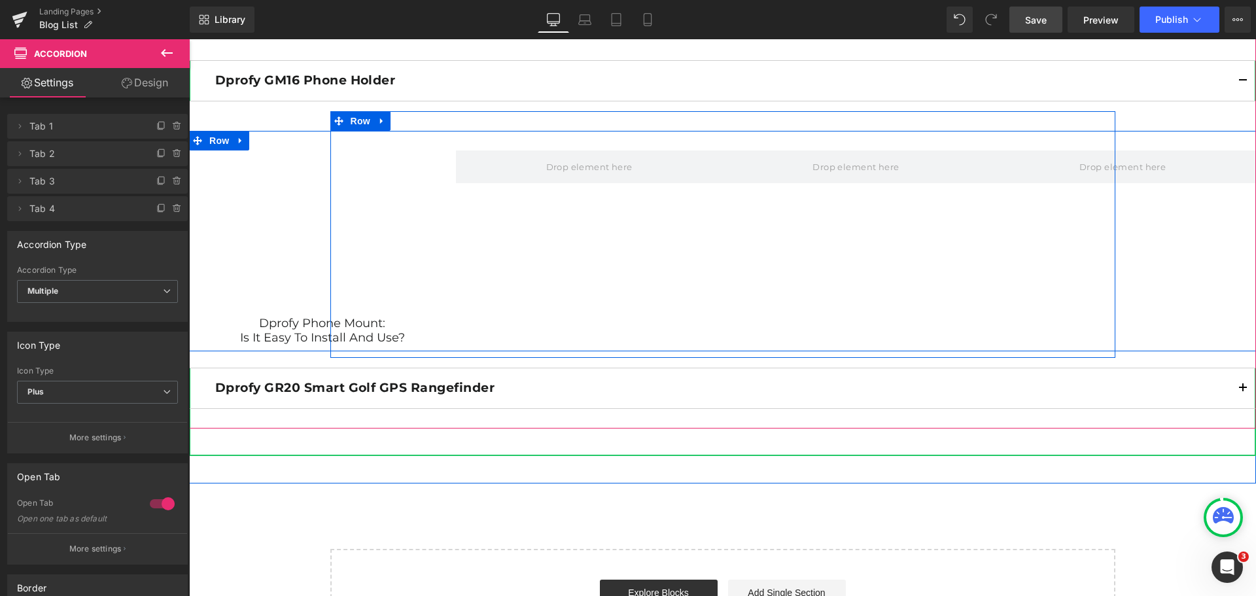
scroll to position [2699, 0]
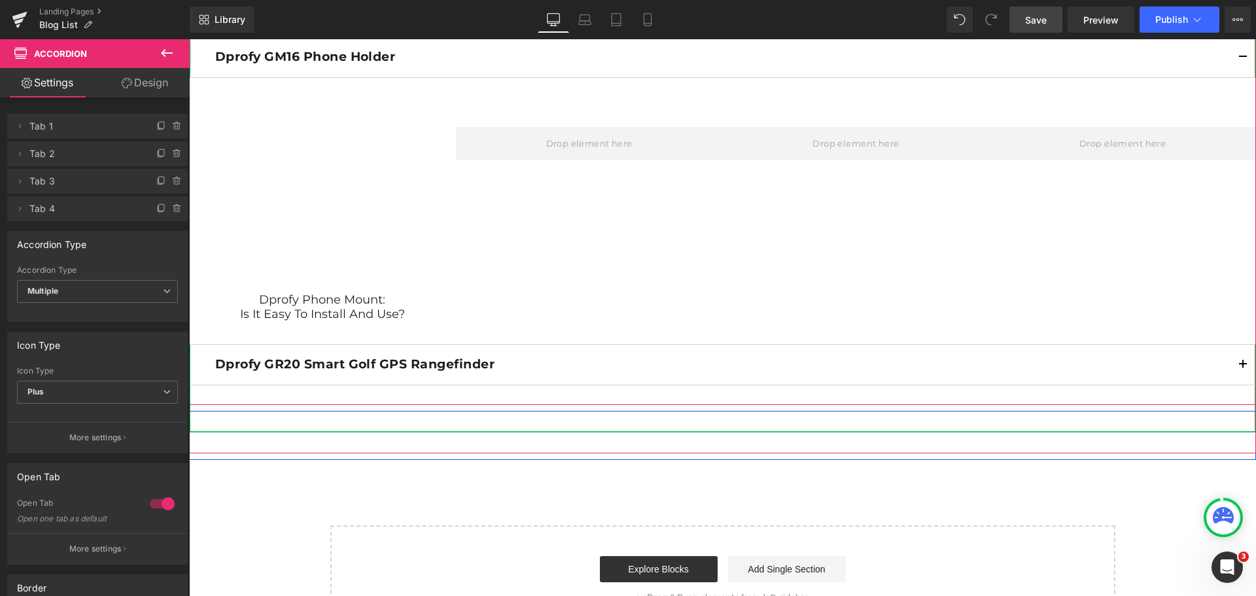
click at [1243, 368] on span "button" at bounding box center [1243, 368] width 0 height 0
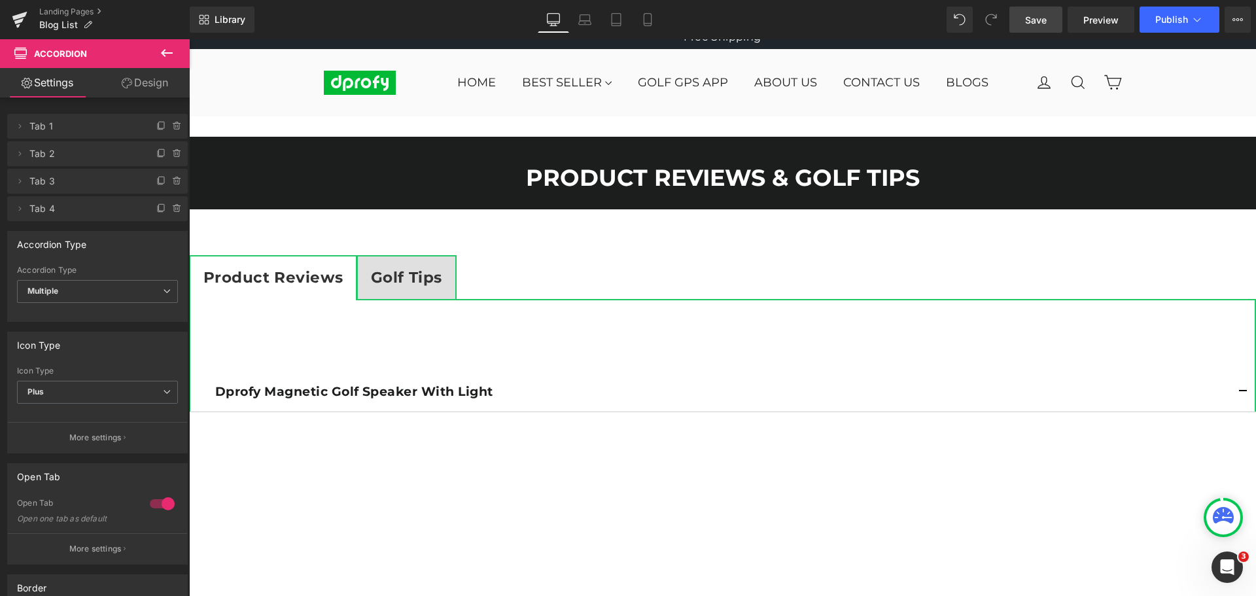
scroll to position [0, 0]
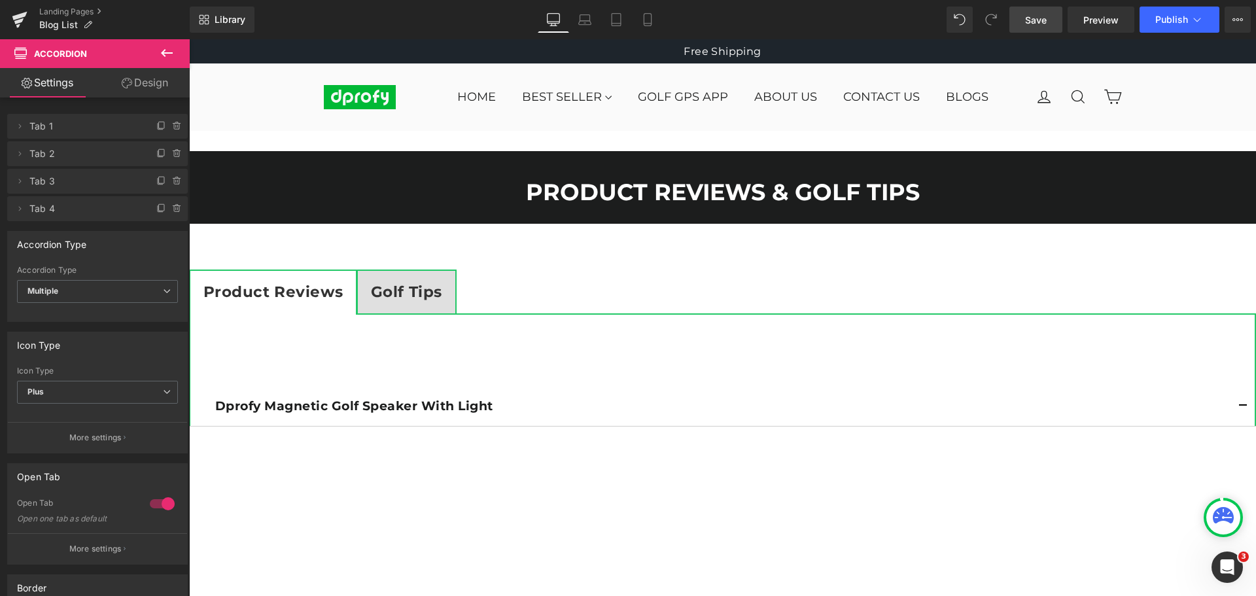
click at [167, 50] on icon at bounding box center [167, 53] width 16 height 16
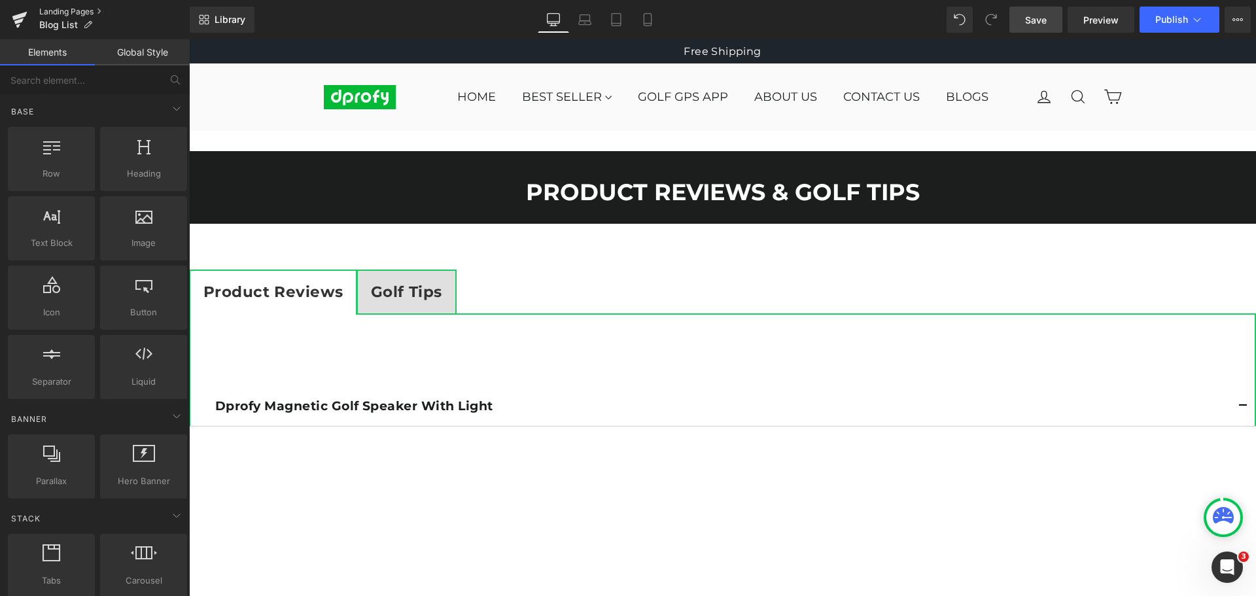
click at [58, 12] on link "Landing Pages" at bounding box center [114, 12] width 150 height 10
